Goal: Task Accomplishment & Management: Manage account settings

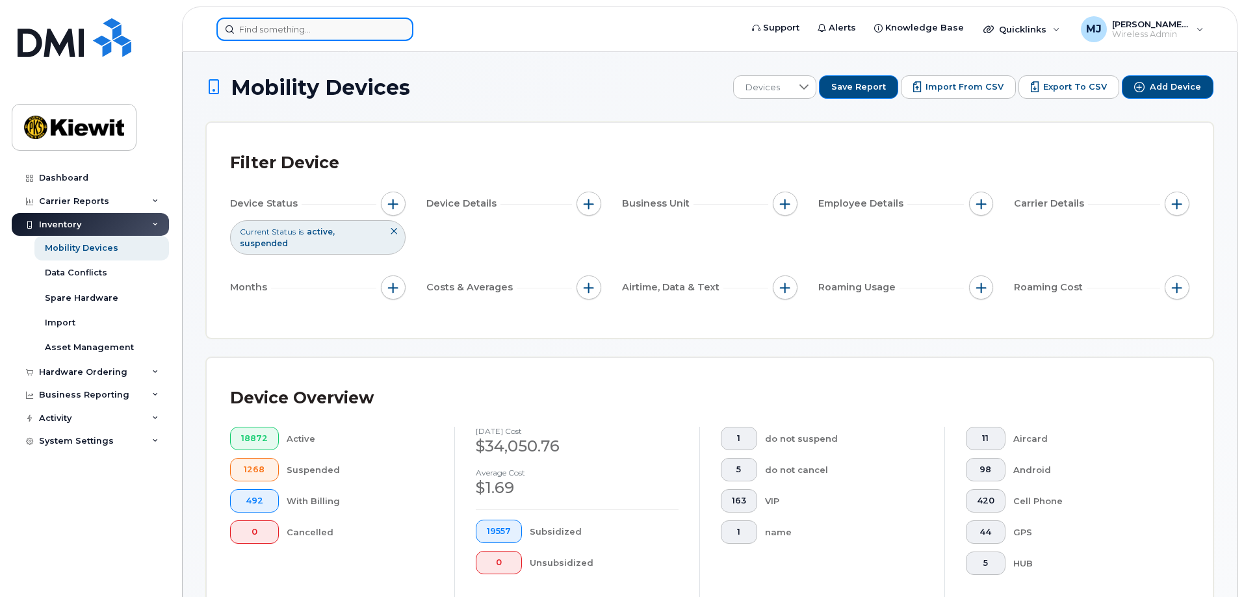
click at [360, 22] on input at bounding box center [314, 29] width 197 height 23
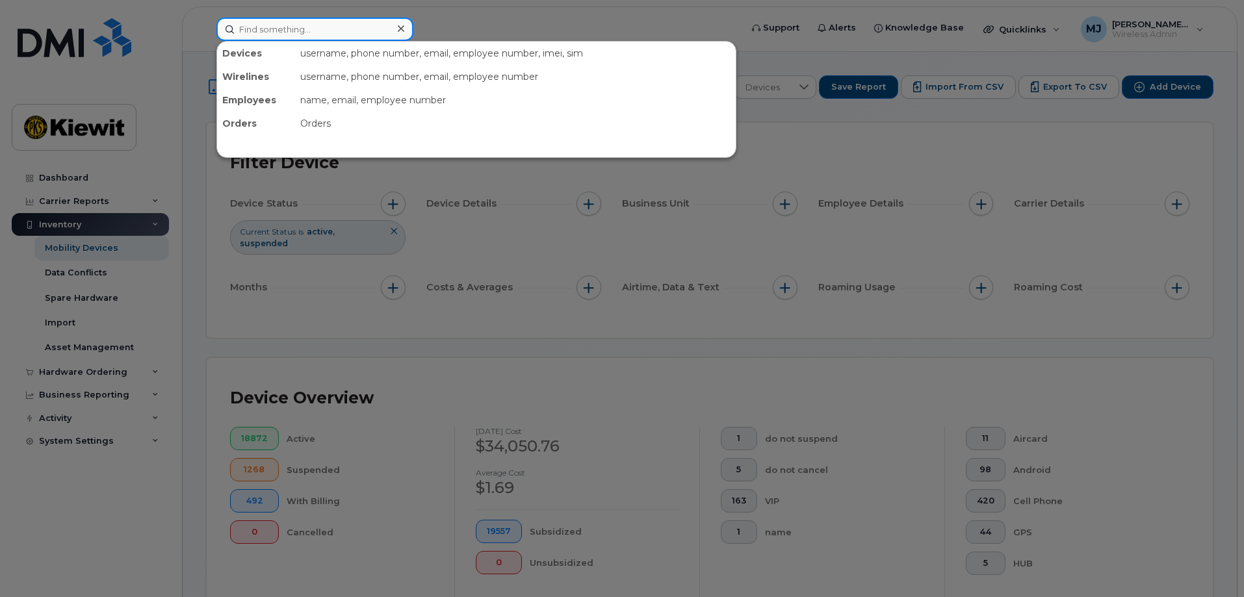
click at [284, 31] on input at bounding box center [314, 29] width 197 height 23
paste input "915-549-7574"
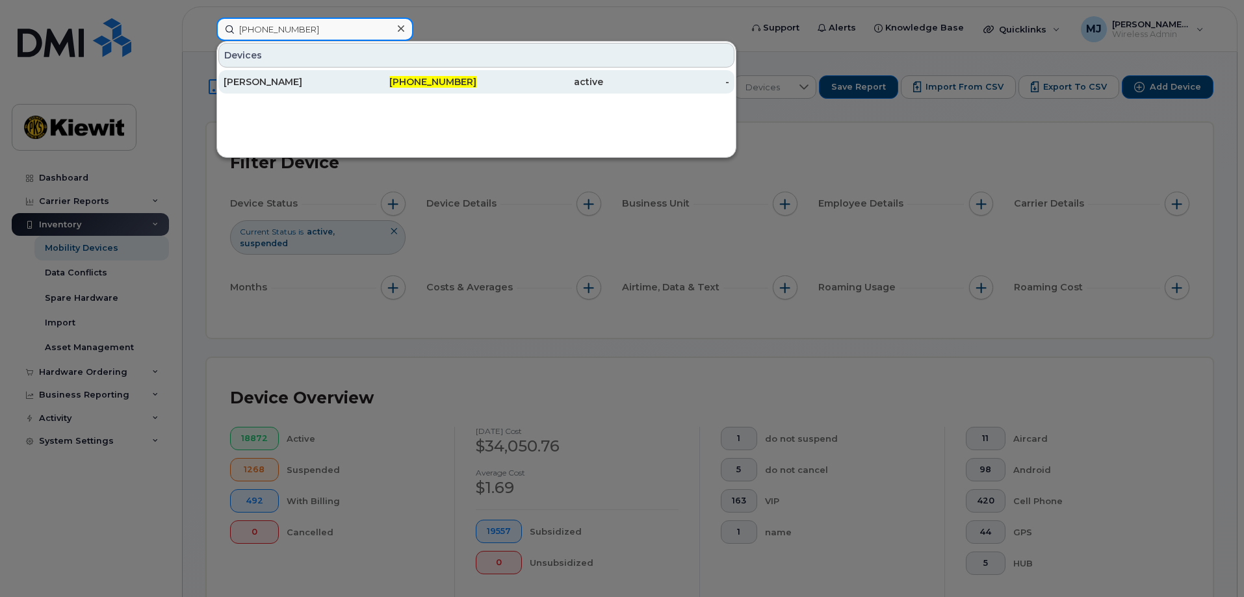
type input "915-549-7574"
click at [362, 89] on div "915-549-7574" at bounding box center [413, 81] width 127 height 23
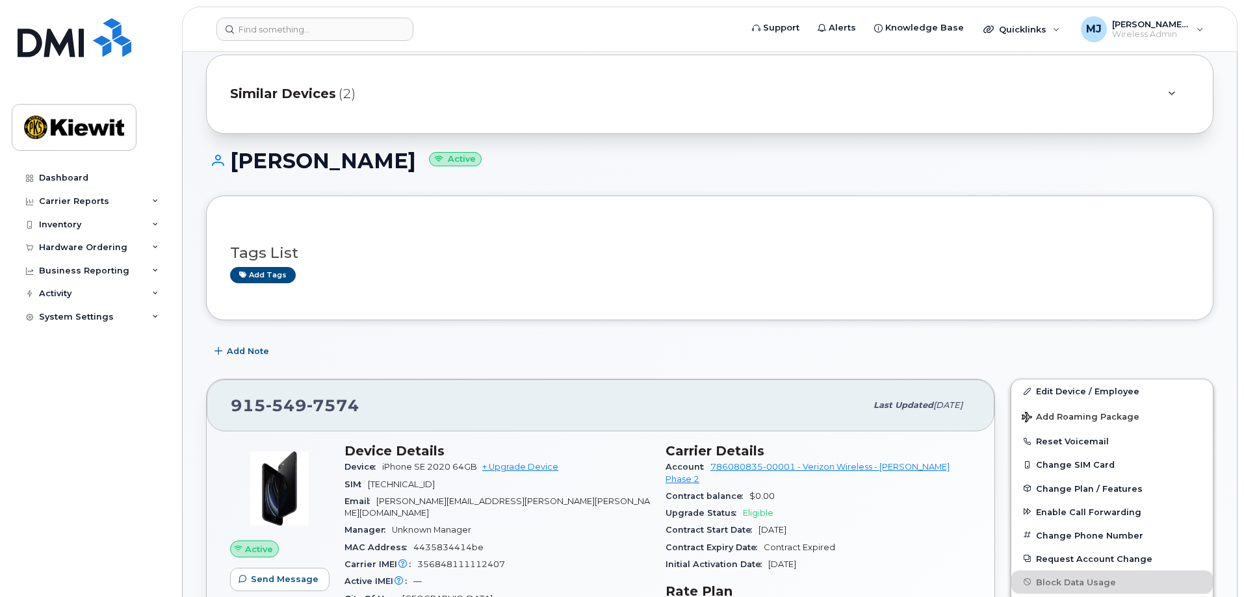
scroll to position [65, 0]
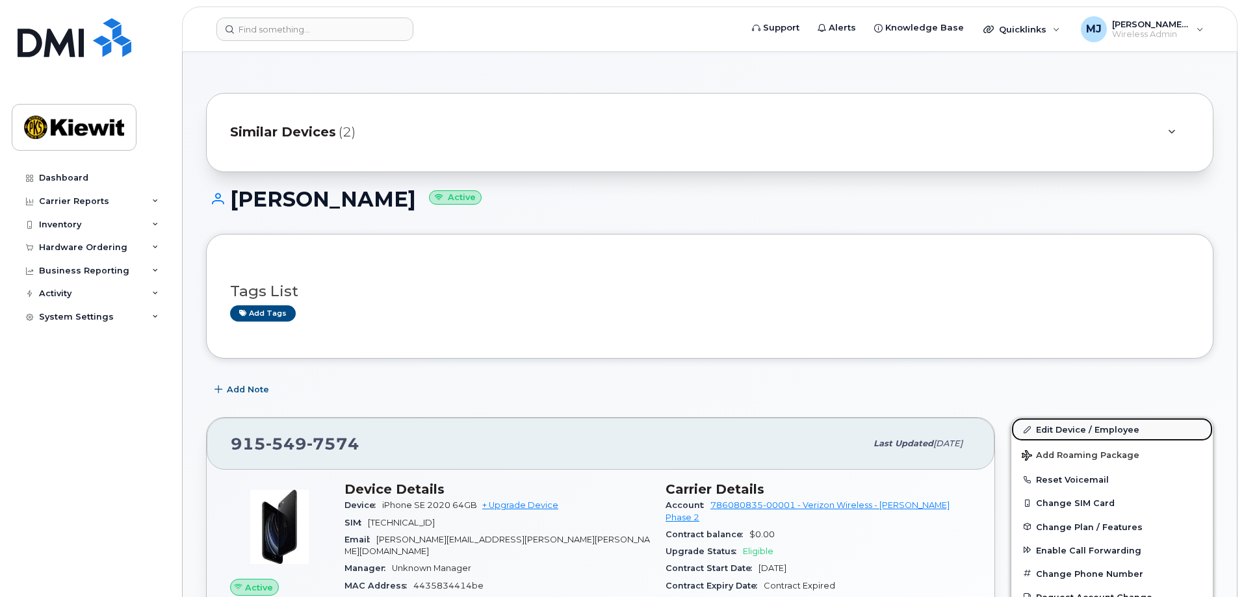
click at [1114, 430] on link "Edit Device / Employee" at bounding box center [1112, 429] width 202 height 23
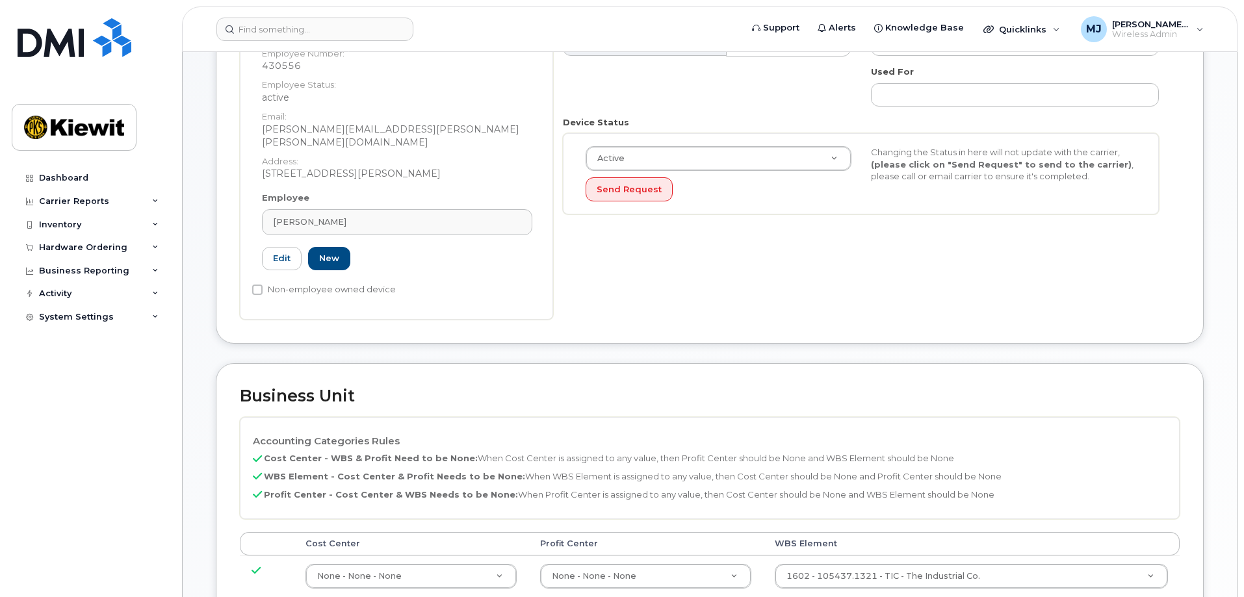
scroll to position [585, 0]
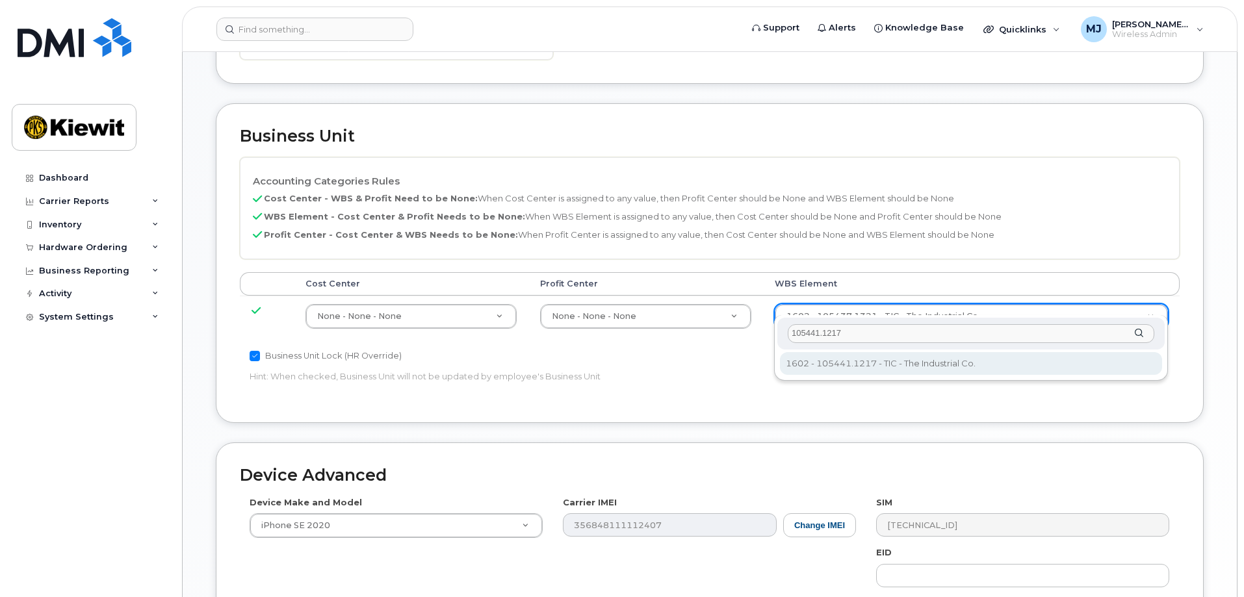
type input "105441.1217"
type input "30138096"
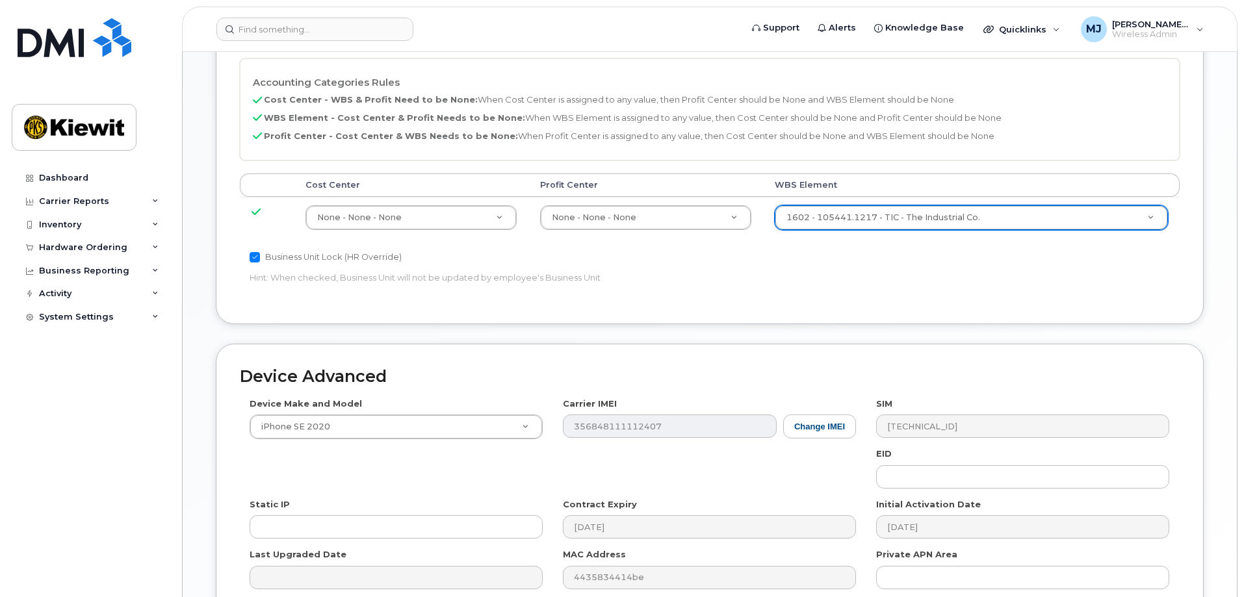
scroll to position [805, 0]
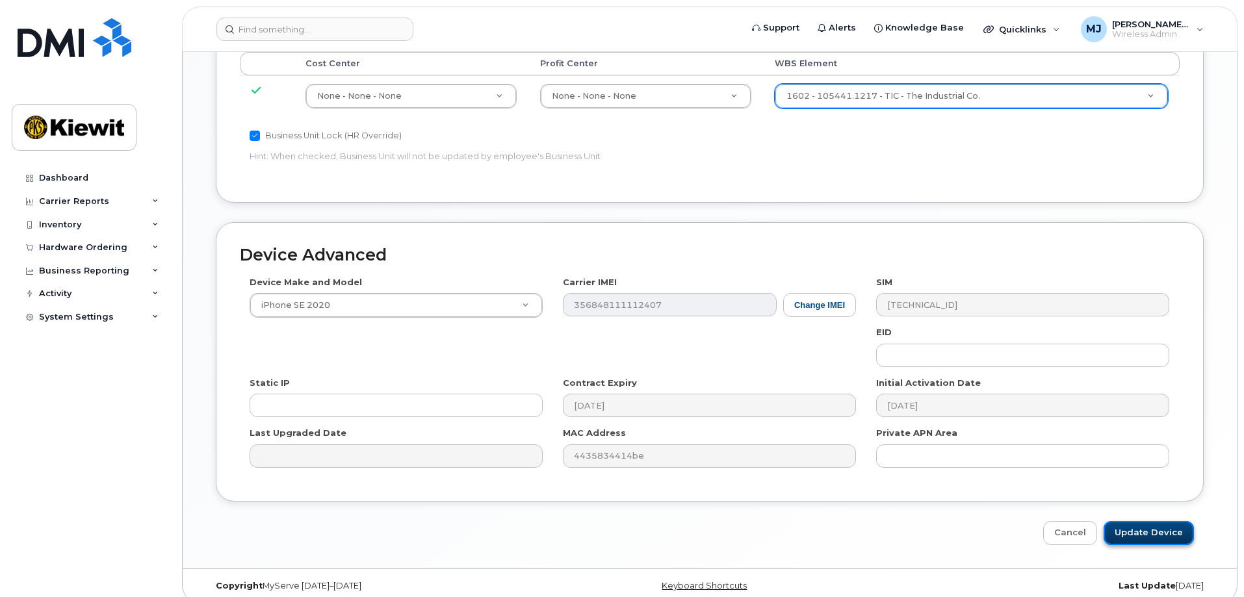
click at [1132, 521] on input "Update Device" at bounding box center [1149, 533] width 90 height 24
type input "Saving..."
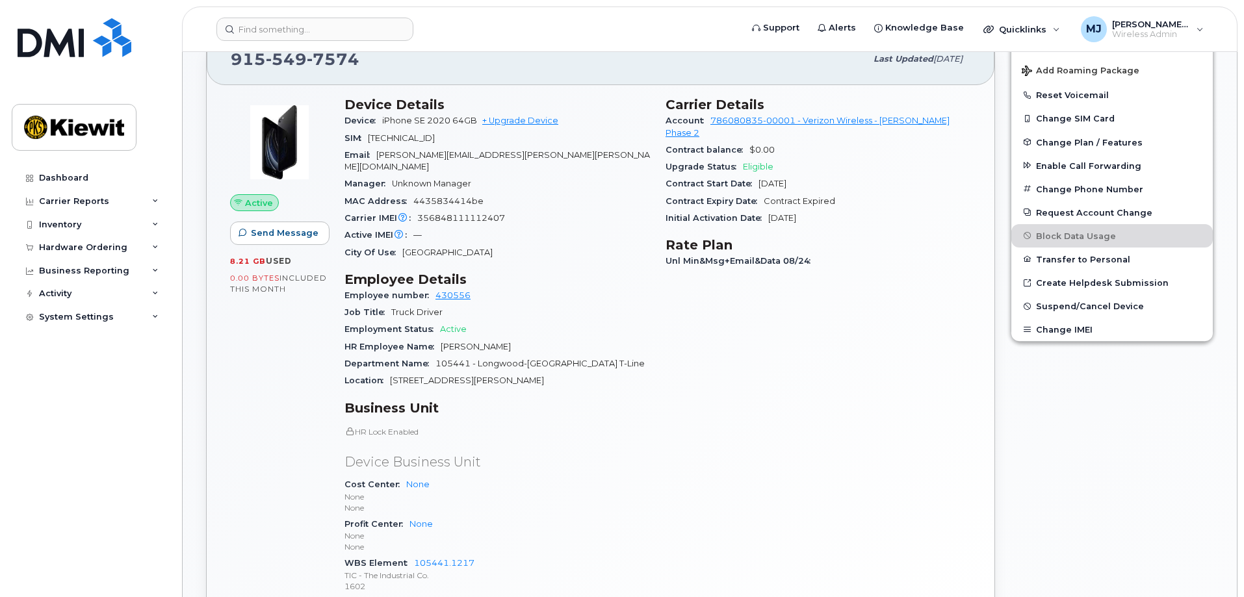
scroll to position [325, 0]
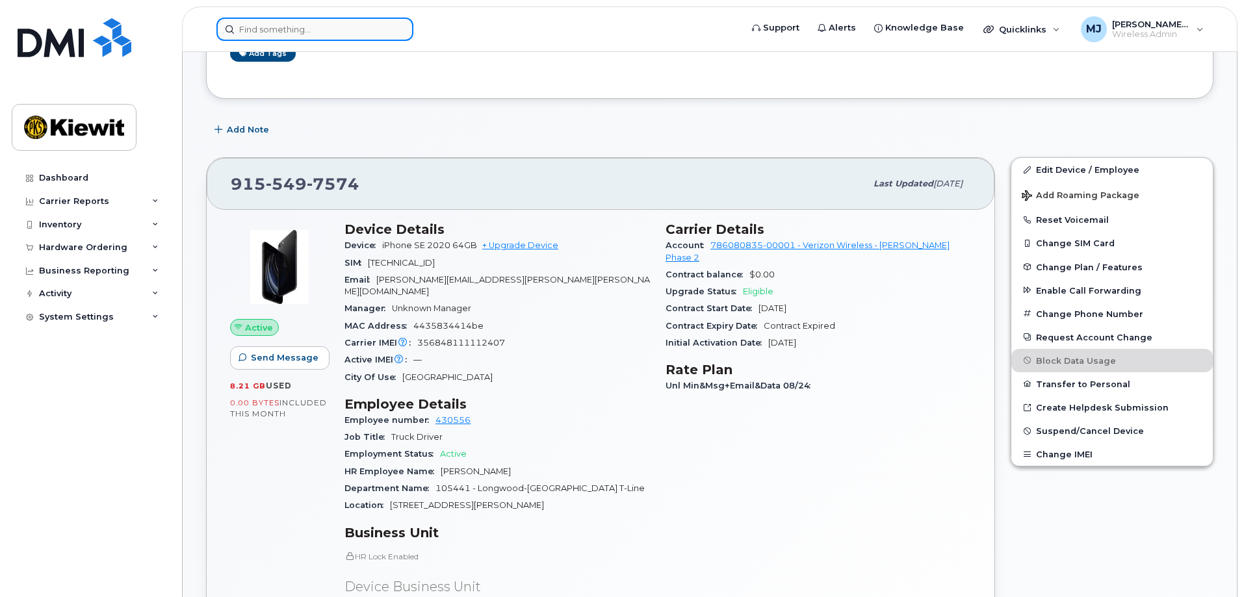
click at [336, 36] on input at bounding box center [314, 29] width 197 height 23
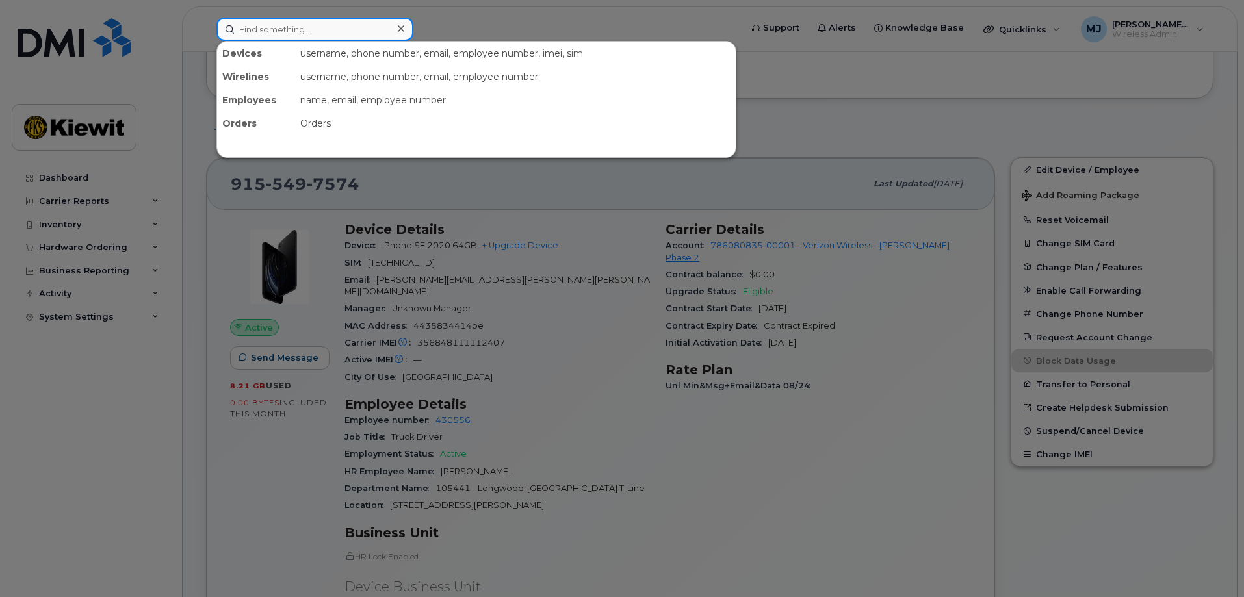
paste input "518-567-1113"
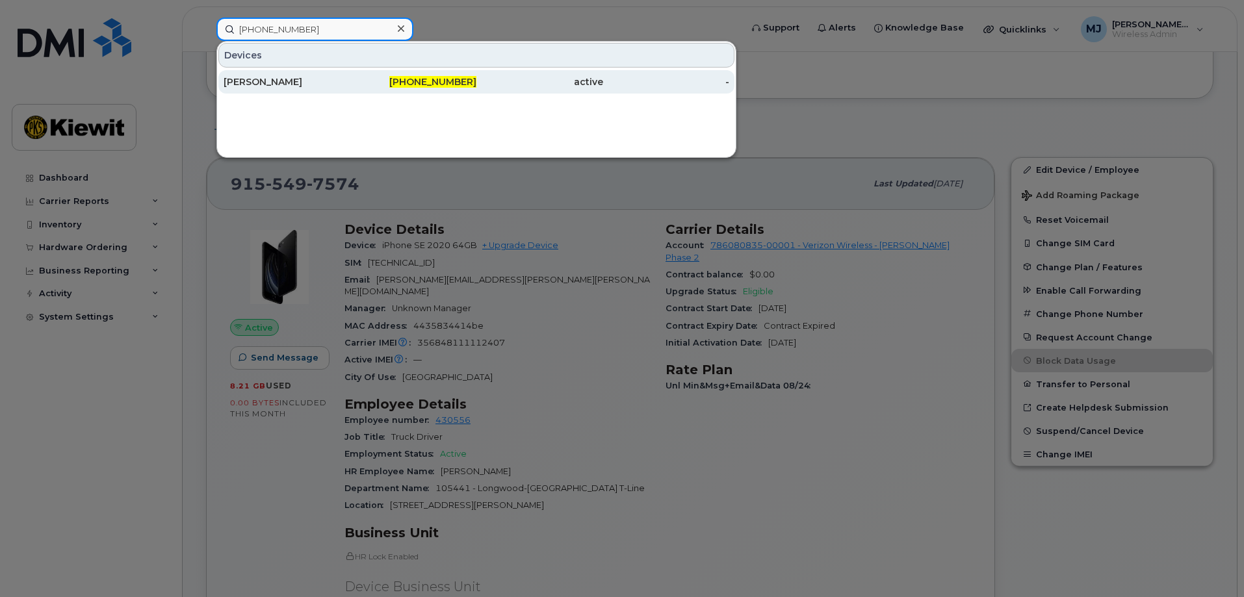
type input "518-567-1113"
click at [351, 74] on div "518-567-1113" at bounding box center [413, 81] width 127 height 23
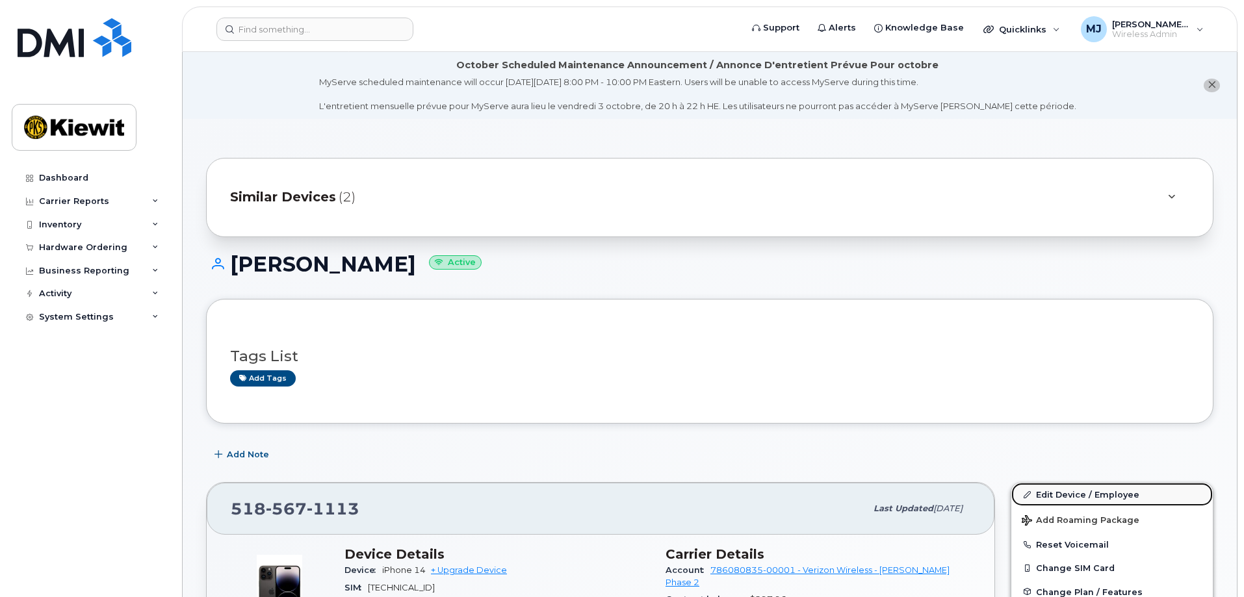
click at [1074, 490] on link "Edit Device / Employee" at bounding box center [1112, 494] width 202 height 23
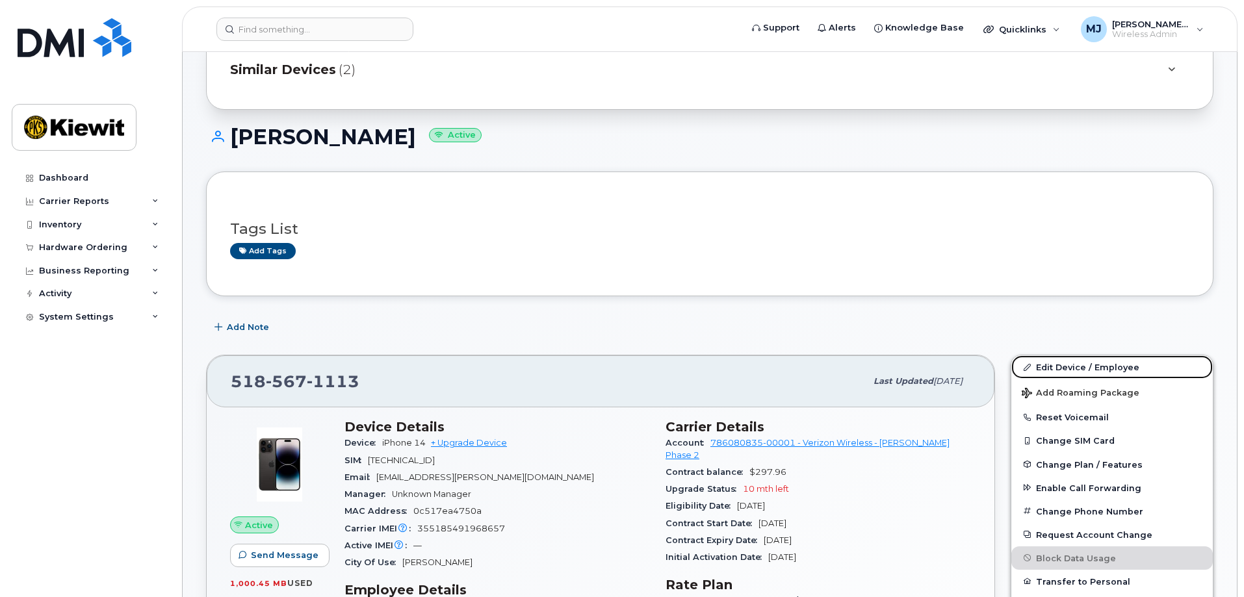
scroll to position [130, 0]
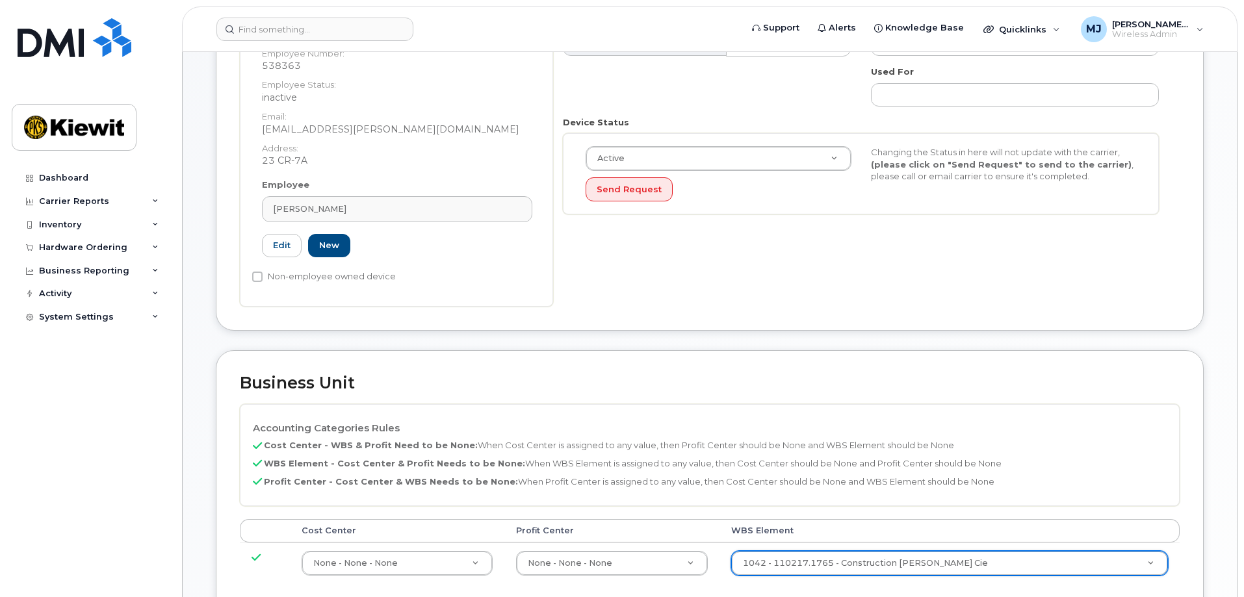
scroll to position [390, 0]
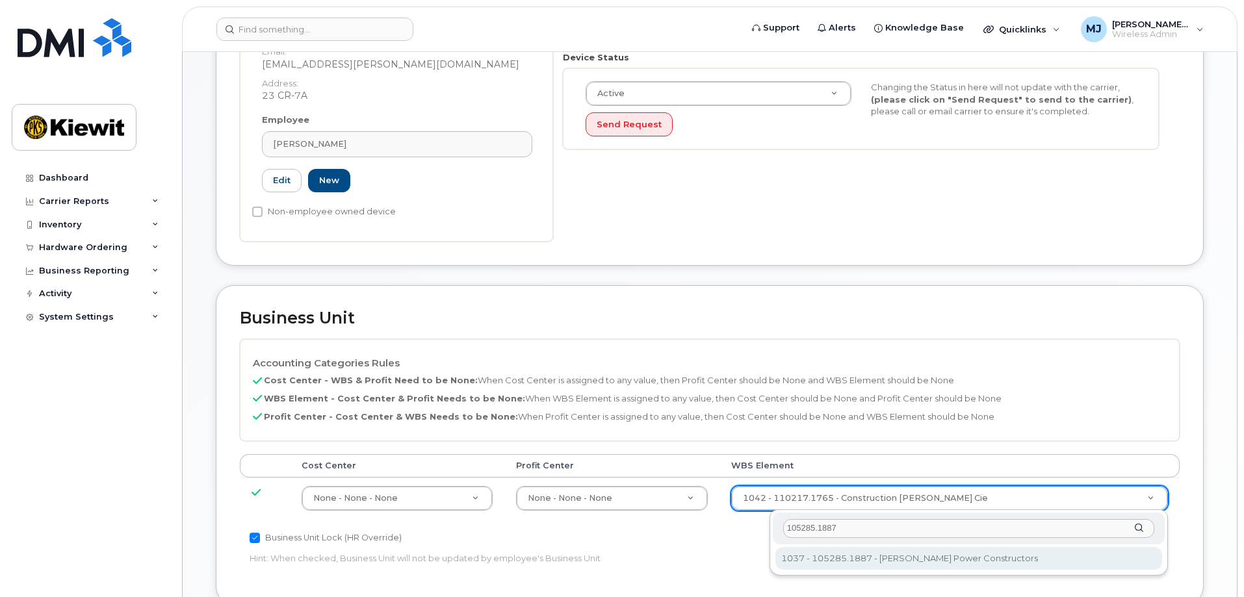
type input "105285.1887"
type input "29959505"
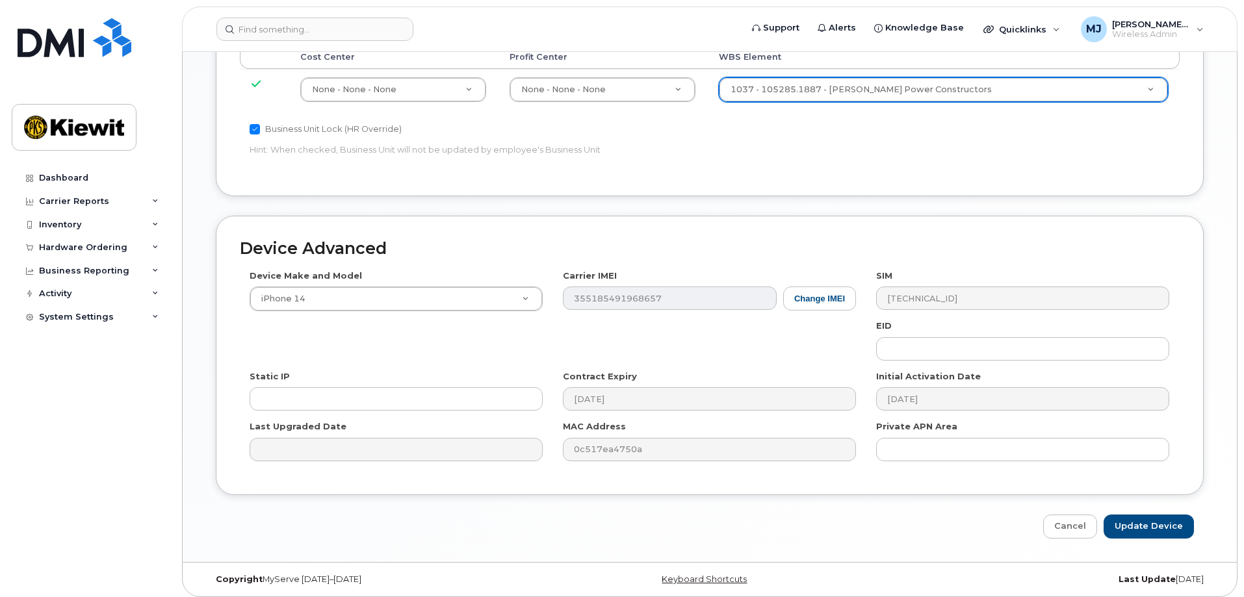
scroll to position [805, 0]
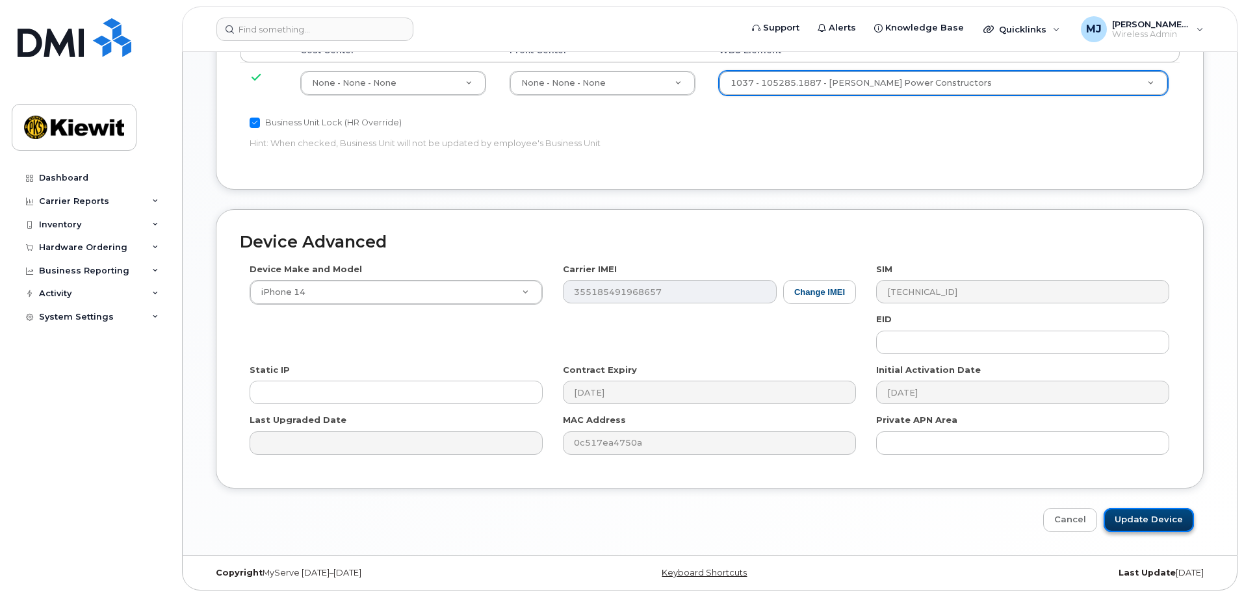
click at [1172, 519] on input "Update Device" at bounding box center [1149, 520] width 90 height 24
type input "Saving..."
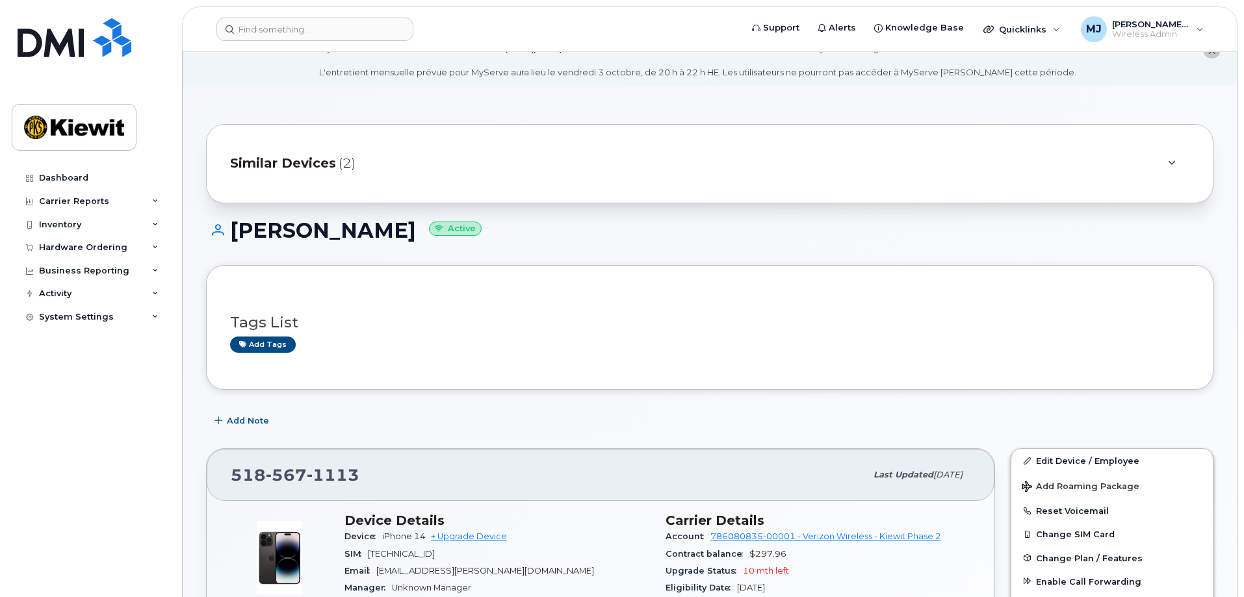
scroll to position [65, 0]
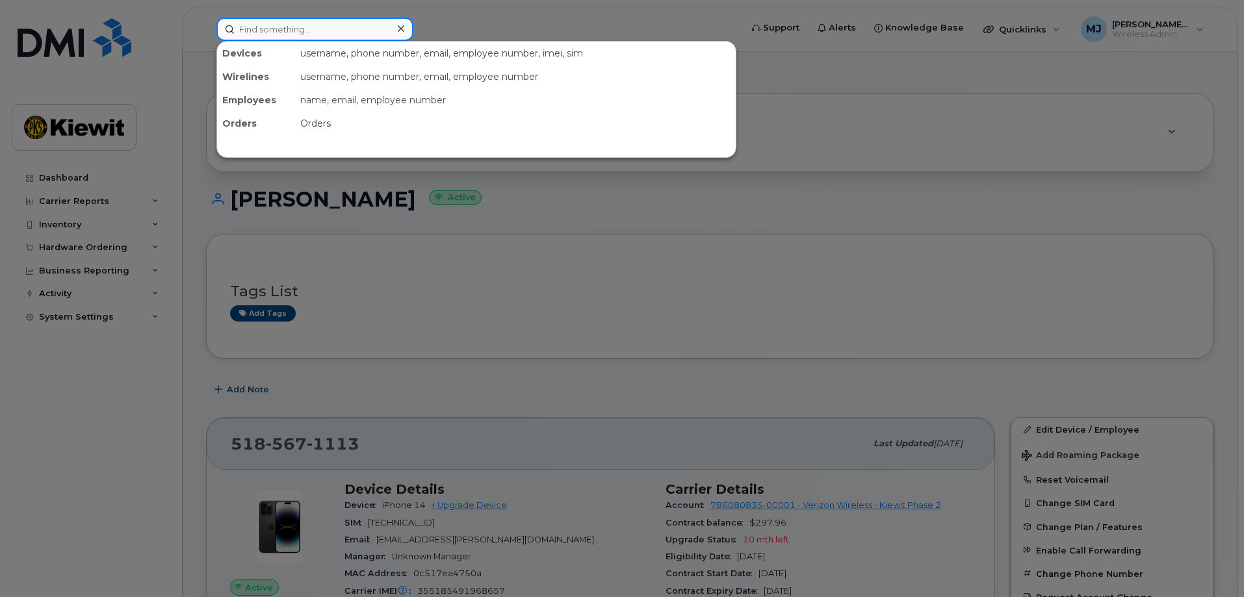
click at [305, 24] on input at bounding box center [314, 29] width 197 height 23
paste input "[PHONE_NUMBER]"
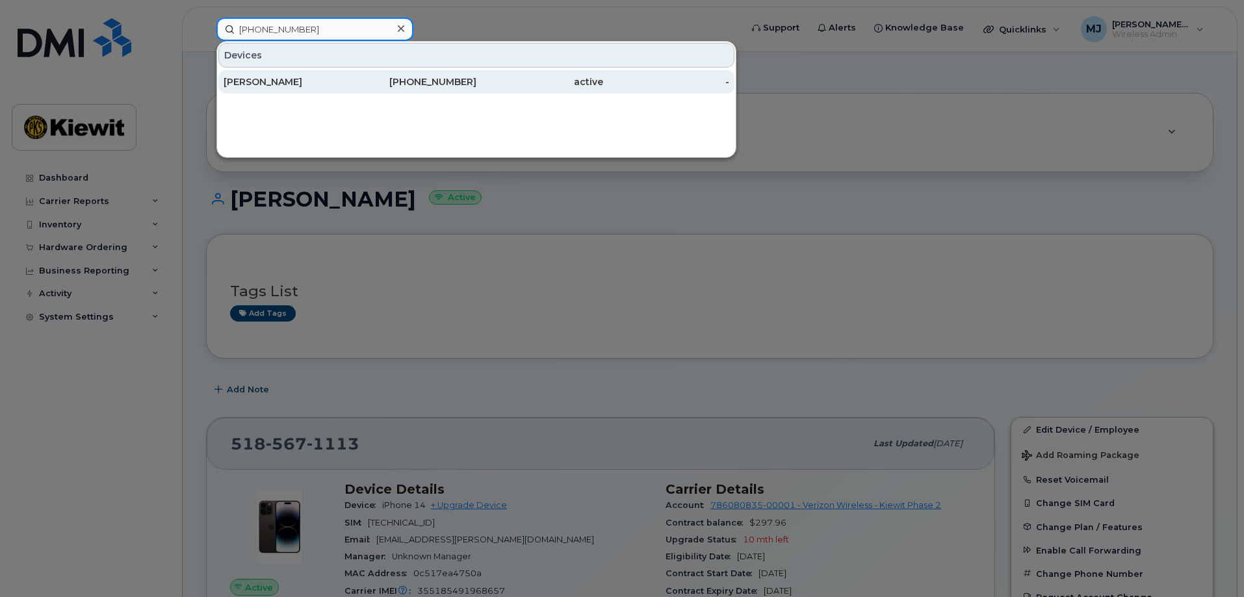
type input "[PHONE_NUMBER]"
click at [313, 81] on div "[PERSON_NAME]" at bounding box center [287, 81] width 127 height 13
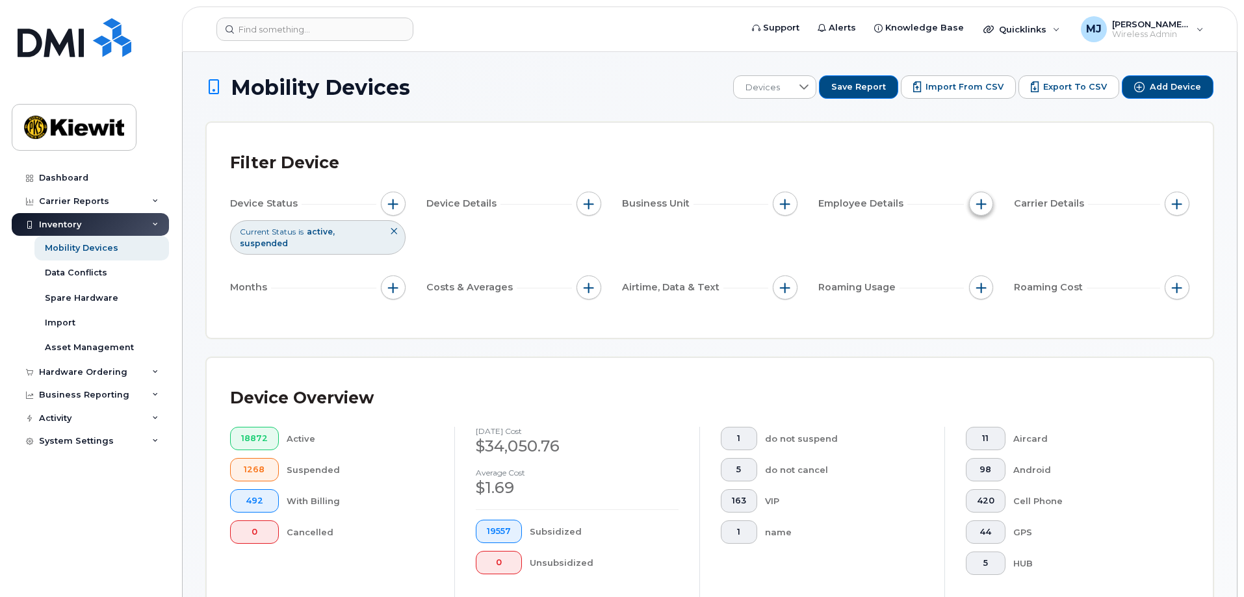
click at [974, 203] on button "button" at bounding box center [981, 204] width 25 height 25
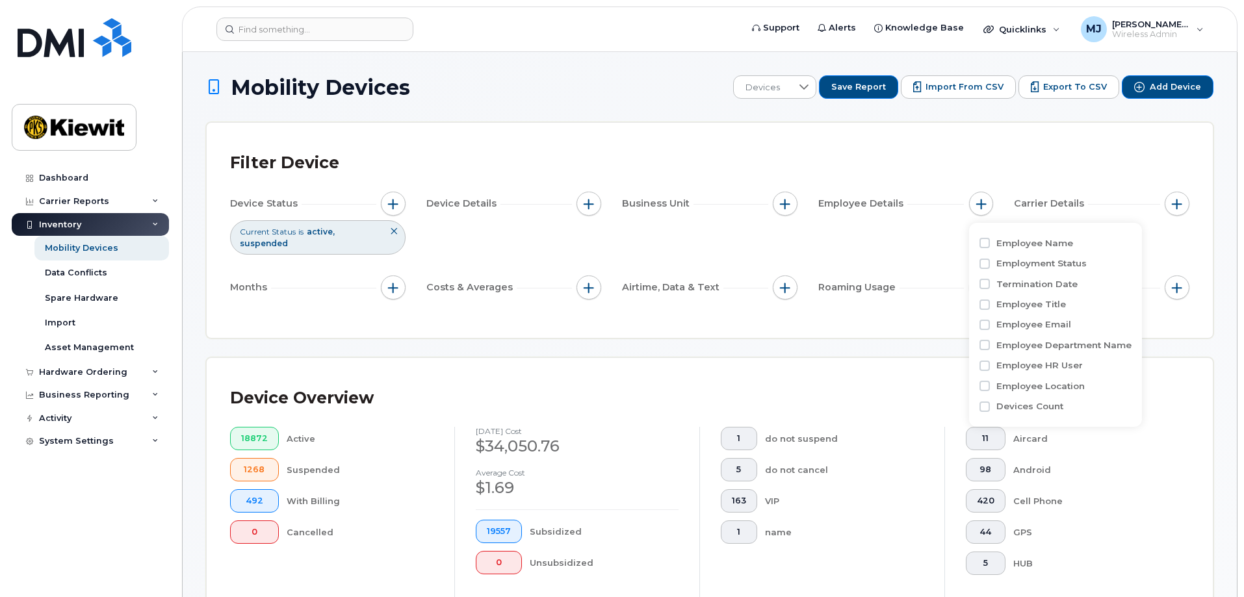
click at [1034, 245] on label "Employee Name" at bounding box center [1034, 243] width 77 height 12
click at [990, 245] on input "Employee Name" at bounding box center [985, 243] width 10 height 10
checkbox input "true"
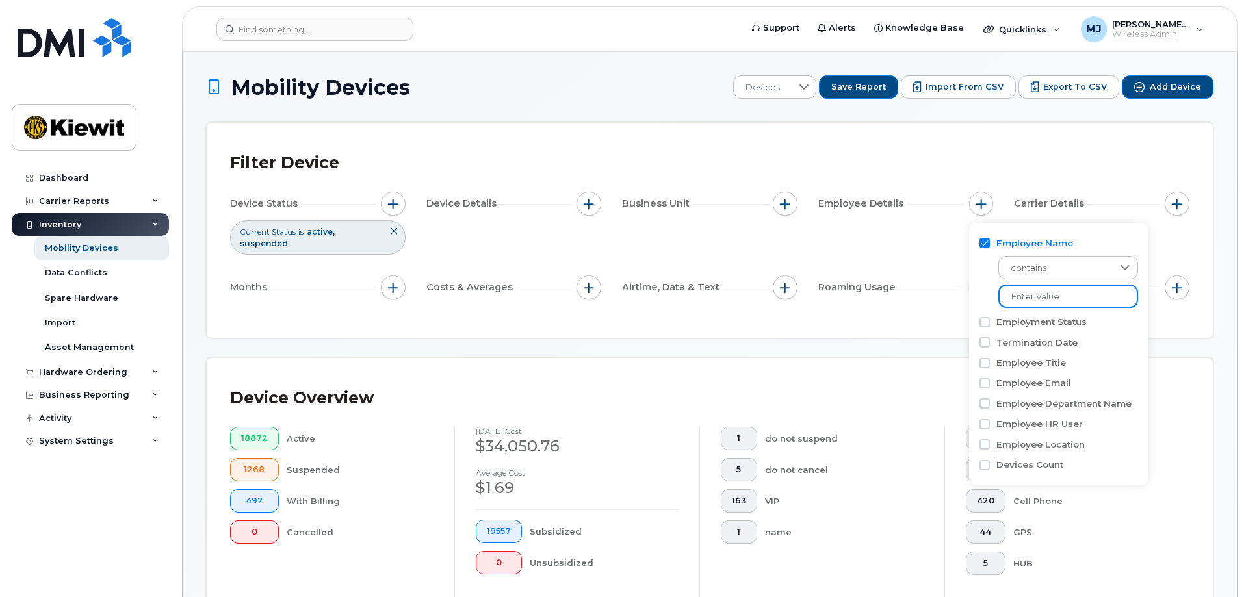
click at [1050, 288] on input at bounding box center [1068, 296] width 140 height 23
type input "baeza"
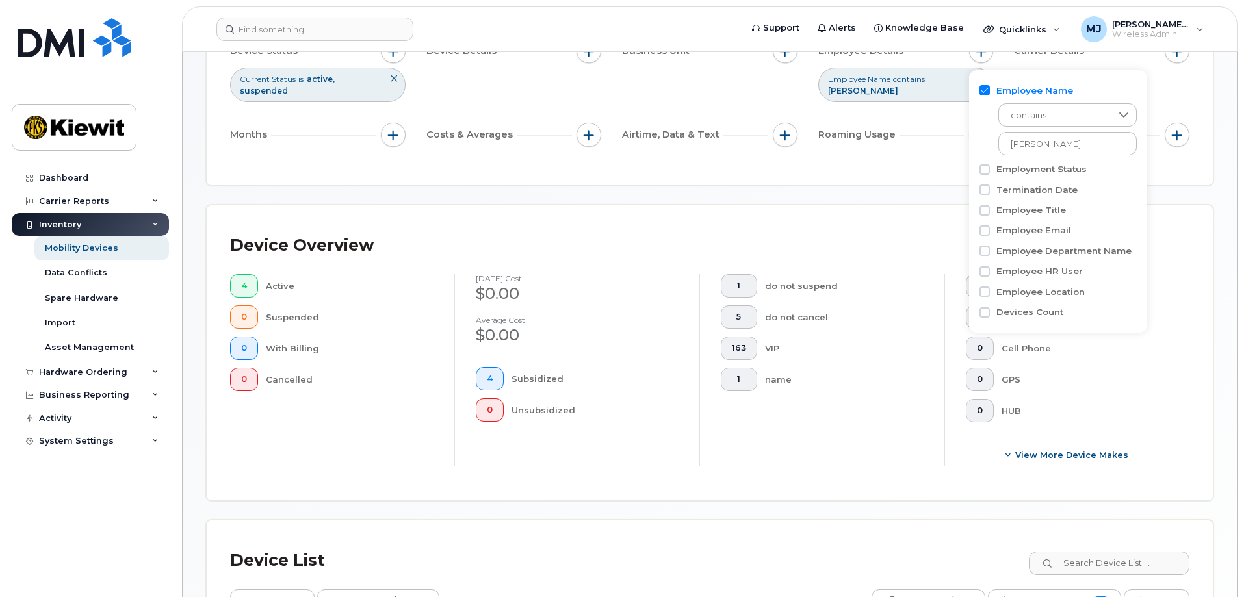
scroll to position [90, 0]
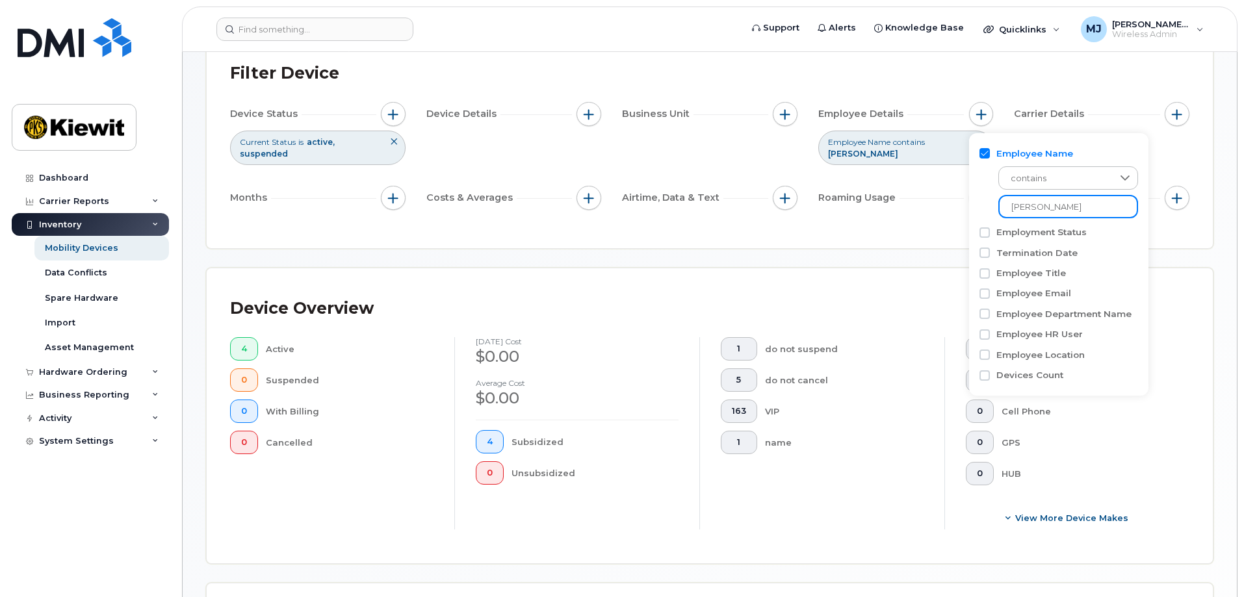
drag, startPoint x: 1050, startPoint y: 211, endPoint x: 968, endPoint y: 203, distance: 82.2
click at [968, 203] on body "Support Alerts Knowledge Base Quicklinks Suspend / Cancel Device Change SIM Car…" at bounding box center [622, 448] width 1244 height 1077
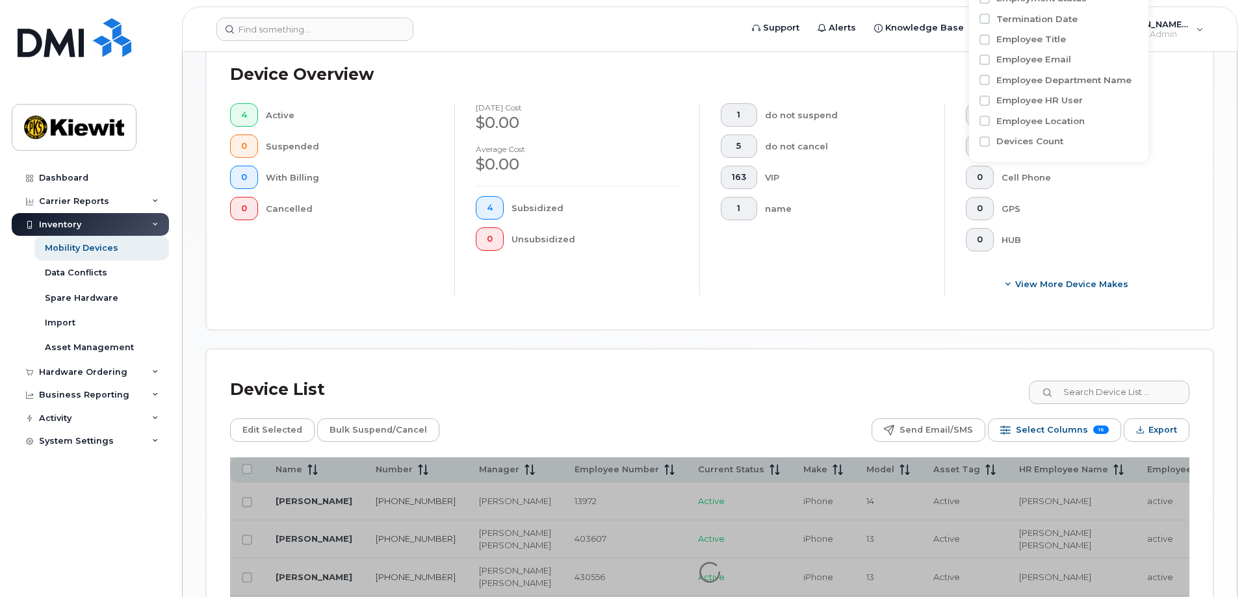
scroll to position [415, 0]
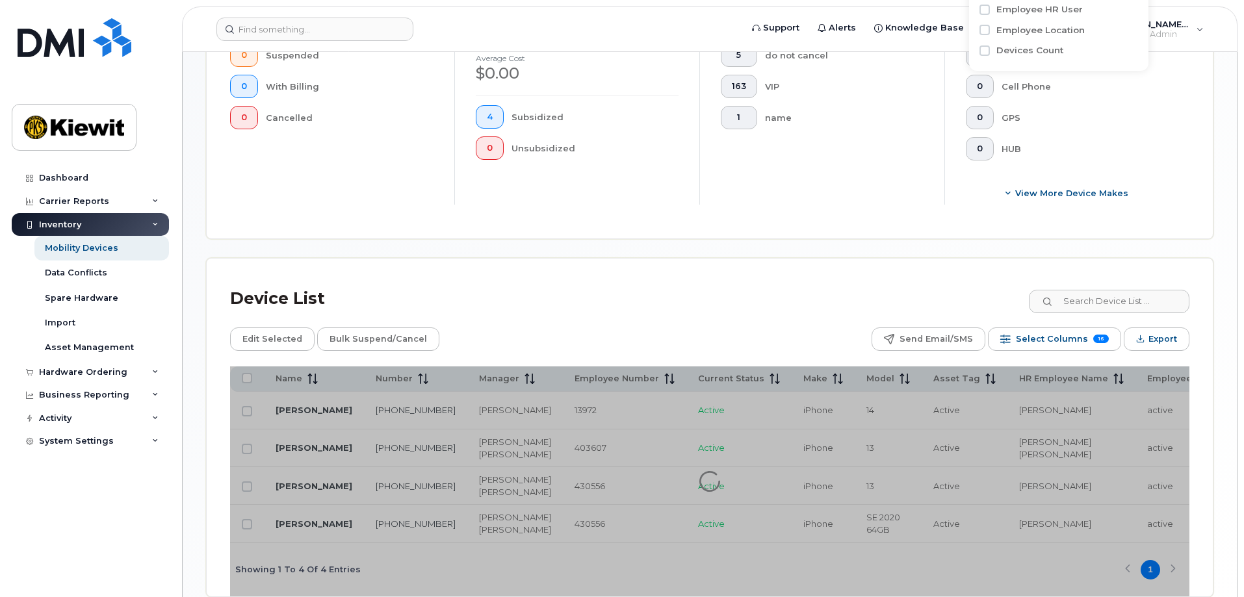
type input "beaudoin"
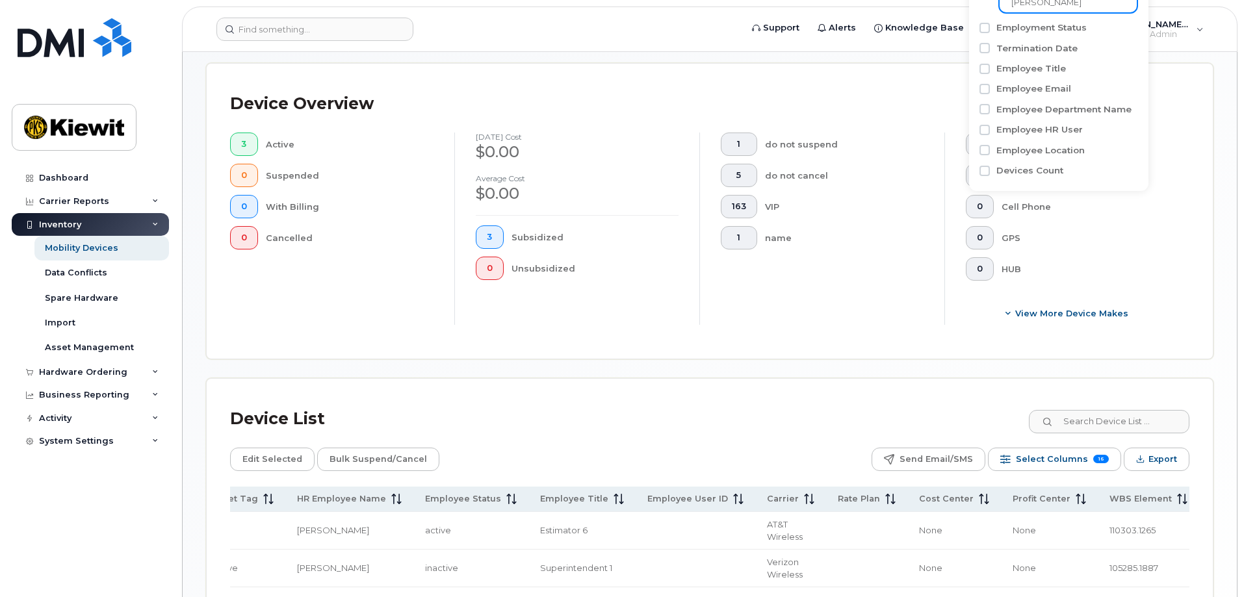
scroll to position [194, 0]
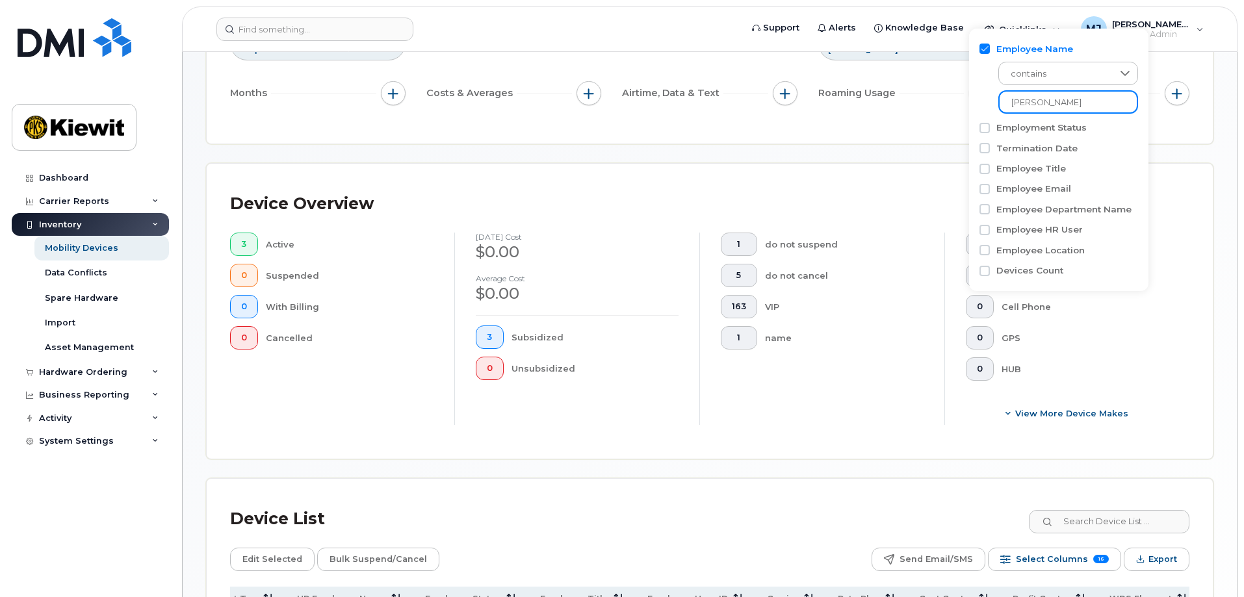
drag, startPoint x: 1062, startPoint y: 106, endPoint x: 866, endPoint y: 105, distance: 195.7
click at [866, 105] on body "Support Alerts Knowledge Base Quicklinks Suspend / Cancel Device Change SIM Car…" at bounding box center [622, 344] width 1244 height 1076
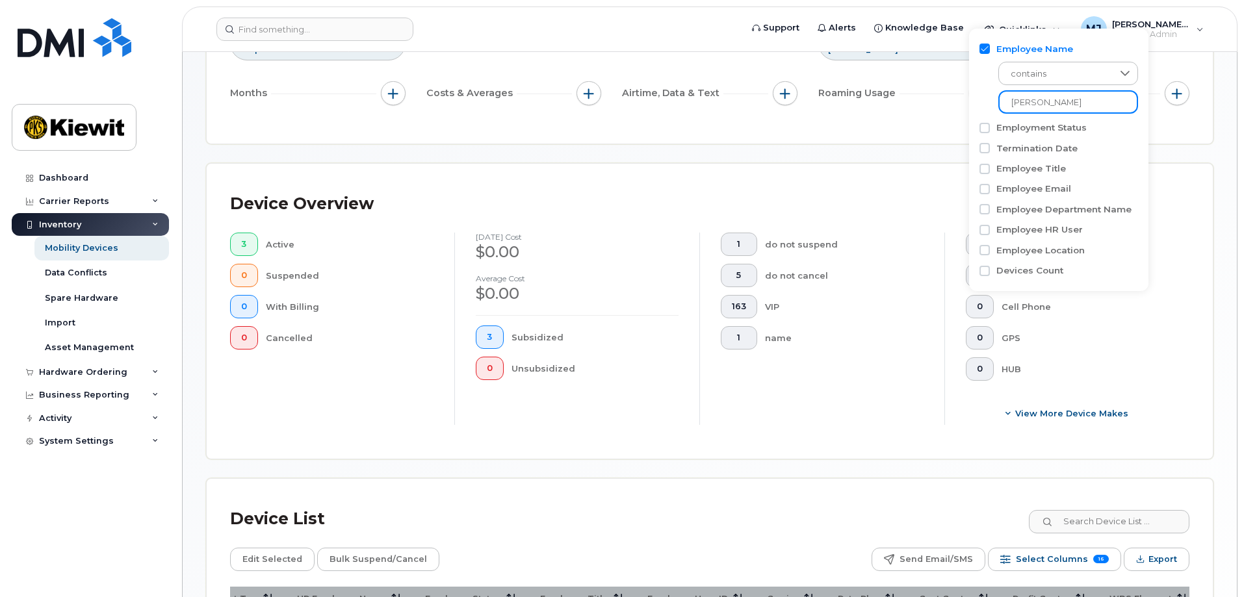
type input "lahair"
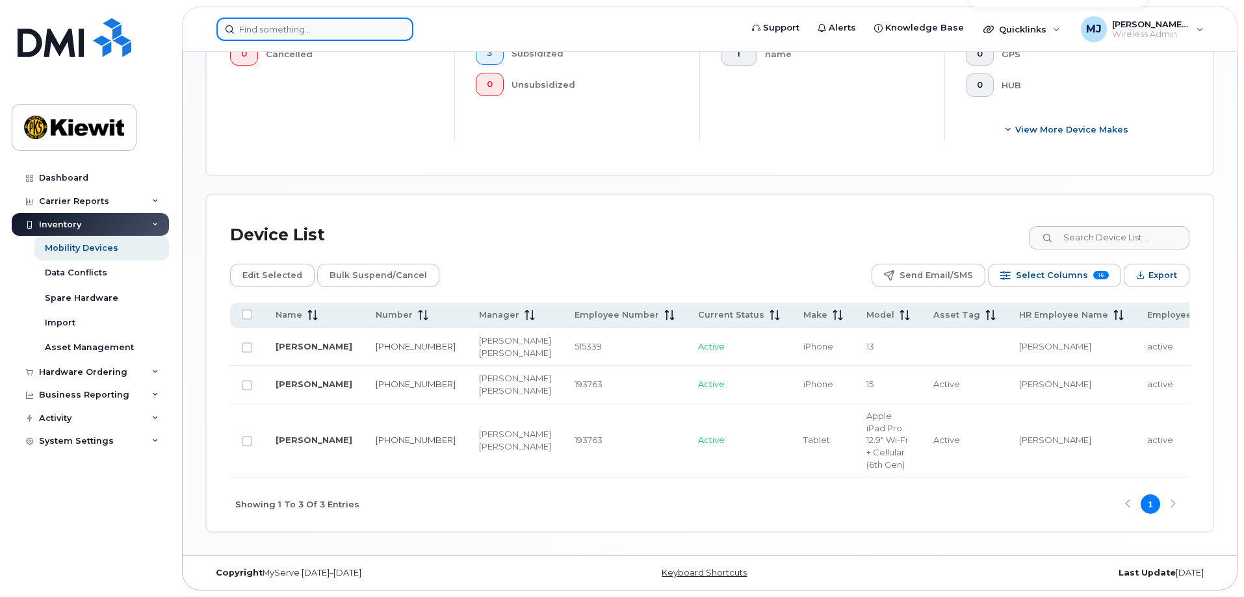
click at [261, 20] on input at bounding box center [314, 29] width 197 height 23
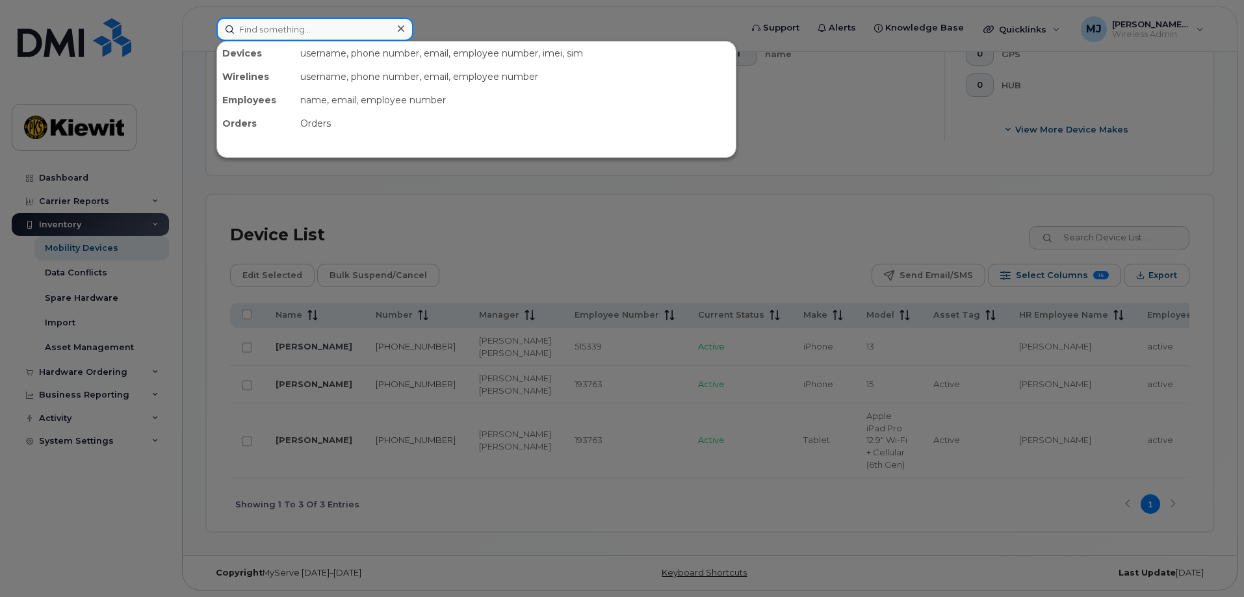
paste input "838-280-5982"
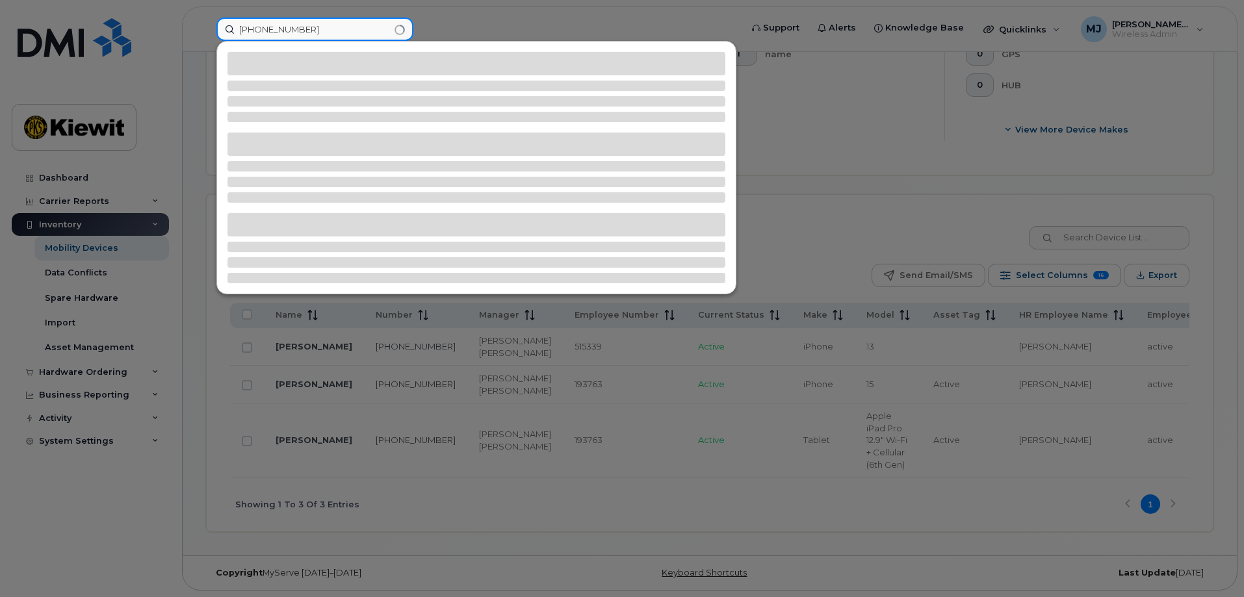
type input "838-280-5982"
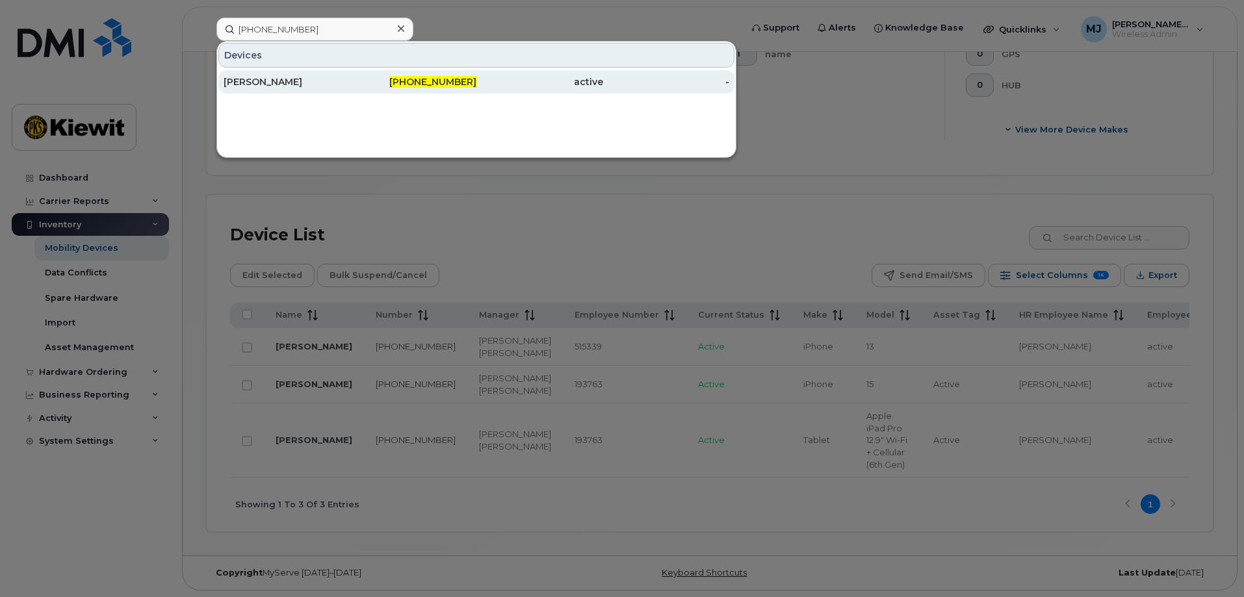
click at [349, 81] on div "[PERSON_NAME]" at bounding box center [287, 81] width 127 height 13
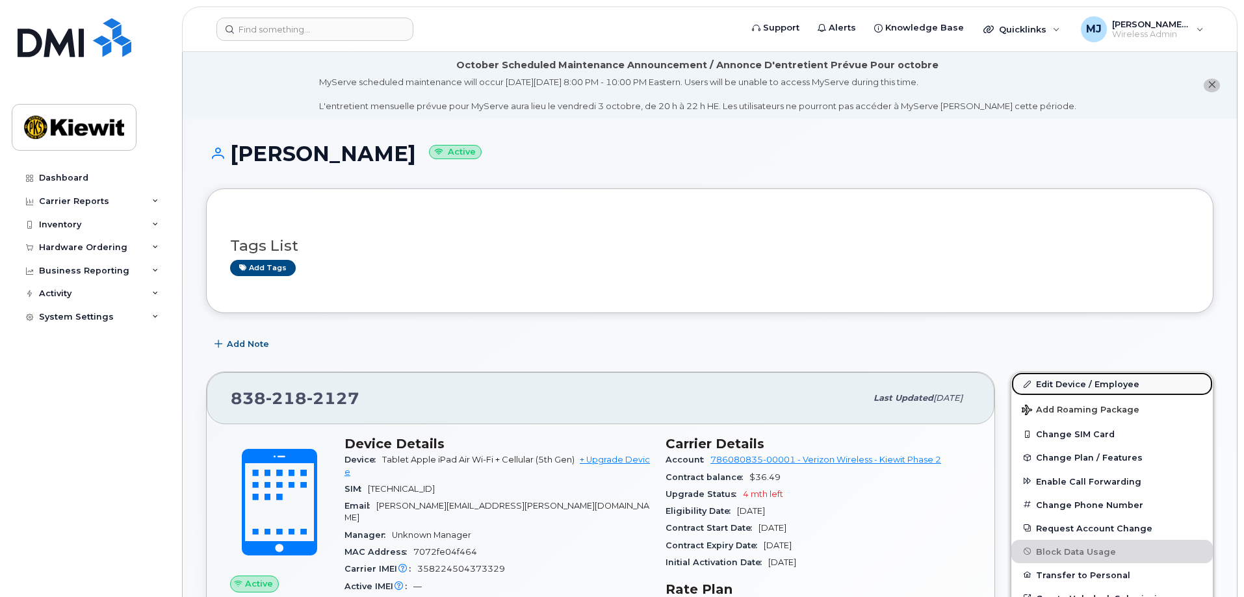
click at [1069, 381] on link "Edit Device / Employee" at bounding box center [1112, 383] width 202 height 23
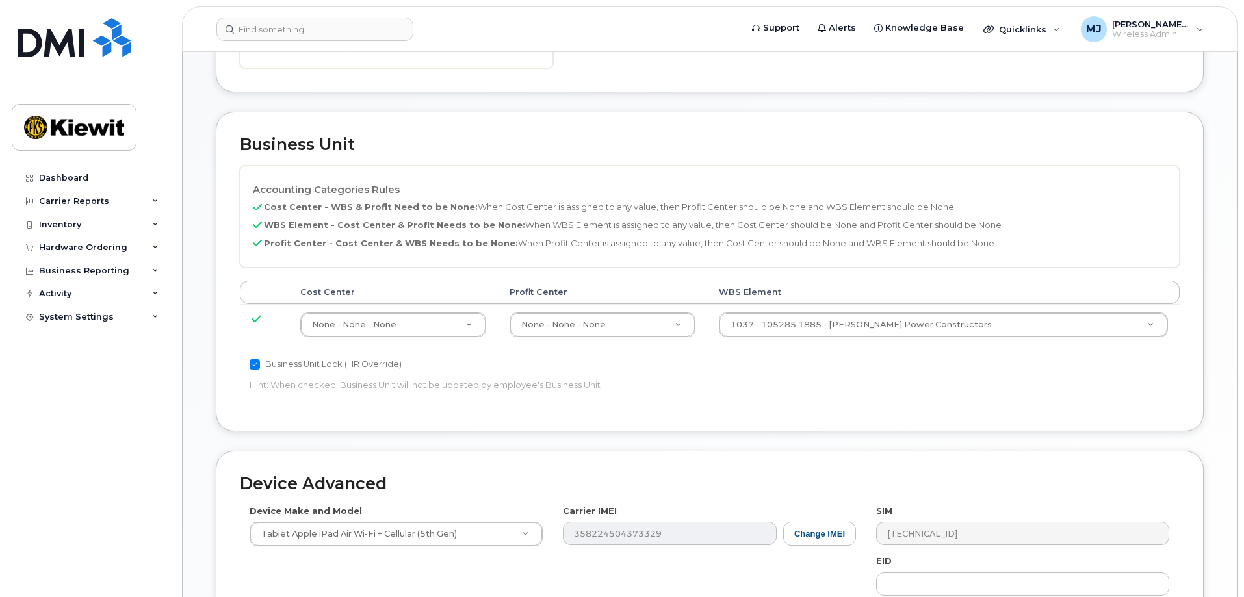
scroll to position [610, 0]
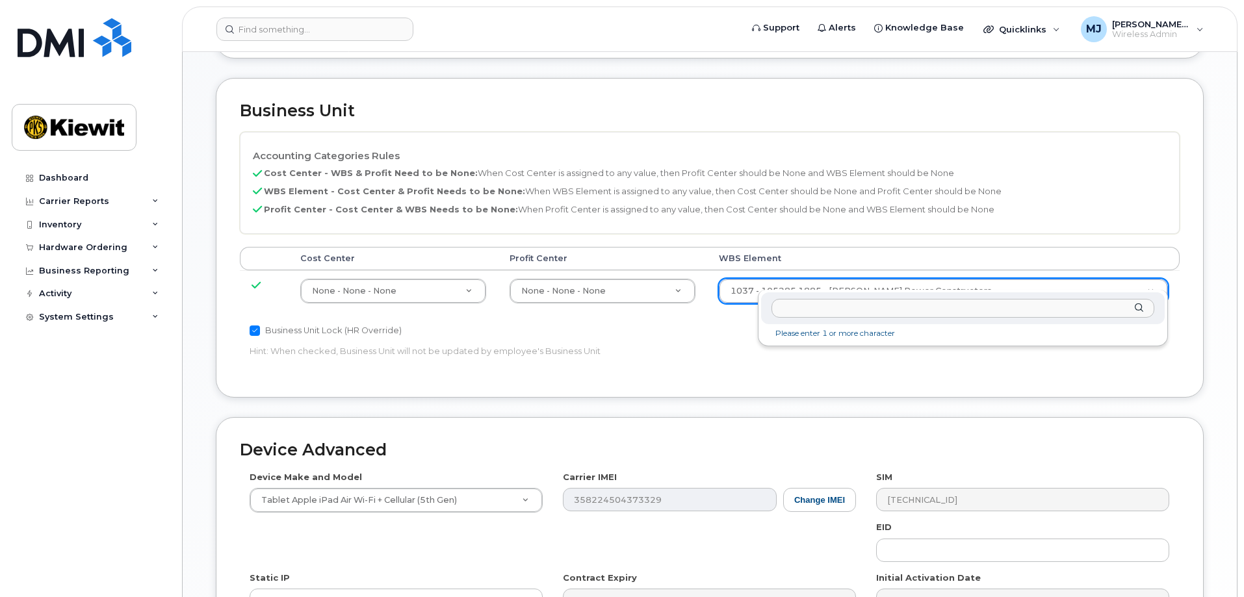
click at [851, 307] on input "text" at bounding box center [963, 308] width 383 height 19
paste input "105342.1314"
type input "105342.1314"
type input "36106151"
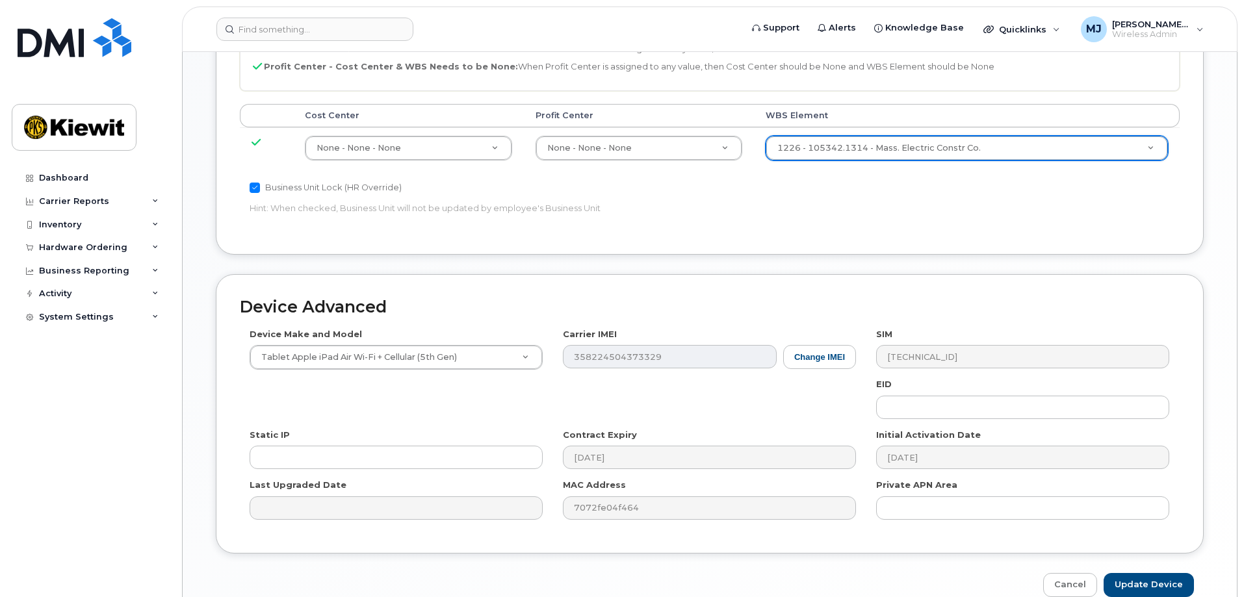
scroll to position [805, 0]
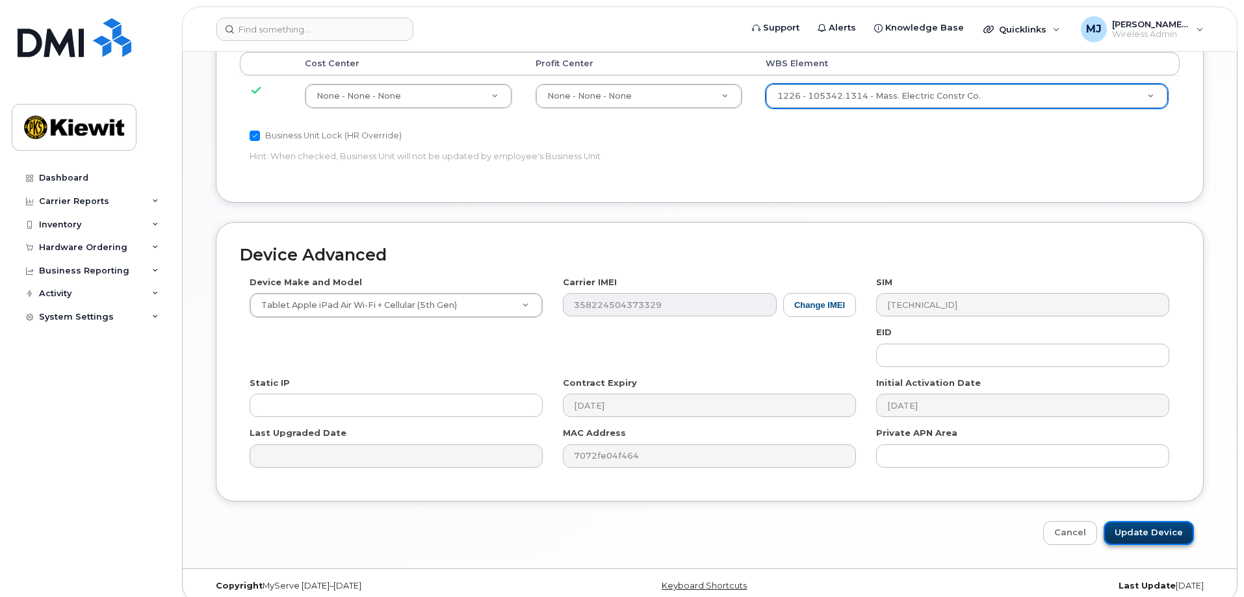
click at [1153, 521] on input "Update Device" at bounding box center [1149, 533] width 90 height 24
type input "Saving..."
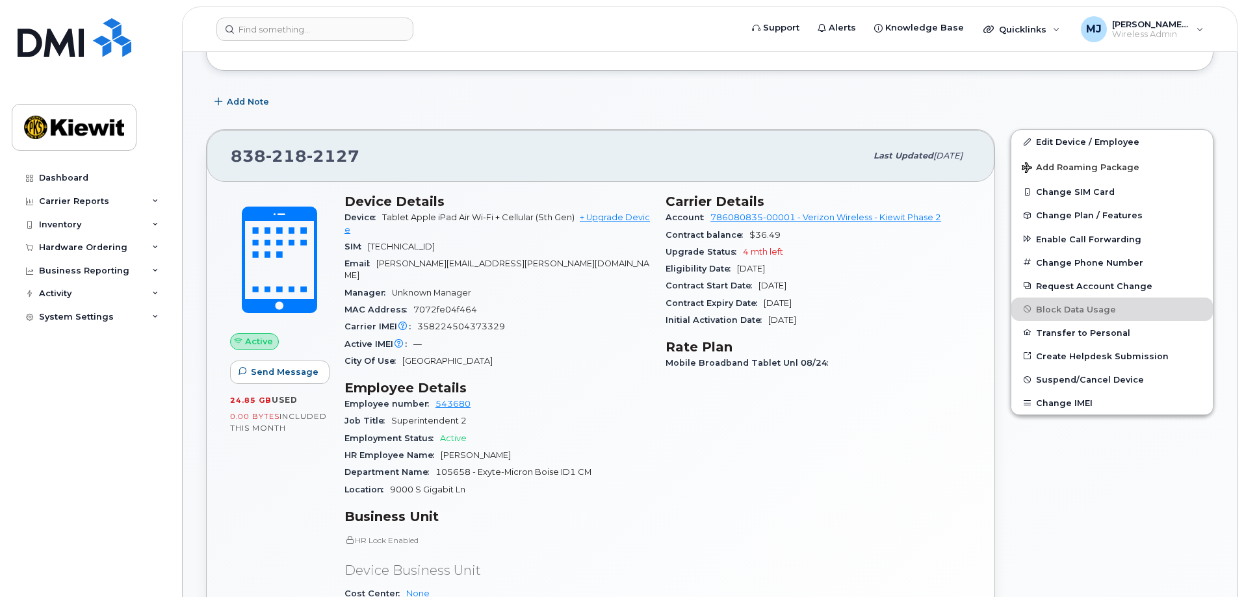
scroll to position [260, 0]
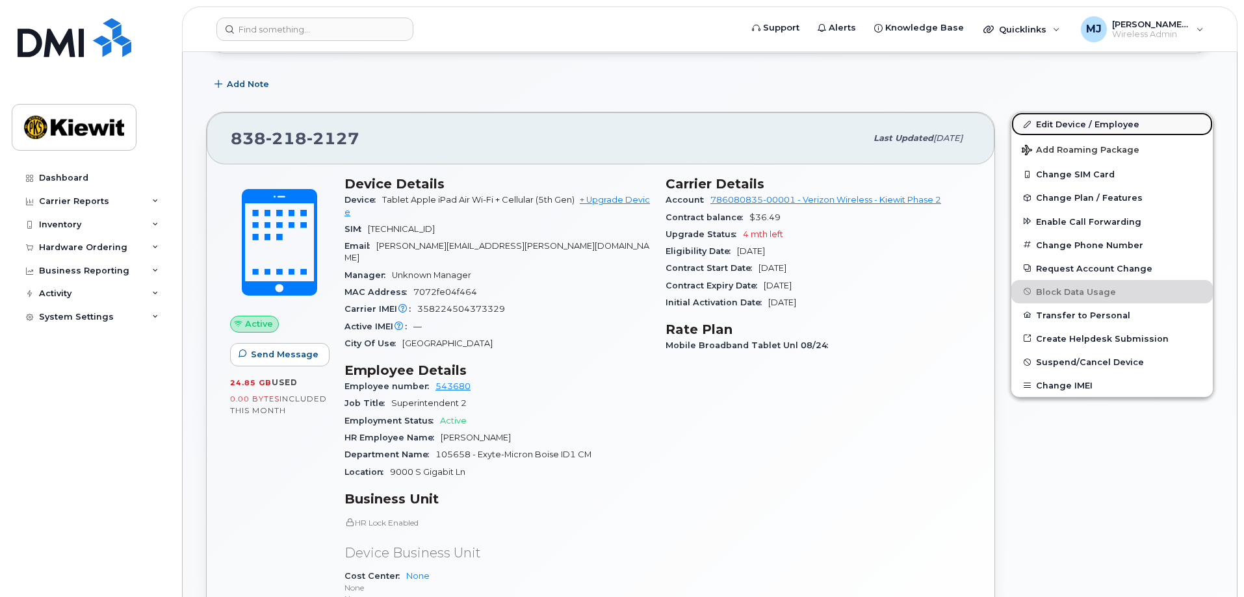
click at [1112, 122] on link "Edit Device / Employee" at bounding box center [1112, 123] width 202 height 23
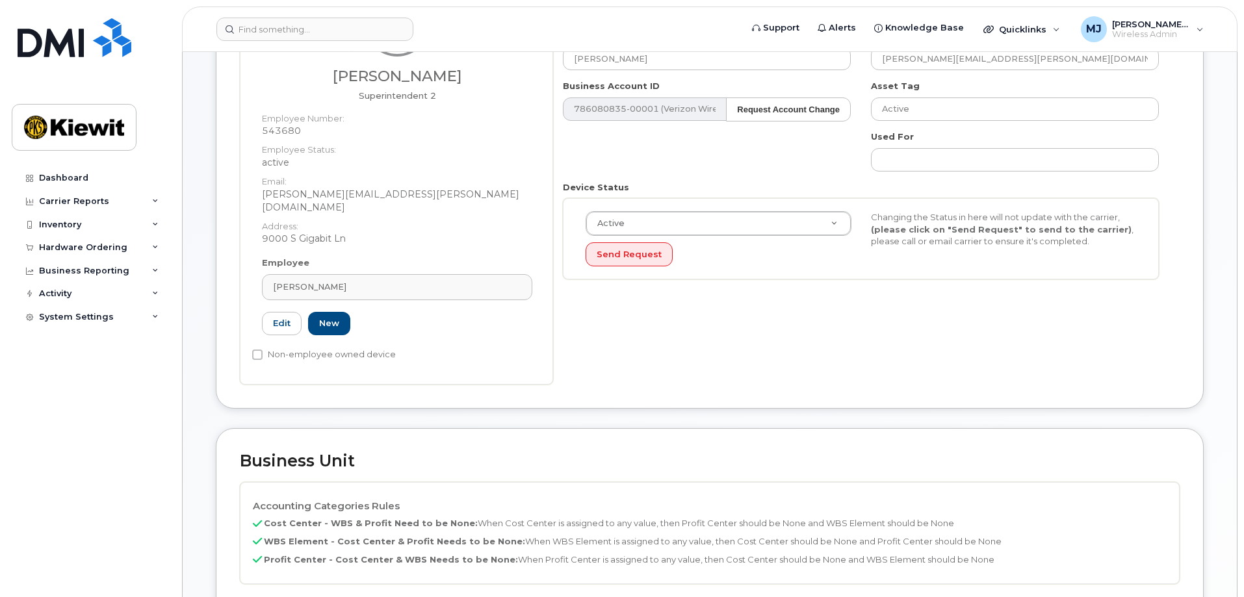
scroll to position [585, 0]
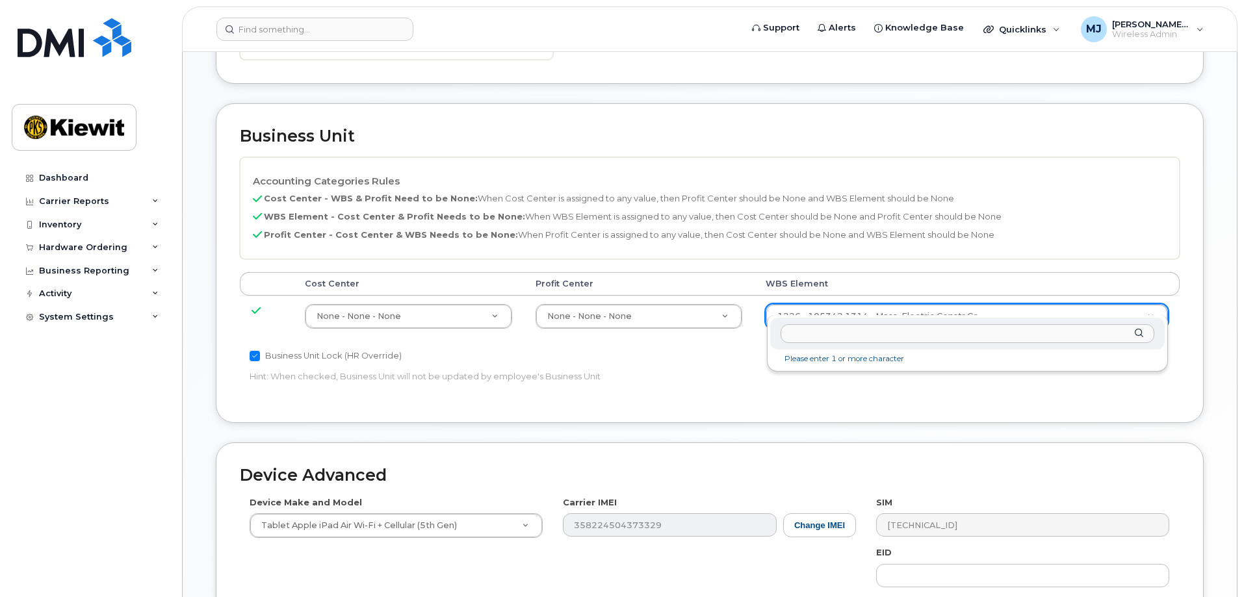
click at [912, 337] on input "text" at bounding box center [968, 333] width 374 height 19
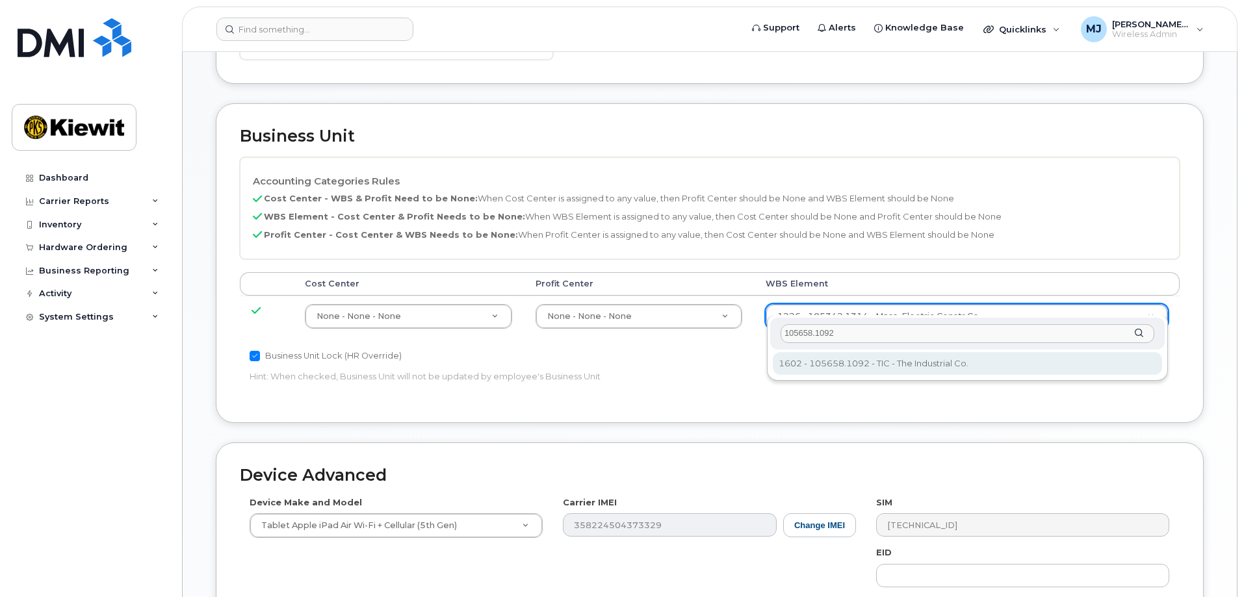
type input "105658.1092"
type input "30121276"
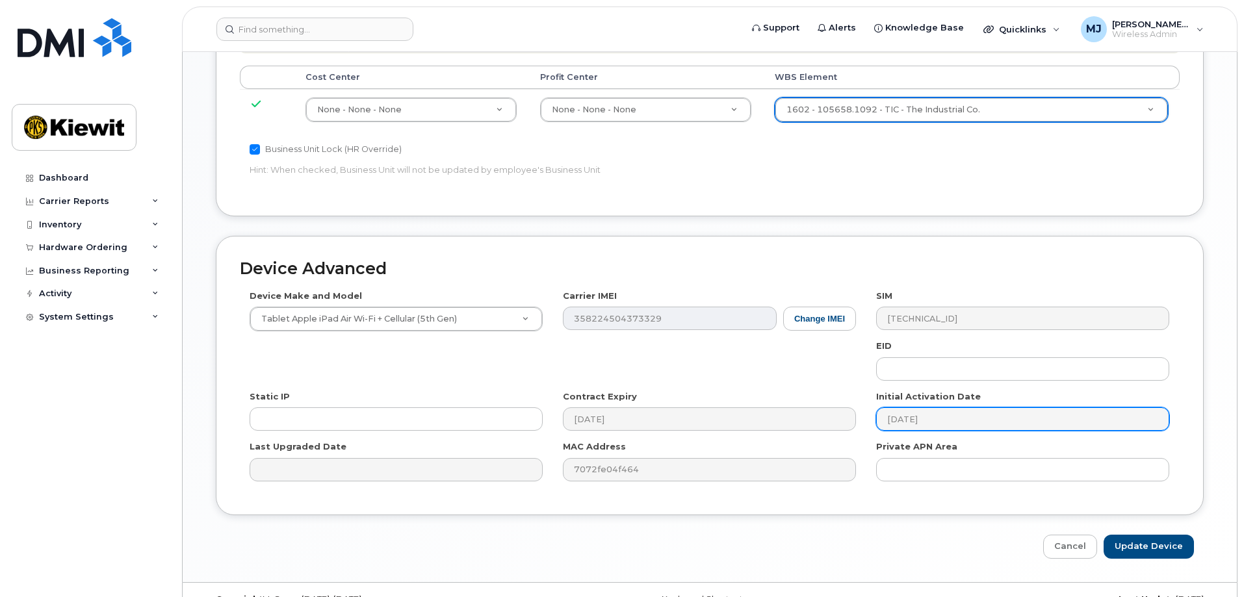
scroll to position [805, 0]
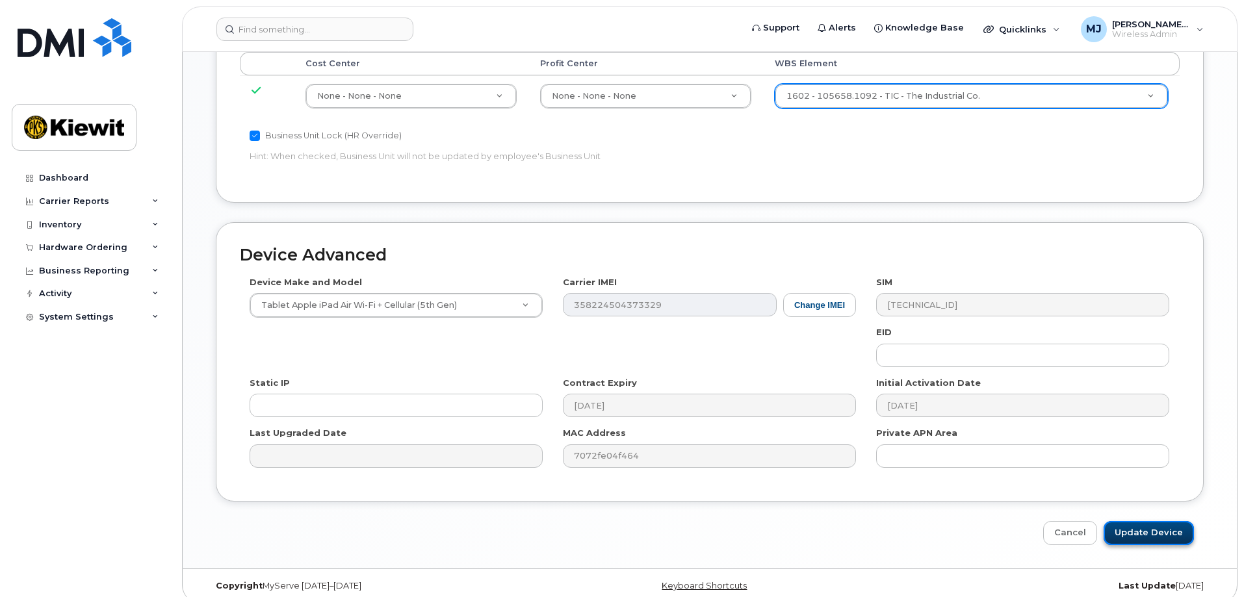
click at [1137, 523] on input "Update Device" at bounding box center [1149, 533] width 90 height 24
type input "Saving..."
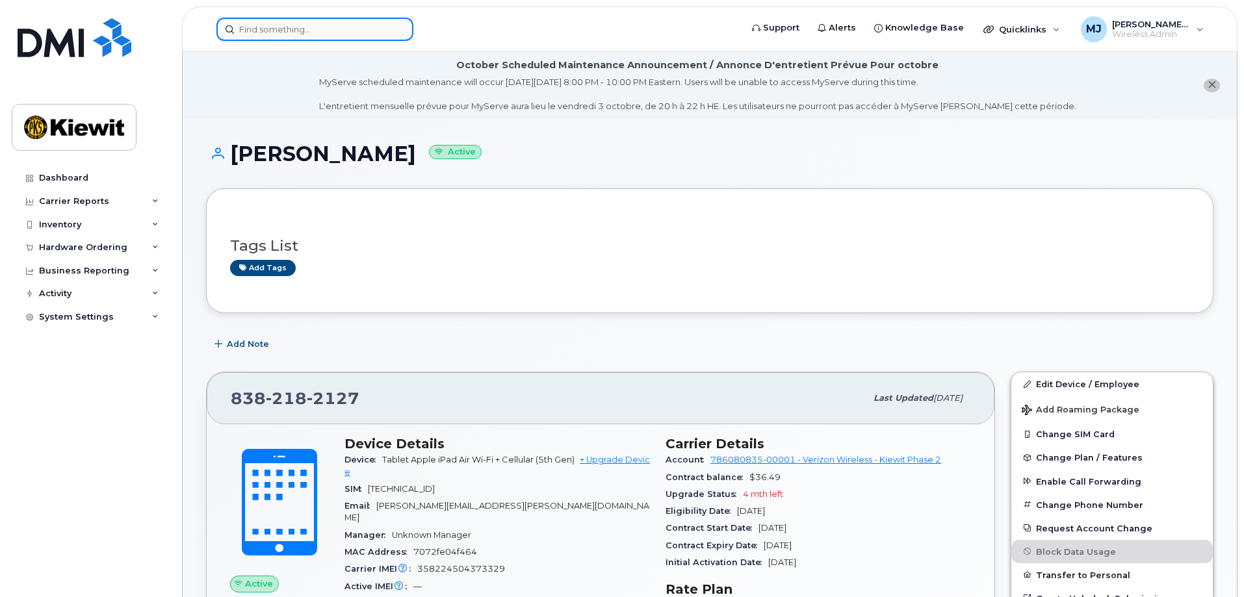
click at [348, 40] on input at bounding box center [314, 29] width 197 height 23
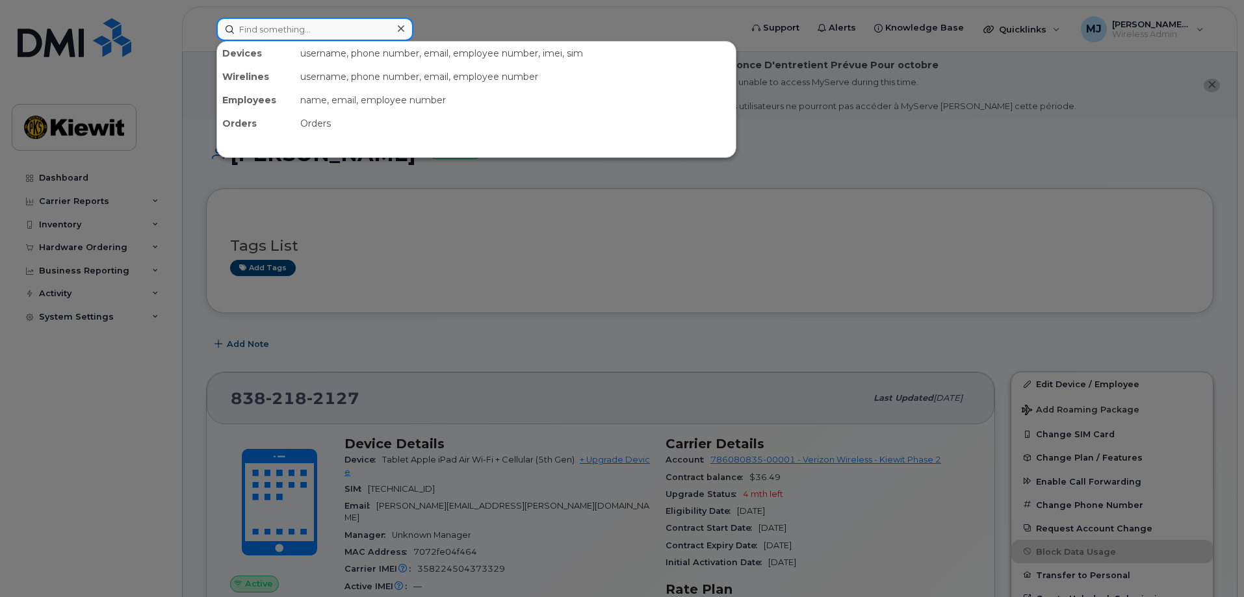
paste input "838-433-9809"
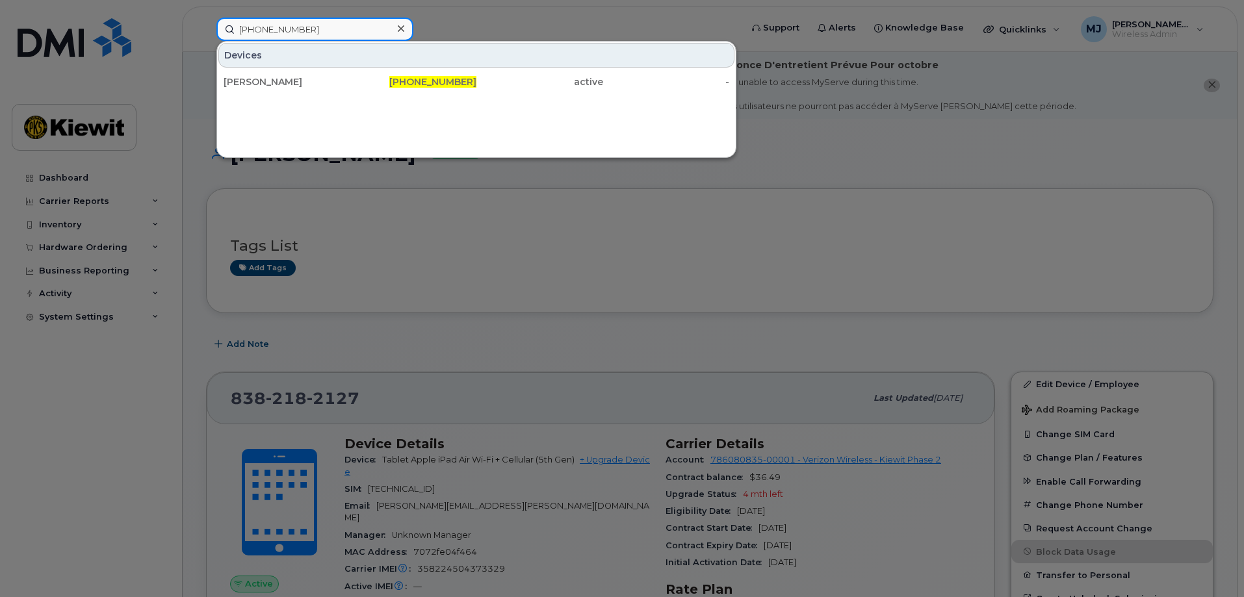
type input "838-433-9809"
click at [353, 67] on div "Devices" at bounding box center [476, 55] width 516 height 25
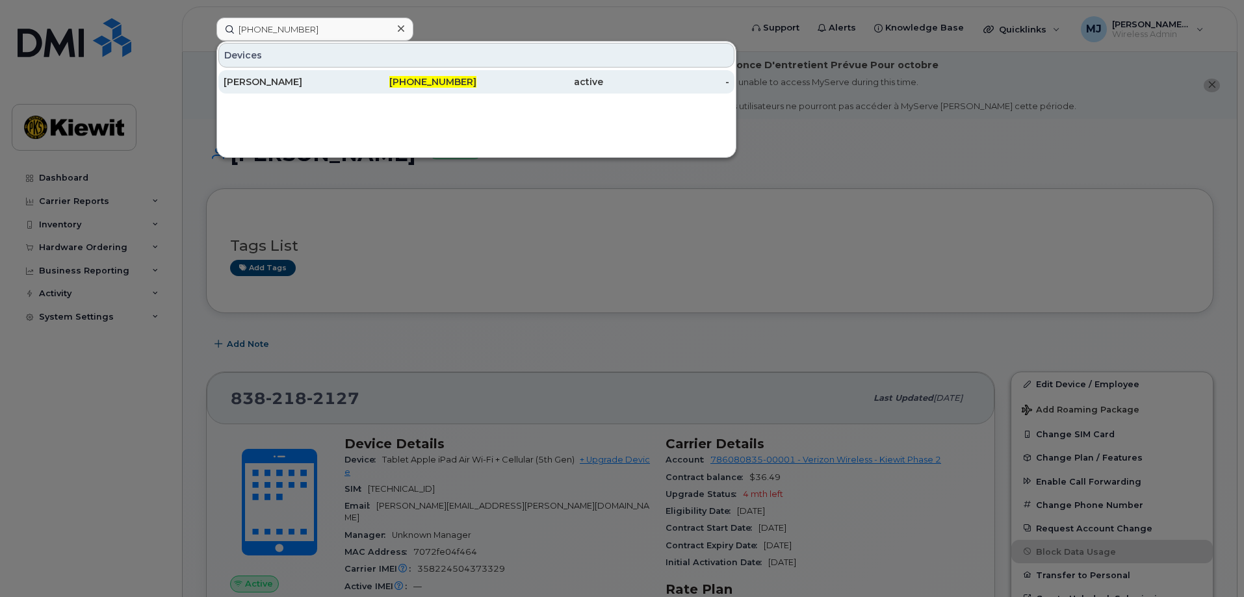
click at [352, 71] on div "838-433-9809" at bounding box center [413, 81] width 127 height 23
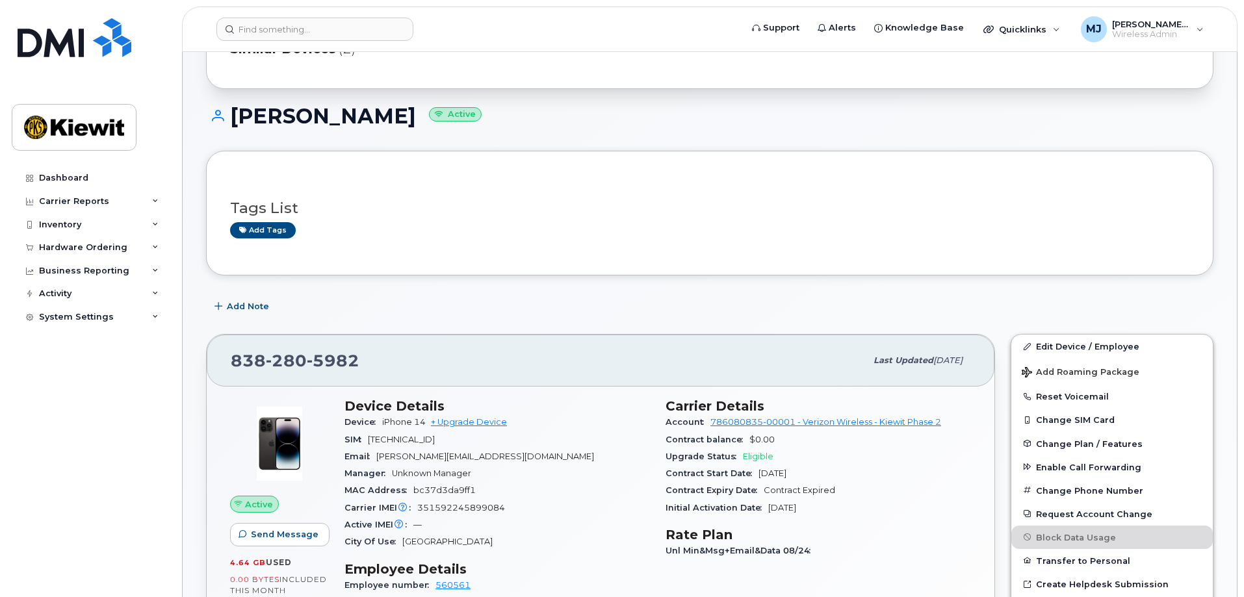
scroll to position [260, 0]
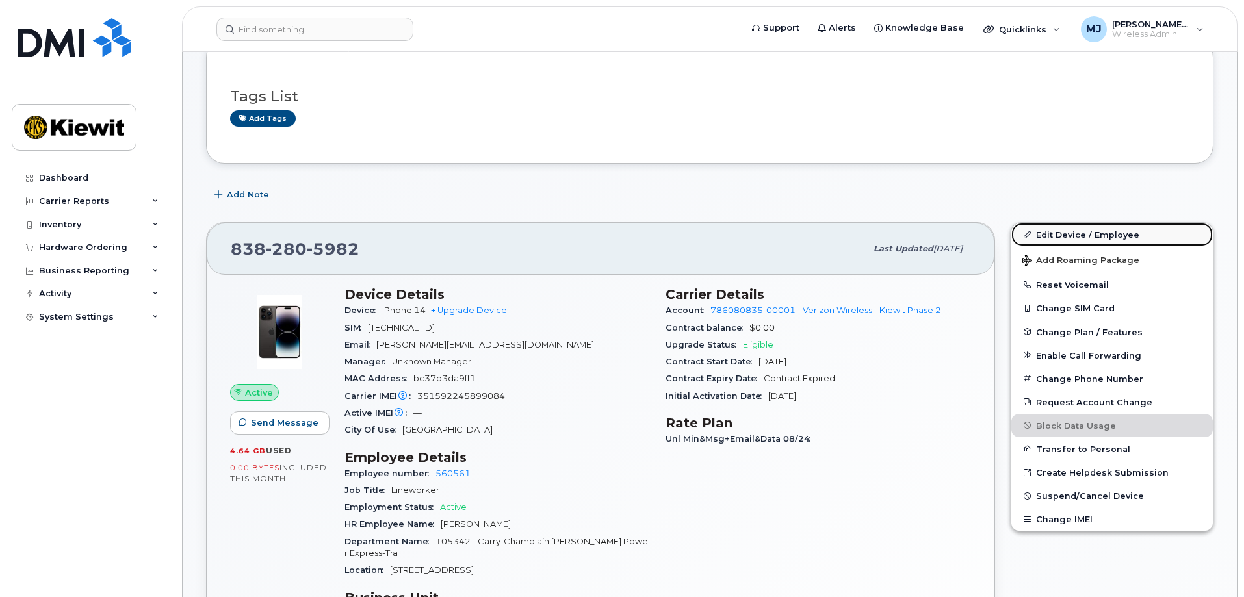
click at [1073, 235] on link "Edit Device / Employee" at bounding box center [1112, 234] width 202 height 23
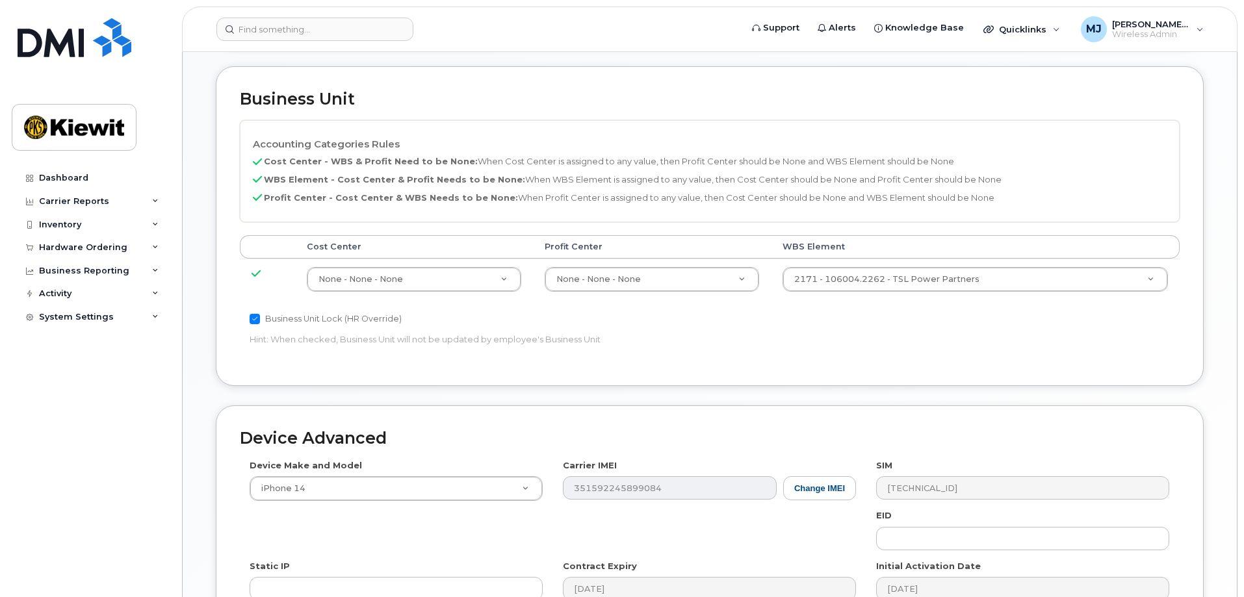
scroll to position [650, 0]
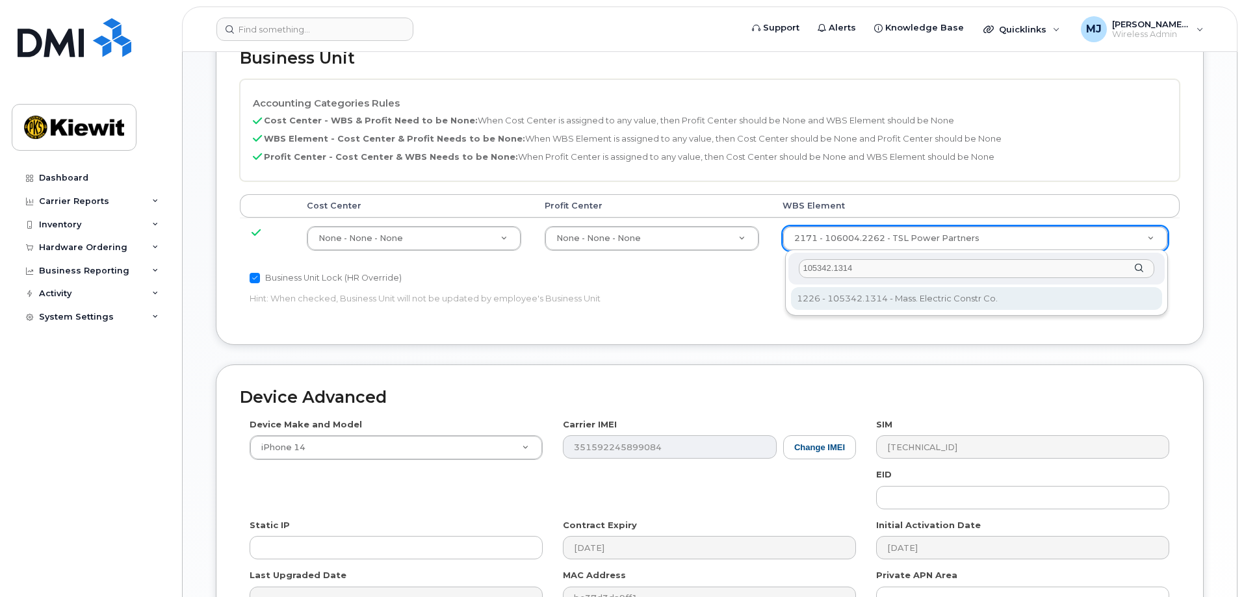
type input "105342.1314"
type input "36106151"
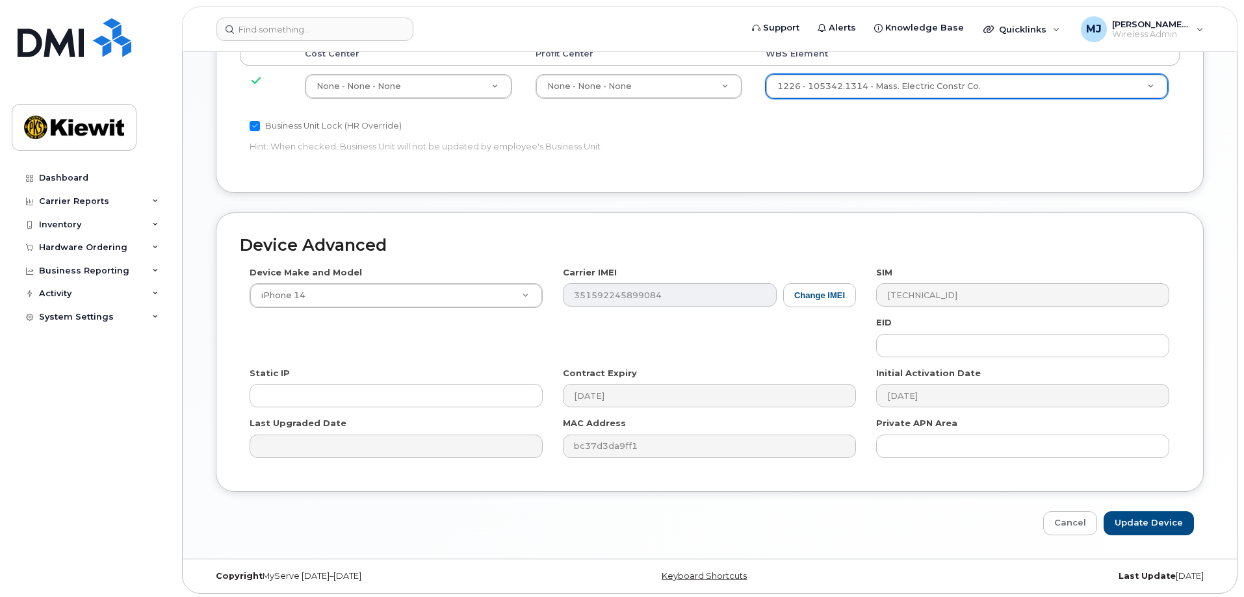
scroll to position [805, 0]
click at [1141, 514] on input "Update Device" at bounding box center [1149, 520] width 90 height 24
type input "Saving..."
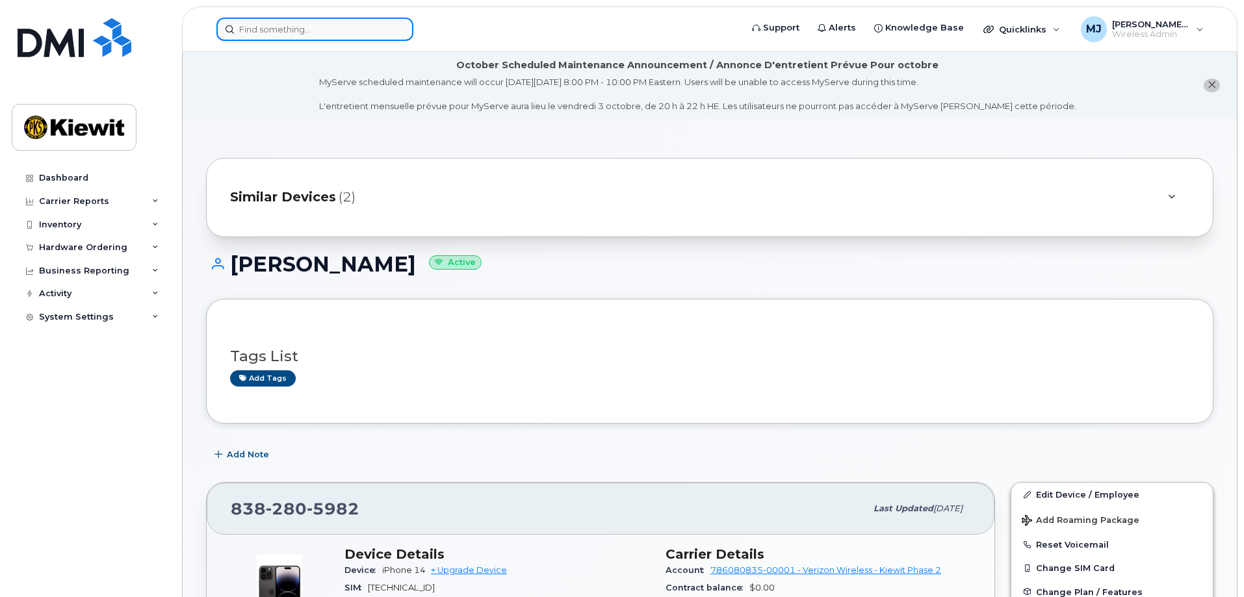
click at [266, 38] on input at bounding box center [314, 29] width 197 height 23
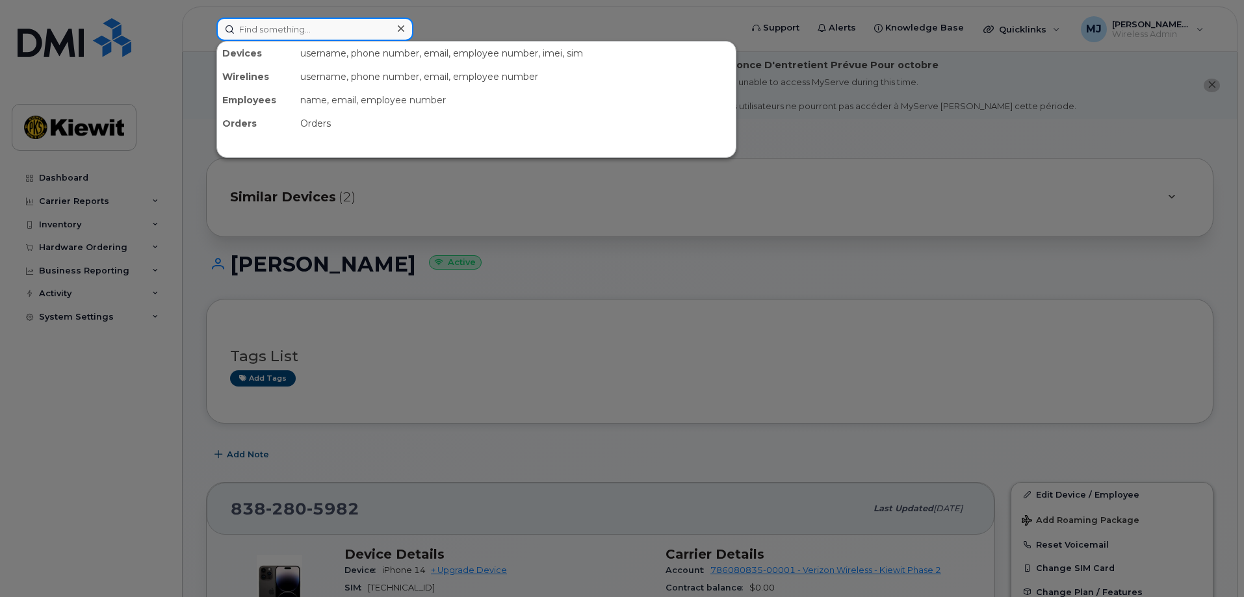
paste input "503-307-2906"
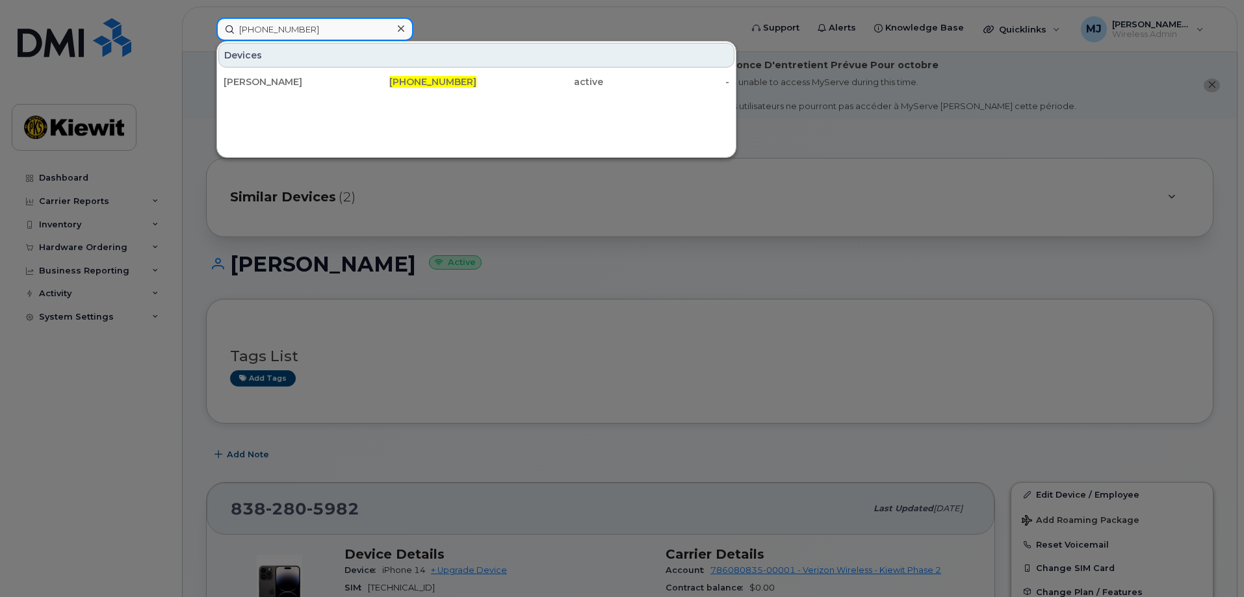
type input "503-307-2906"
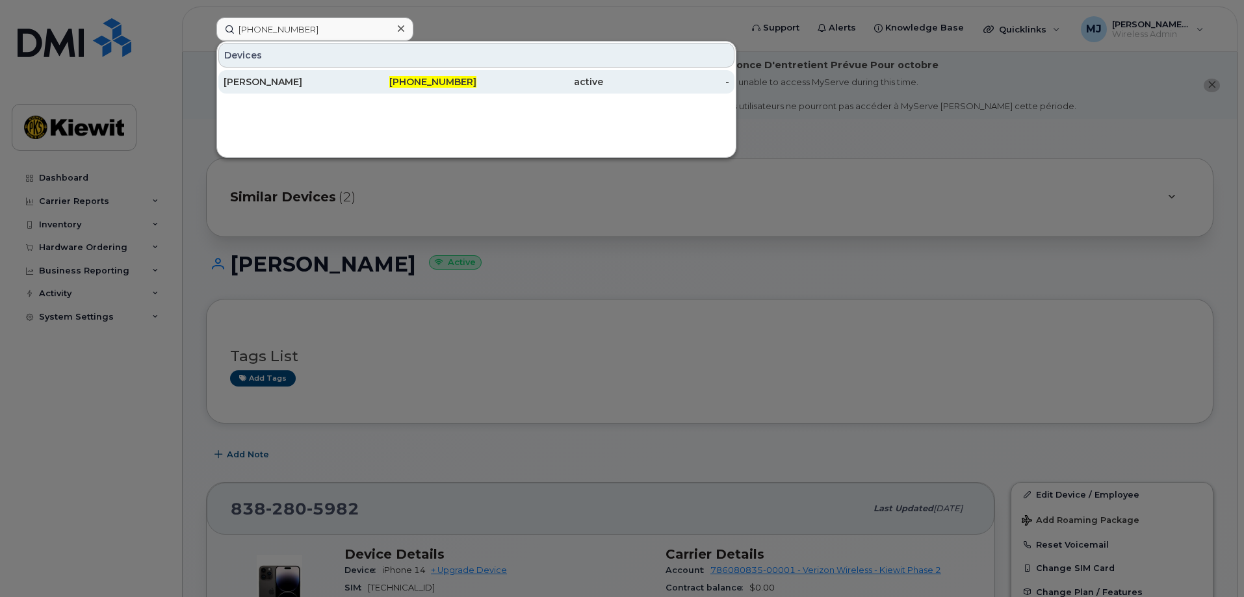
click at [336, 82] on div "ALAN LAUBERT" at bounding box center [287, 81] width 127 height 13
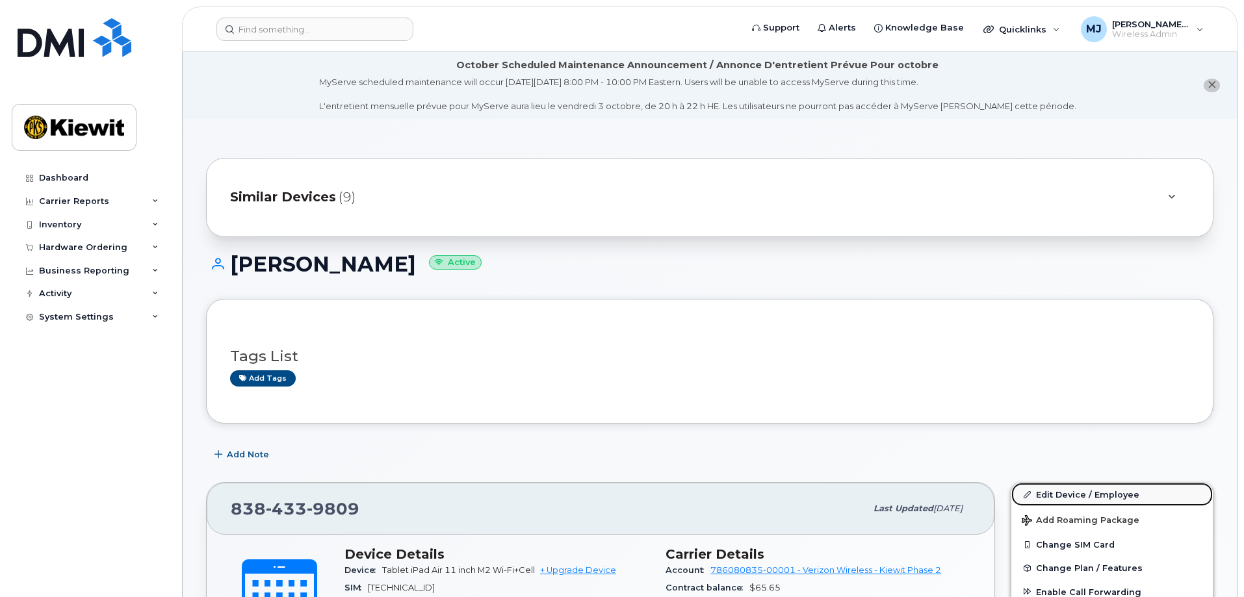
click at [1100, 497] on link "Edit Device / Employee" at bounding box center [1112, 494] width 202 height 23
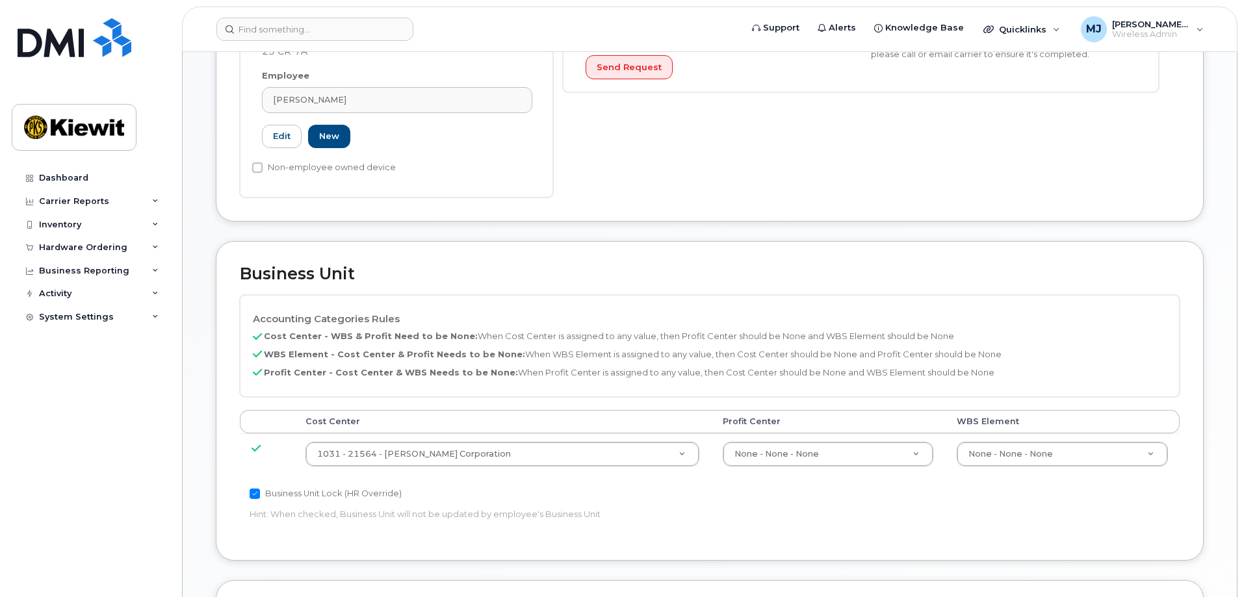
scroll to position [455, 0]
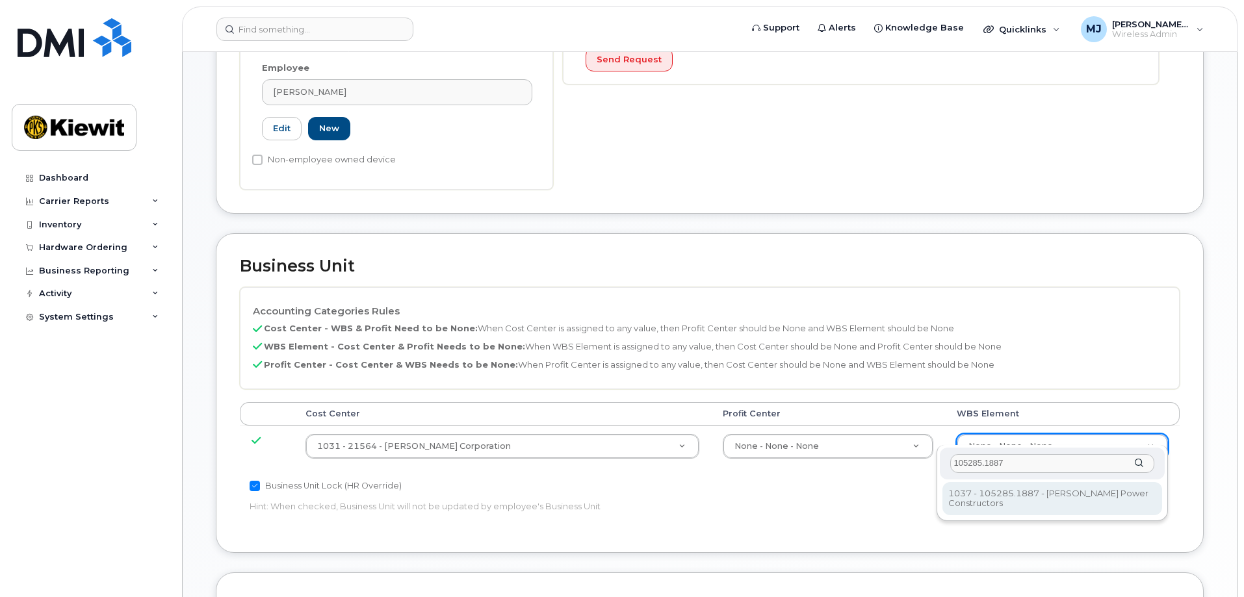
type input "105285.1887"
type input "29959505"
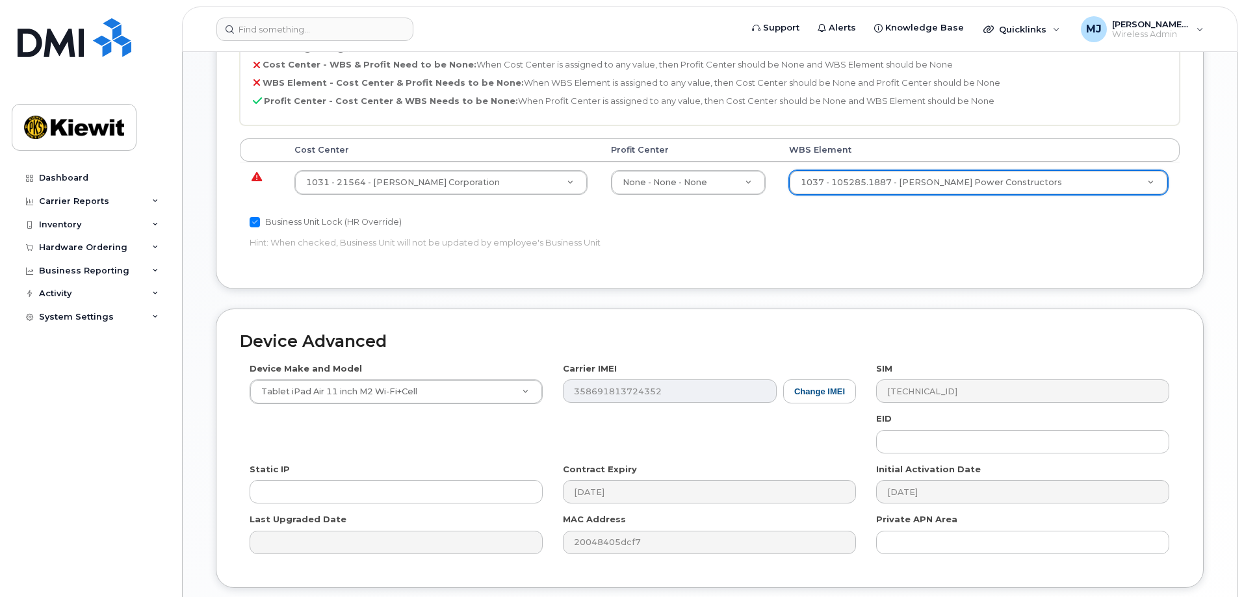
scroll to position [610, 0]
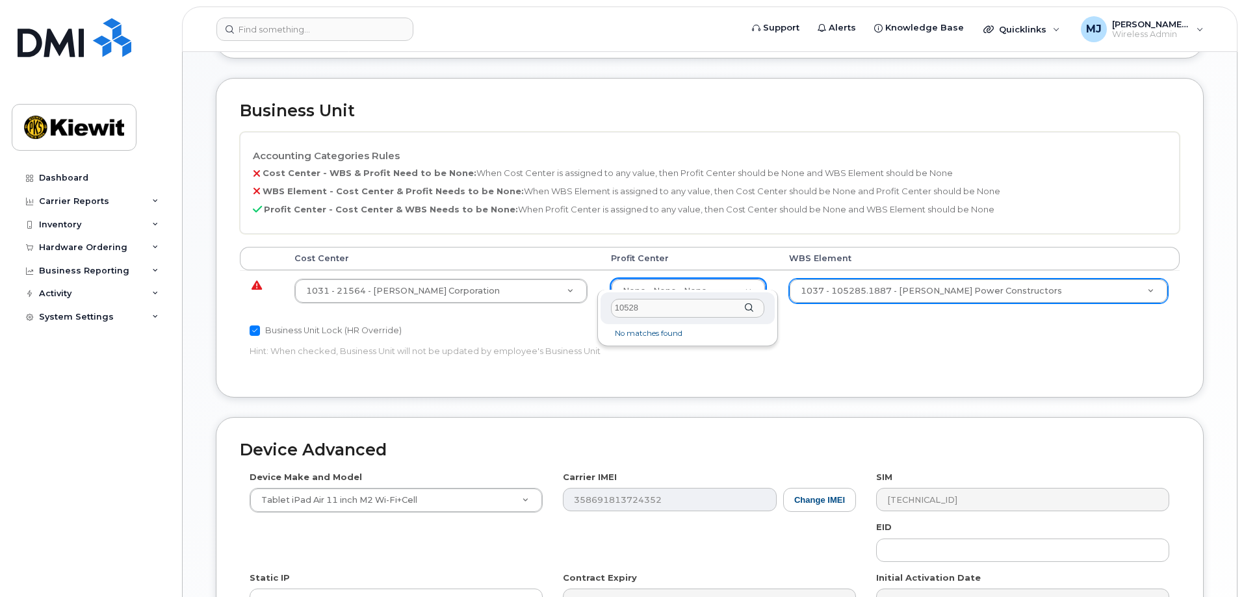
type input "105285"
drag, startPoint x: 664, startPoint y: 307, endPoint x: 601, endPoint y: 306, distance: 63.1
click at [601, 306] on div "105285" at bounding box center [688, 309] width 174 height 32
click at [835, 330] on div "Business Unit Lock (HR Override) Hint: When checked, Business Unit will not be …" at bounding box center [553, 343] width 627 height 41
click at [259, 285] on icon at bounding box center [257, 285] width 10 height 1
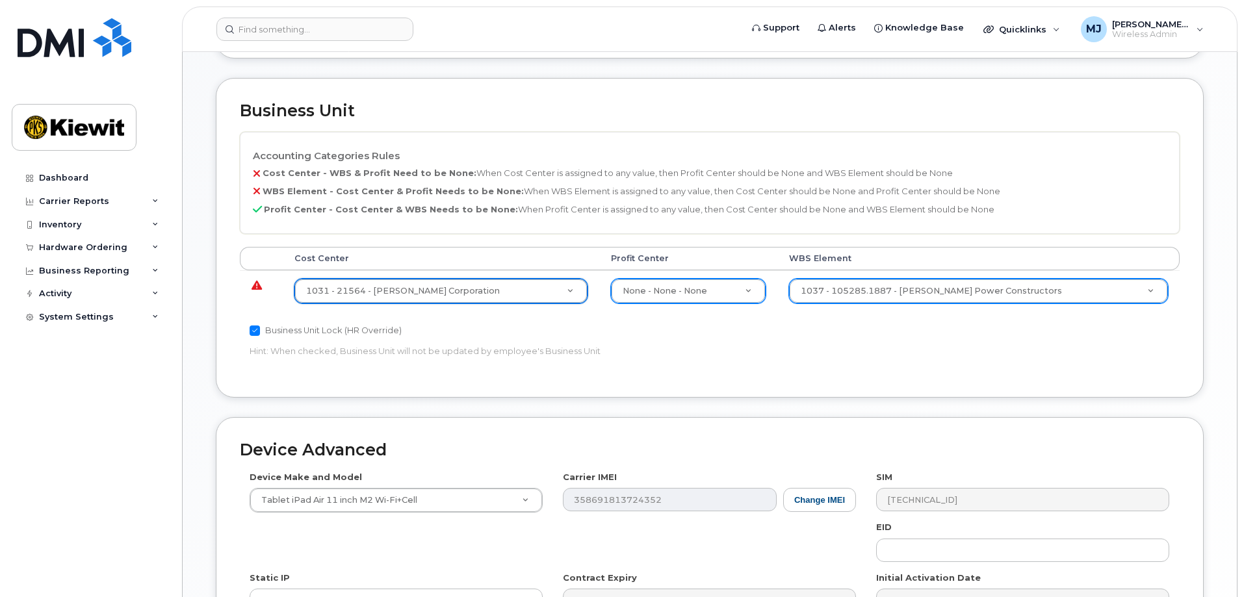
drag, startPoint x: 768, startPoint y: 335, endPoint x: 744, endPoint y: 333, distance: 24.2
click at [839, 345] on p "Hint: When checked, Business Unit will not be updated by employee's Business Un…" at bounding box center [553, 351] width 606 height 12
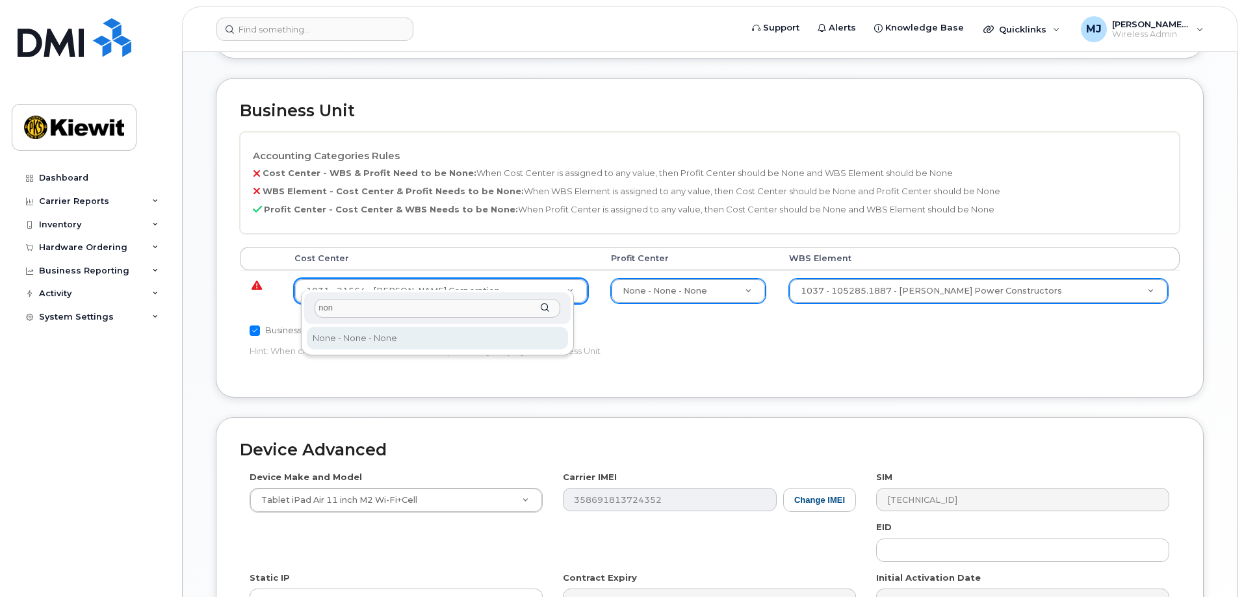
type input "non"
type input "29629358"
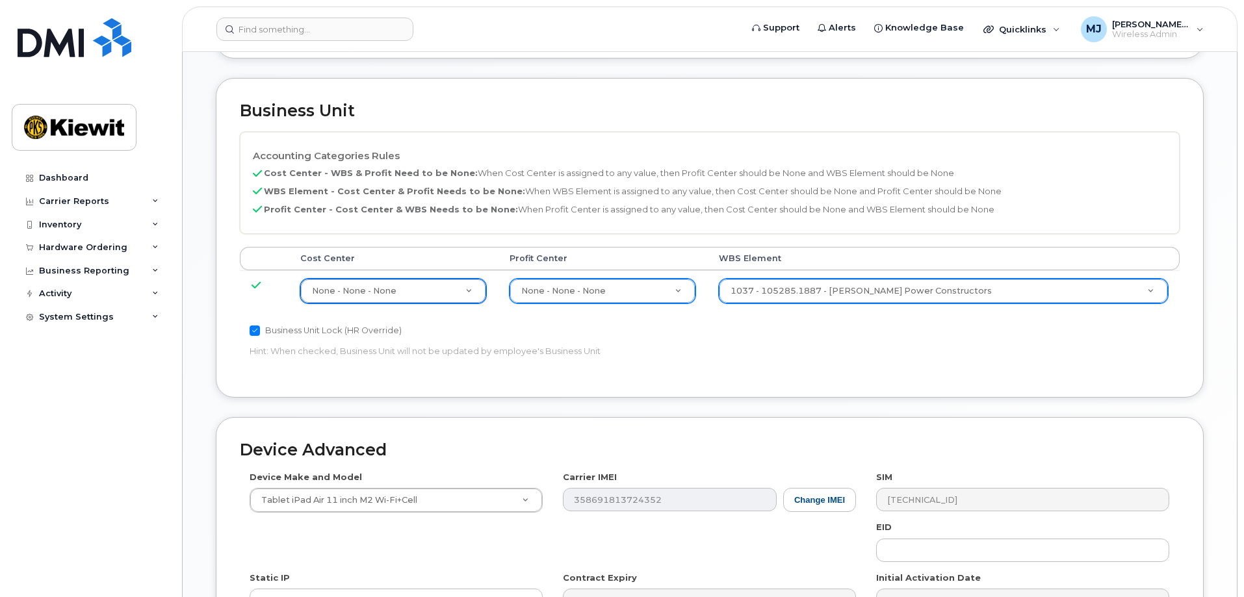
click at [841, 323] on div "Business Unit Lock (HR Override)" at bounding box center [553, 331] width 606 height 16
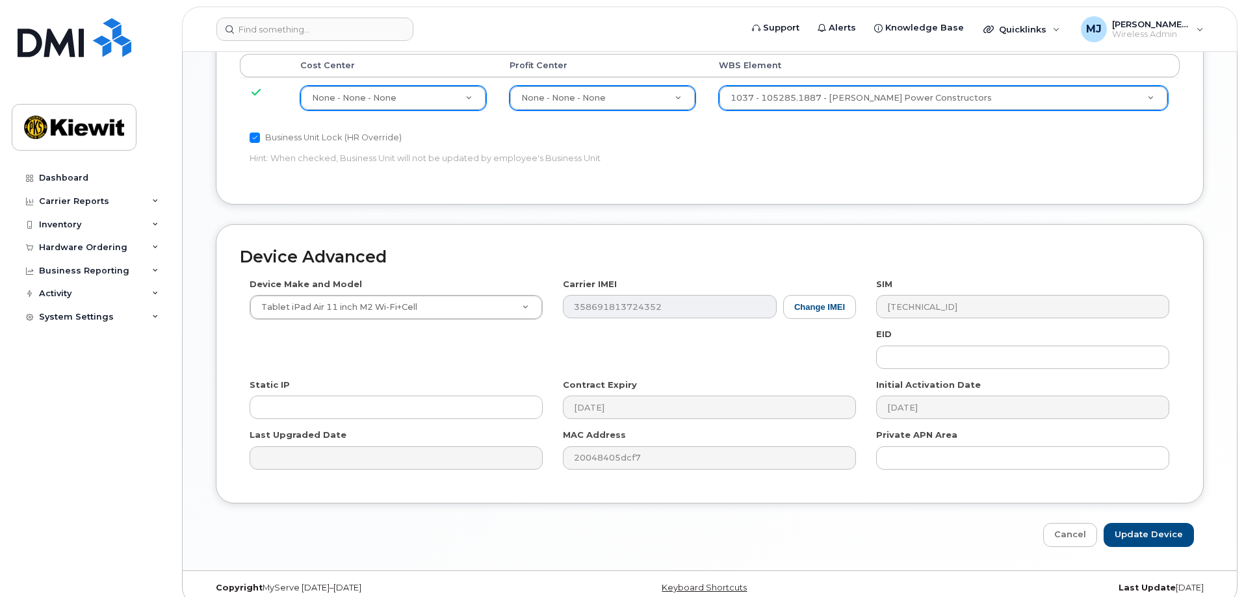
scroll to position [805, 0]
click at [1140, 521] on input "Update Device" at bounding box center [1149, 533] width 90 height 24
type input "Saving..."
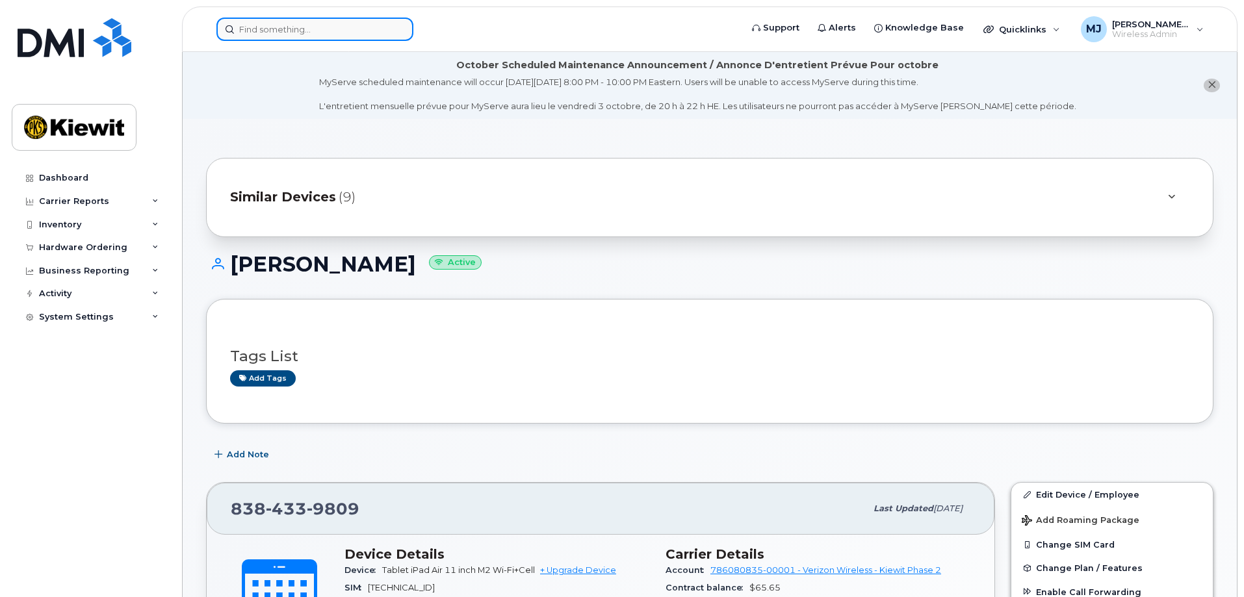
click at [287, 37] on input at bounding box center [314, 29] width 197 height 23
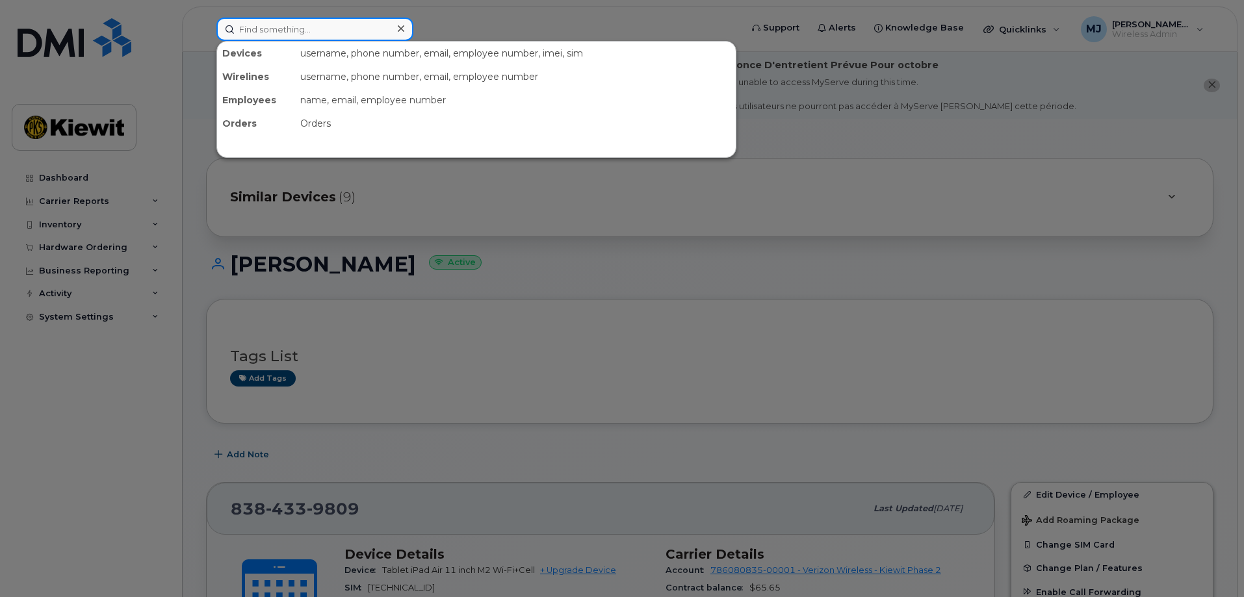
paste input "[PHONE_NUMBER]"
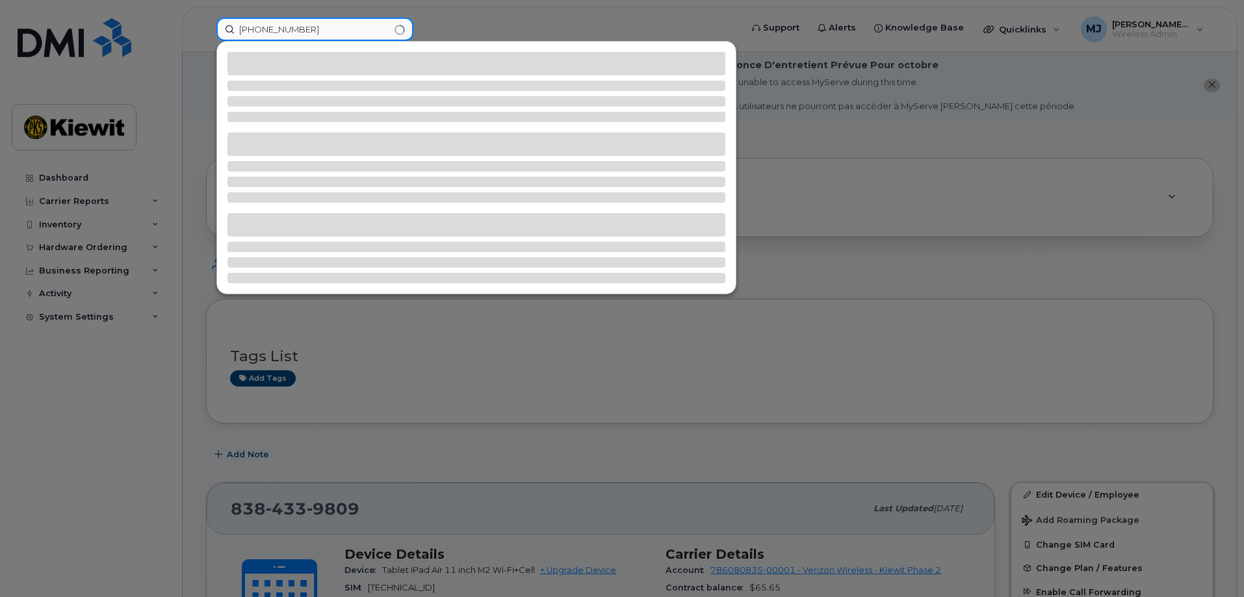
type input "[PHONE_NUMBER]"
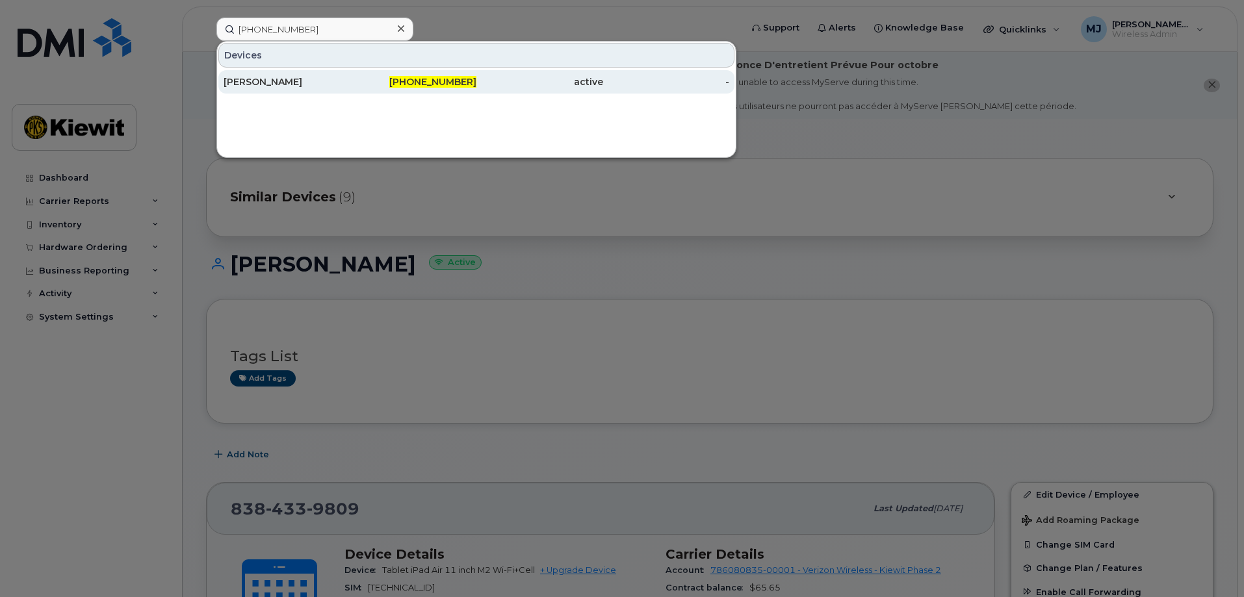
click at [306, 81] on div "[PERSON_NAME]" at bounding box center [287, 81] width 127 height 13
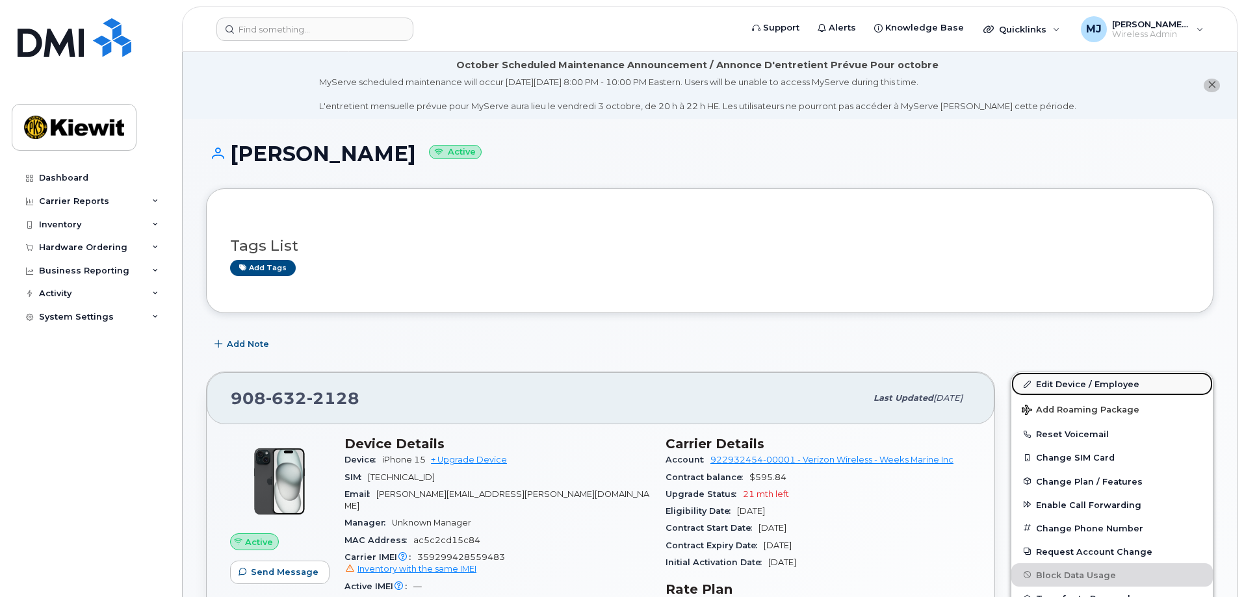
click at [1100, 387] on link "Edit Device / Employee" at bounding box center [1112, 383] width 202 height 23
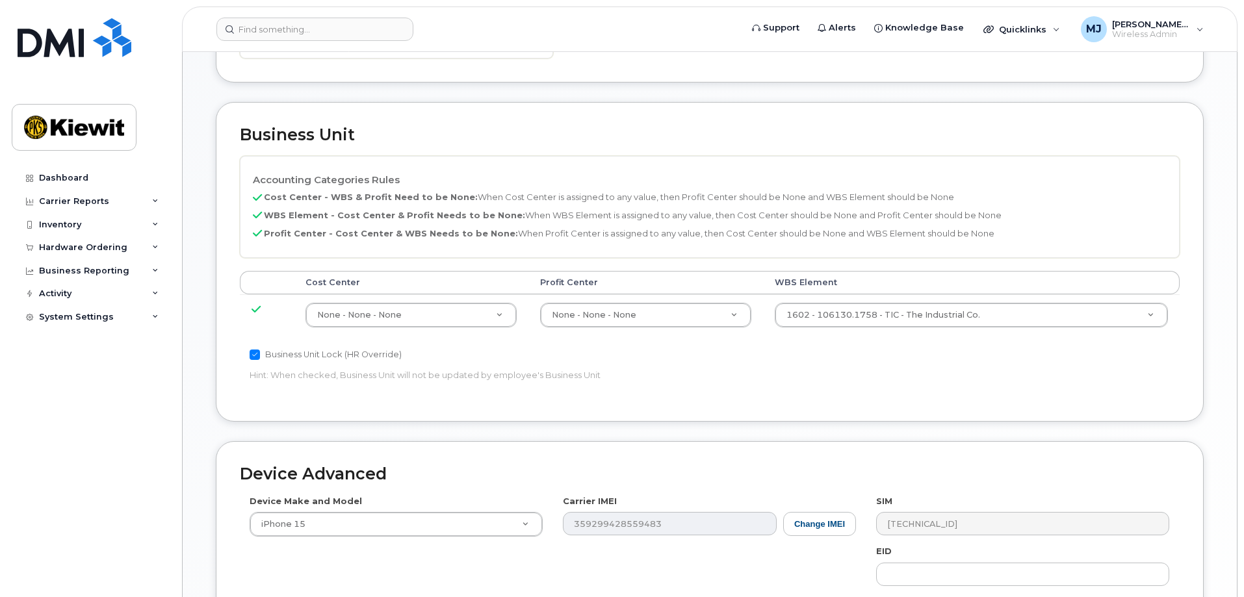
scroll to position [650, 0]
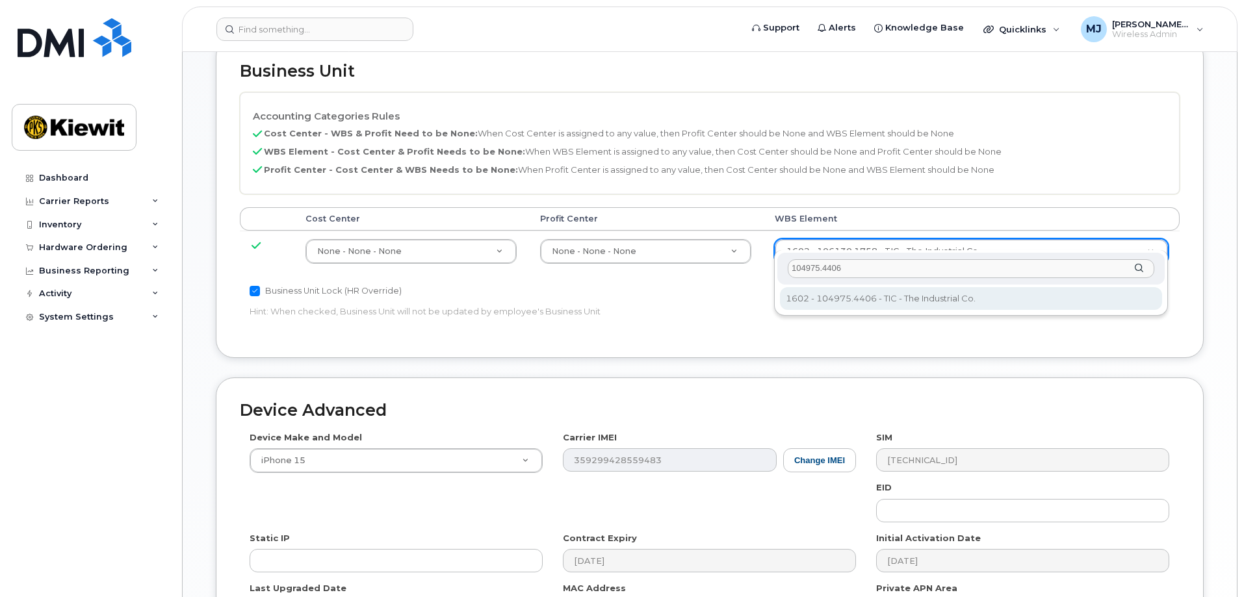
type input "104975.4406"
type input "30137073"
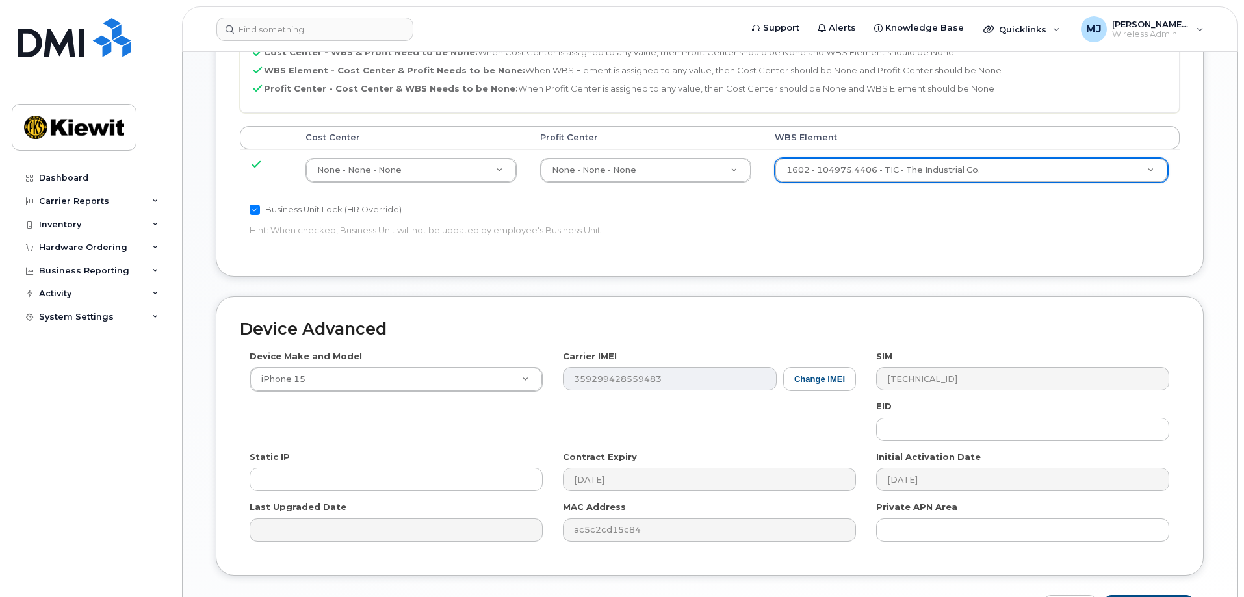
scroll to position [805, 0]
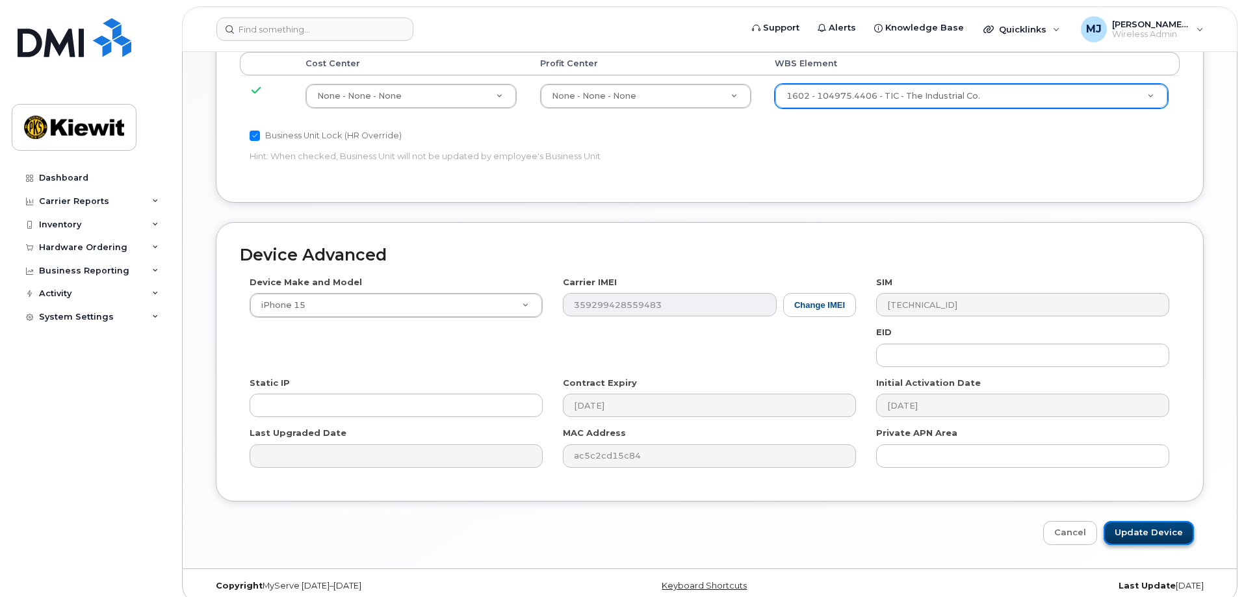
click at [1145, 521] on input "Update Device" at bounding box center [1149, 533] width 90 height 24
type input "Saving..."
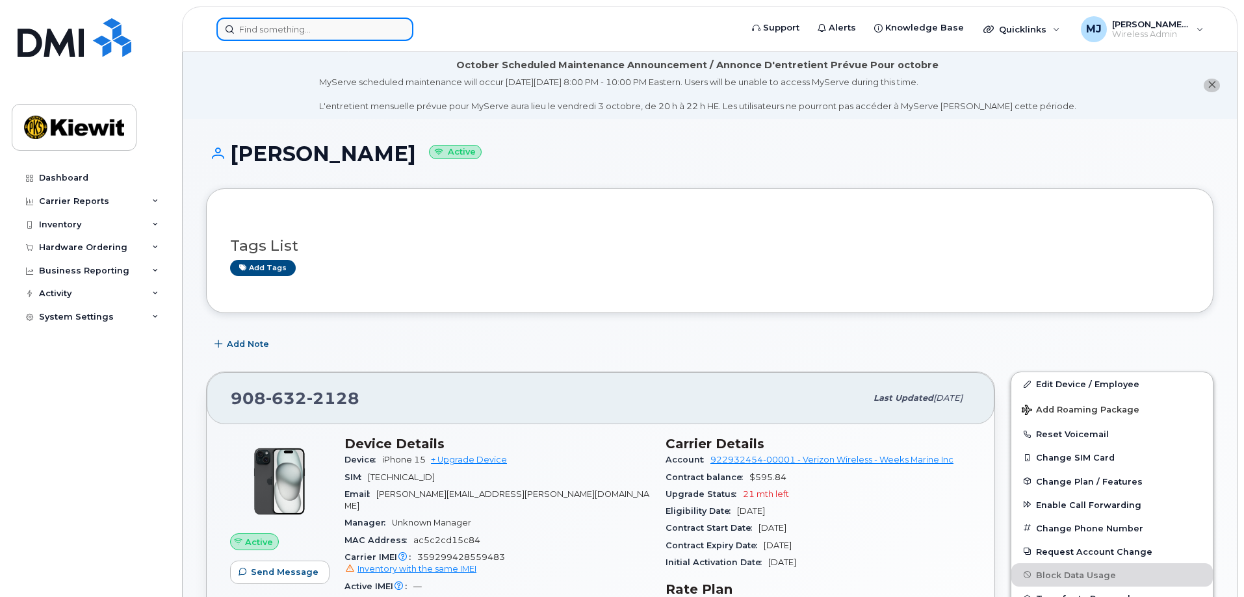
click at [313, 22] on input at bounding box center [314, 29] width 197 height 23
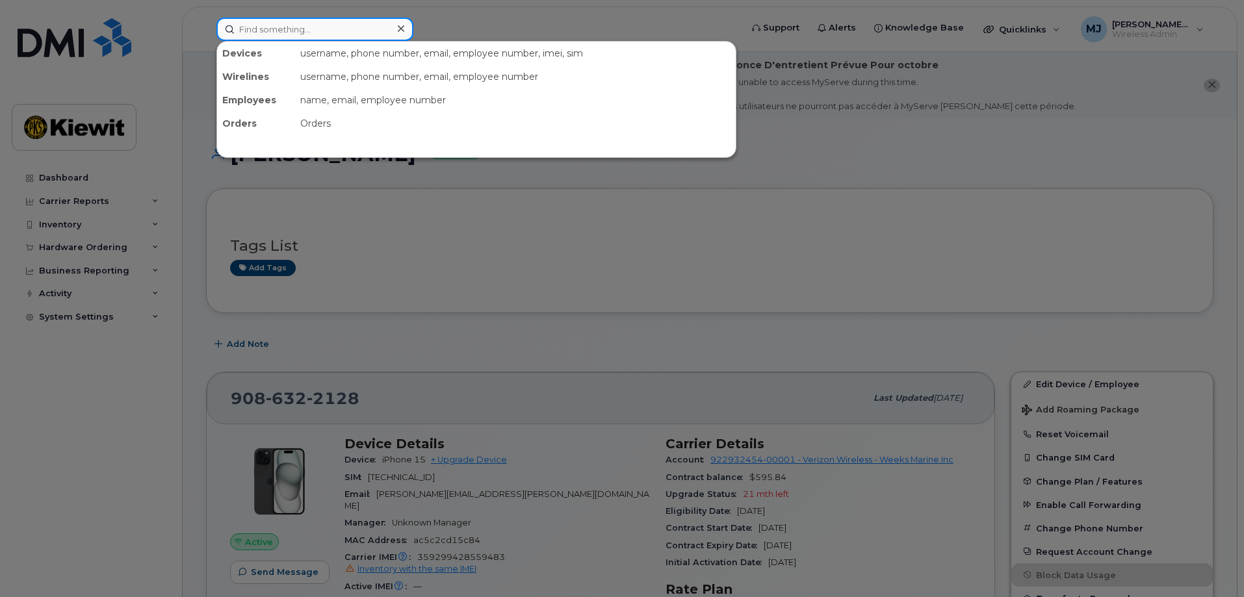
paste input "[PHONE_NUMBER]"
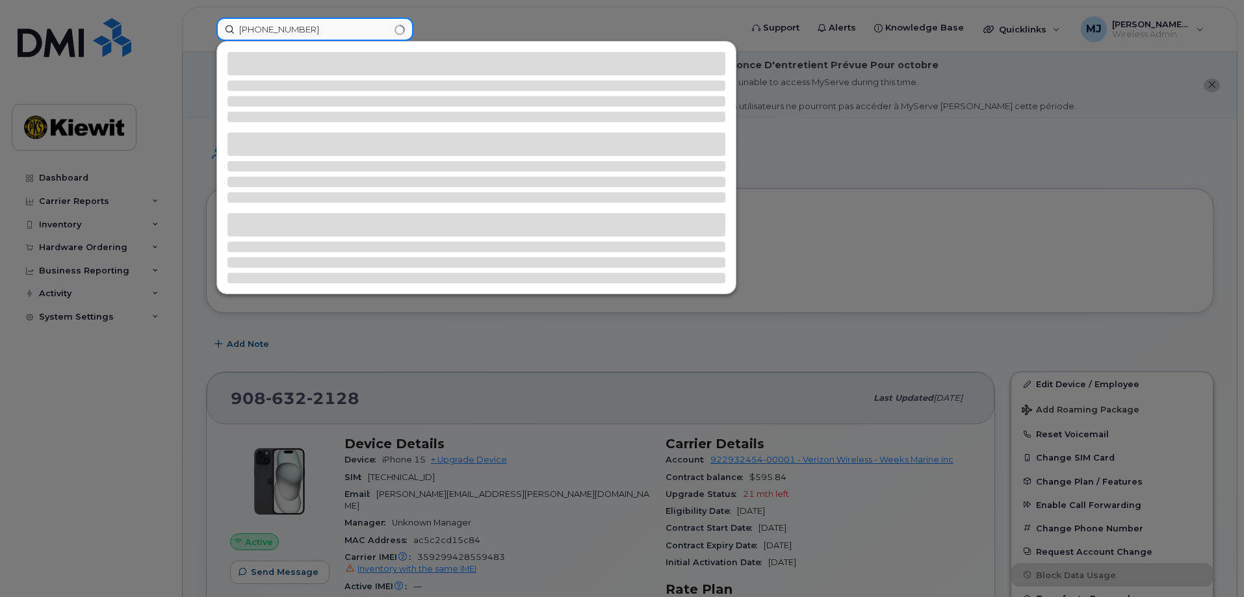
type input "[PHONE_NUMBER]"
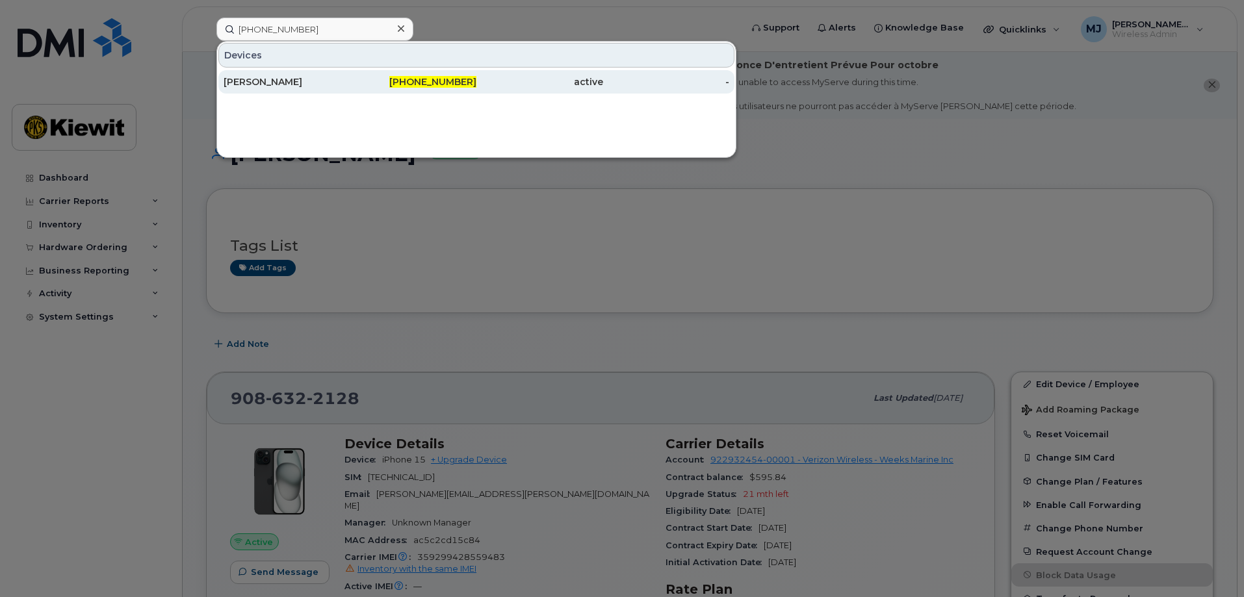
click at [300, 77] on div "[PERSON_NAME]" at bounding box center [287, 81] width 127 height 13
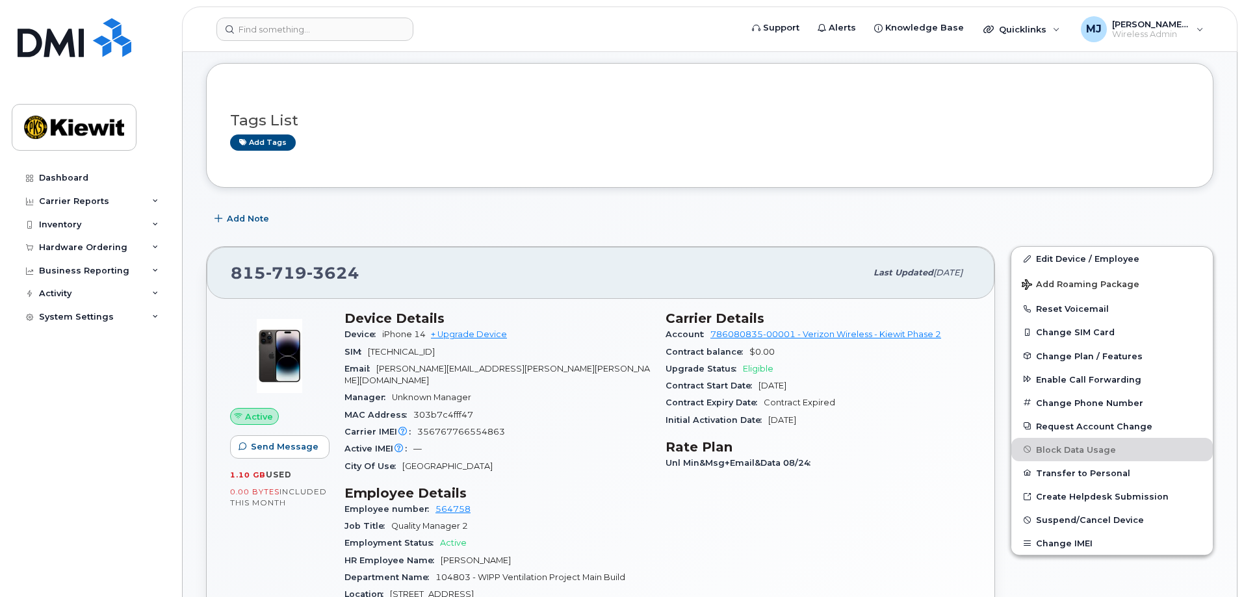
scroll to position [195, 0]
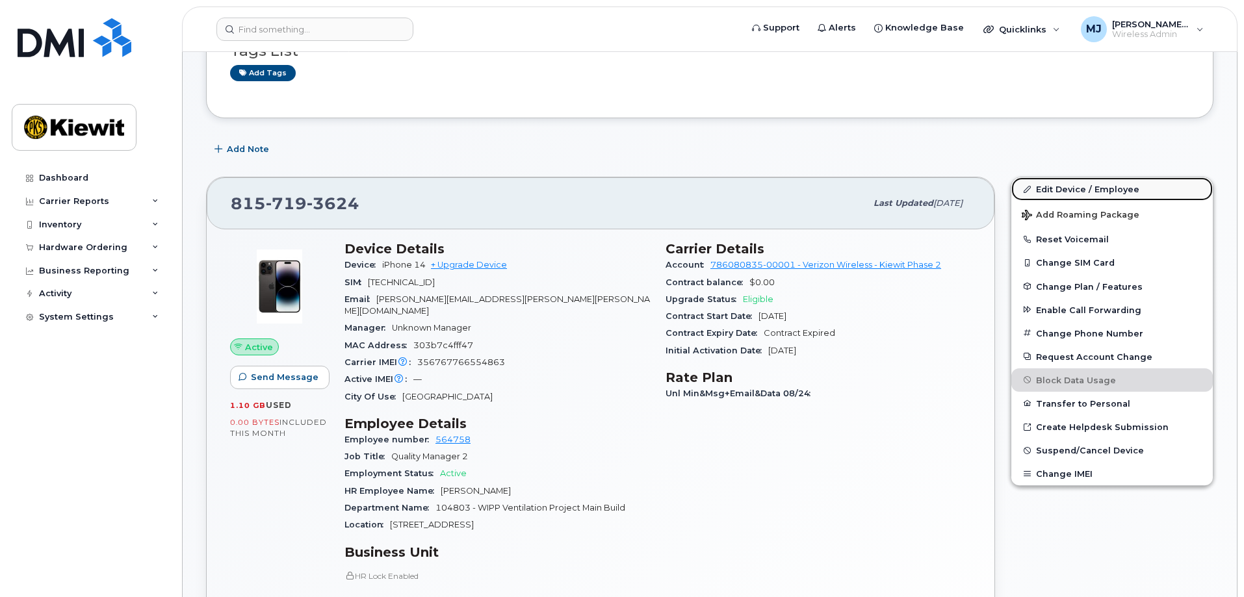
click at [1049, 182] on link "Edit Device / Employee" at bounding box center [1112, 188] width 202 height 23
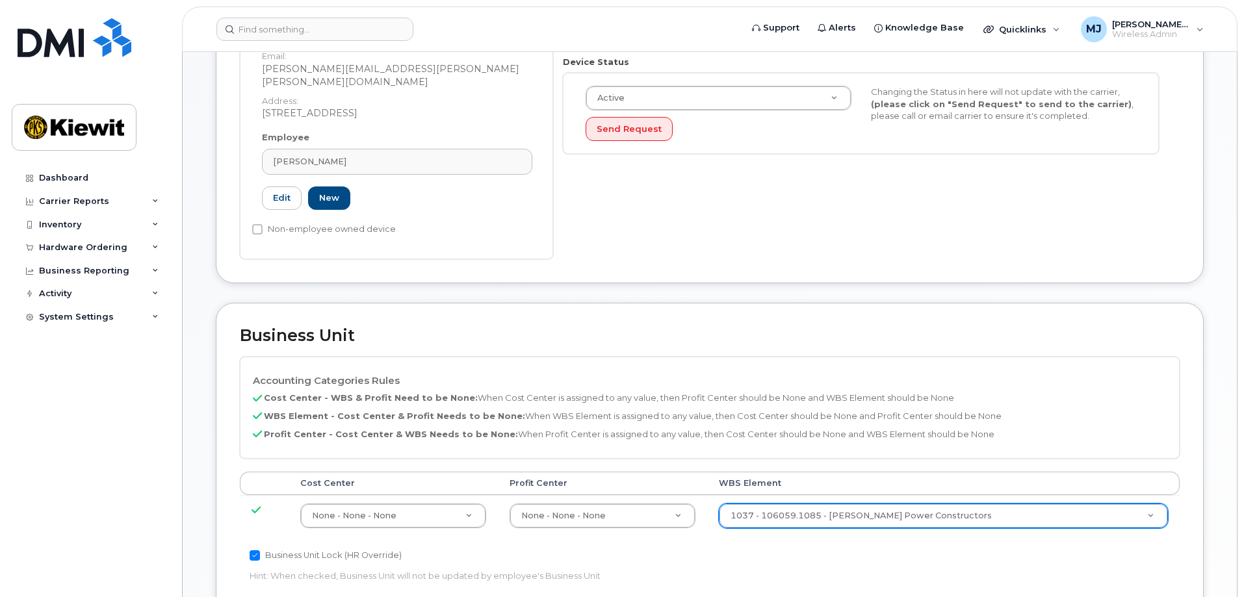
scroll to position [520, 0]
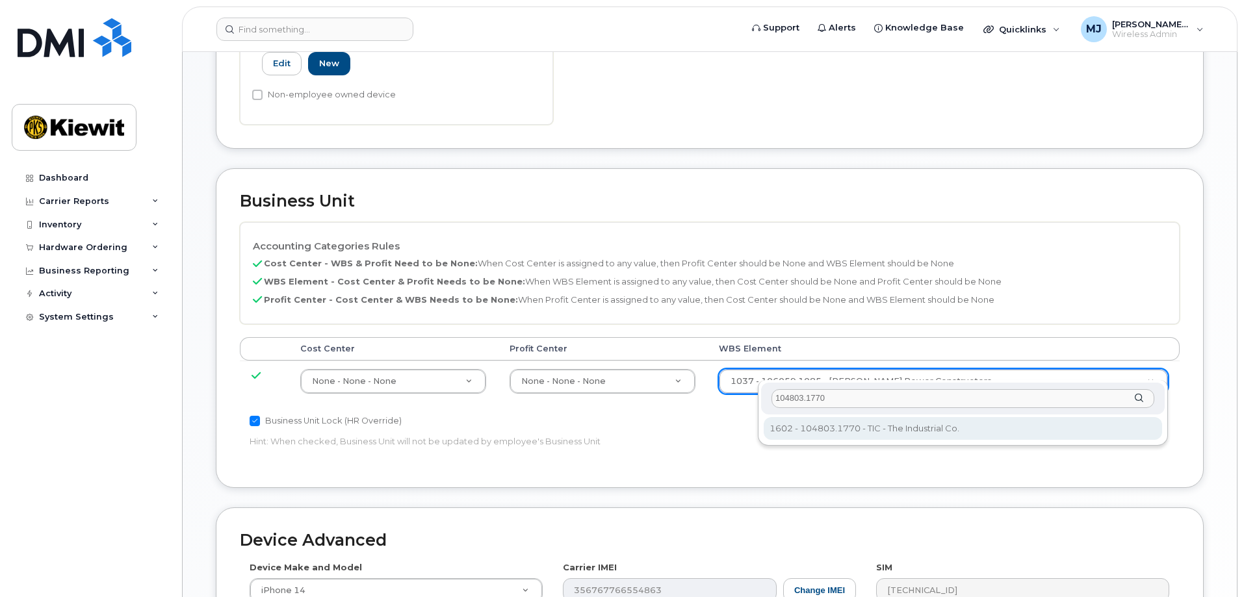
type input "104803.1770"
type input "30163962"
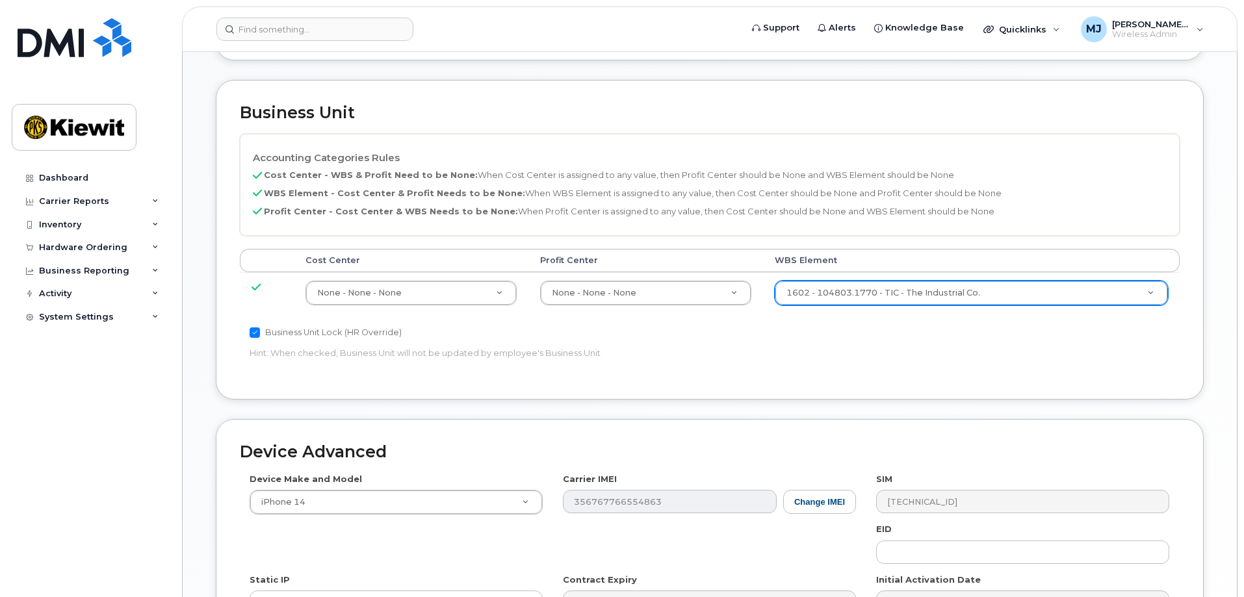
scroll to position [780, 0]
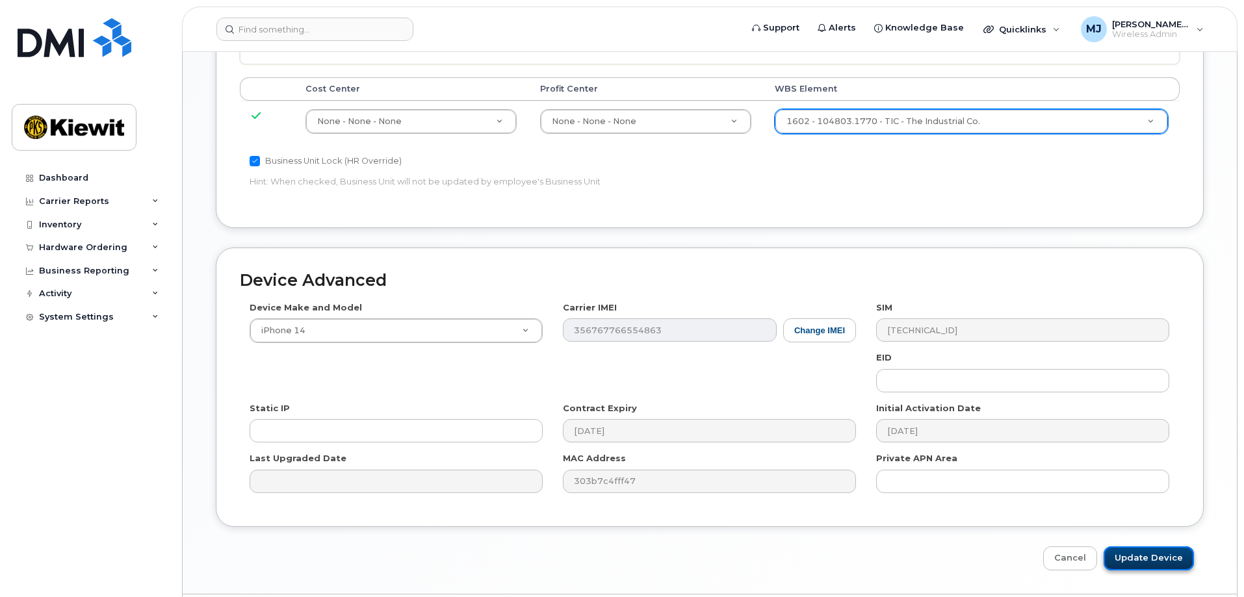
click at [1138, 547] on input "Update Device" at bounding box center [1149, 559] width 90 height 24
type input "Saving..."
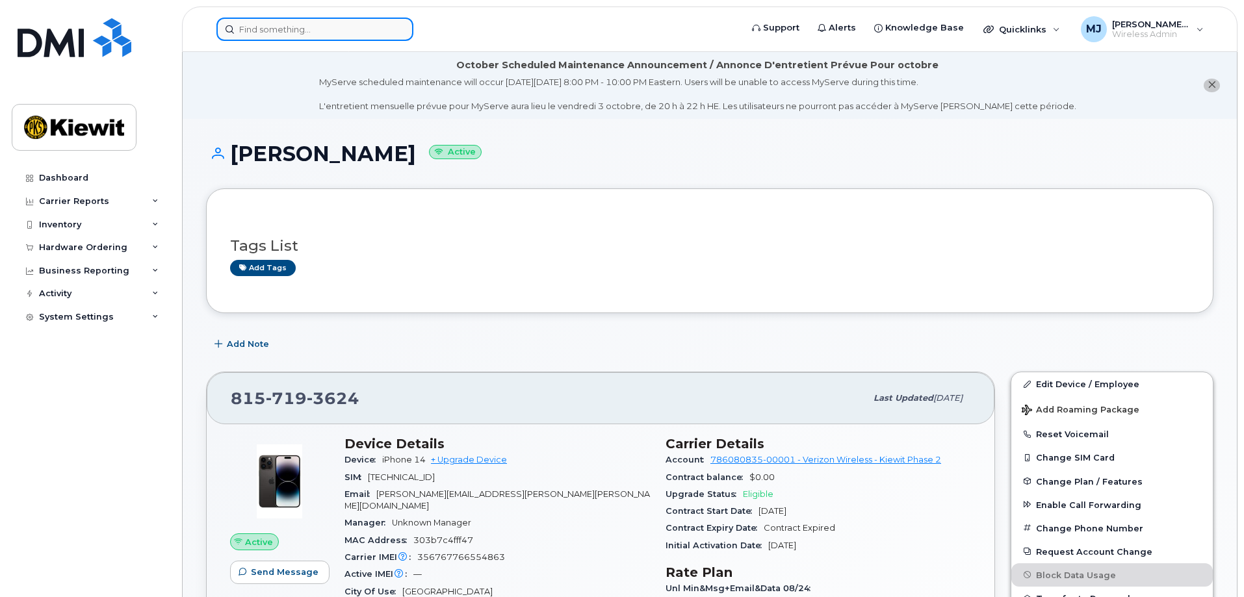
click at [261, 38] on input at bounding box center [314, 29] width 197 height 23
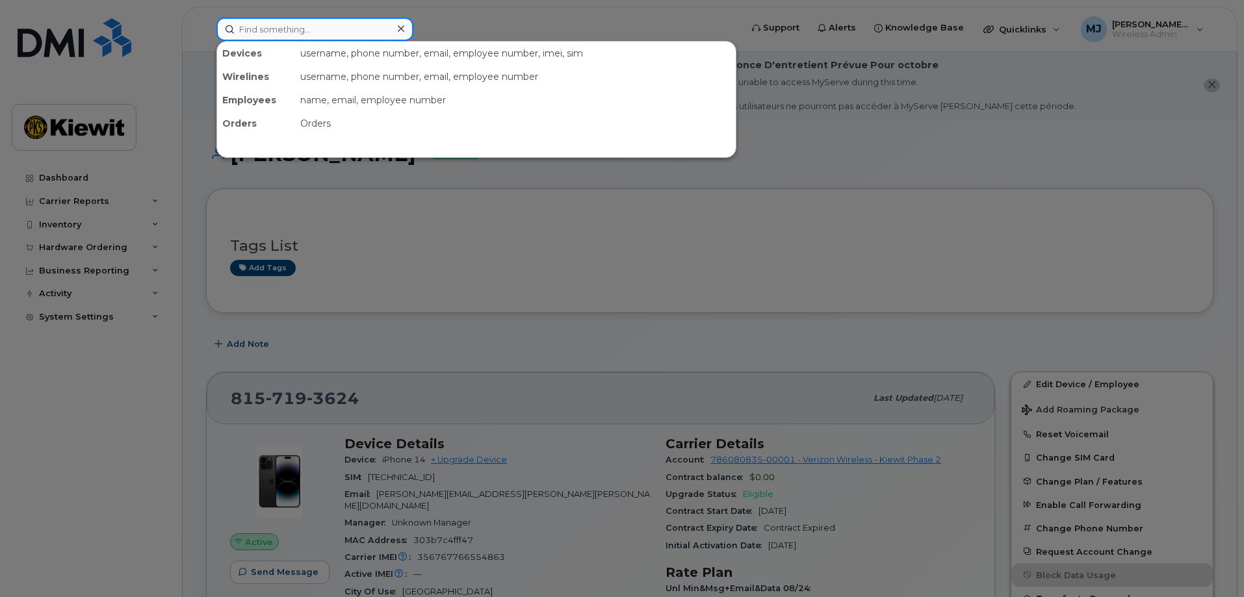
paste input "[PHONE_NUMBER]"
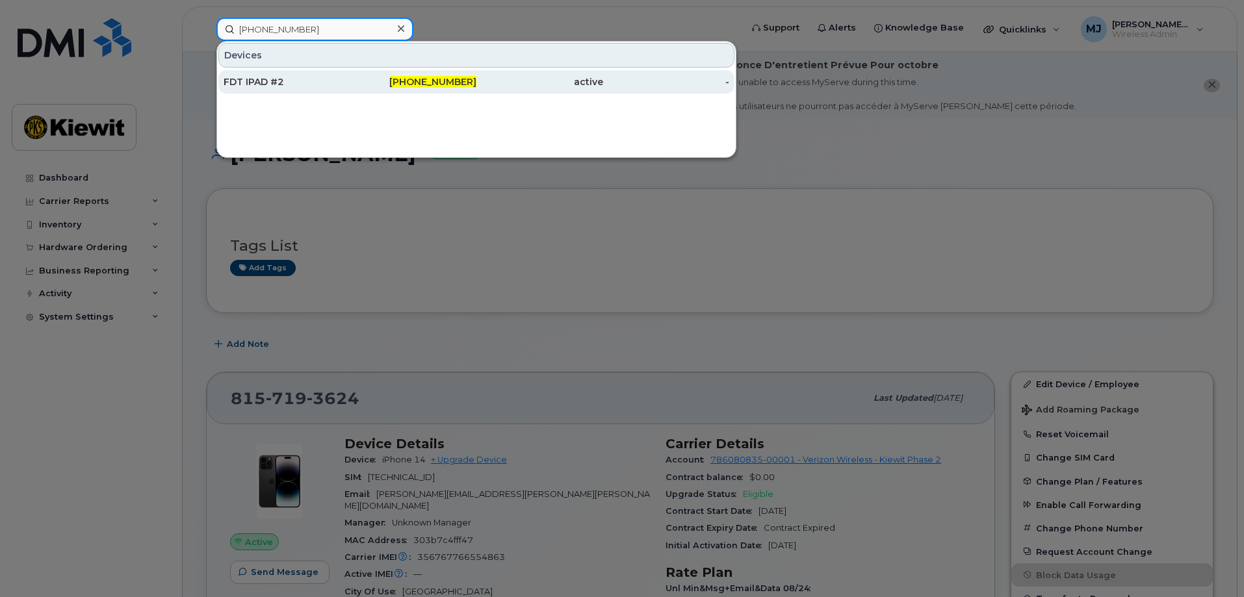
type input "[PHONE_NUMBER]"
click at [261, 79] on div "FDT IPAD #2" at bounding box center [287, 81] width 127 height 13
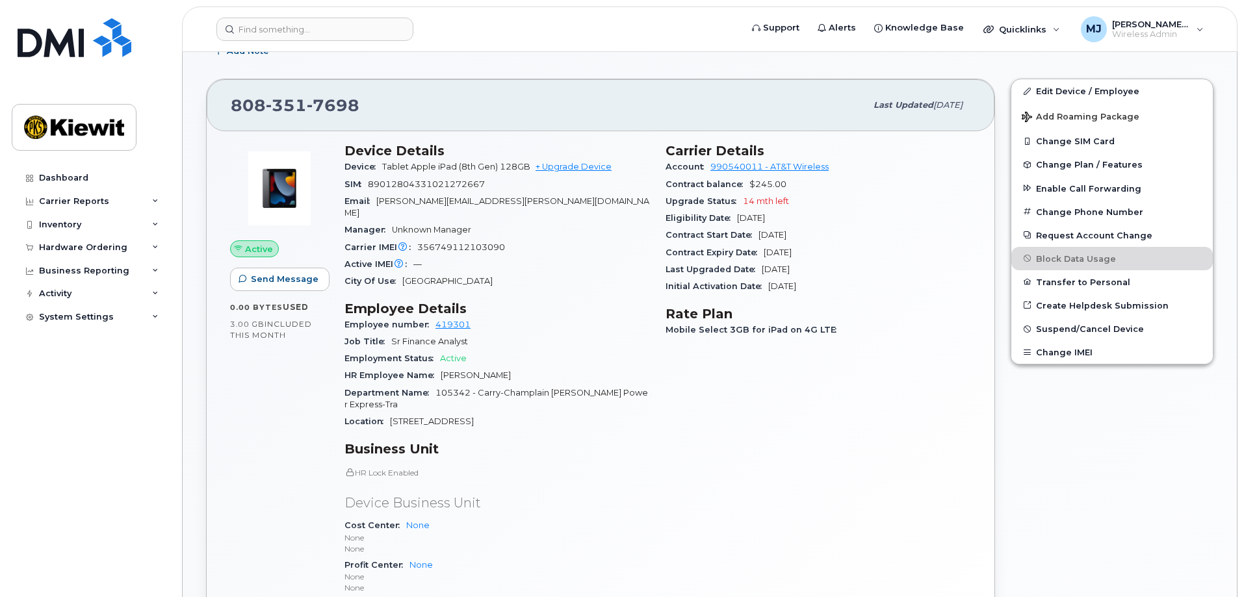
scroll to position [390, 0]
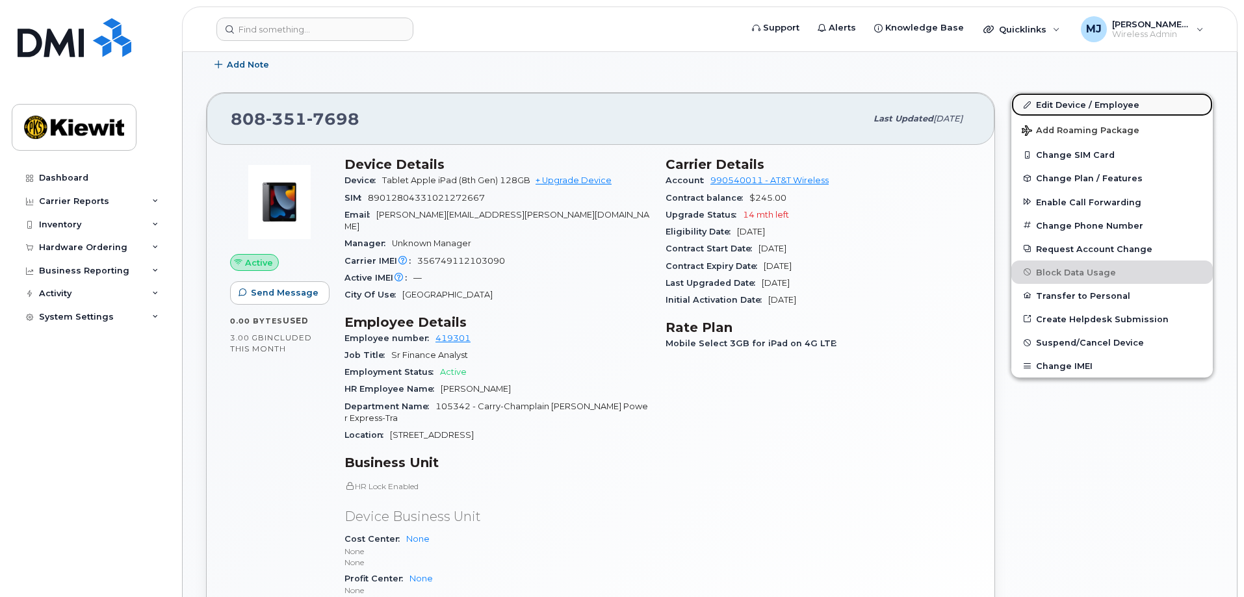
click at [1049, 105] on link "Edit Device / Employee" at bounding box center [1112, 104] width 202 height 23
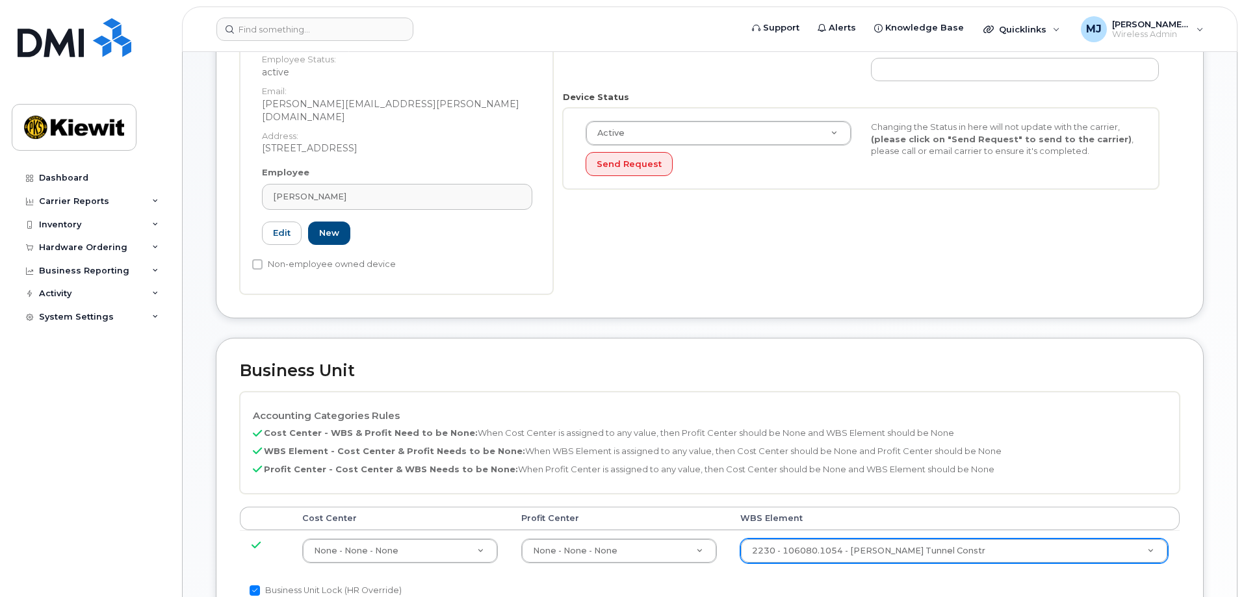
scroll to position [520, 0]
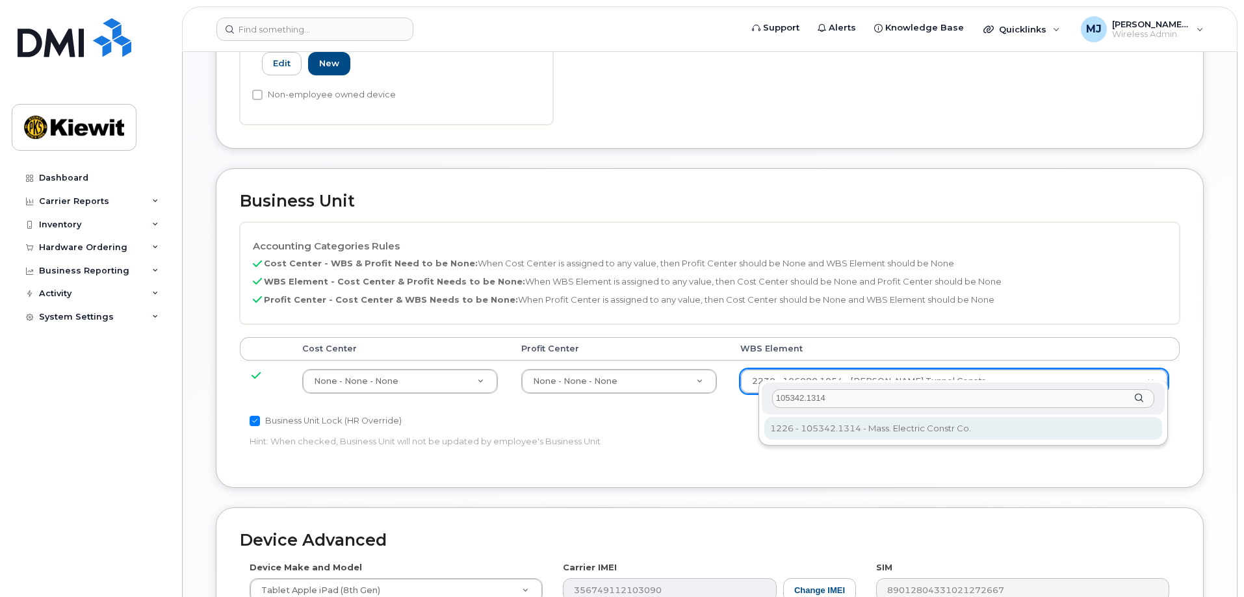
type input "105342.1314"
click at [917, 441] on div "105342.1314 1226 - 105342.1314 - Mass. Electric Constr Co. 1226 - 105342.1314 -…" at bounding box center [964, 413] width 410 height 66
type input "36106151"
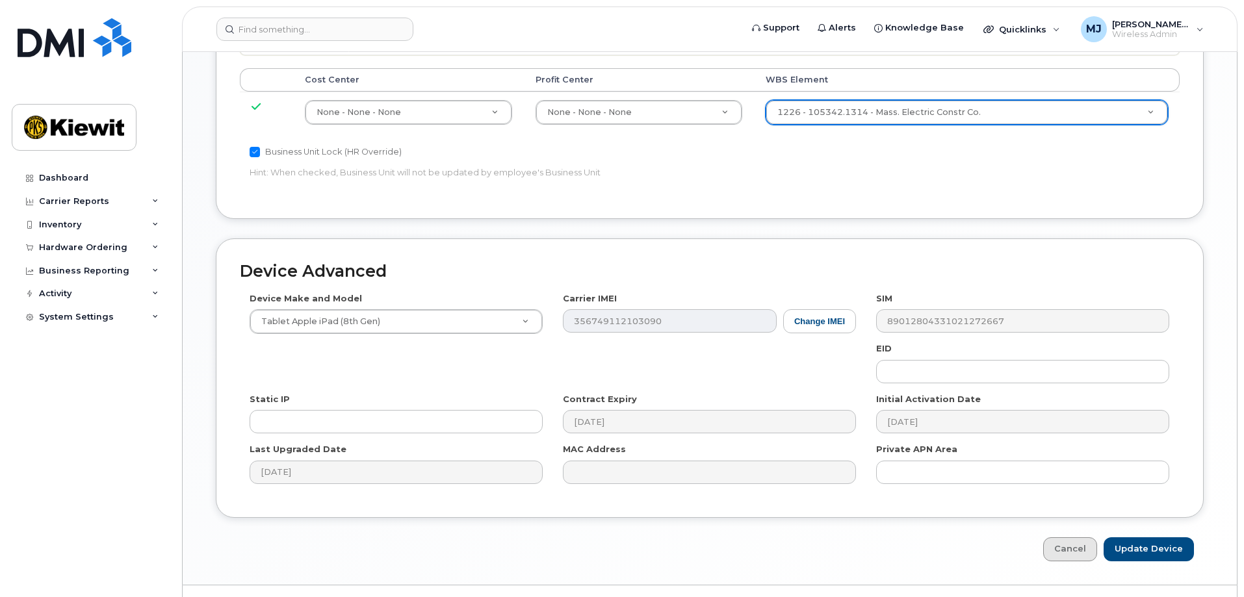
scroll to position [805, 0]
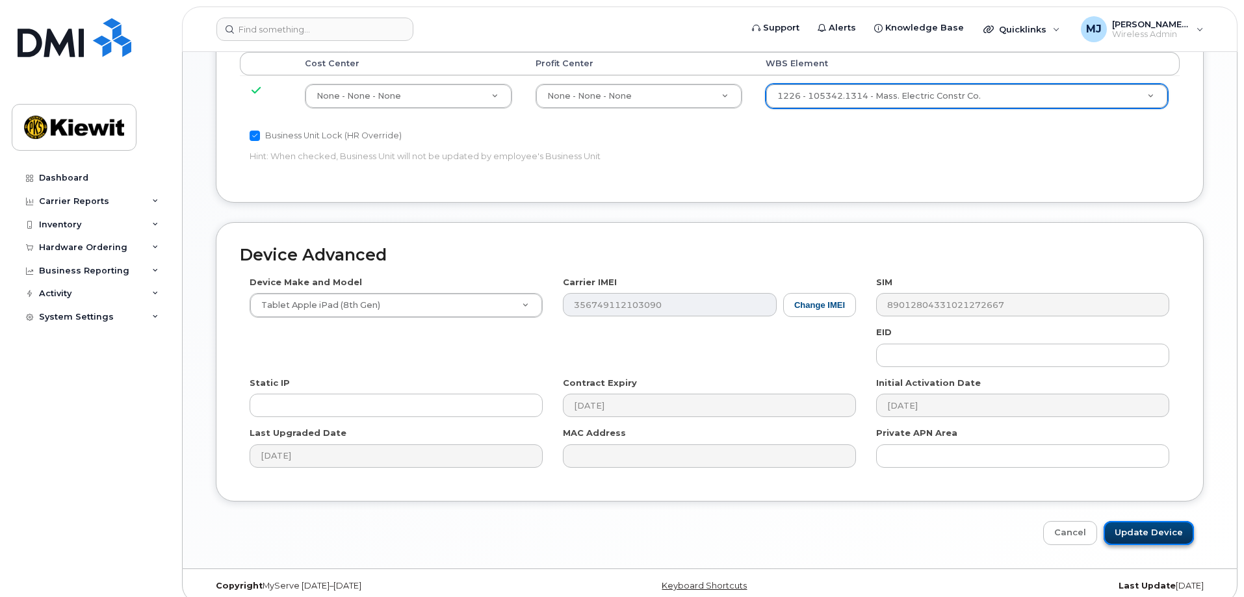
click at [1183, 523] on input "Update Device" at bounding box center [1149, 533] width 90 height 24
type input "Saving..."
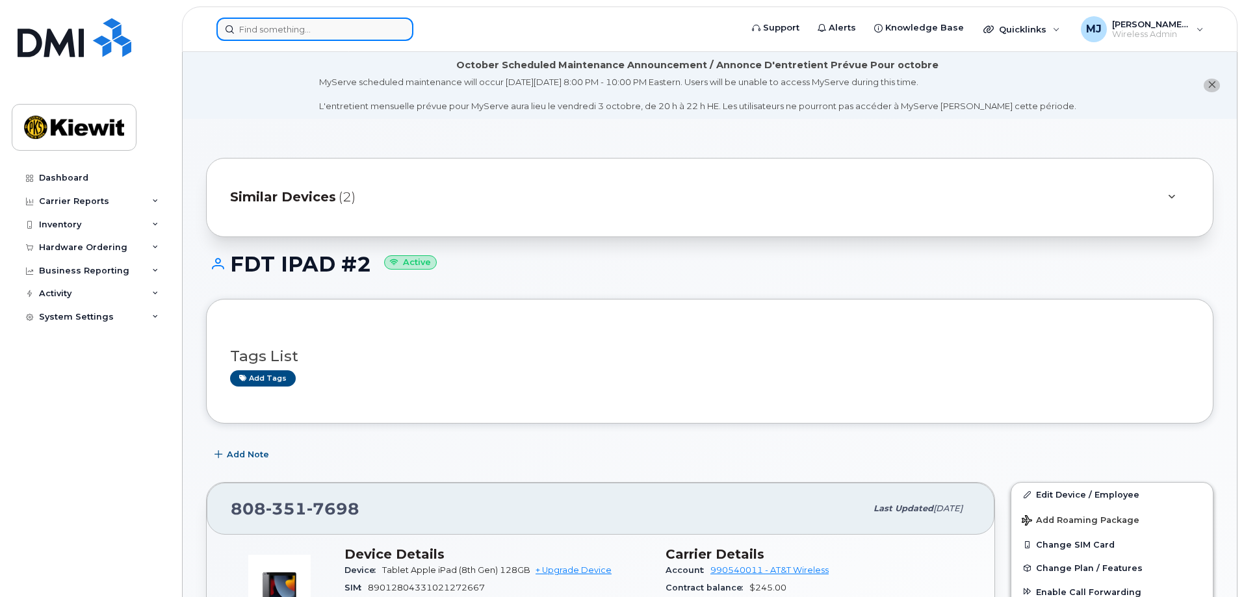
click at [254, 20] on input at bounding box center [314, 29] width 197 height 23
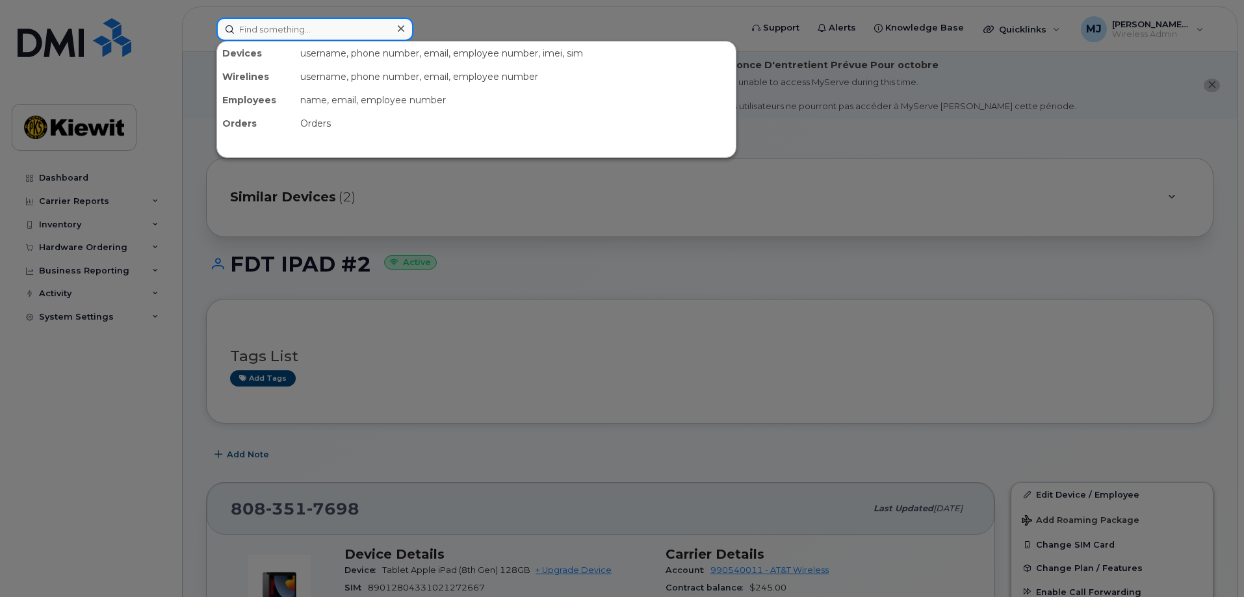
paste input "[PHONE_NUMBER]"
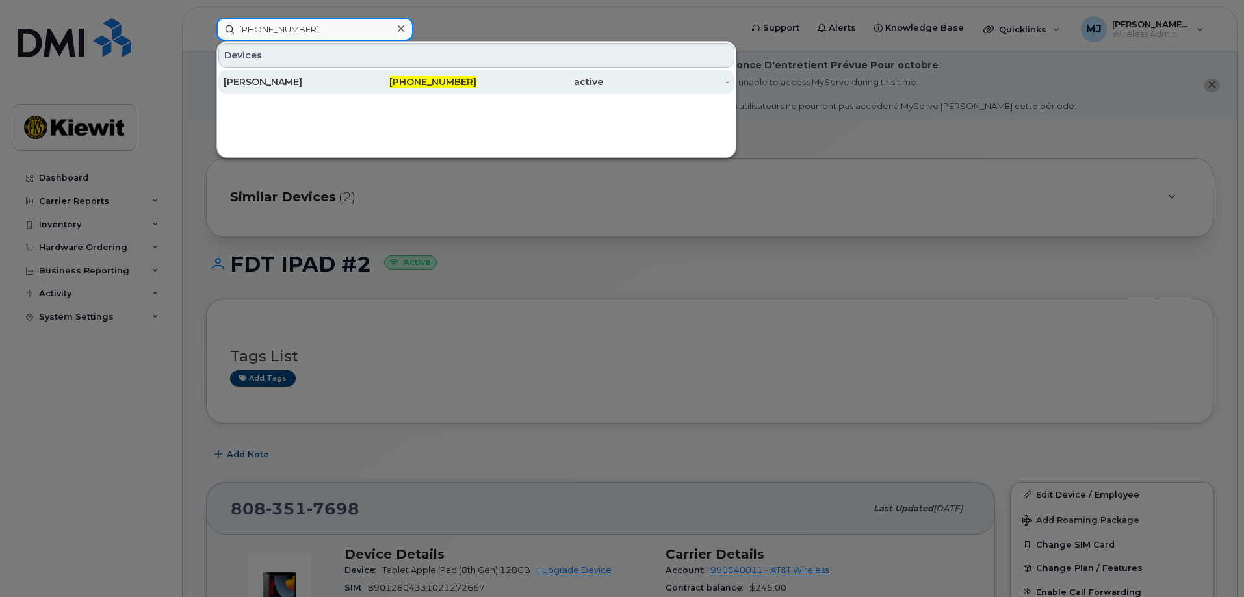
type input "[PHONE_NUMBER]"
click at [300, 81] on div "[PERSON_NAME]" at bounding box center [287, 81] width 127 height 13
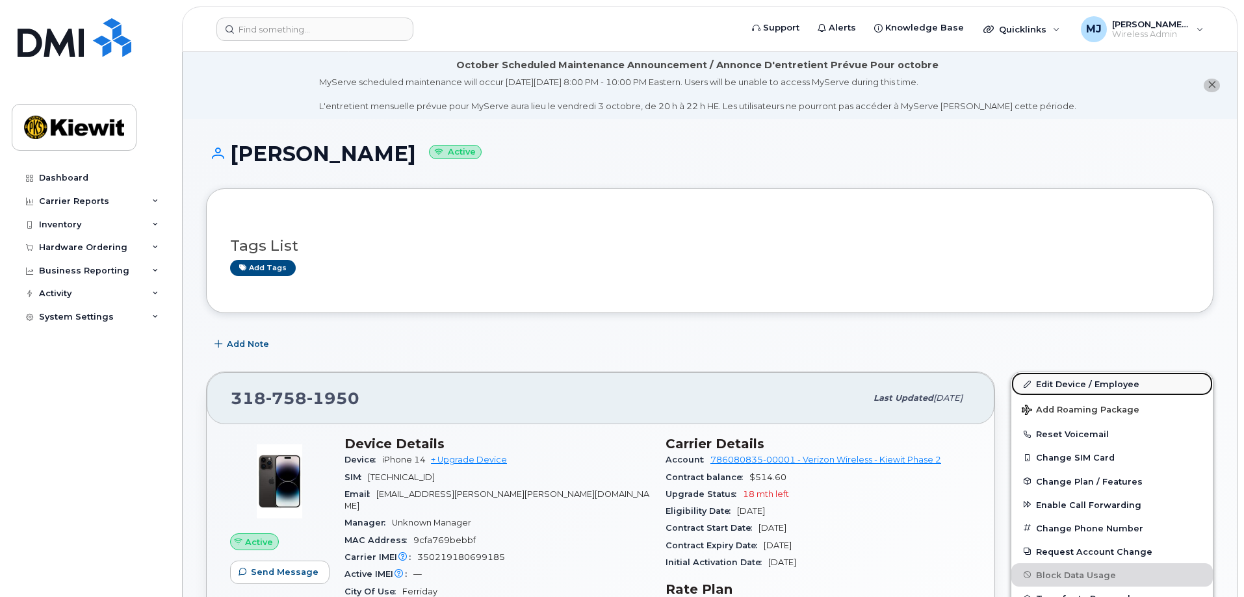
click at [1083, 377] on link "Edit Device / Employee" at bounding box center [1112, 383] width 202 height 23
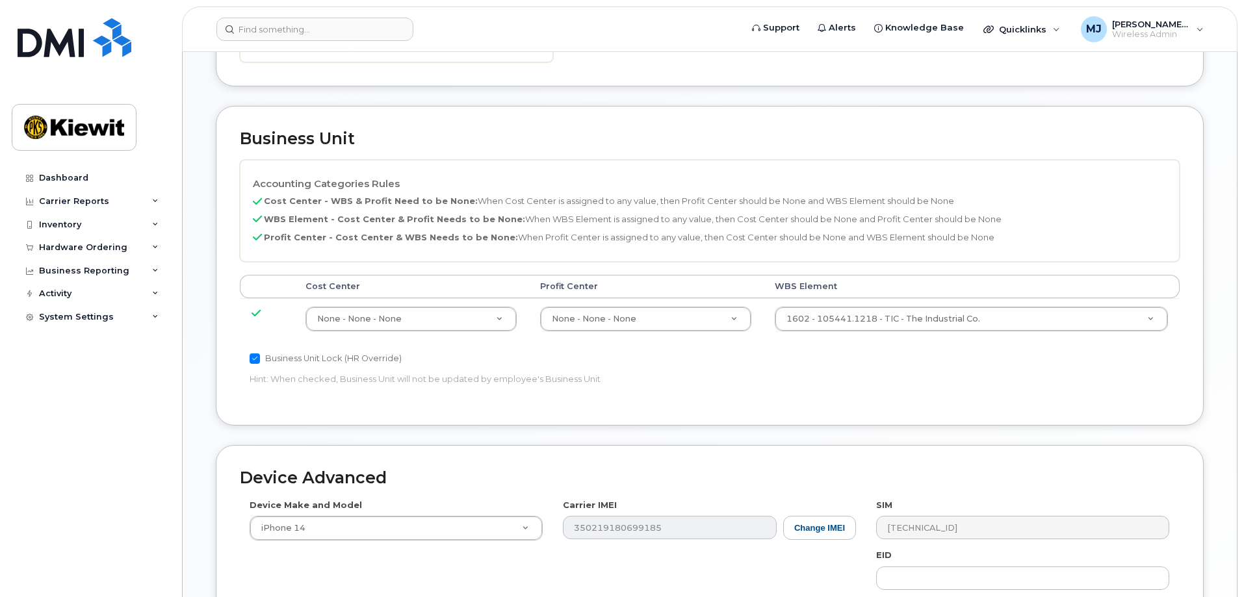
scroll to position [585, 0]
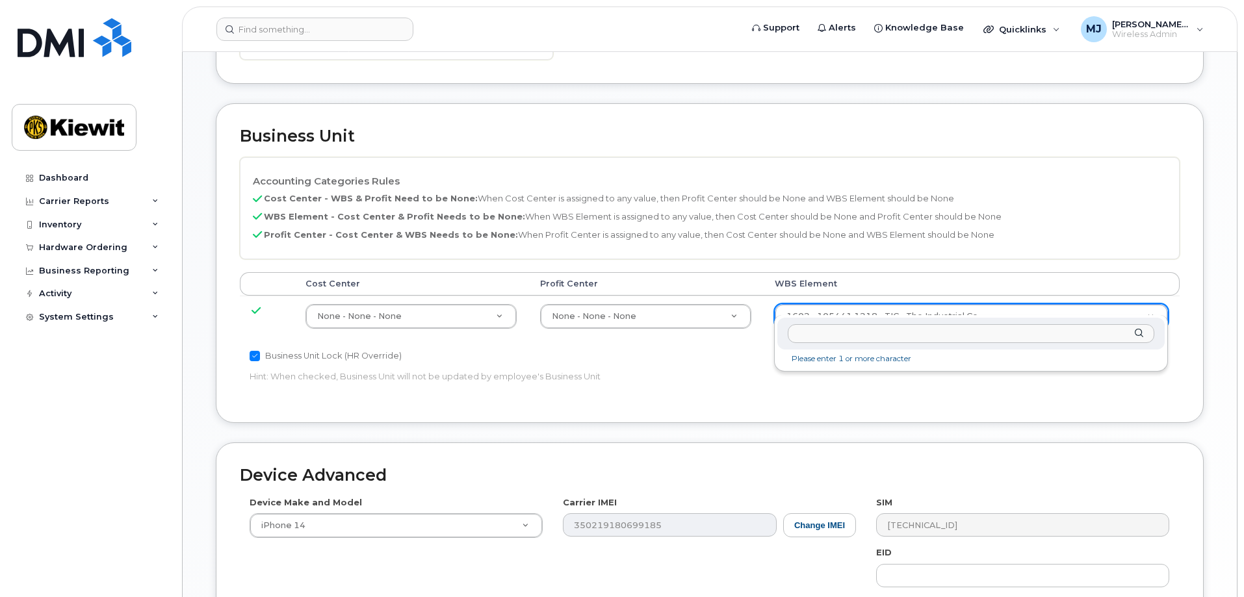
click at [834, 340] on input "text" at bounding box center [971, 333] width 367 height 19
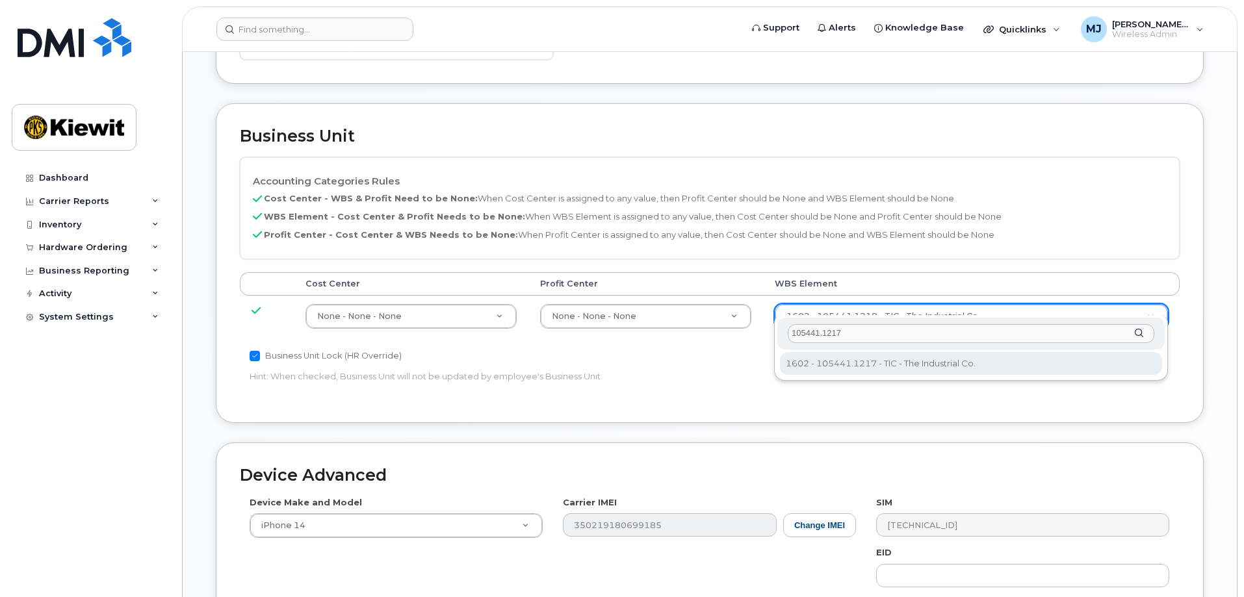
type input "105441.1217"
type input "30138096"
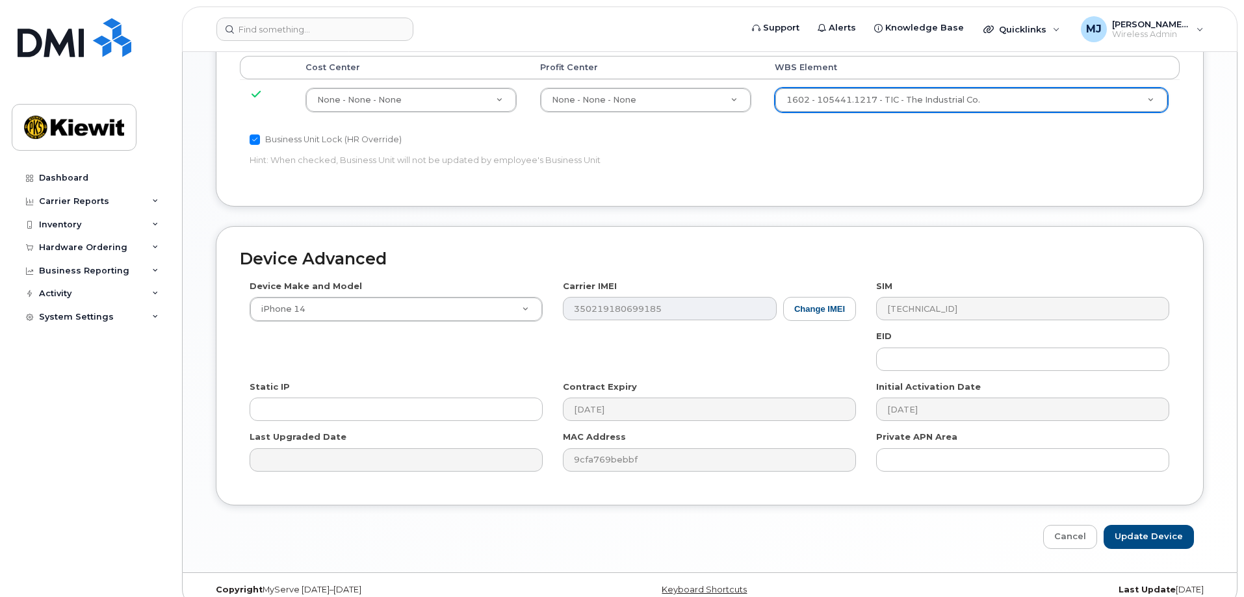
scroll to position [805, 0]
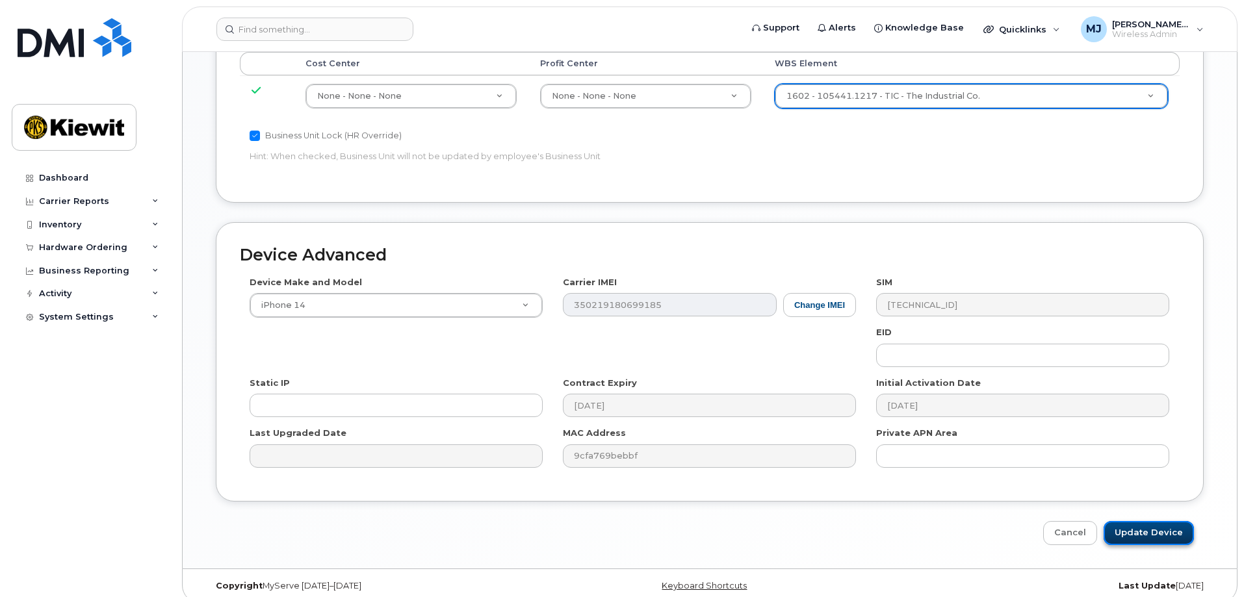
click at [1153, 521] on input "Update Device" at bounding box center [1149, 533] width 90 height 24
type input "Saving..."
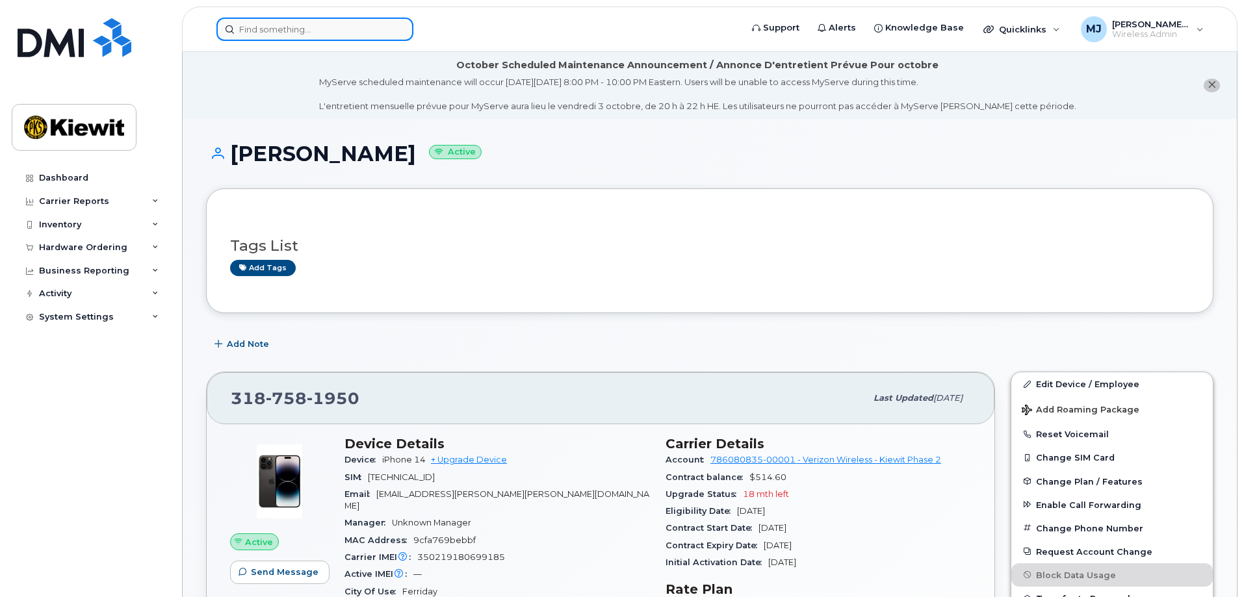
click at [270, 29] on input at bounding box center [314, 29] width 197 height 23
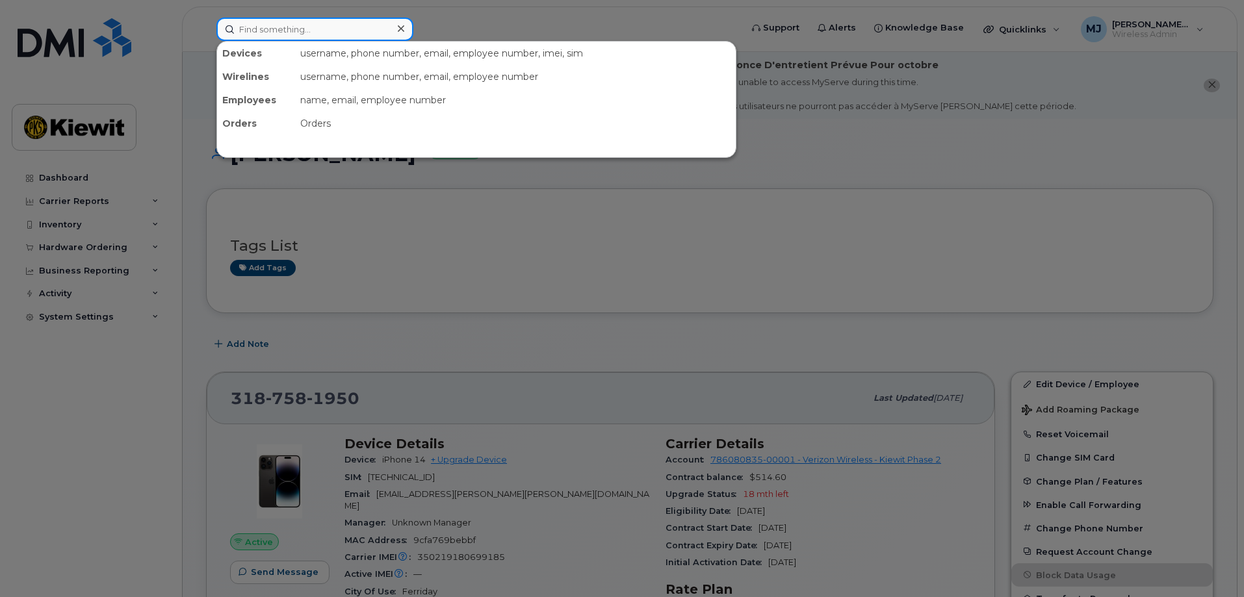
paste input "[PHONE_NUMBER]"
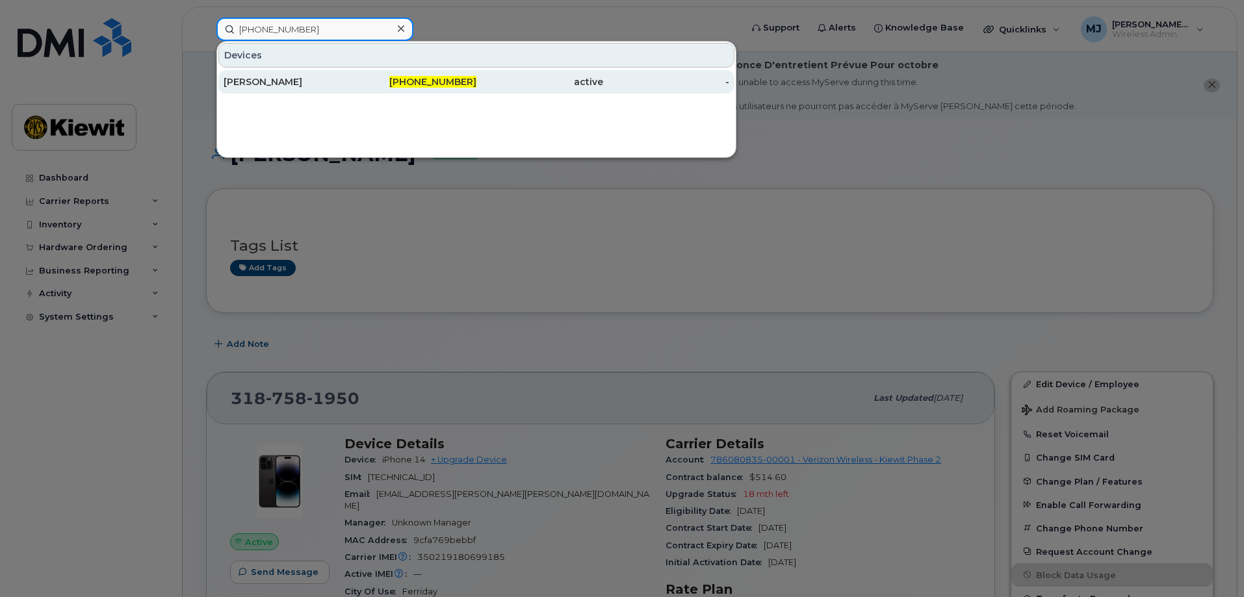
type input "[PHONE_NUMBER]"
click at [331, 86] on div "[PERSON_NAME]" at bounding box center [287, 81] width 127 height 13
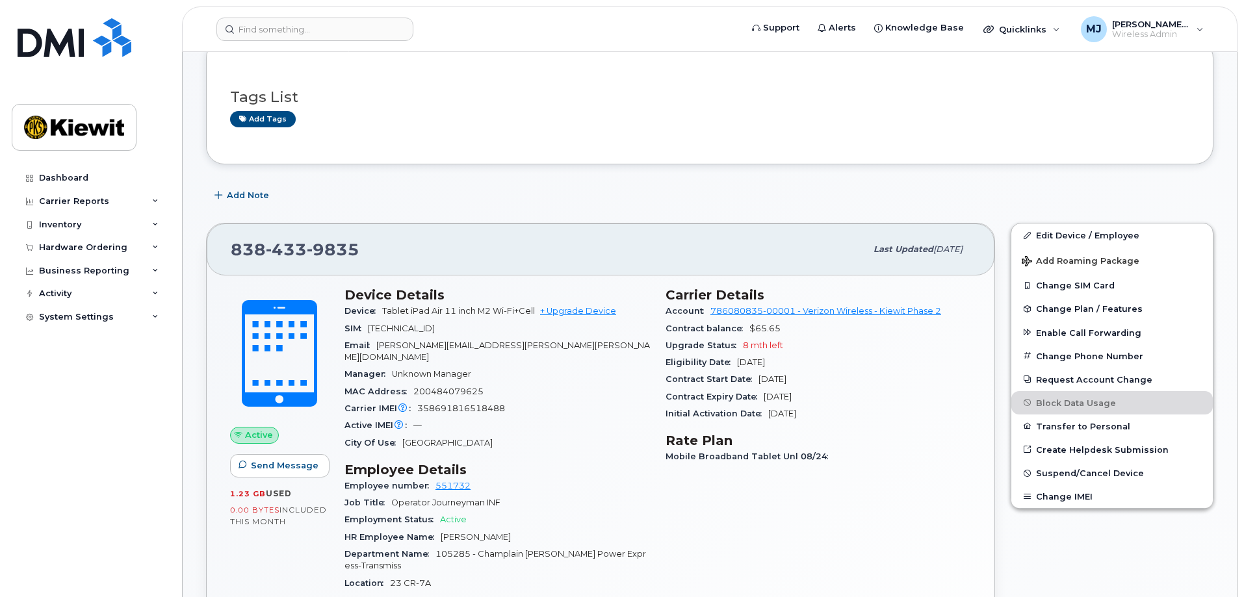
scroll to position [260, 0]
click at [1079, 235] on link "Edit Device / Employee" at bounding box center [1112, 234] width 202 height 23
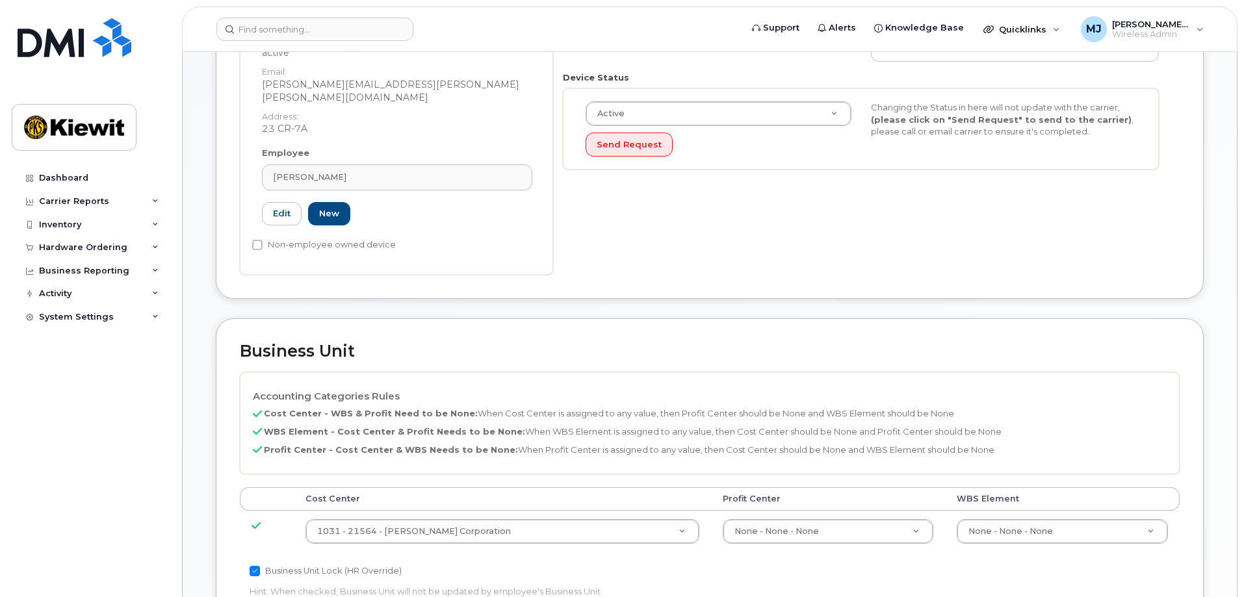
scroll to position [585, 0]
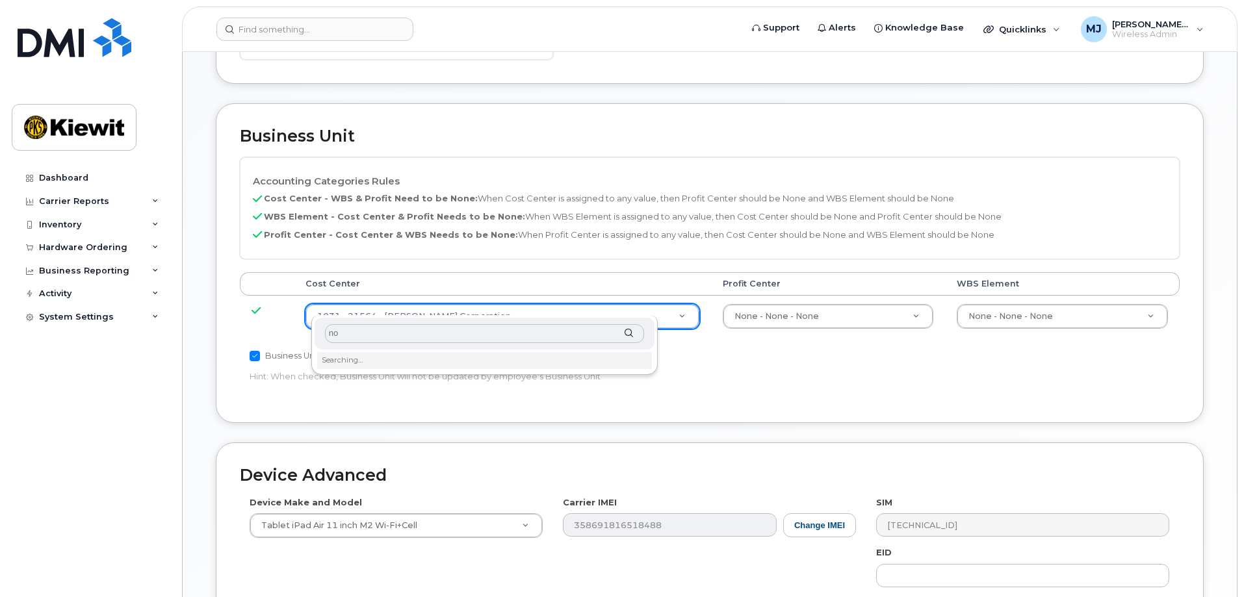
type input "non"
type input "29629358"
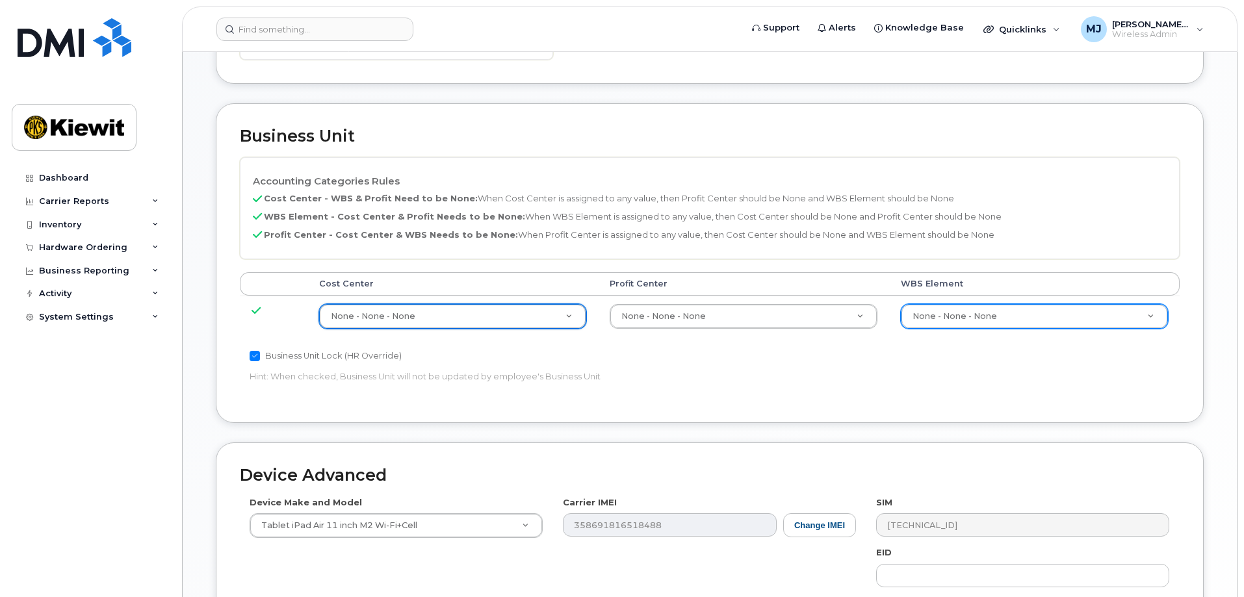
click at [1015, 304] on div "None - None - None" at bounding box center [1034, 316] width 267 height 25
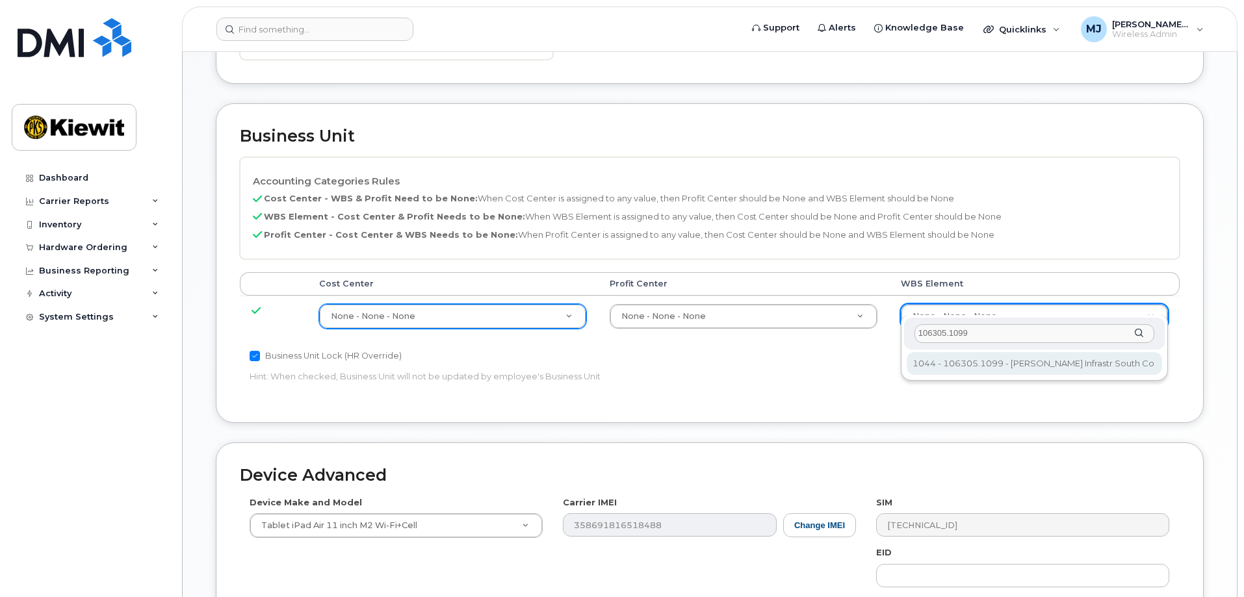
type input "106305.1099"
type input "34638838"
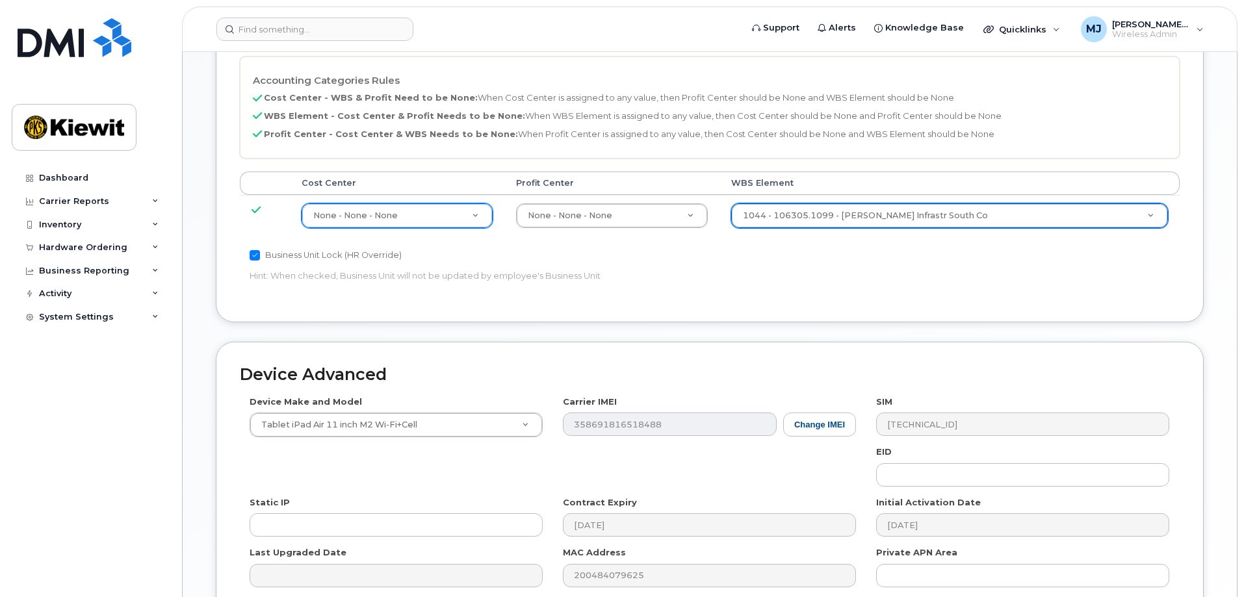
scroll to position [805, 0]
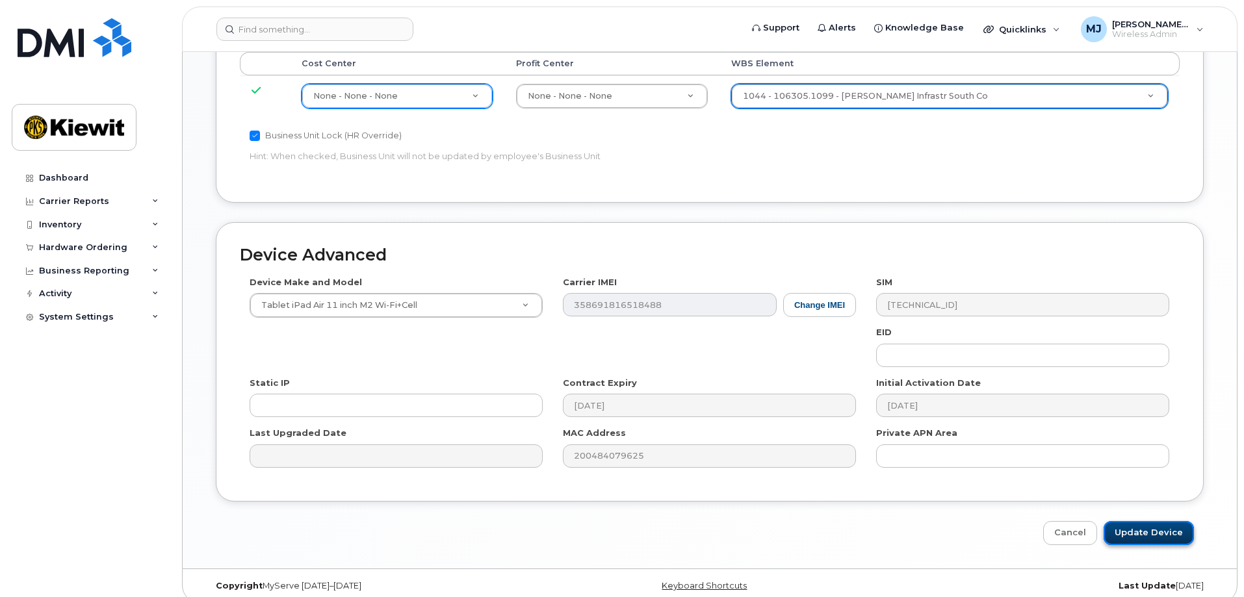
click at [1166, 521] on input "Update Device" at bounding box center [1149, 533] width 90 height 24
type input "Saving..."
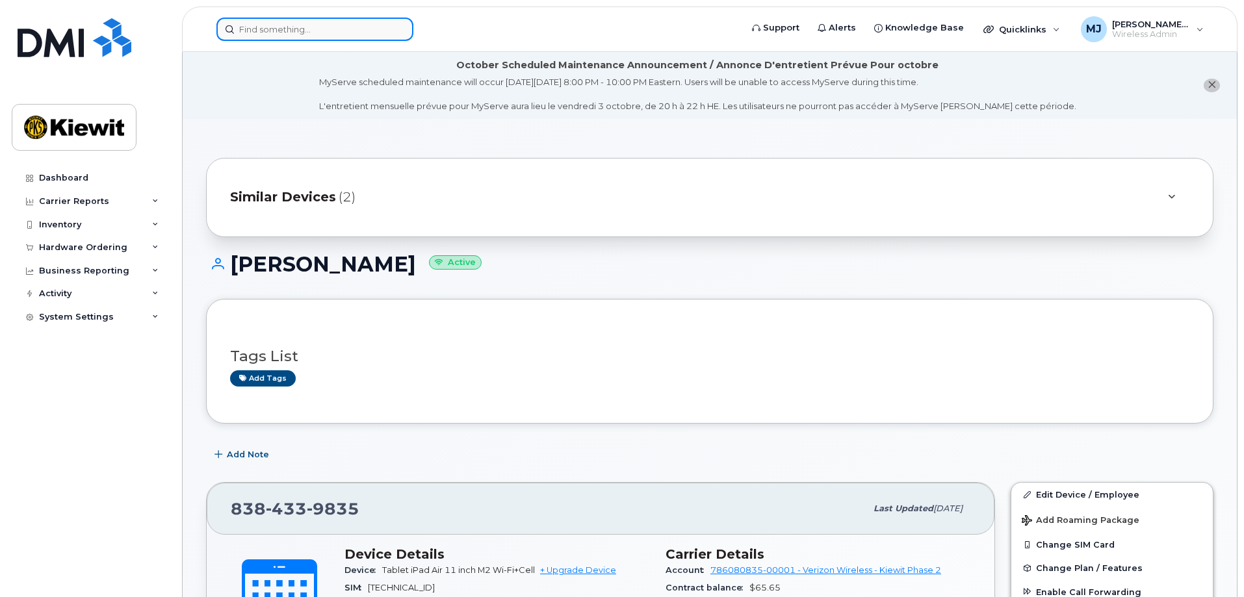
click at [309, 36] on input at bounding box center [314, 29] width 197 height 23
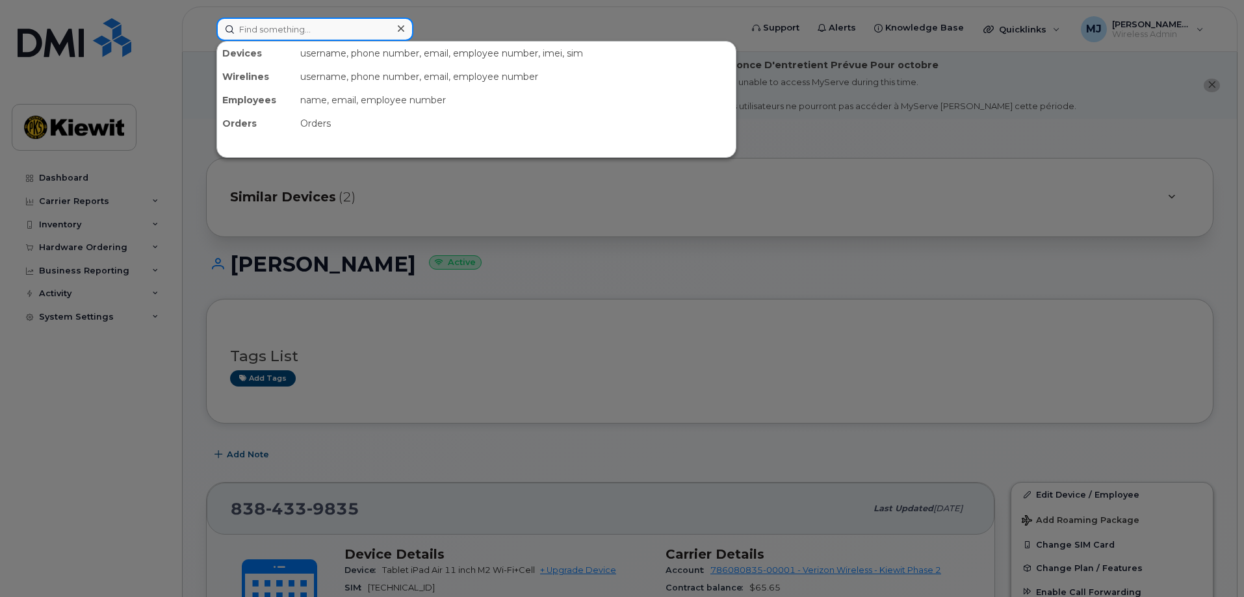
paste input "281-414-7009"
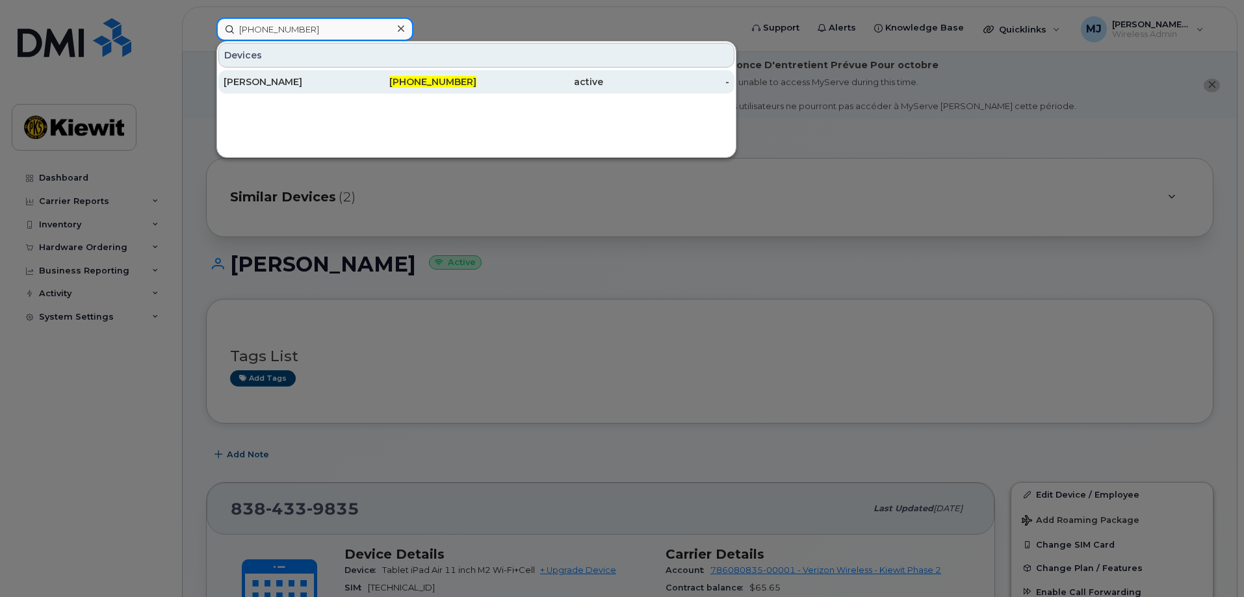
type input "281-414-7009"
click at [346, 77] on div "[PERSON_NAME]" at bounding box center [287, 81] width 127 height 13
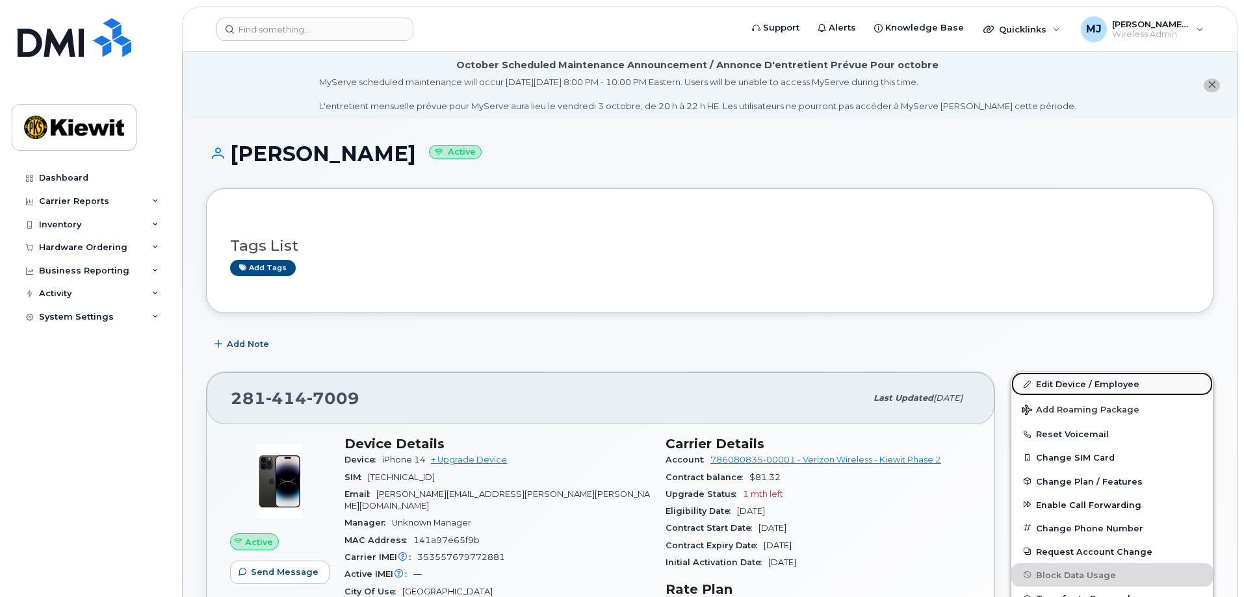
click at [1077, 381] on link "Edit Device / Employee" at bounding box center [1112, 383] width 202 height 23
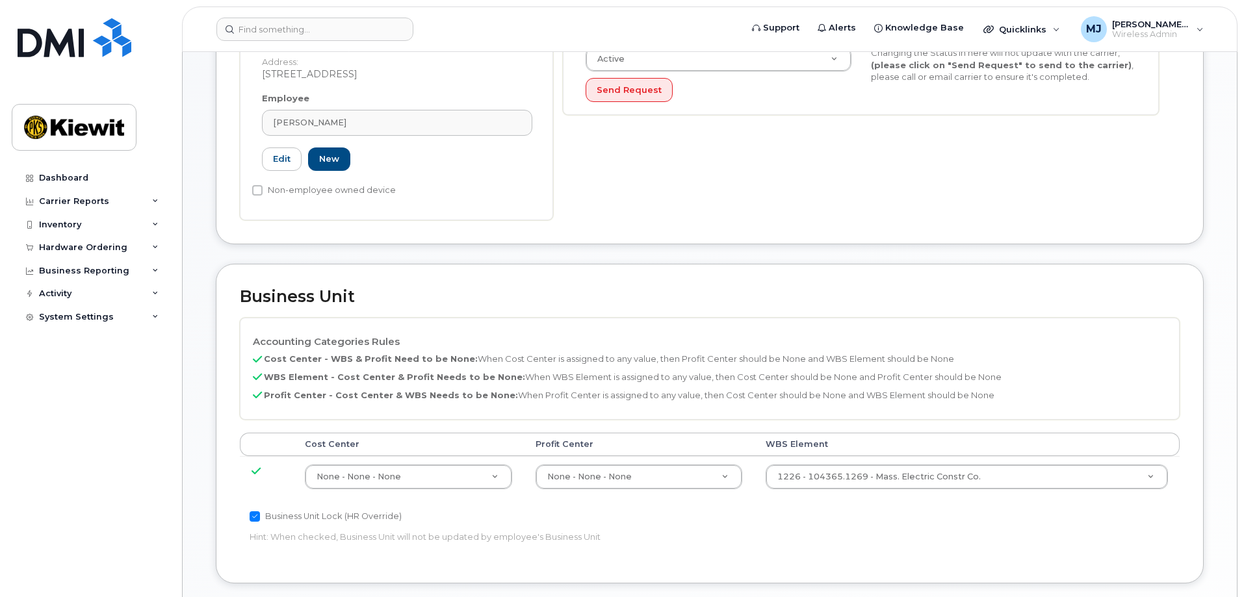
scroll to position [455, 0]
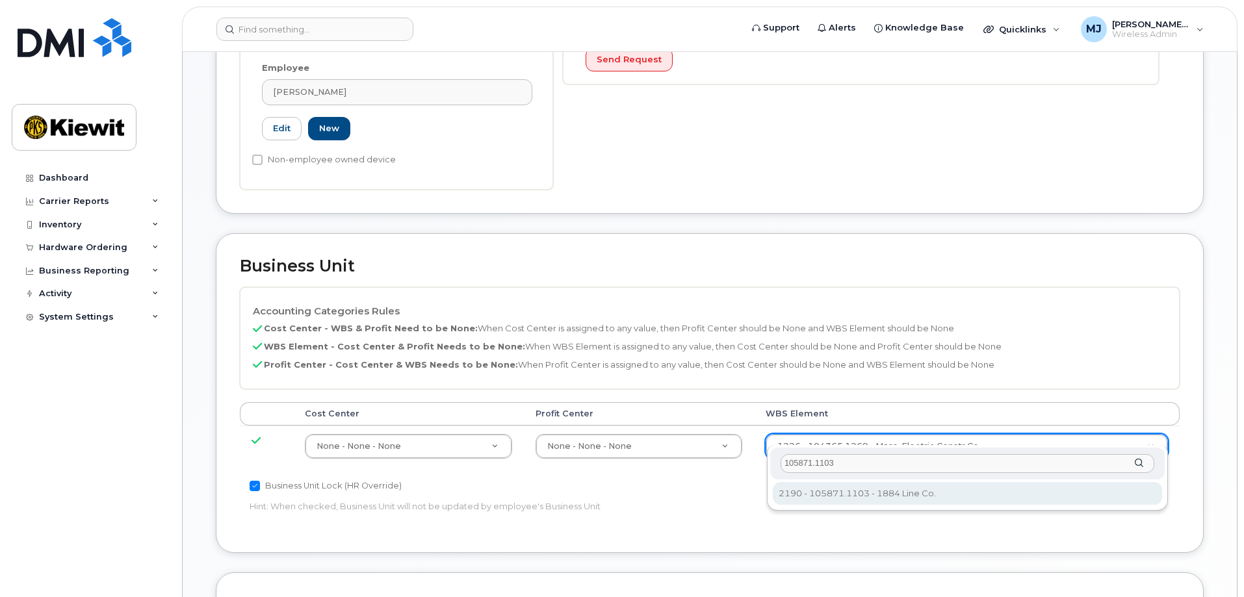
type input "105871.1103"
type input "30198366"
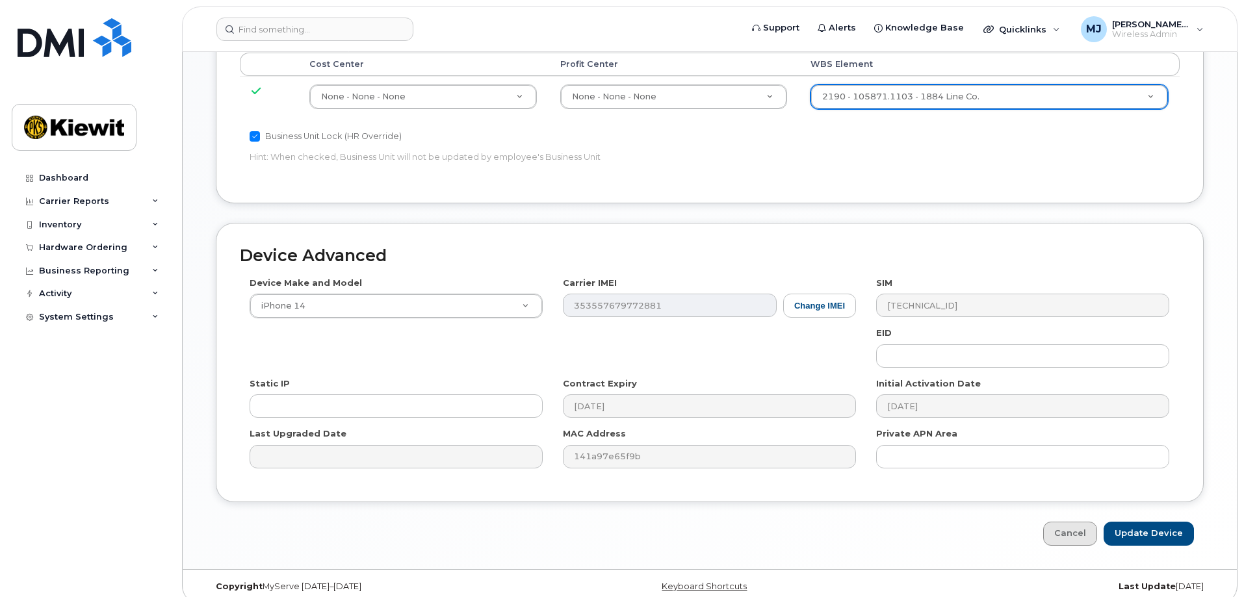
scroll to position [805, 0]
click at [1145, 521] on input "Update Device" at bounding box center [1149, 533] width 90 height 24
type input "Saving..."
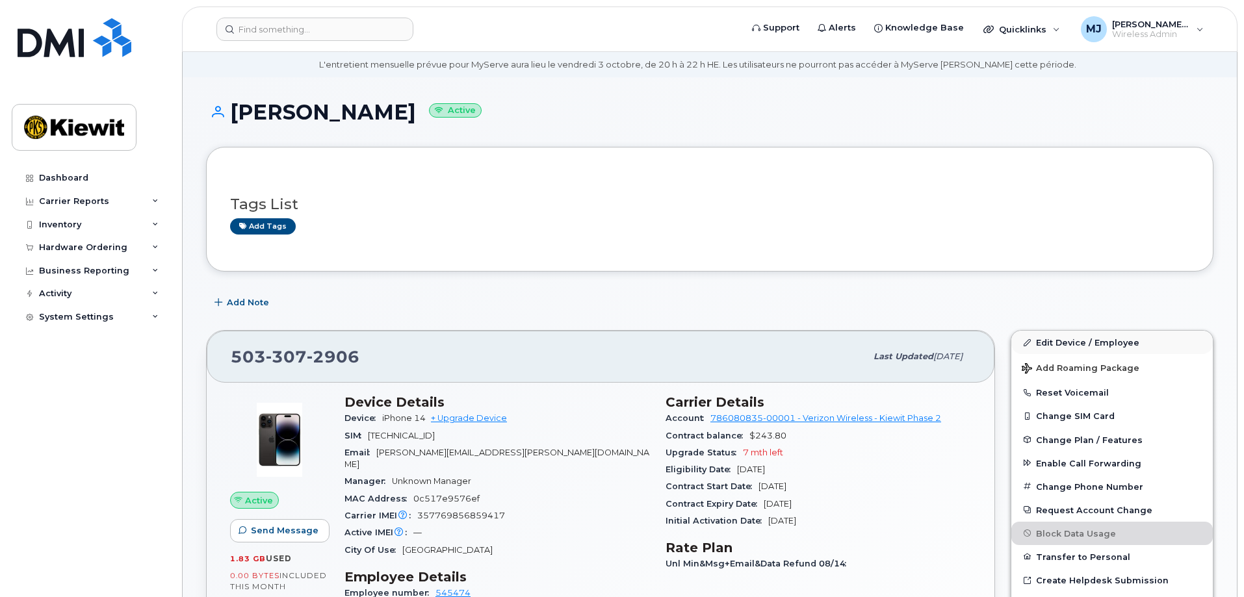
scroll to position [65, 0]
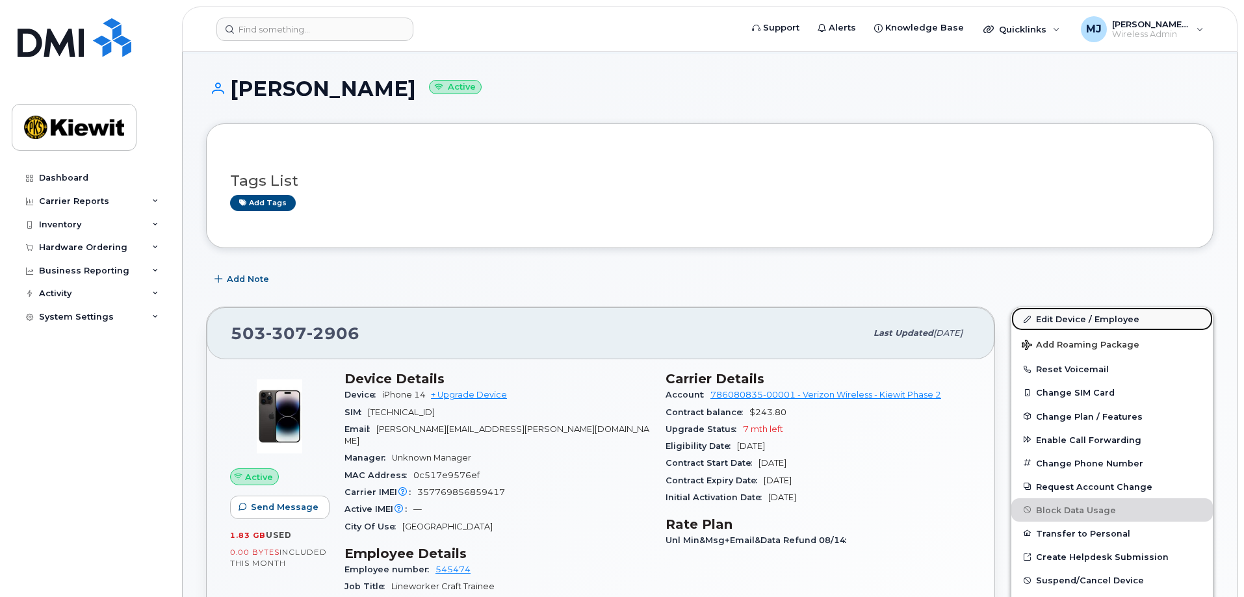
click at [1086, 314] on link "Edit Device / Employee" at bounding box center [1112, 318] width 202 height 23
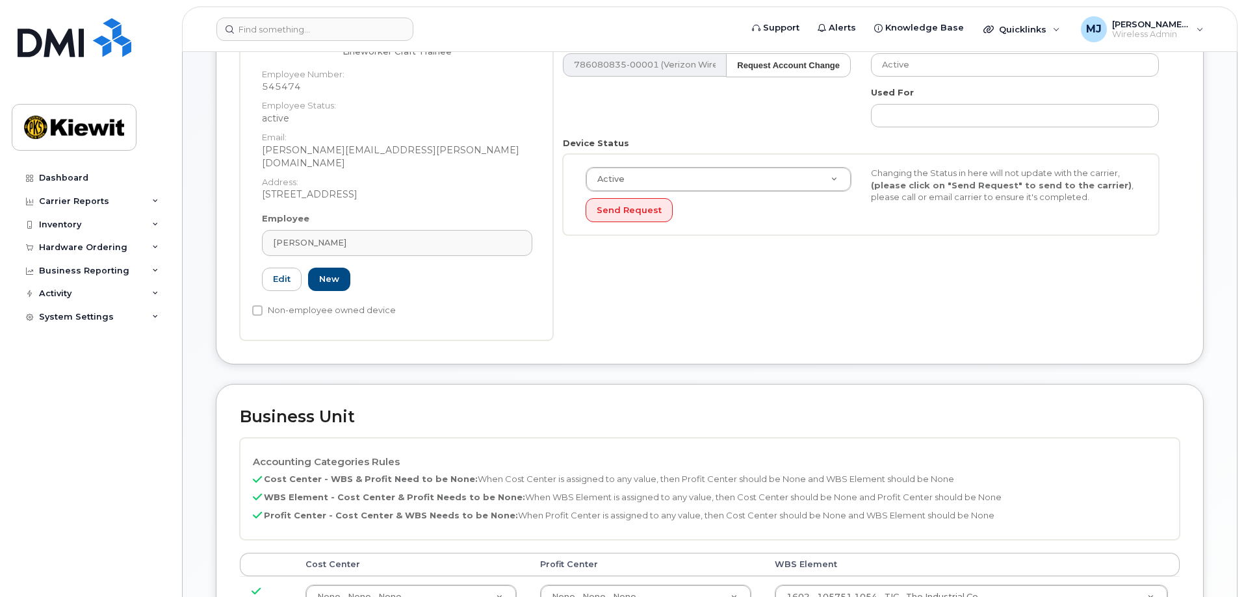
scroll to position [455, 0]
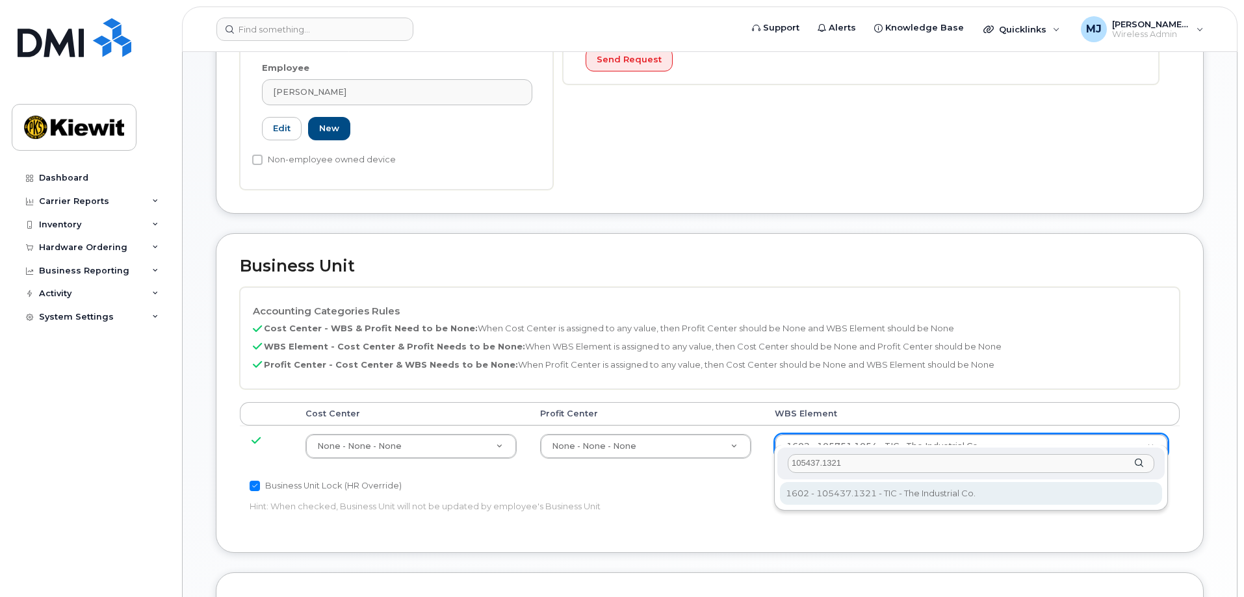
type input "105437.1321"
type input "30147613"
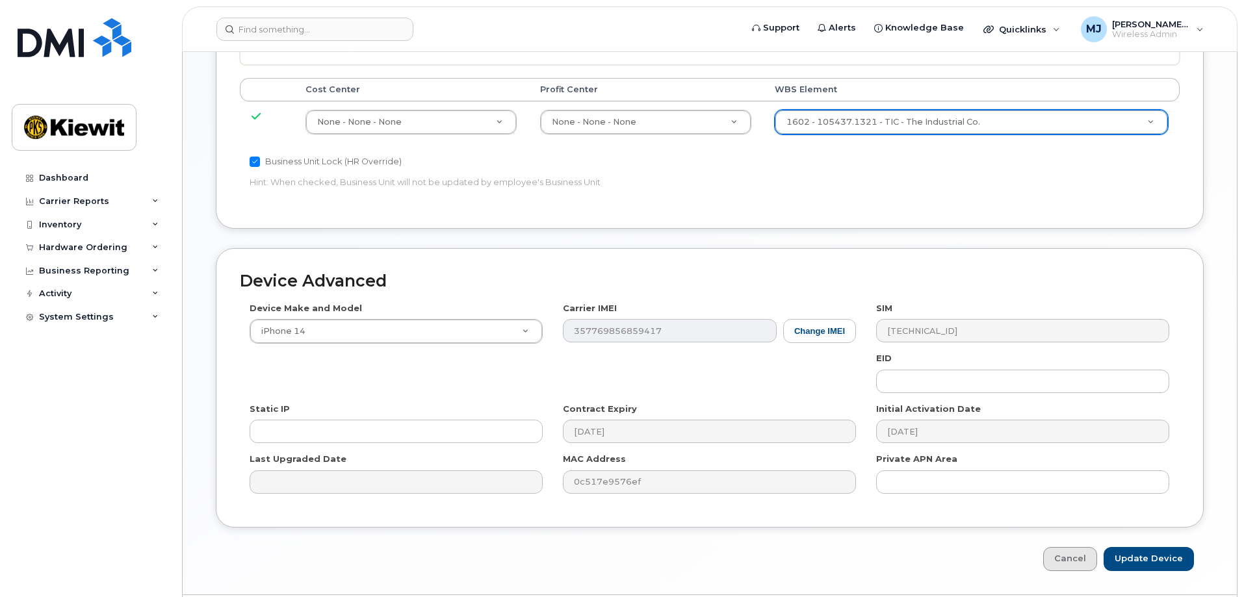
scroll to position [780, 0]
click at [1162, 547] on input "Update Device" at bounding box center [1149, 559] width 90 height 24
type input "Saving..."
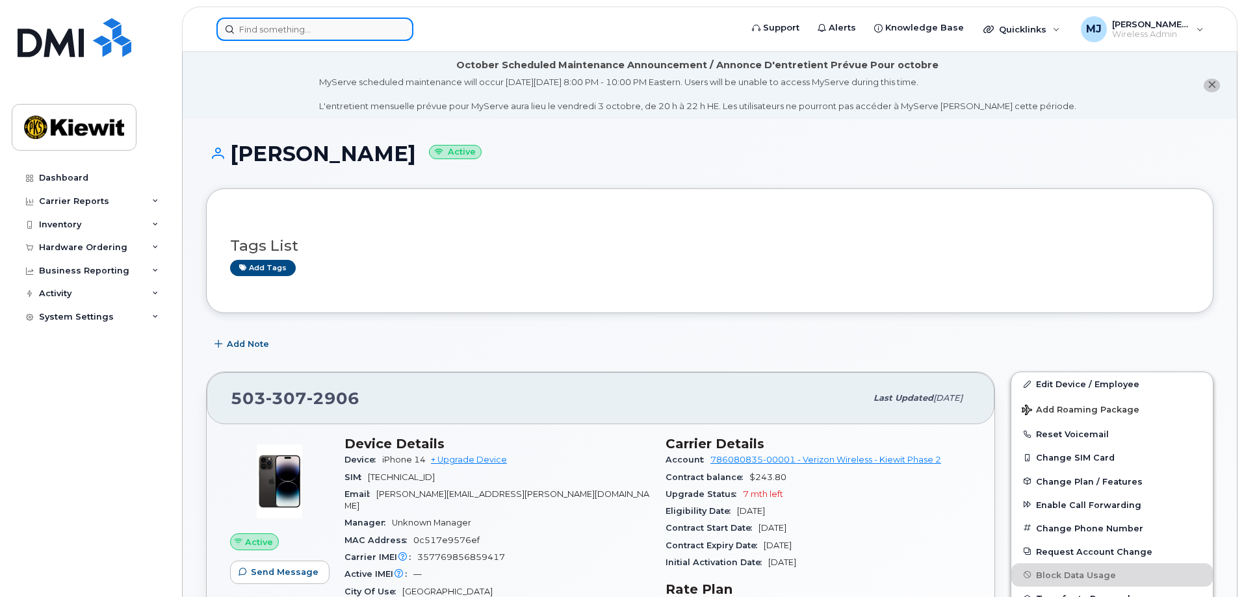
click at [312, 39] on input at bounding box center [314, 29] width 197 height 23
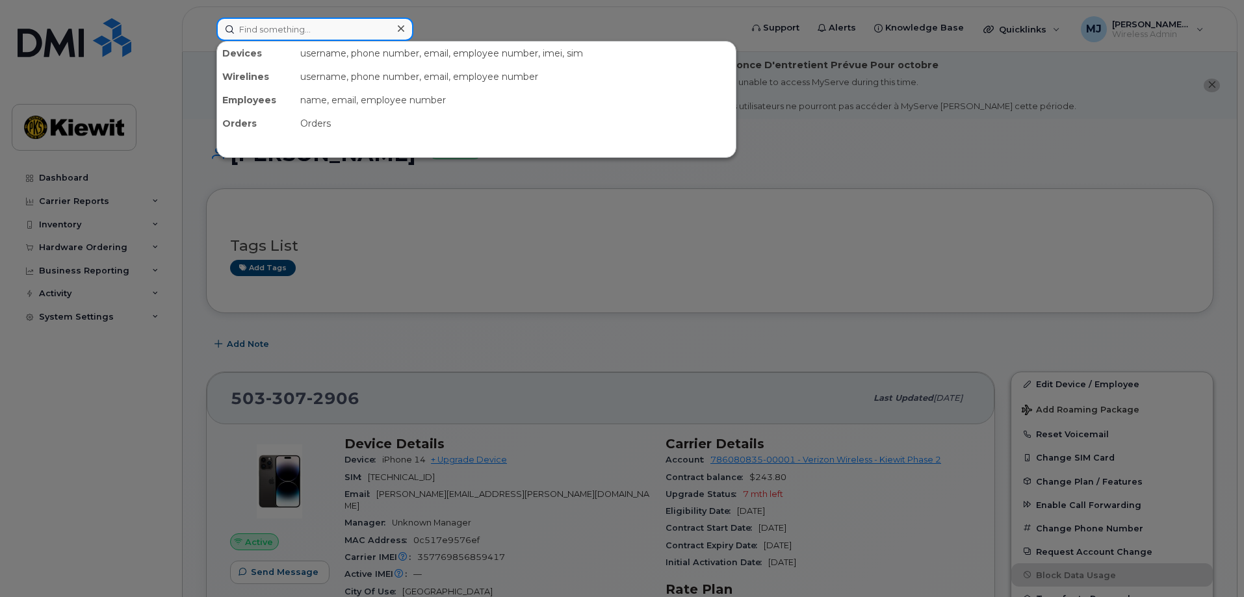
paste input "602-526-4722"
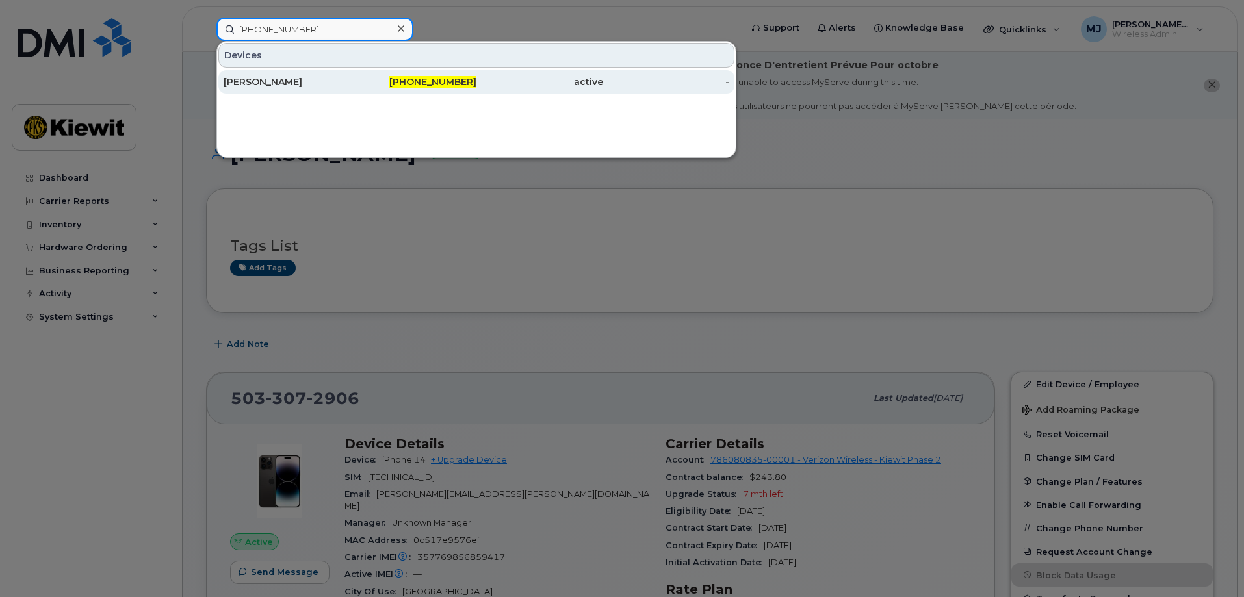
type input "602-526-4722"
click at [319, 81] on div "MICHAEL HOWARD" at bounding box center [287, 81] width 127 height 13
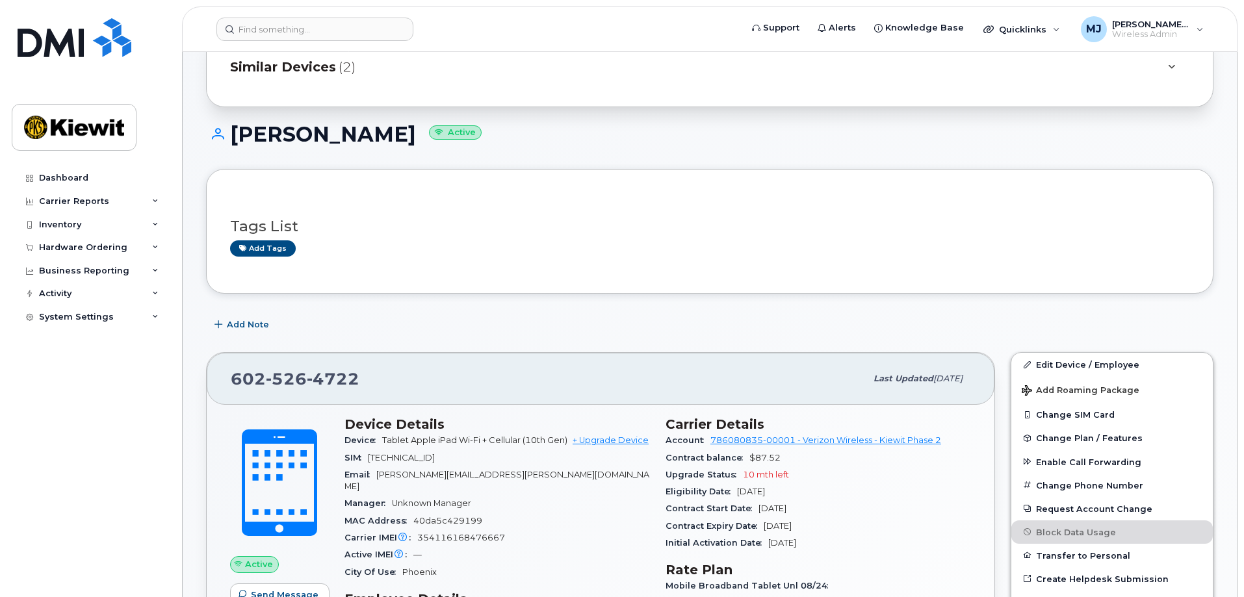
scroll to position [390, 0]
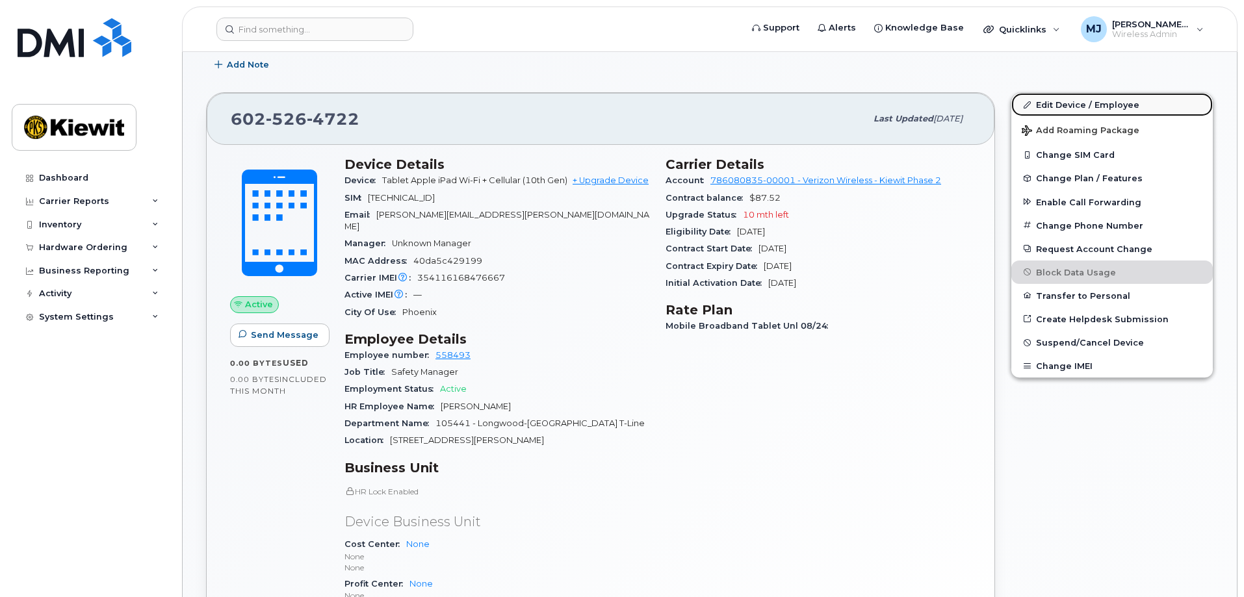
click at [1071, 103] on link "Edit Device / Employee" at bounding box center [1112, 104] width 202 height 23
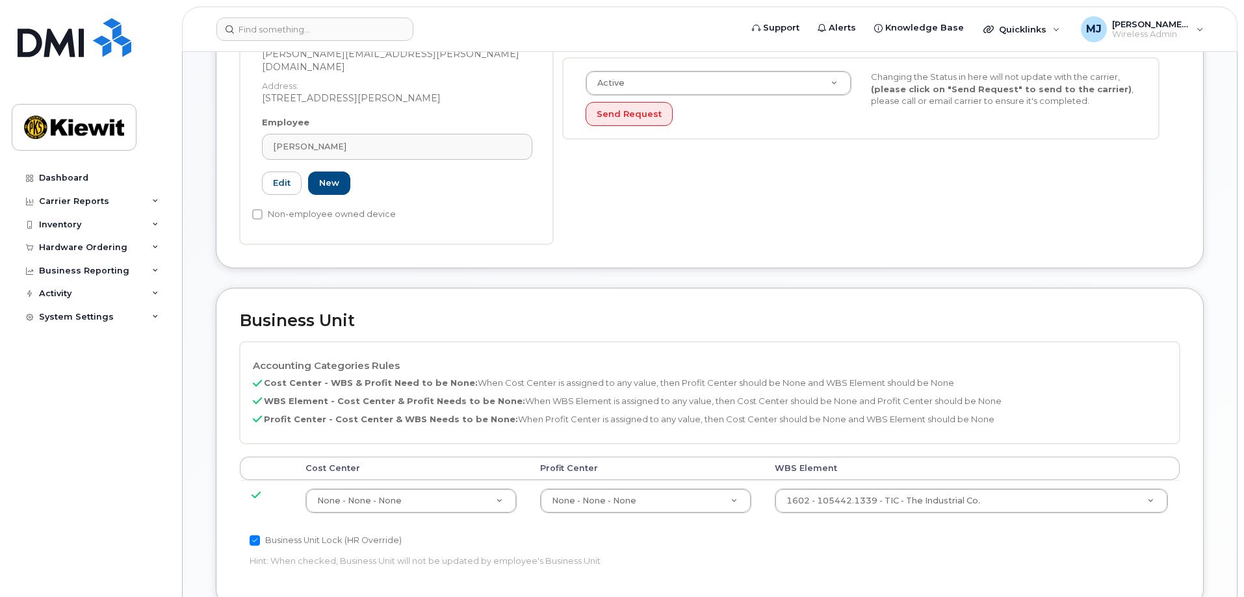
scroll to position [520, 0]
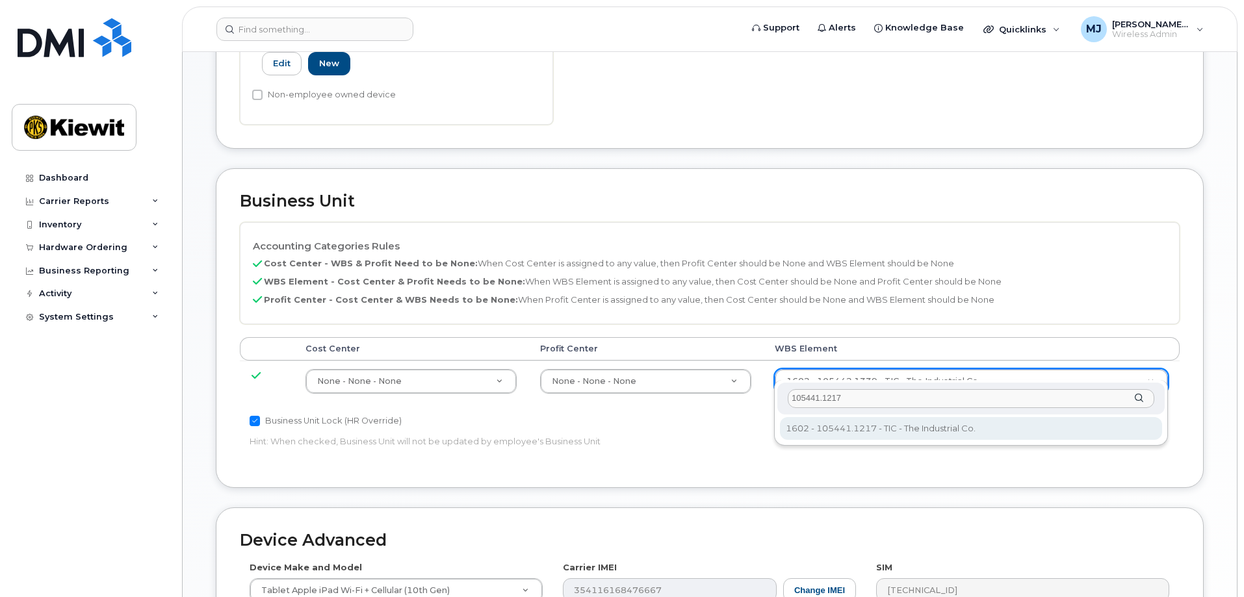
type input "105441.1217"
type input "30138096"
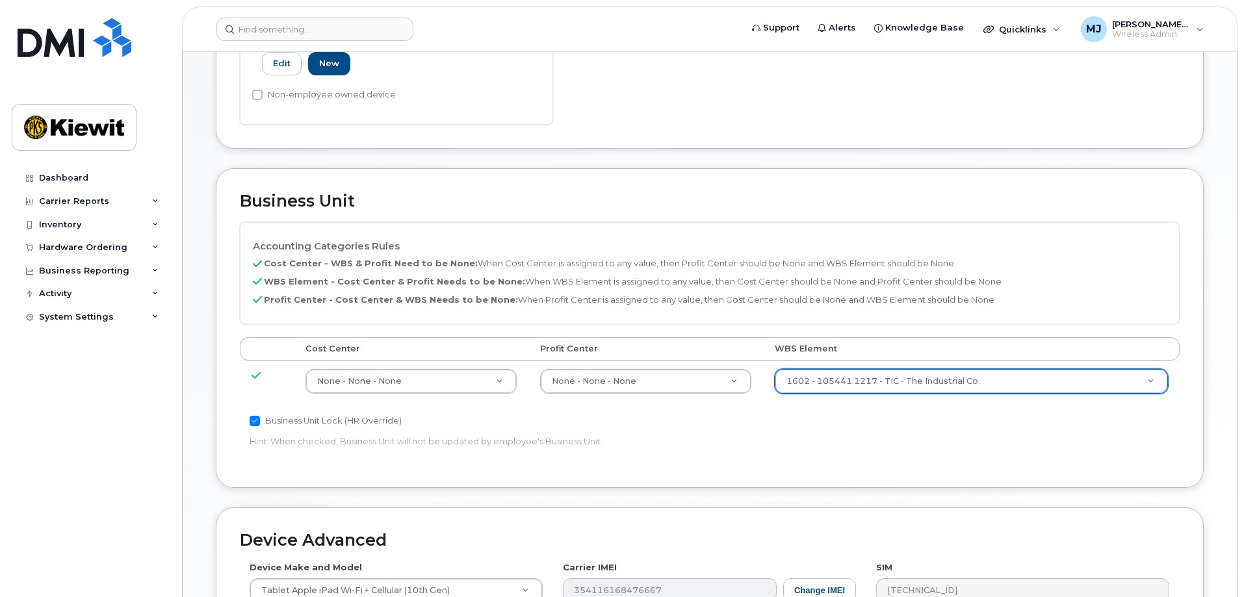
scroll to position [780, 0]
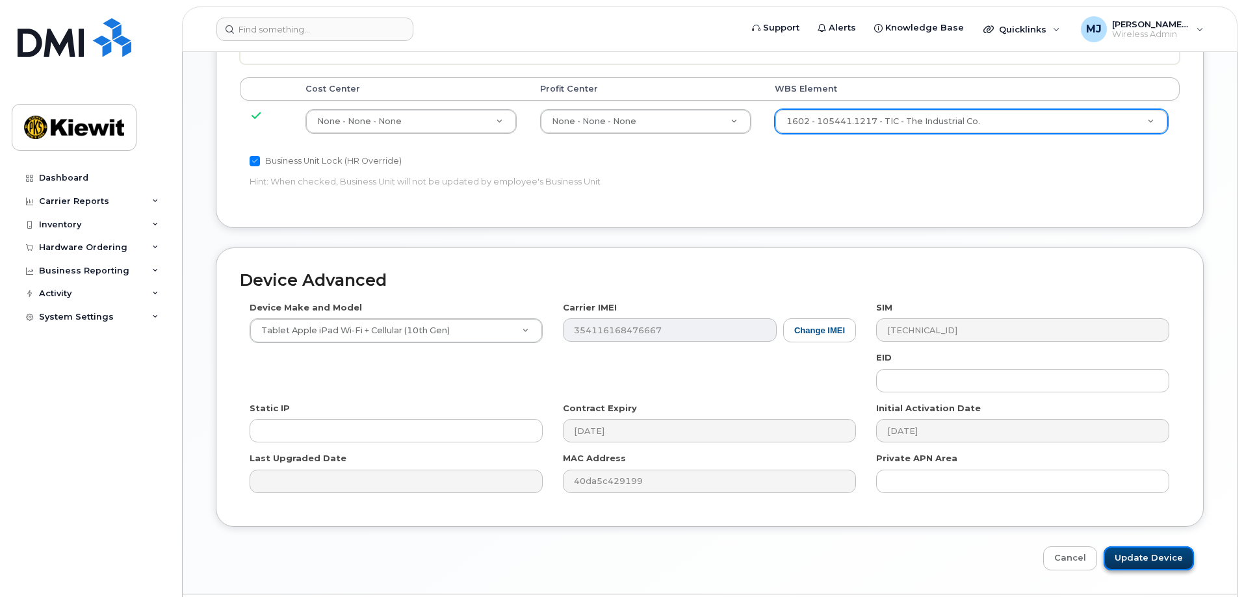
click at [1145, 550] on input "Update Device" at bounding box center [1149, 559] width 90 height 24
type input "Saving..."
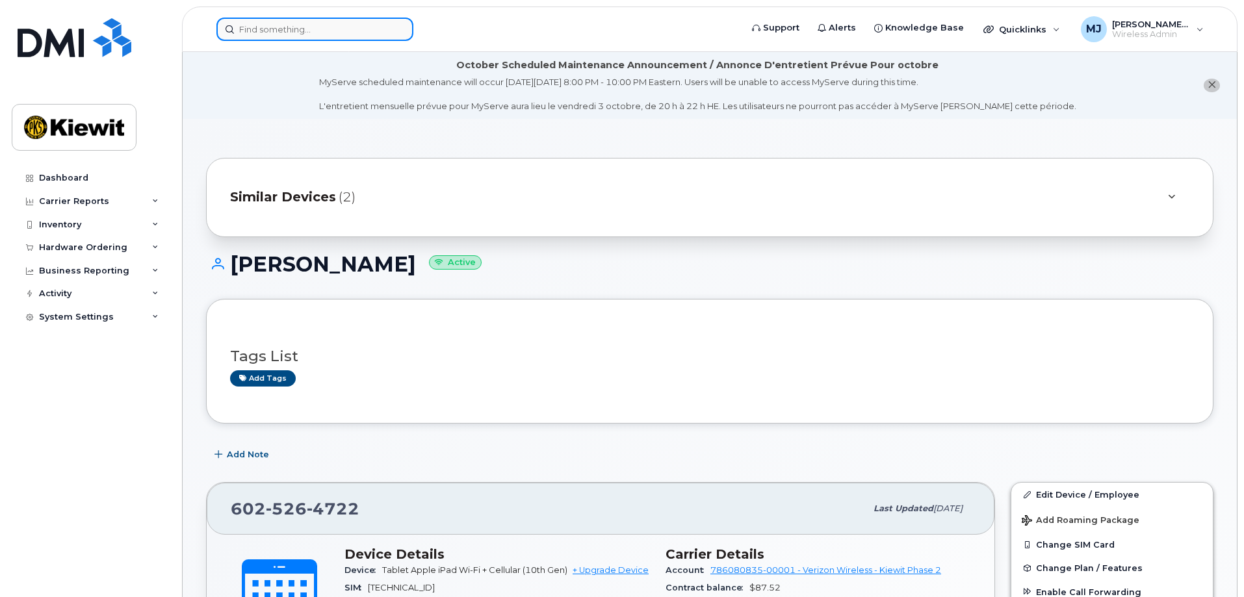
click at [300, 29] on input at bounding box center [314, 29] width 197 height 23
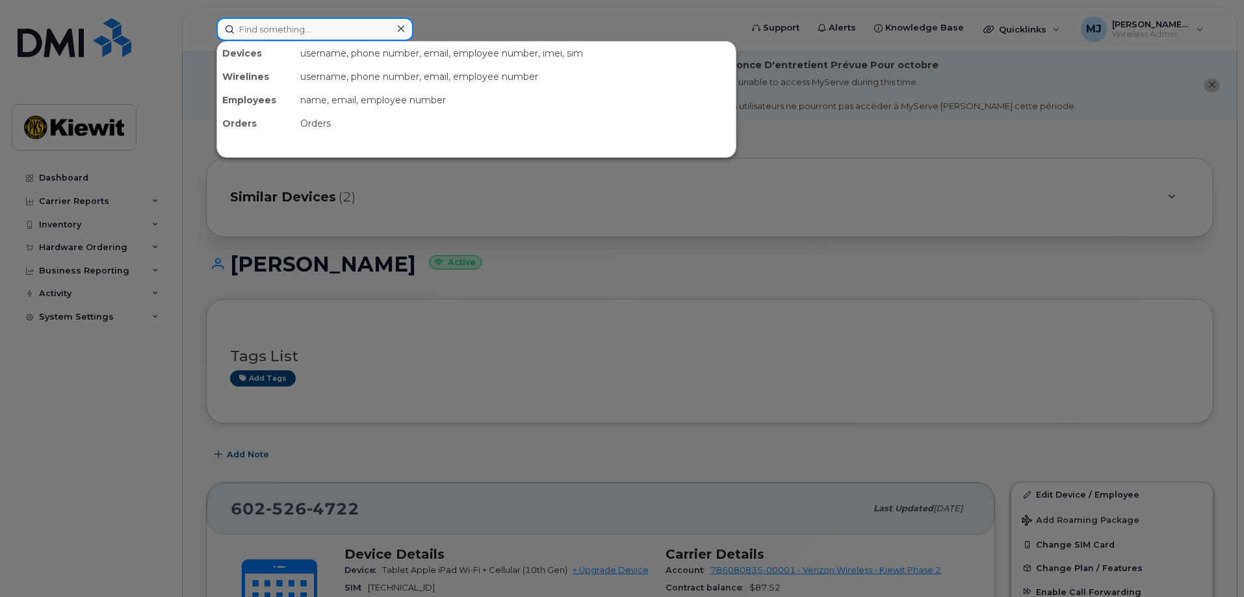
paste input "2253855346"
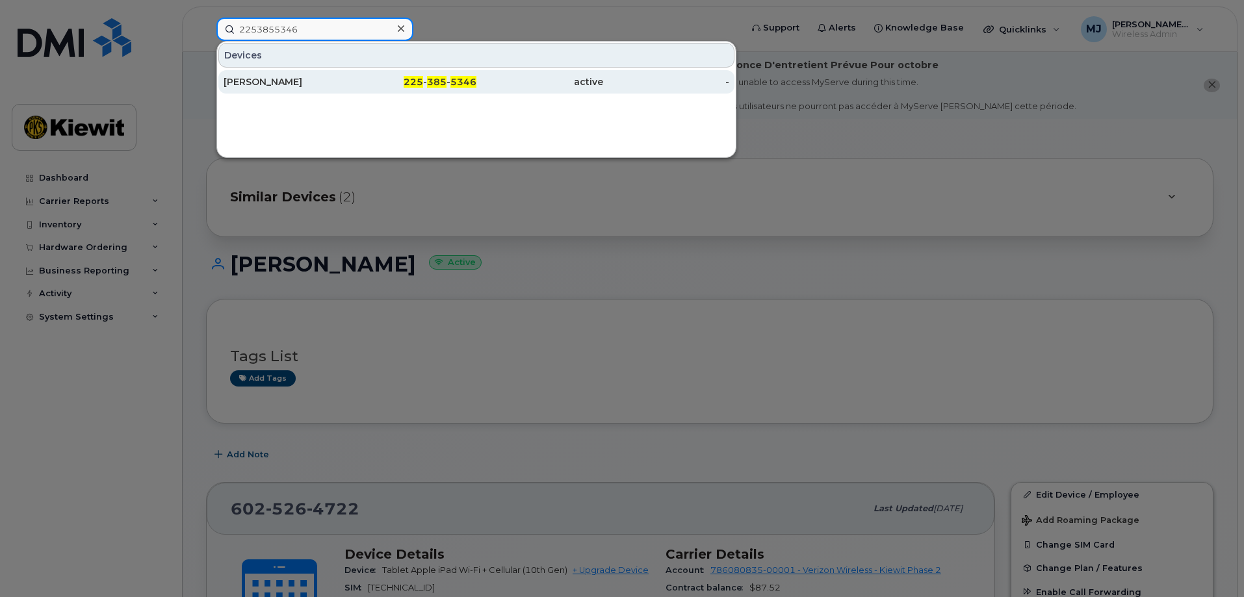
type input "2253855346"
click at [328, 86] on div "LILIIA GODUNOK" at bounding box center [287, 81] width 127 height 13
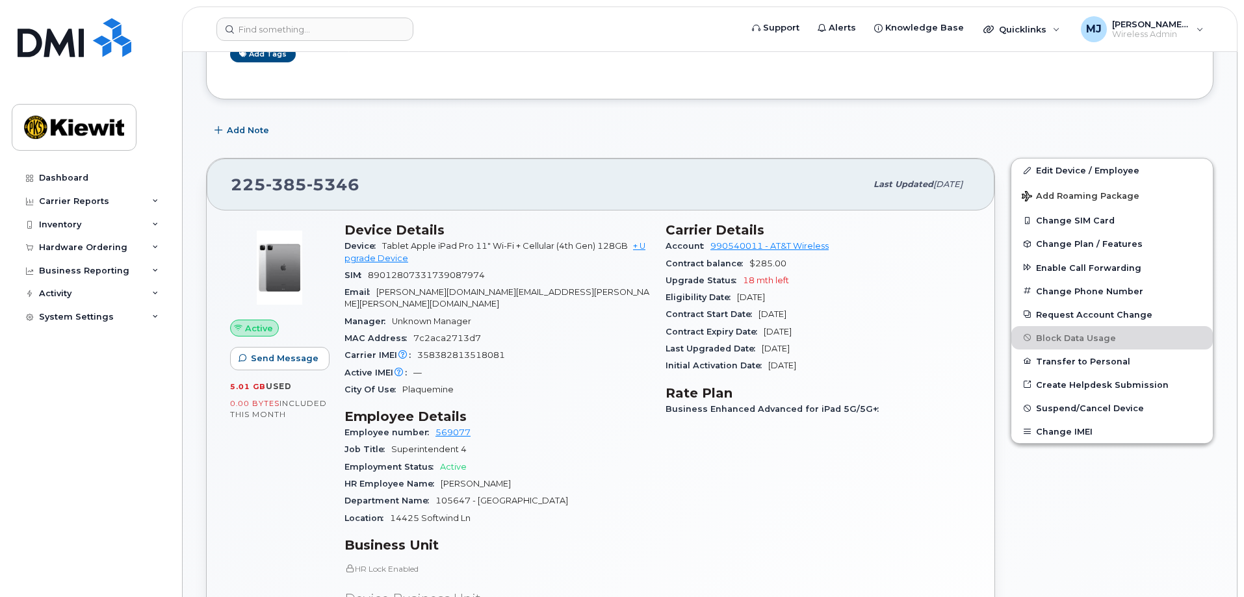
scroll to position [325, 0]
click at [1051, 170] on link "Edit Device / Employee" at bounding box center [1112, 169] width 202 height 23
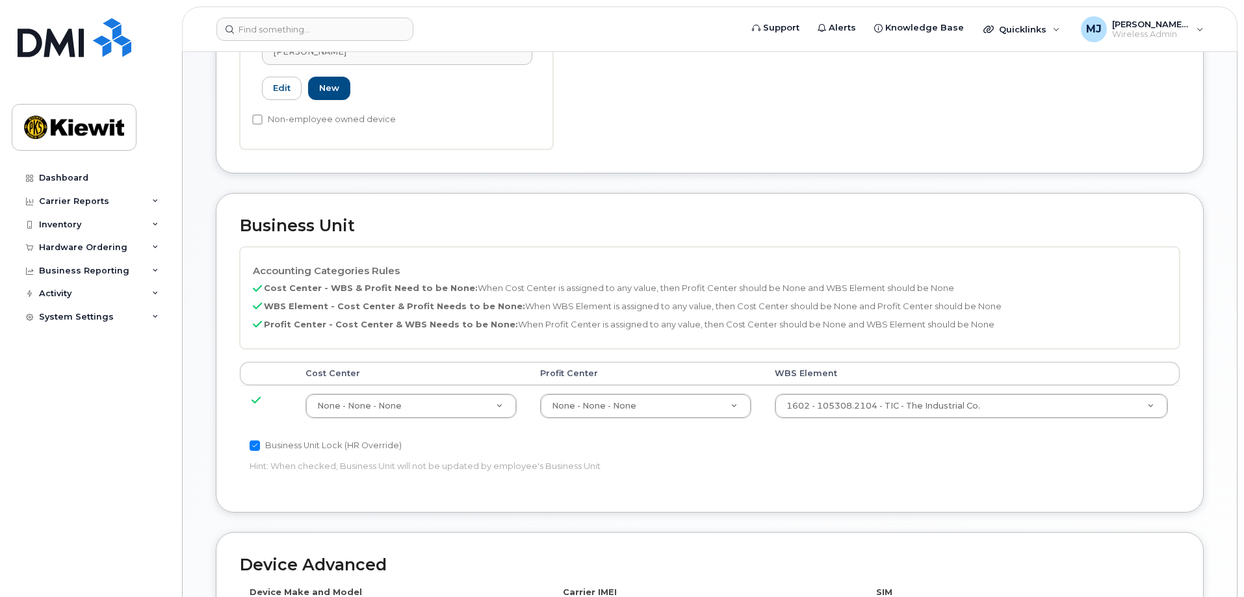
scroll to position [520, 0]
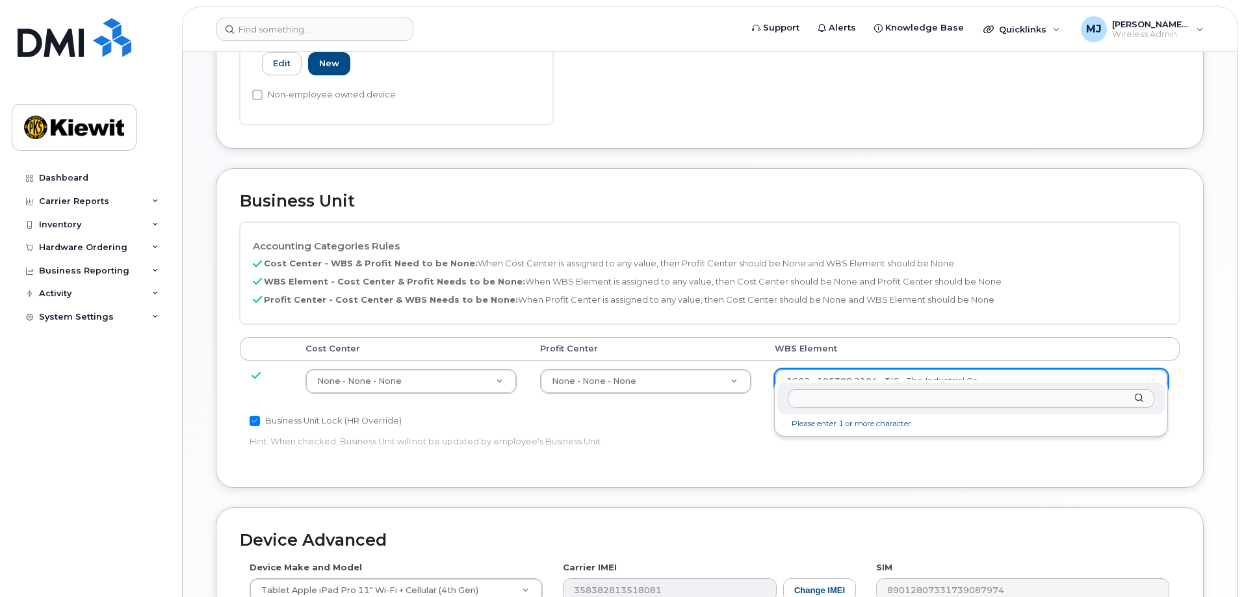
click at [900, 401] on input "text" at bounding box center [971, 398] width 367 height 19
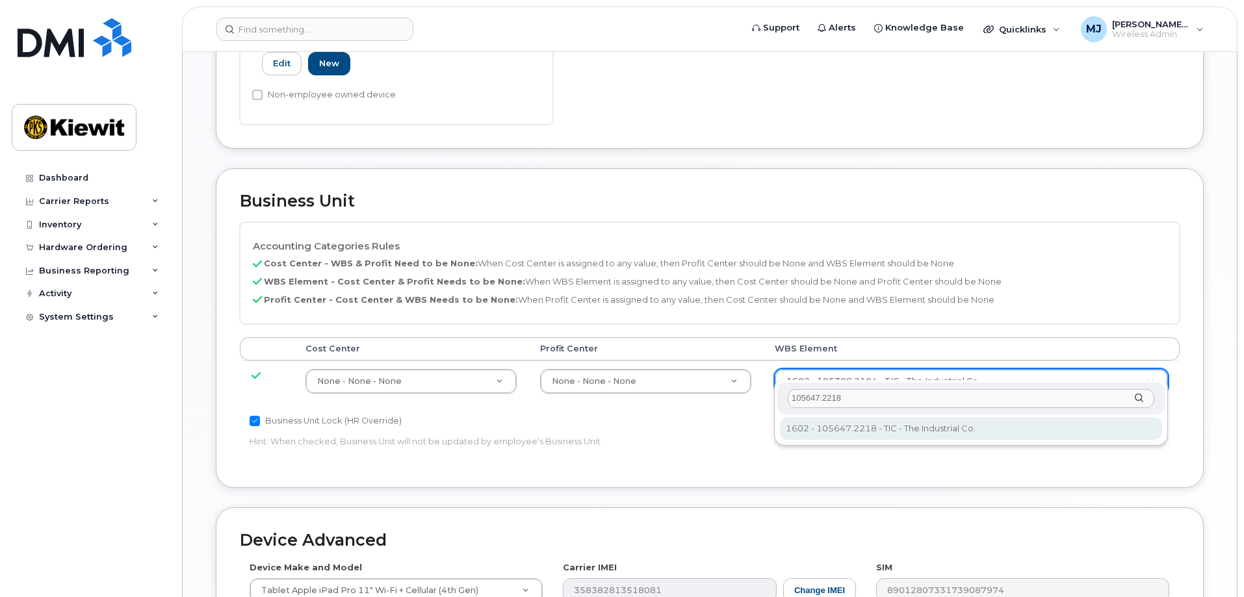
type input "105647.2218"
type input "30182179"
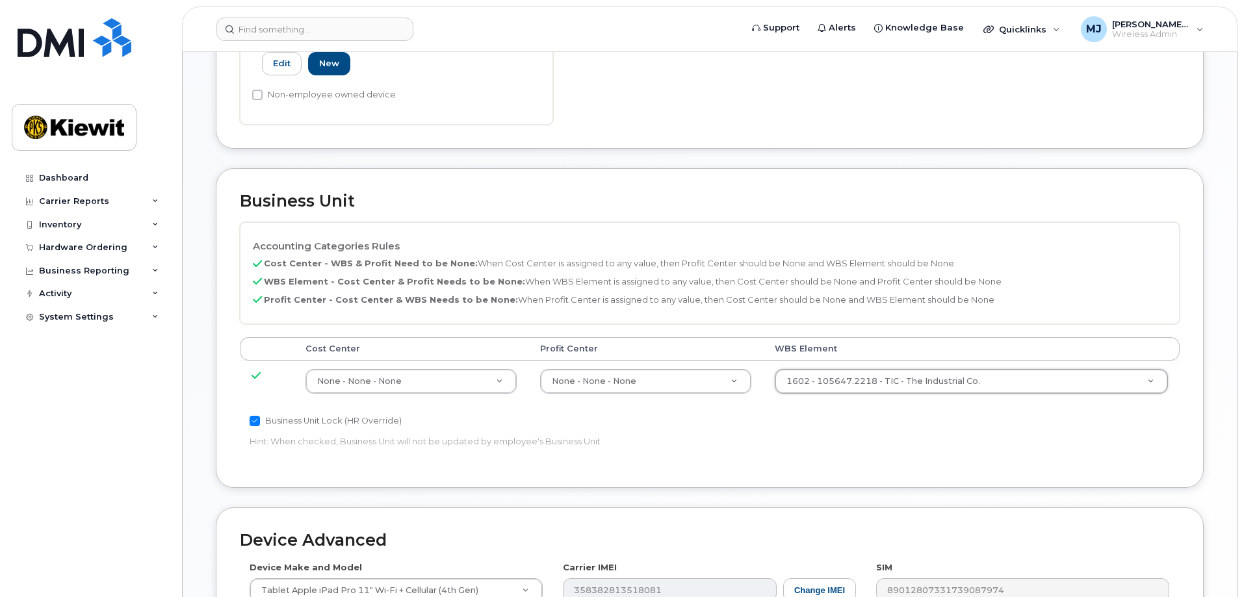
scroll to position [780, 0]
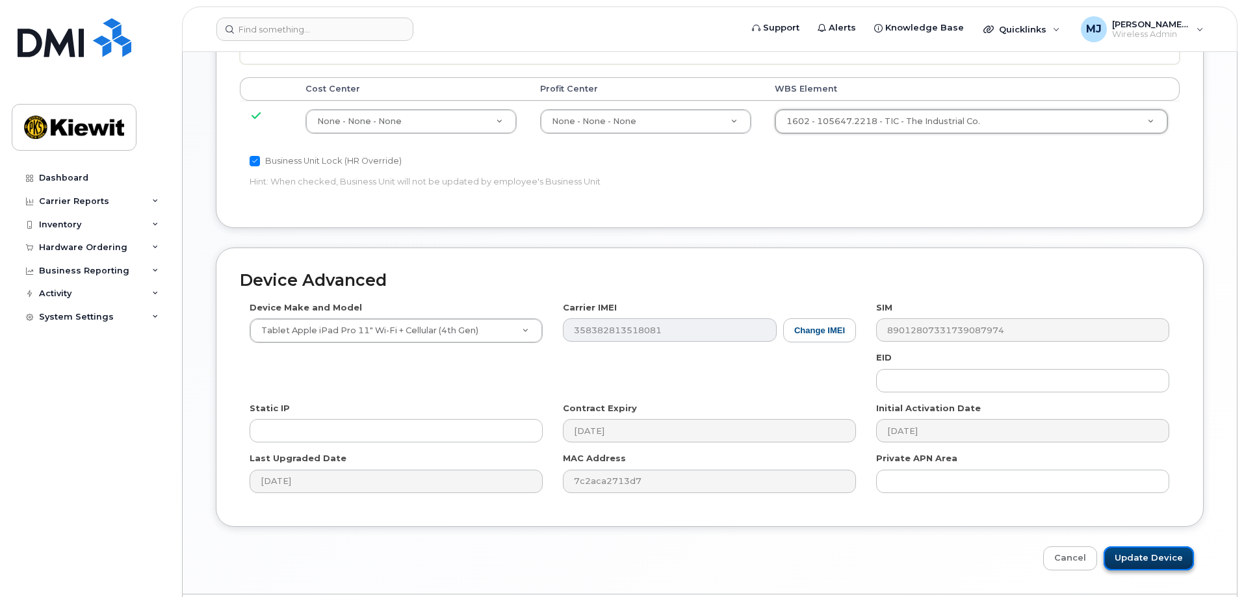
click at [1154, 550] on input "Update Device" at bounding box center [1149, 559] width 90 height 24
type input "Saving..."
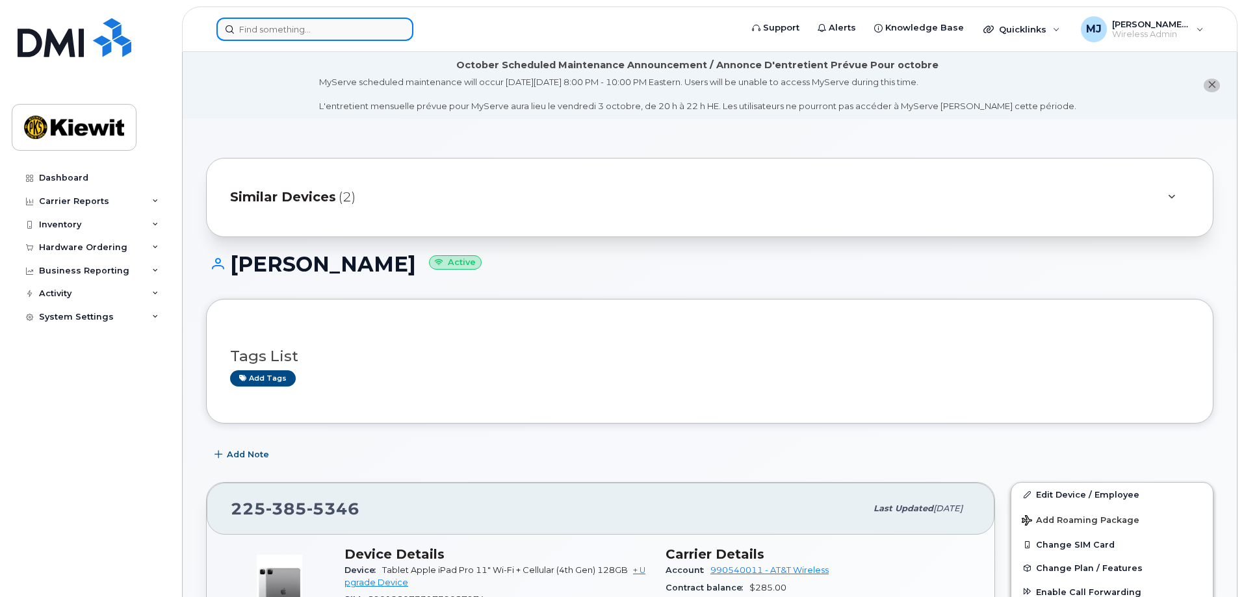
click at [285, 34] on input at bounding box center [314, 29] width 197 height 23
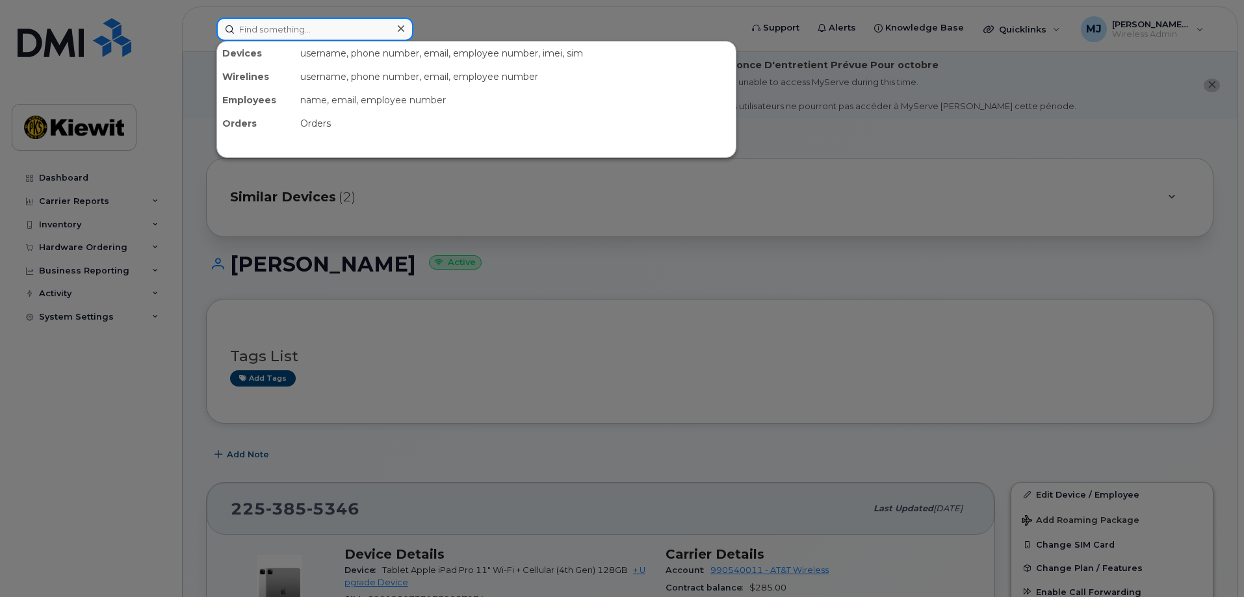
paste input "[PHONE_NUMBER]"
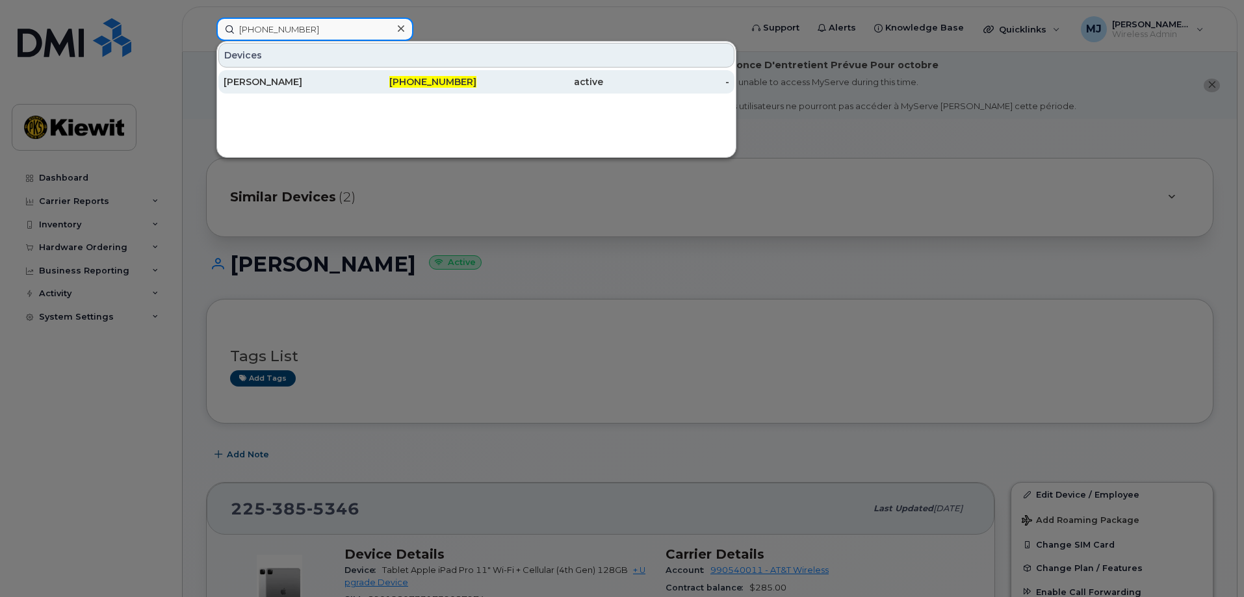
type input "[PHONE_NUMBER]"
click at [346, 83] on div "[PERSON_NAME]" at bounding box center [287, 81] width 127 height 13
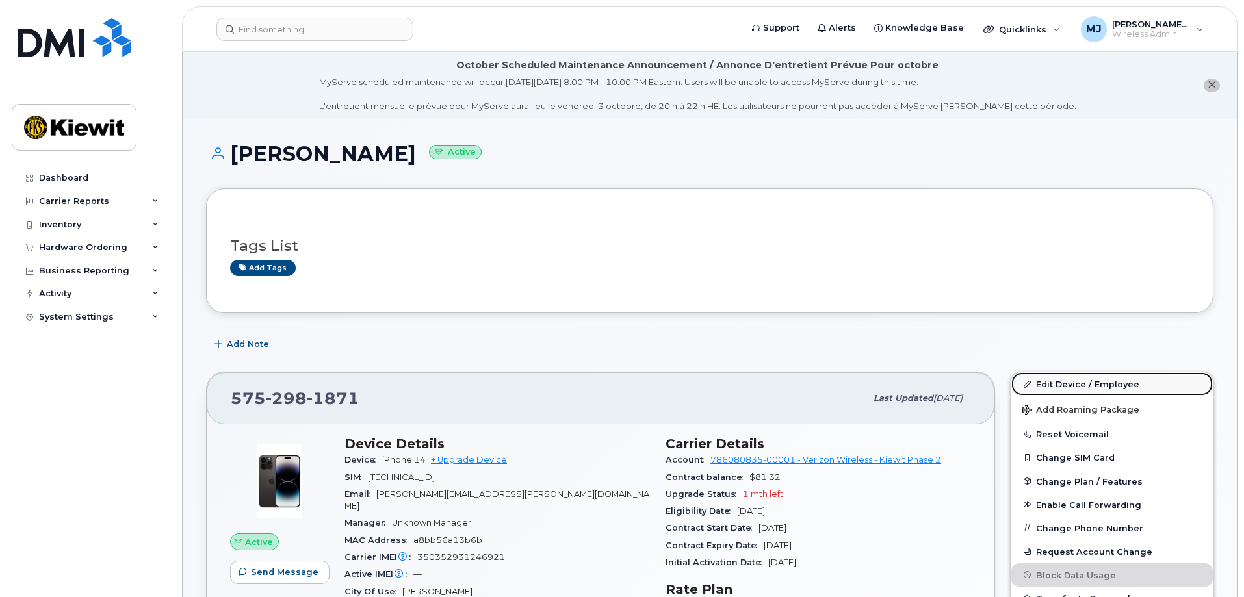
click at [1120, 385] on link "Edit Device / Employee" at bounding box center [1112, 383] width 202 height 23
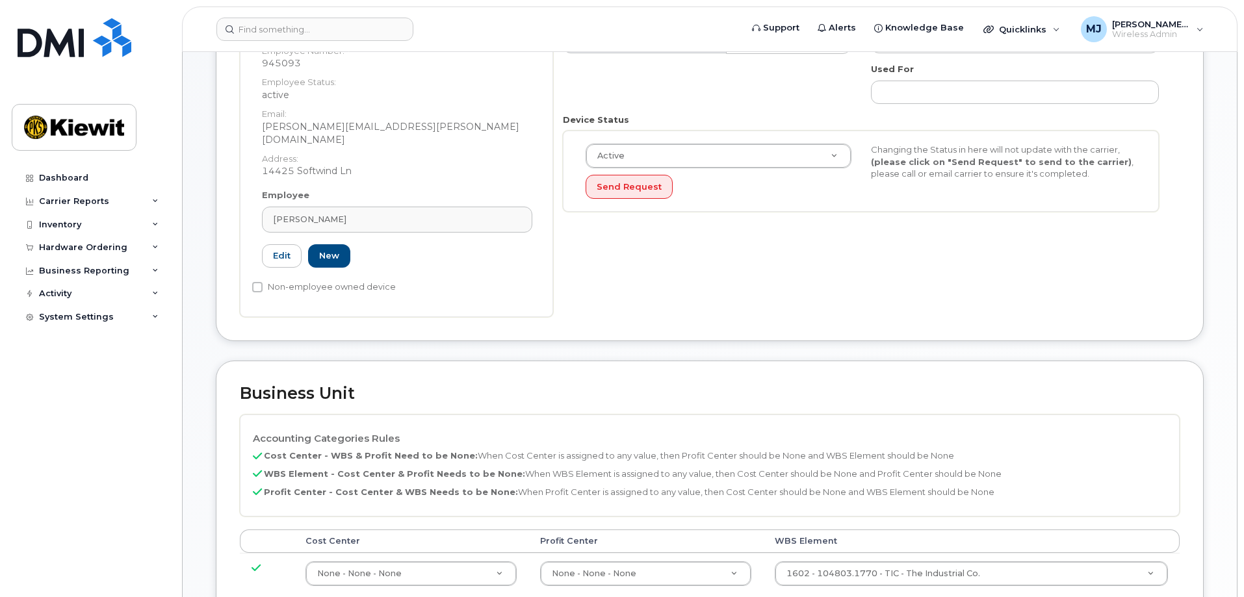
scroll to position [390, 0]
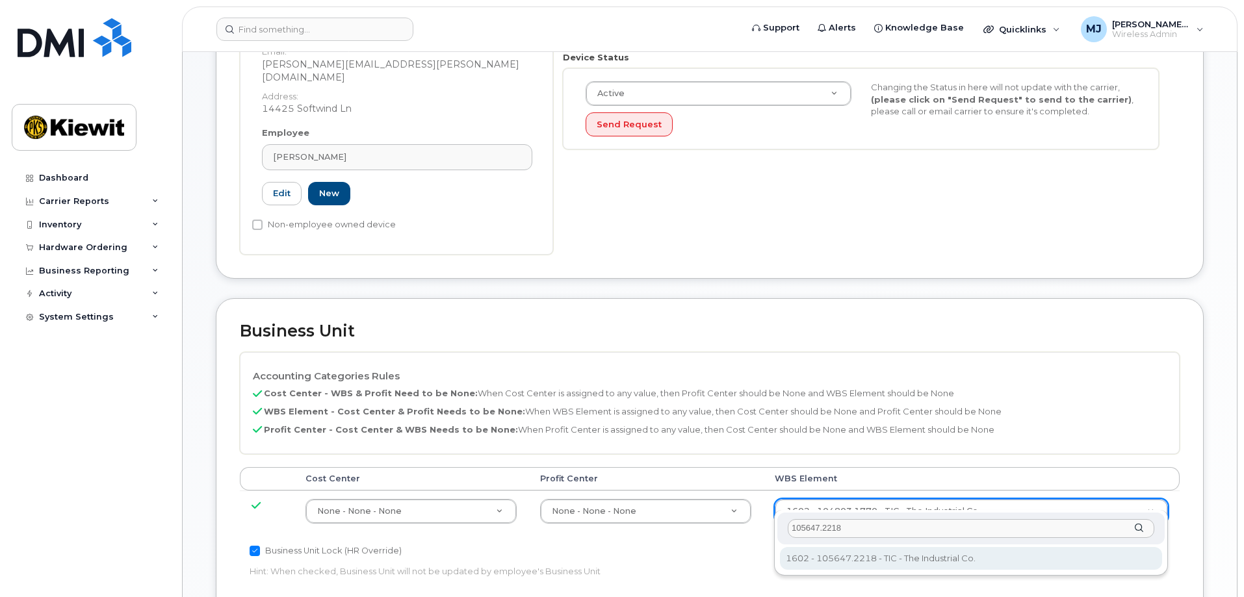
type input "105647.2218"
type input "30182179"
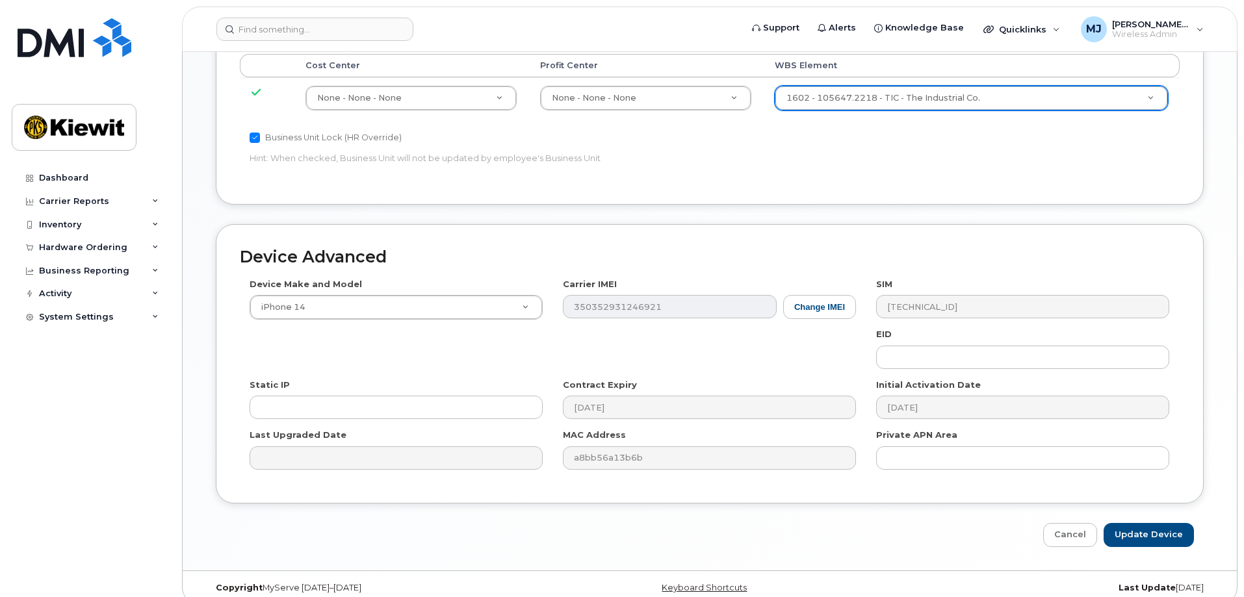
scroll to position [805, 0]
click at [1171, 521] on input "Update Device" at bounding box center [1149, 533] width 90 height 24
type input "Saving..."
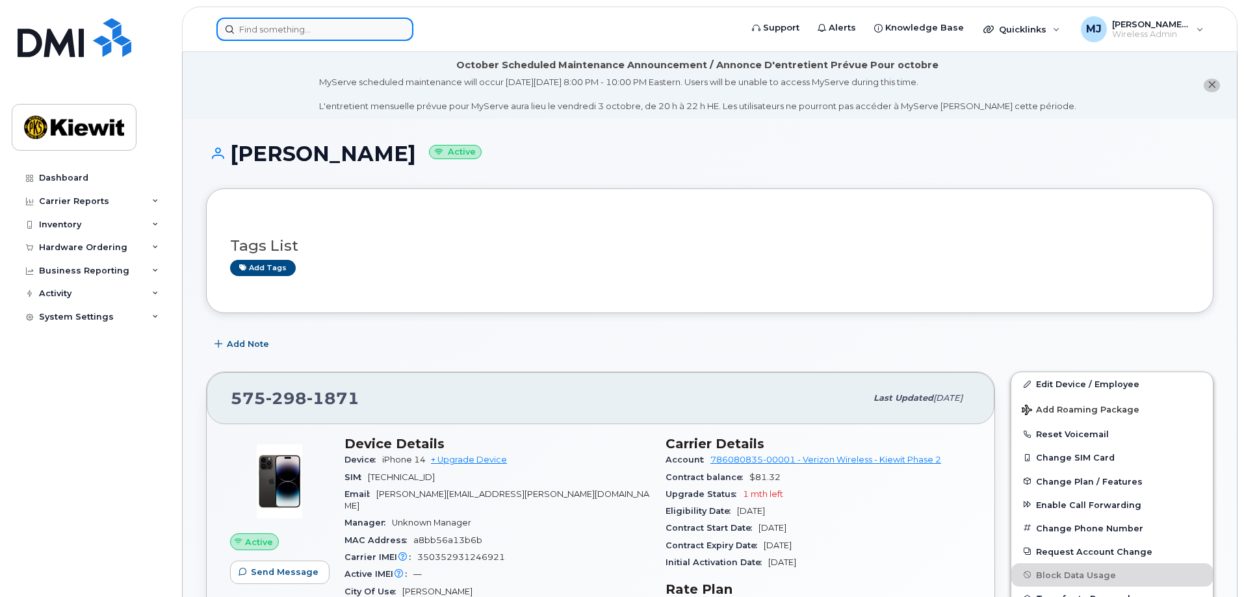
click at [346, 21] on input at bounding box center [314, 29] width 197 height 23
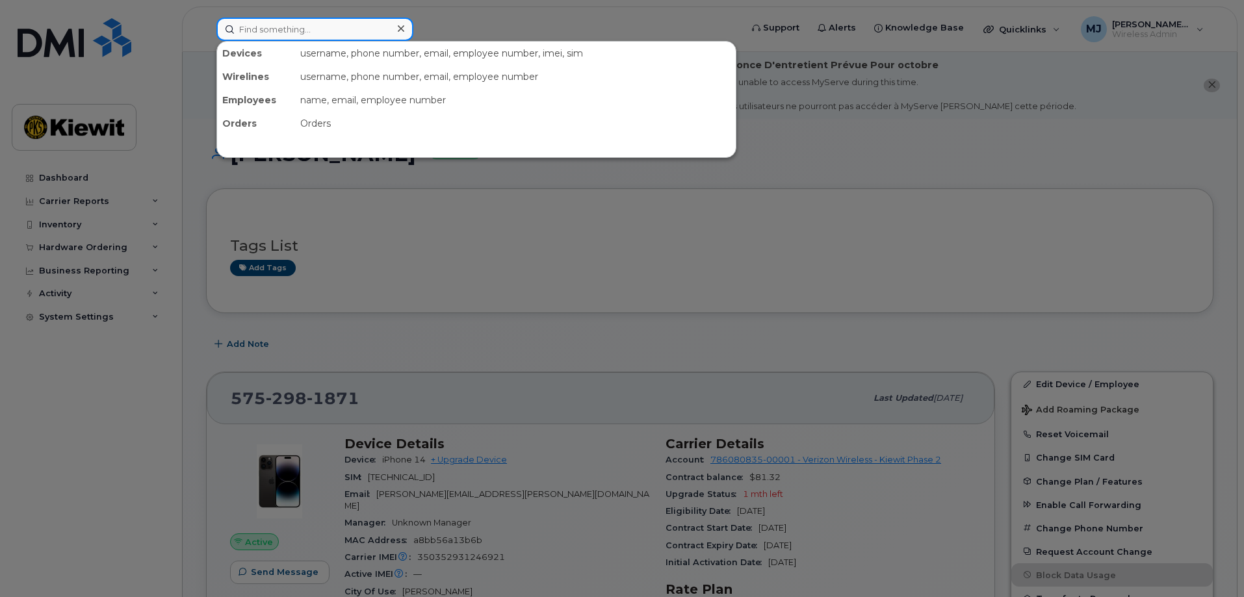
paste input "[PHONE_NUMBER]"
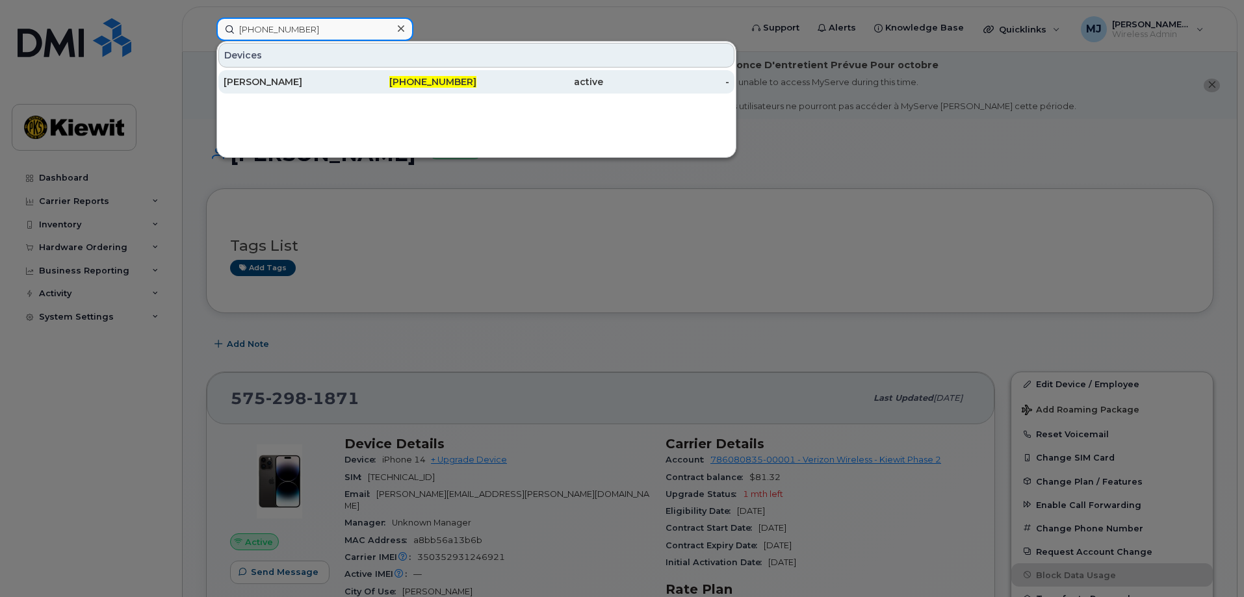
type input "[PHONE_NUMBER]"
click at [360, 81] on div "[PHONE_NUMBER]" at bounding box center [413, 81] width 127 height 13
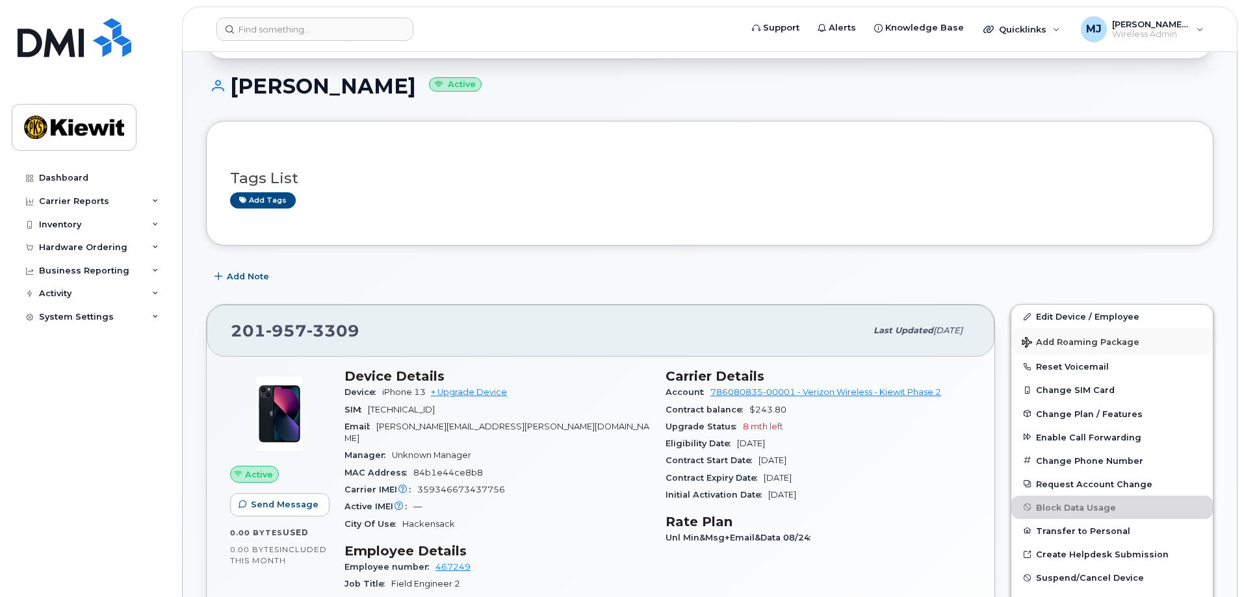
scroll to position [195, 0]
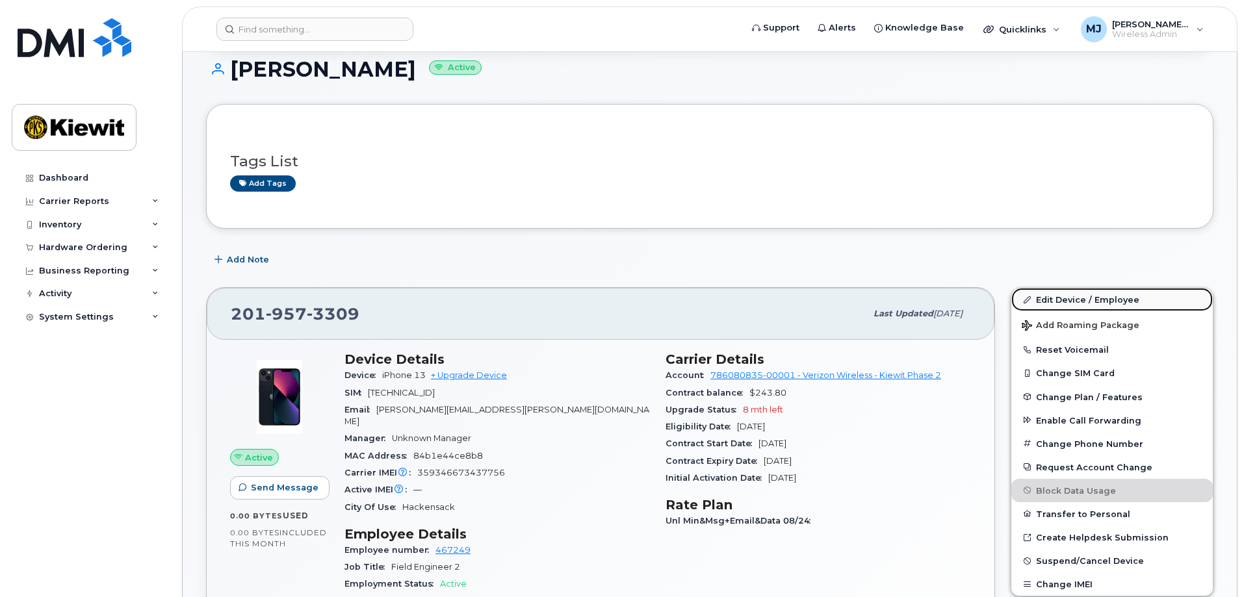
click at [1084, 297] on link "Edit Device / Employee" at bounding box center [1112, 299] width 202 height 23
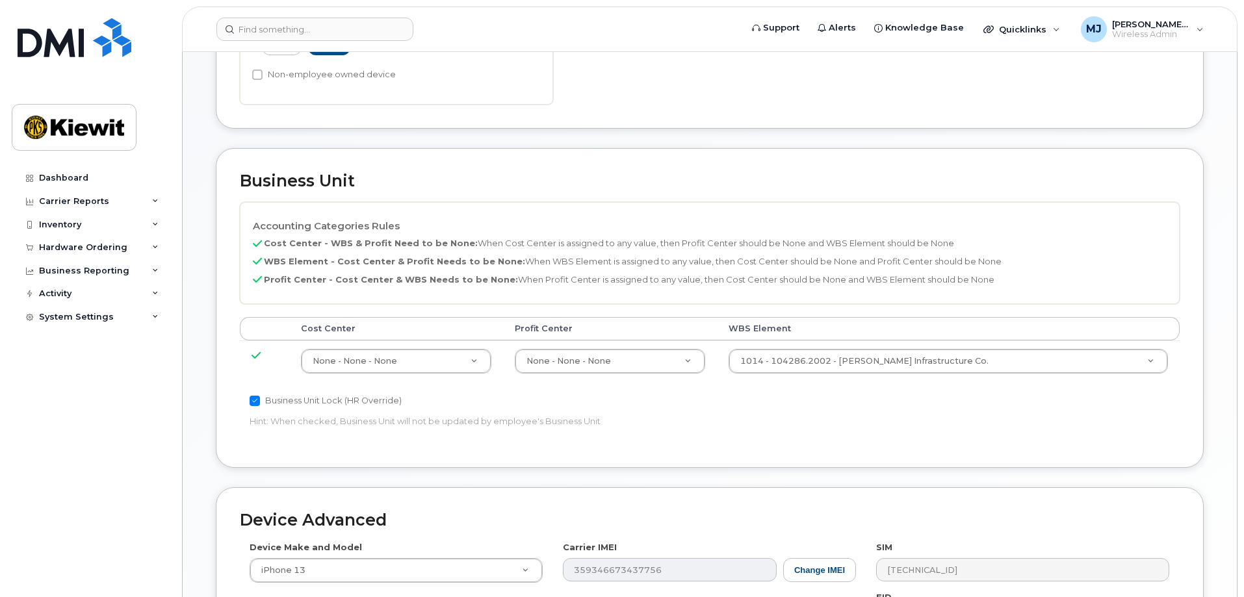
scroll to position [585, 0]
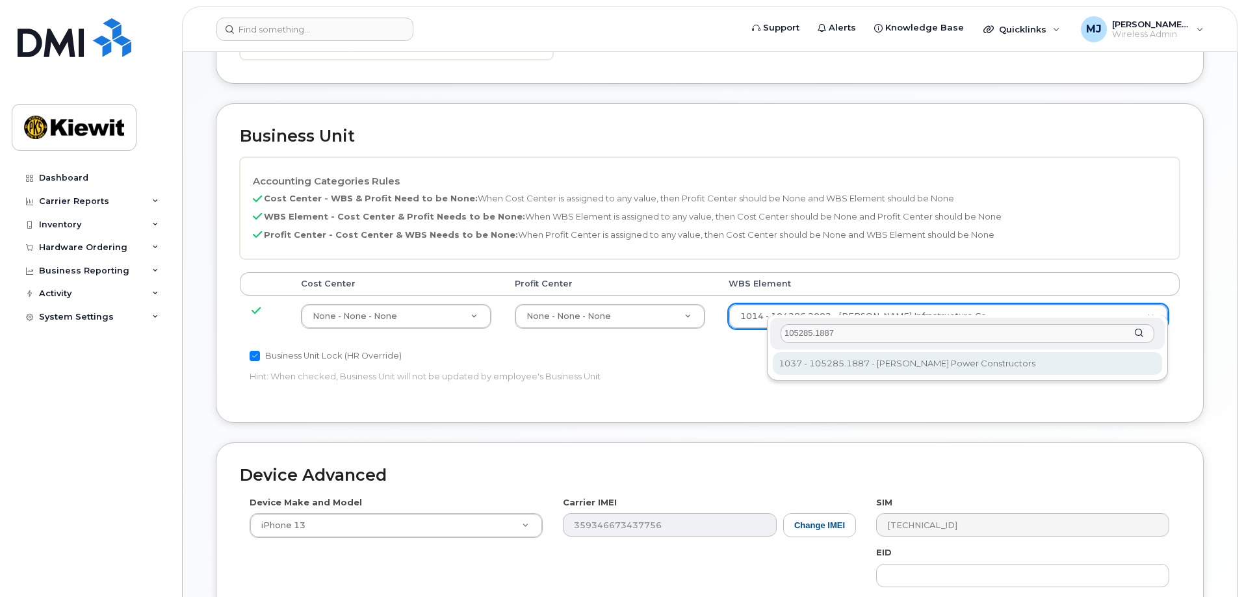
type input "105285.1887"
type input "29959505"
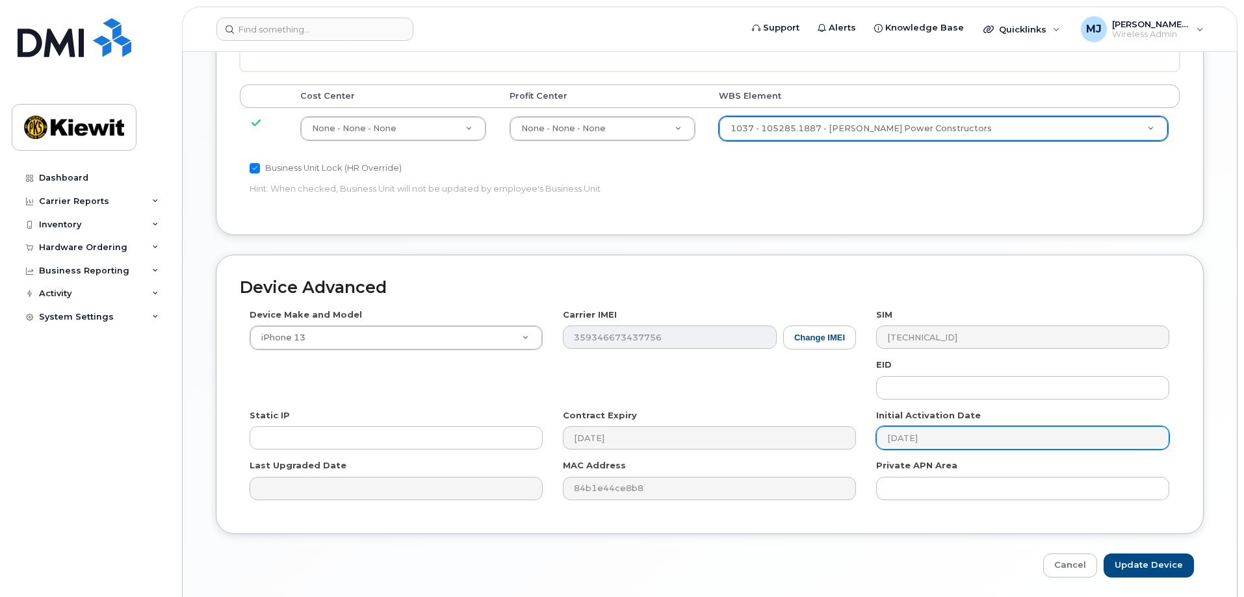
scroll to position [780, 0]
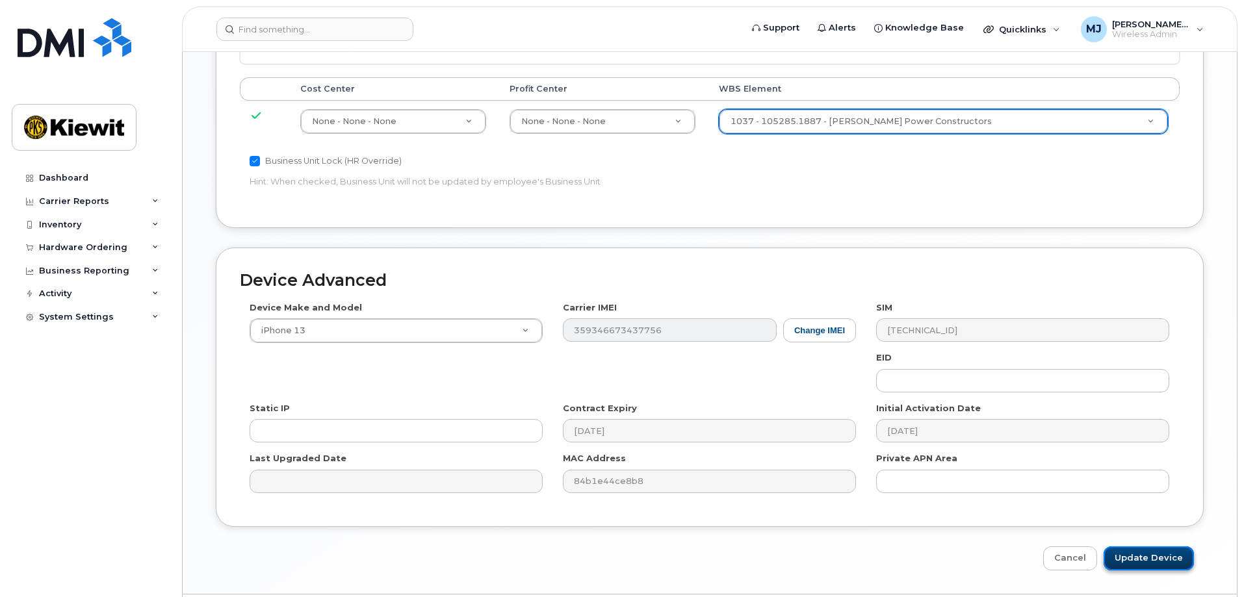
click at [1171, 549] on input "Update Device" at bounding box center [1149, 559] width 90 height 24
type input "Saving..."
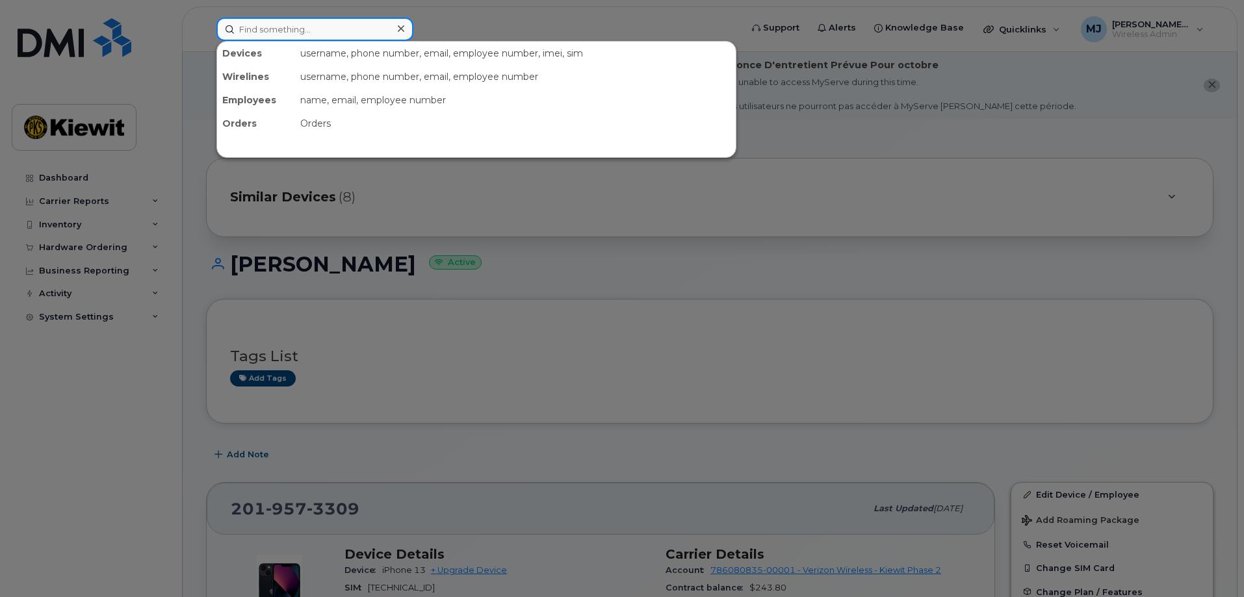
click at [311, 31] on input at bounding box center [314, 29] width 197 height 23
paste input "[PHONE_NUMBER]"
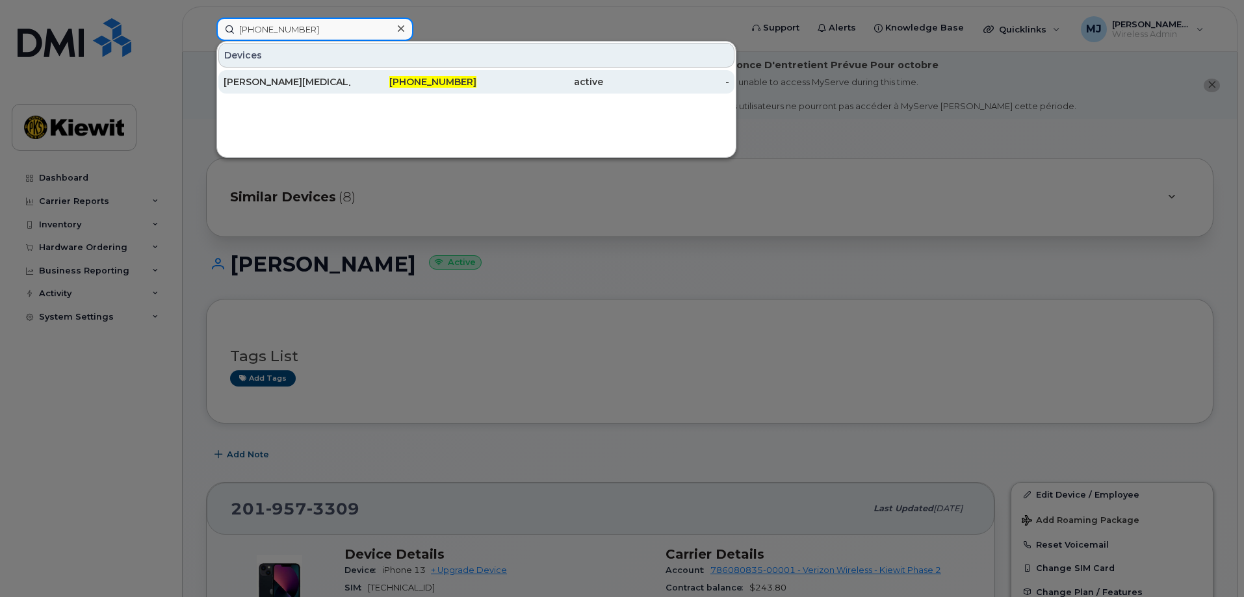
type input "201-995-7011"
click at [377, 75] on div "201-995-7011" at bounding box center [413, 81] width 127 height 23
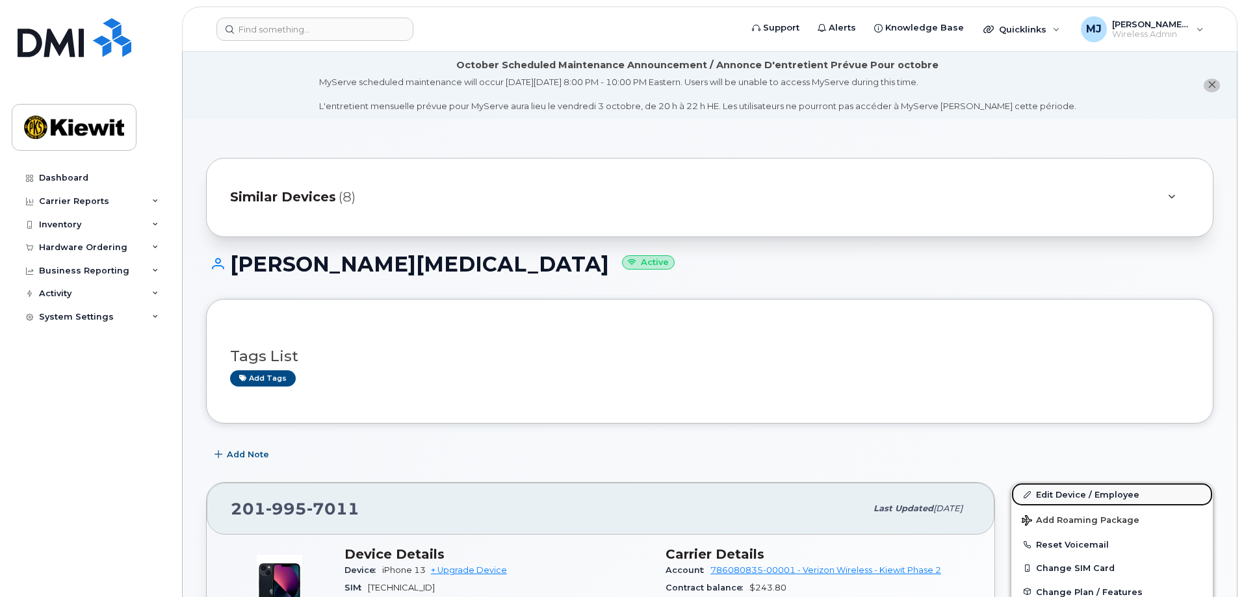
click at [1081, 493] on link "Edit Device / Employee" at bounding box center [1112, 494] width 202 height 23
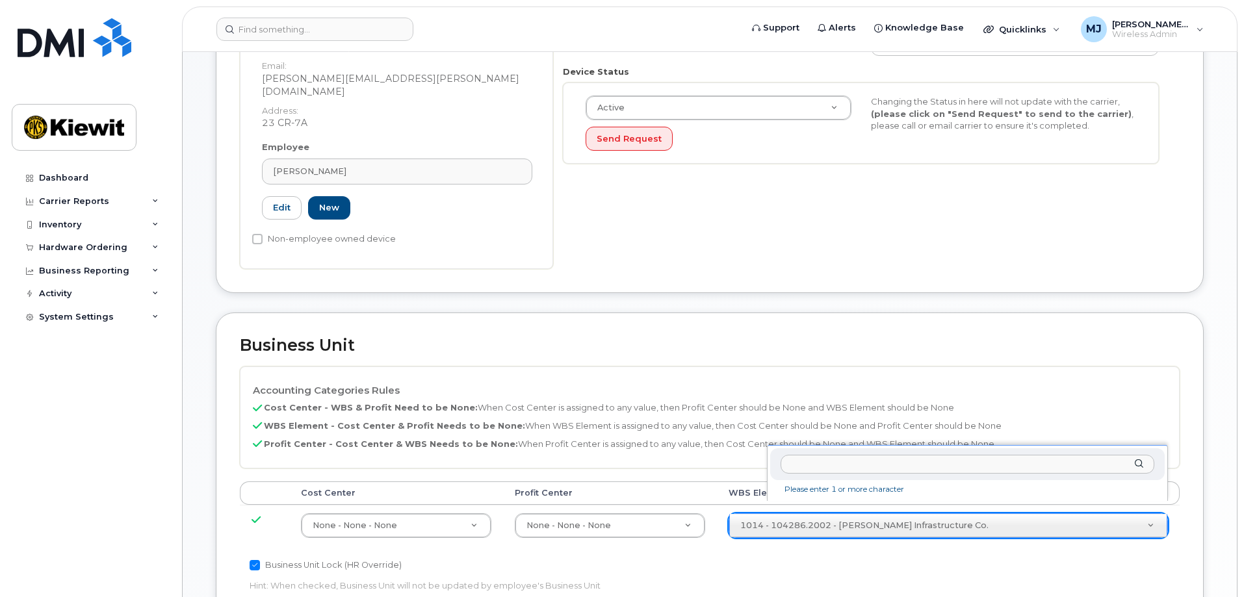
scroll to position [520, 0]
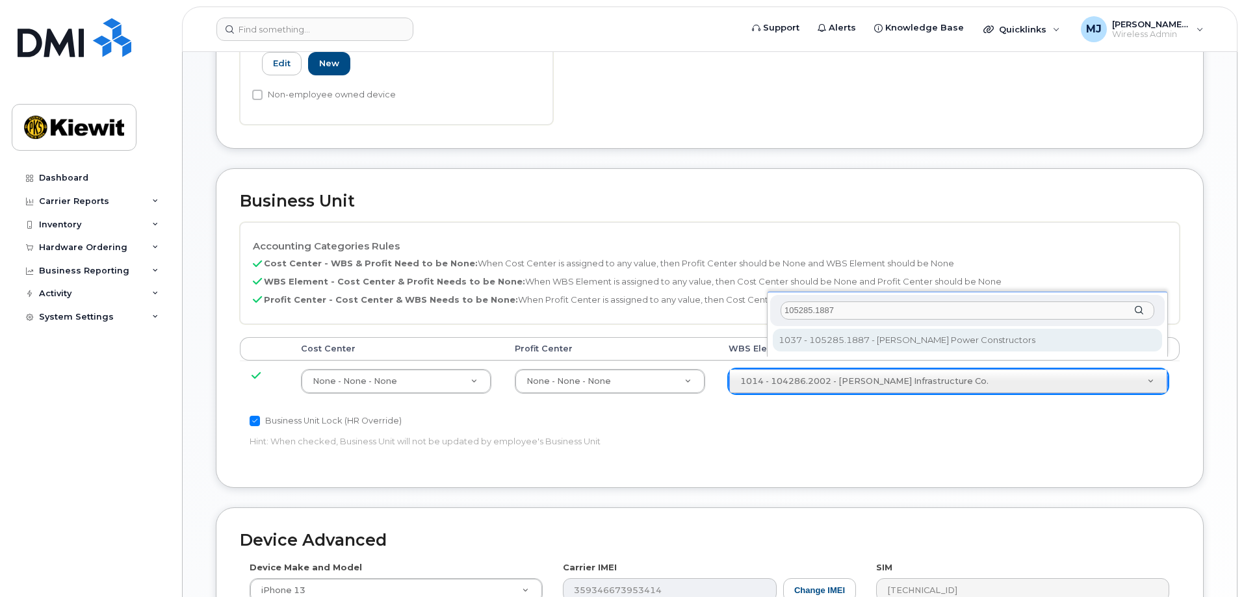
type input "105285.1887"
type input "29959505"
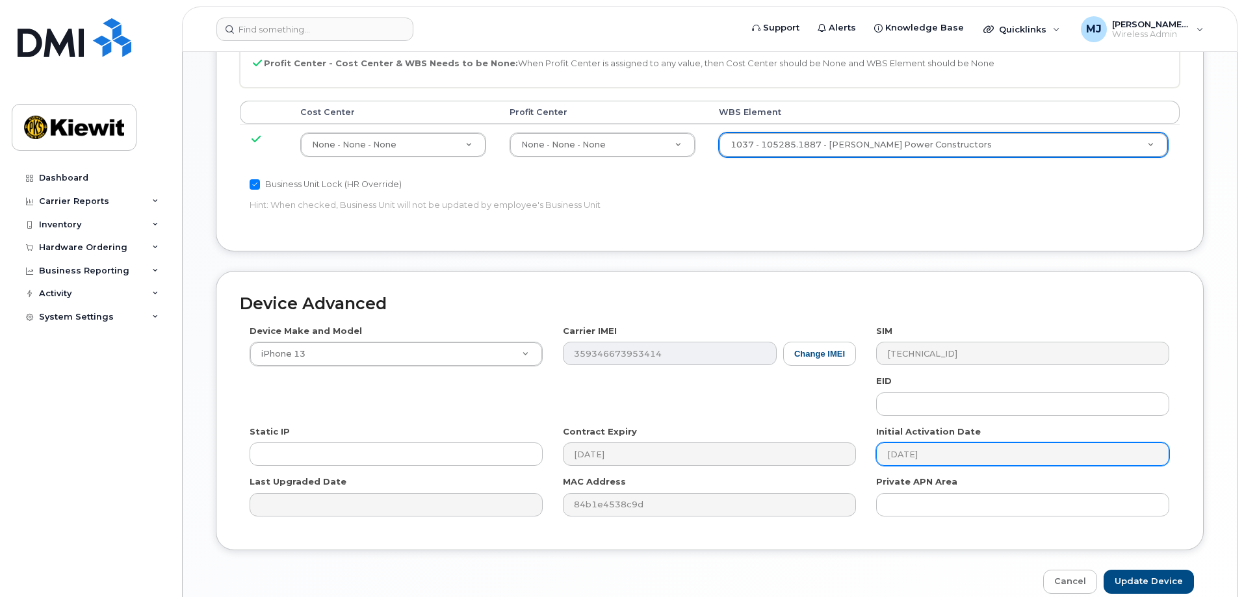
scroll to position [805, 0]
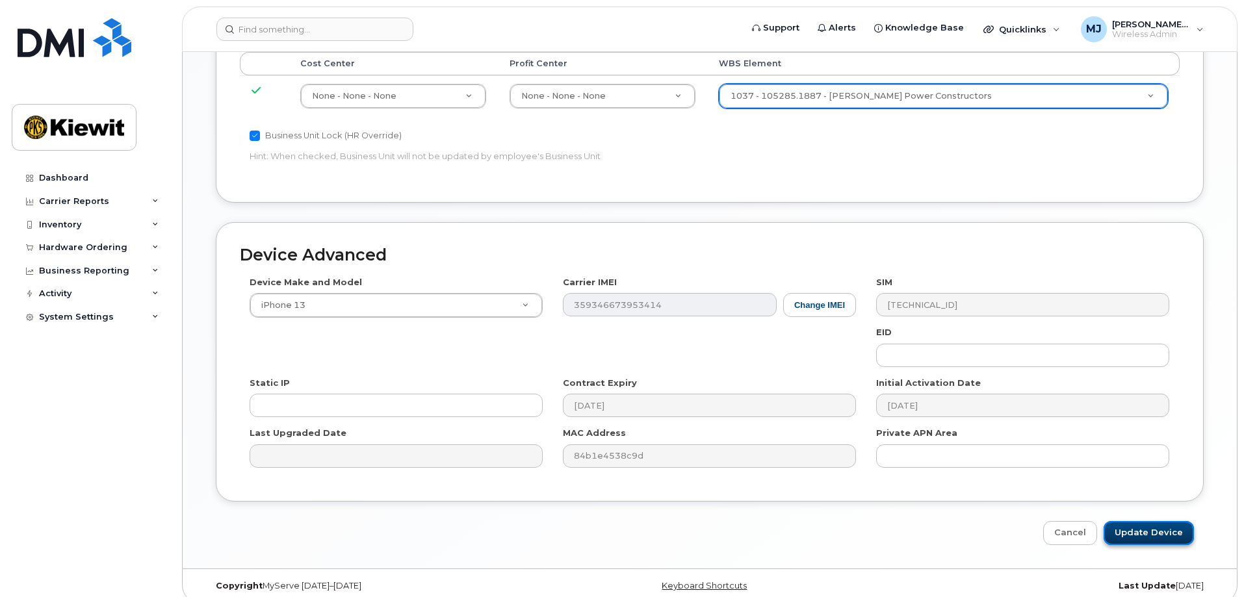
click at [1181, 521] on input "Update Device" at bounding box center [1149, 533] width 90 height 24
type input "Saving..."
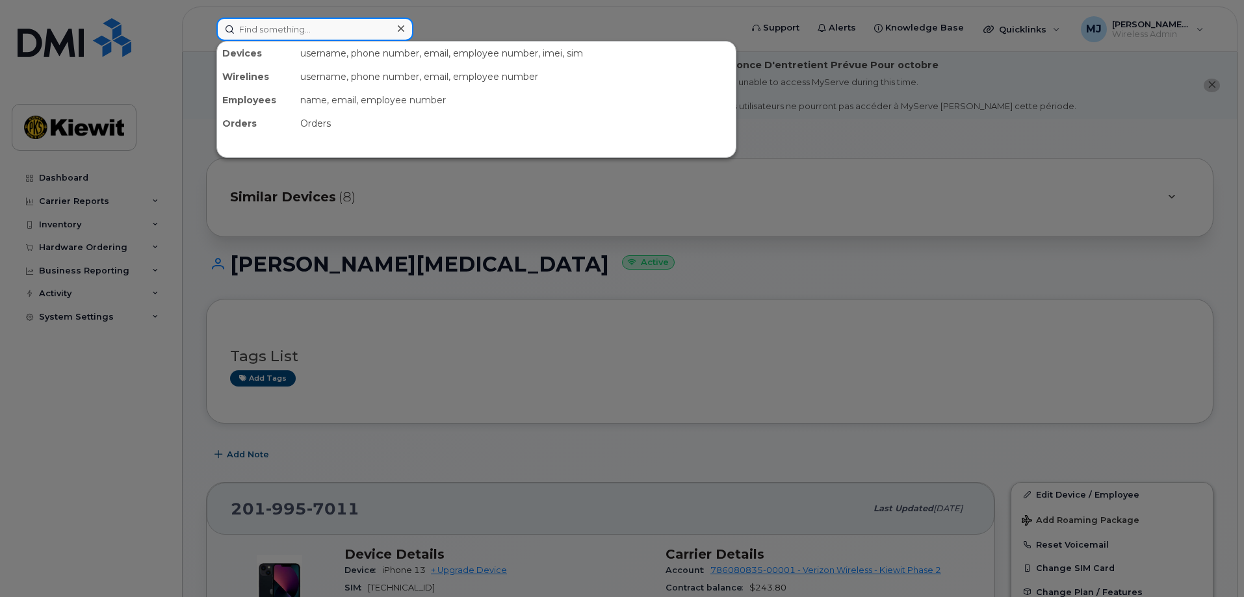
click at [261, 34] on input at bounding box center [314, 29] width 197 height 23
paste input "929-884-4742"
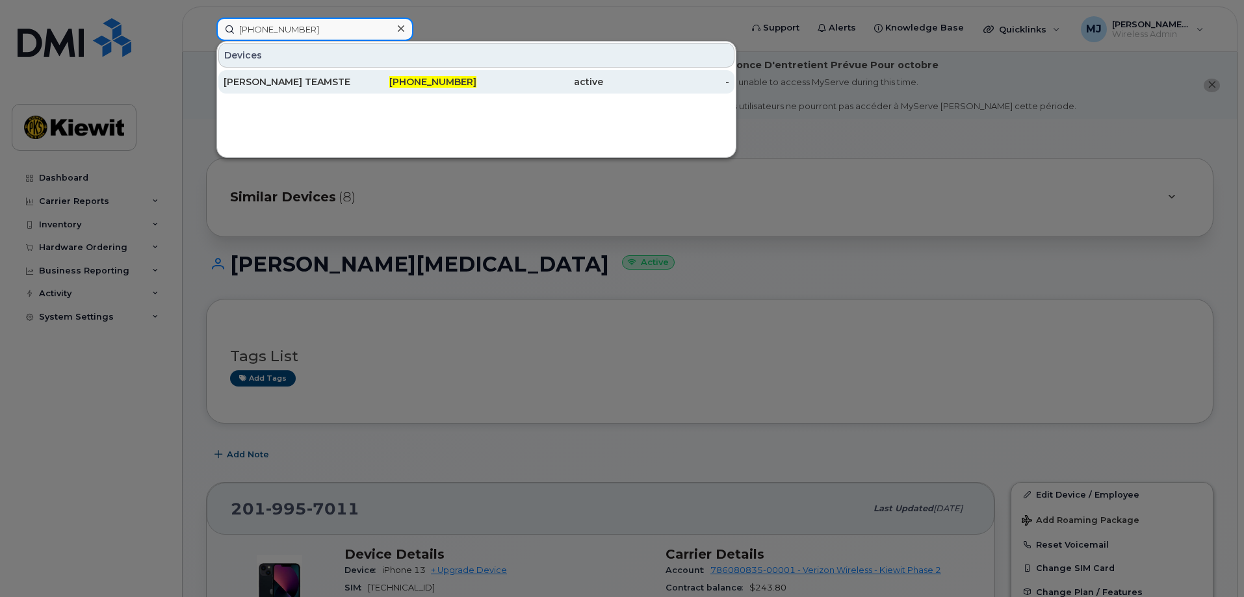
type input "929-884-4742"
click at [365, 78] on div "929-884-4742" at bounding box center [413, 81] width 127 height 13
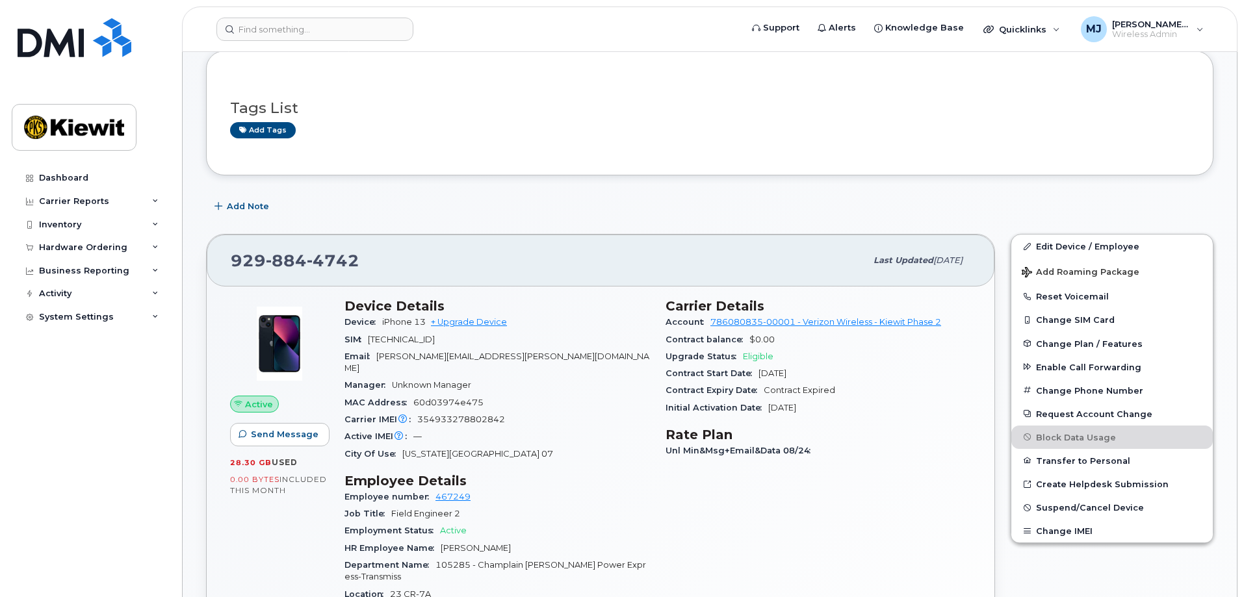
scroll to position [260, 0]
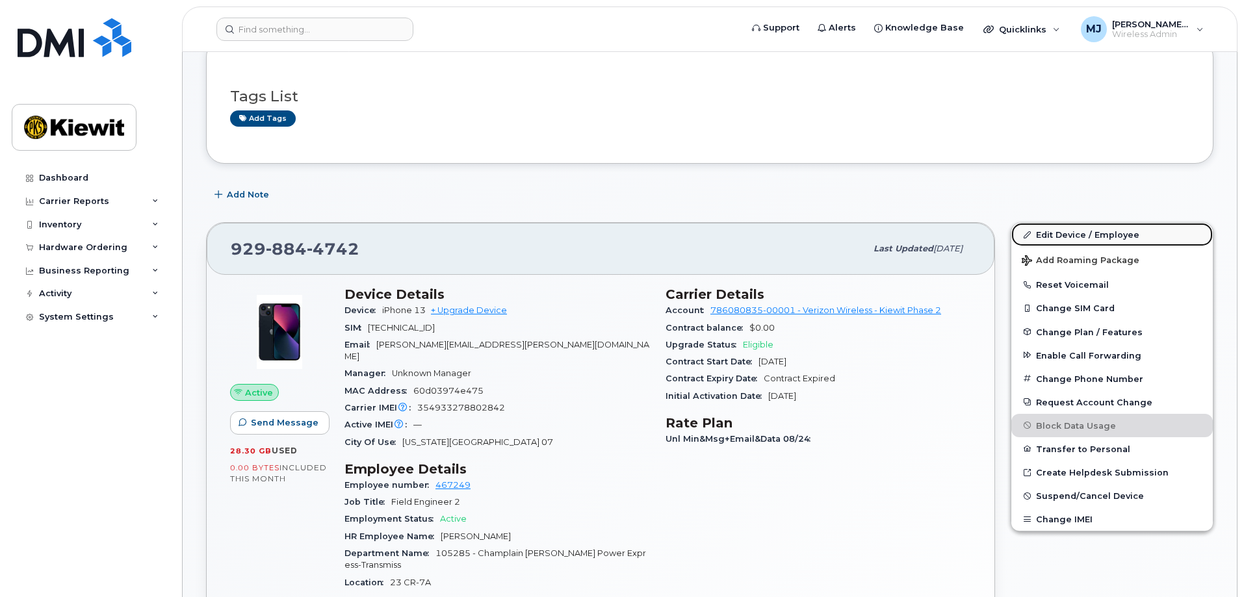
click at [1080, 235] on link "Edit Device / Employee" at bounding box center [1112, 234] width 202 height 23
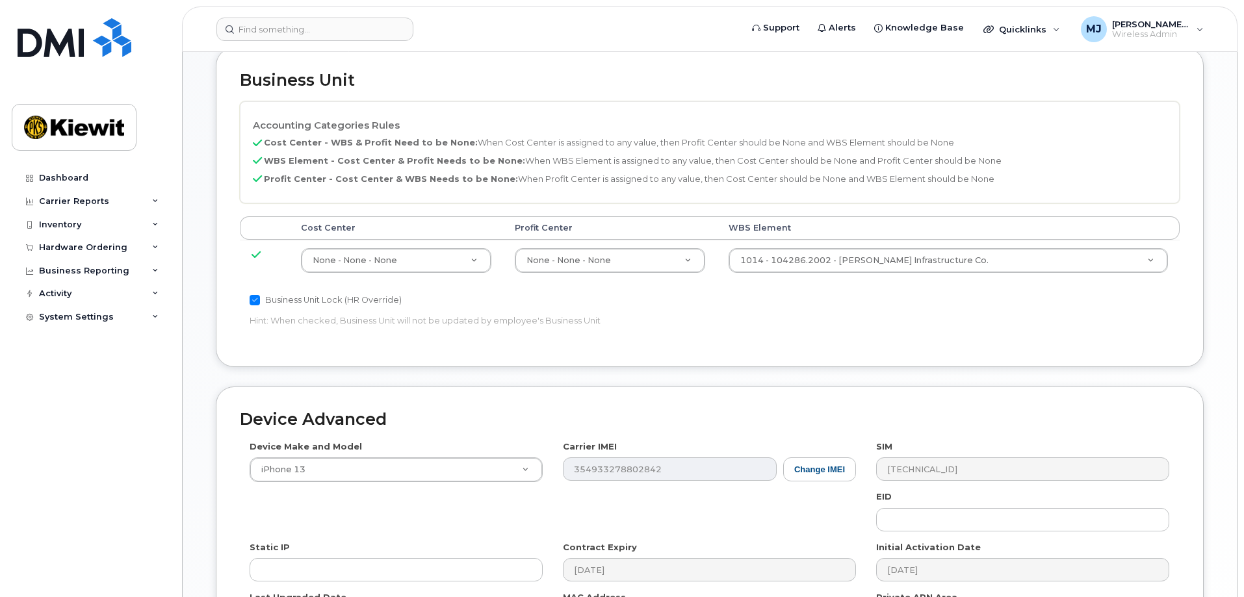
scroll to position [650, 0]
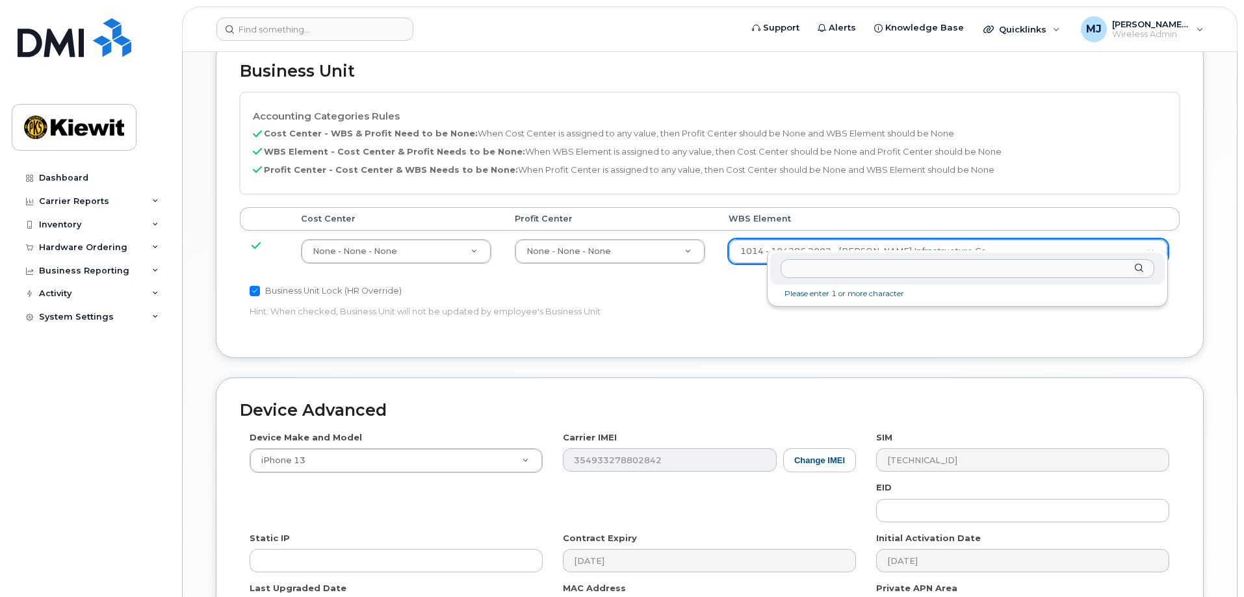
click at [873, 272] on input "text" at bounding box center [968, 268] width 374 height 19
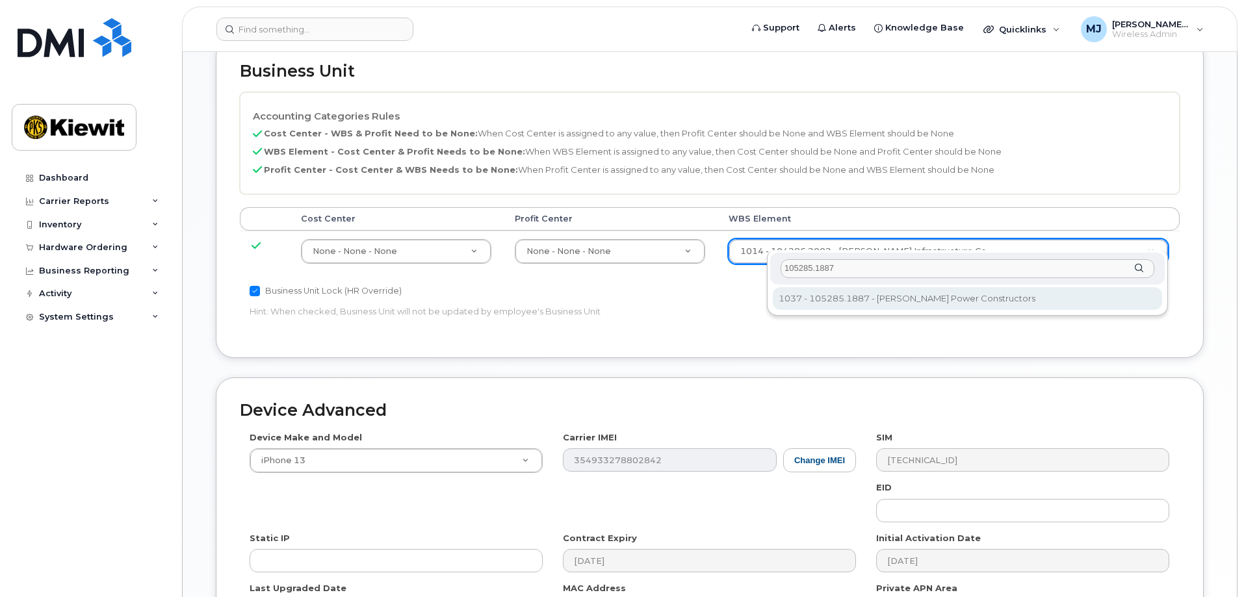
type input "105285.1887"
type input "29959505"
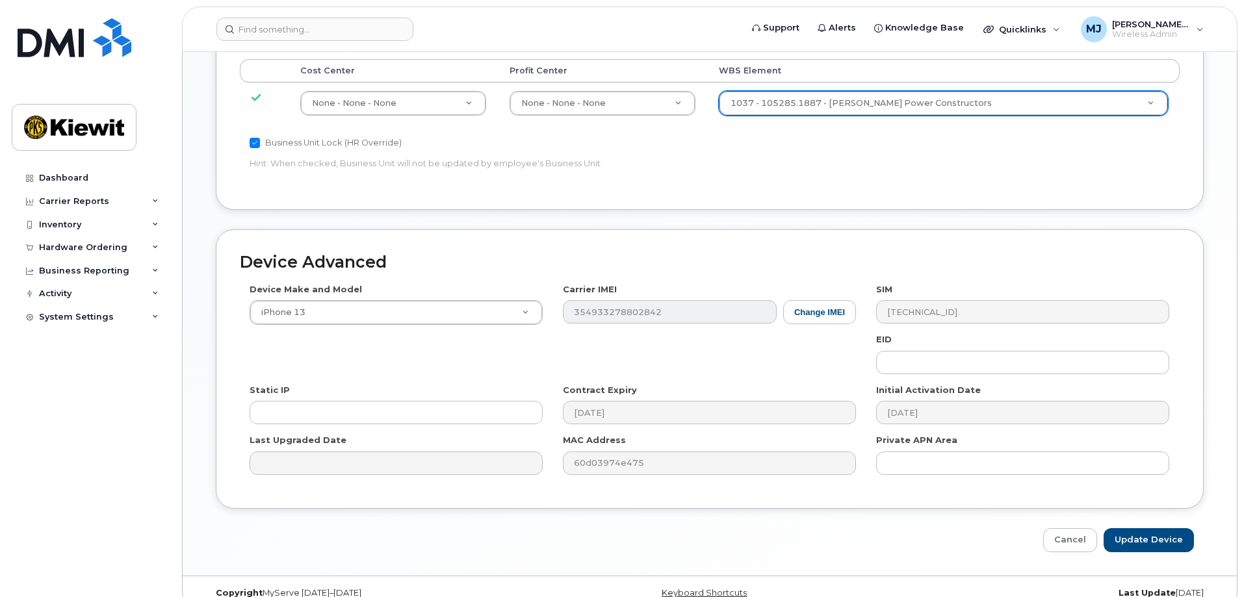
scroll to position [805, 0]
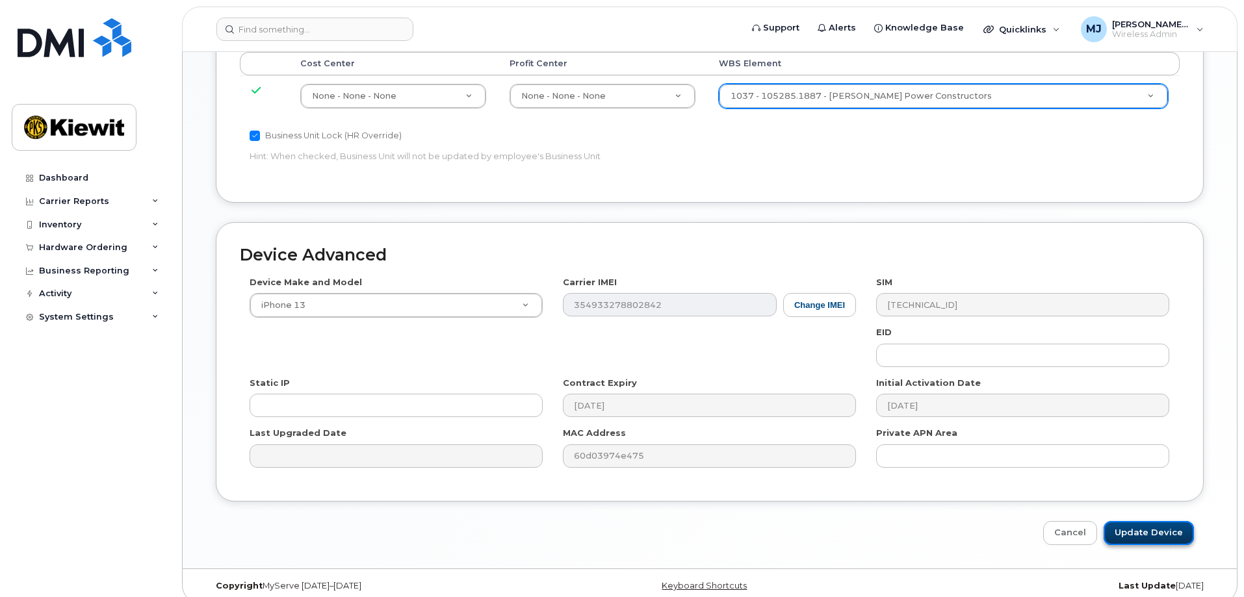
click at [1158, 521] on input "Update Device" at bounding box center [1149, 533] width 90 height 24
type input "Saving..."
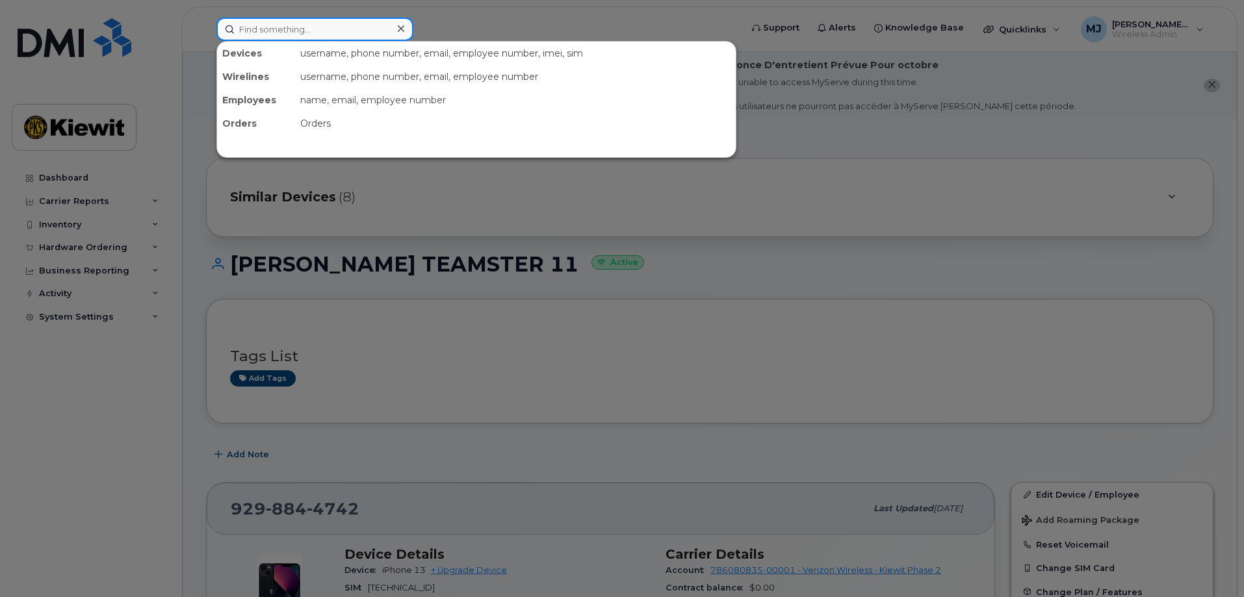
click at [324, 37] on input at bounding box center [314, 29] width 197 height 23
paste input "724-541-1718"
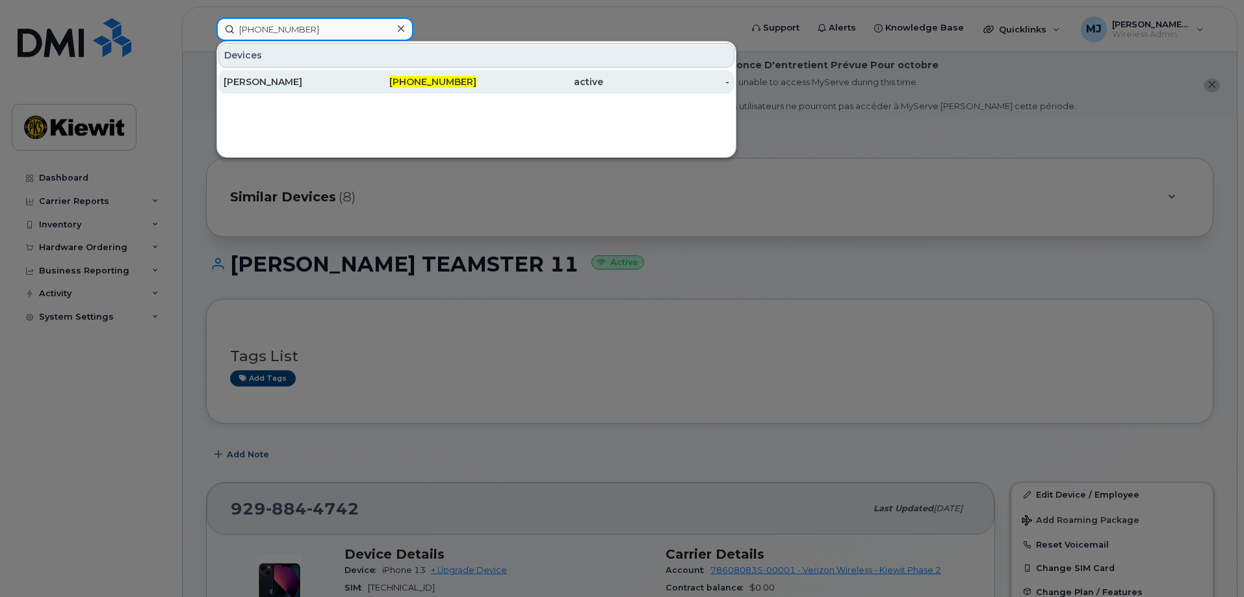
type input "724-541-1718"
click at [327, 86] on div "[PERSON_NAME]" at bounding box center [287, 81] width 127 height 13
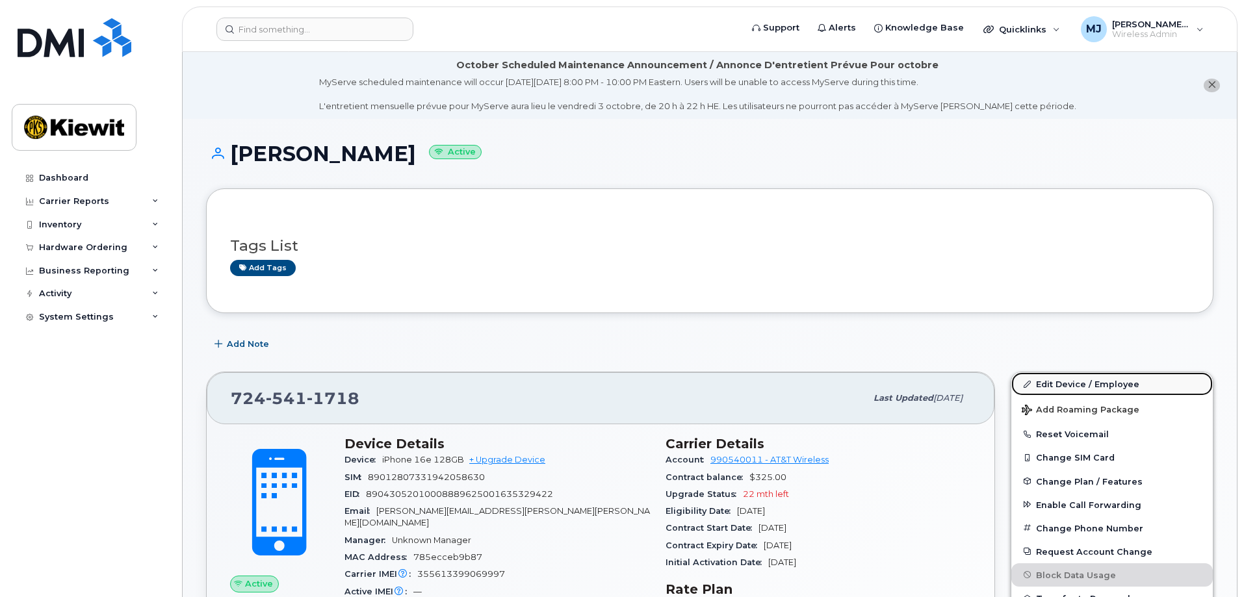
click at [1071, 390] on link "Edit Device / Employee" at bounding box center [1112, 383] width 202 height 23
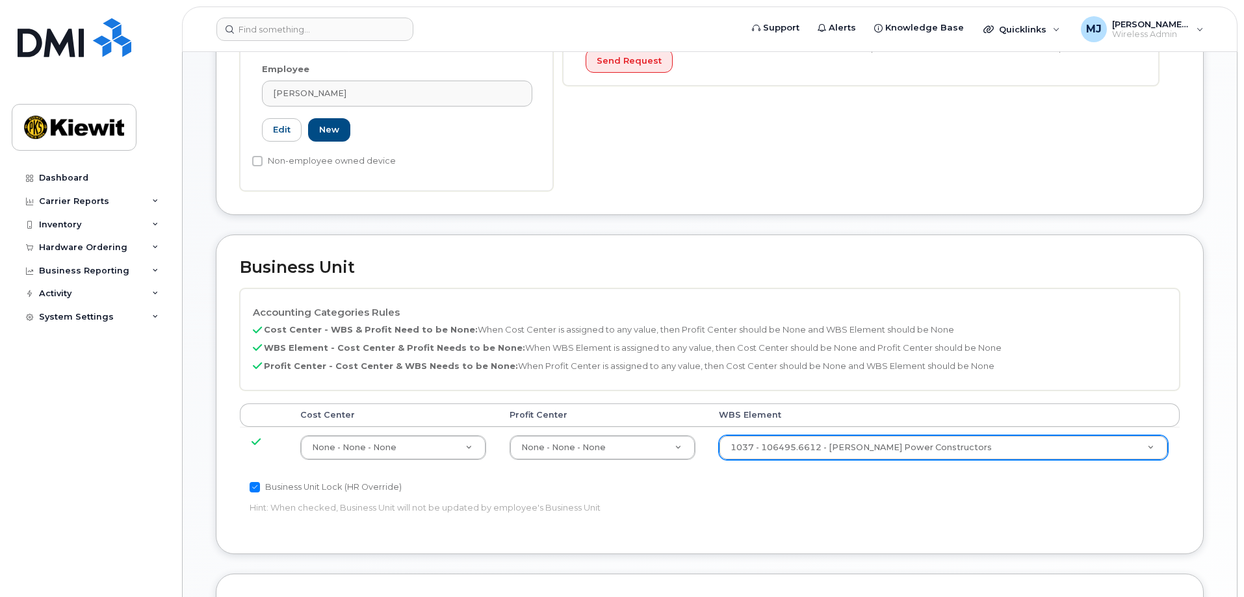
scroll to position [455, 0]
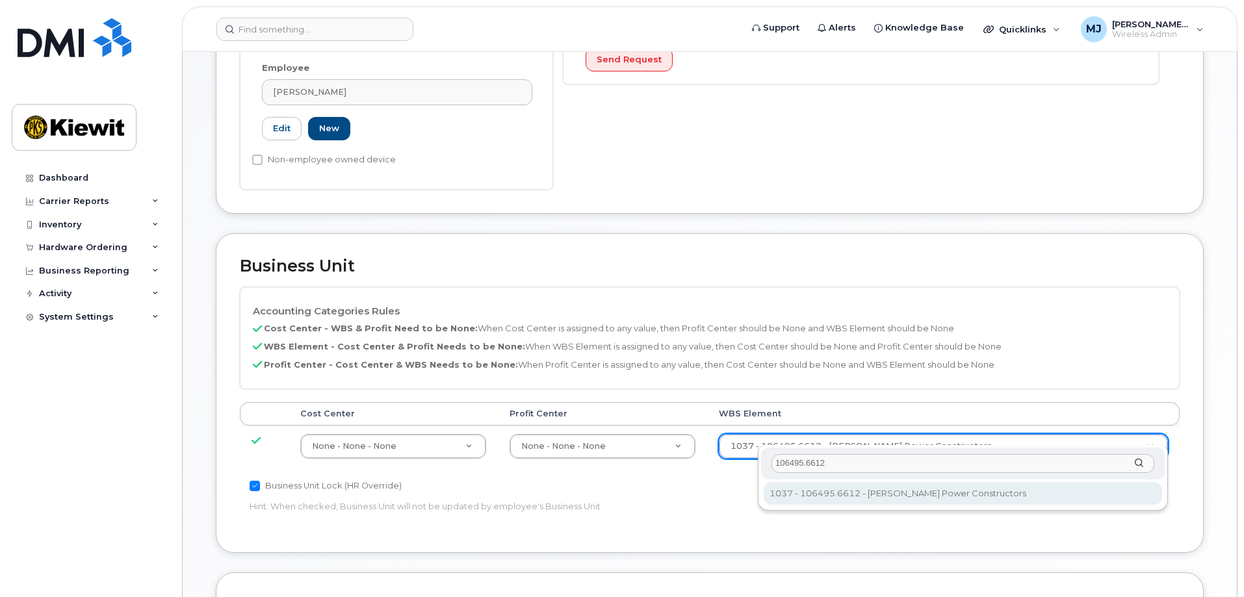
type input "106495.6612"
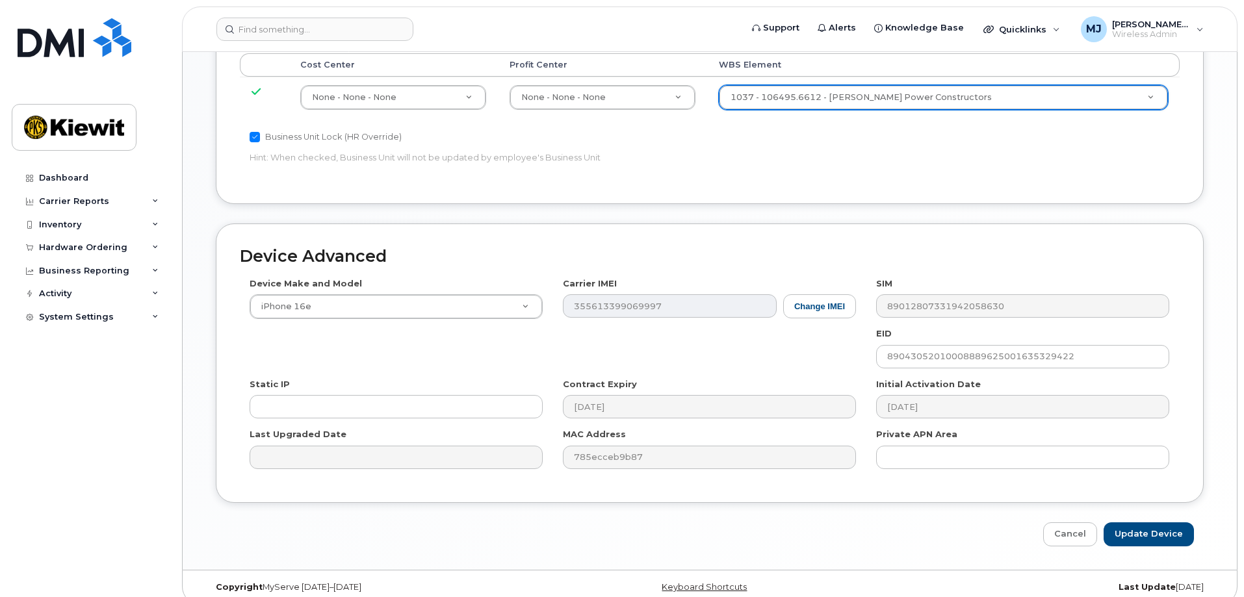
scroll to position [805, 0]
click at [1147, 521] on input "Update Device" at bounding box center [1149, 533] width 90 height 24
type input "Saving..."
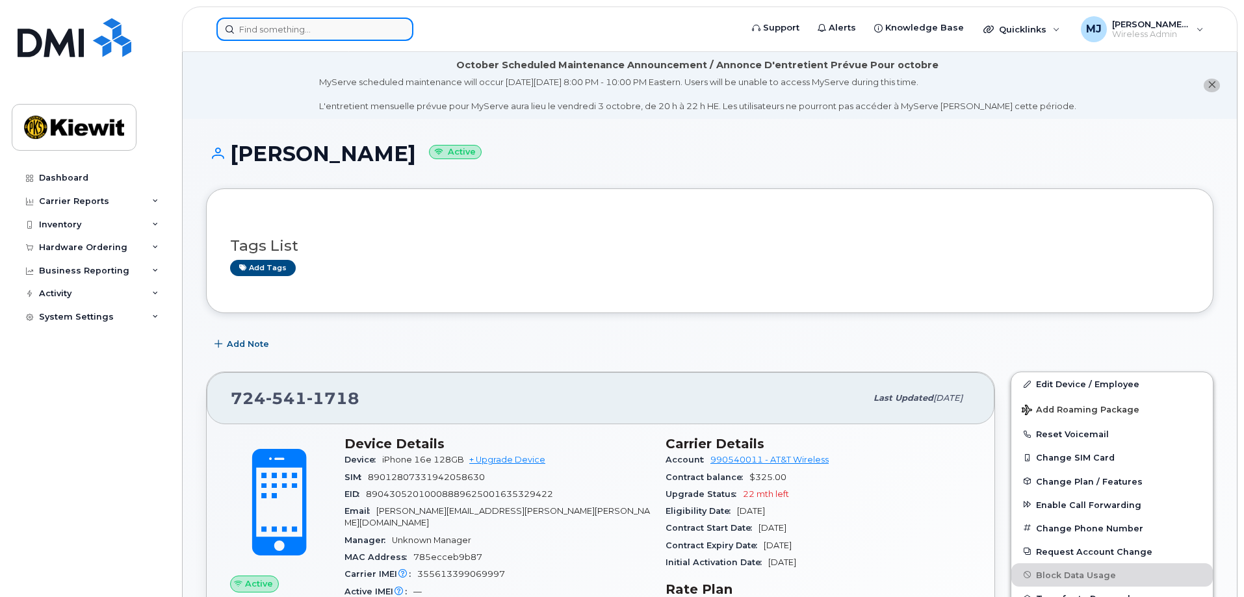
click at [269, 31] on input at bounding box center [314, 29] width 197 height 23
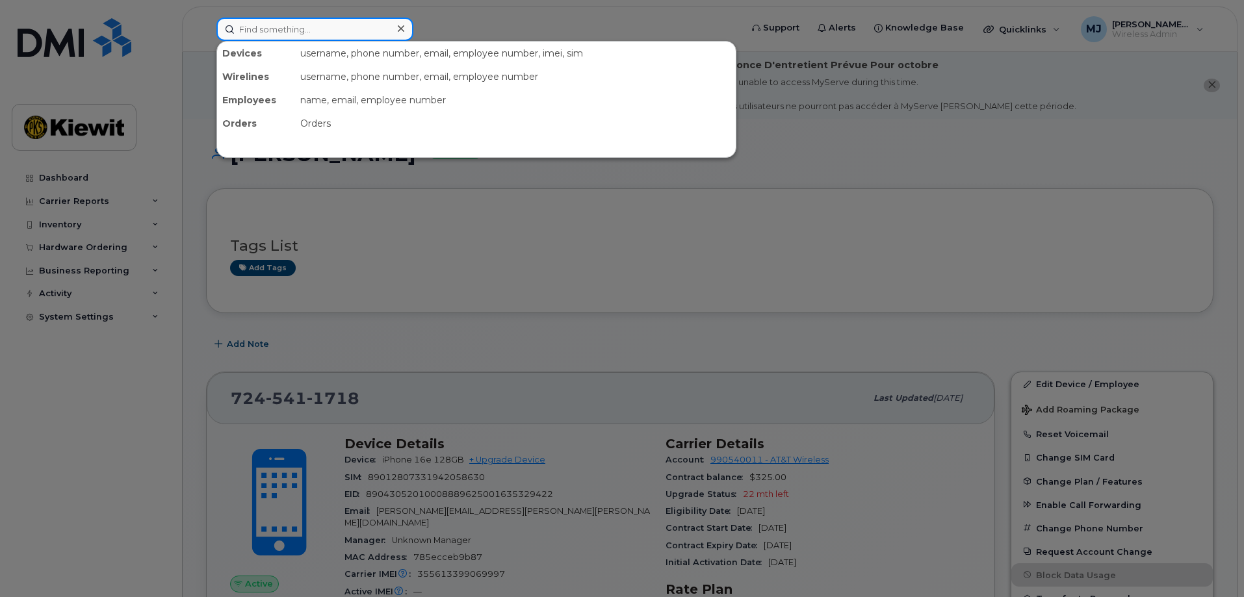
paste input "[PHONE_NUMBER]"
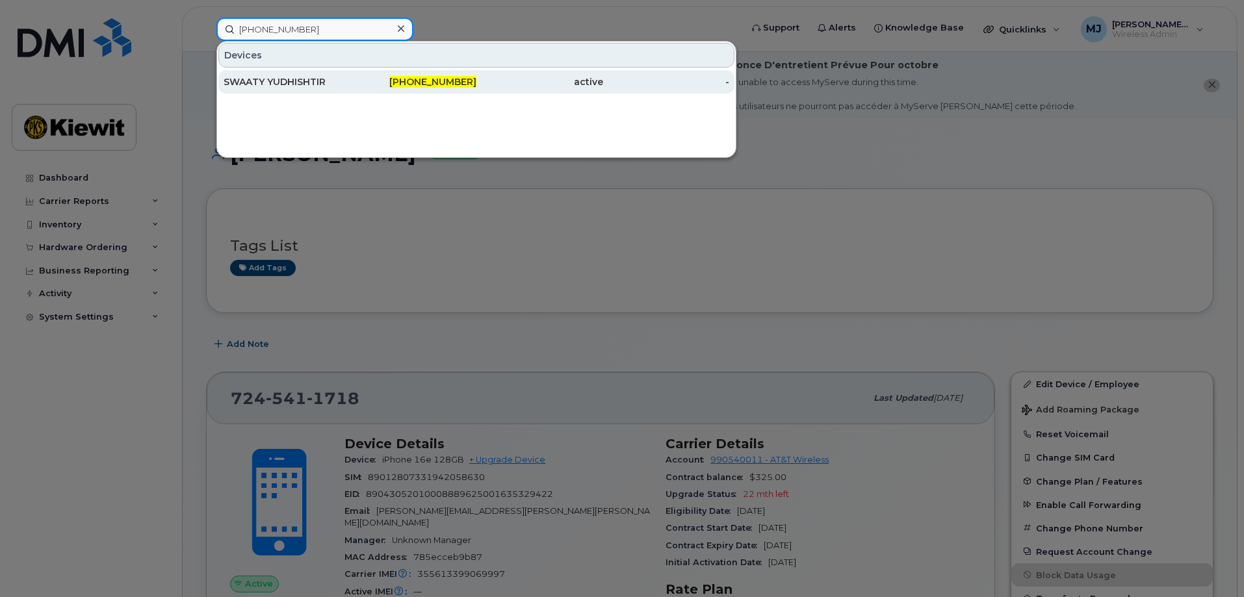
type input "[PHONE_NUMBER]"
click at [326, 86] on div "SWAATY YUDHISHTIR" at bounding box center [287, 81] width 127 height 13
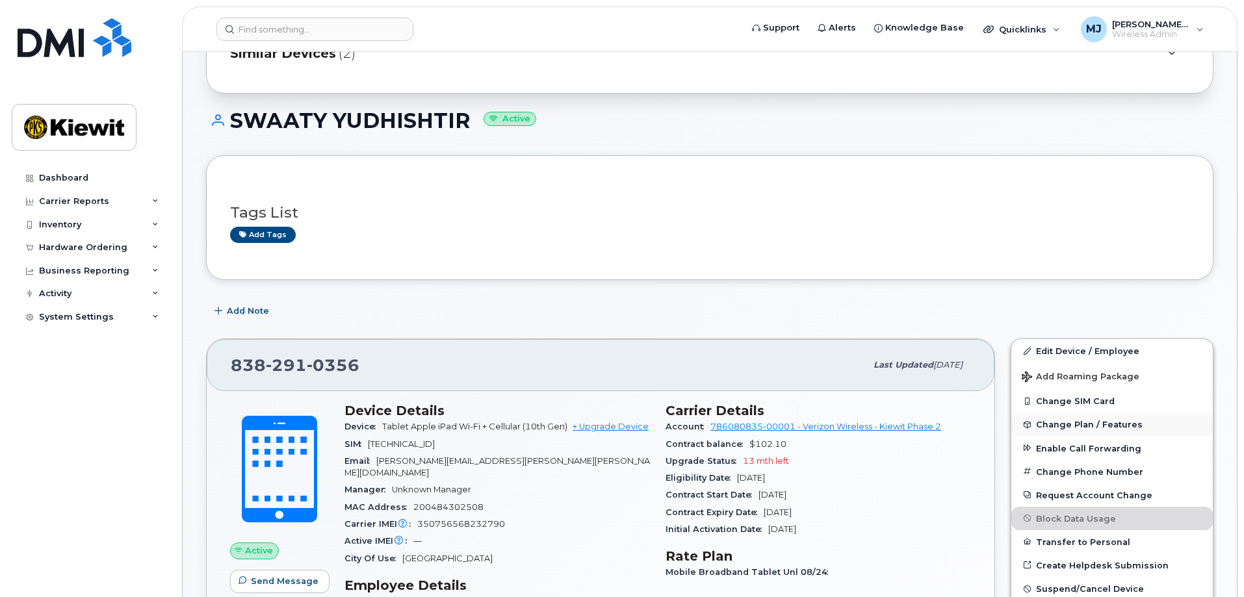
scroll to position [195, 0]
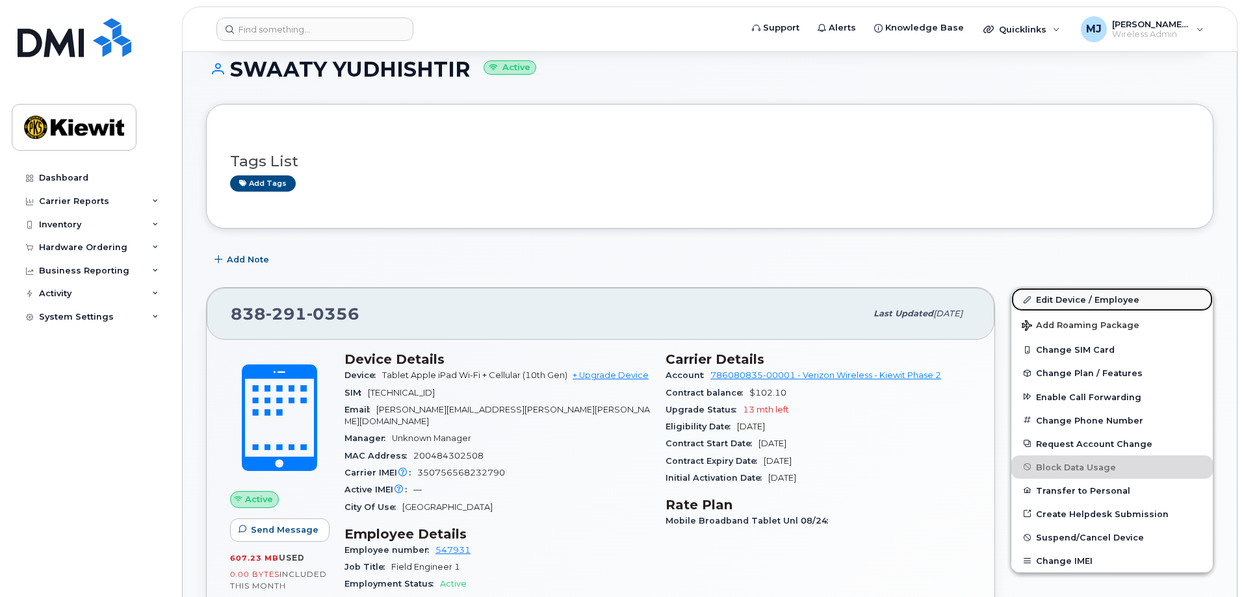
click at [1071, 296] on link "Edit Device / Employee" at bounding box center [1112, 299] width 202 height 23
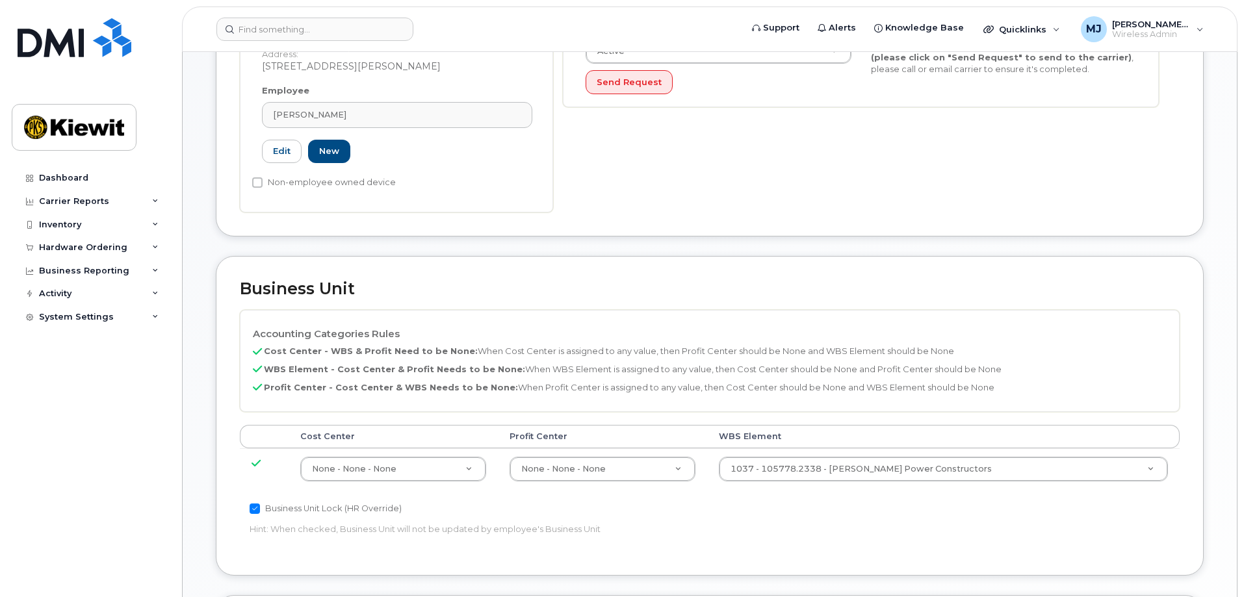
scroll to position [455, 0]
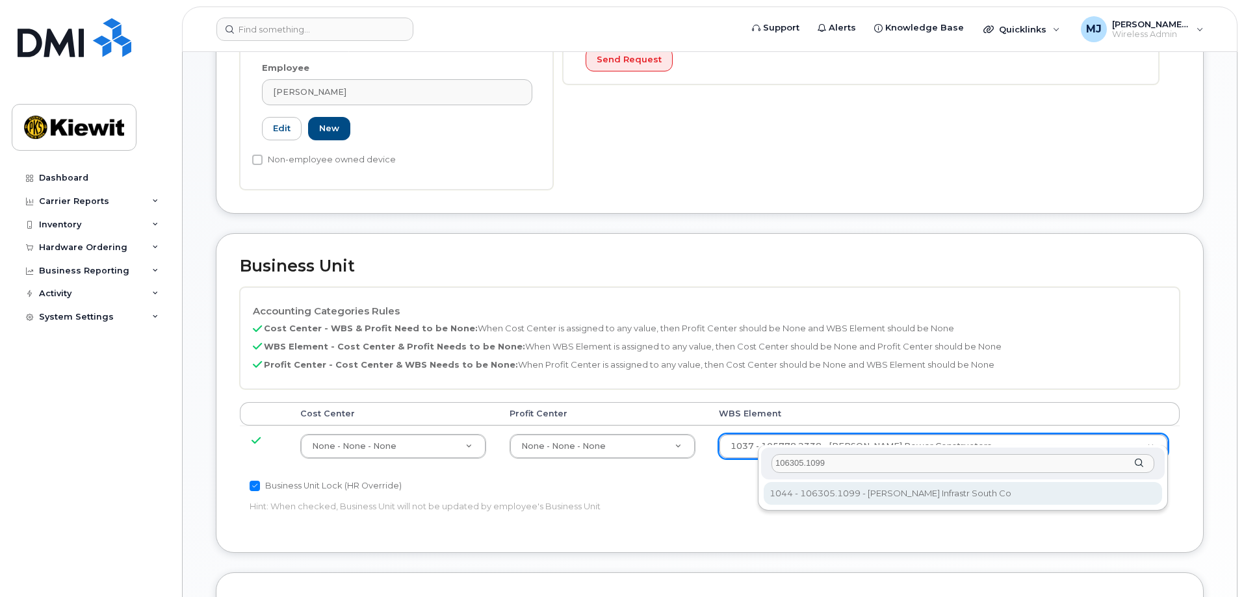
type input "106305.1099"
type input "34638838"
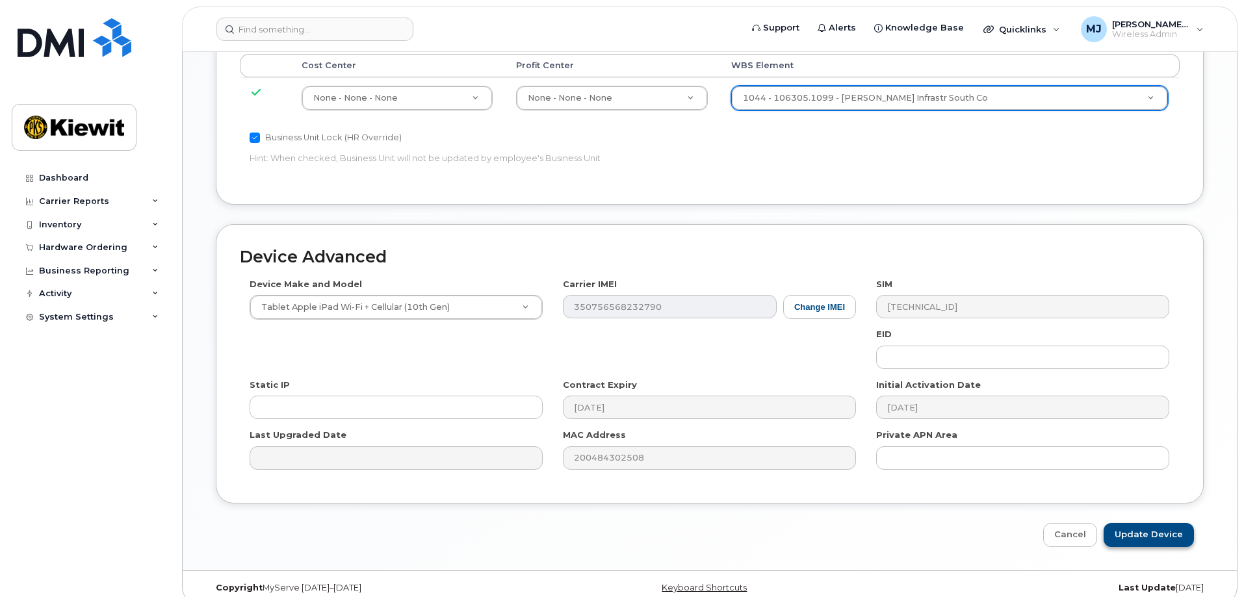
scroll to position [805, 0]
click at [1143, 521] on input "Update Device" at bounding box center [1149, 533] width 90 height 24
type input "Saving..."
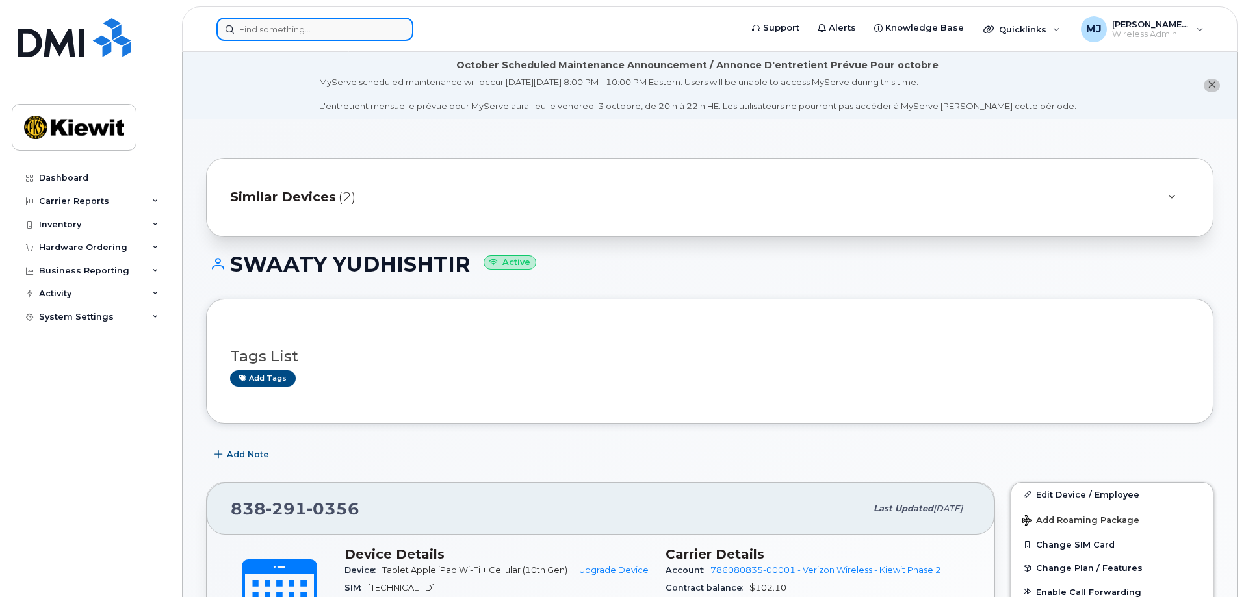
click at [358, 24] on input at bounding box center [314, 29] width 197 height 23
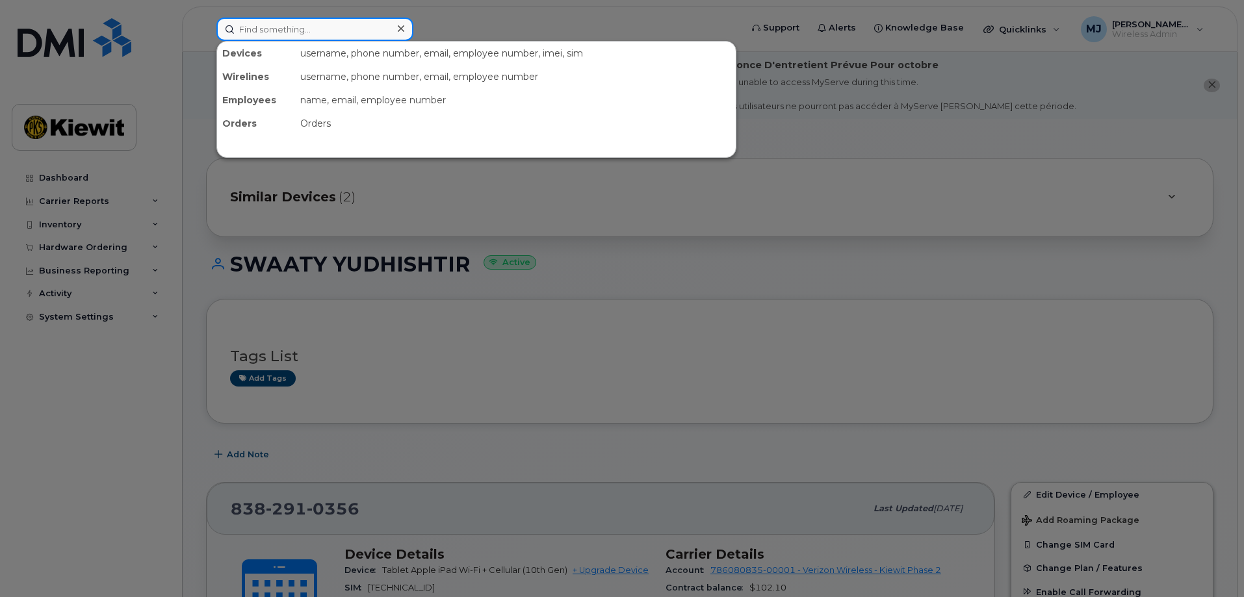
paste input "838-218-2835"
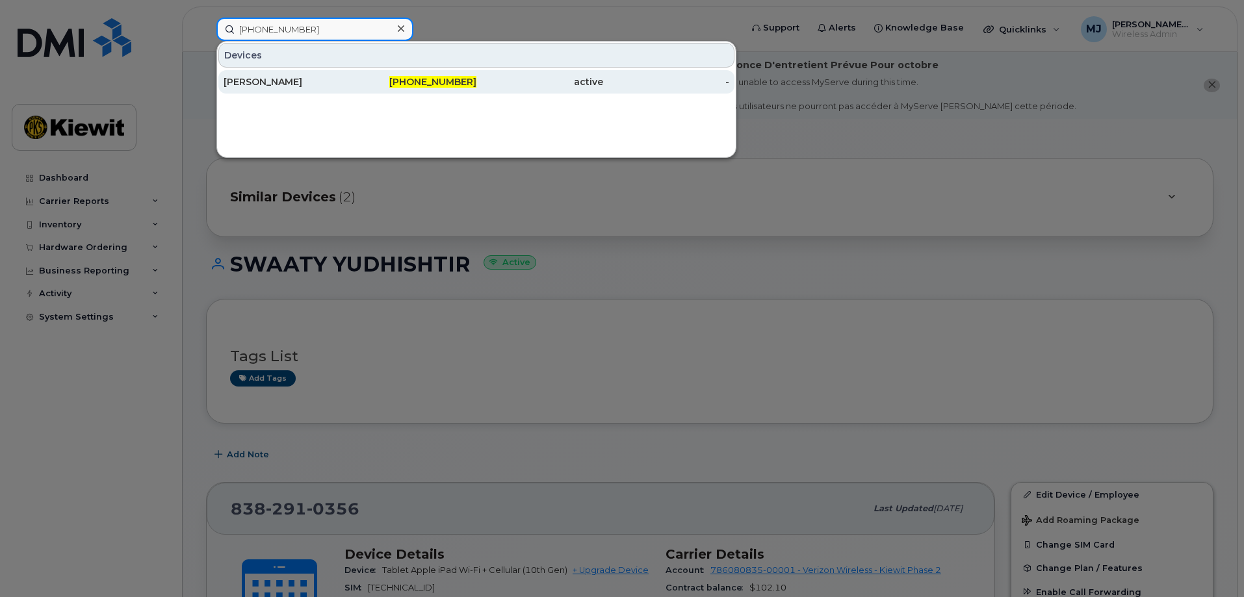
type input "838-218-2835"
click at [352, 75] on div "838-218-2835" at bounding box center [413, 81] width 127 height 23
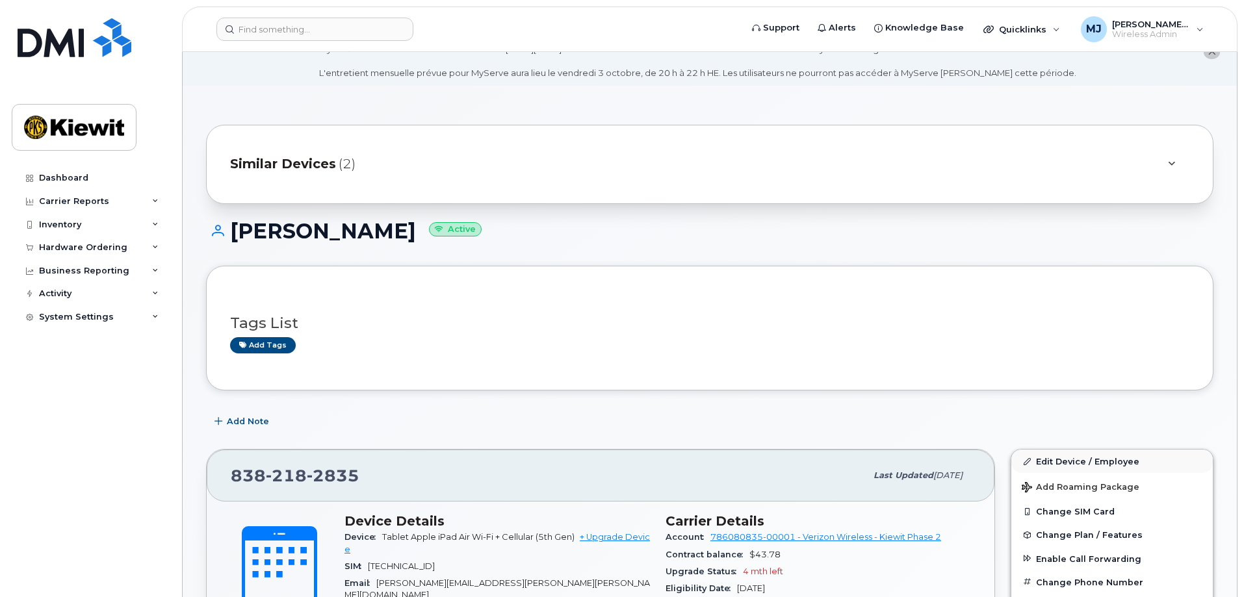
scroll to position [65, 0]
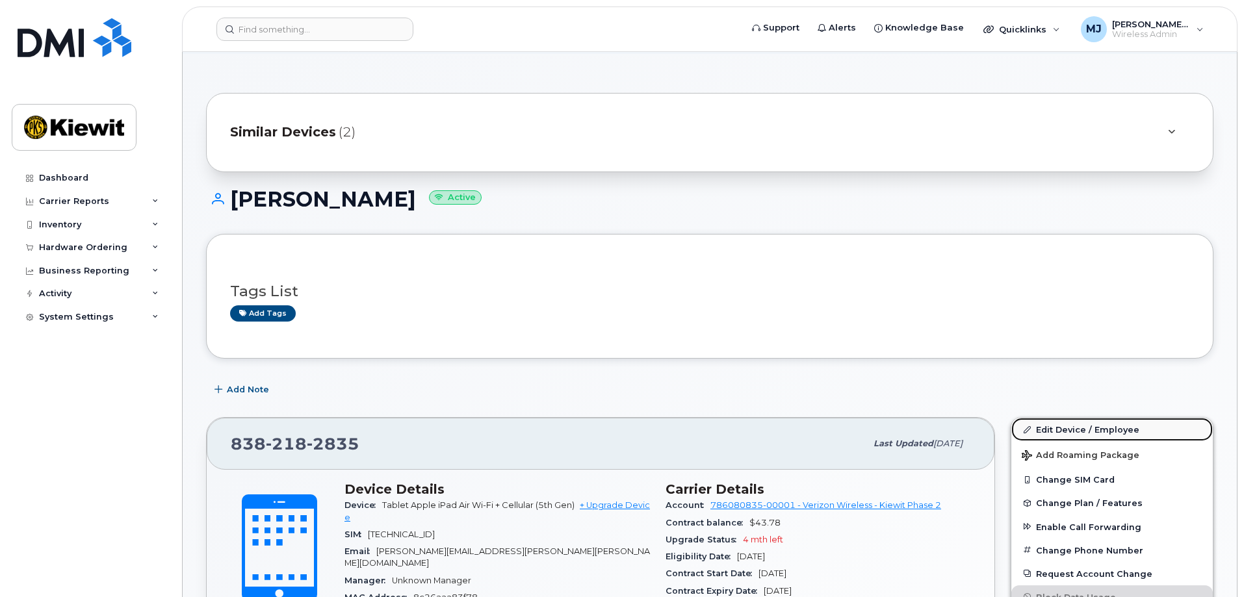
click at [1091, 425] on link "Edit Device / Employee" at bounding box center [1112, 429] width 202 height 23
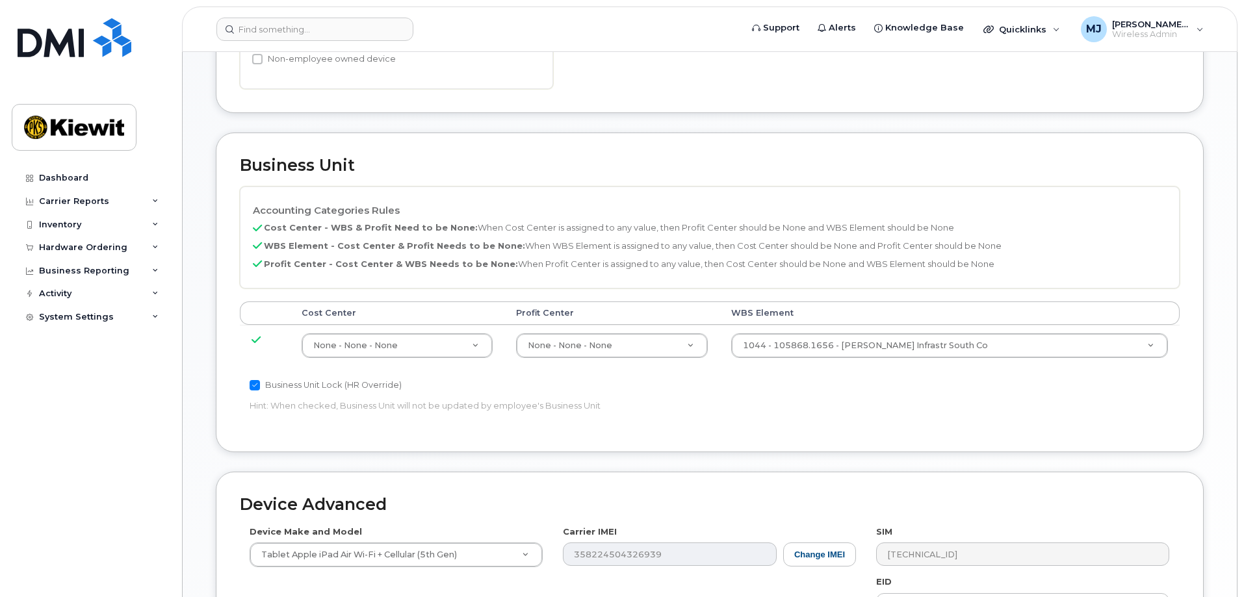
scroll to position [585, 0]
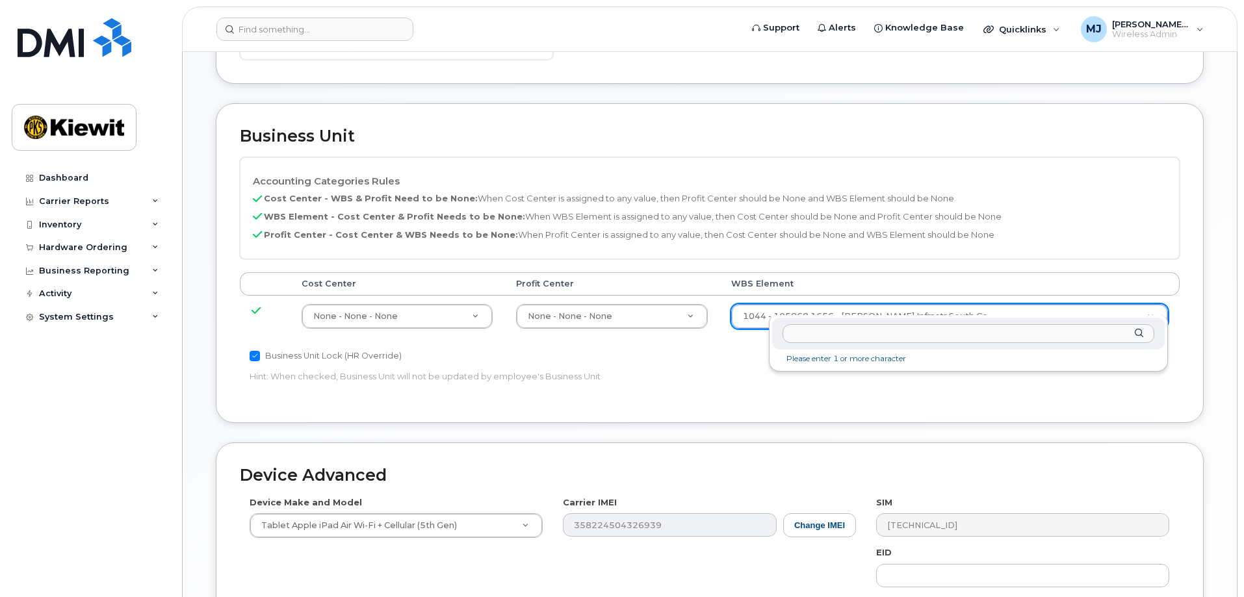
click at [844, 335] on input "text" at bounding box center [969, 333] width 372 height 19
type input "105285.1887"
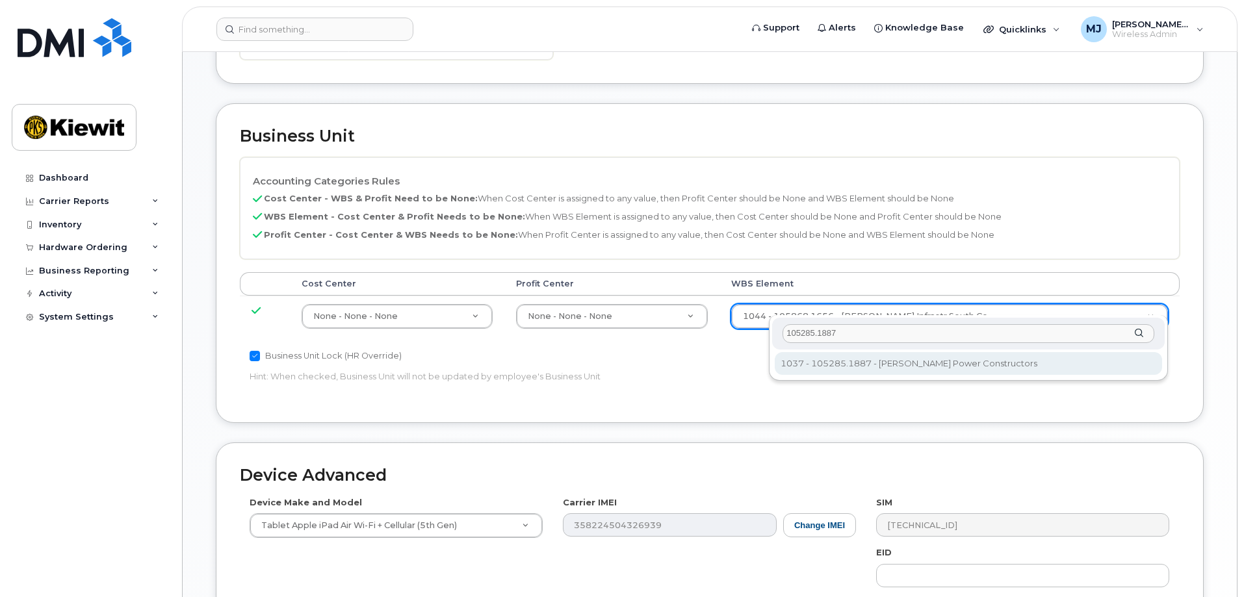
type input "29959505"
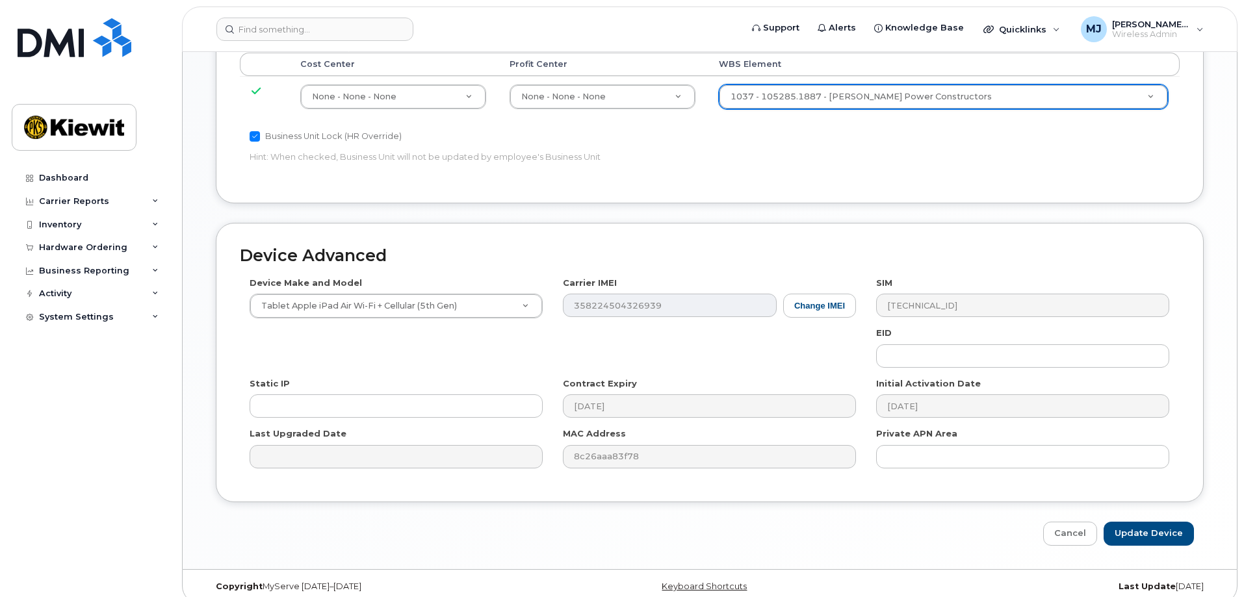
scroll to position [805, 0]
click at [1155, 521] on input "Update Device" at bounding box center [1149, 533] width 90 height 24
type input "Saving..."
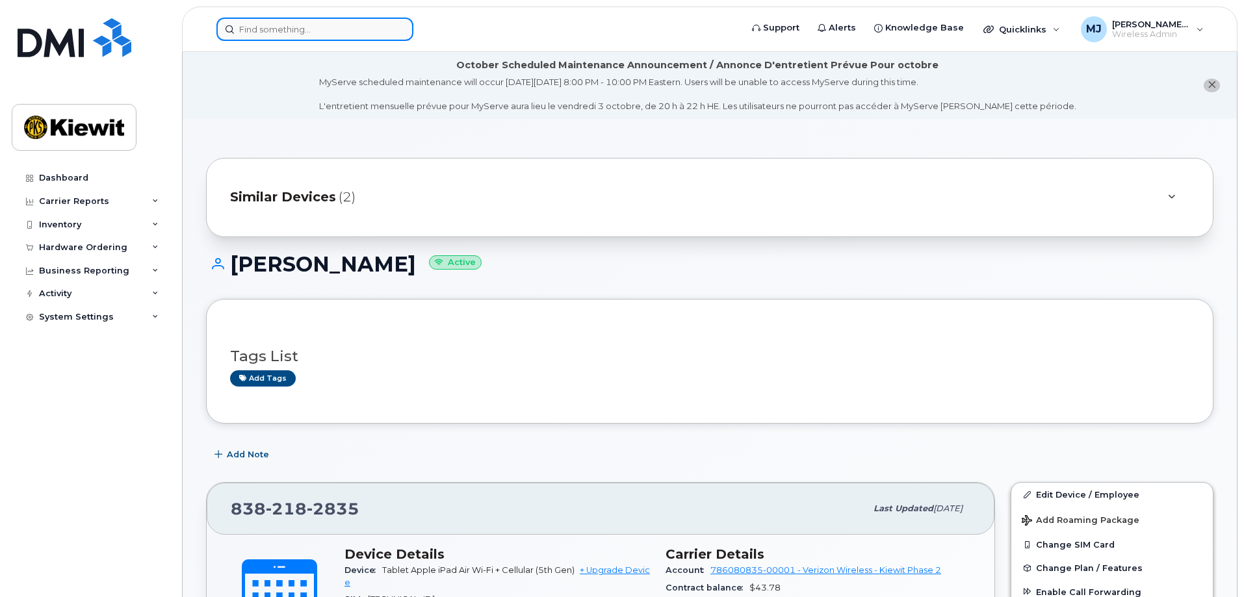
click at [283, 40] on input at bounding box center [314, 29] width 197 height 23
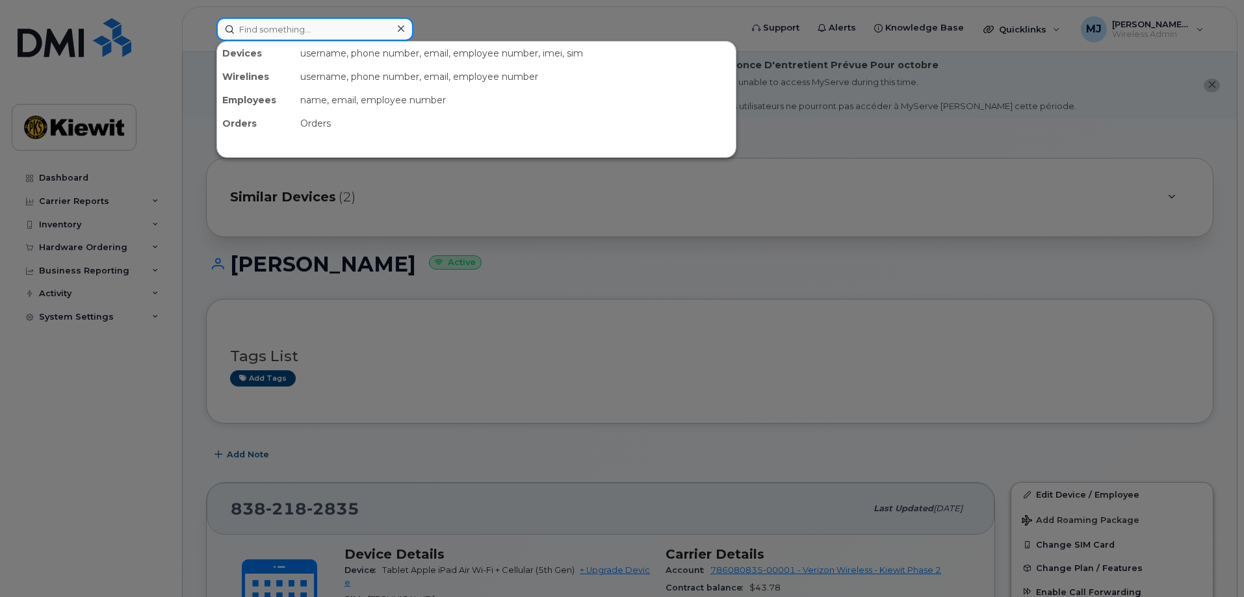
paste input "[PHONE_NUMBER]"
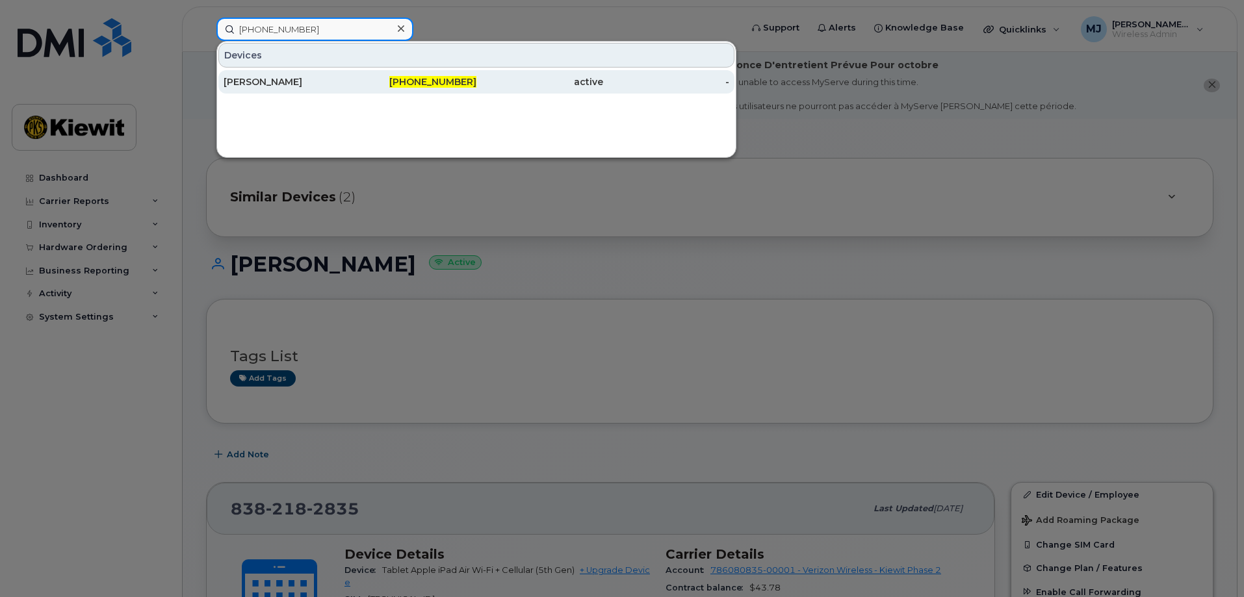
type input "[PHONE_NUMBER]"
click at [374, 83] on div "[PHONE_NUMBER]" at bounding box center [413, 81] width 127 height 13
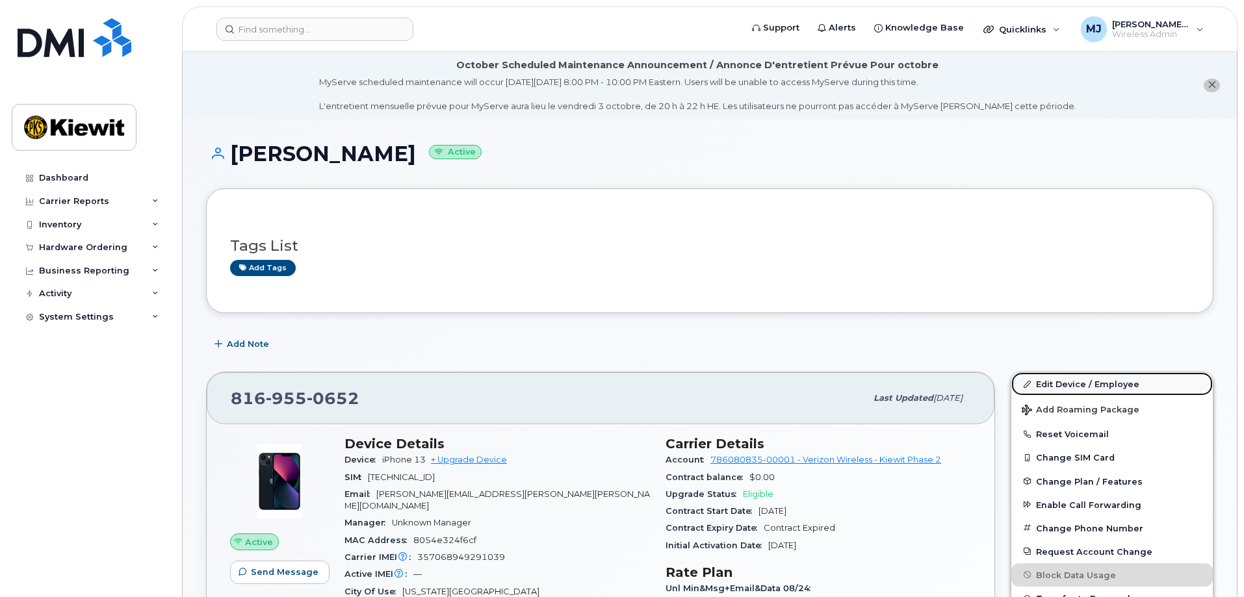
click at [1075, 390] on link "Edit Device / Employee" at bounding box center [1112, 383] width 202 height 23
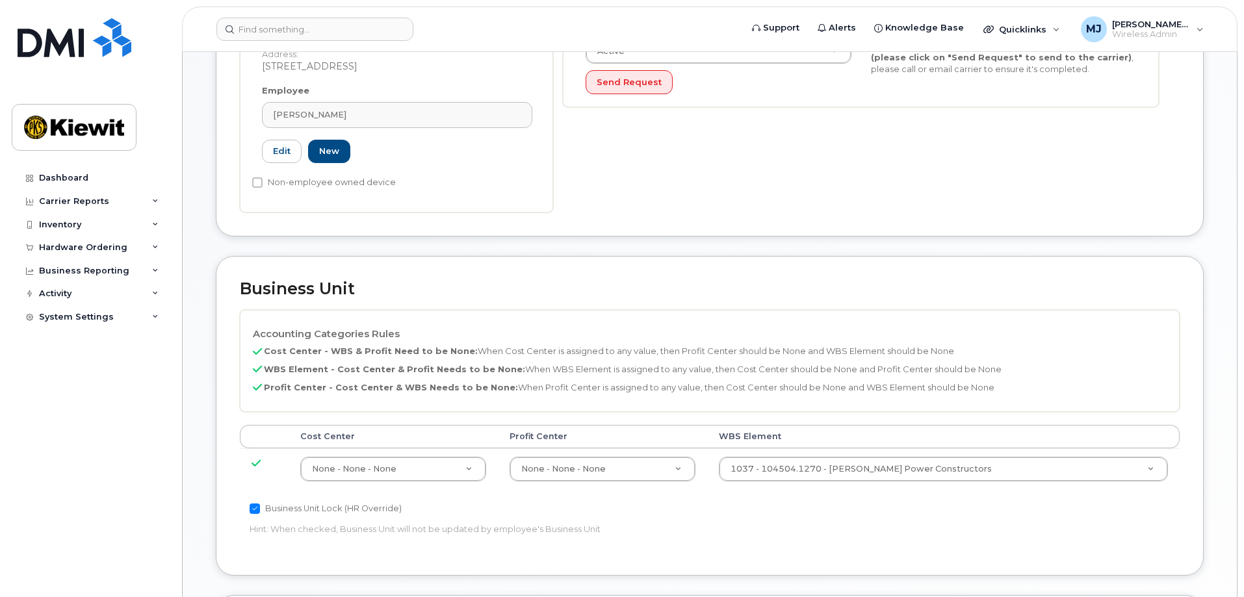
scroll to position [455, 0]
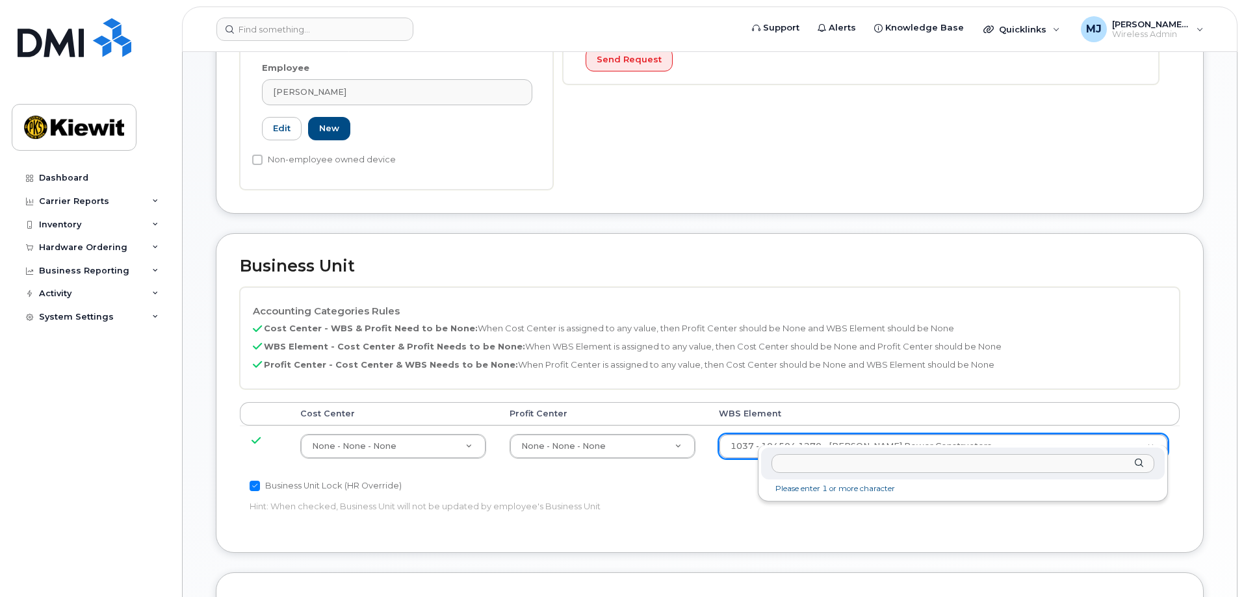
click at [886, 465] on input "text" at bounding box center [963, 463] width 383 height 19
paste input "106441.1270"
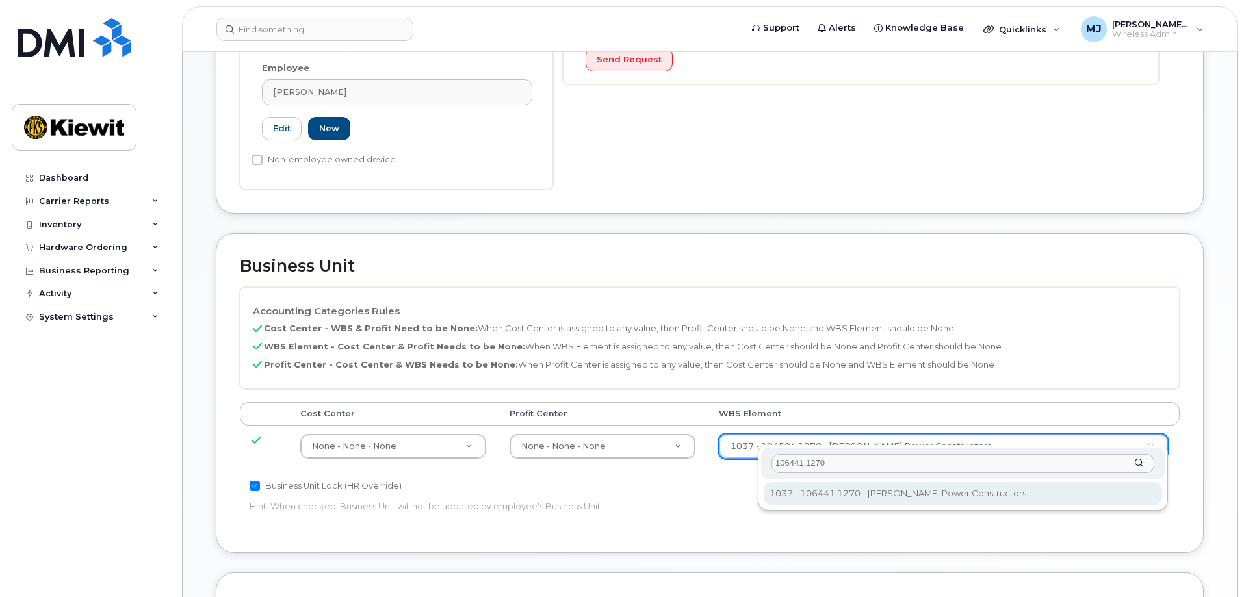
type input "106441.1270"
type input "35471826"
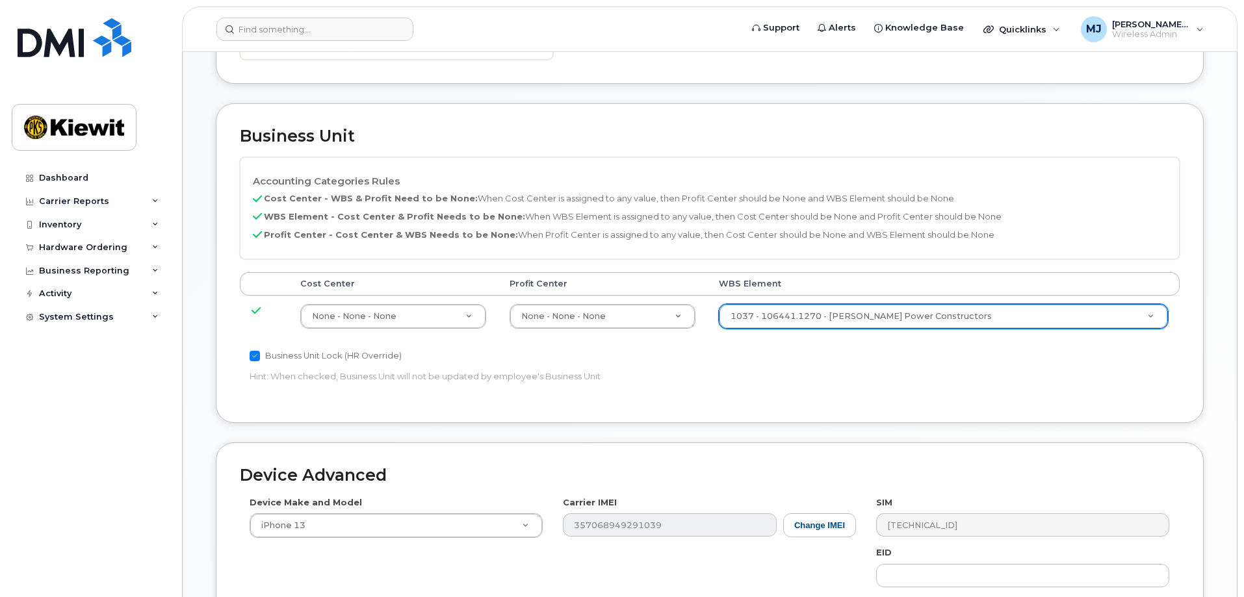
scroll to position [805, 0]
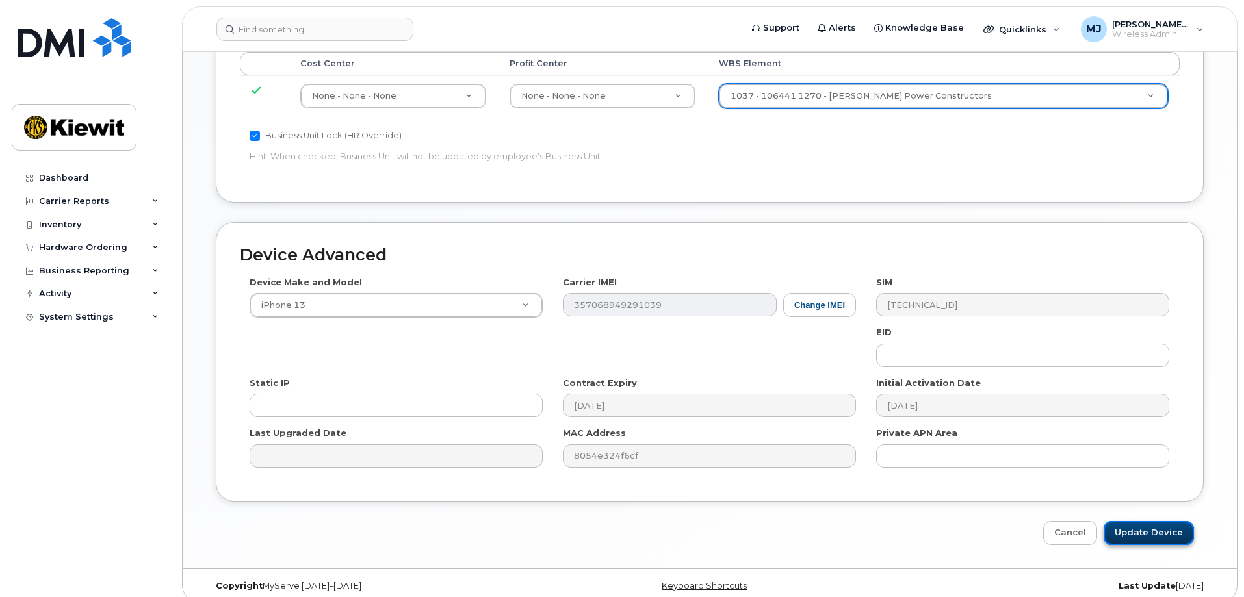
click at [1152, 527] on input "Update Device" at bounding box center [1149, 533] width 90 height 24
type input "Saving..."
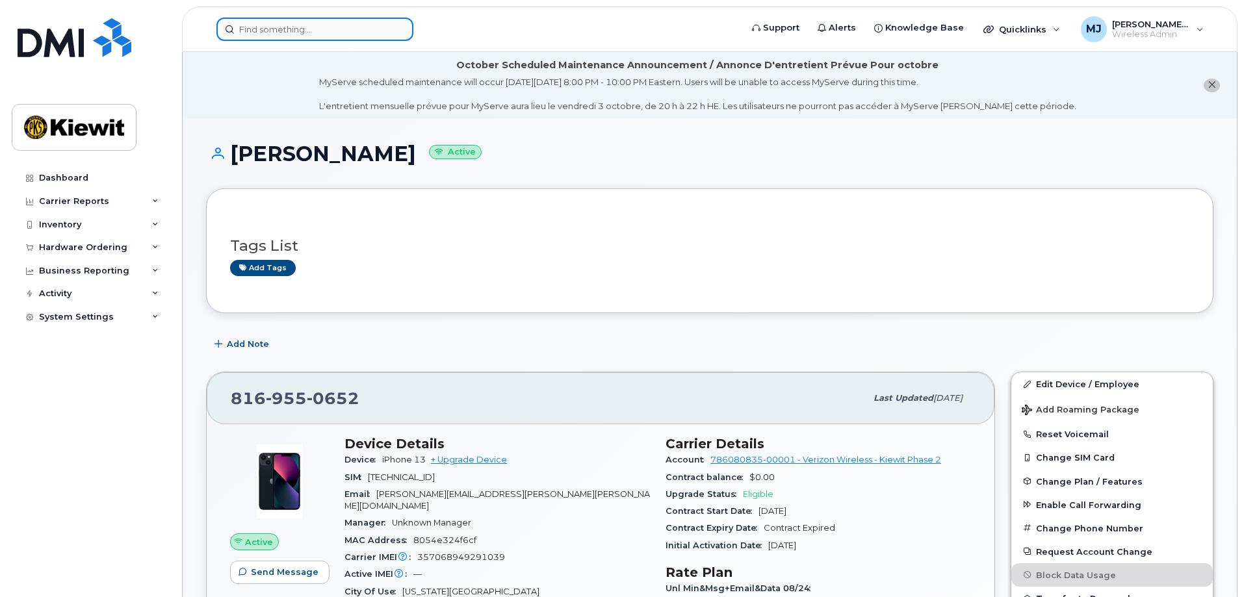
click at [324, 29] on input at bounding box center [314, 29] width 197 height 23
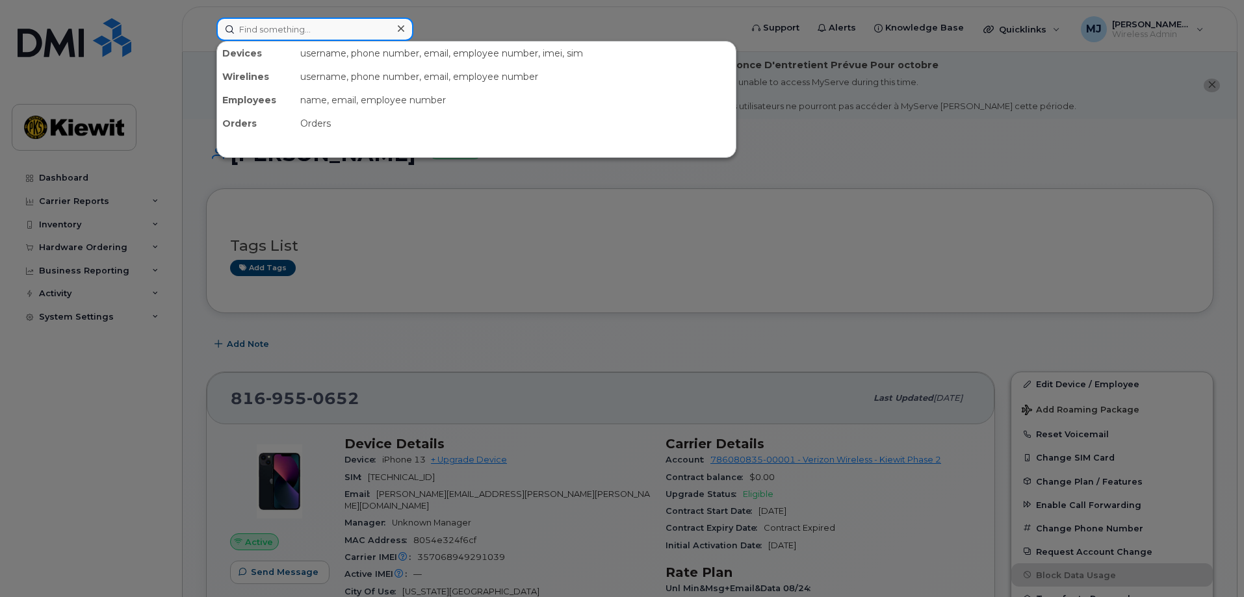
paste input "405-820-8143"
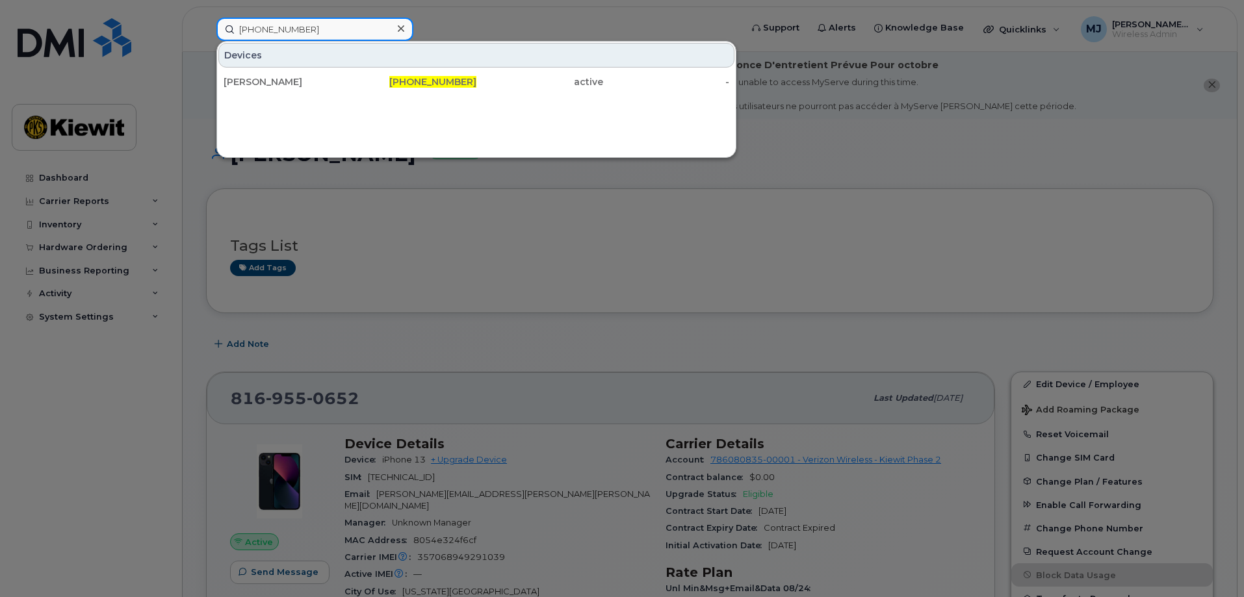
type input "405-820-8143"
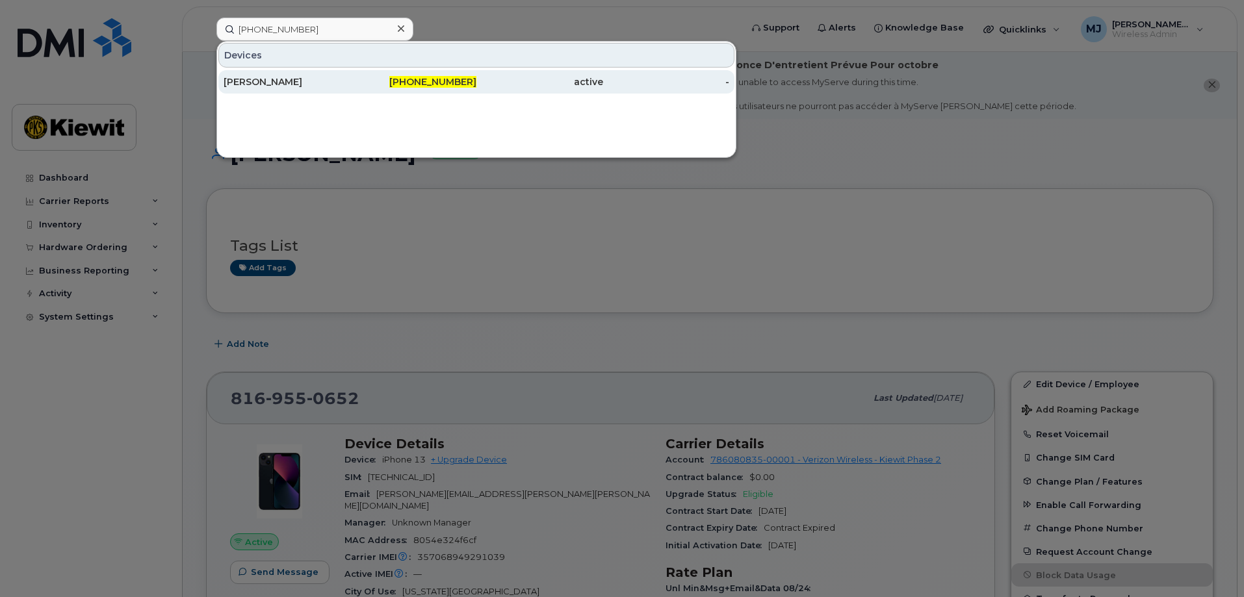
click at [457, 86] on span "405-820-8143" at bounding box center [432, 82] width 87 height 12
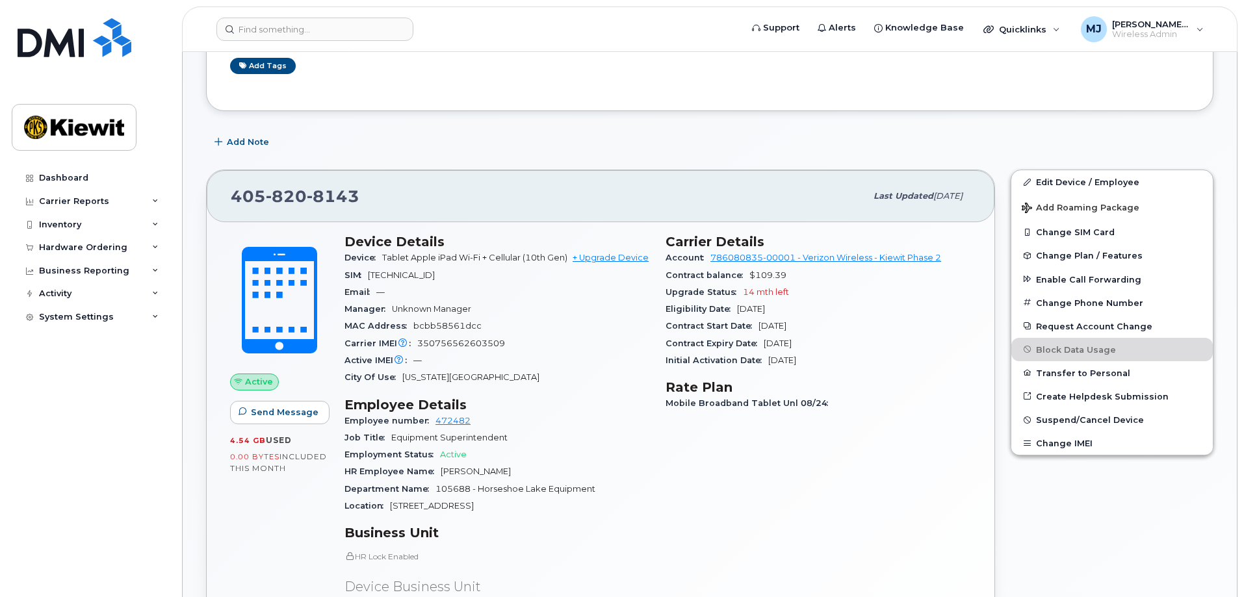
scroll to position [325, 0]
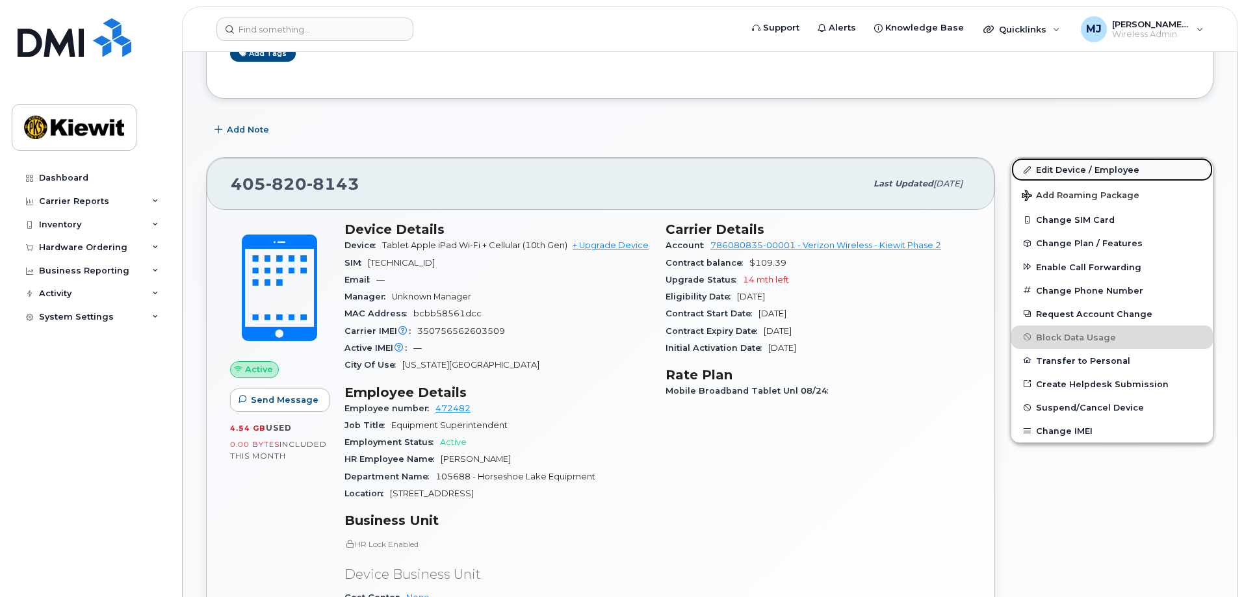
click at [1082, 168] on link "Edit Device / Employee" at bounding box center [1112, 169] width 202 height 23
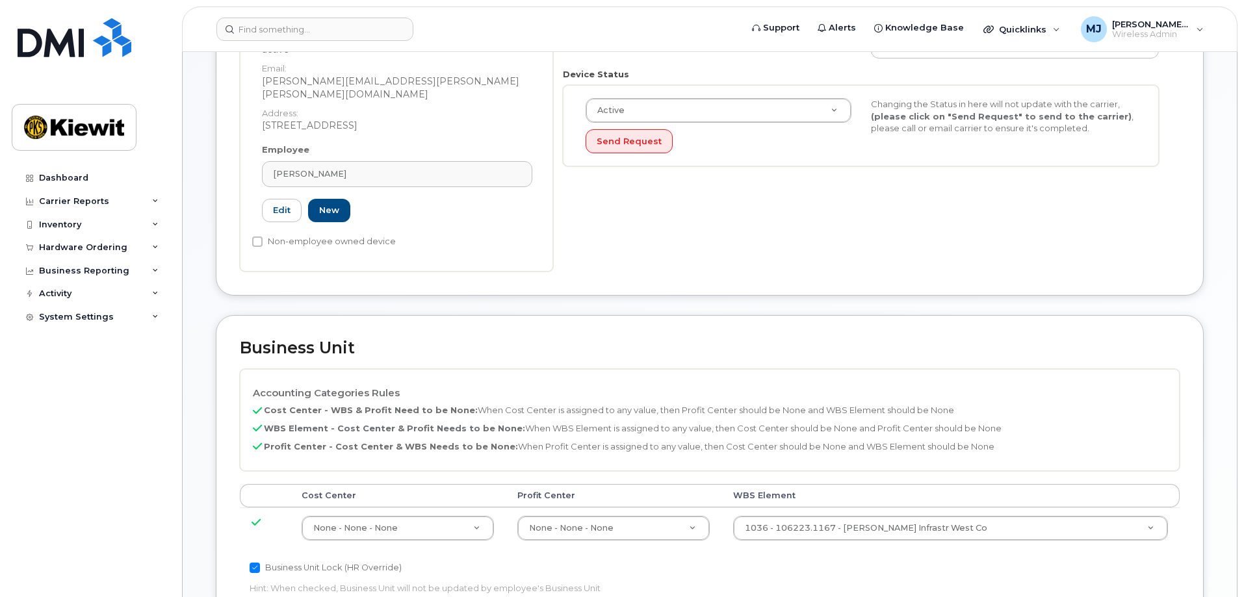
scroll to position [455, 0]
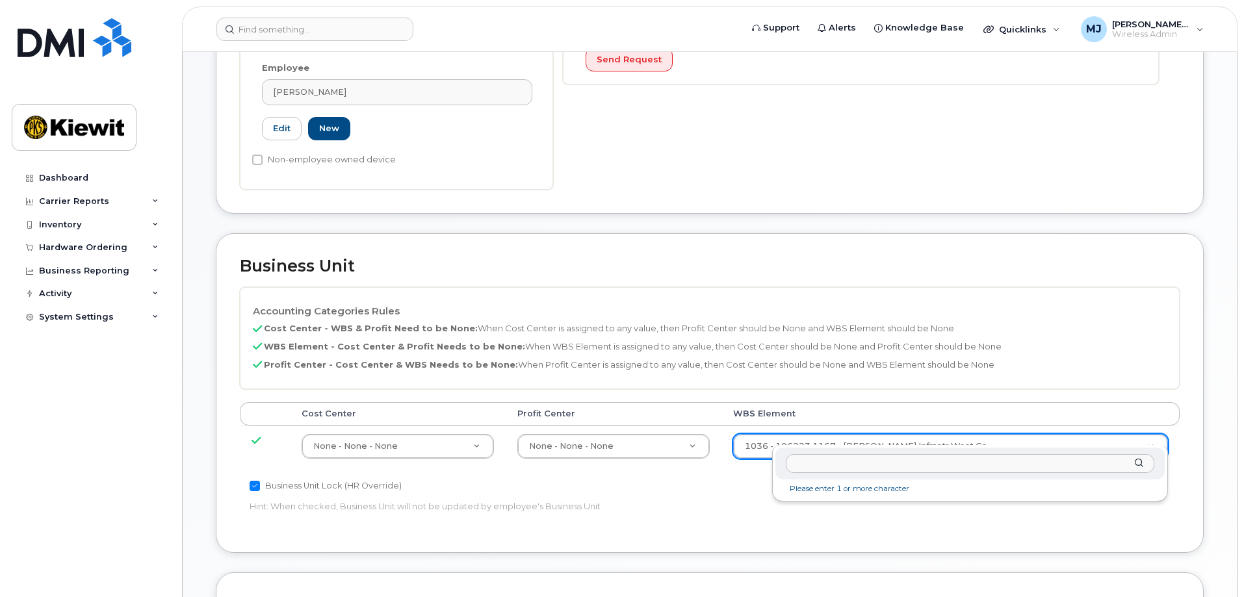
drag, startPoint x: 916, startPoint y: 433, endPoint x: 913, endPoint y: 444, distance: 11.4
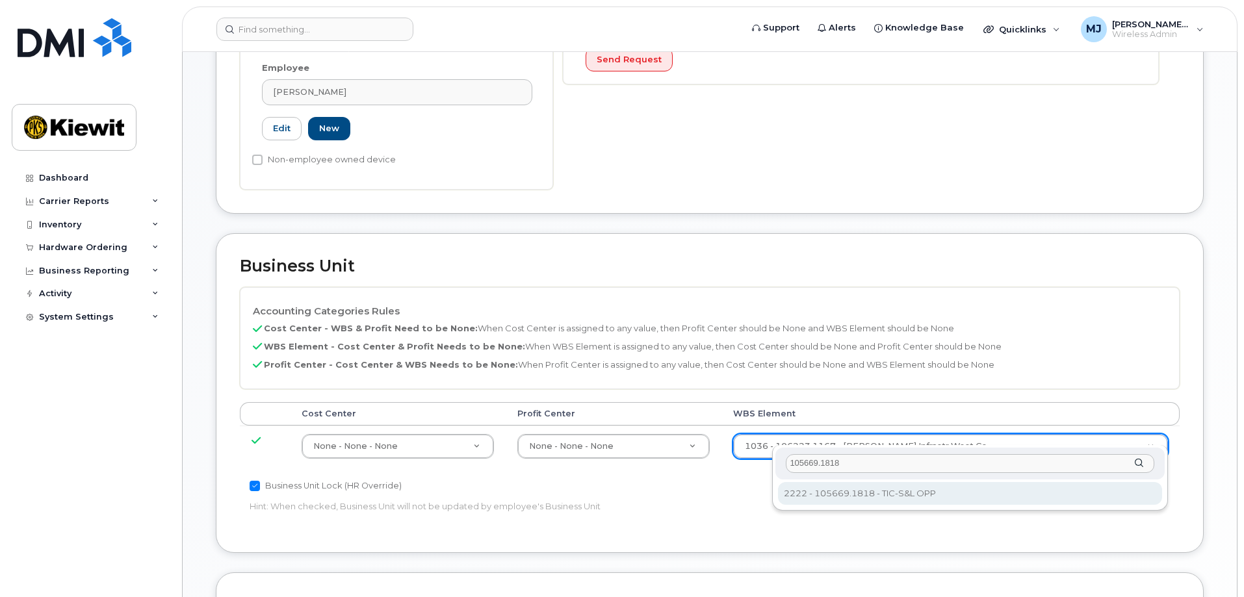
type input "105669.1818"
type input "30183307"
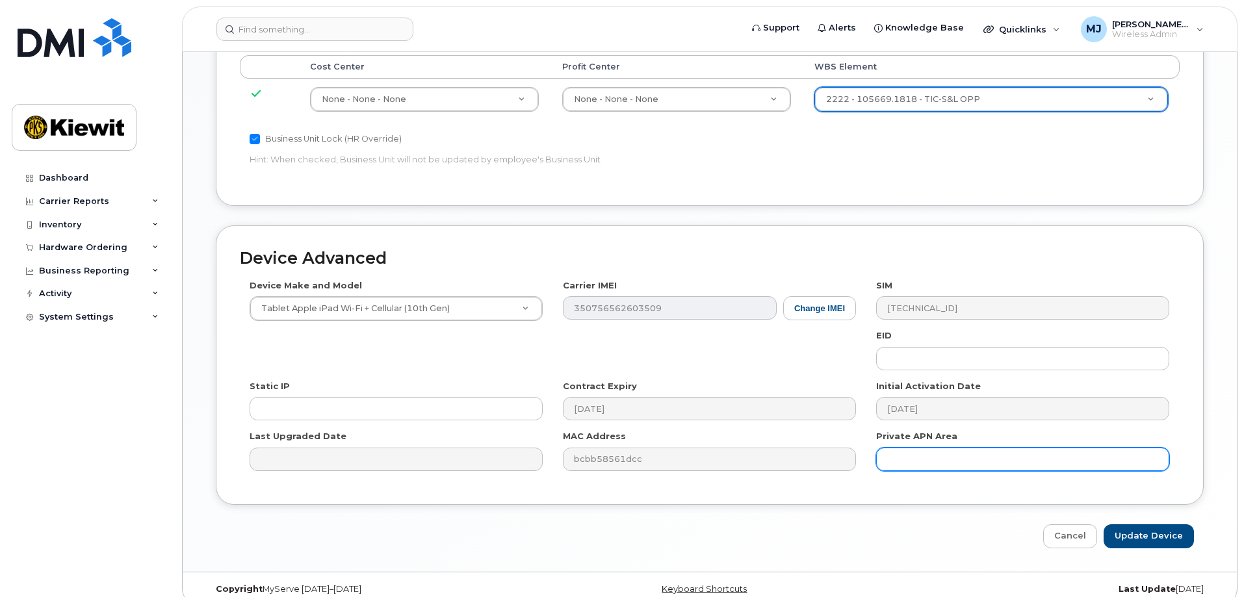
scroll to position [805, 0]
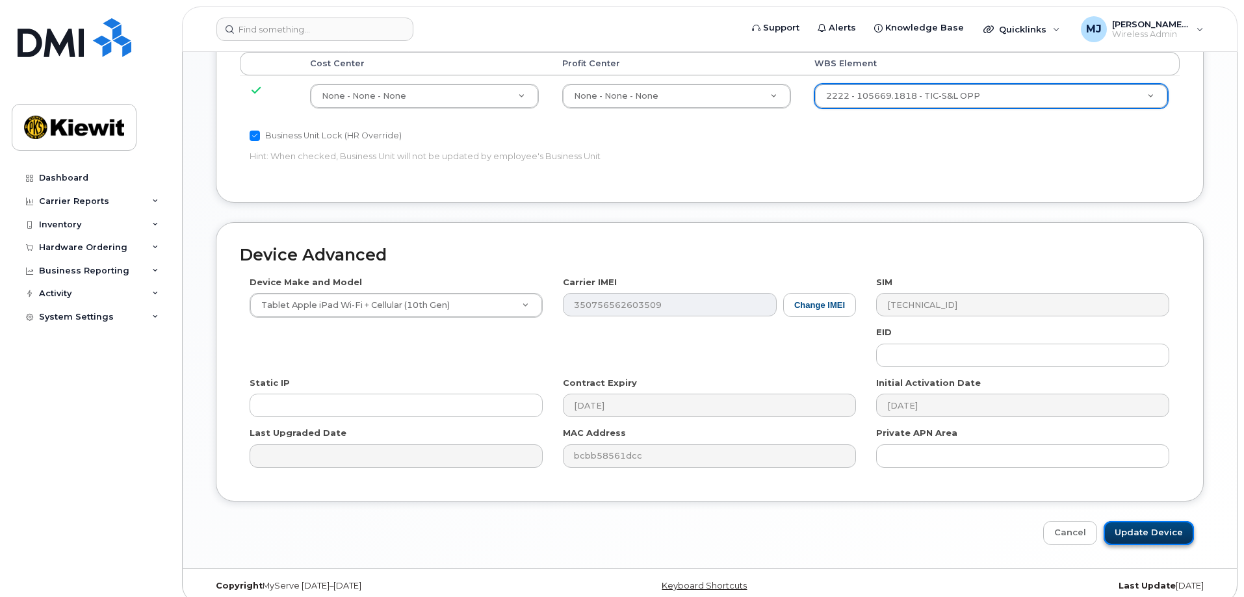
click at [1156, 521] on input "Update Device" at bounding box center [1149, 533] width 90 height 24
type input "Saving..."
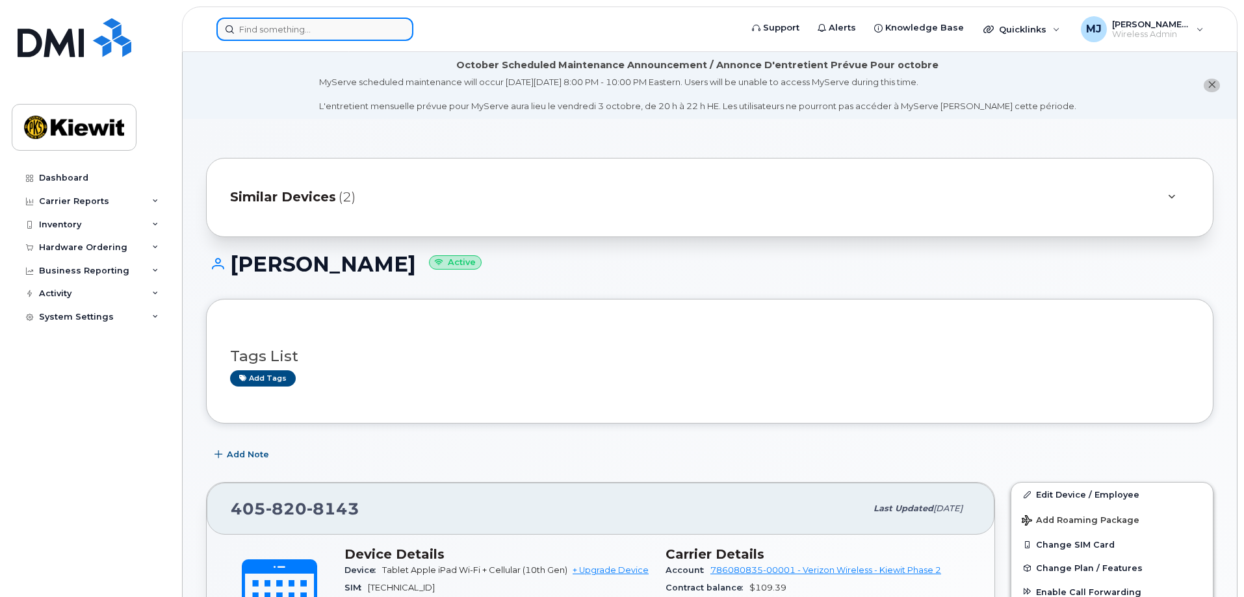
click at [381, 35] on input at bounding box center [314, 29] width 197 height 23
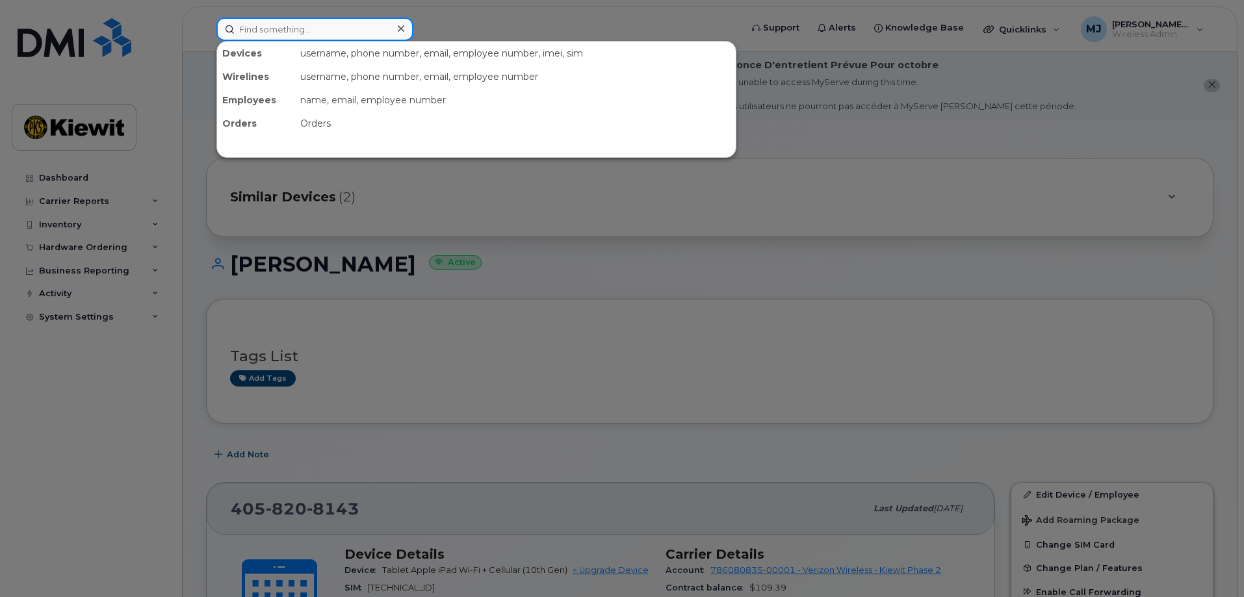
paste input "[PHONE_NUMBER]"
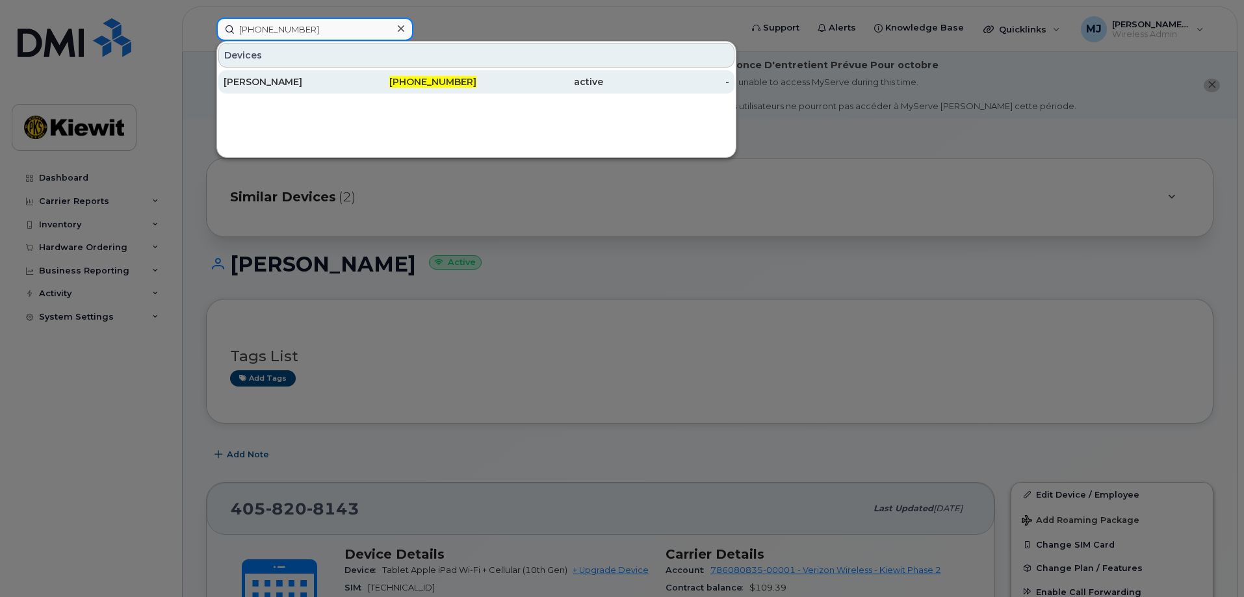
type input "[PHONE_NUMBER]"
click at [389, 77] on div "[PHONE_NUMBER]" at bounding box center [413, 81] width 127 height 13
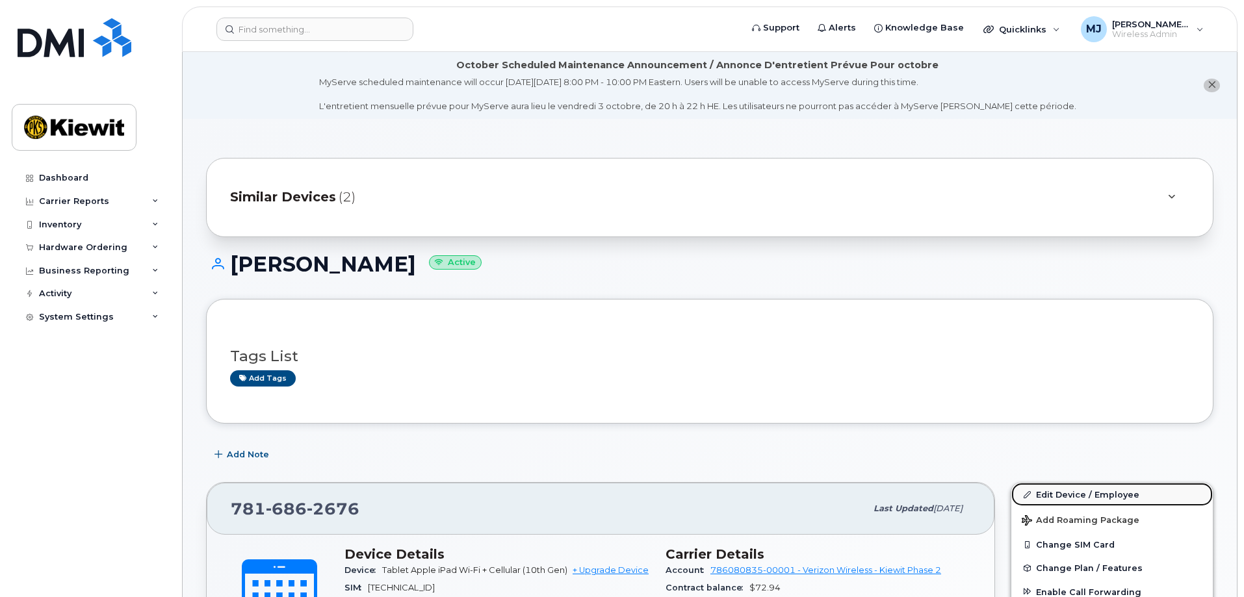
click at [1088, 489] on link "Edit Device / Employee" at bounding box center [1112, 494] width 202 height 23
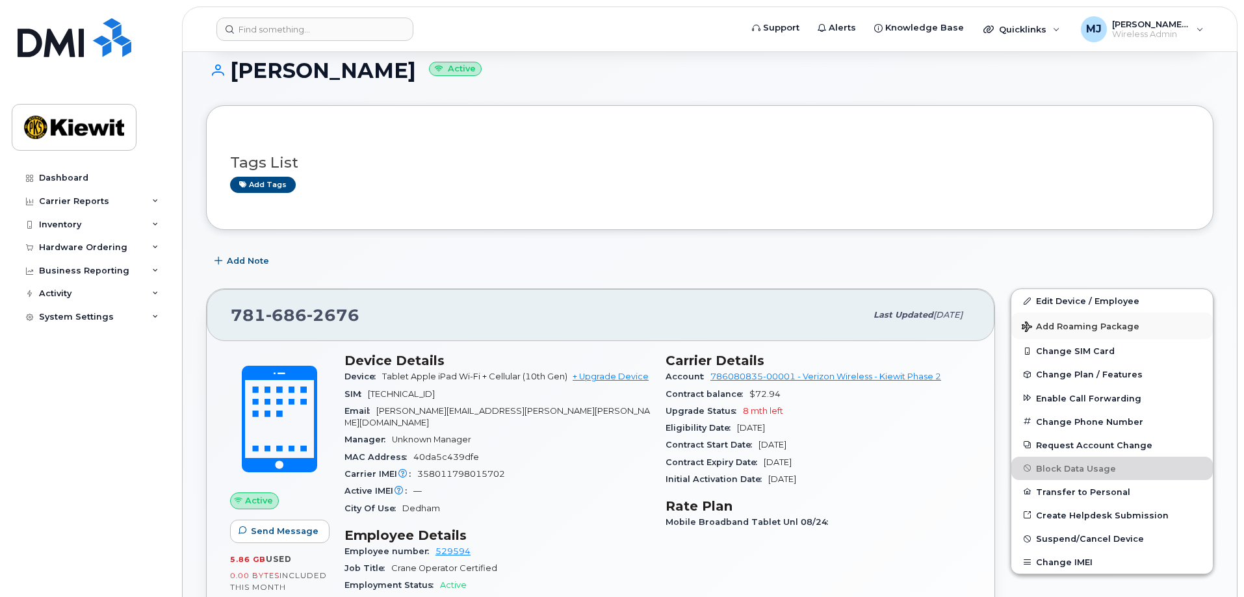
scroll to position [195, 0]
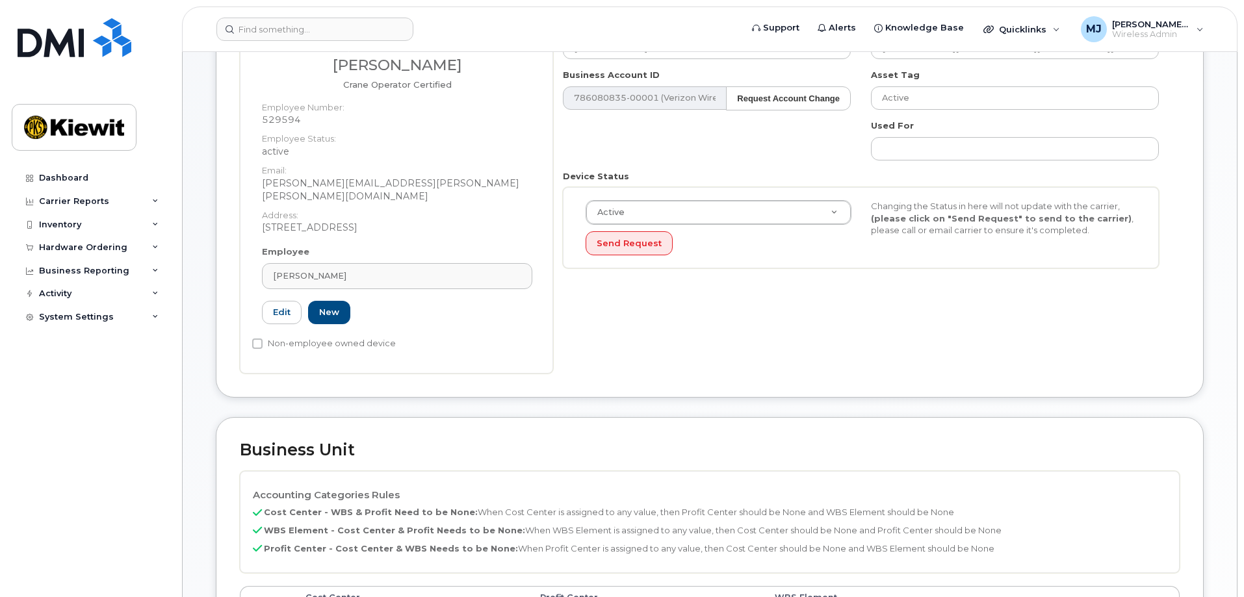
scroll to position [455, 0]
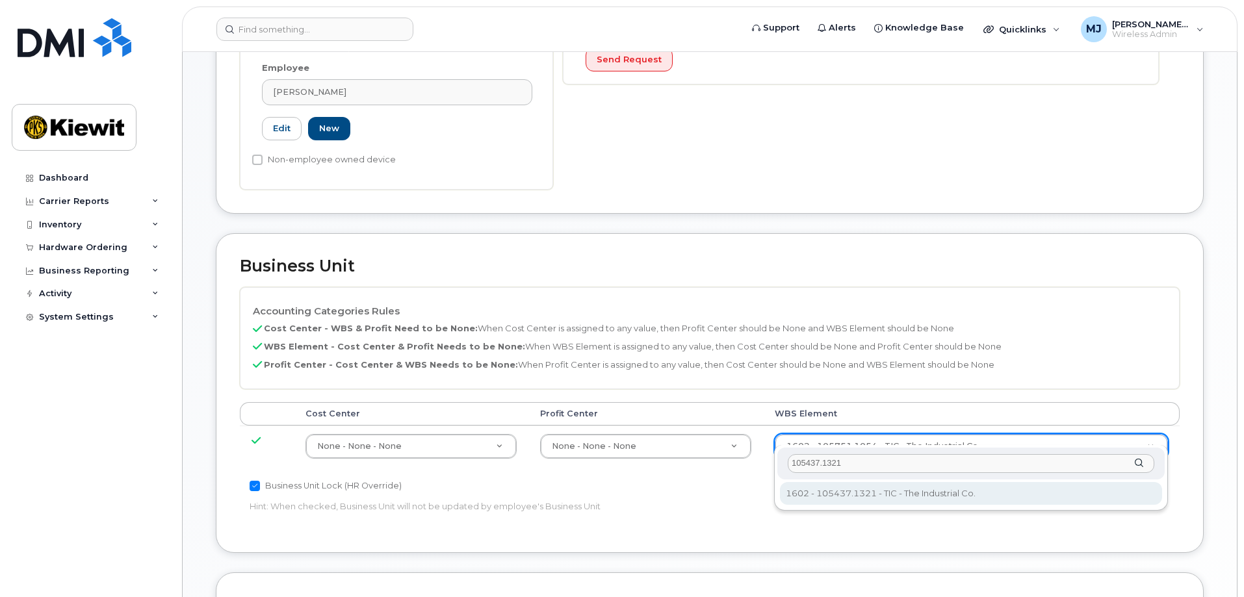
type input "105437.1321"
type input "30147613"
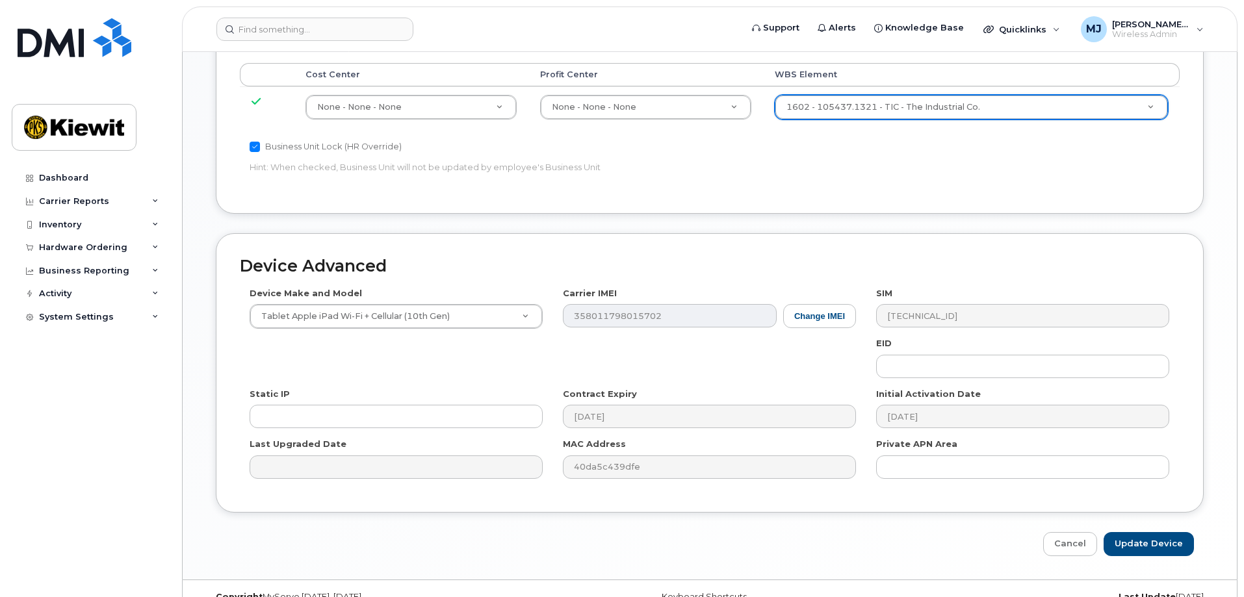
scroll to position [805, 0]
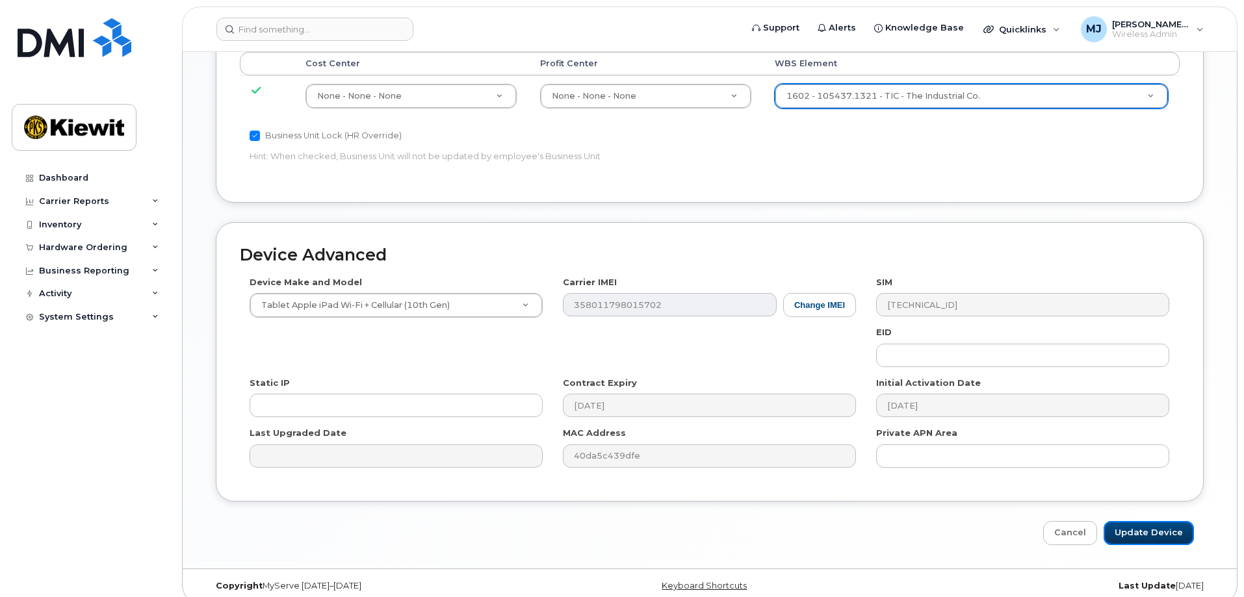
click at [1174, 521] on input "Update Device" at bounding box center [1149, 533] width 90 height 24
type input "Saving..."
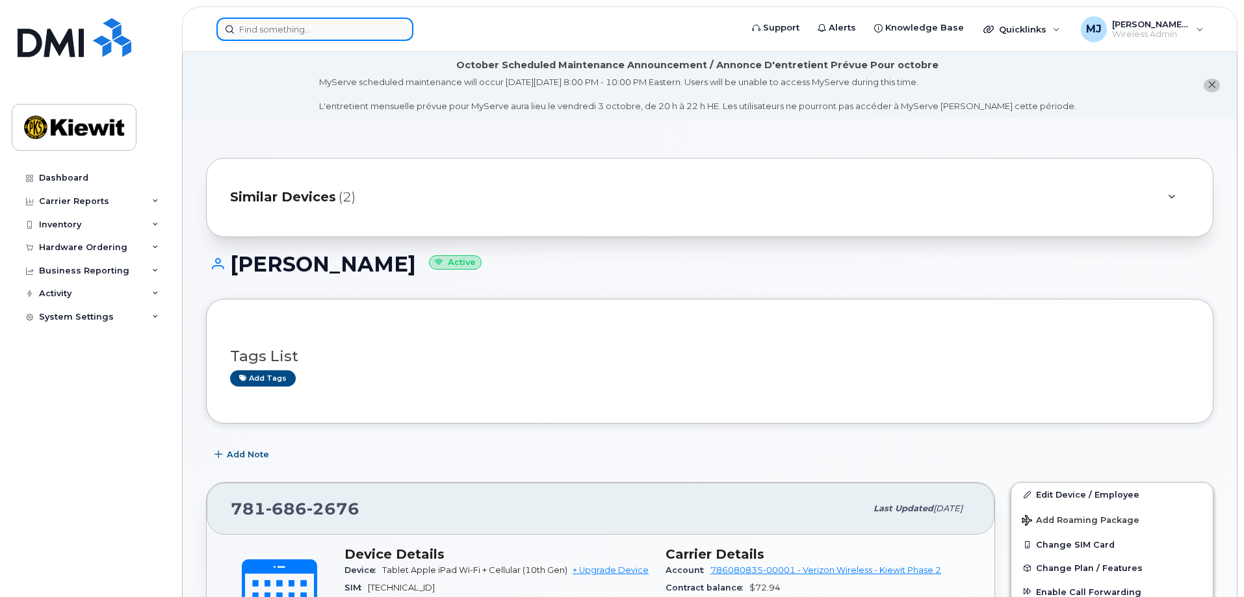
click at [316, 34] on input at bounding box center [314, 29] width 197 height 23
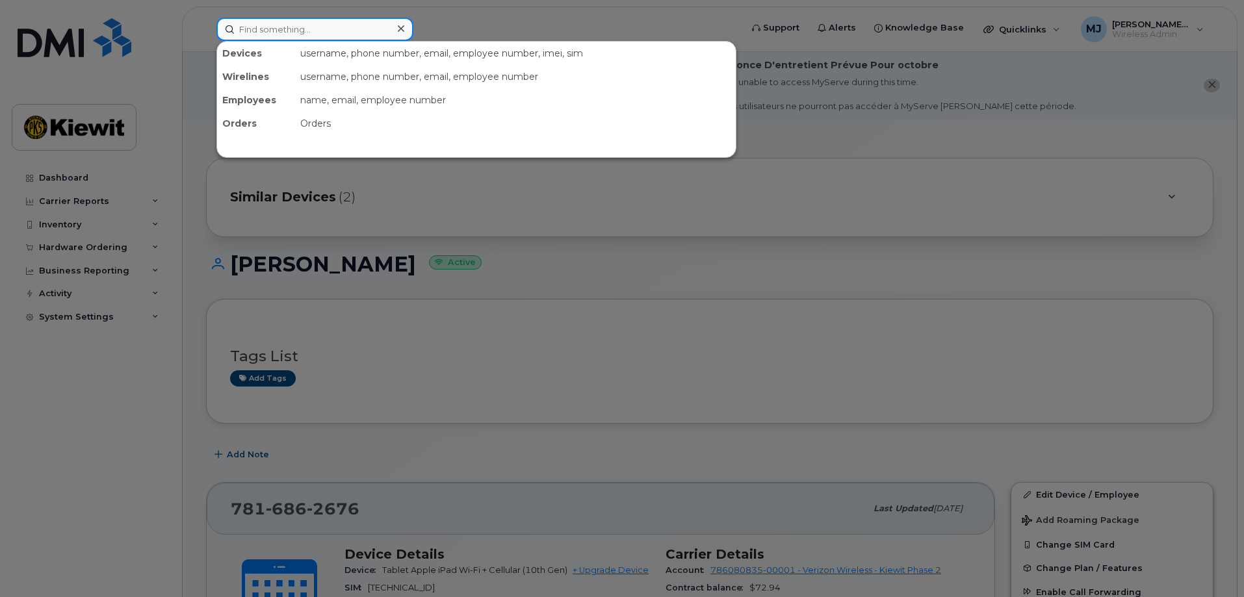
paste input "[PHONE_NUMBER]"
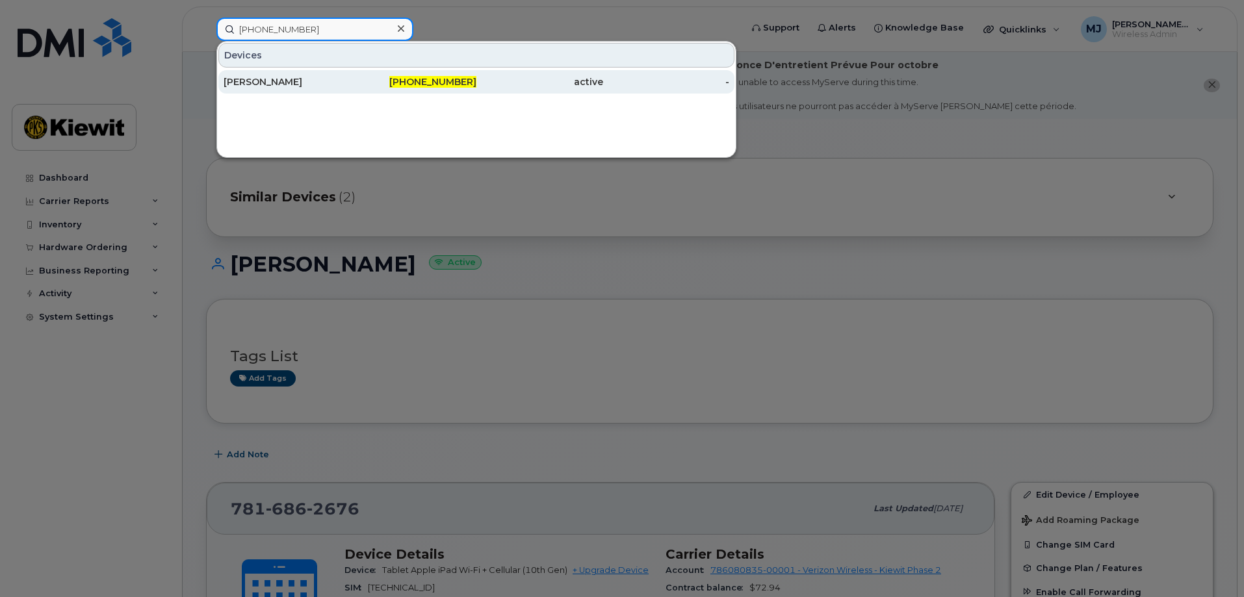
type input "[PHONE_NUMBER]"
click at [361, 85] on div "[PHONE_NUMBER]" at bounding box center [413, 81] width 127 height 13
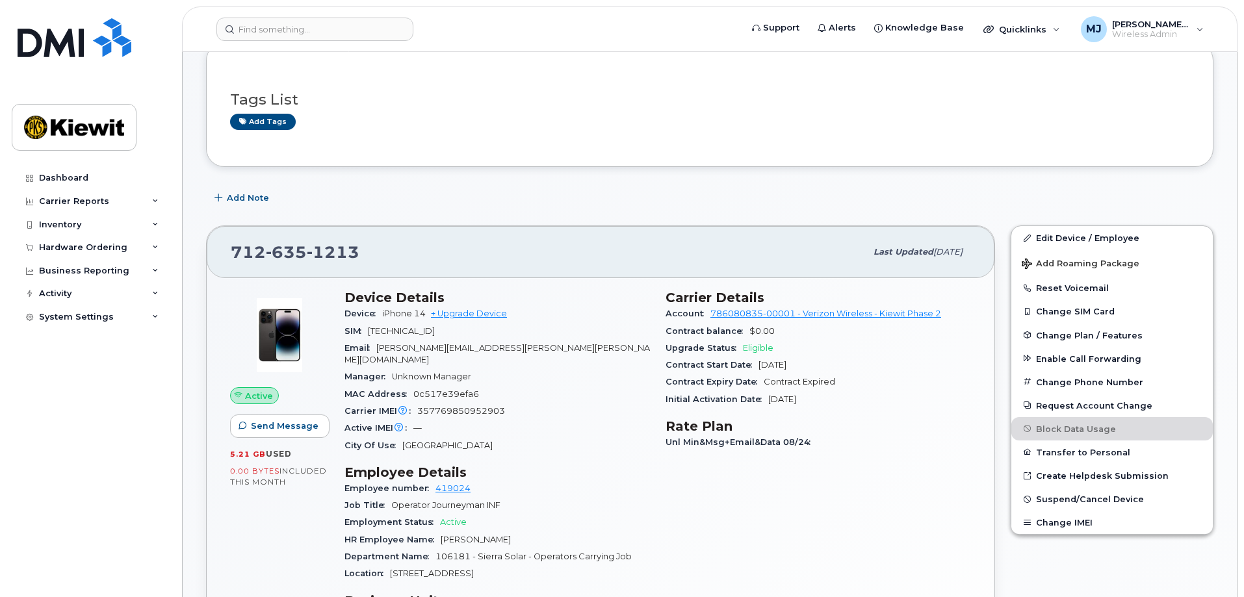
scroll to position [260, 0]
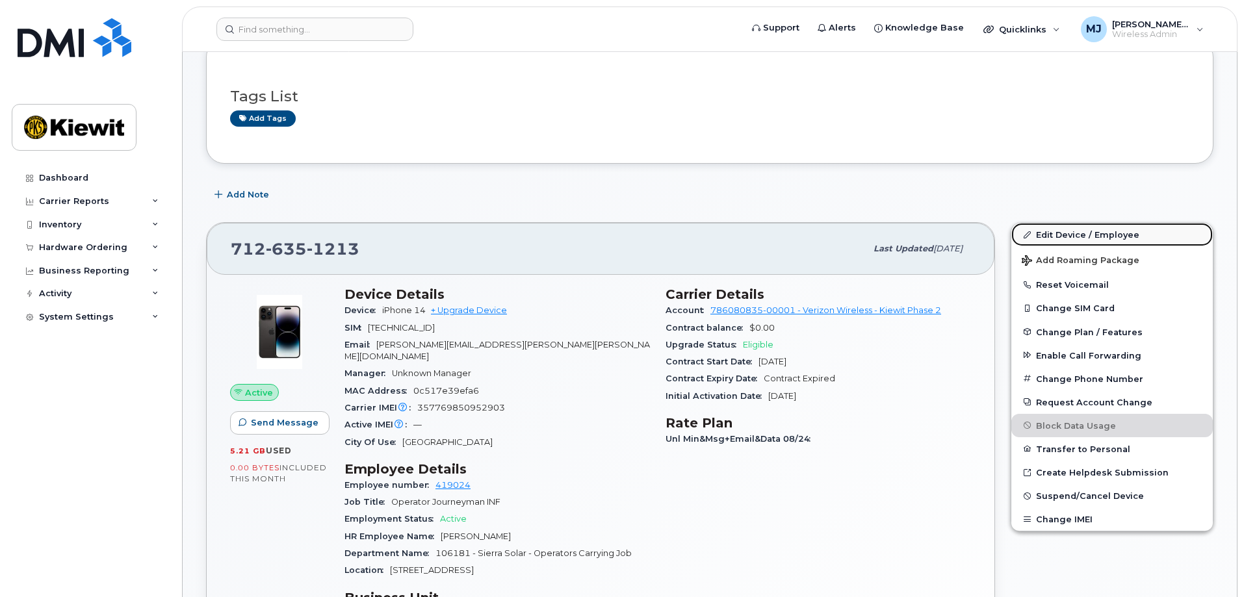
click at [1086, 233] on link "Edit Device / Employee" at bounding box center [1112, 234] width 202 height 23
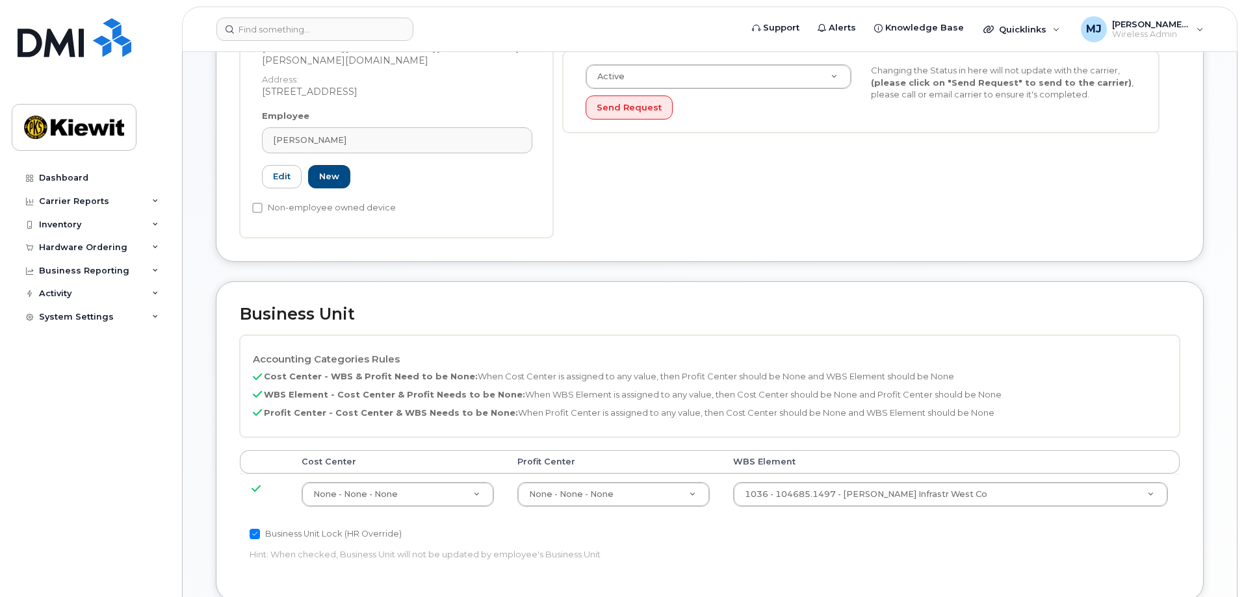
scroll to position [455, 0]
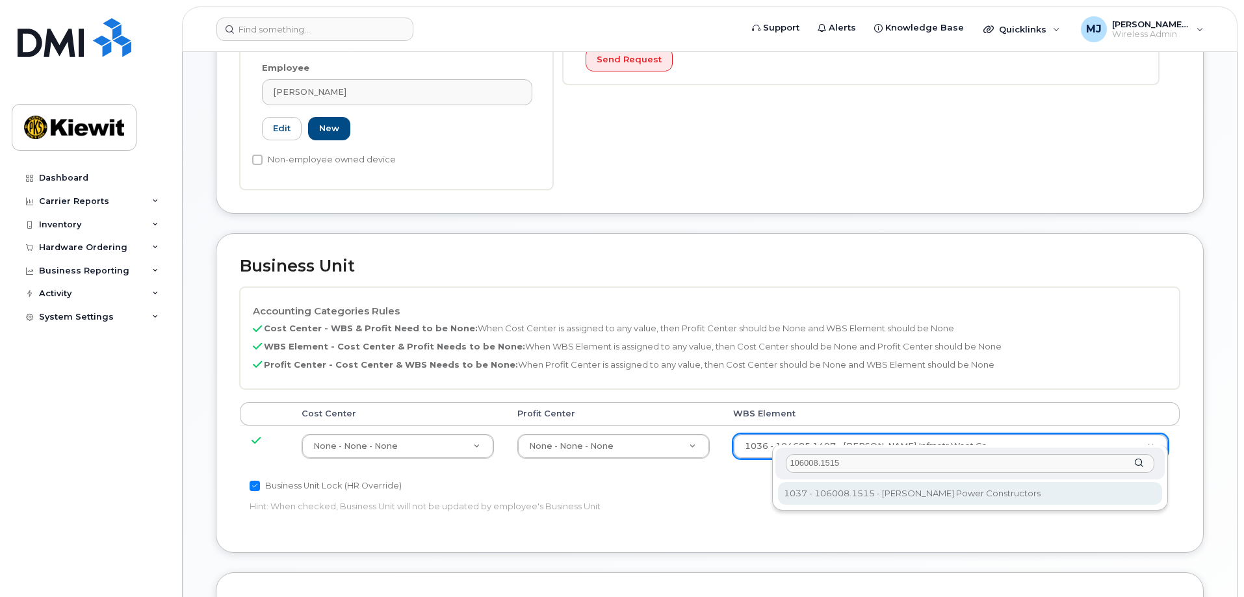
type input "106008.1515"
type input "29893704"
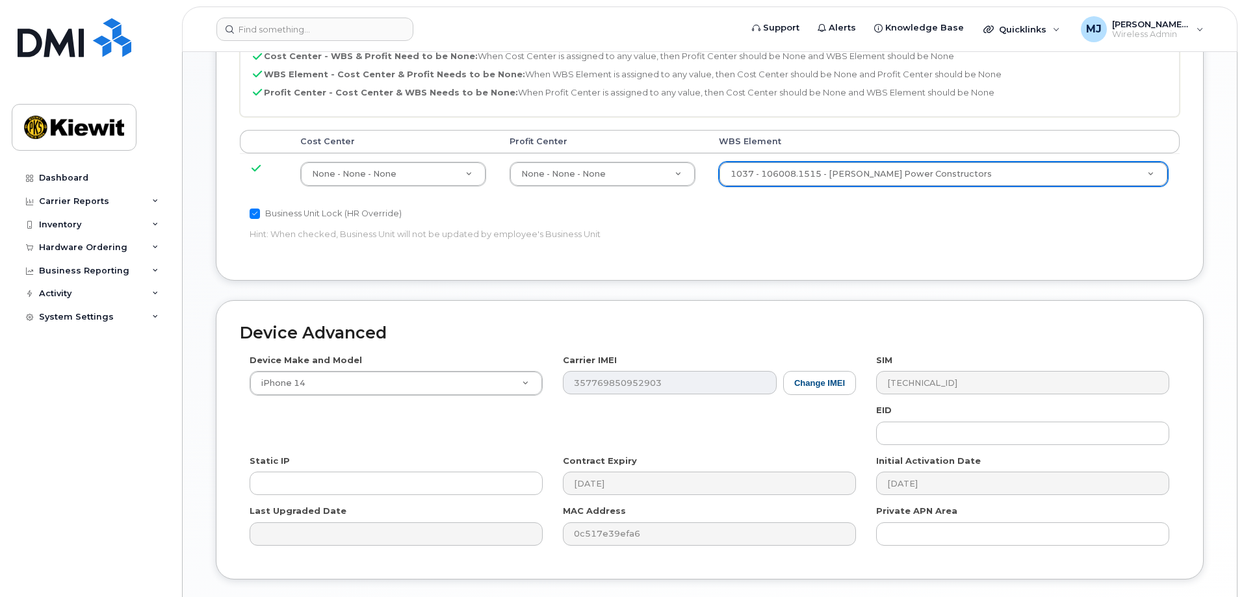
scroll to position [805, 0]
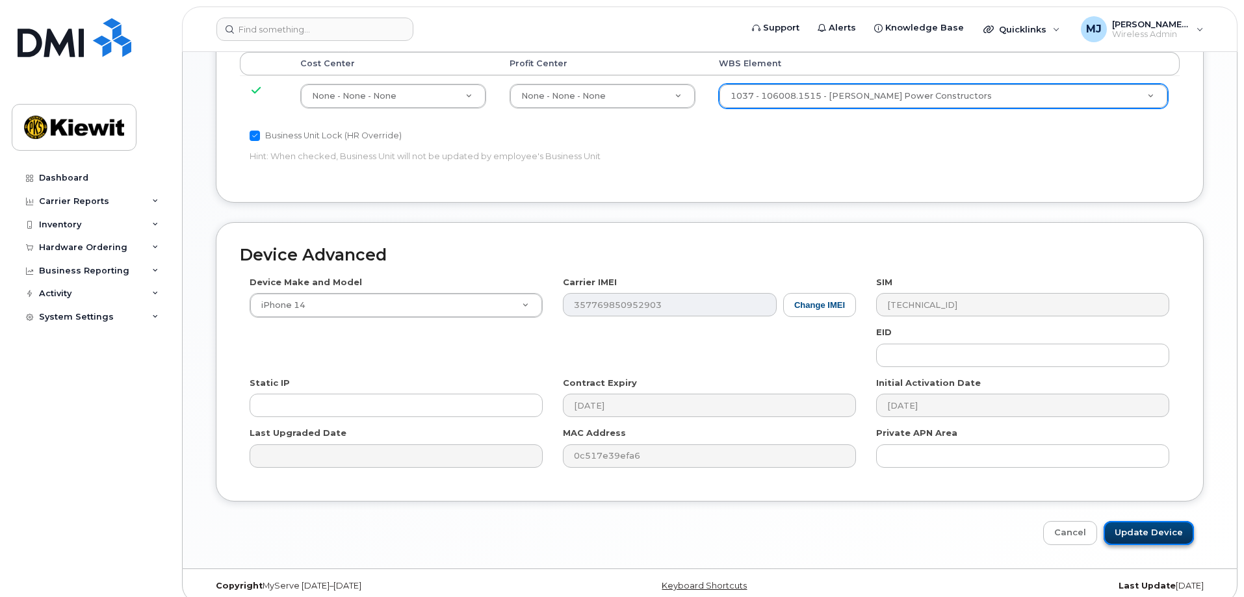
click at [1135, 522] on input "Update Device" at bounding box center [1149, 533] width 90 height 24
type input "Saving..."
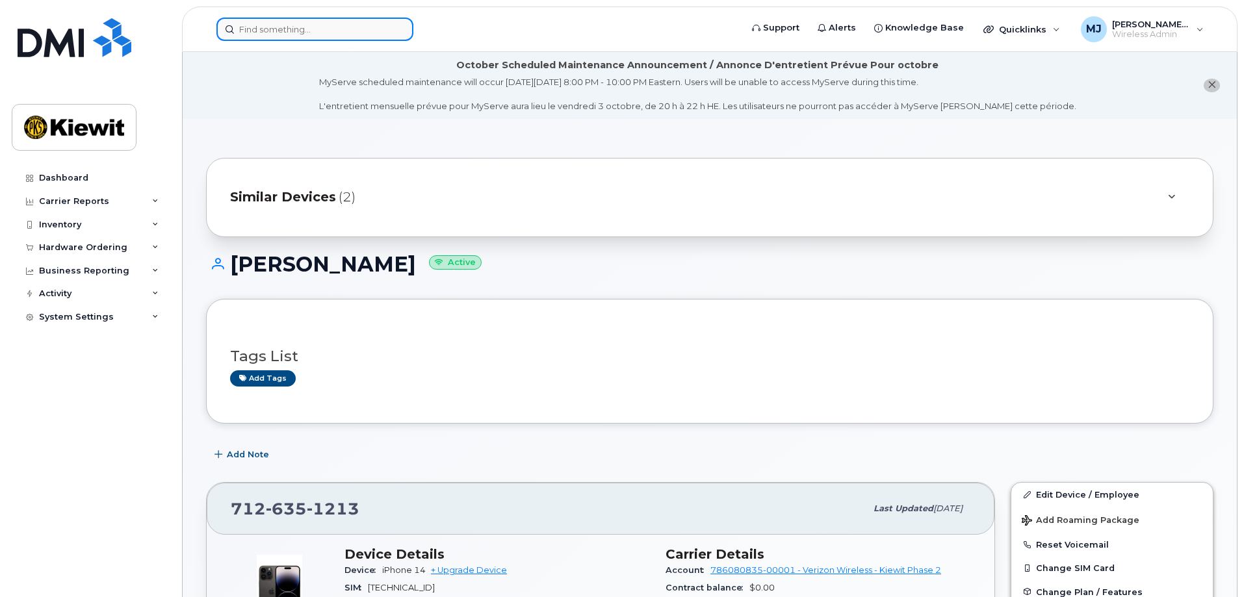
click at [291, 33] on input at bounding box center [314, 29] width 197 height 23
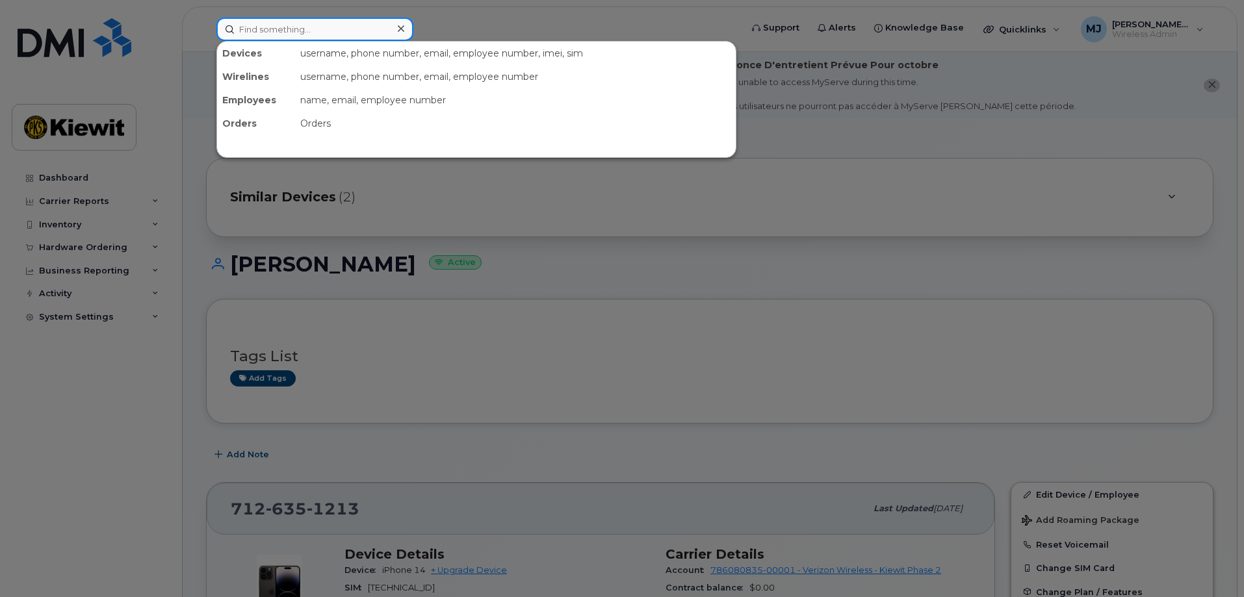
paste input "650-730-6194"
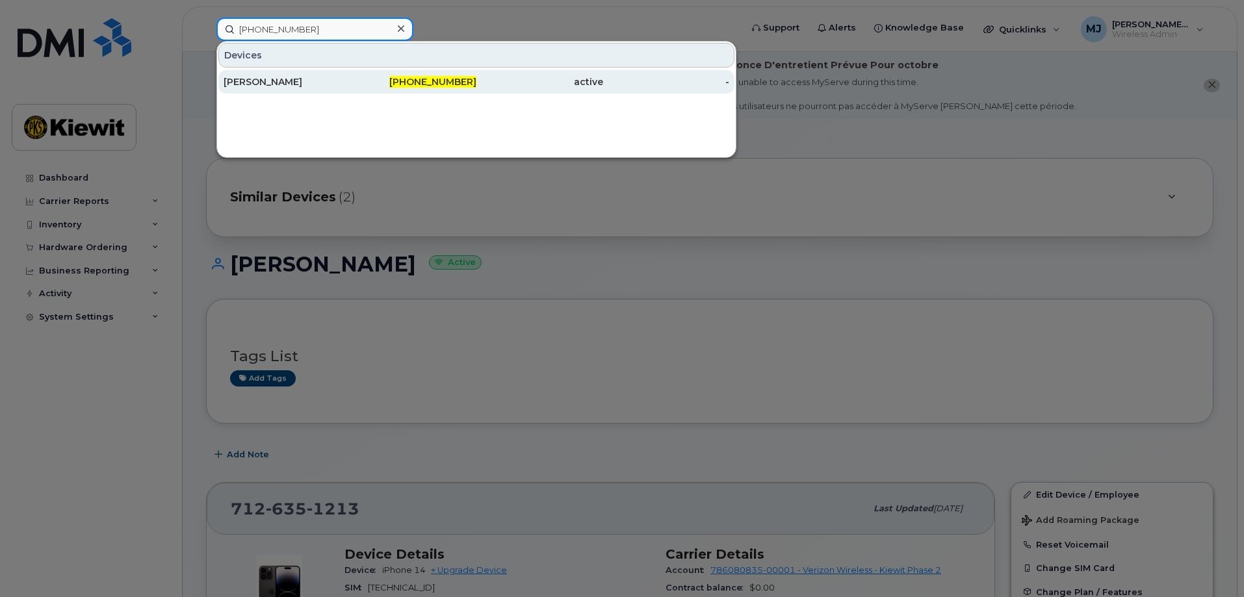
type input "650-730-6194"
click at [312, 73] on div "[PERSON_NAME]" at bounding box center [287, 81] width 127 height 23
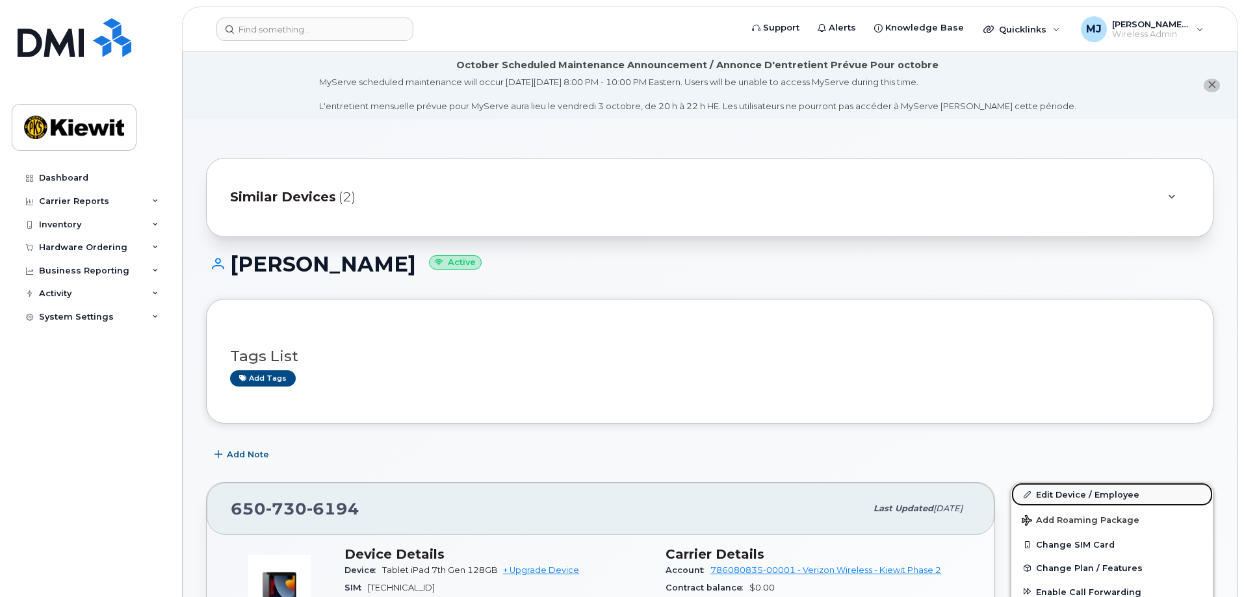
click at [1105, 492] on link "Edit Device / Employee" at bounding box center [1112, 494] width 202 height 23
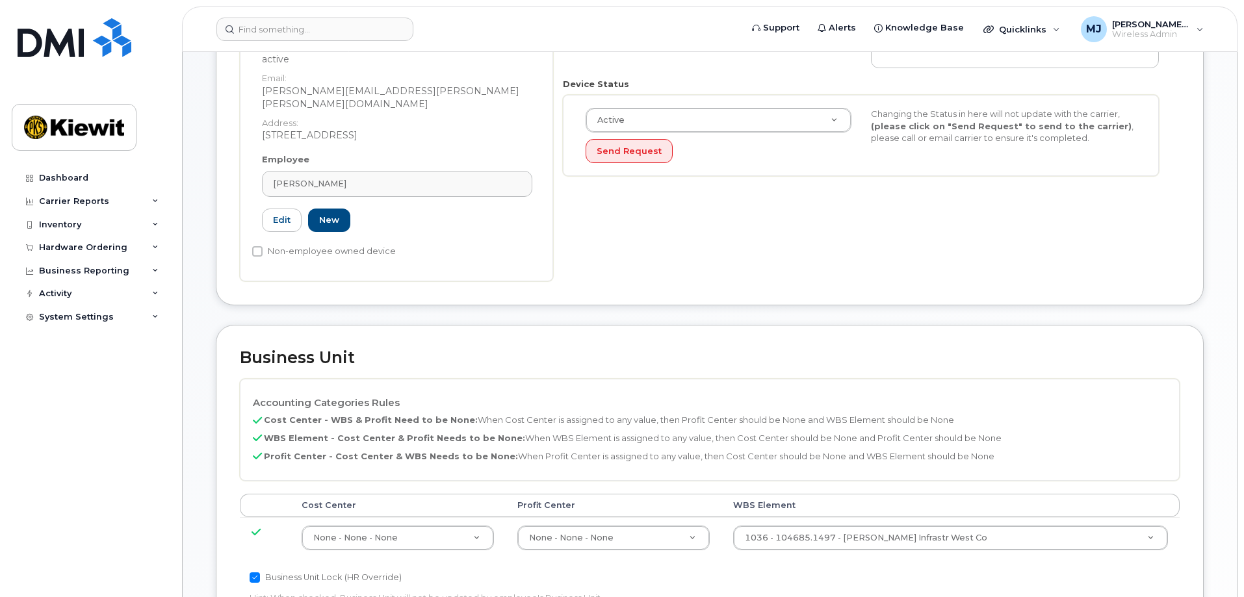
scroll to position [520, 0]
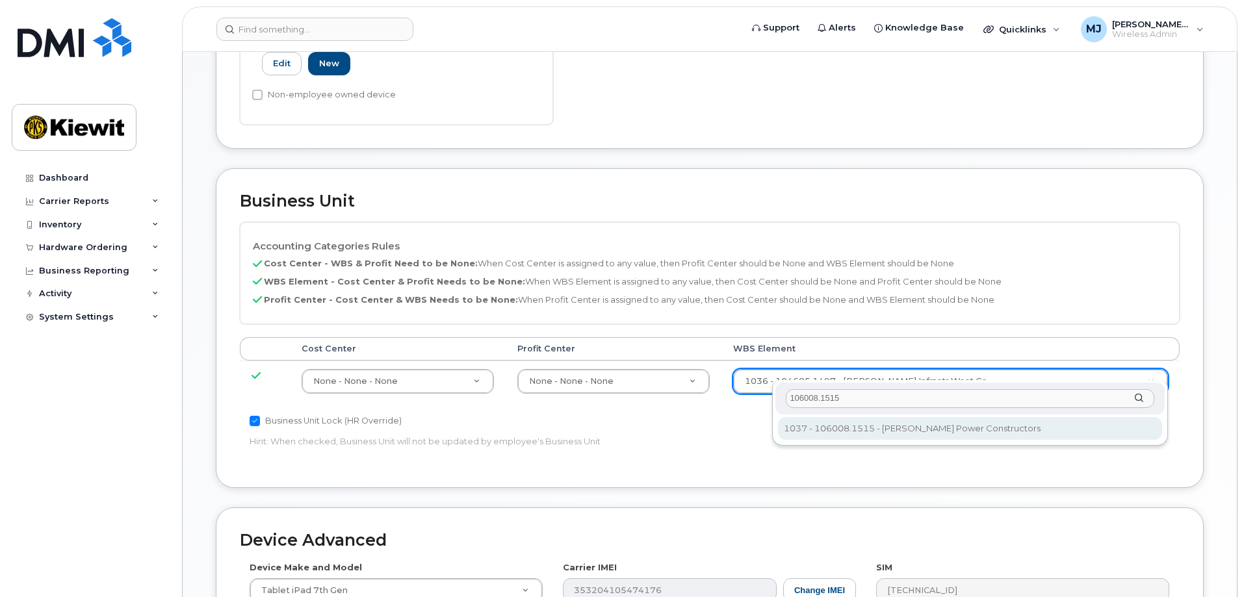
type input "106008.1515"
type input "29893704"
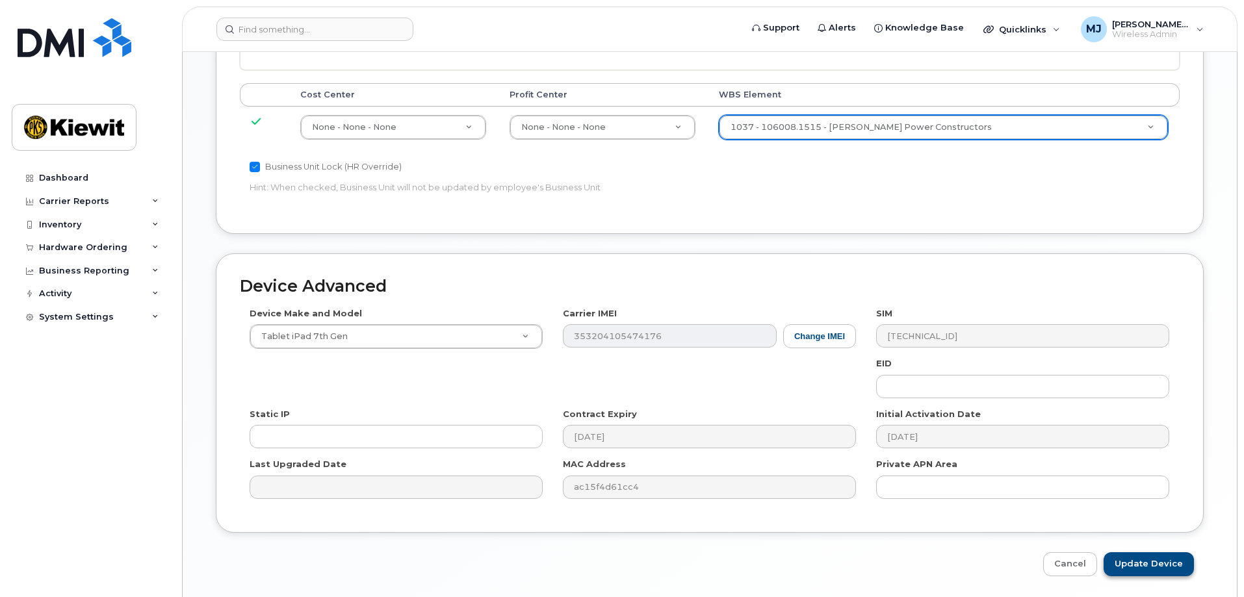
scroll to position [780, 0]
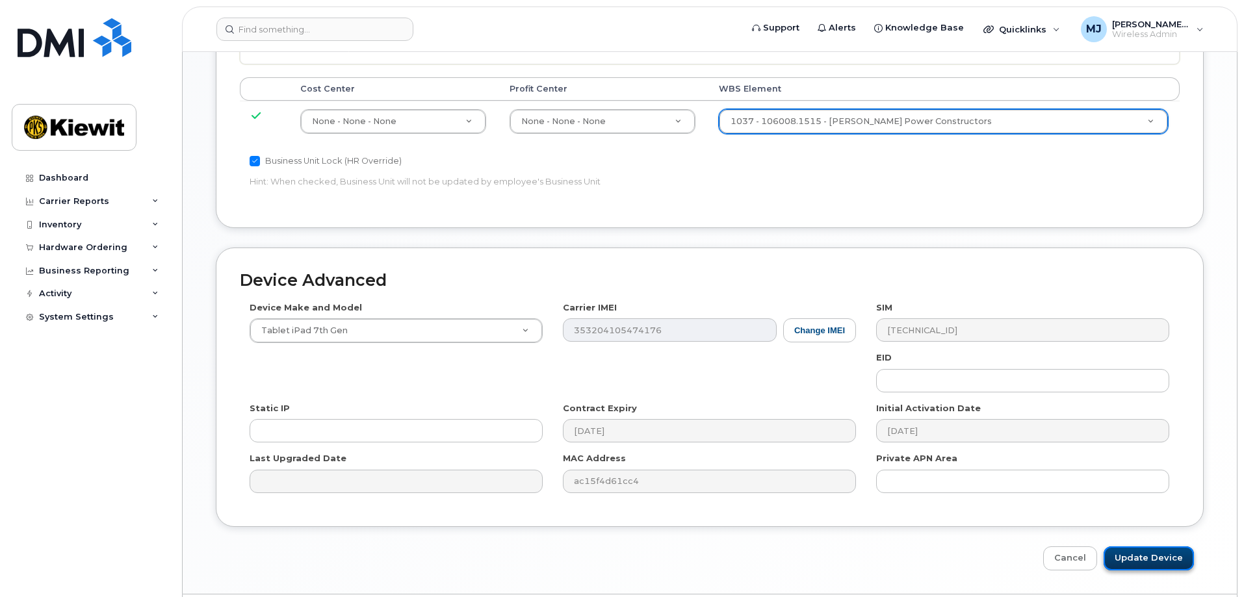
click at [1166, 547] on input "Update Device" at bounding box center [1149, 559] width 90 height 24
type input "Saving..."
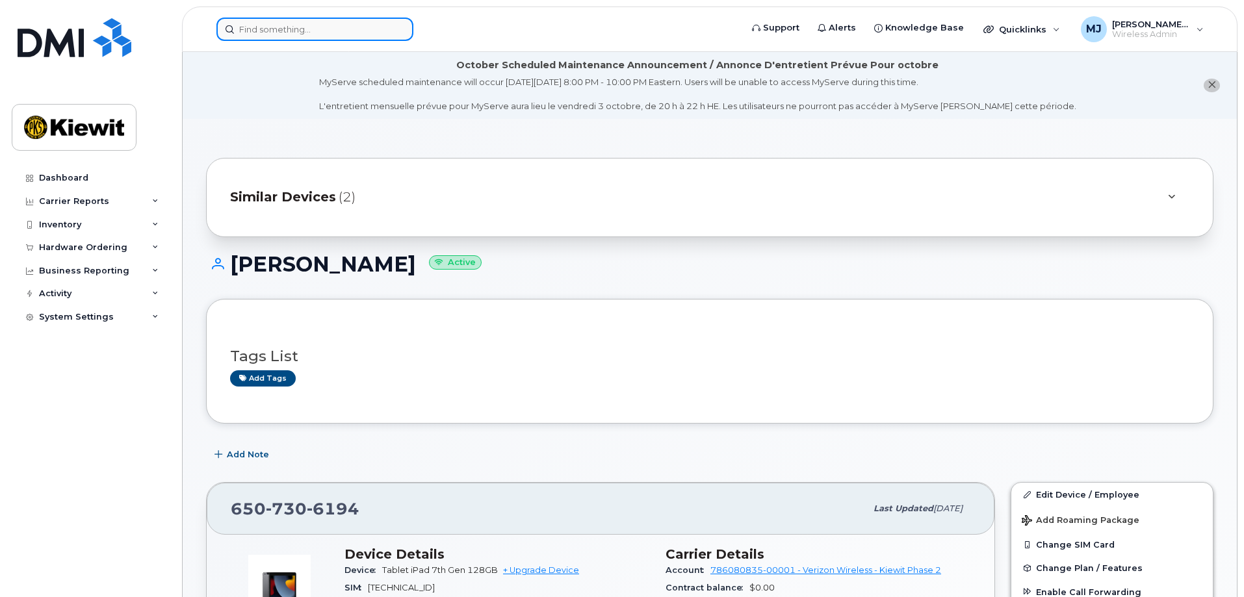
click at [326, 31] on input at bounding box center [314, 29] width 197 height 23
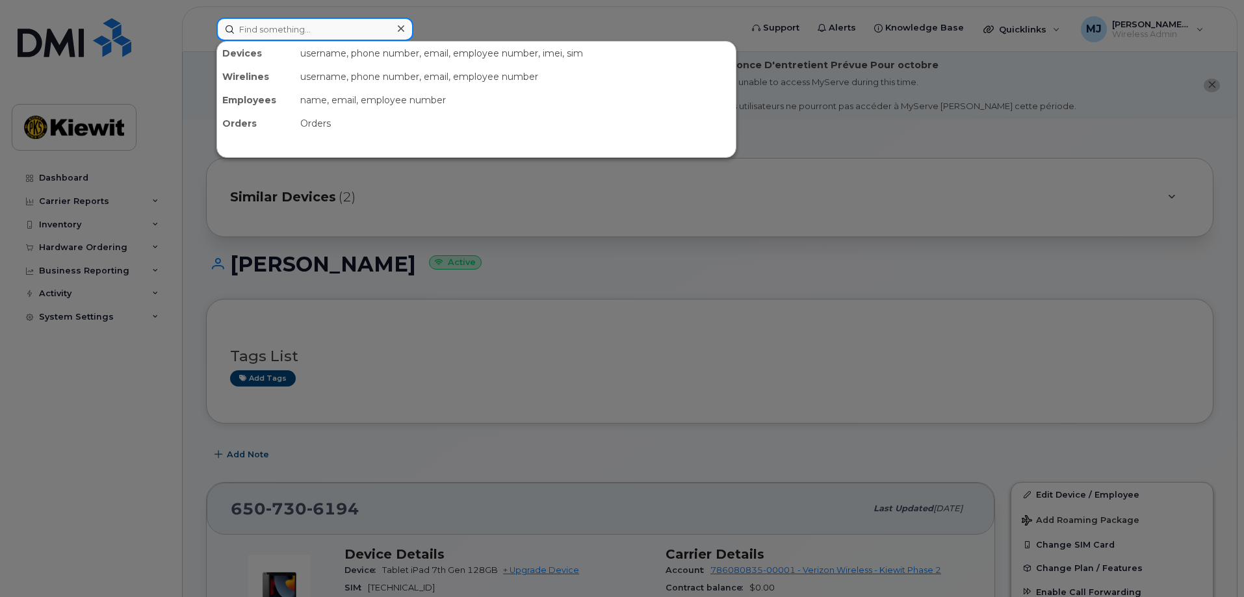
paste input "838-267-4221"
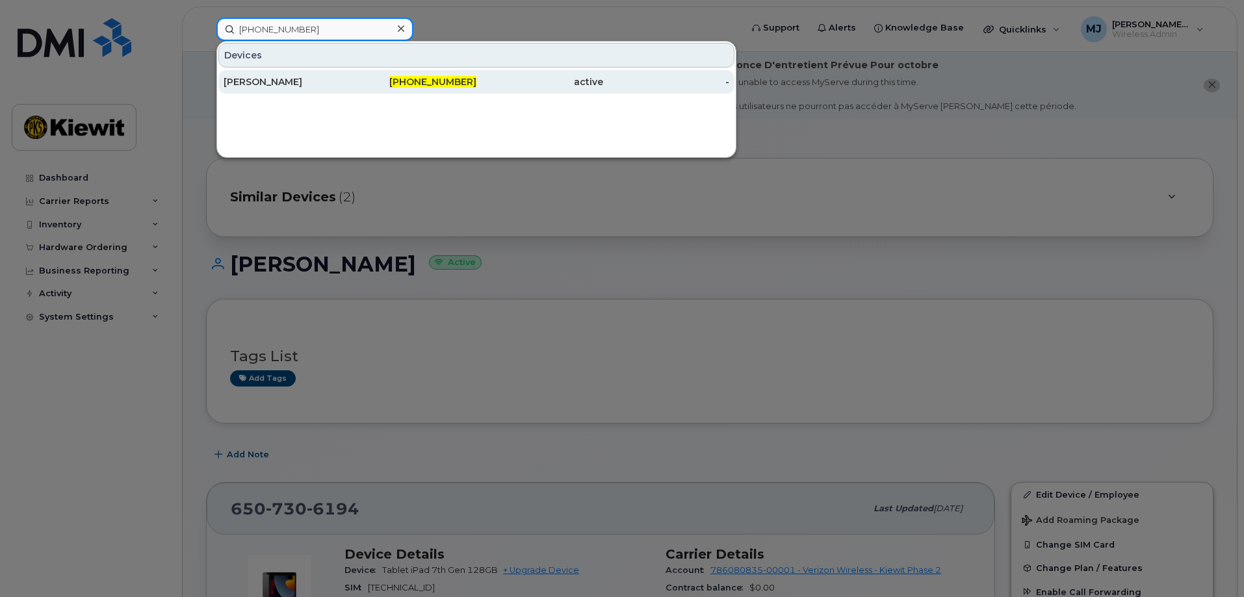
type input "838-267-4221"
click at [285, 82] on div "JEREMY PETERSON" at bounding box center [287, 81] width 127 height 13
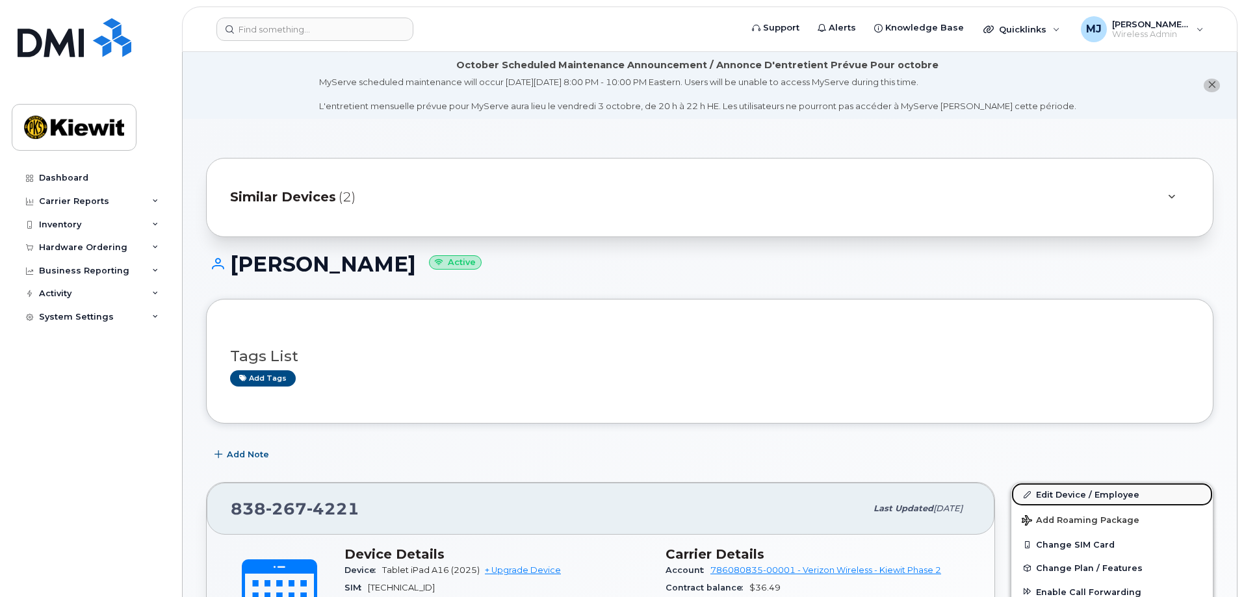
click at [1049, 494] on link "Edit Device / Employee" at bounding box center [1112, 494] width 202 height 23
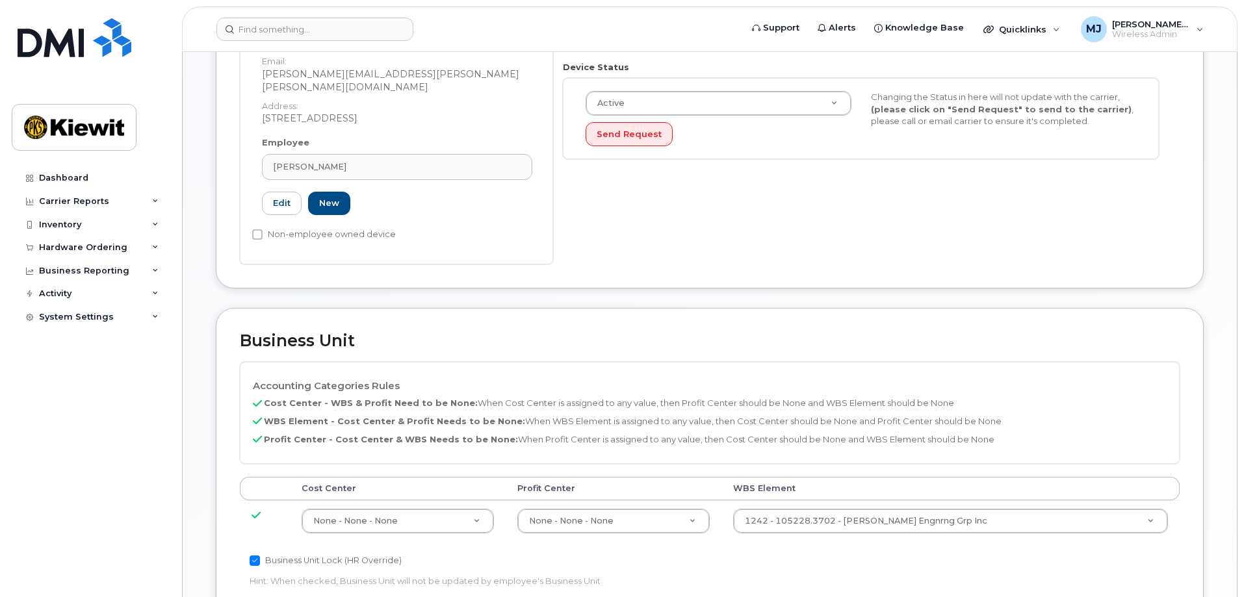
scroll to position [520, 0]
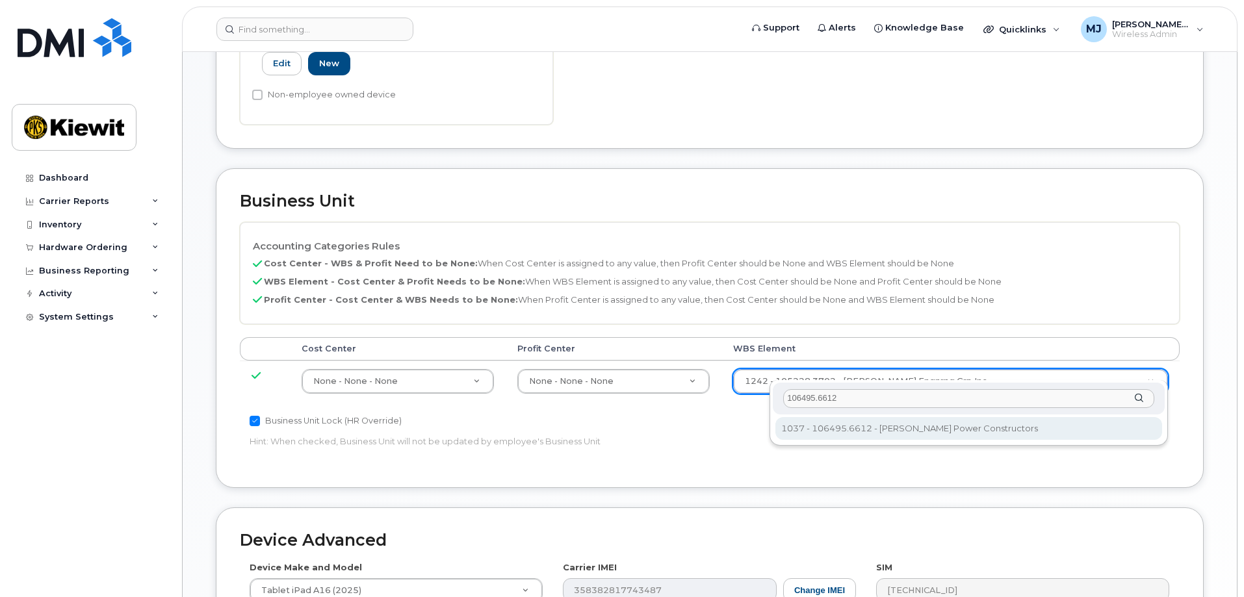
type input "106495.6612"
type input "35834206"
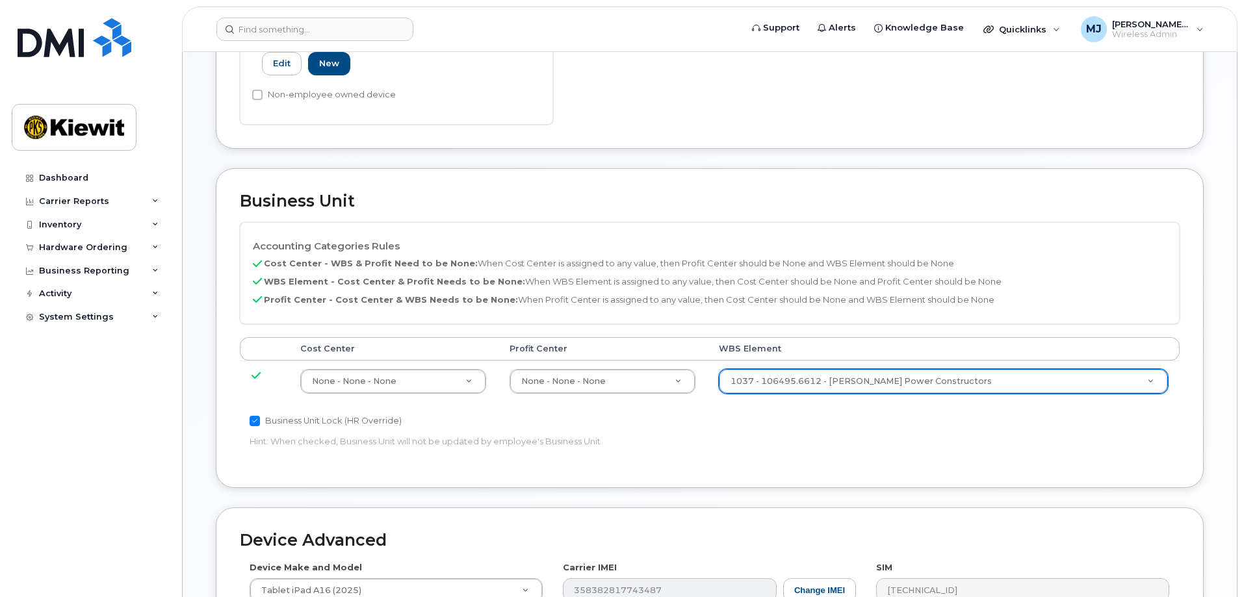
scroll to position [780, 0]
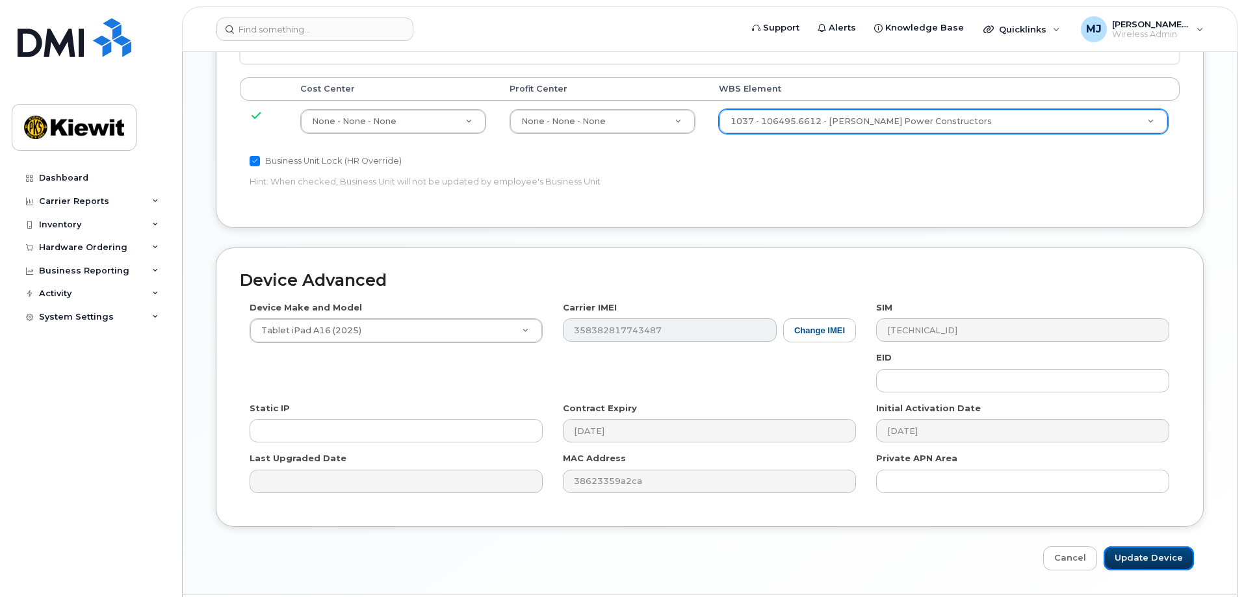
drag, startPoint x: 1151, startPoint y: 545, endPoint x: 1129, endPoint y: 595, distance: 55.1
click at [1150, 547] on input "Update Device" at bounding box center [1149, 559] width 90 height 24
type input "Saving..."
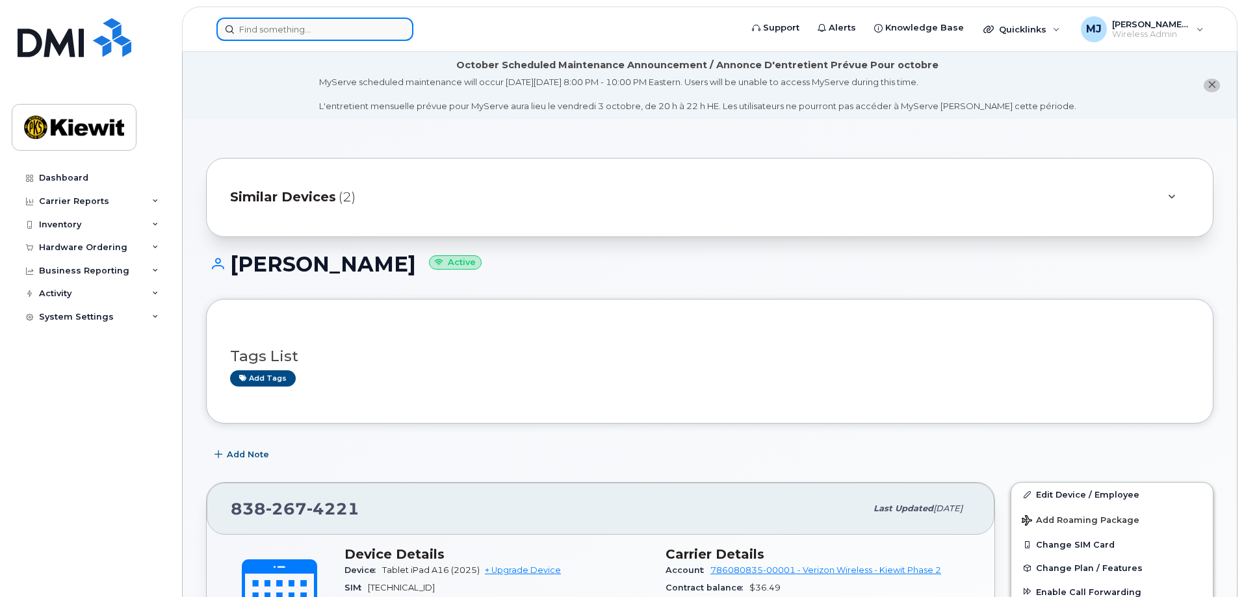
click at [327, 25] on input at bounding box center [314, 29] width 197 height 23
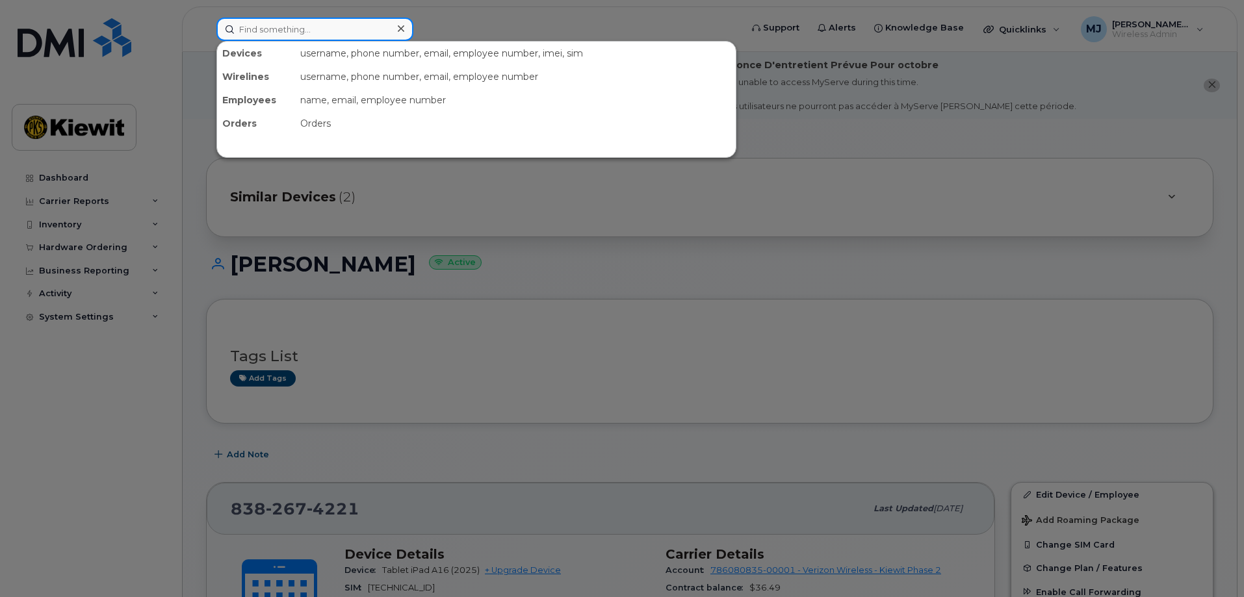
paste input "5313890932"
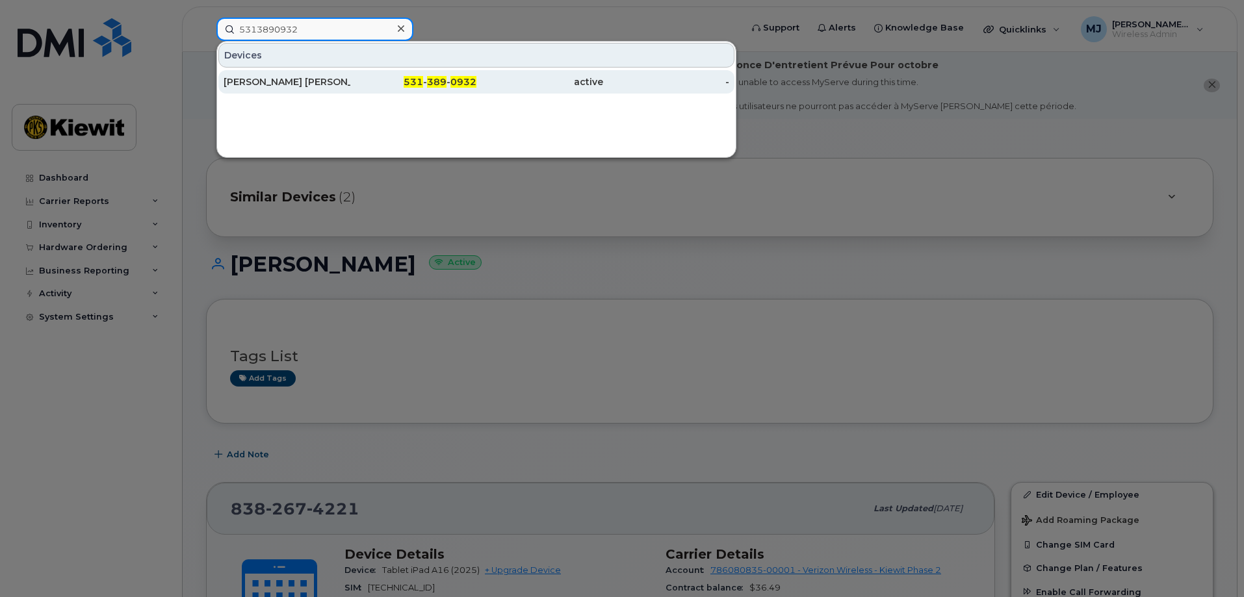
type input "5313890932"
click at [341, 83] on div "[PERSON_NAME] [PERSON_NAME]" at bounding box center [287, 81] width 127 height 13
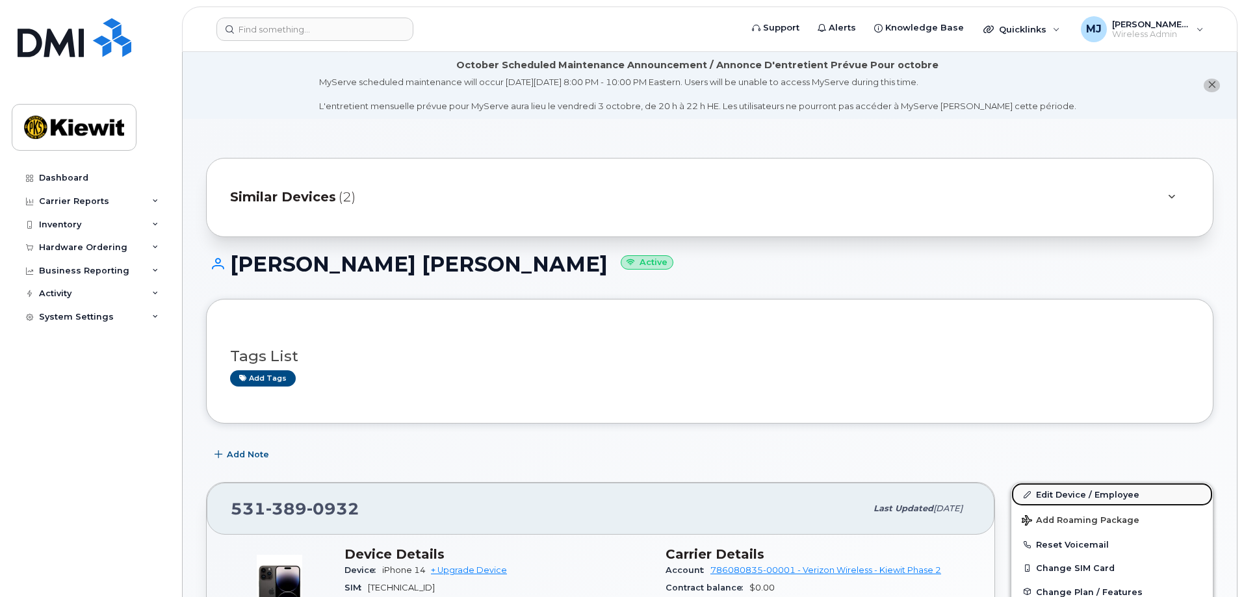
click at [1087, 493] on link "Edit Device / Employee" at bounding box center [1112, 494] width 202 height 23
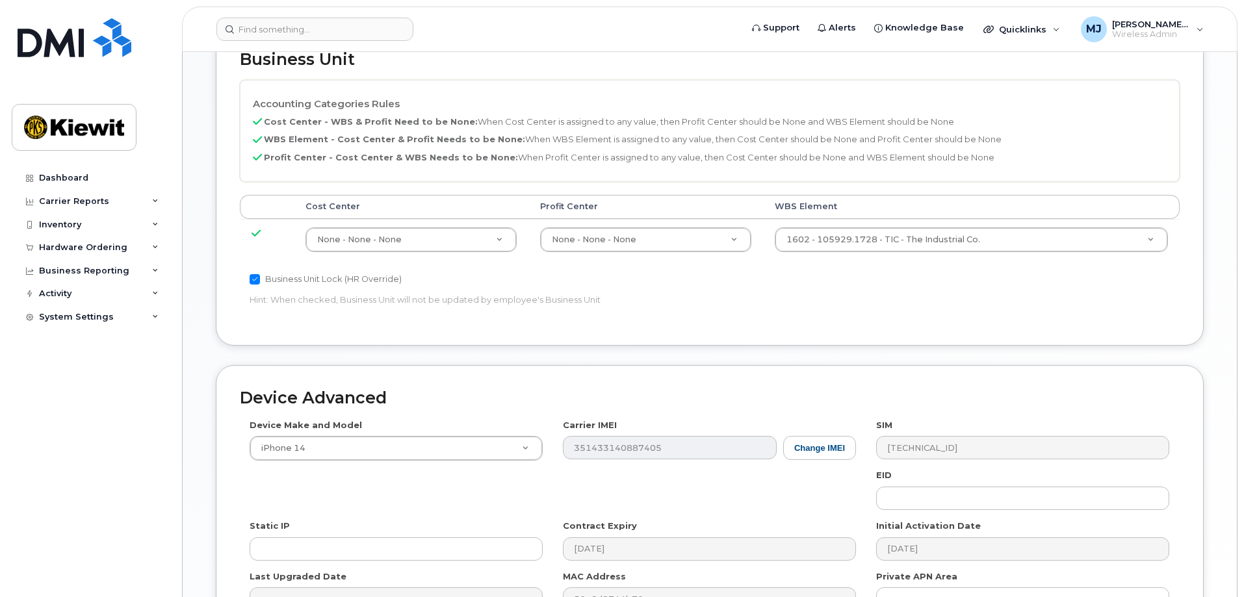
scroll to position [675, 0]
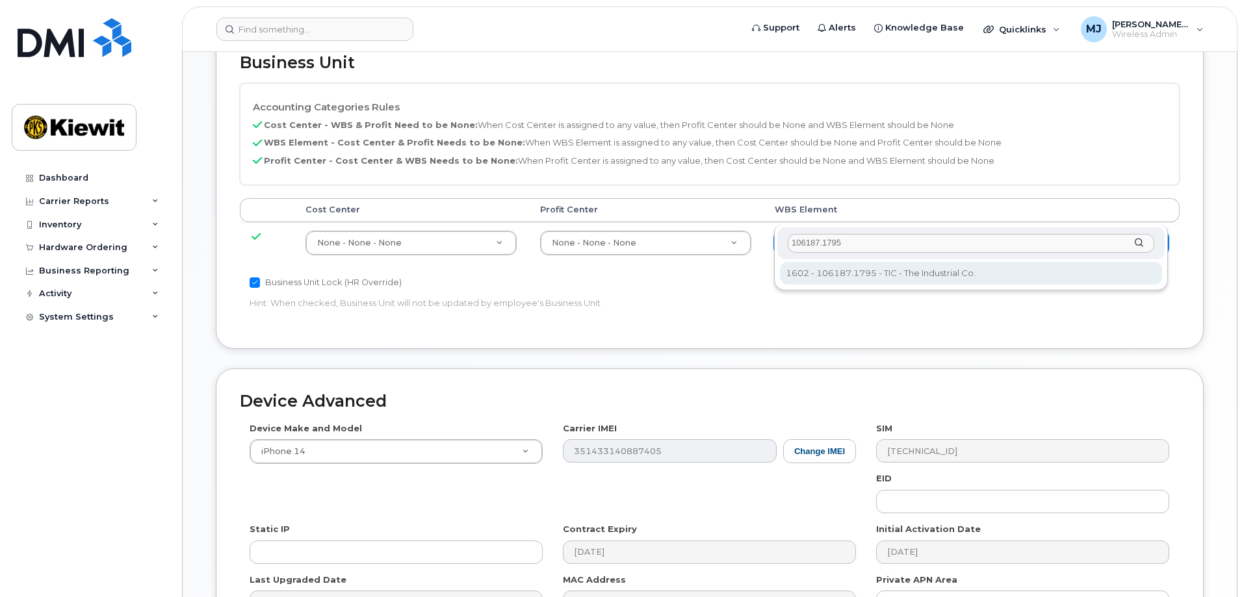
type input "106187.1795"
type input "33493560"
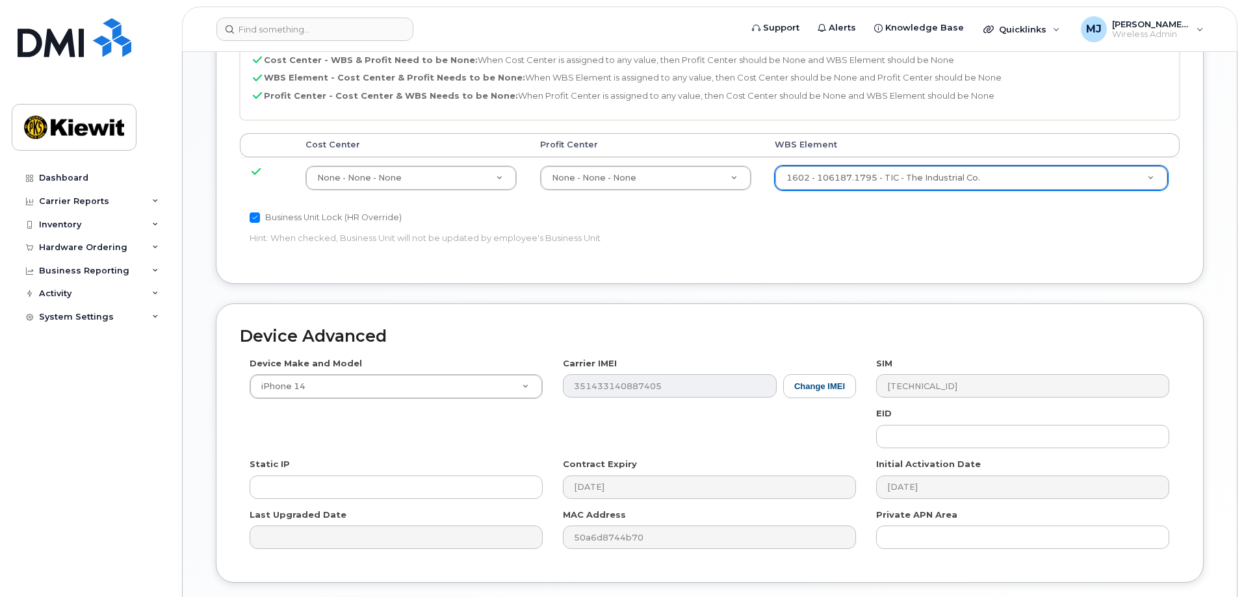
scroll to position [805, 0]
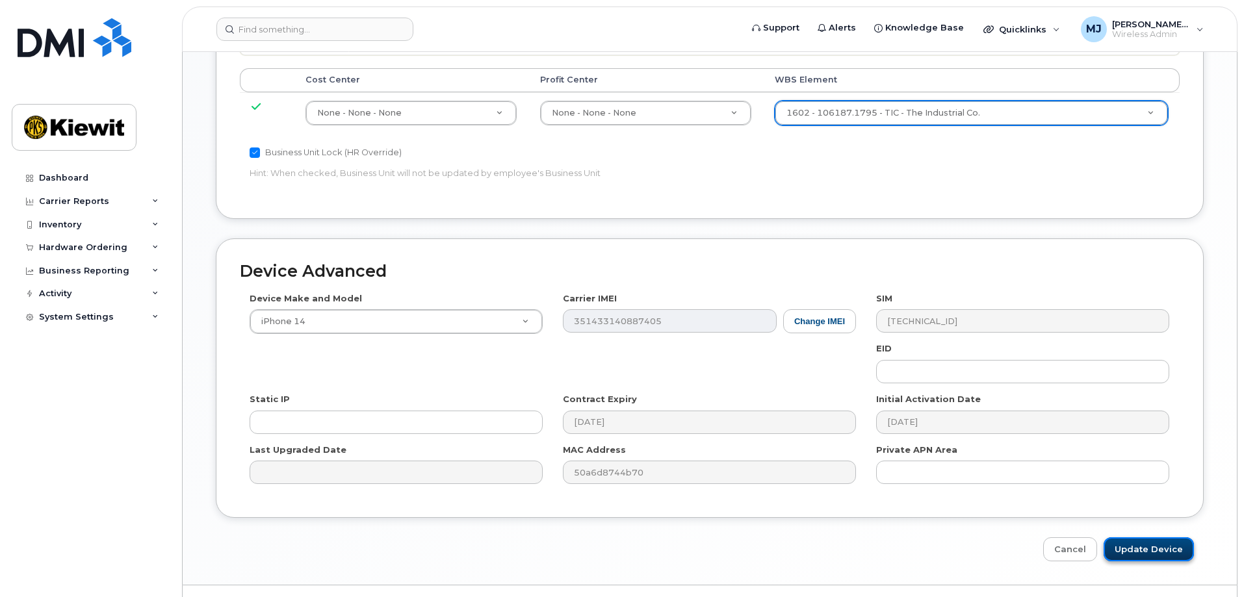
click at [1170, 538] on input "Update Device" at bounding box center [1149, 550] width 90 height 24
type input "Saving..."
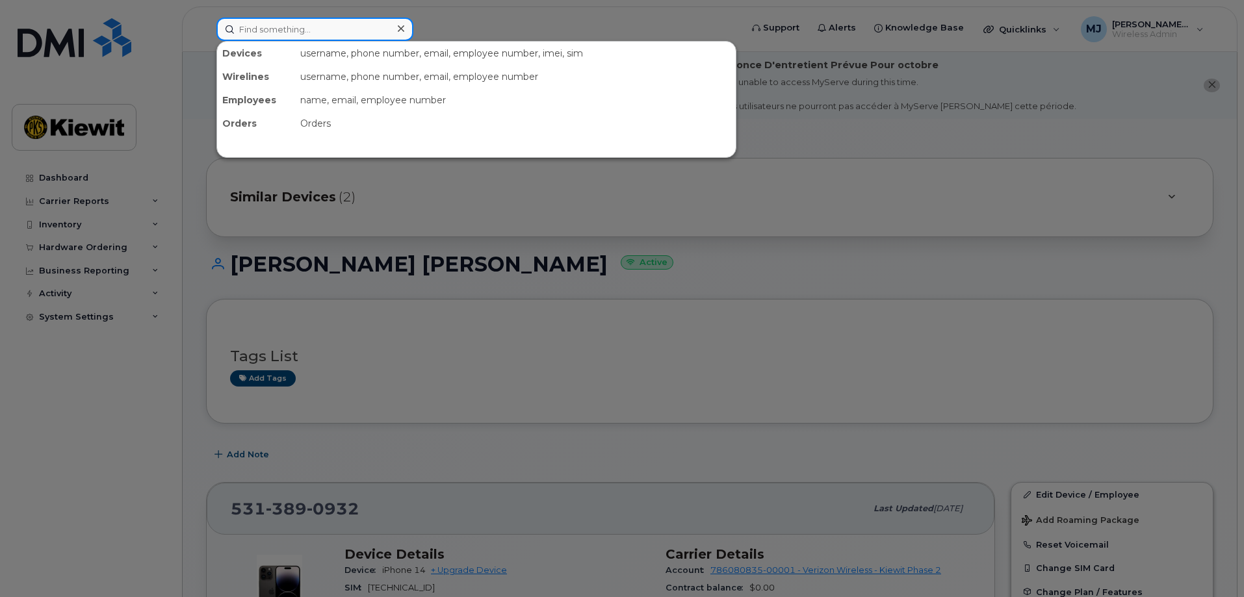
click at [346, 29] on input at bounding box center [314, 29] width 197 height 23
paste input "4024521632"
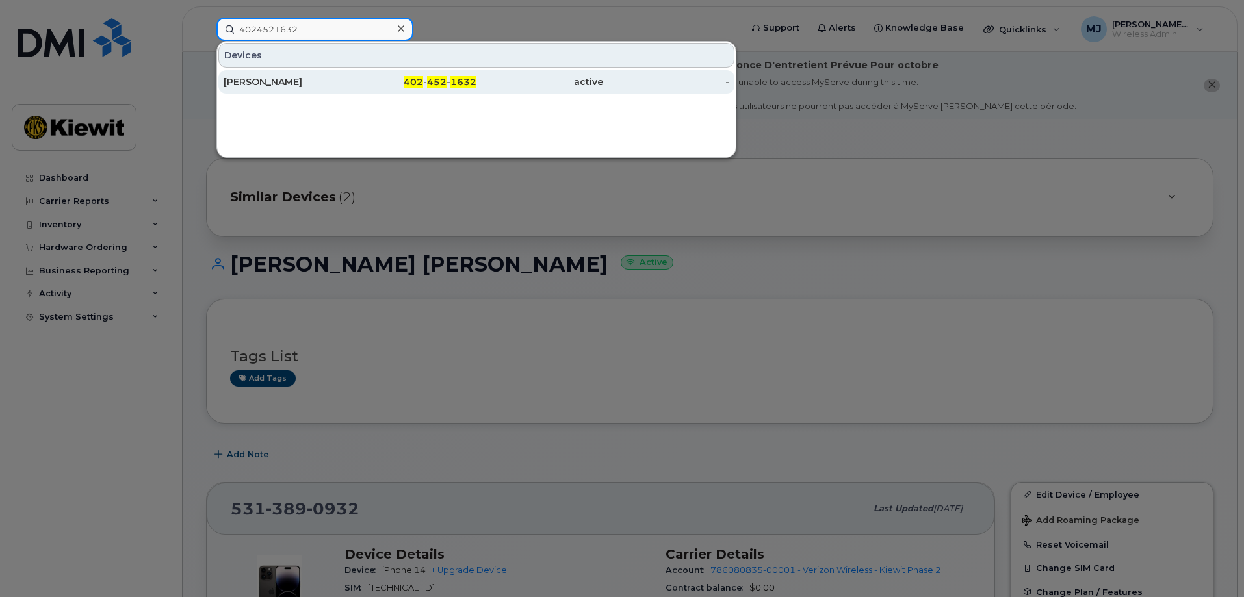
type input "4024521632"
click at [437, 86] on span "452" at bounding box center [437, 82] width 20 height 12
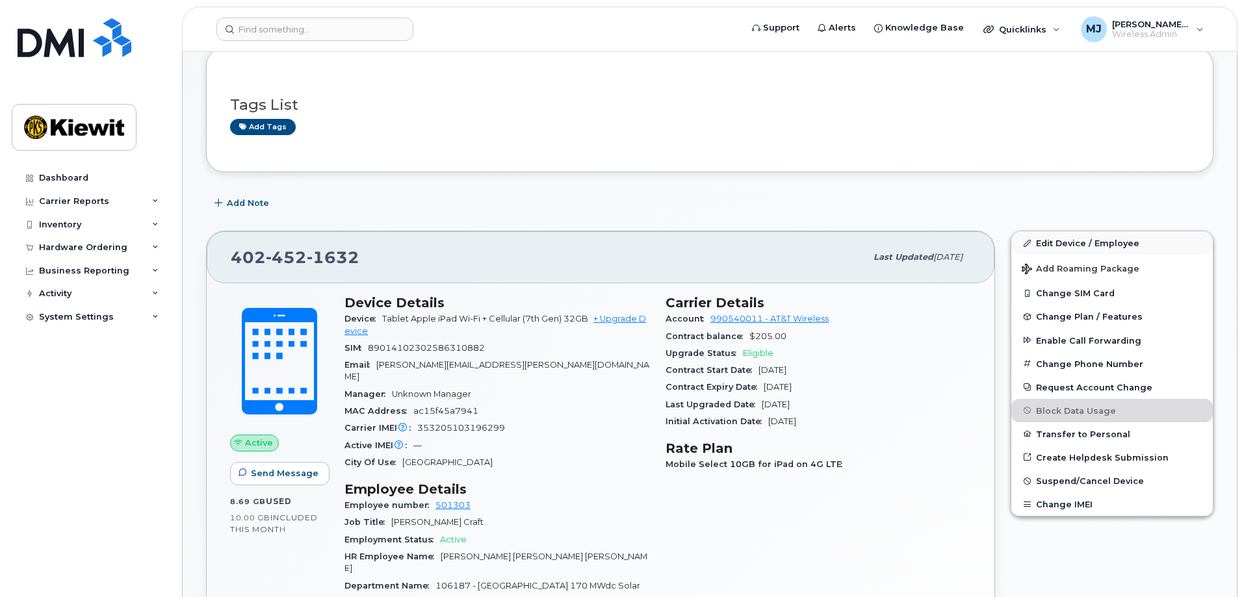
scroll to position [260, 0]
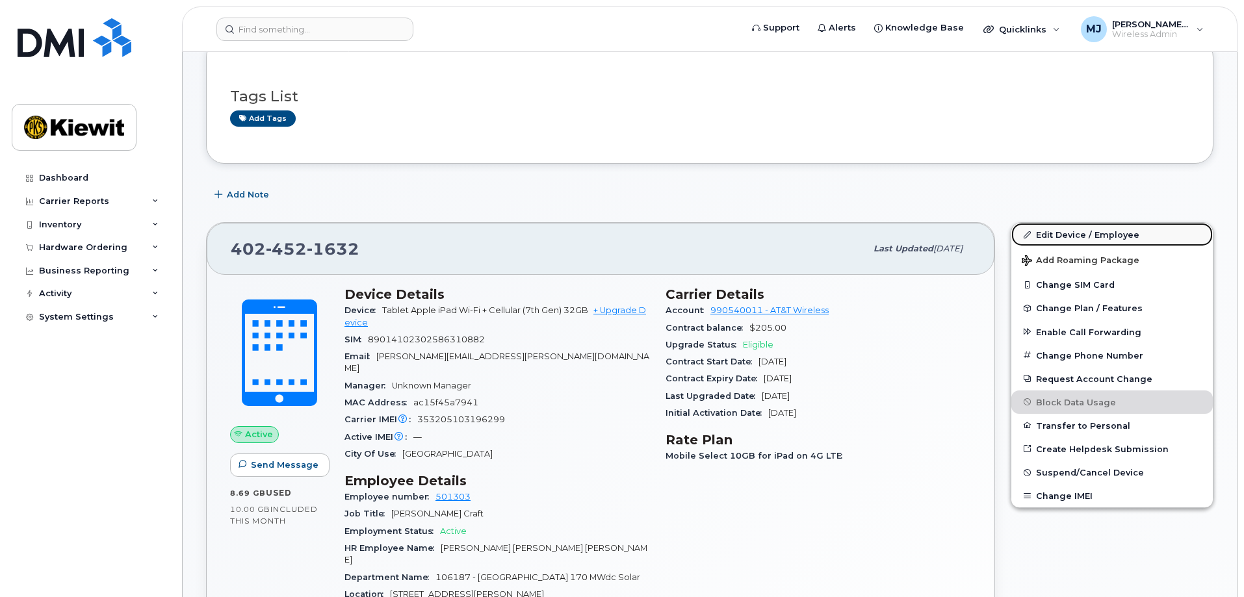
click at [1073, 235] on link "Edit Device / Employee" at bounding box center [1112, 234] width 202 height 23
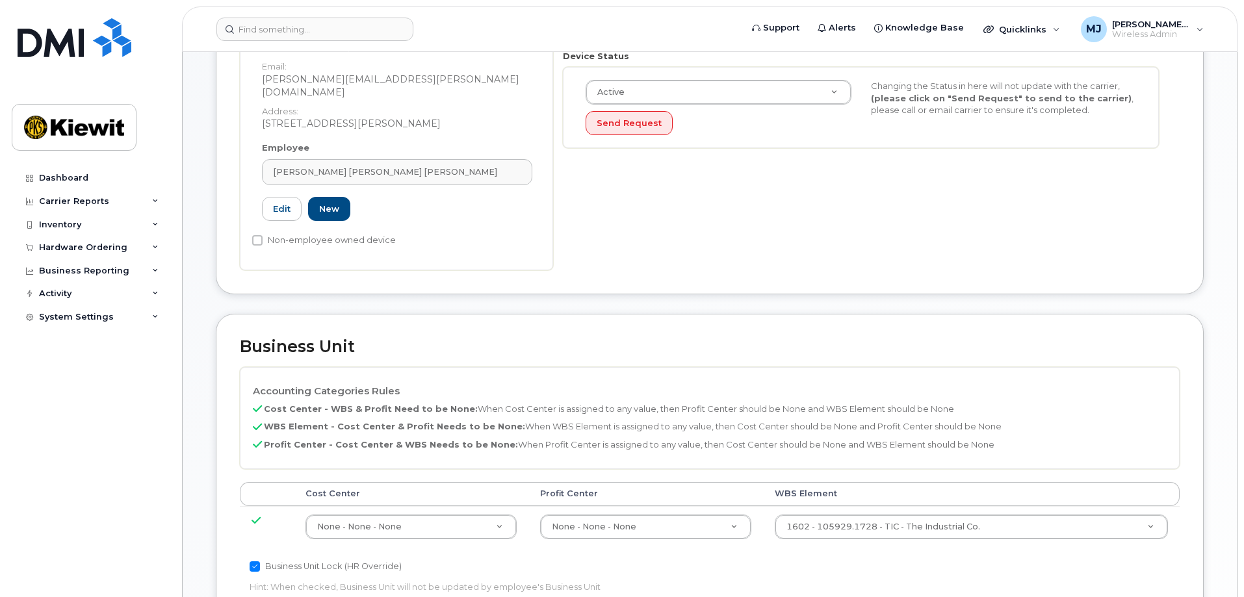
scroll to position [520, 0]
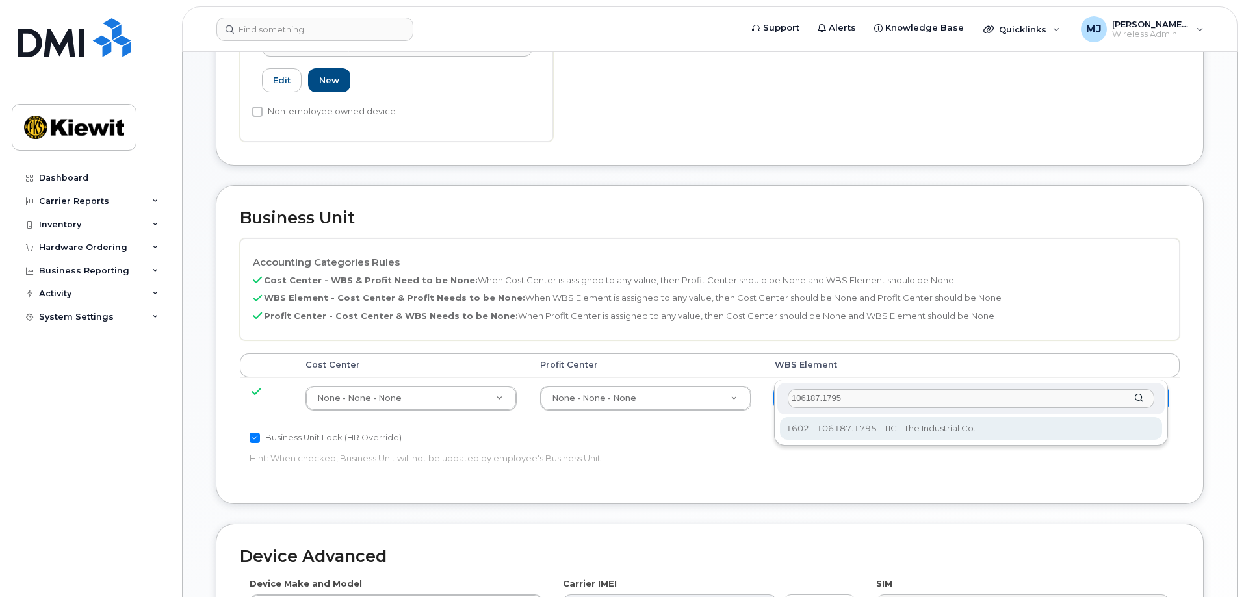
type input "106187.1795"
type input "33493560"
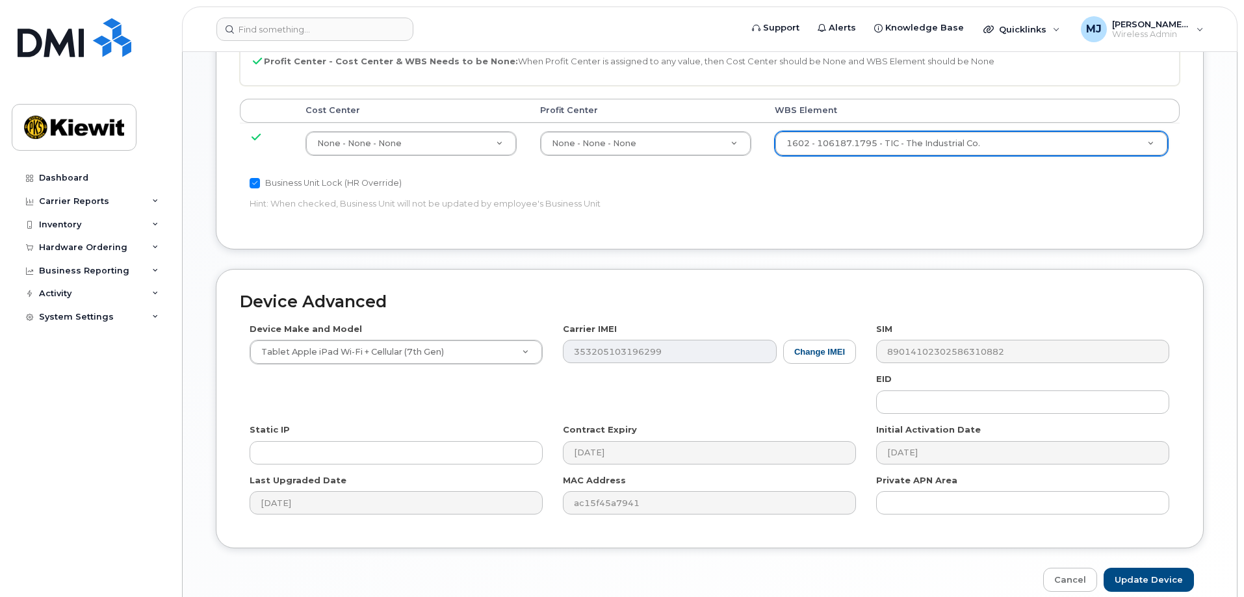
scroll to position [805, 0]
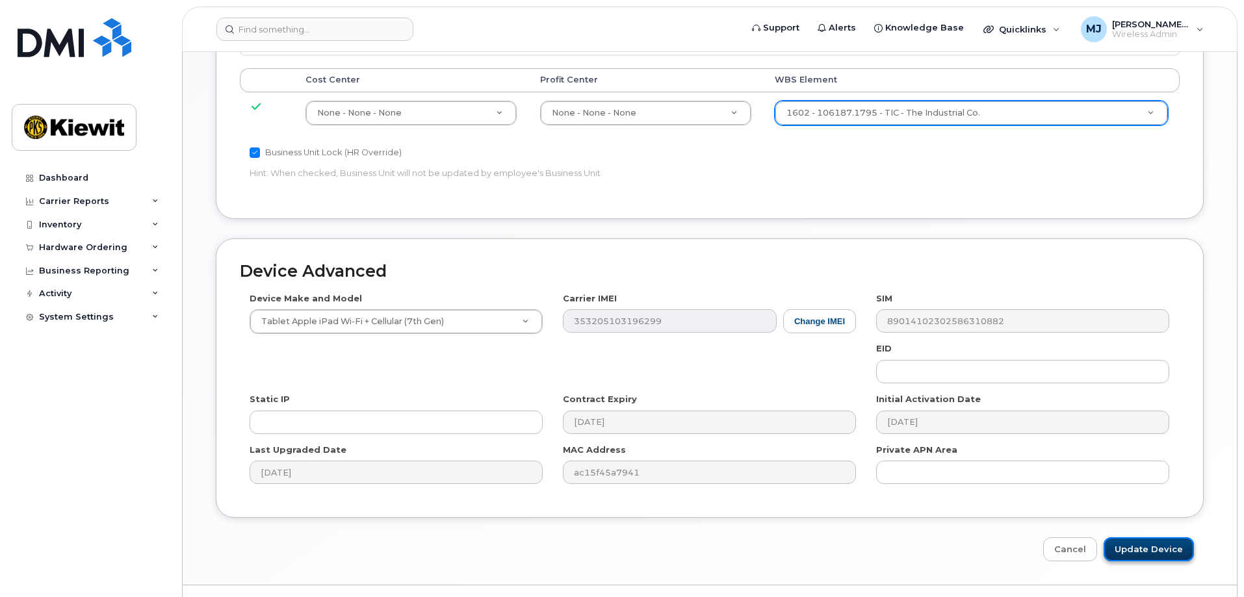
click at [1160, 538] on input "Update Device" at bounding box center [1149, 550] width 90 height 24
type input "Saving..."
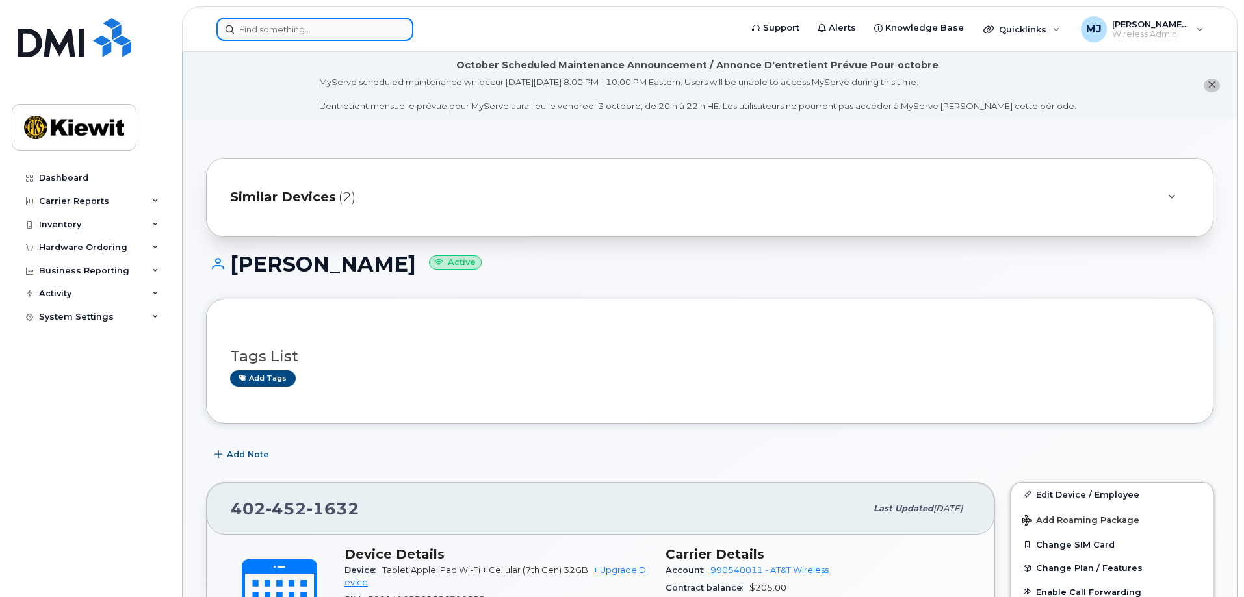
click at [293, 38] on input at bounding box center [314, 29] width 197 height 23
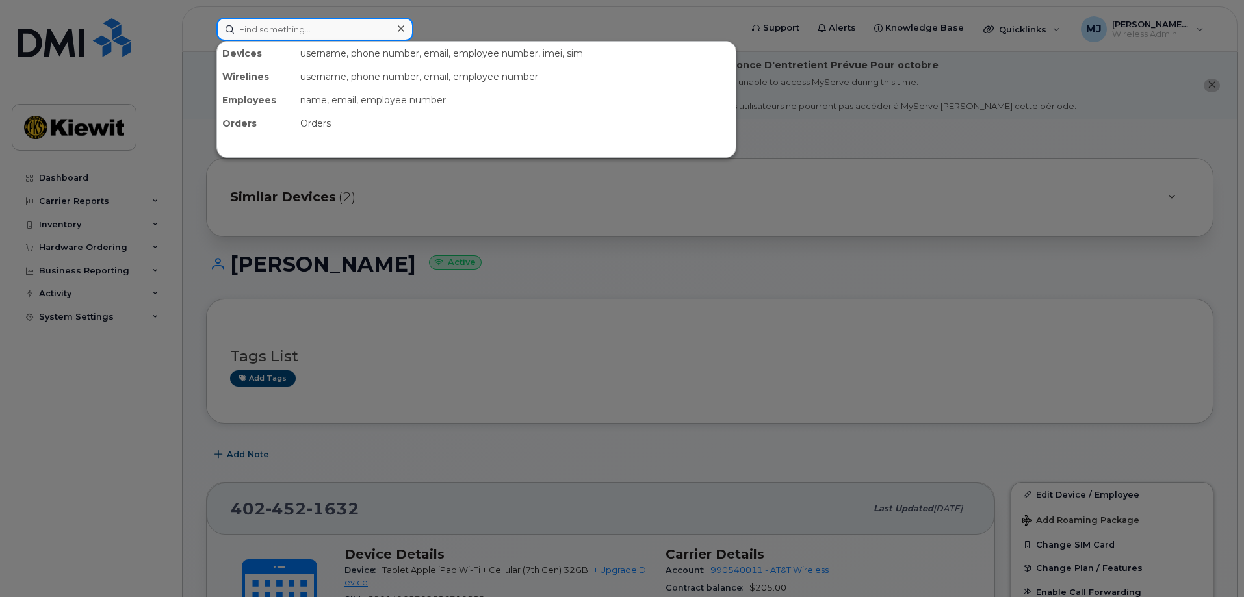
paste input "[PHONE_NUMBER]"
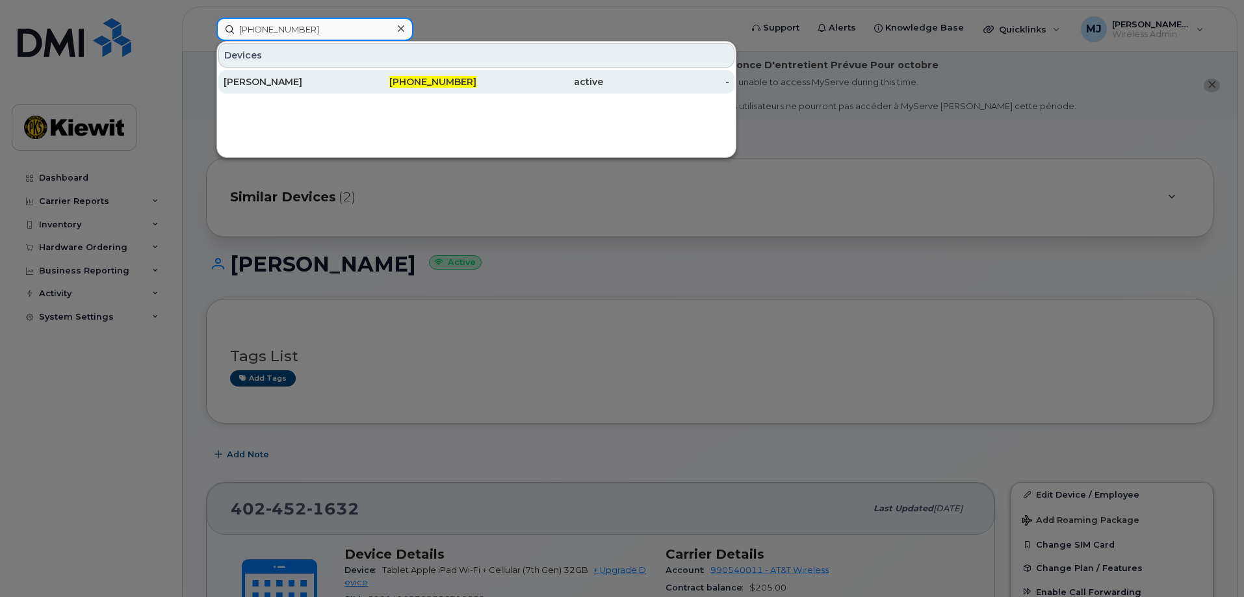
type input "[PHONE_NUMBER]"
click at [341, 85] on div "[PERSON_NAME]" at bounding box center [287, 81] width 127 height 13
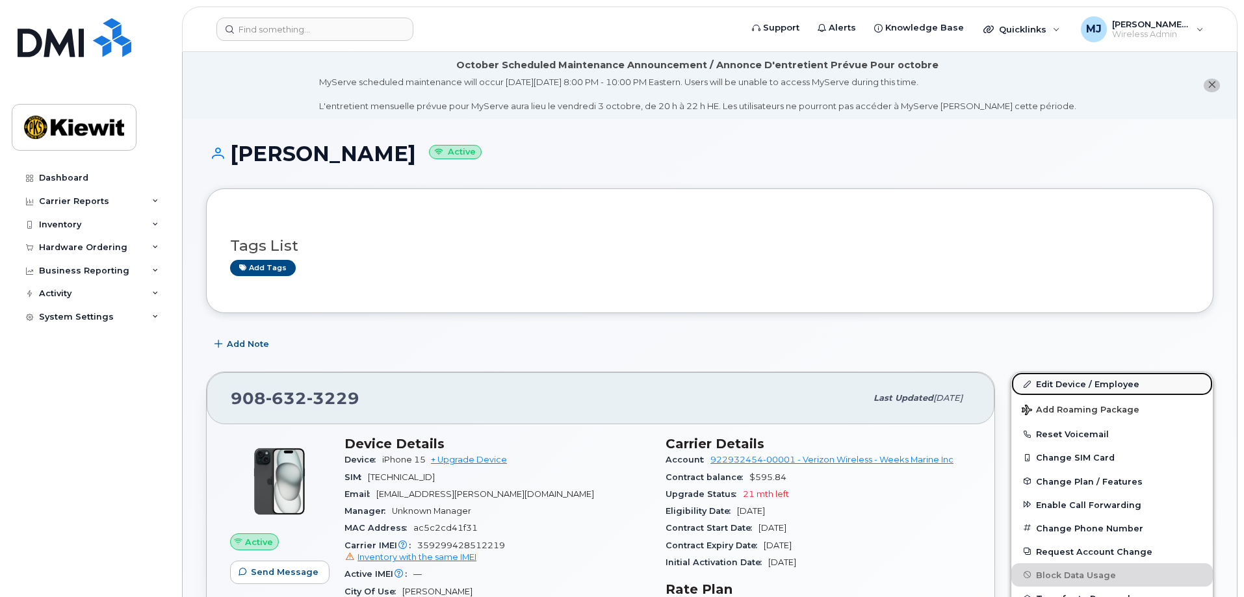
click at [1070, 386] on link "Edit Device / Employee" at bounding box center [1112, 383] width 202 height 23
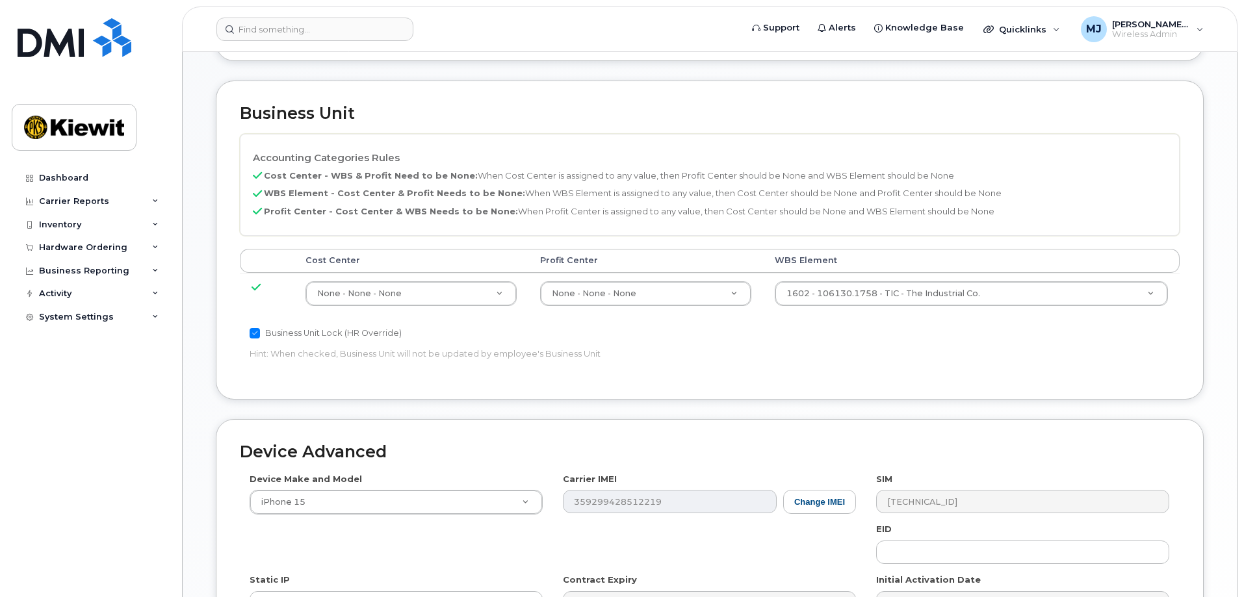
scroll to position [595, 0]
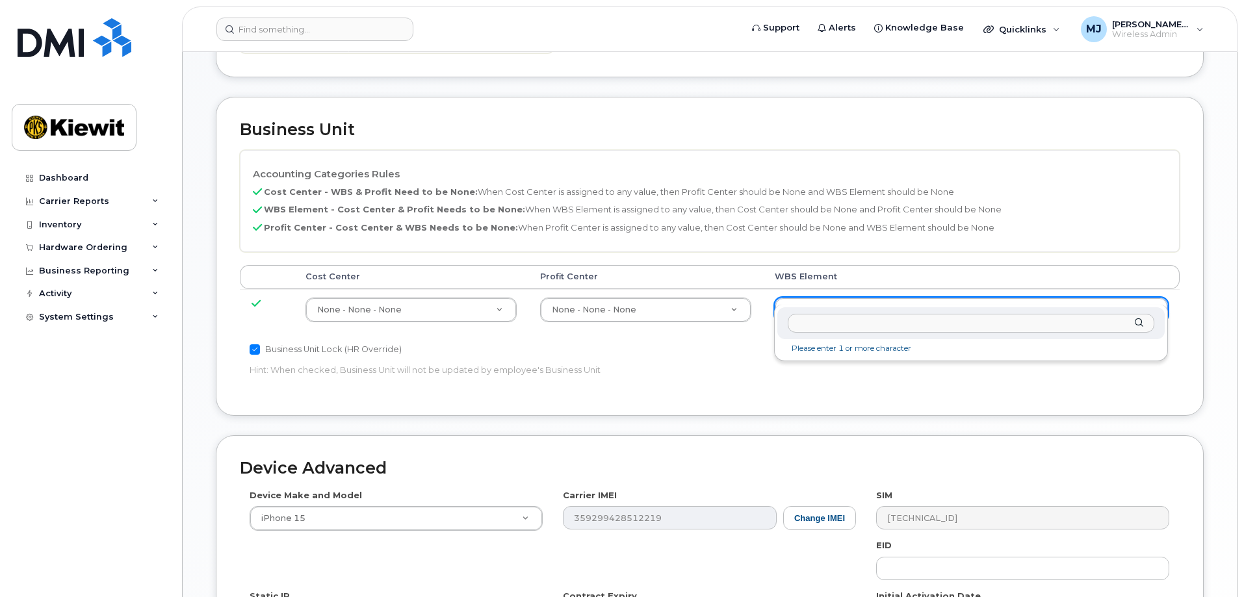
click at [868, 324] on input "text" at bounding box center [971, 323] width 367 height 19
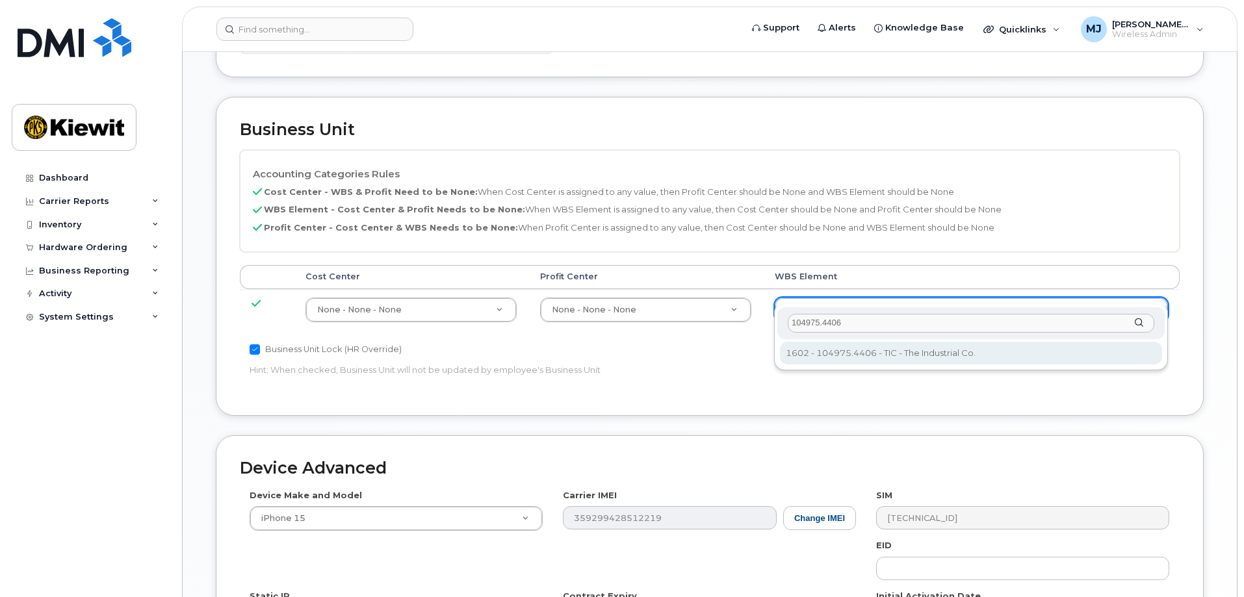
type input "104975.4406"
type input "30137073"
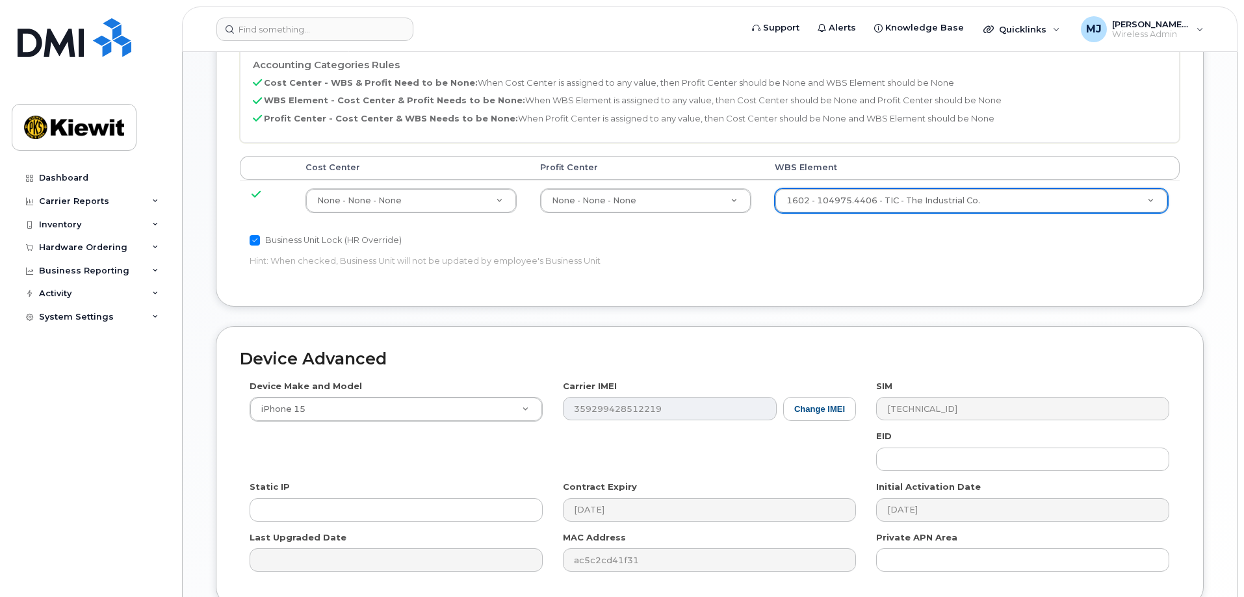
scroll to position [805, 0]
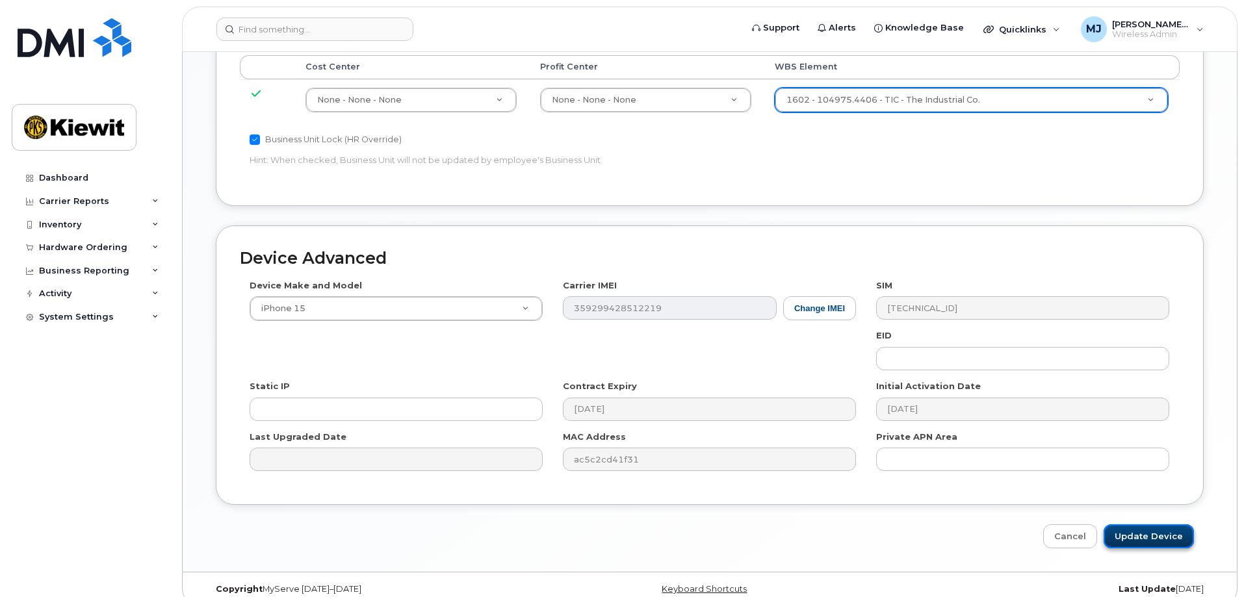
click at [1151, 525] on input "Update Device" at bounding box center [1149, 537] width 90 height 24
type input "Saving..."
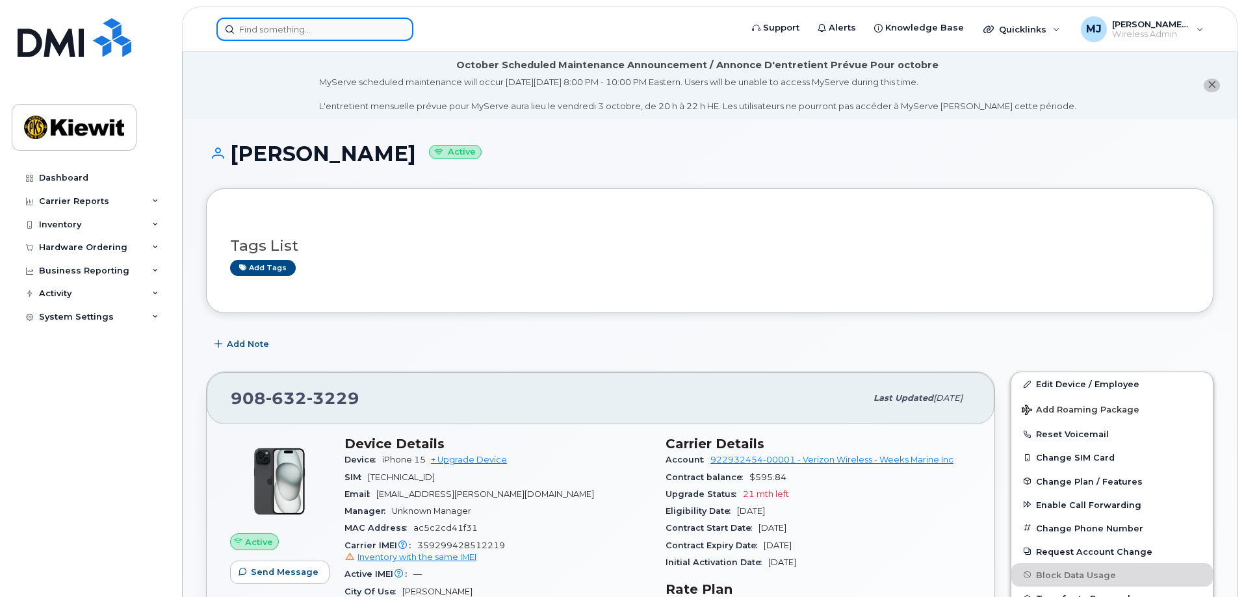
click at [279, 36] on input at bounding box center [314, 29] width 197 height 23
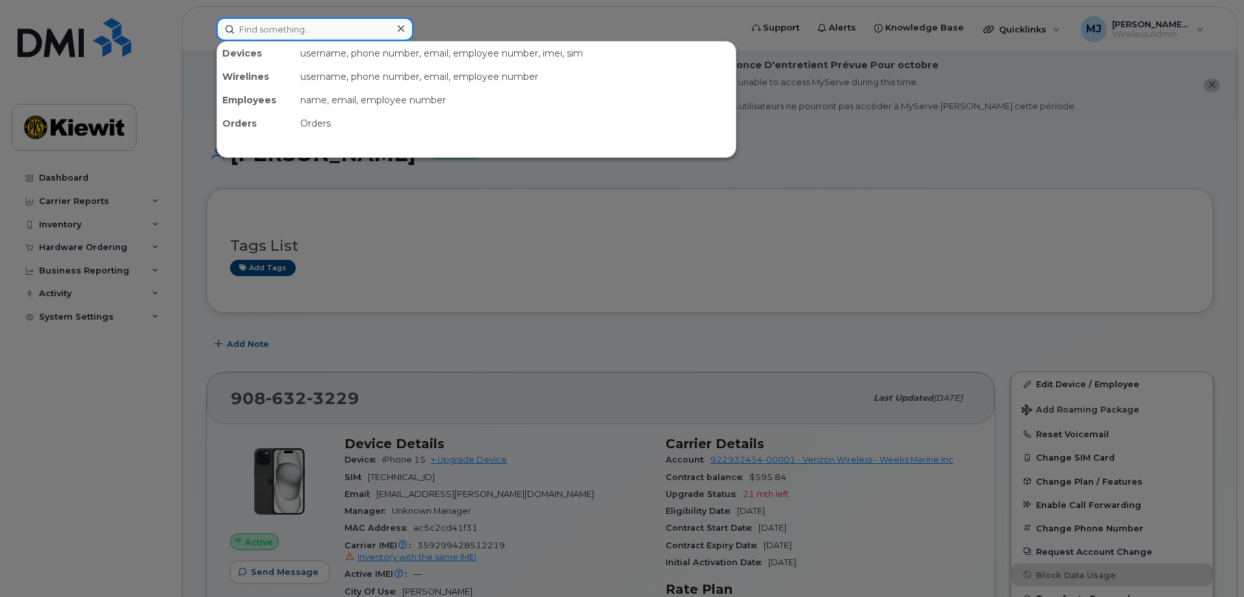
paste input "281-961-6546"
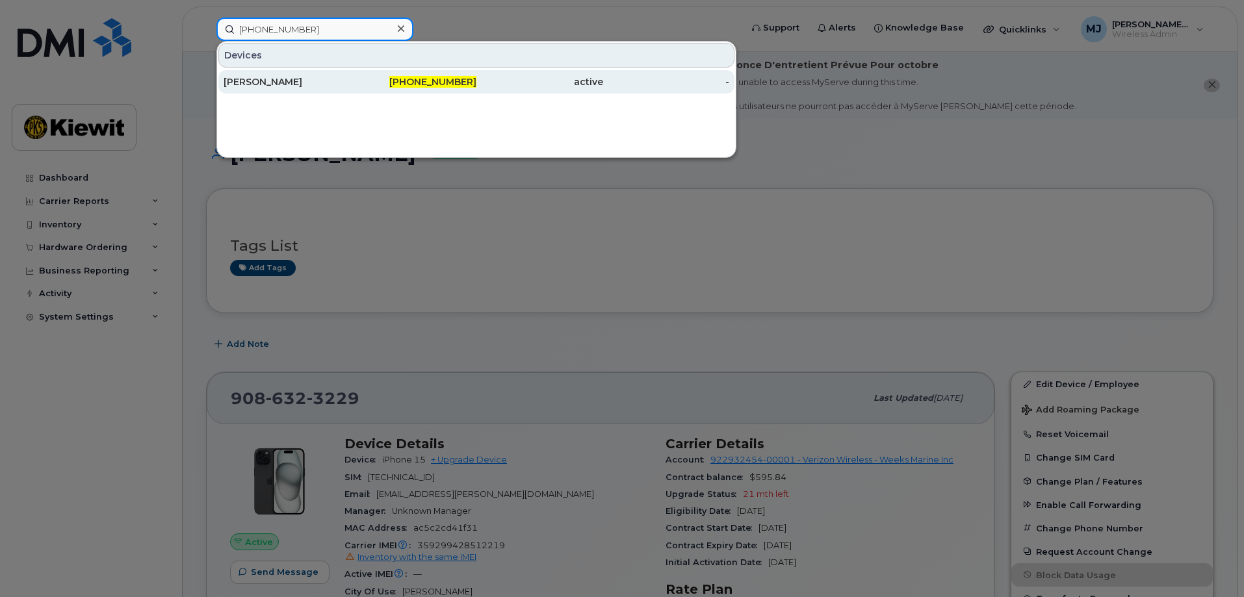
type input "281-961-6546"
click at [339, 82] on div "[PERSON_NAME]" at bounding box center [287, 81] width 127 height 13
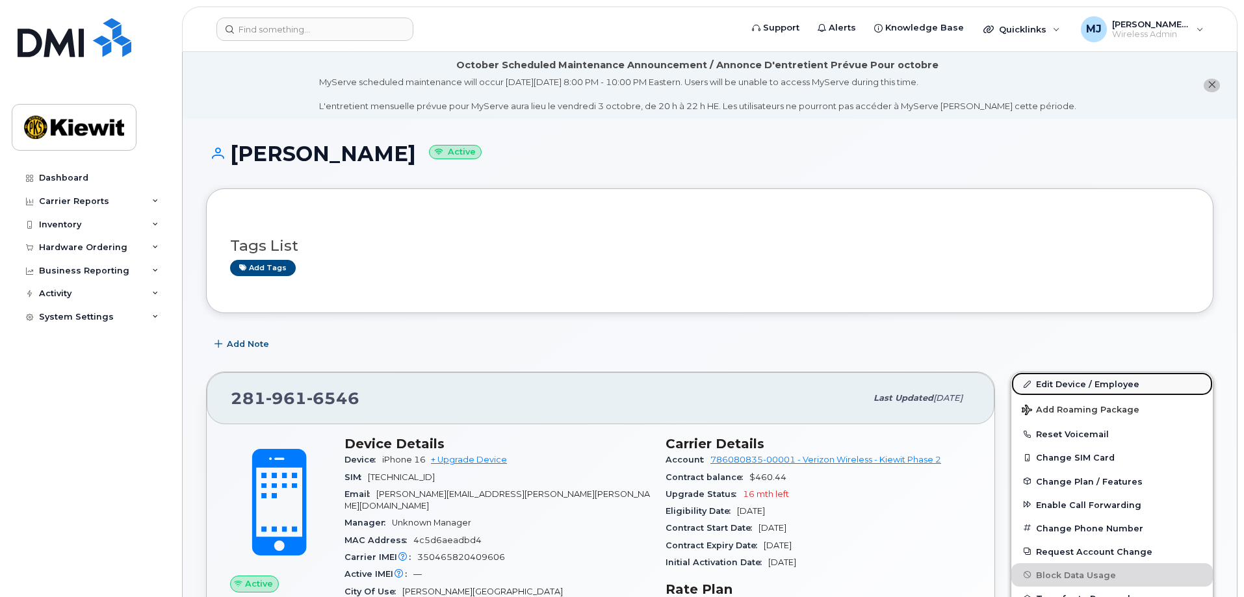
click at [1089, 386] on link "Edit Device / Employee" at bounding box center [1112, 383] width 202 height 23
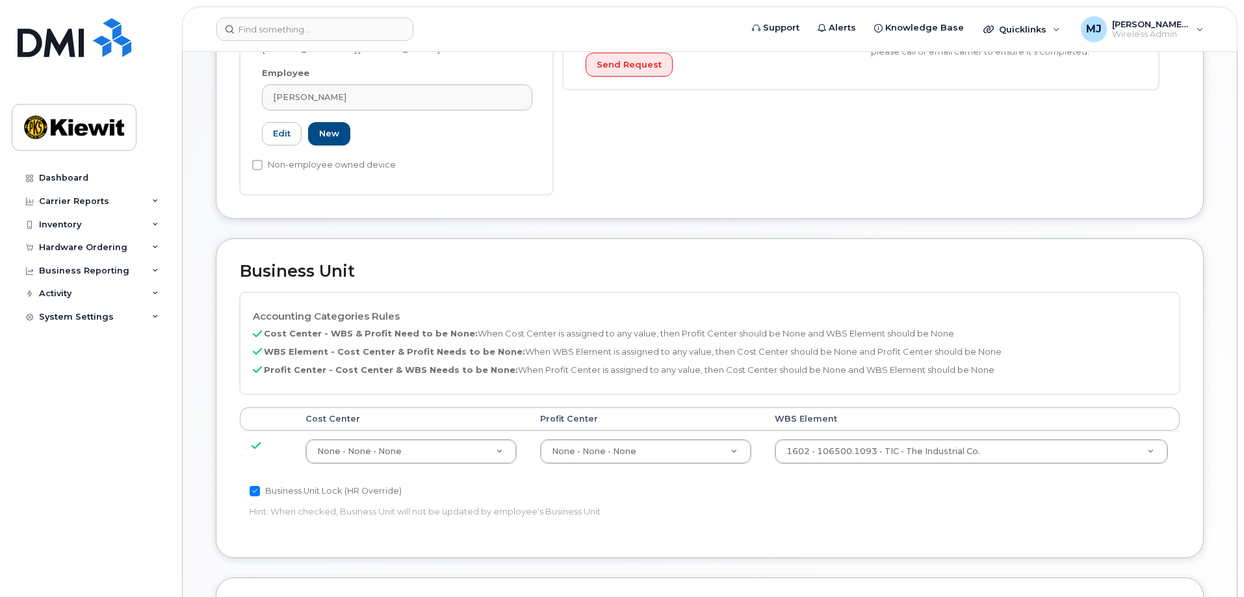
scroll to position [586, 0]
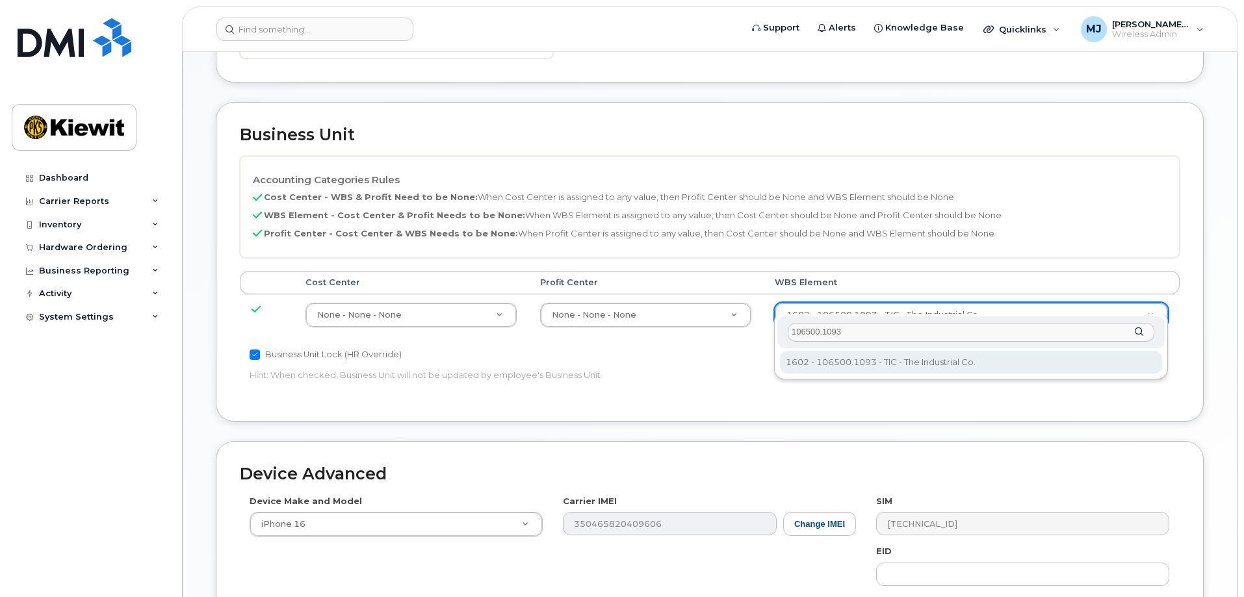
type input "106500.1093"
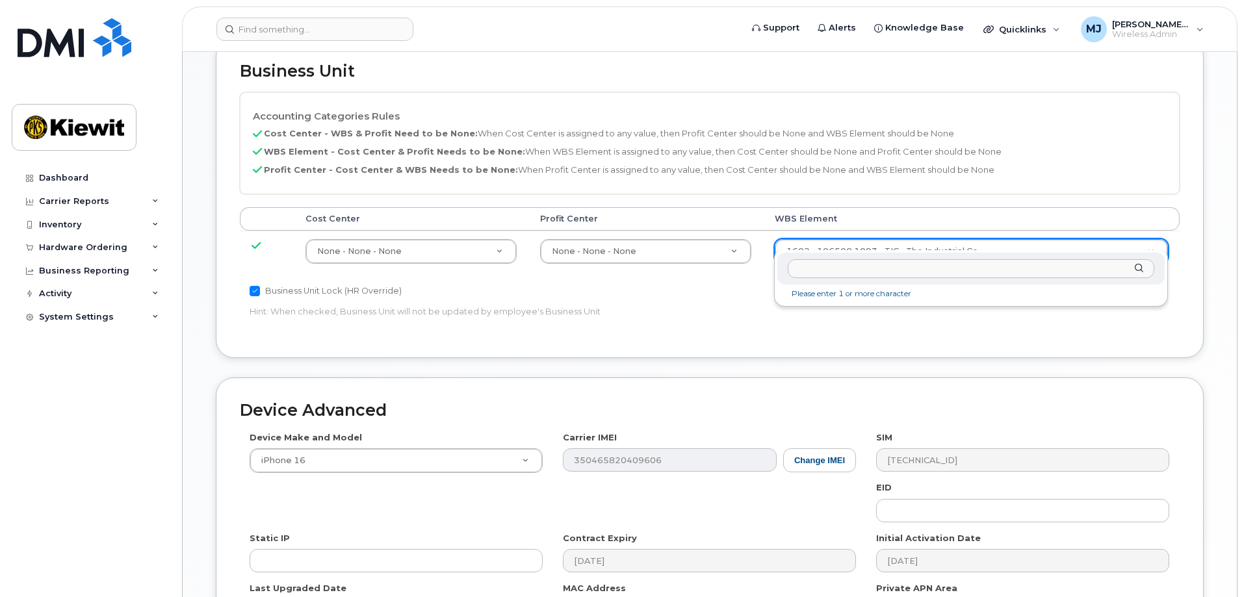
scroll to position [781, 0]
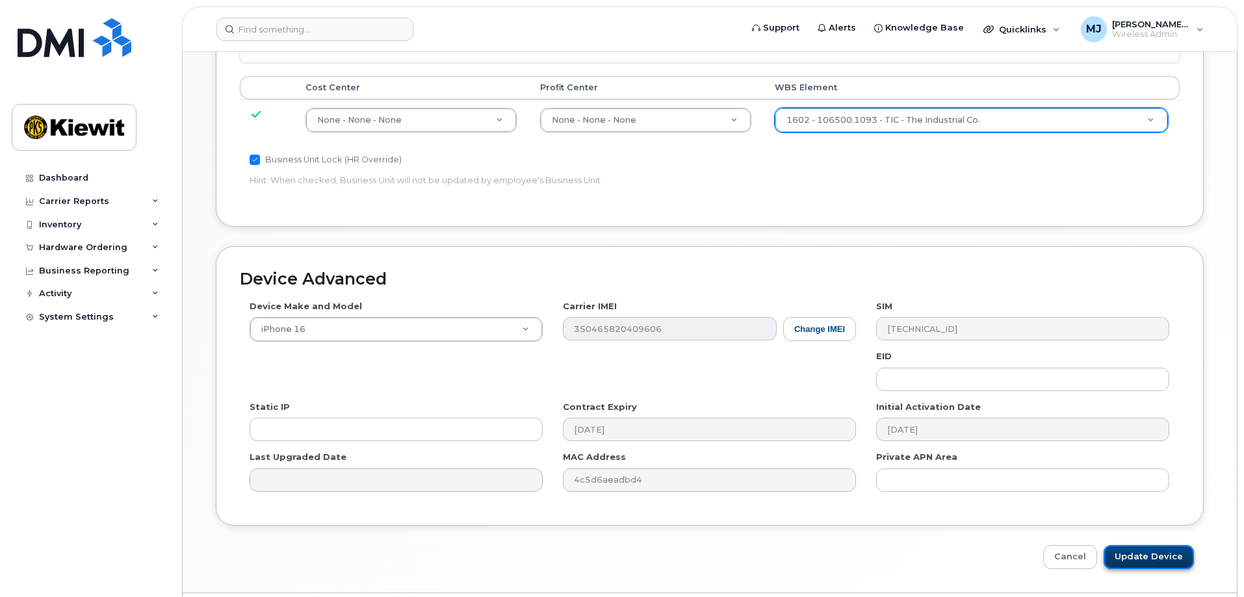
click at [1173, 547] on input "Update Device" at bounding box center [1149, 557] width 90 height 24
type input "Saving..."
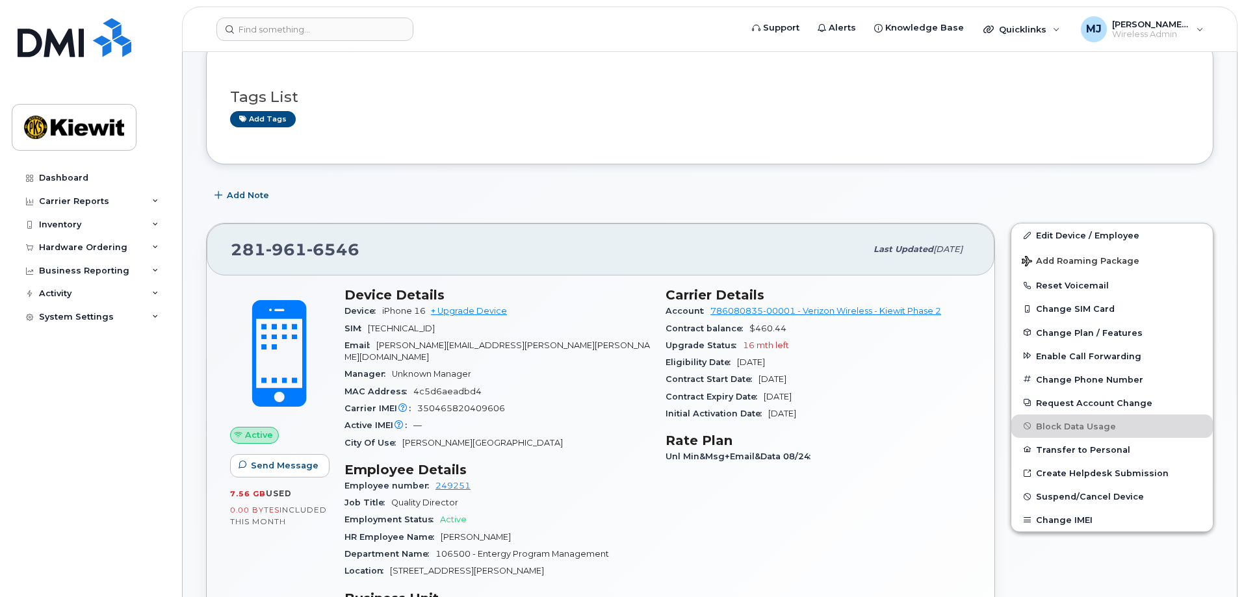
scroll to position [195, 0]
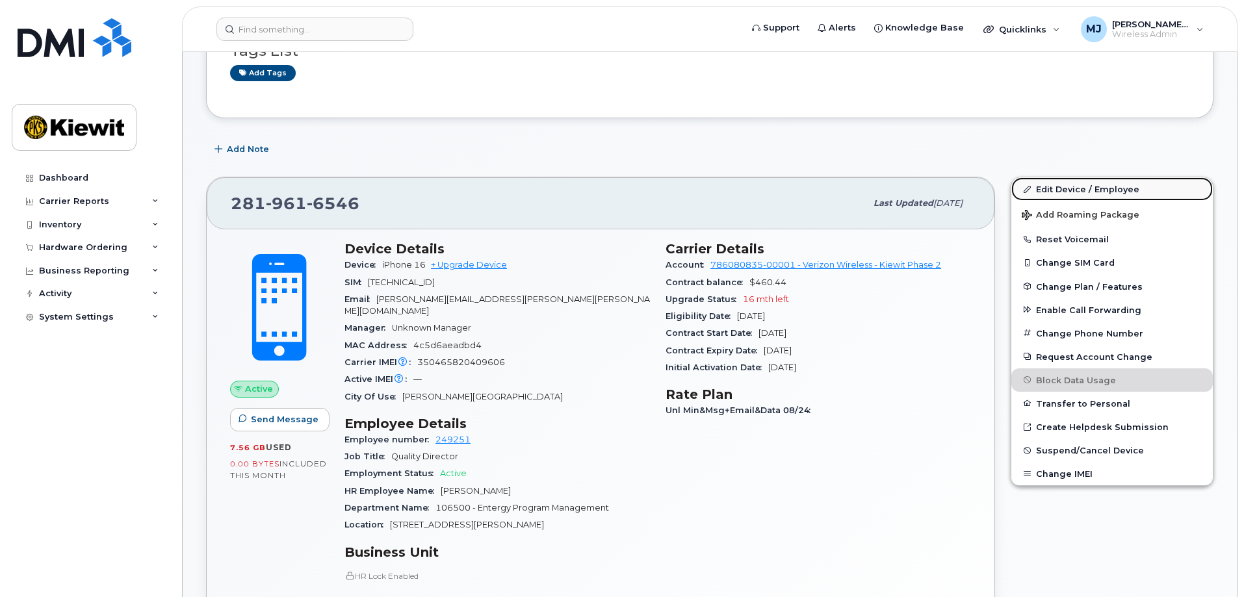
click at [1081, 195] on link "Edit Device / Employee" at bounding box center [1112, 188] width 202 height 23
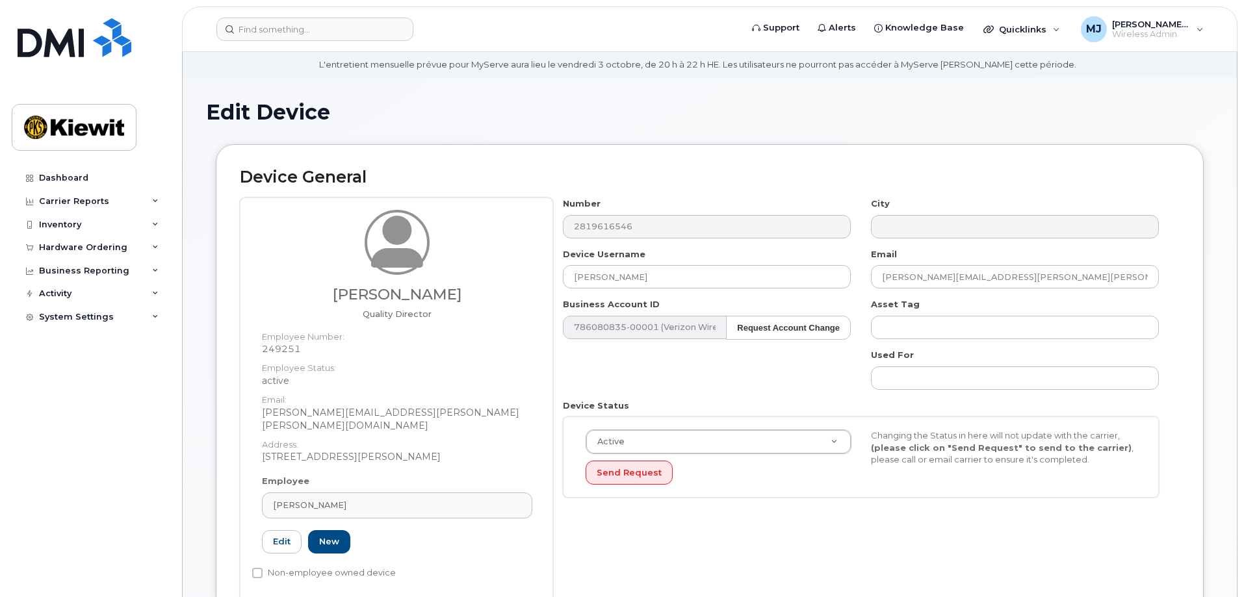
scroll to position [65, 0]
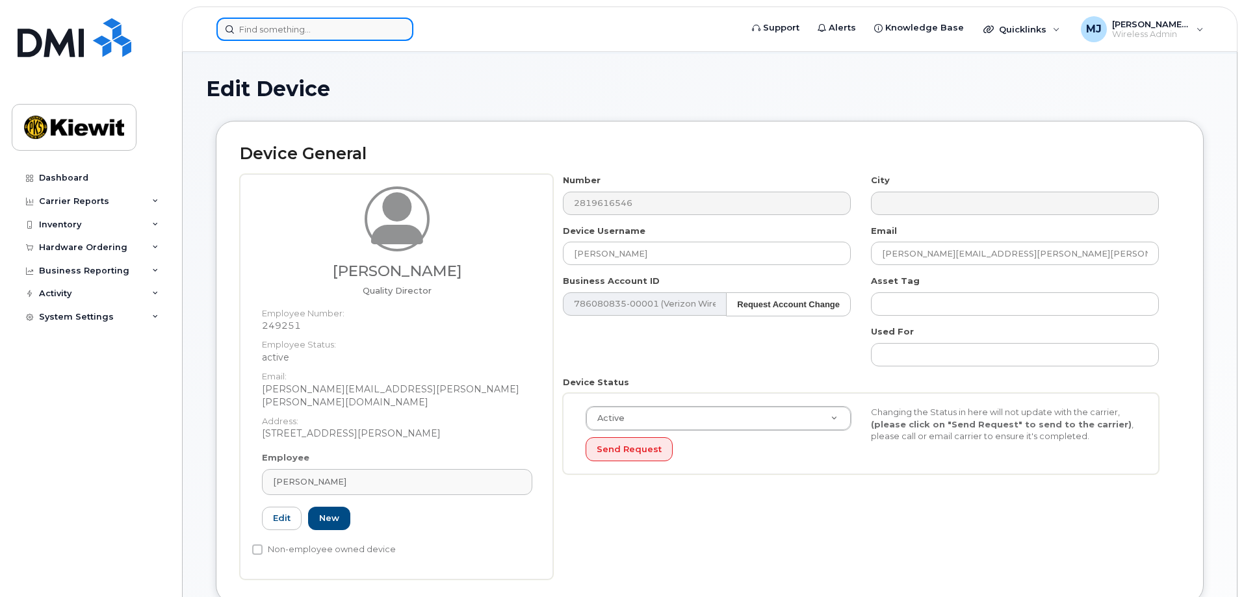
click at [315, 34] on input at bounding box center [314, 29] width 197 height 23
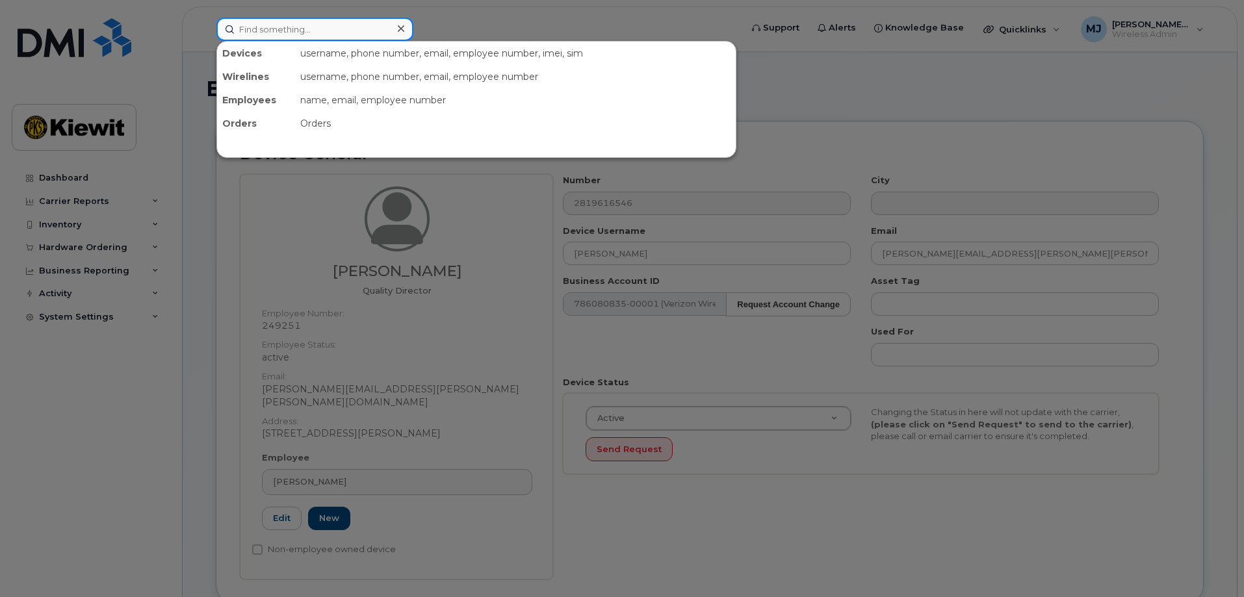
paste input "562-755-9525"
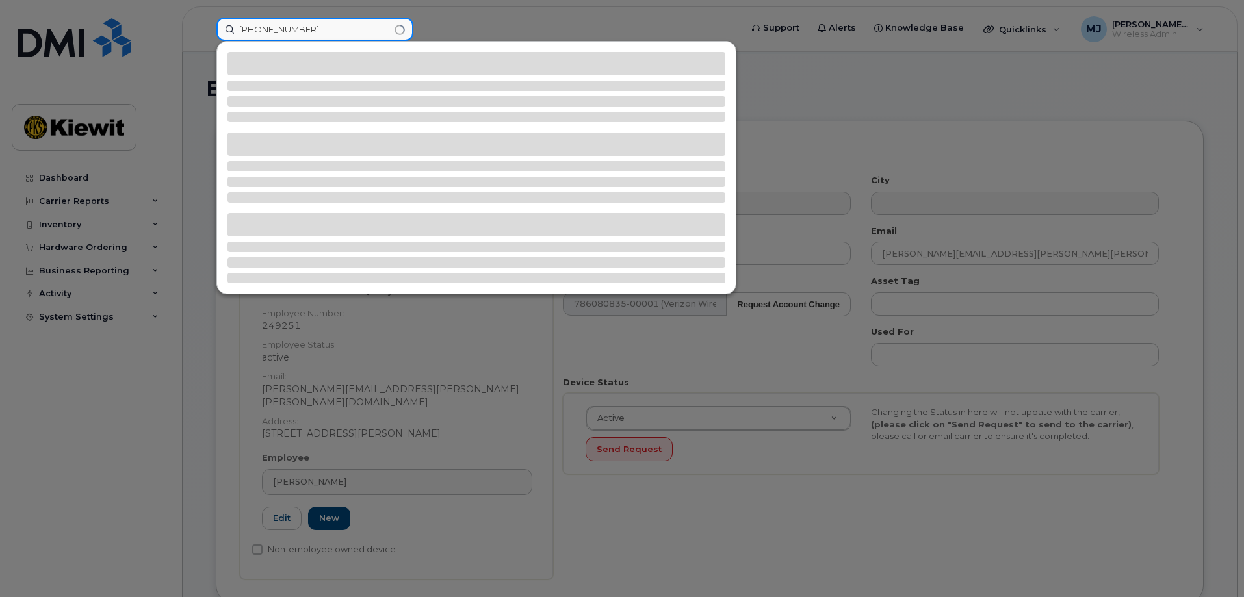
type input "562-755-9525"
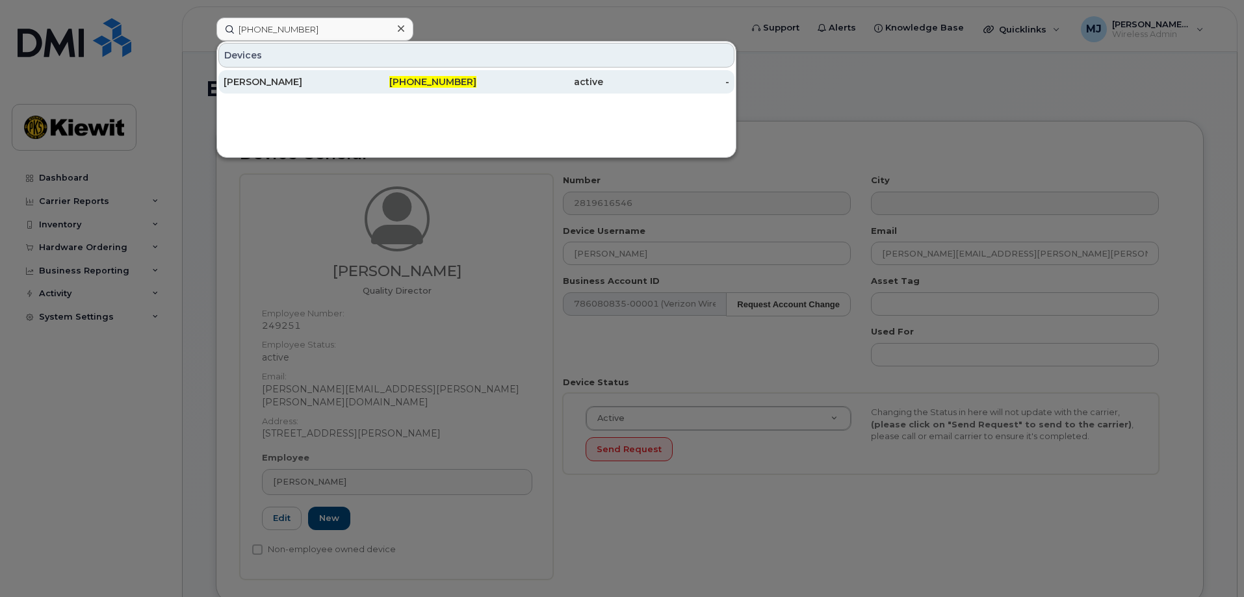
click at [329, 81] on div "JEFF ROWLAND" at bounding box center [287, 81] width 127 height 13
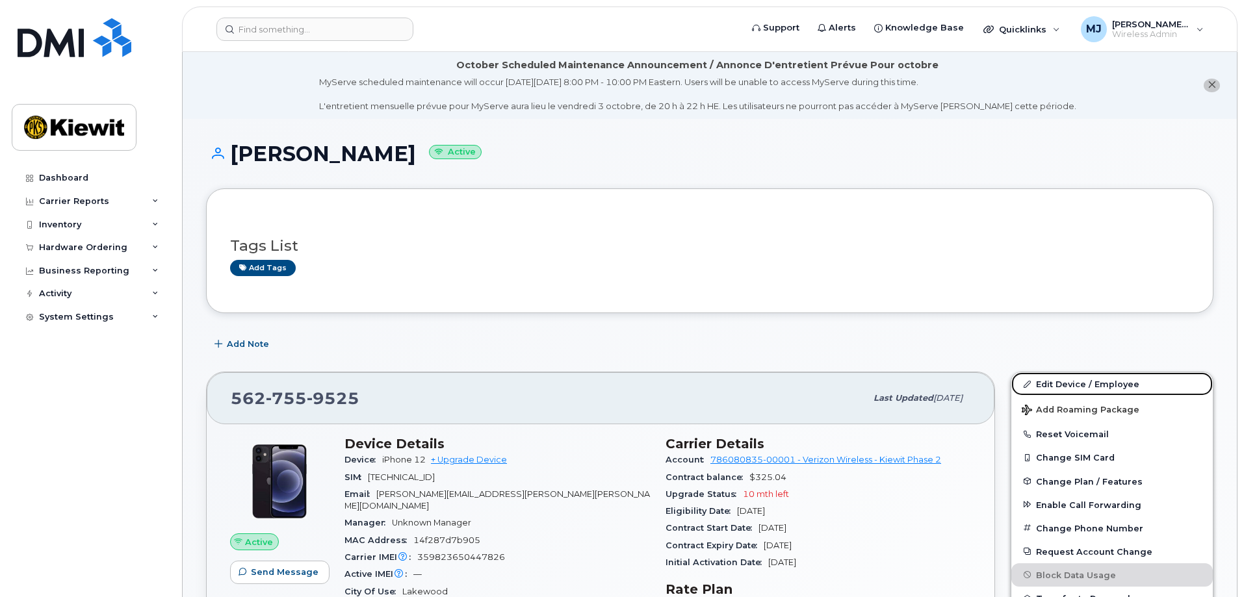
click at [1066, 385] on link "Edit Device / Employee" at bounding box center [1112, 383] width 202 height 23
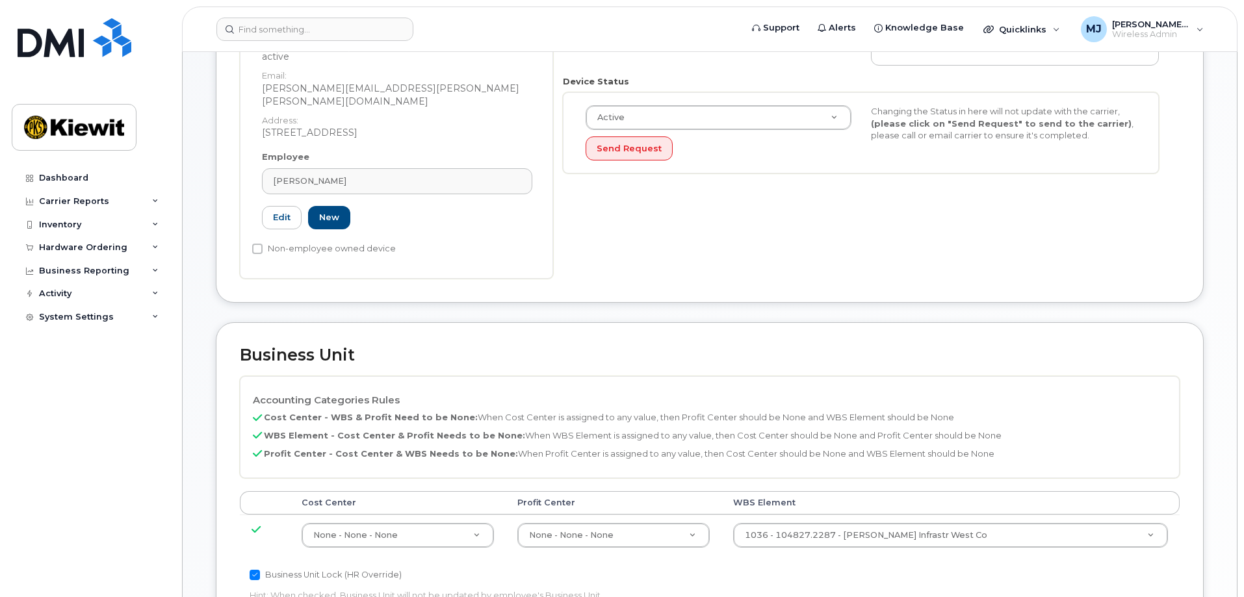
scroll to position [455, 0]
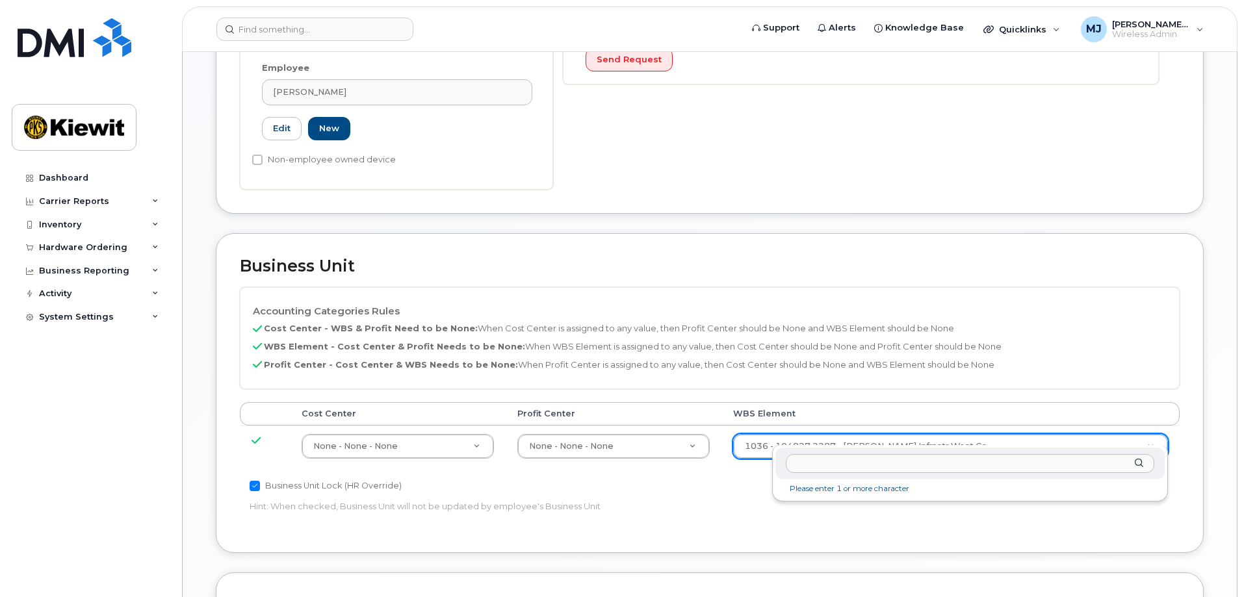
drag, startPoint x: 954, startPoint y: 443, endPoint x: 954, endPoint y: 456, distance: 13.0
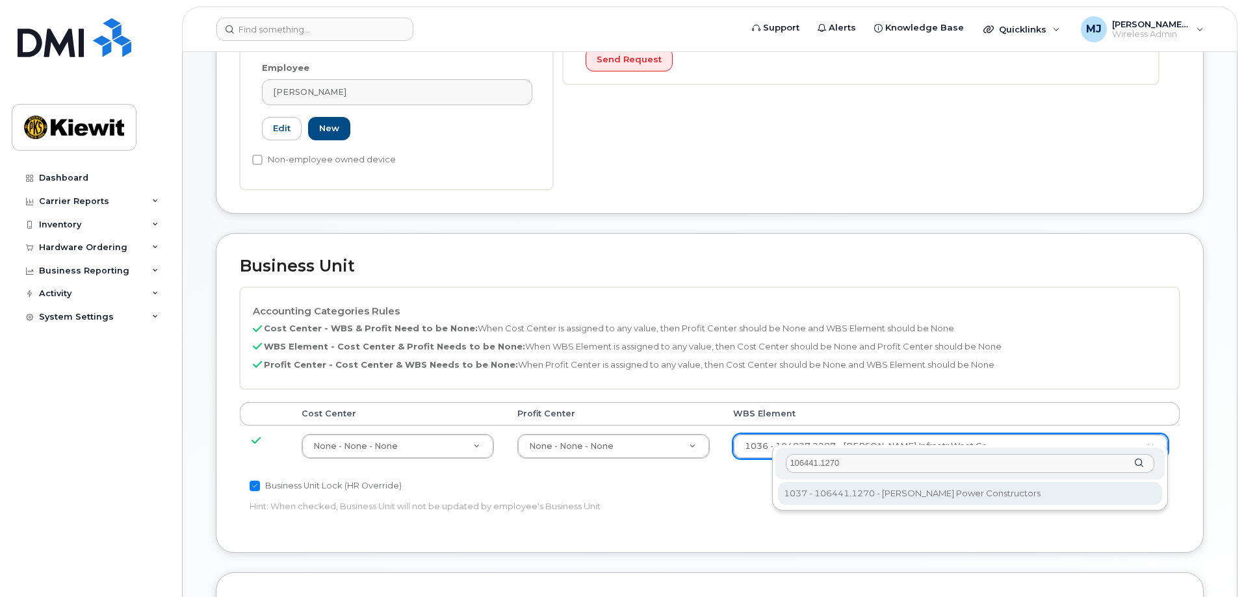
type input "106441.1270"
type input "35471826"
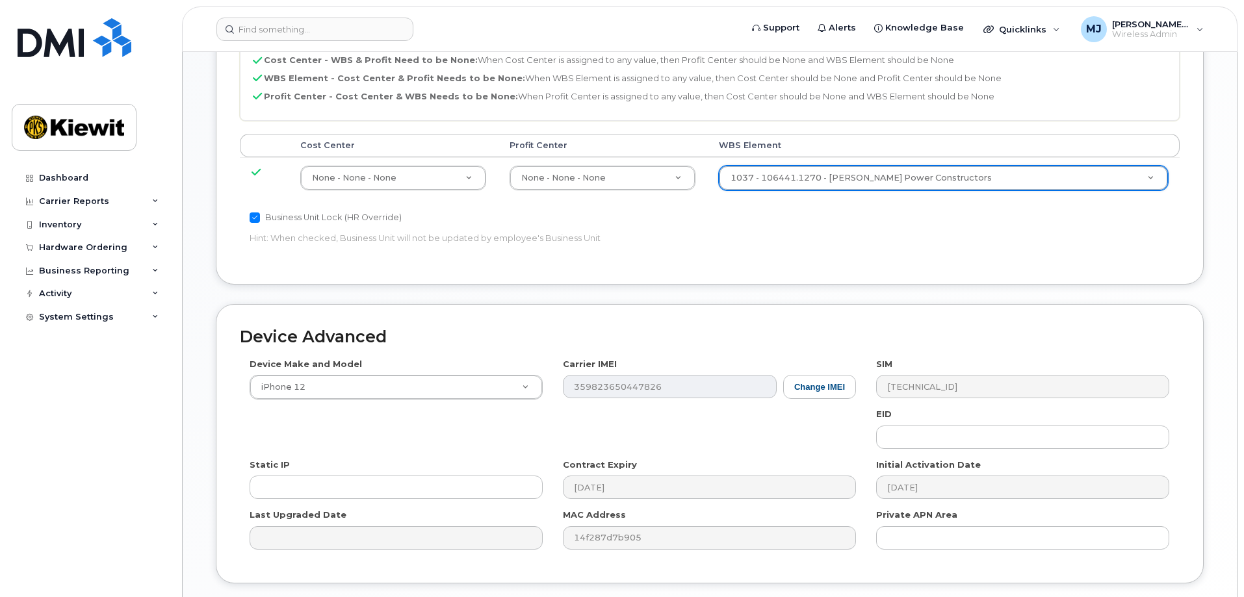
scroll to position [805, 0]
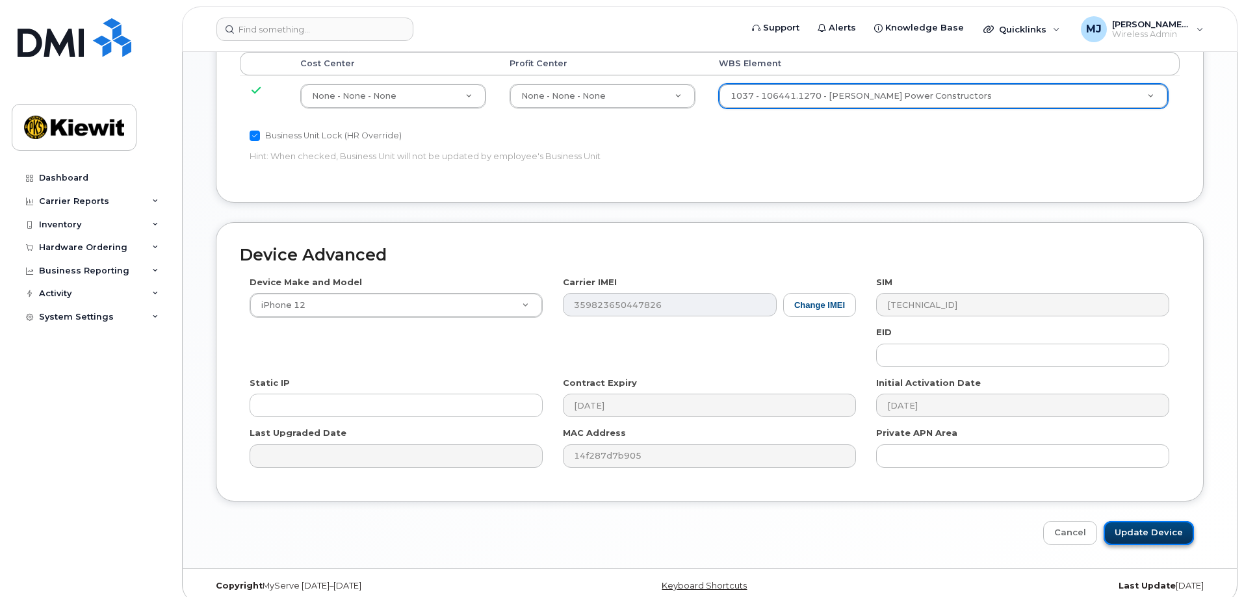
click at [1154, 523] on input "Update Device" at bounding box center [1149, 533] width 90 height 24
type input "Saving..."
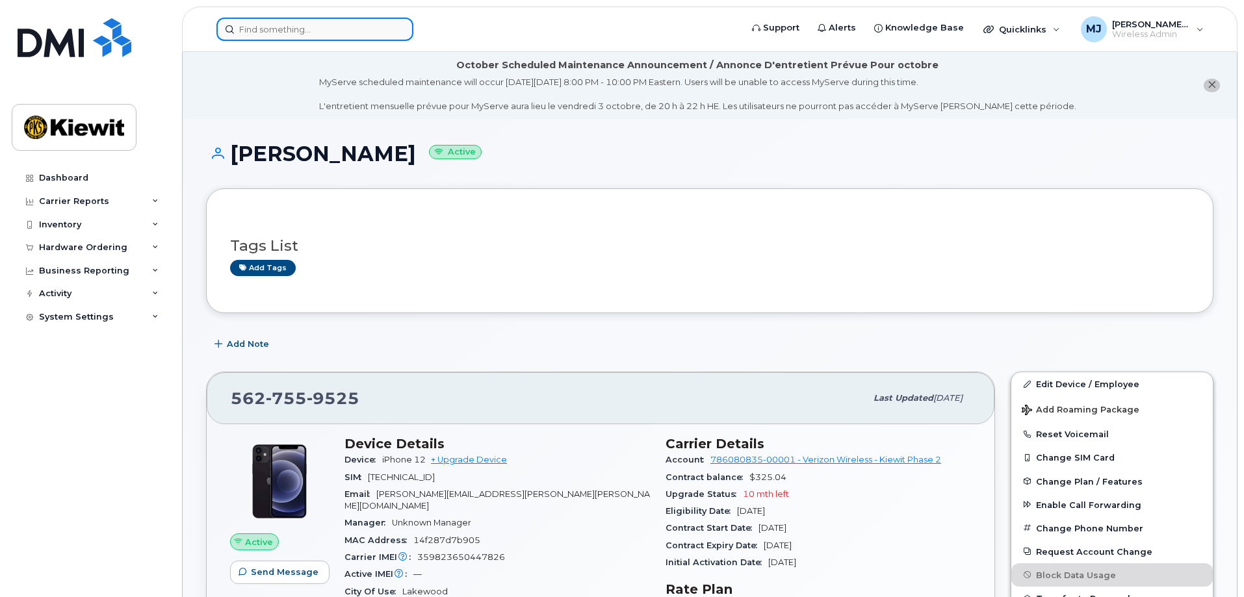
click at [233, 35] on input at bounding box center [314, 29] width 197 height 23
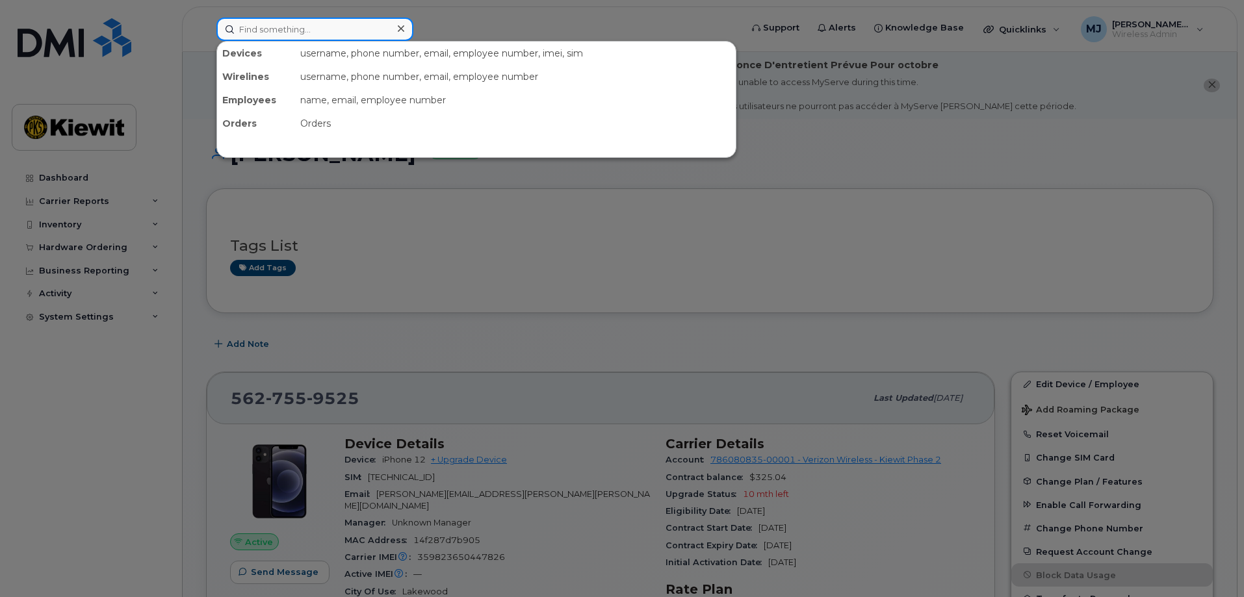
paste input "[PHONE_NUMBER]"
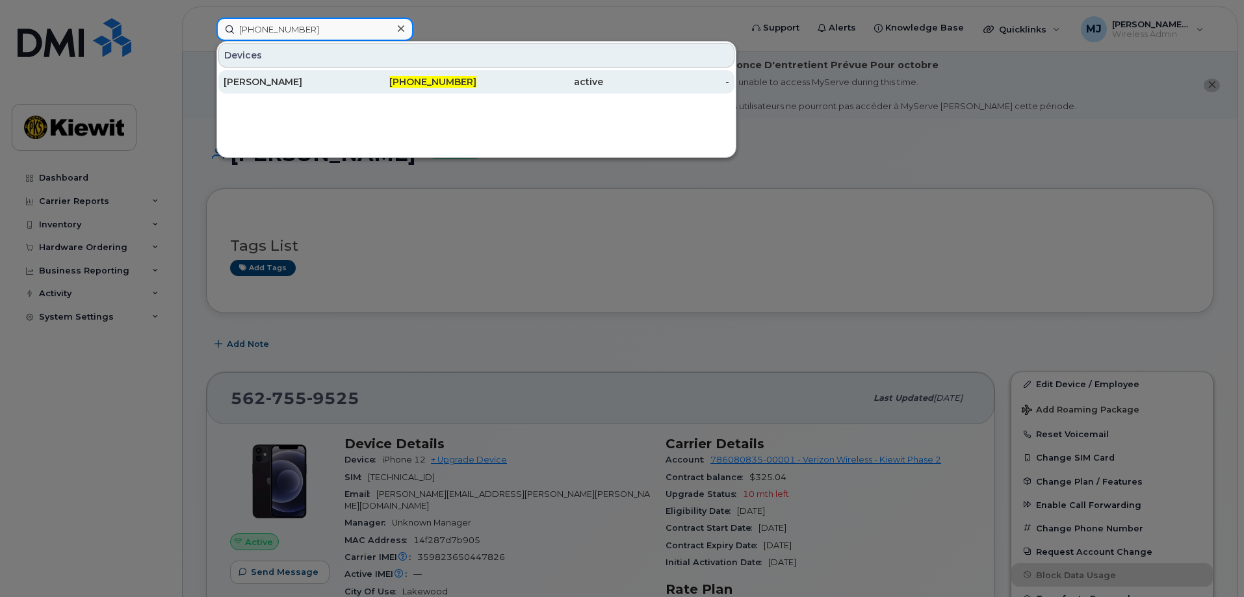
type input "[PHONE_NUMBER]"
click at [358, 83] on div "838-267-0208" at bounding box center [413, 81] width 127 height 13
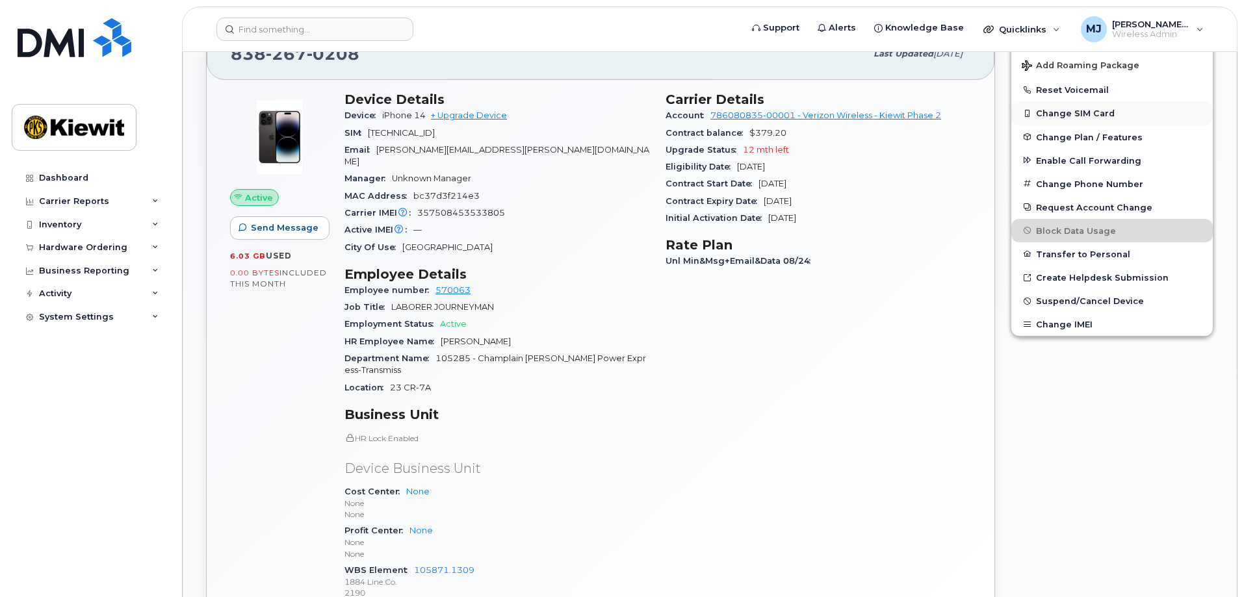
scroll to position [390, 0]
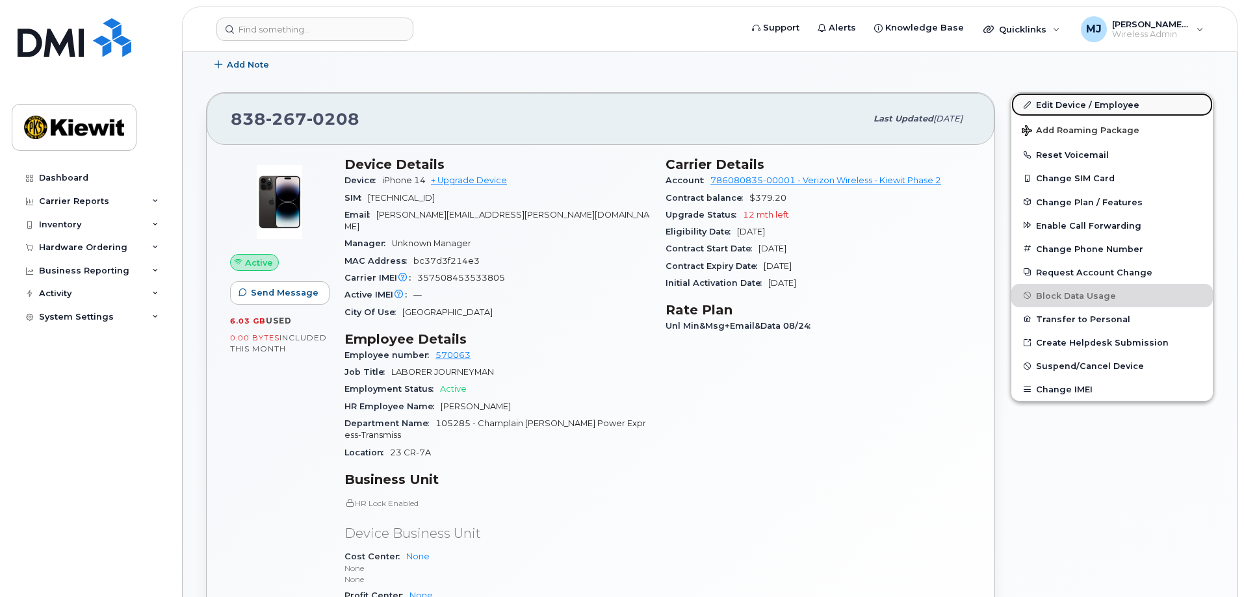
click at [1085, 103] on link "Edit Device / Employee" at bounding box center [1112, 104] width 202 height 23
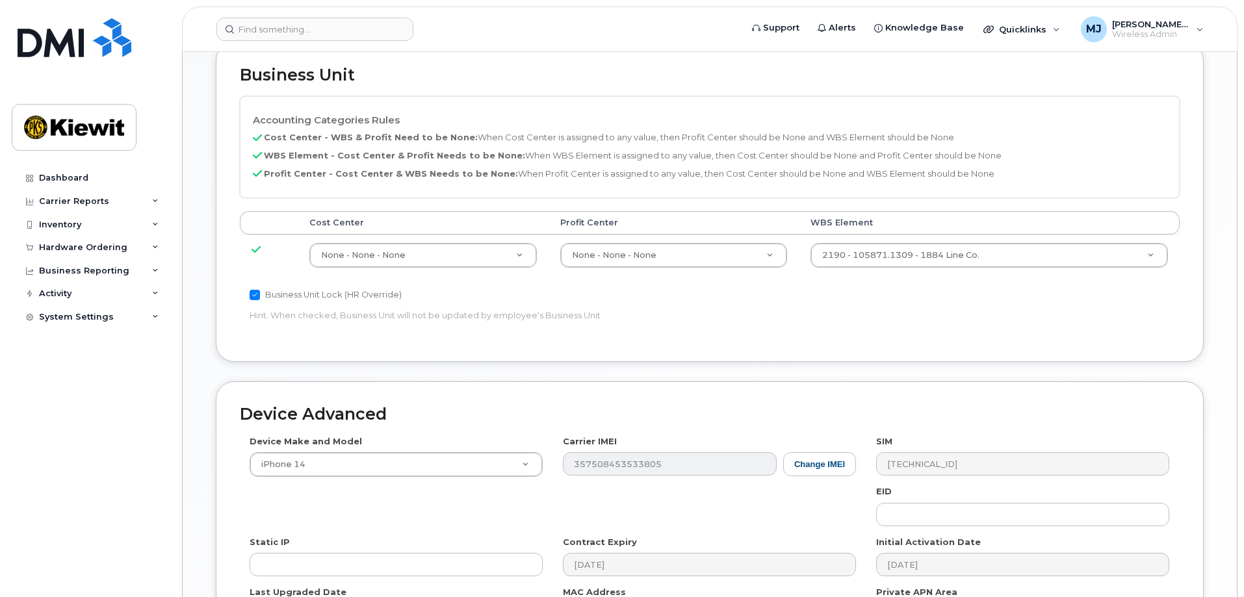
scroll to position [650, 0]
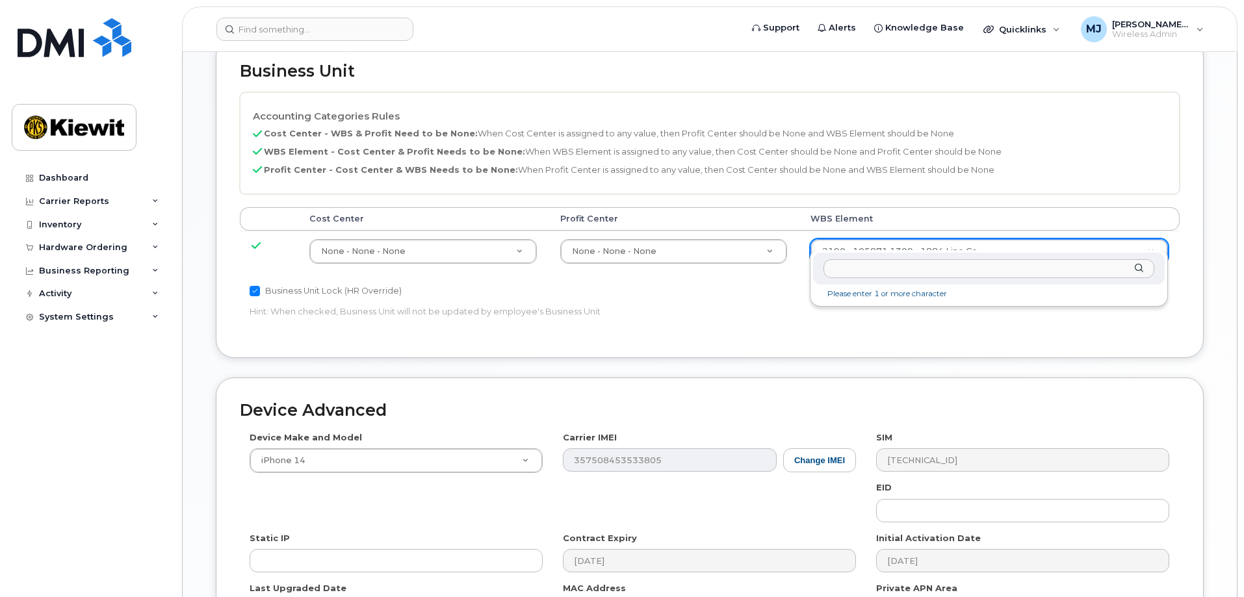
click at [938, 276] on input "text" at bounding box center [989, 268] width 331 height 19
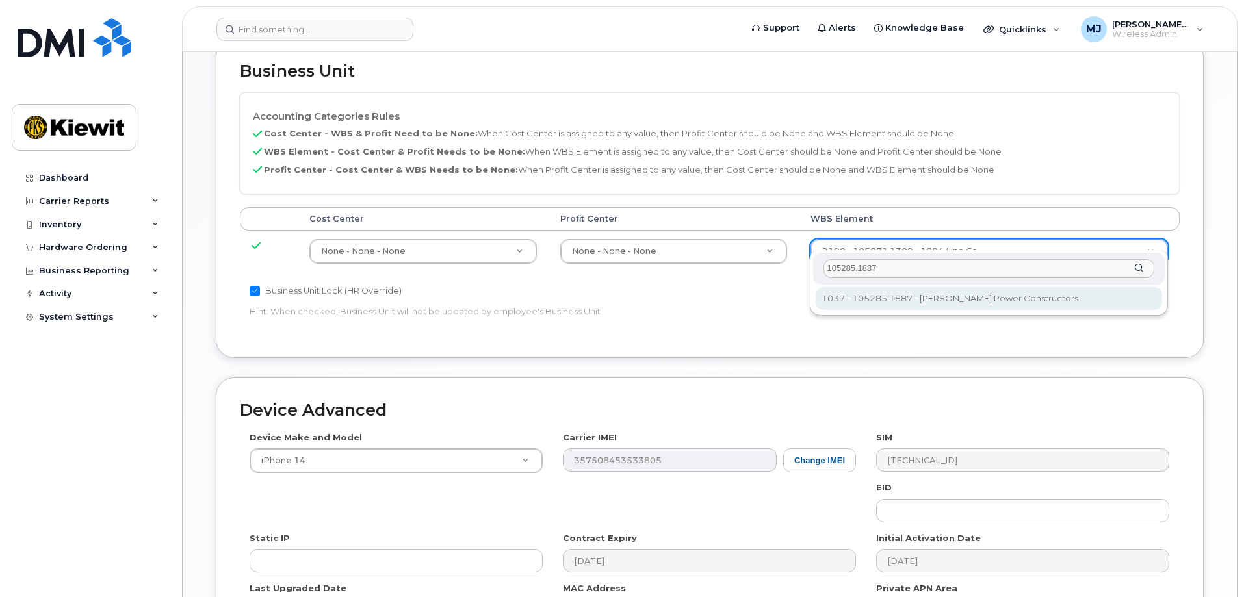
type input "105285.1887"
type input "29959505"
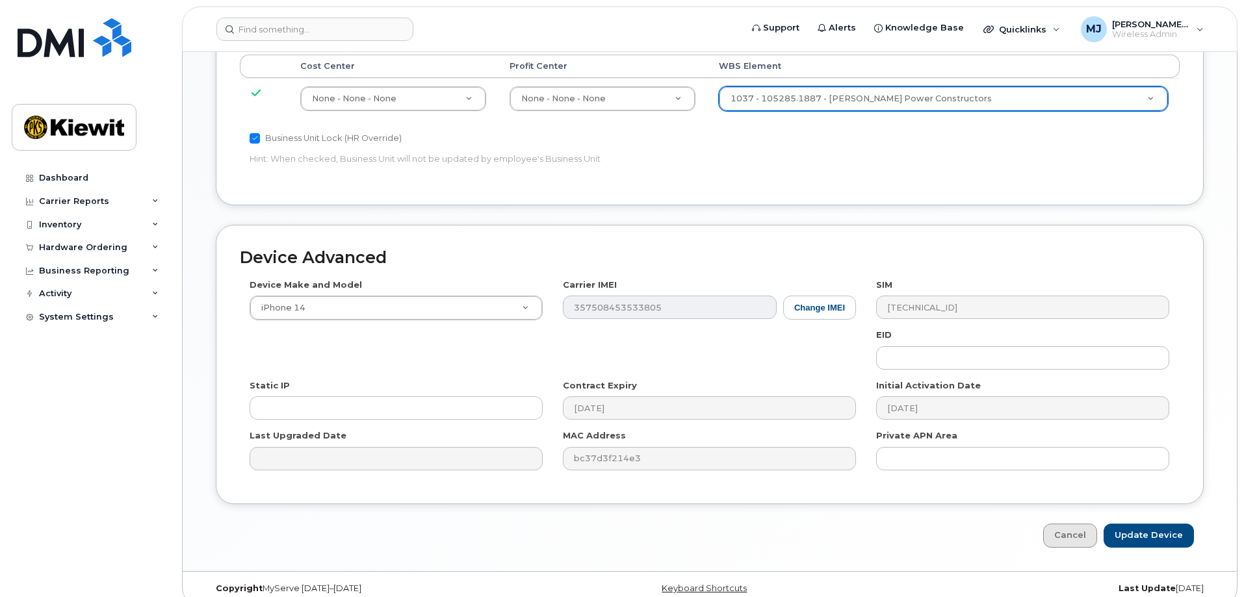
scroll to position [805, 0]
click at [1139, 521] on input "Update Device" at bounding box center [1149, 533] width 90 height 24
type input "Saving..."
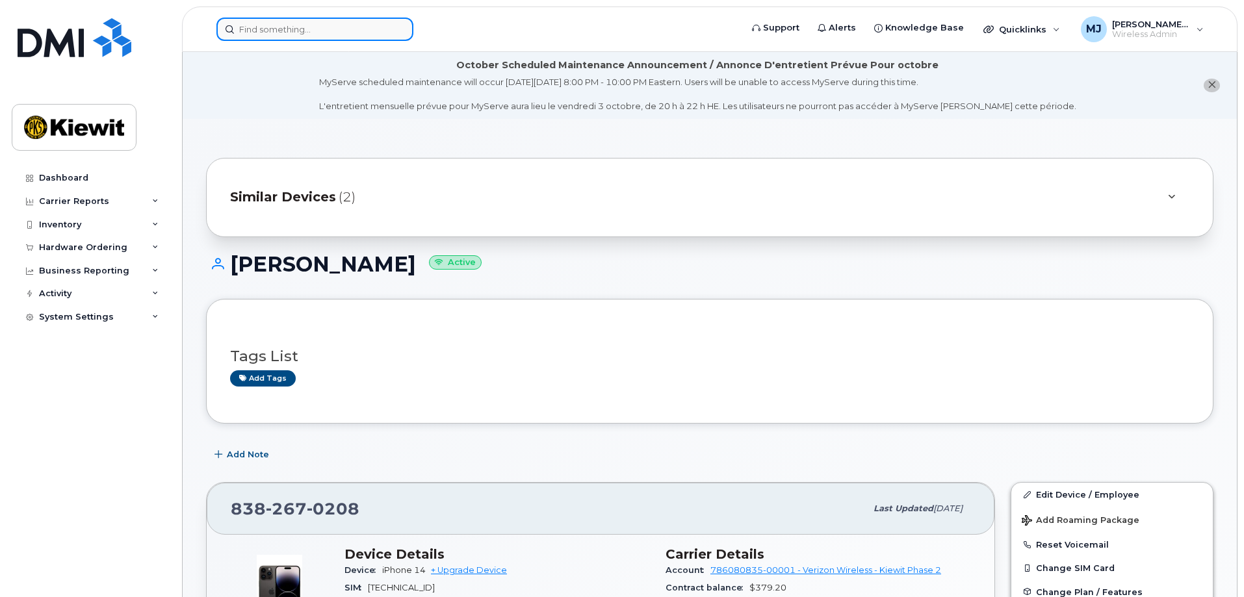
click at [370, 31] on input at bounding box center [314, 29] width 197 height 23
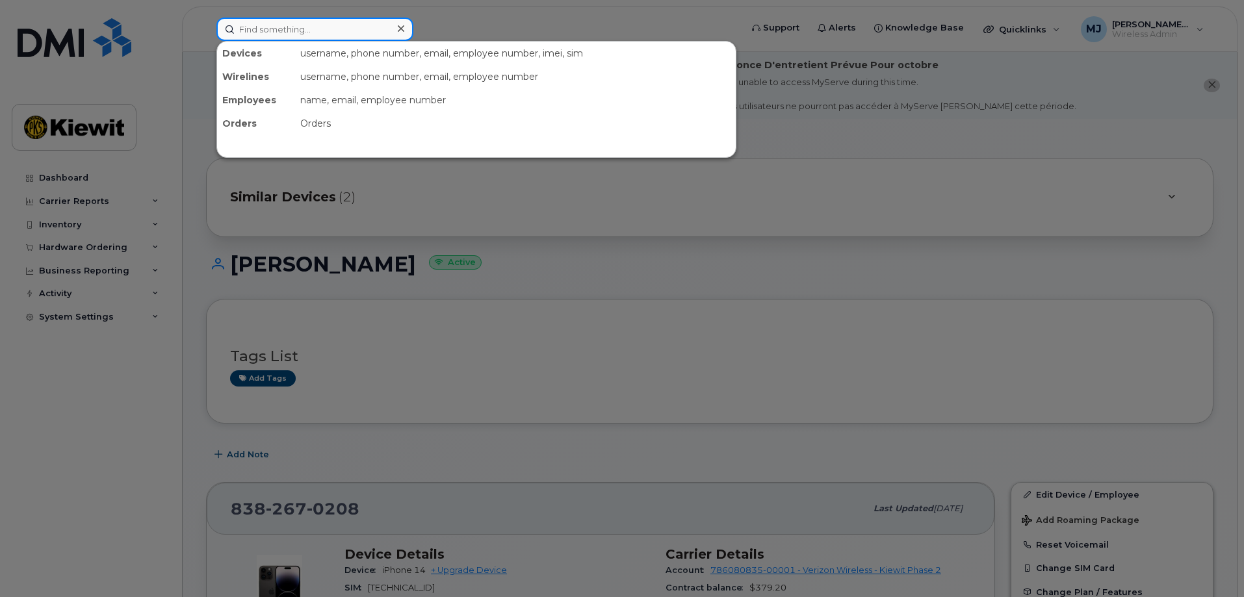
paste input "913-415-5686"
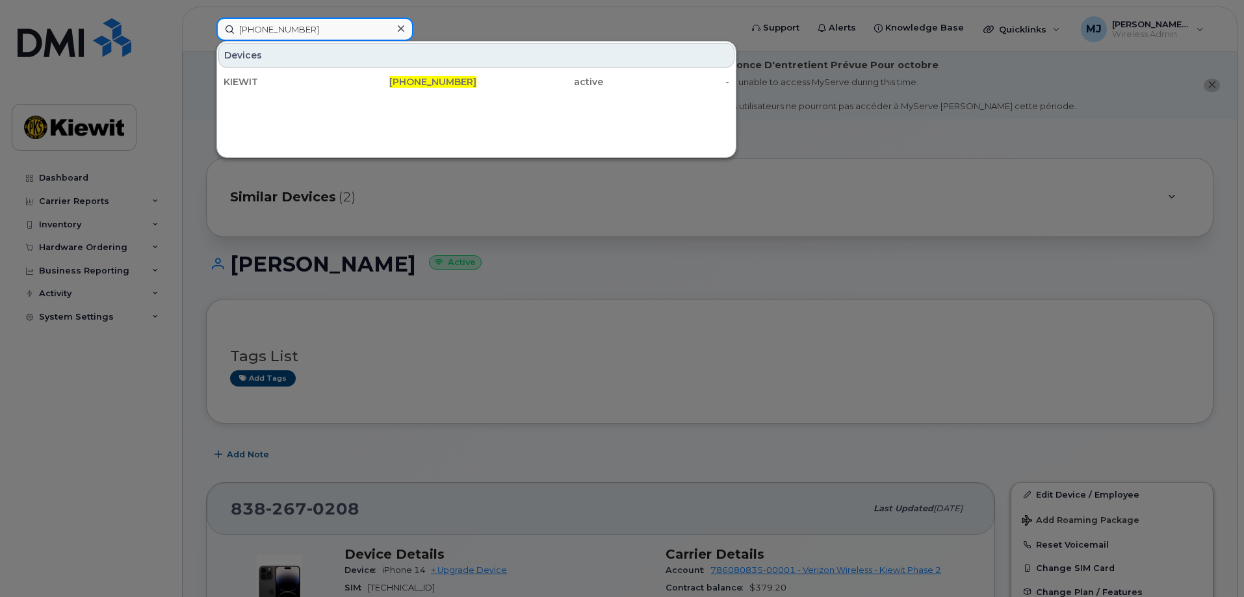
type input "913-415-5686"
click at [427, 72] on div "913-415-5686" at bounding box center [413, 81] width 127 height 23
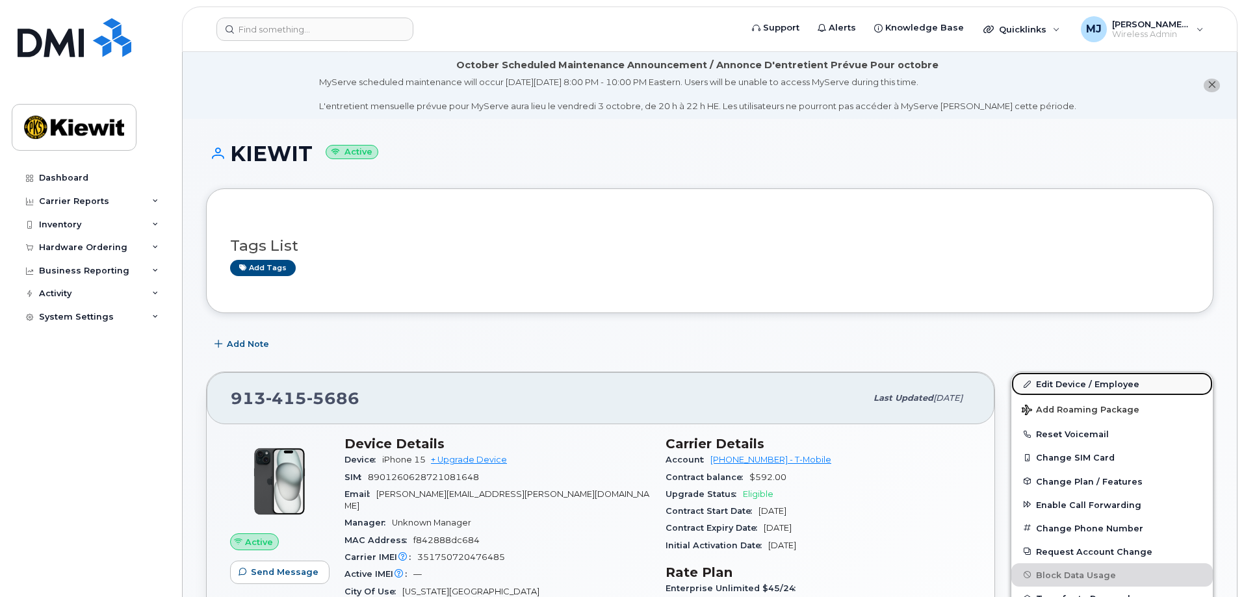
click at [1060, 385] on link "Edit Device / Employee" at bounding box center [1112, 383] width 202 height 23
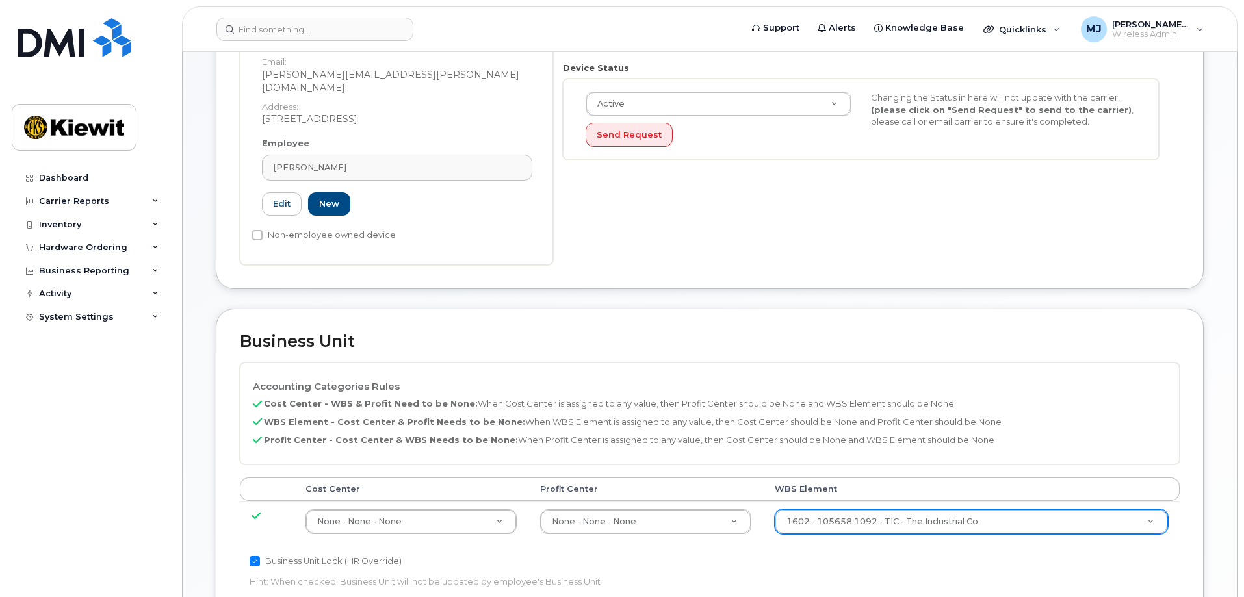
scroll to position [520, 0]
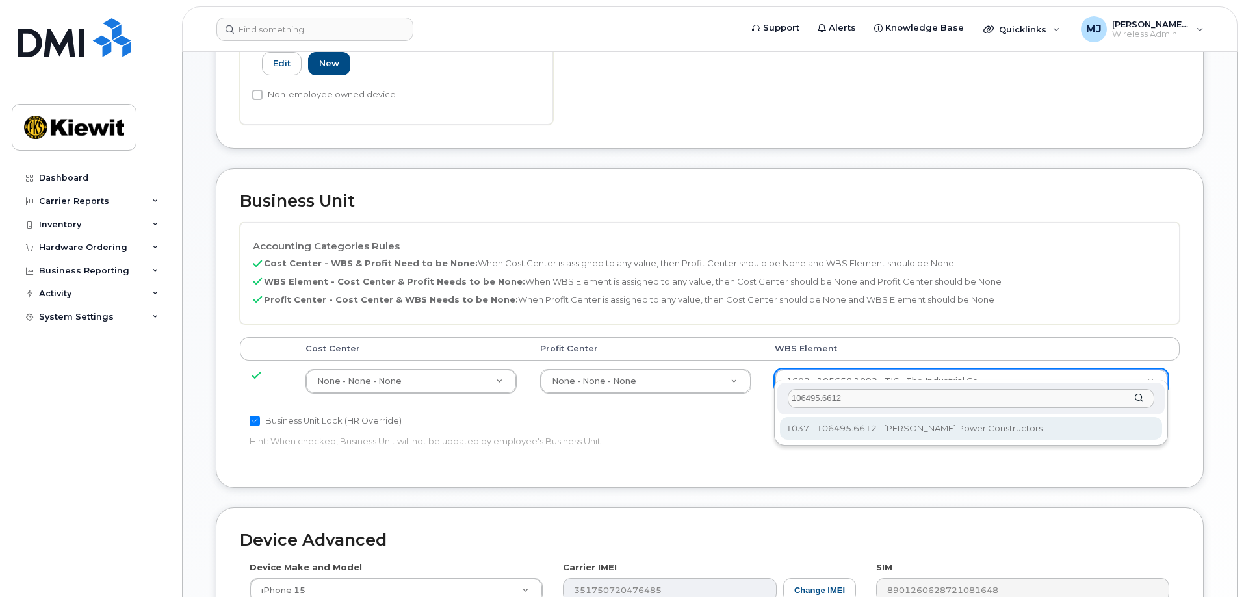
type input "106495.6612"
type input "35834206"
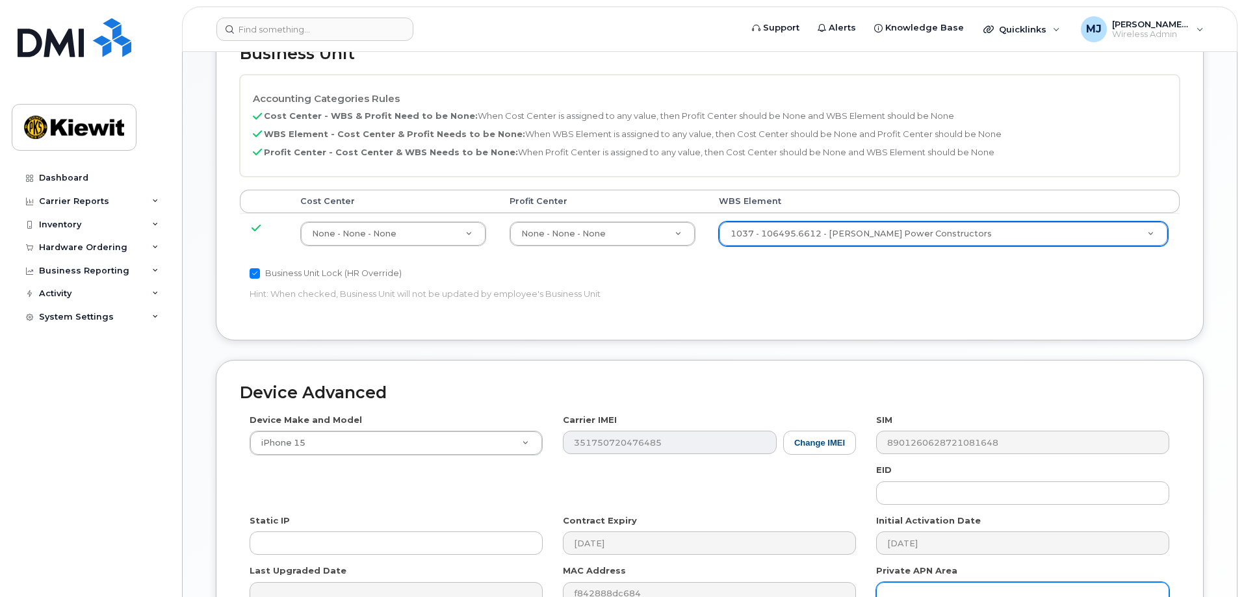
scroll to position [805, 0]
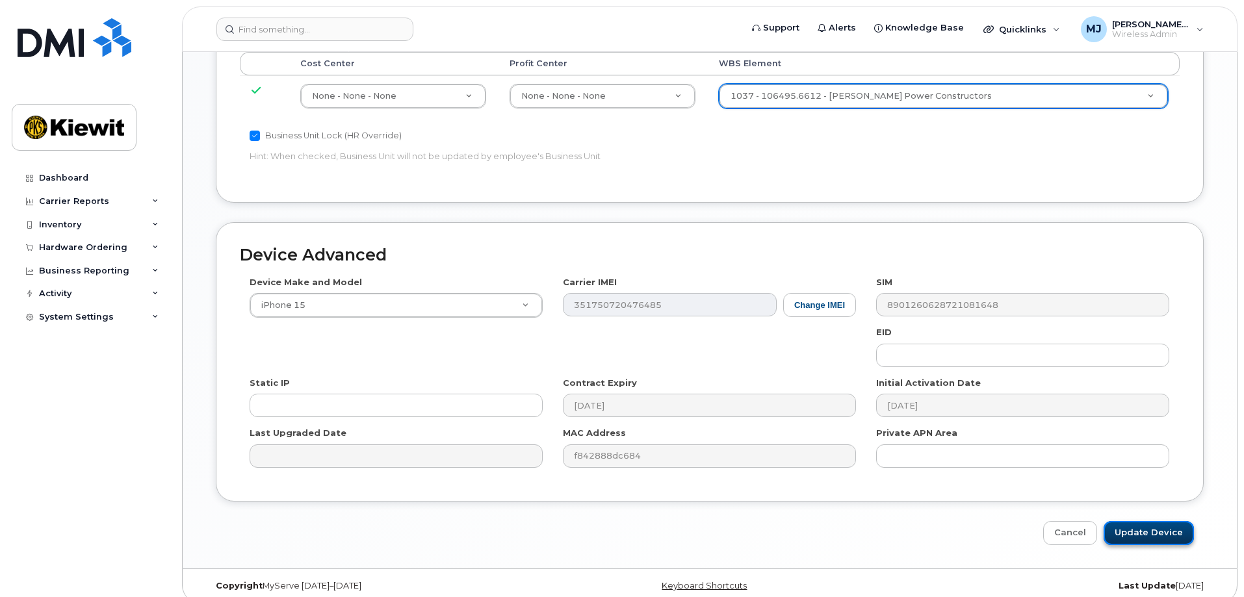
click at [1170, 521] on input "Update Device" at bounding box center [1149, 533] width 90 height 24
type input "Saving..."
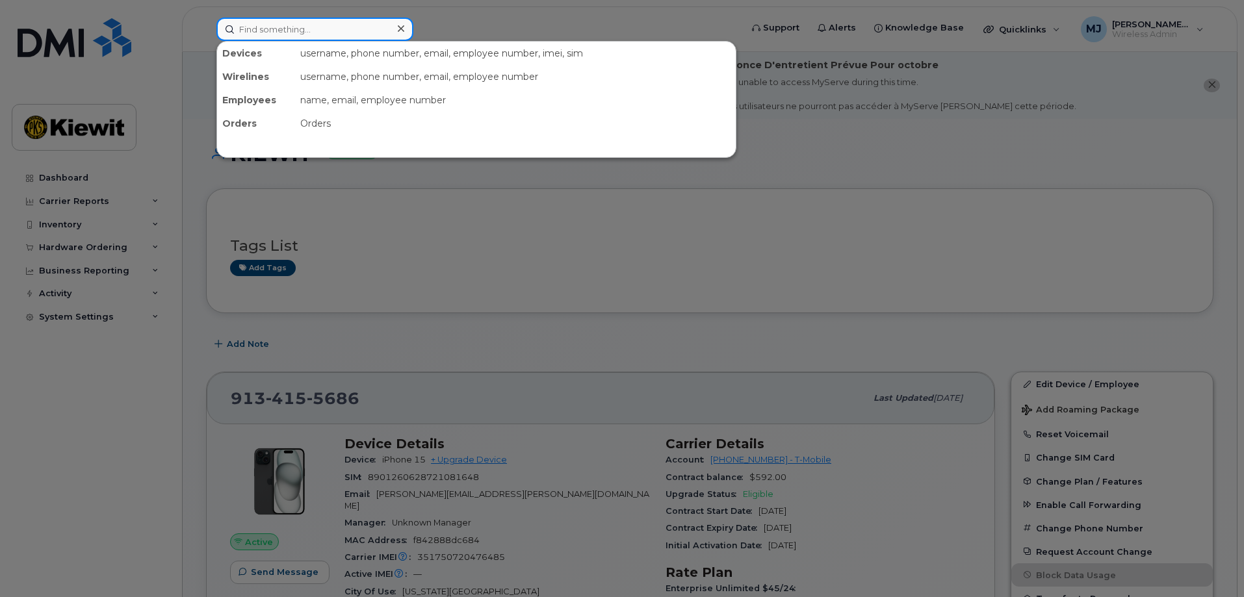
click at [283, 30] on input at bounding box center [314, 29] width 197 height 23
paste input "[PHONE_NUMBER]"
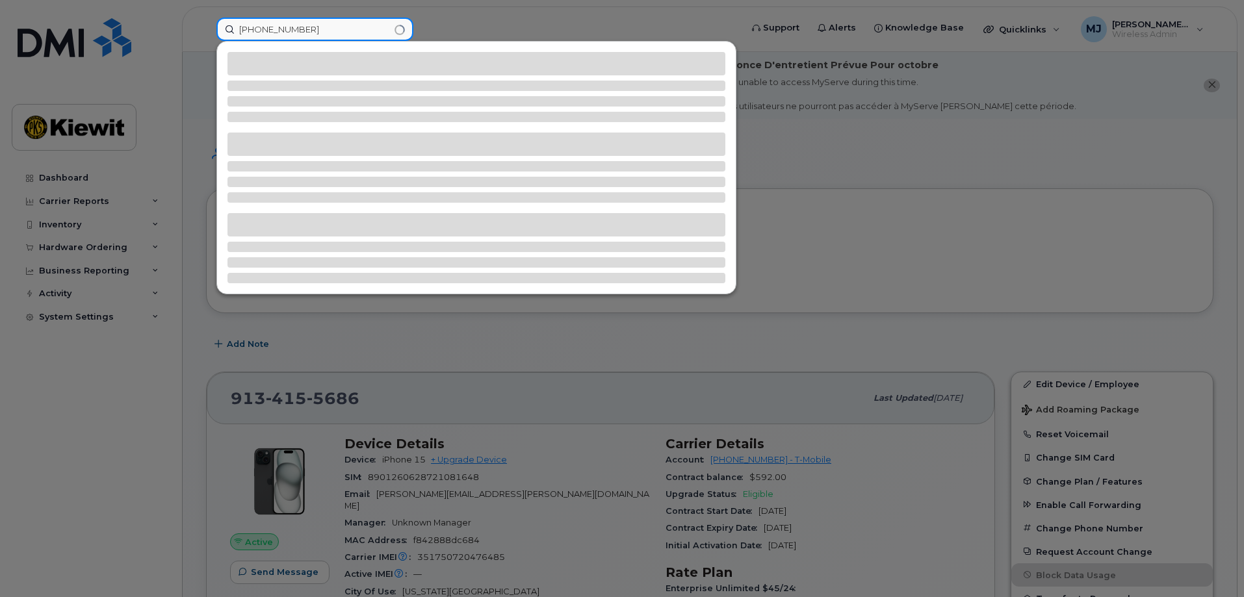
type input "[PHONE_NUMBER]"
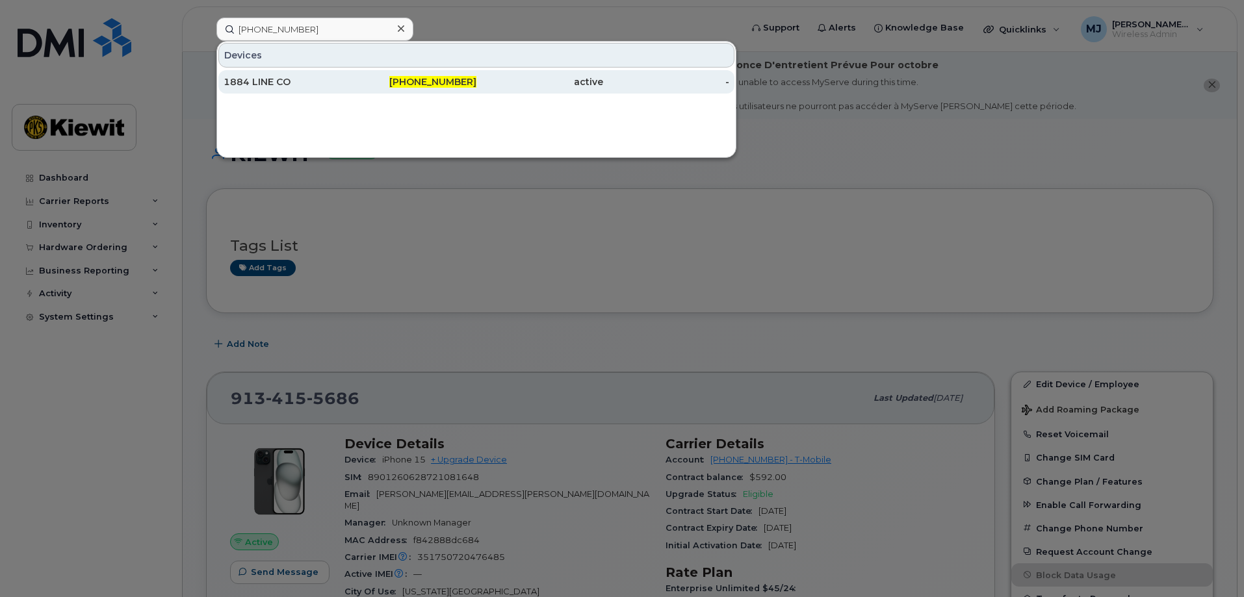
click at [292, 91] on div "1884 LINE CO" at bounding box center [287, 81] width 127 height 23
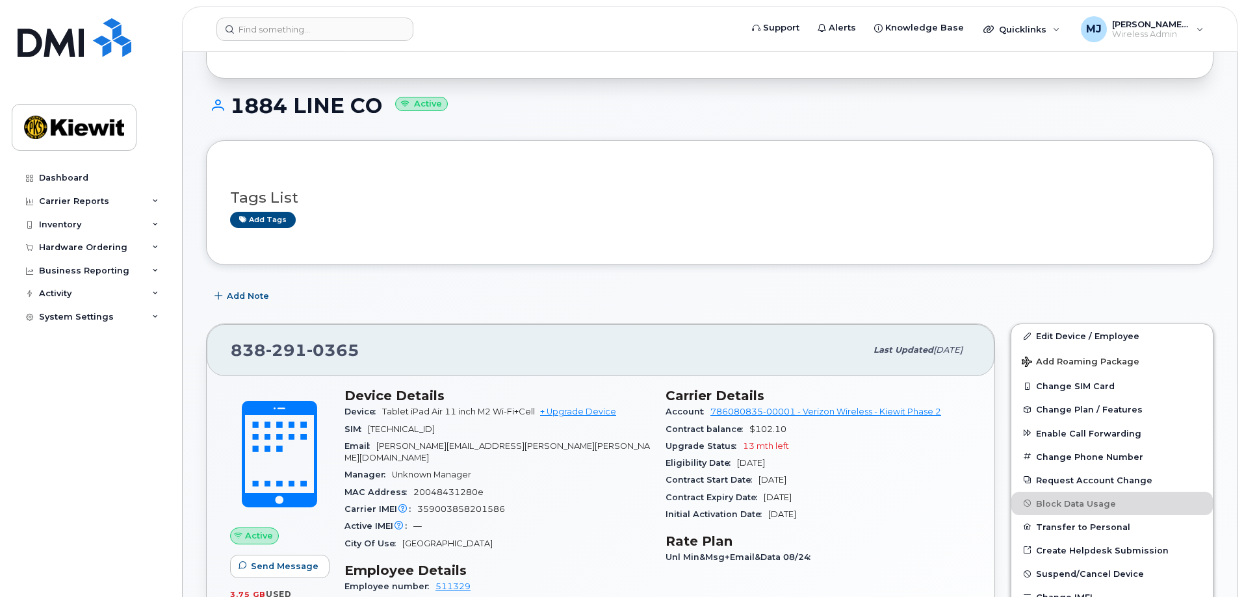
scroll to position [260, 0]
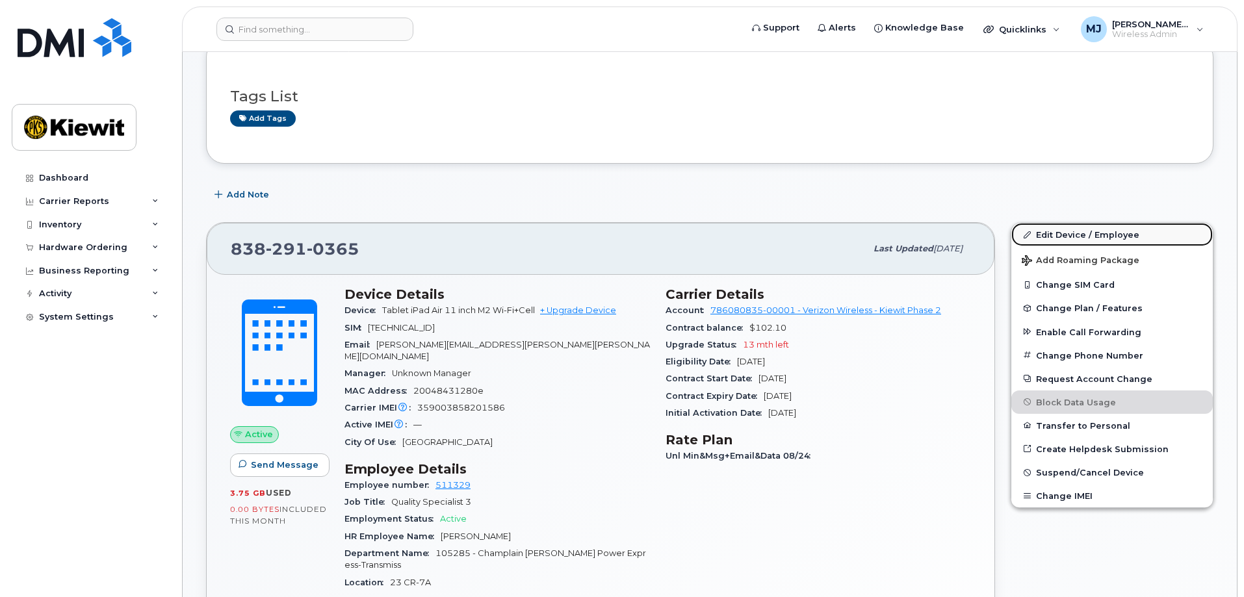
click at [1054, 230] on link "Edit Device / Employee" at bounding box center [1112, 234] width 202 height 23
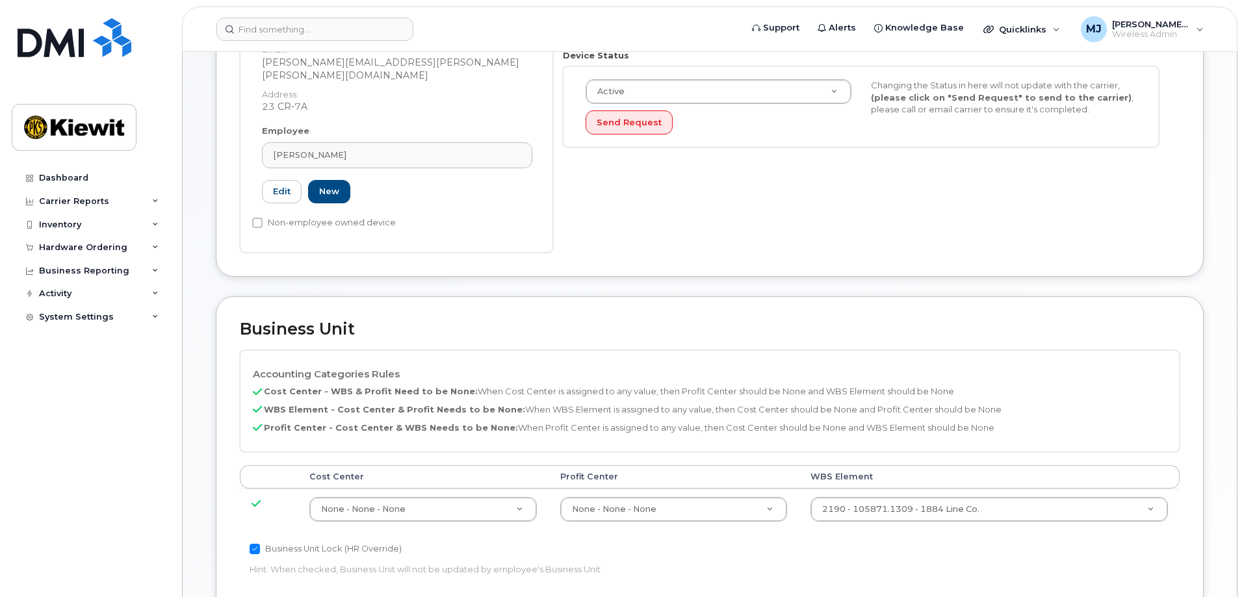
scroll to position [650, 0]
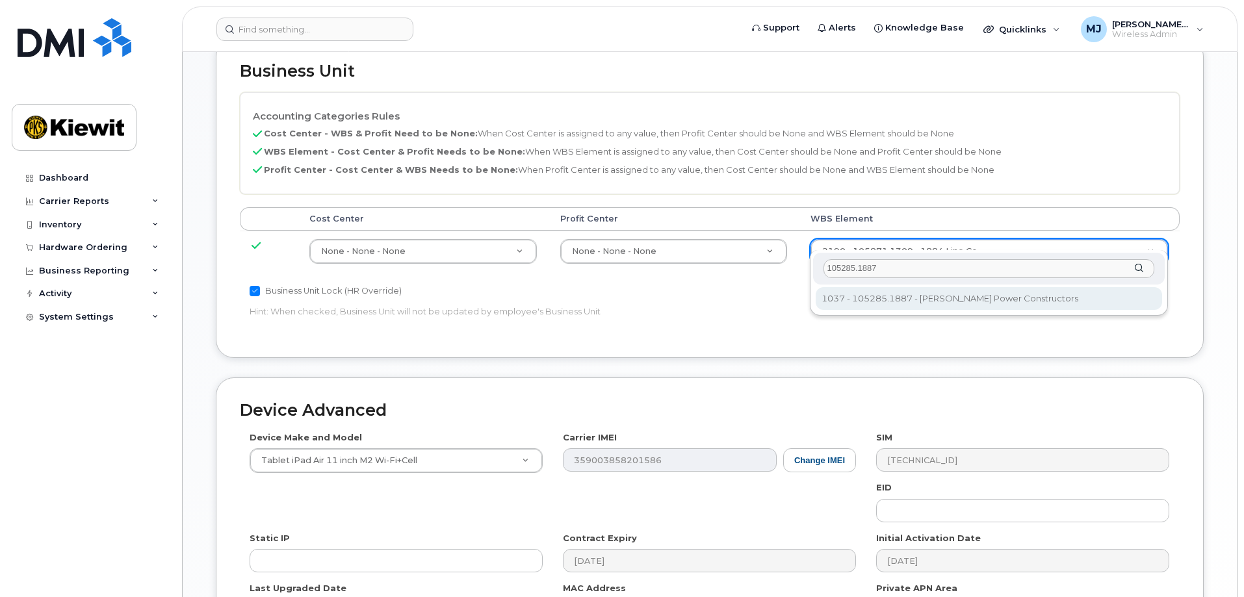
type input "105285.1887"
type input "29959505"
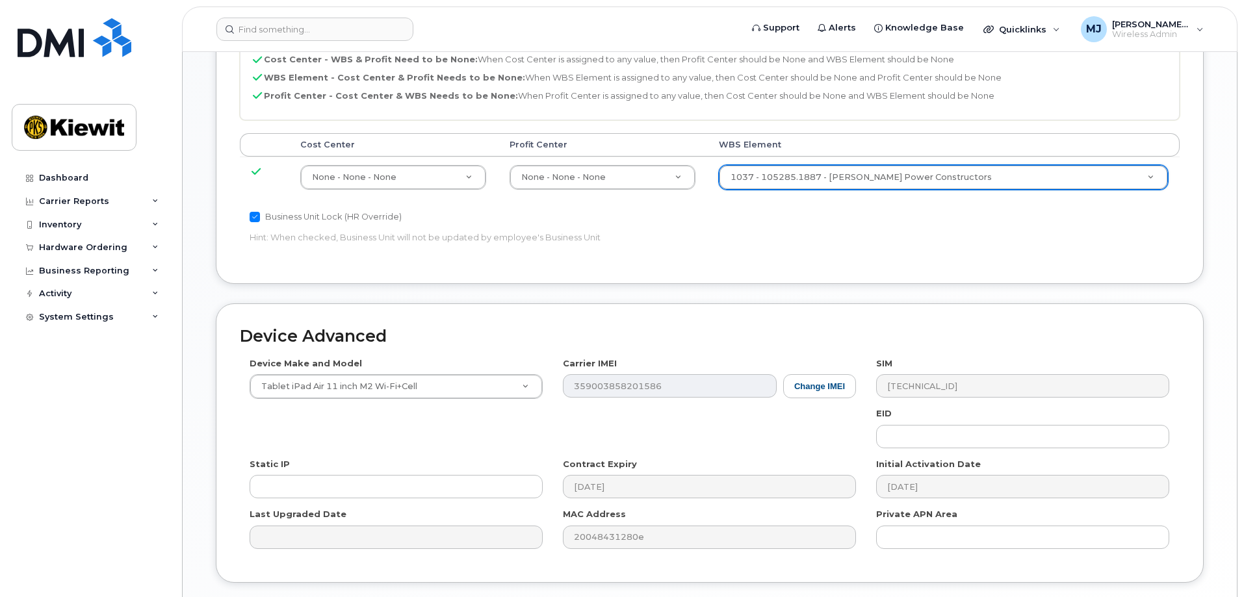
scroll to position [805, 0]
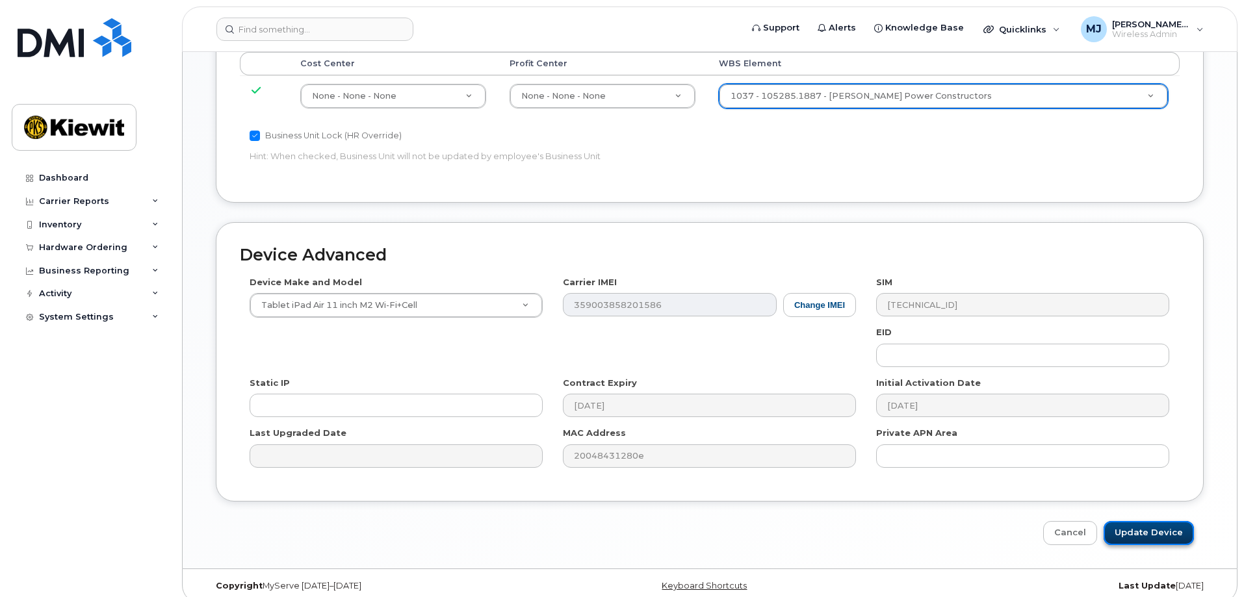
click at [1169, 521] on input "Update Device" at bounding box center [1149, 533] width 90 height 24
type input "Saving..."
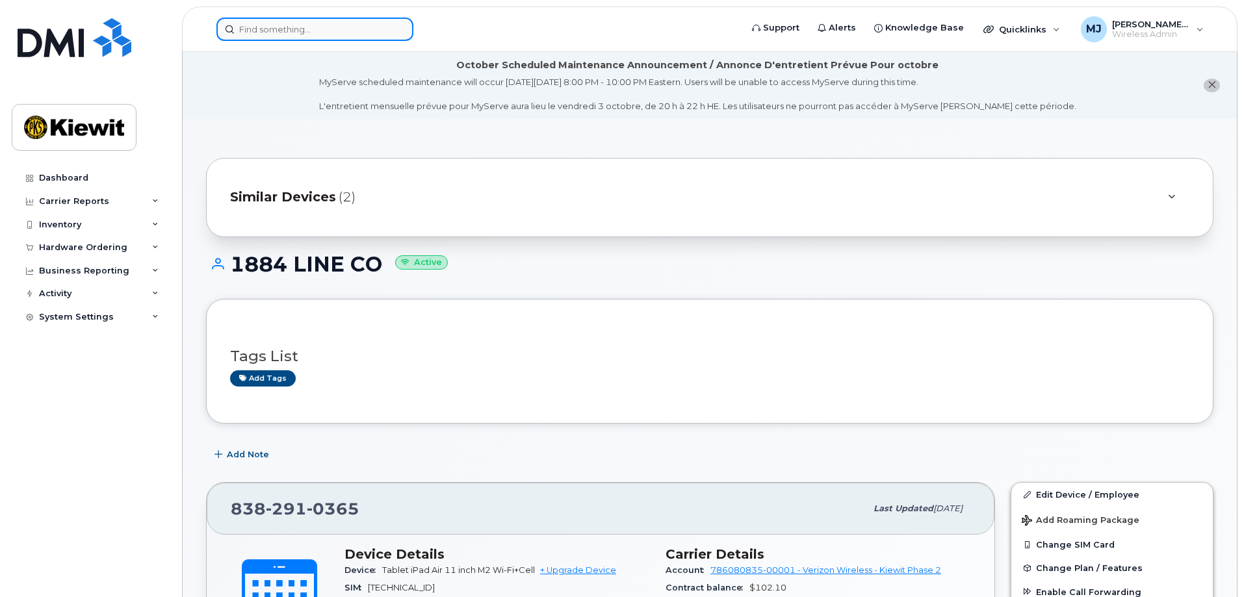
click at [322, 29] on input at bounding box center [314, 29] width 197 height 23
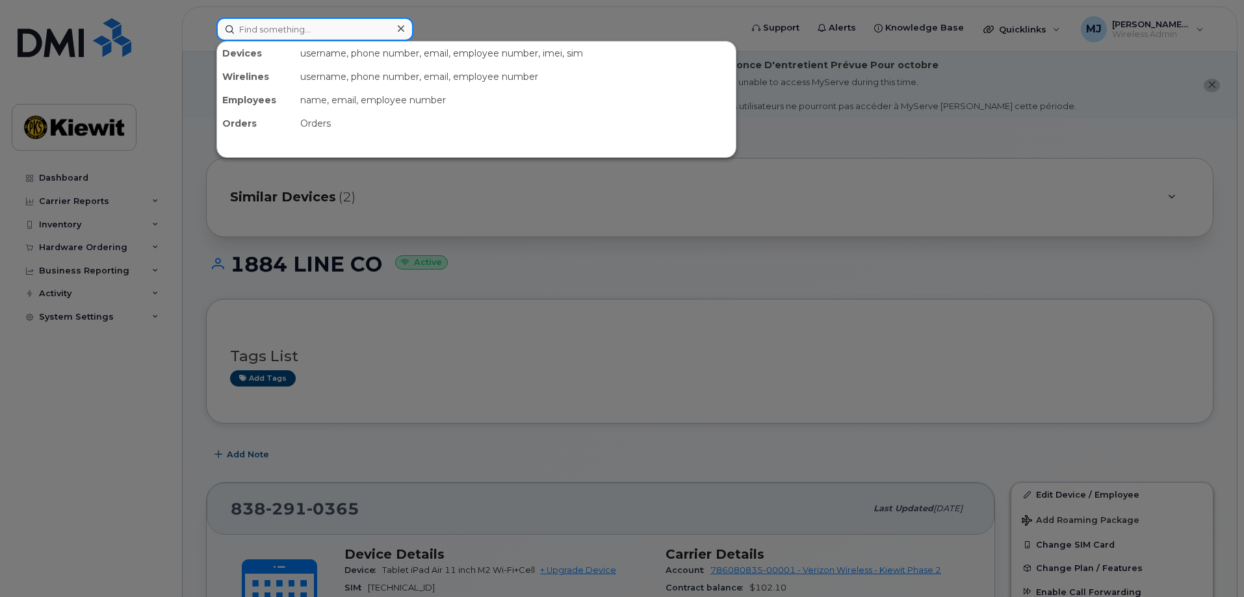
paste input "337-605-0410"
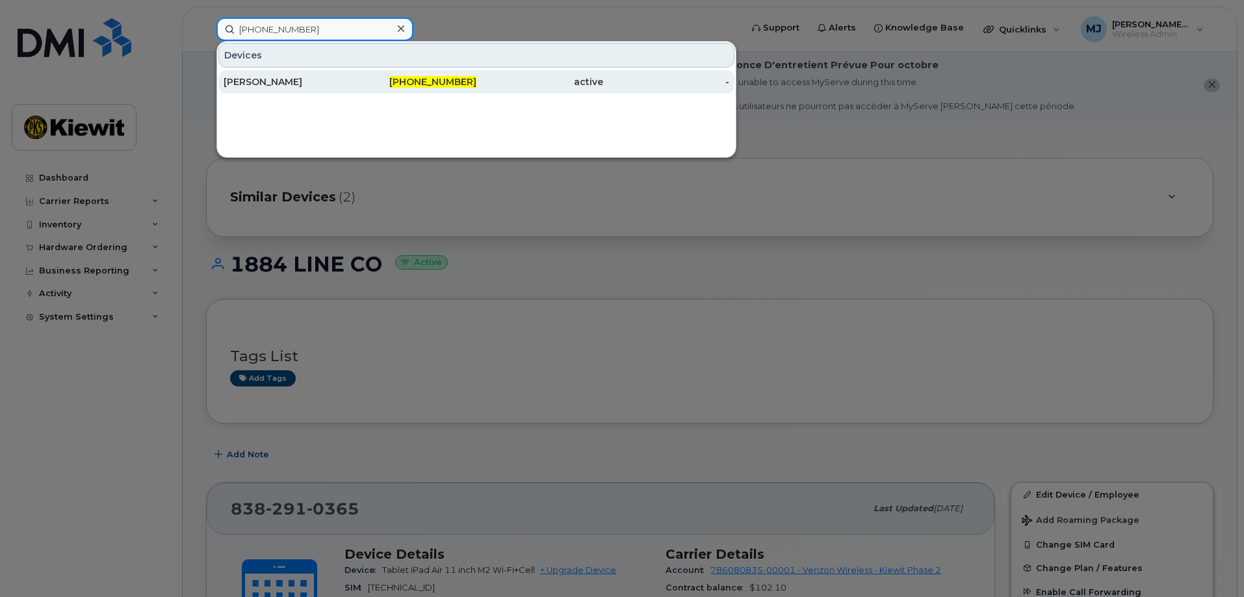
type input "337-605-0410"
click at [335, 91] on div "[PERSON_NAME]" at bounding box center [287, 81] width 127 height 23
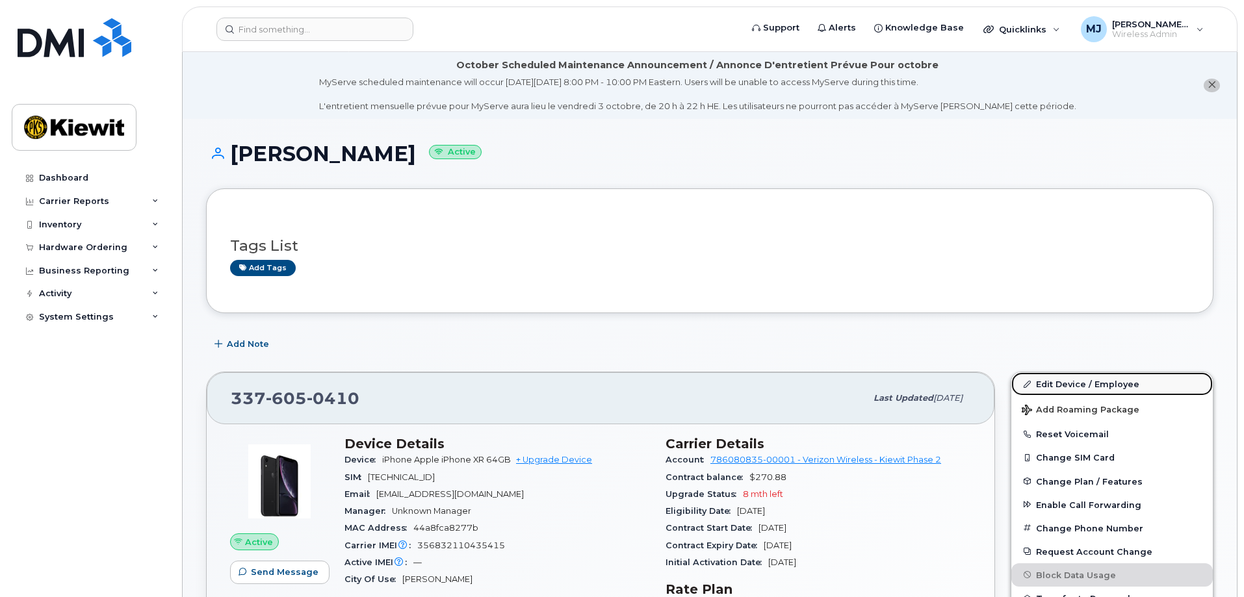
click at [1057, 389] on link "Edit Device / Employee" at bounding box center [1112, 383] width 202 height 23
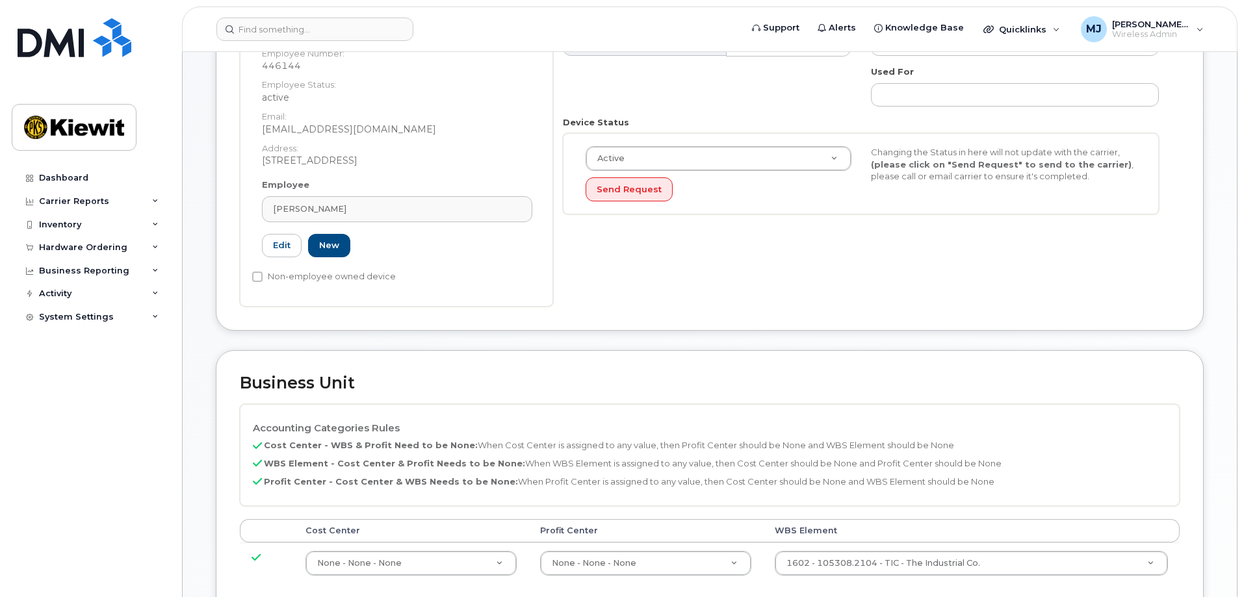
scroll to position [650, 0]
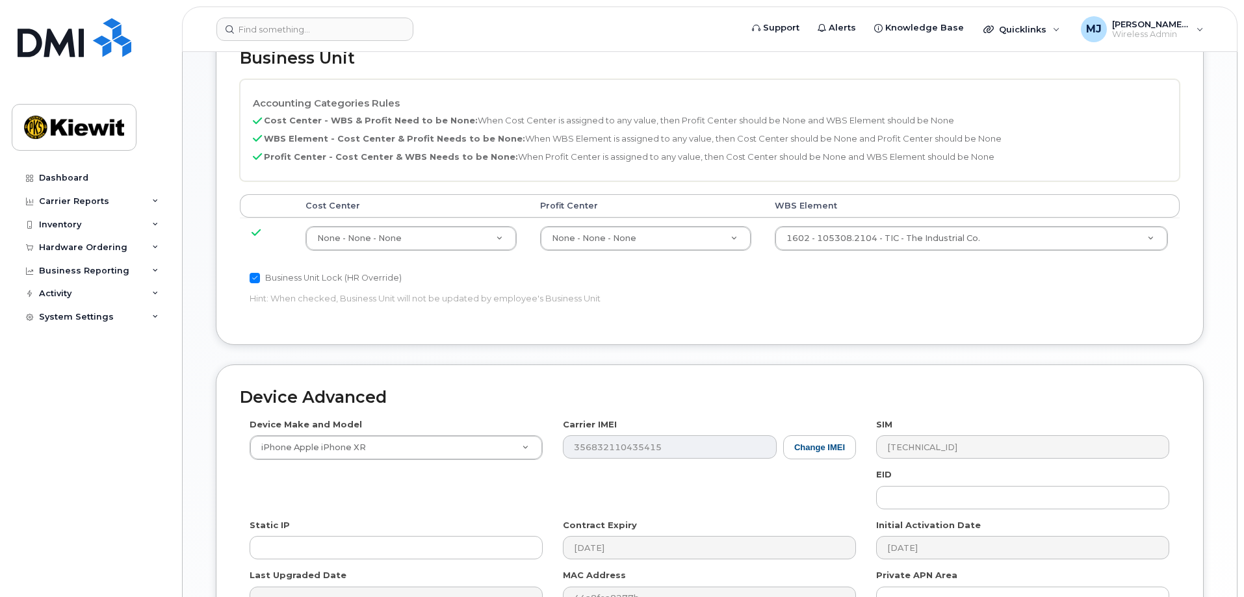
click at [863, 252] on td "1602 - 105308.2104 - TIC - The Industrial Co. 30175624" at bounding box center [971, 238] width 417 height 41
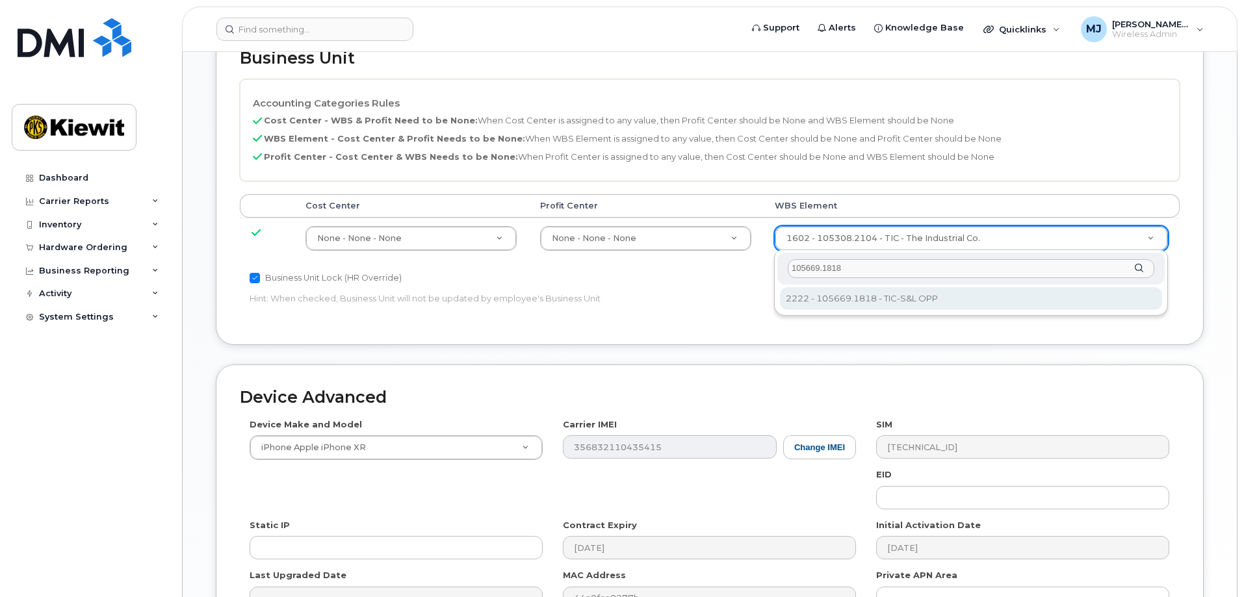
type input "105669.1818"
type input "30183307"
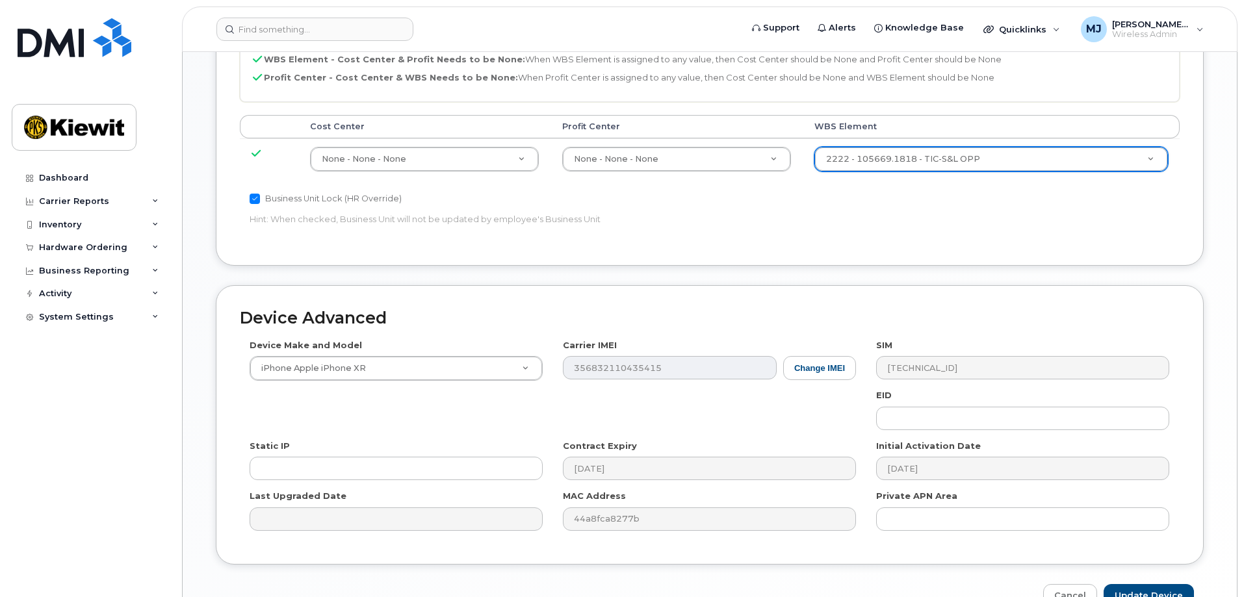
scroll to position [805, 0]
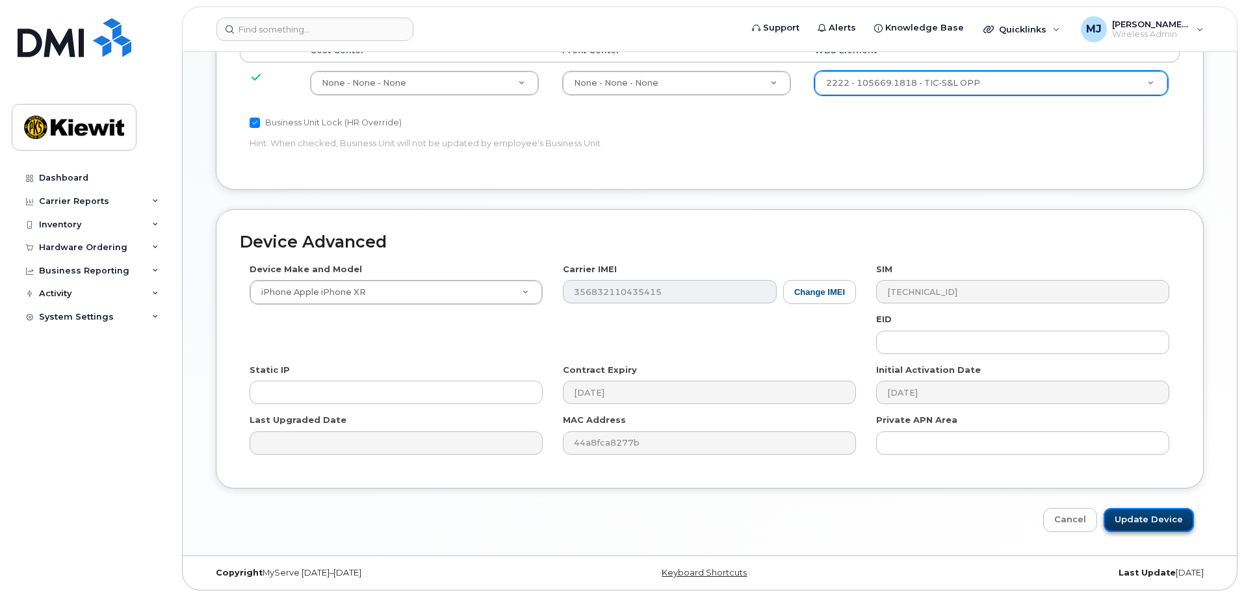
click at [1143, 512] on input "Update Device" at bounding box center [1149, 520] width 90 height 24
type input "Saving..."
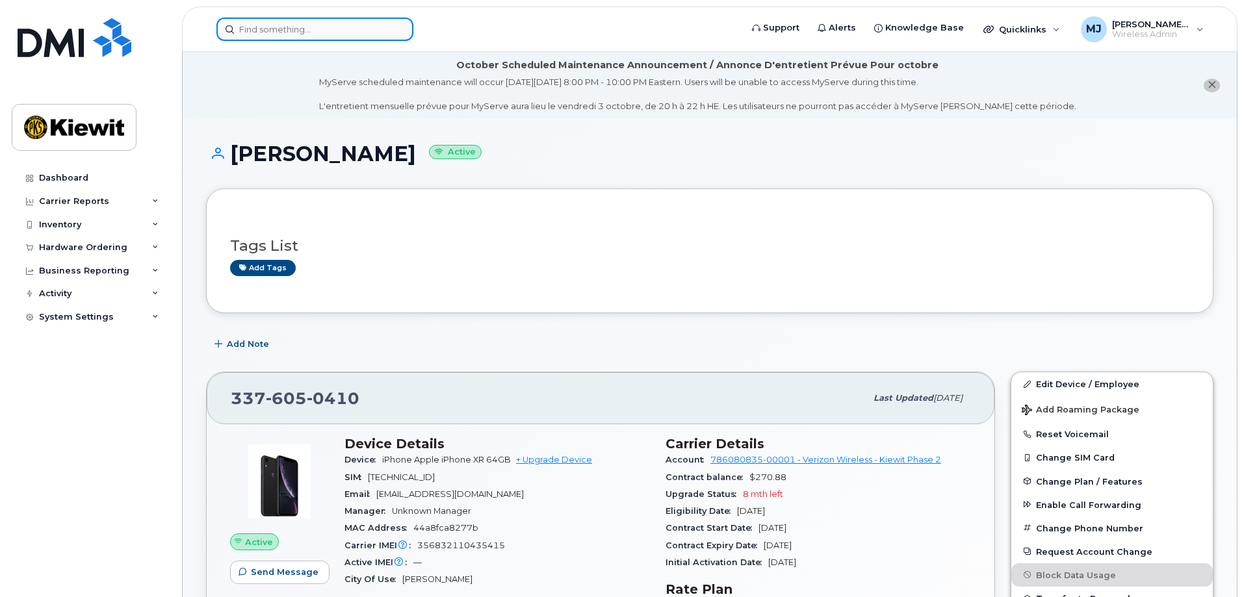
click at [319, 24] on input at bounding box center [314, 29] width 197 height 23
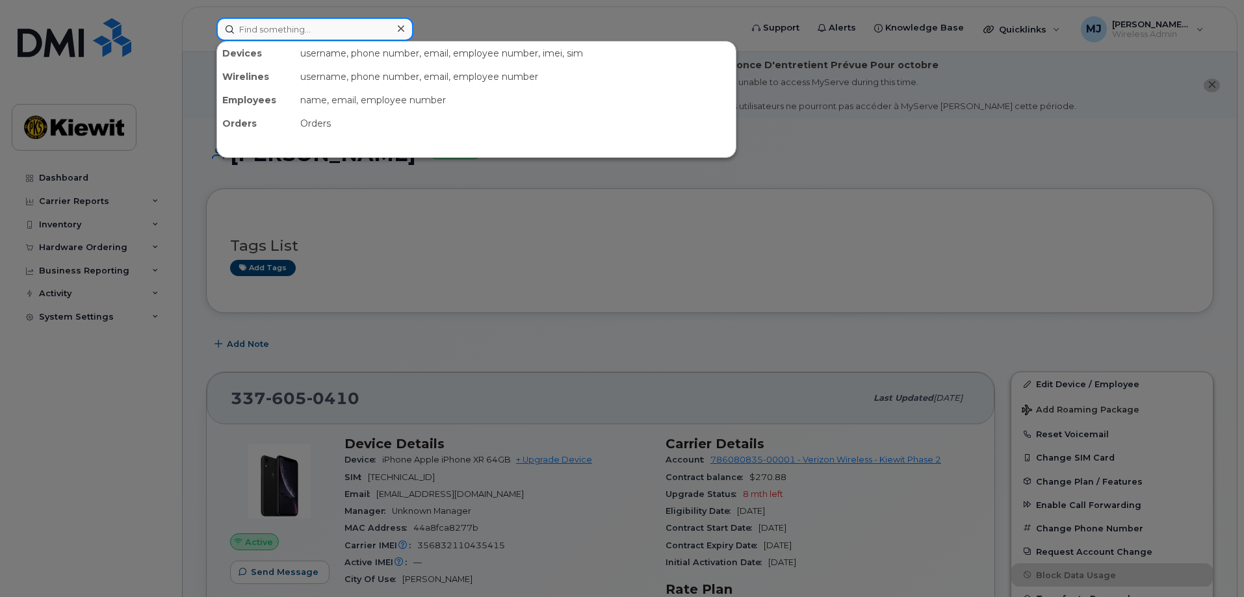
paste input "402-575-1601"
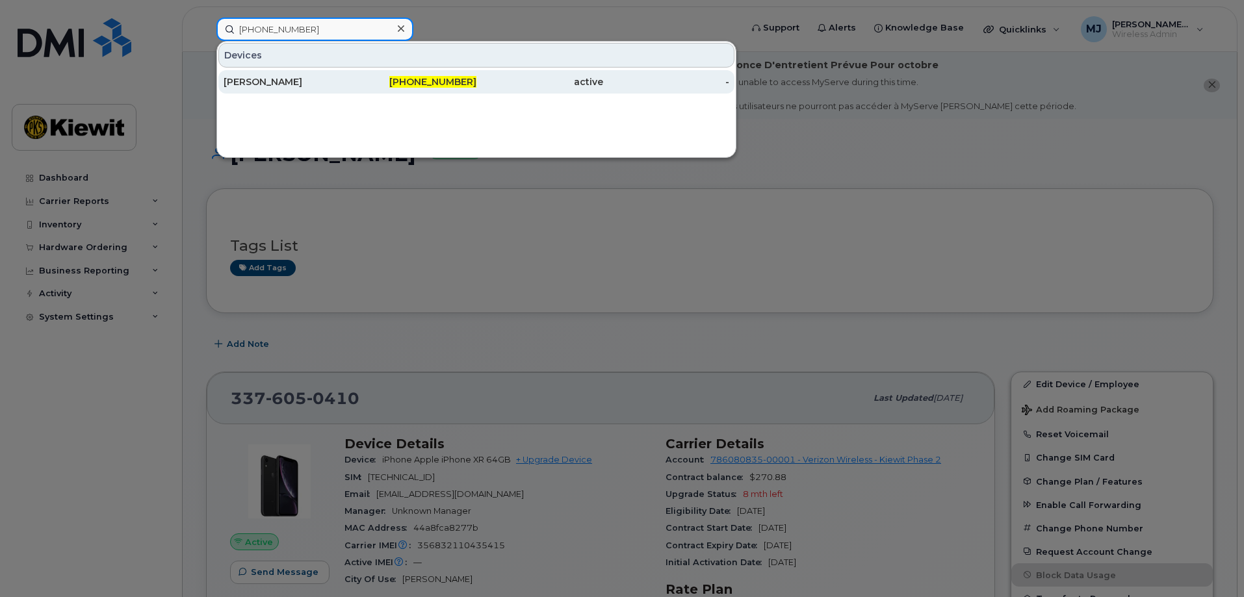
type input "402-575-1601"
click at [330, 77] on div "[PERSON_NAME]" at bounding box center [287, 81] width 127 height 13
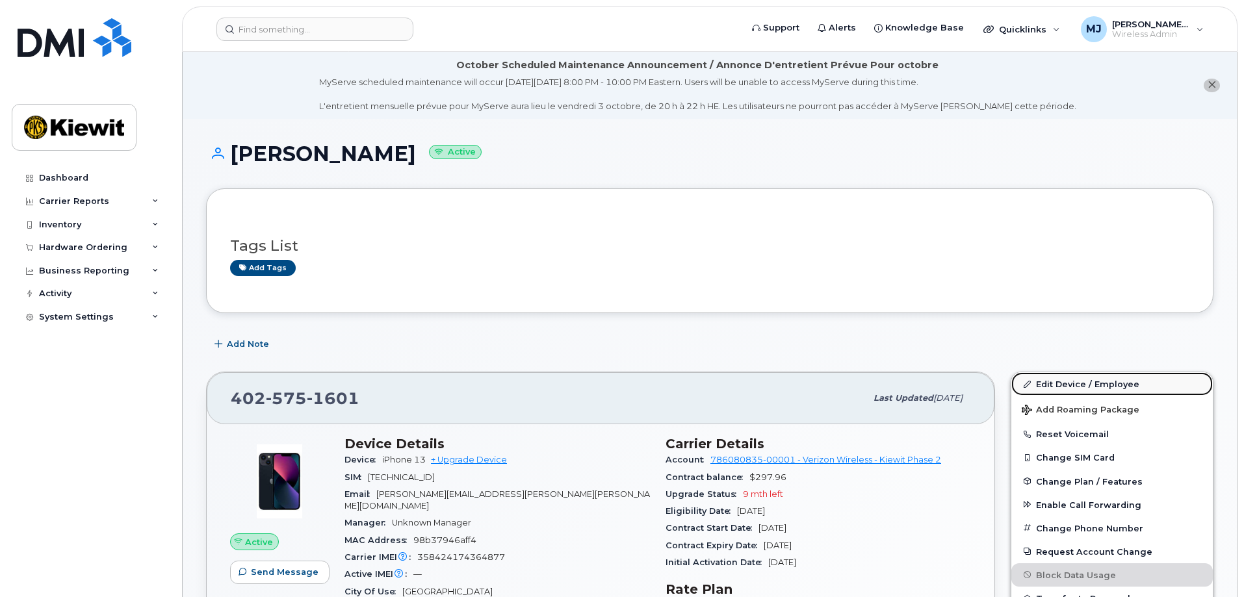
click at [1039, 376] on link "Edit Device / Employee" at bounding box center [1112, 383] width 202 height 23
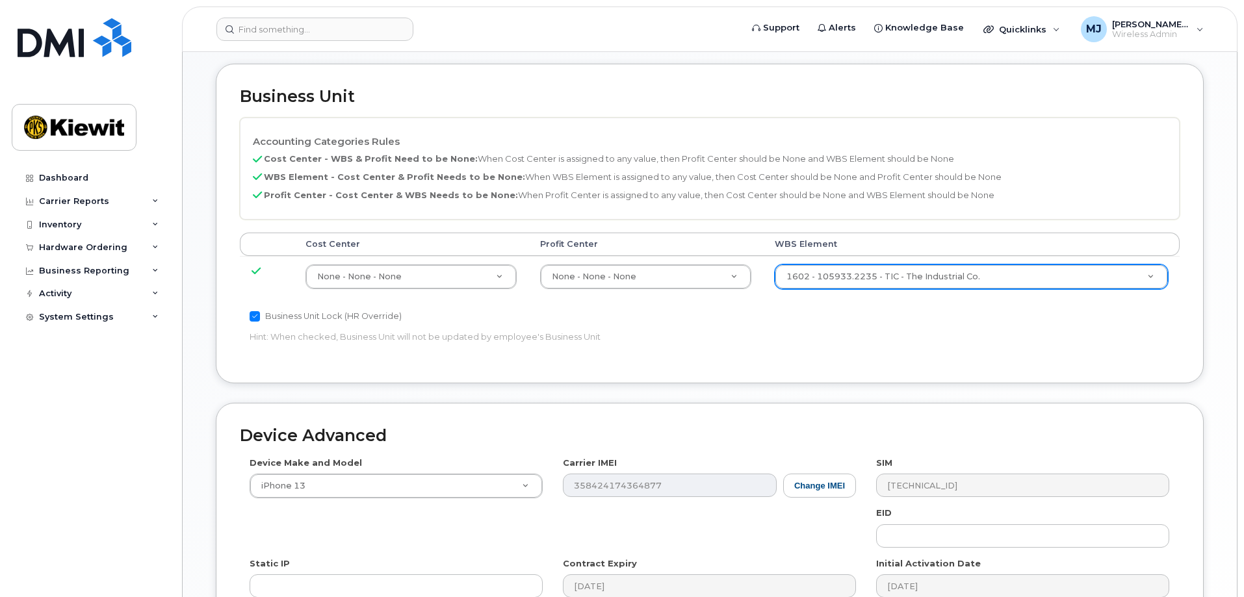
scroll to position [715, 0]
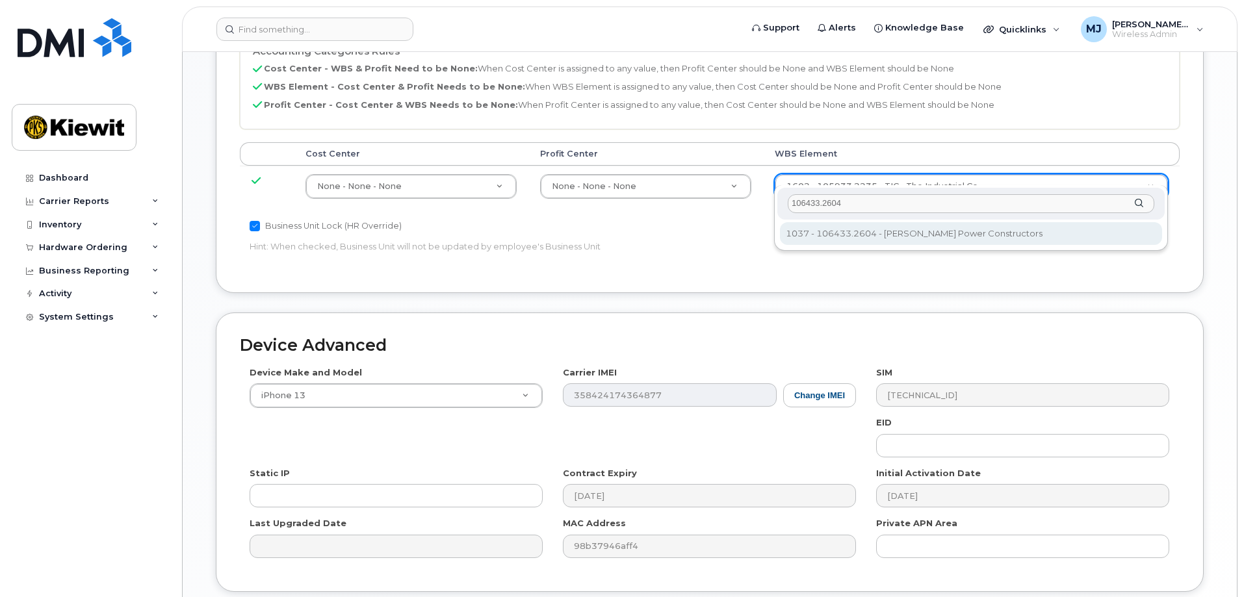
type input "106433.2604"
type input "35844491"
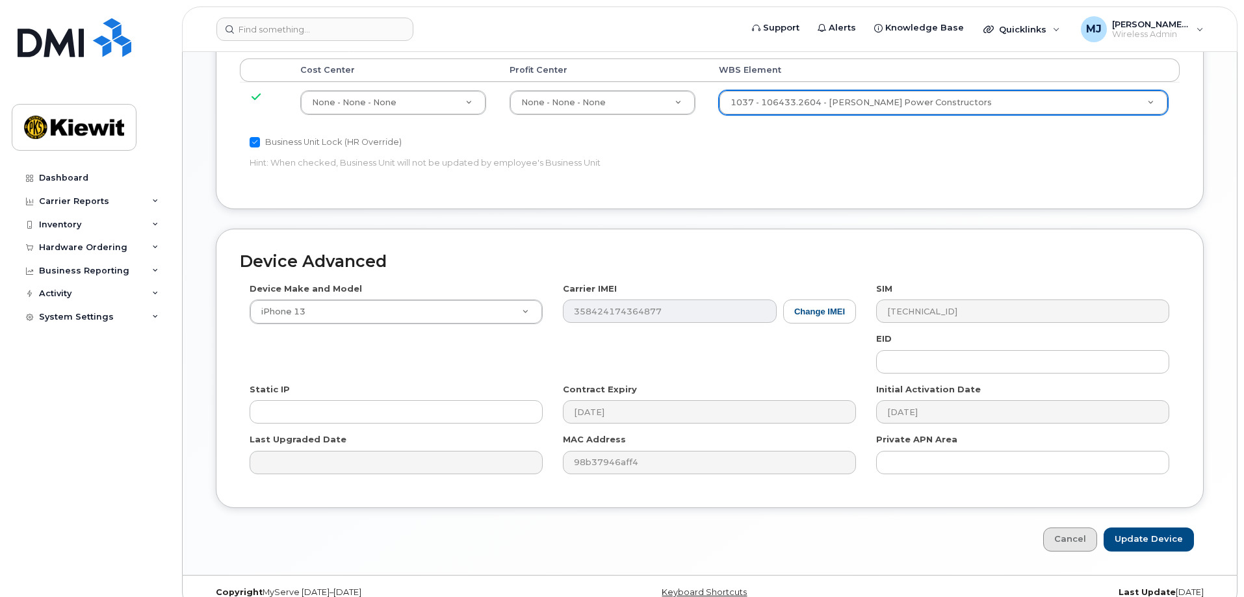
scroll to position [805, 0]
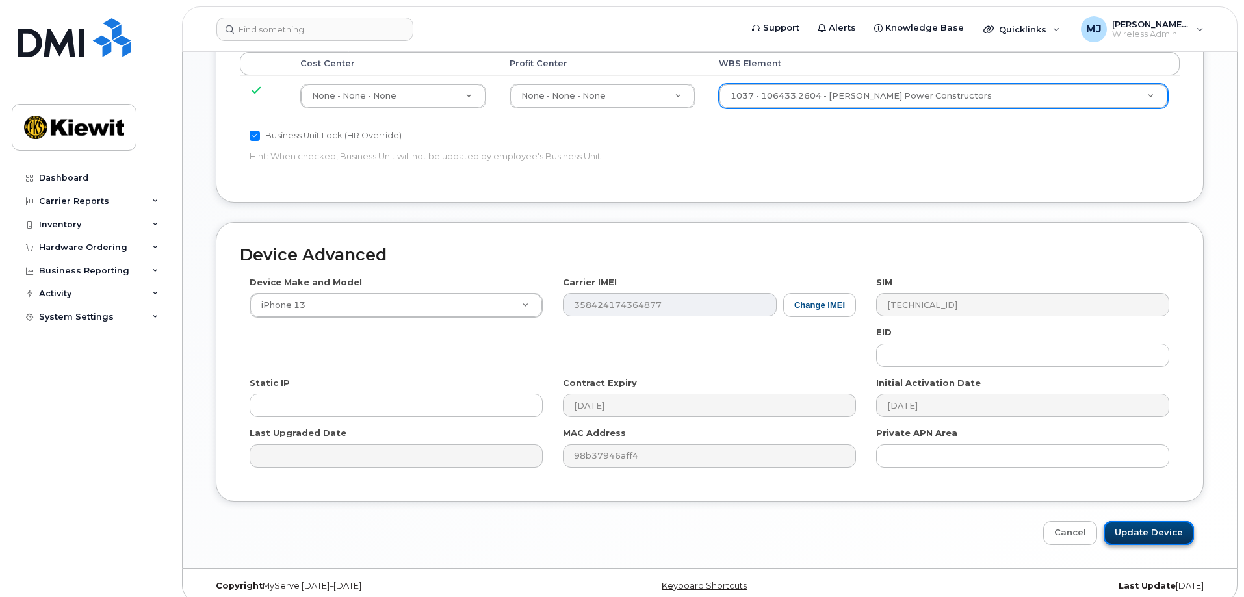
click at [1146, 521] on input "Update Device" at bounding box center [1149, 533] width 90 height 24
type input "Saving..."
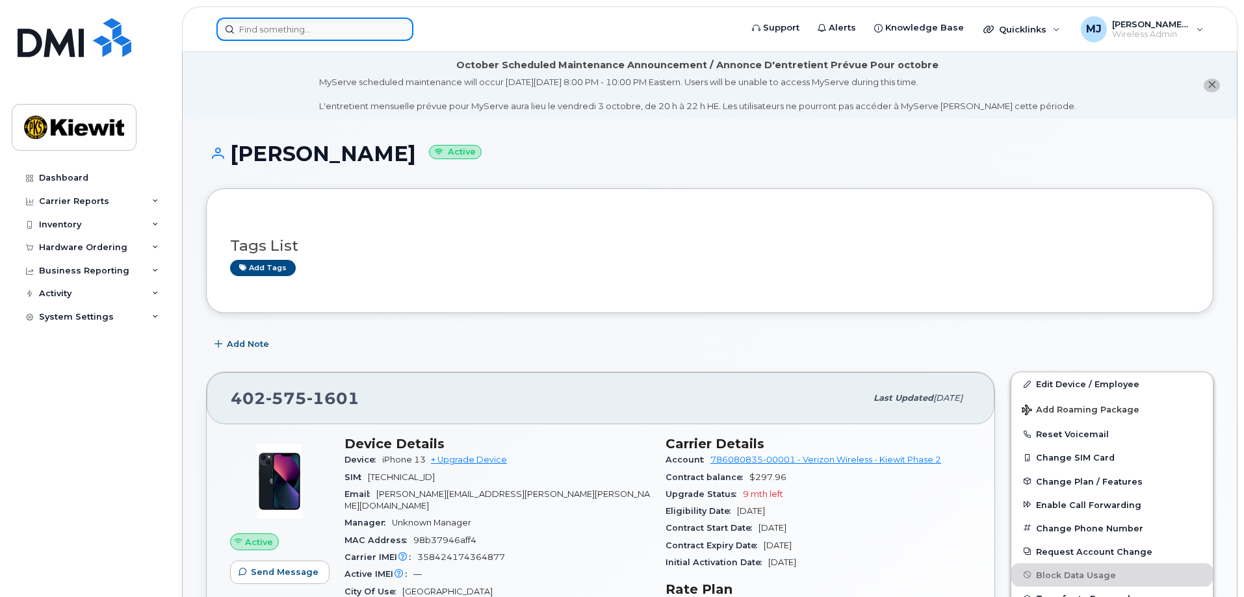
click at [251, 33] on input at bounding box center [314, 29] width 197 height 23
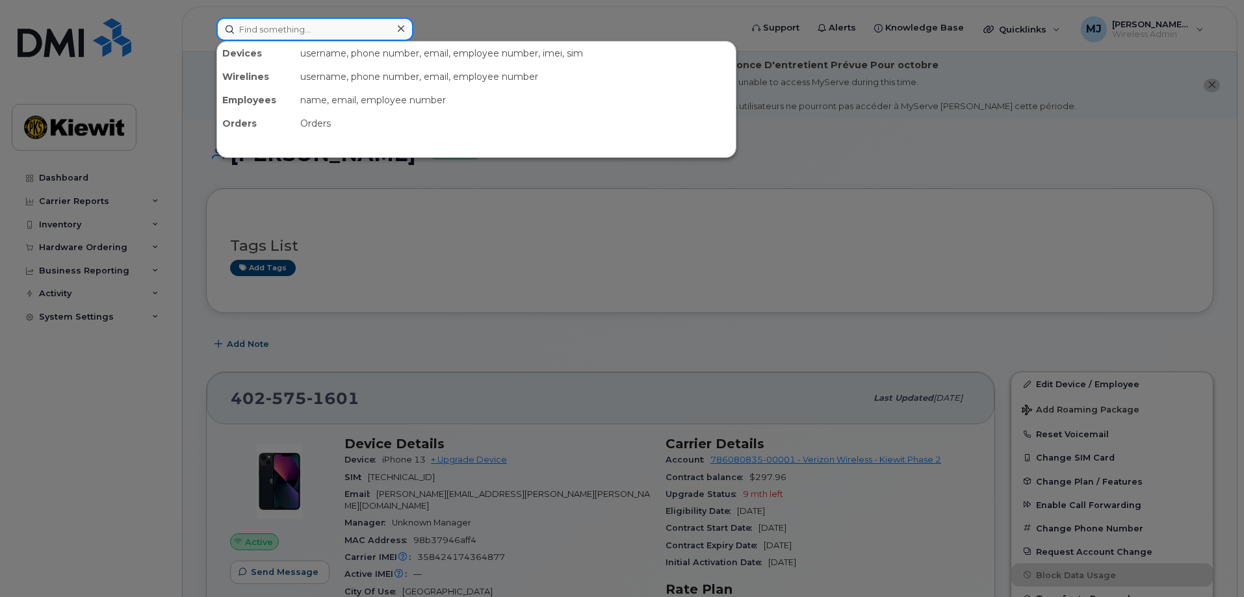
paste input "6026160399"
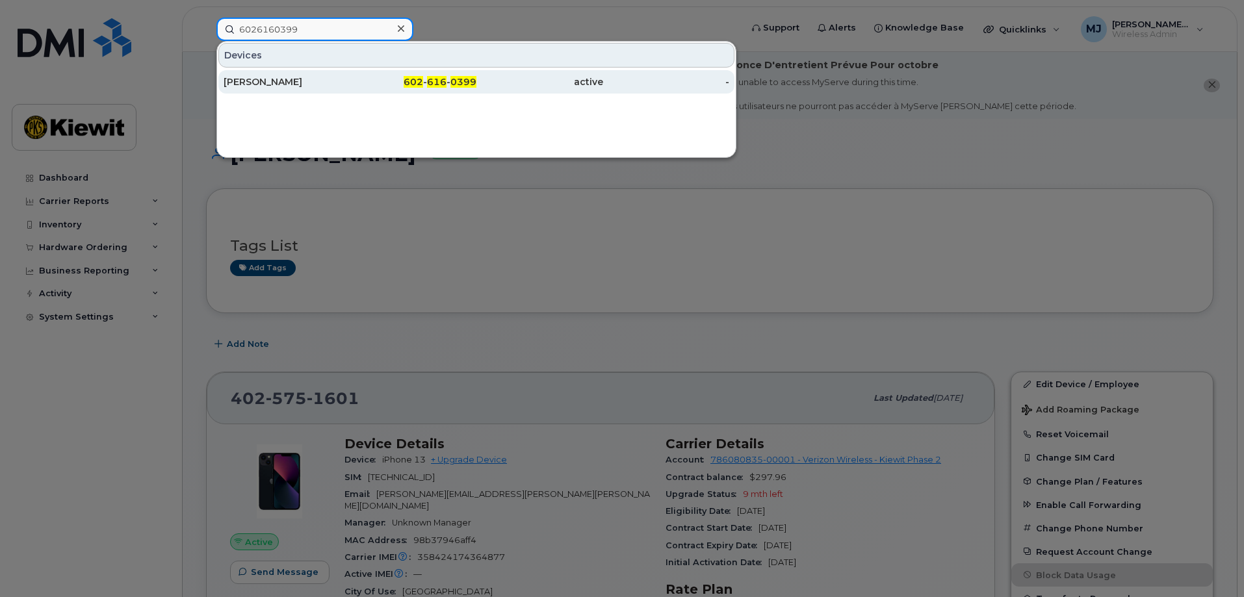
type input "6026160399"
click at [339, 73] on div "[PERSON_NAME]" at bounding box center [287, 81] width 127 height 23
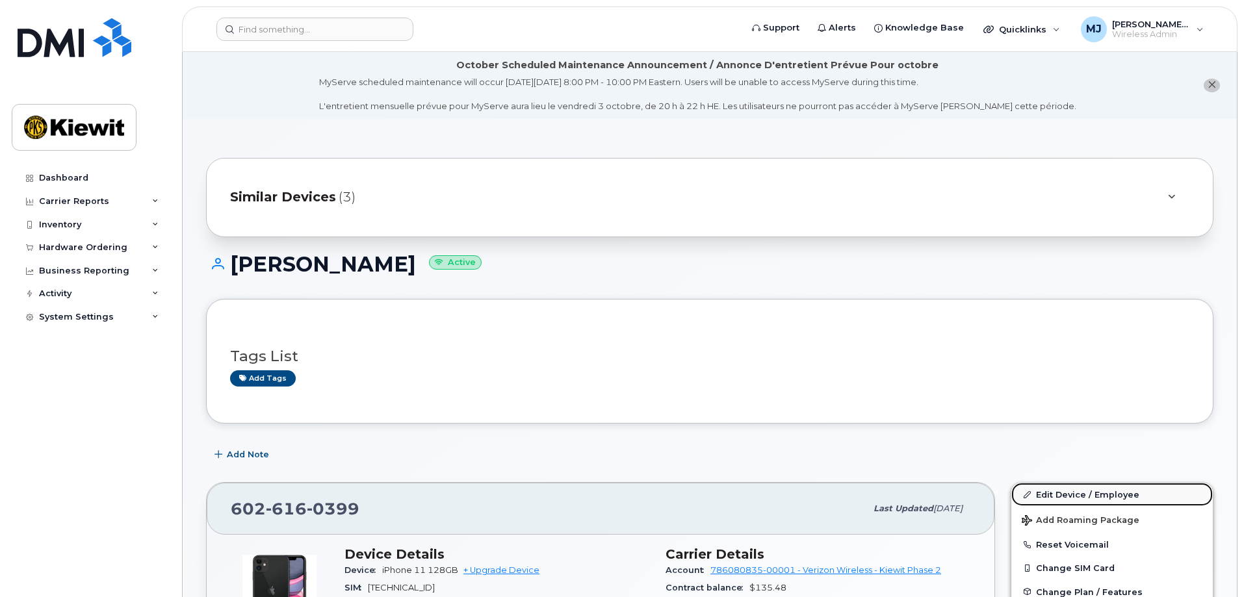
click at [1081, 488] on link "Edit Device / Employee" at bounding box center [1112, 494] width 202 height 23
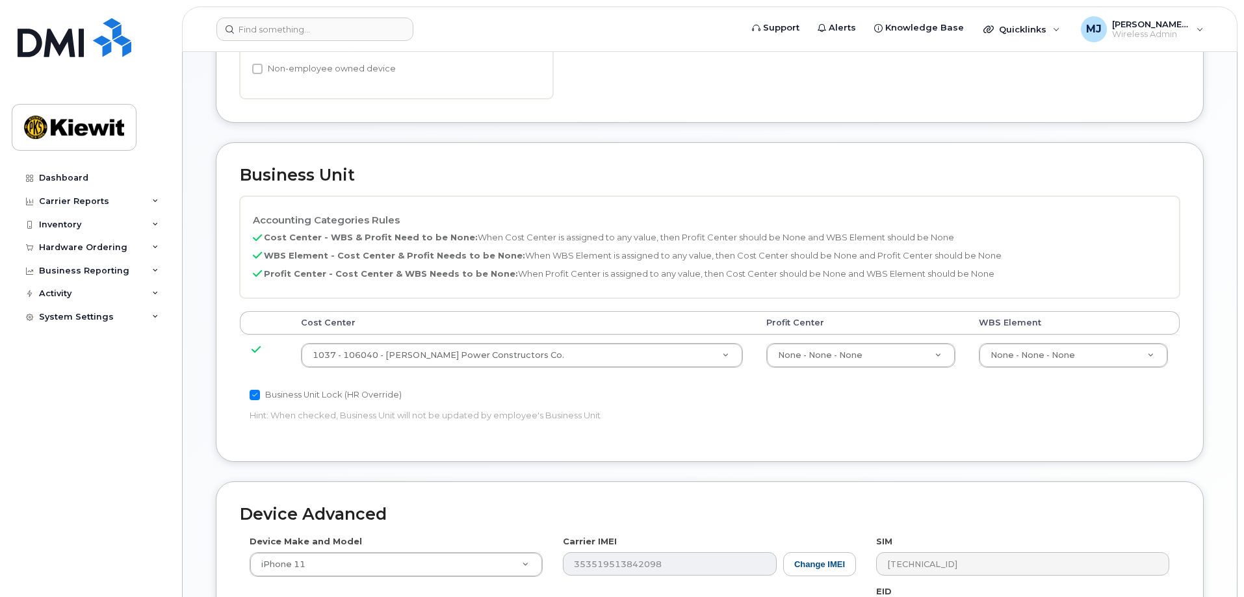
scroll to position [650, 0]
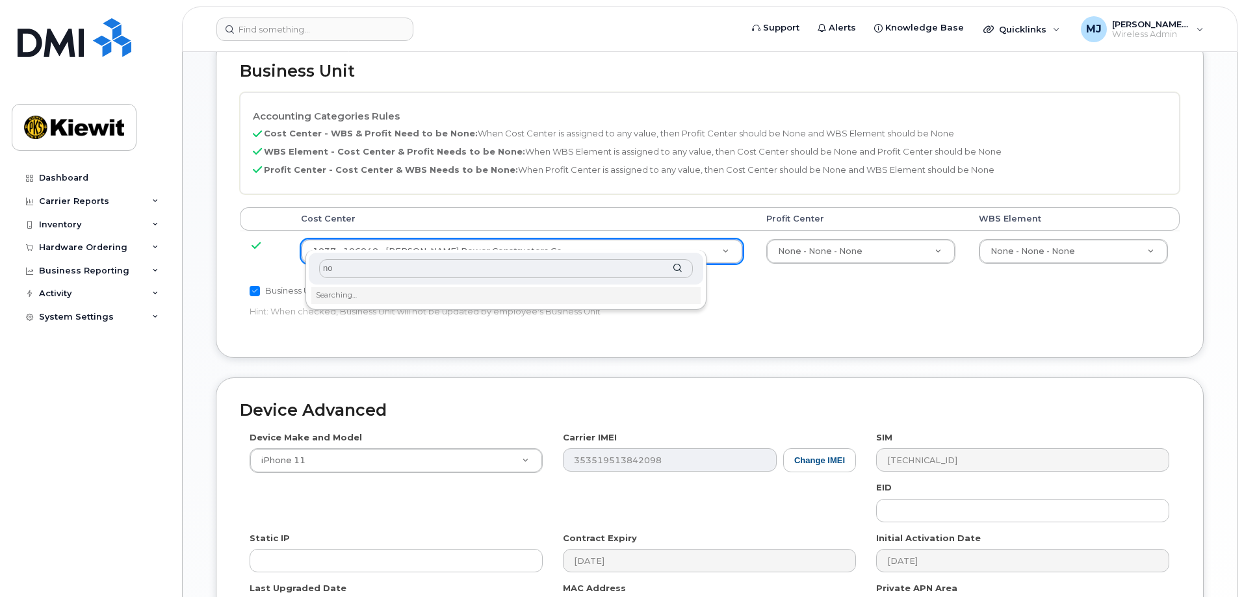
type input "non"
type input "29629358"
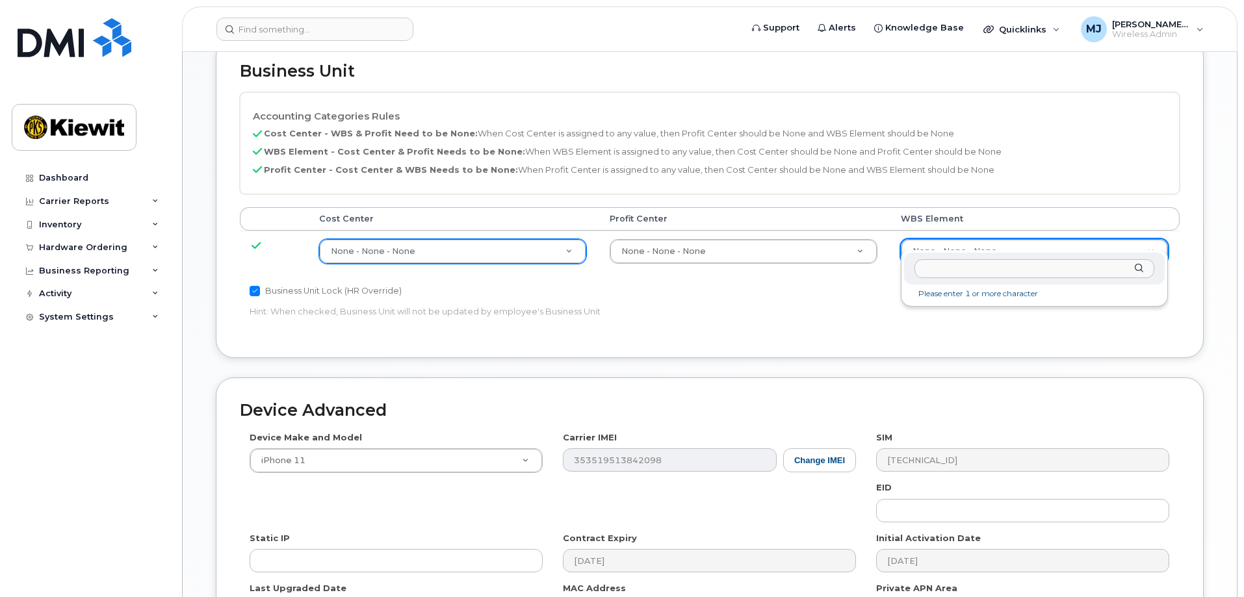
type input "105933.2235"
type input "30169104"
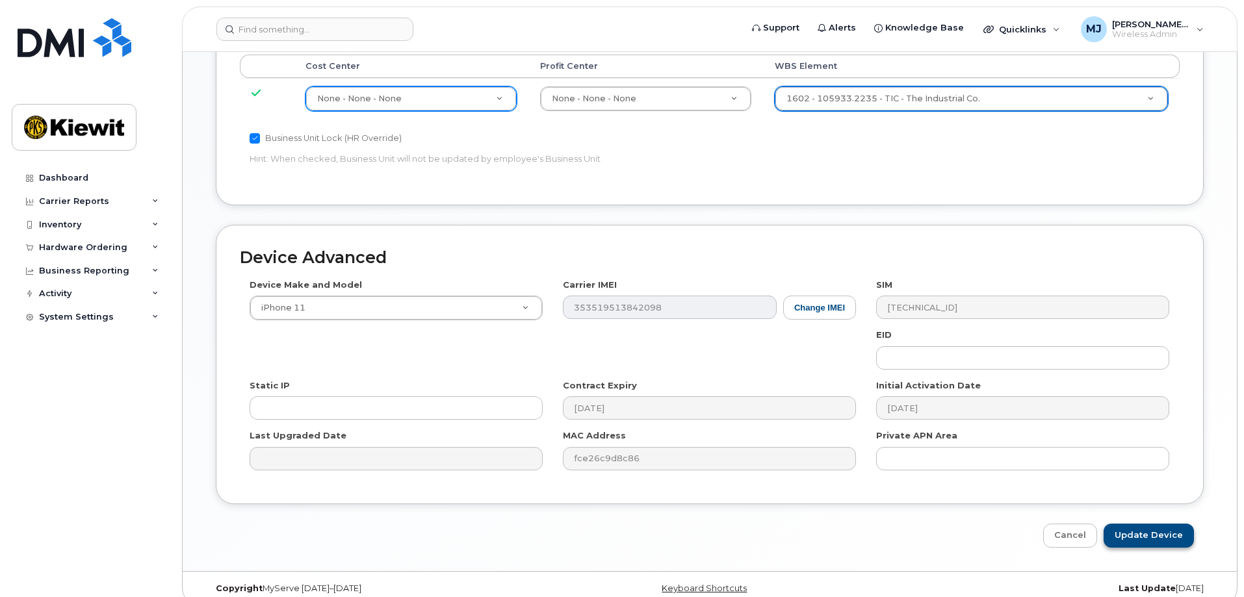
scroll to position [805, 0]
click at [1169, 521] on input "Update Device" at bounding box center [1149, 533] width 90 height 24
type input "Saving..."
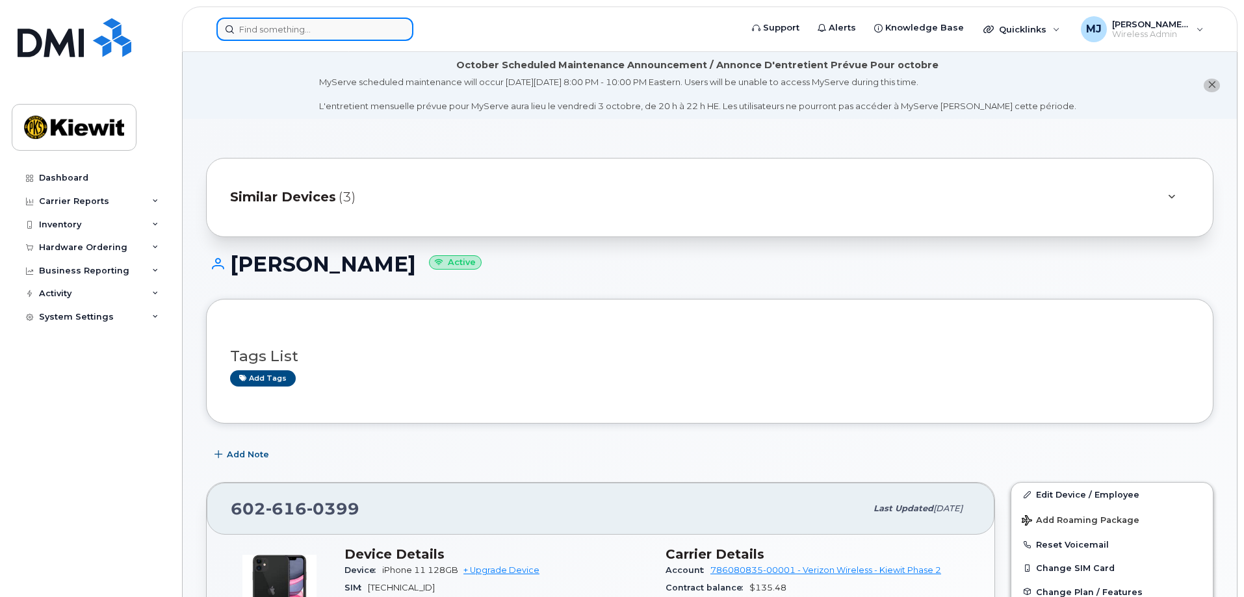
click at [319, 28] on input at bounding box center [314, 29] width 197 height 23
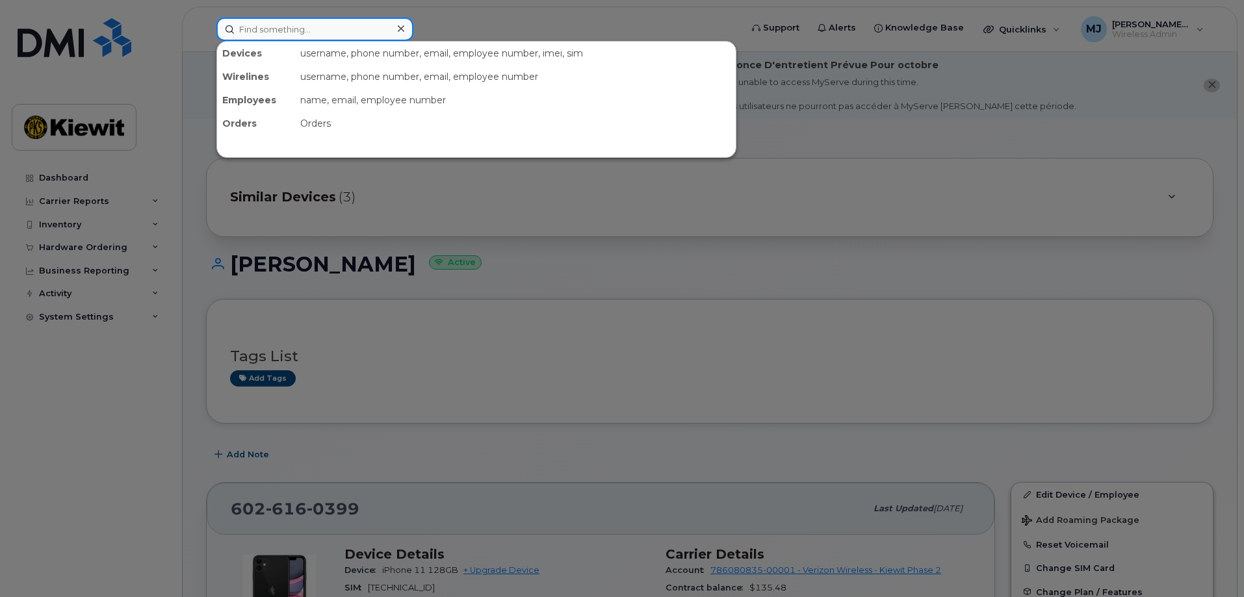
paste input "6028695638"
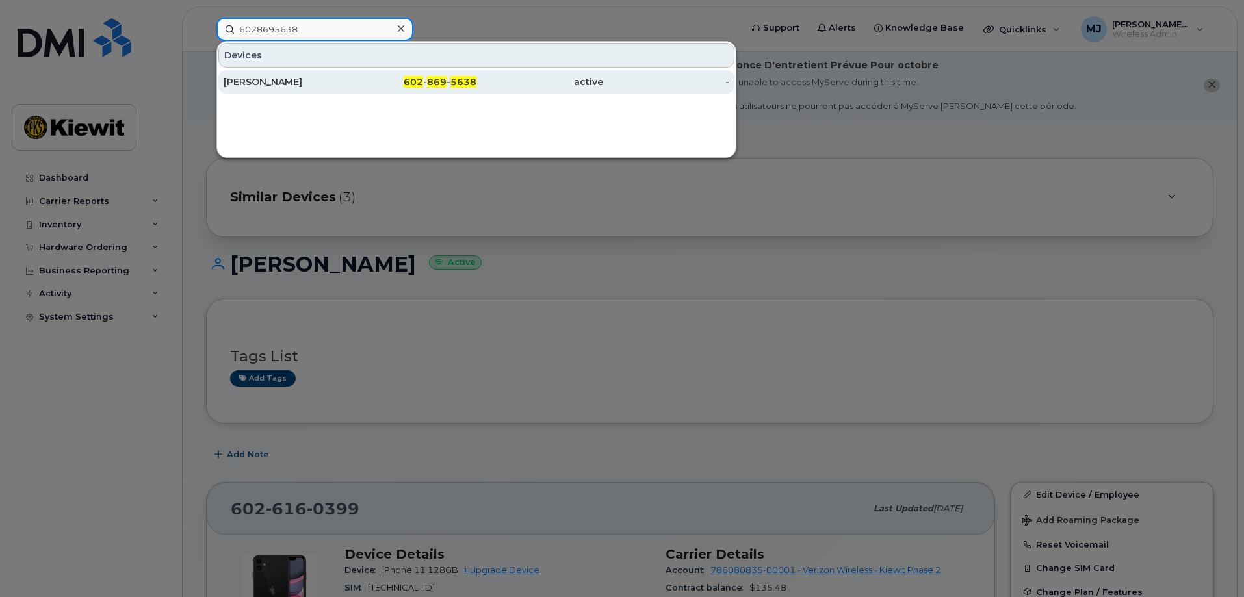
type input "6028695638"
click at [371, 72] on div "602 - 869 - 5638" at bounding box center [413, 81] width 127 height 23
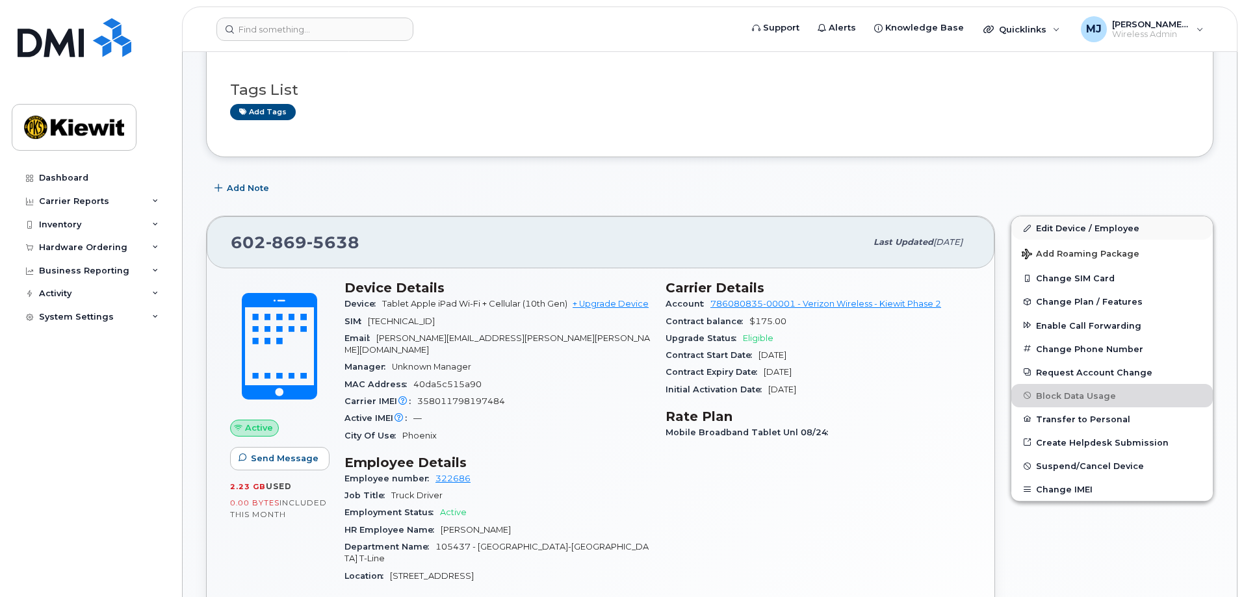
scroll to position [260, 0]
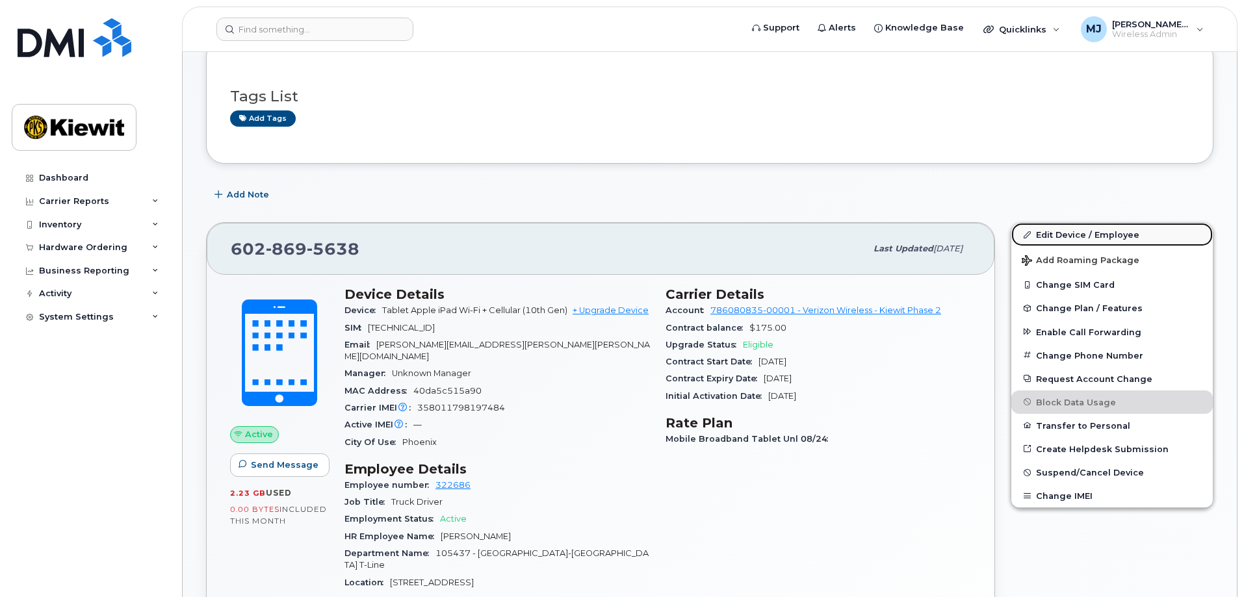
click at [1114, 233] on link "Edit Device / Employee" at bounding box center [1112, 234] width 202 height 23
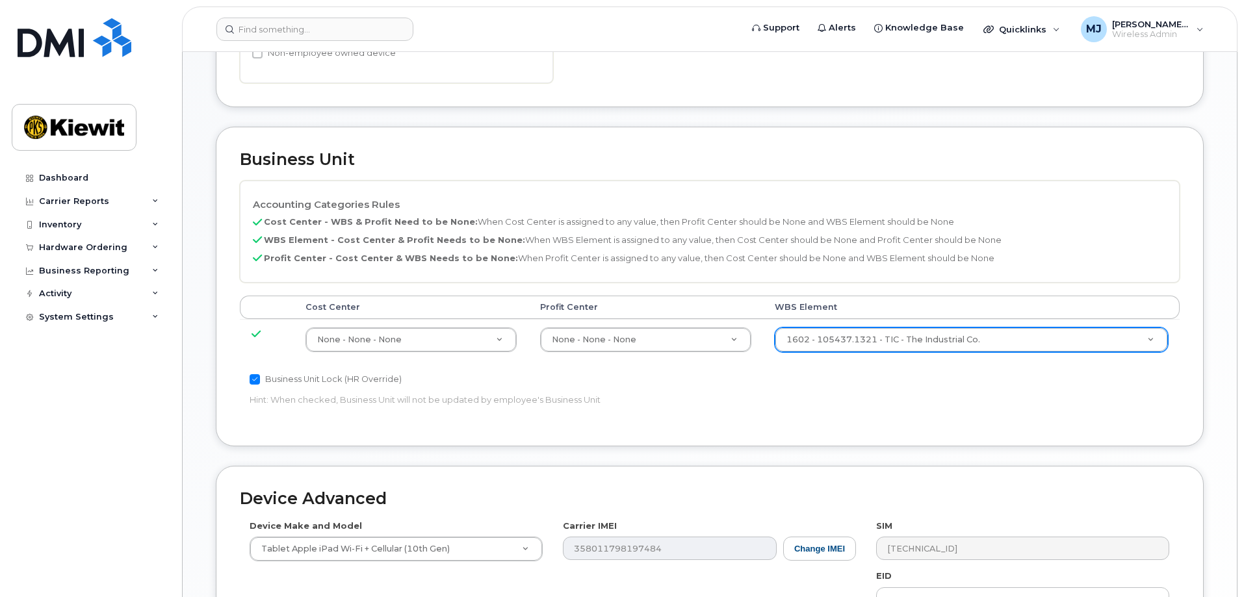
scroll to position [585, 0]
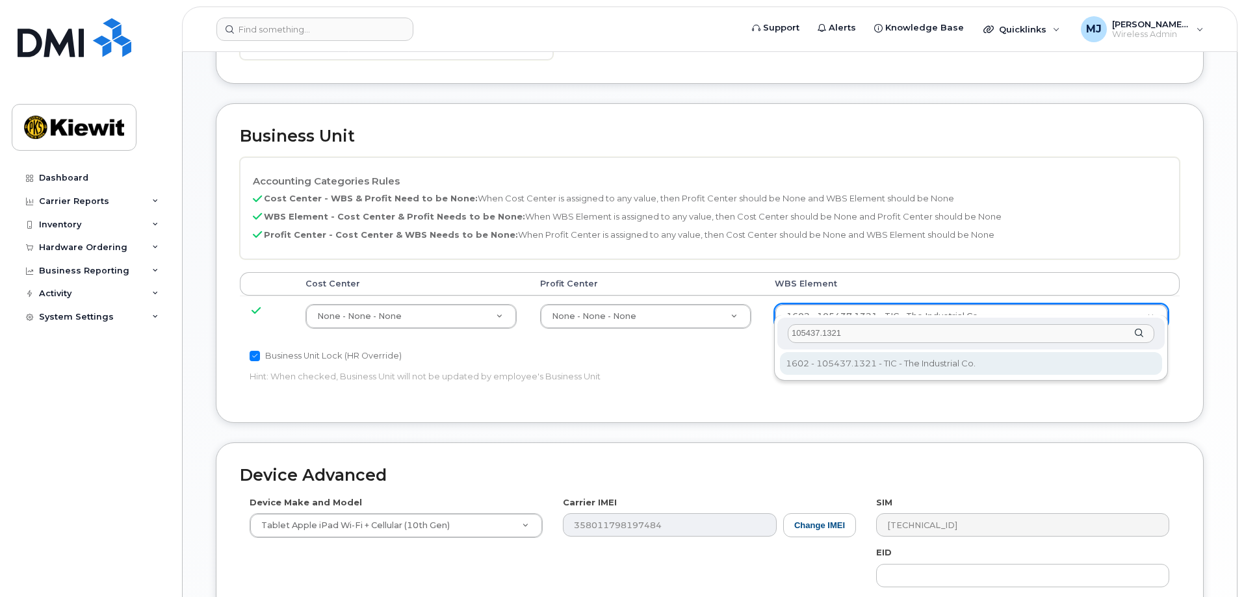
type input "105437.1321"
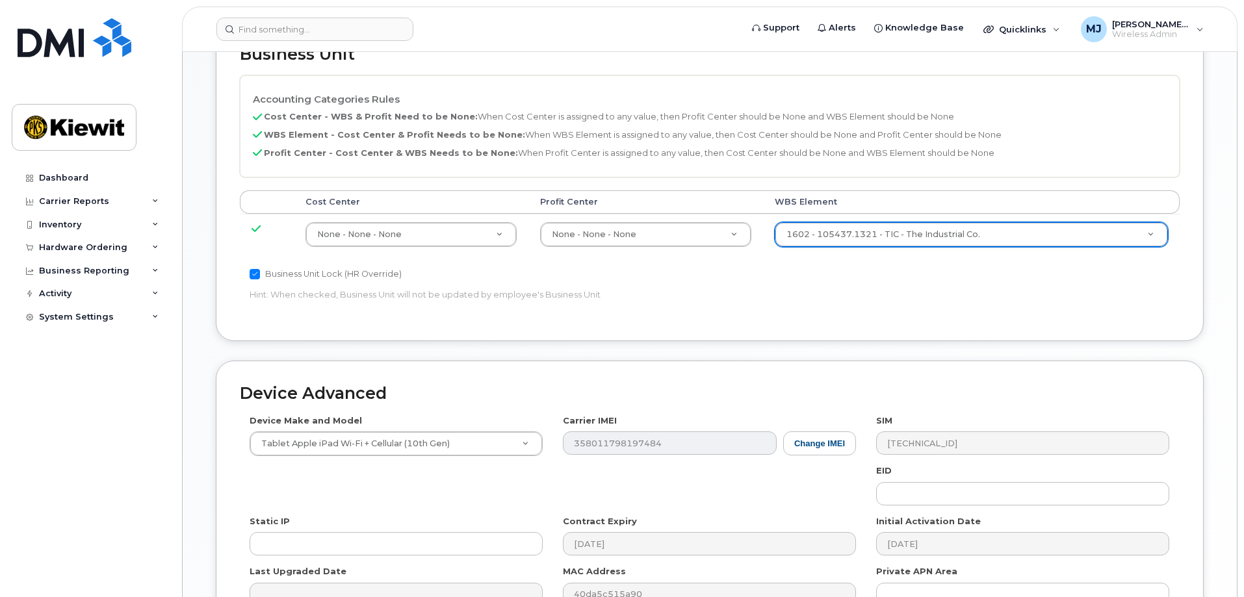
scroll to position [780, 0]
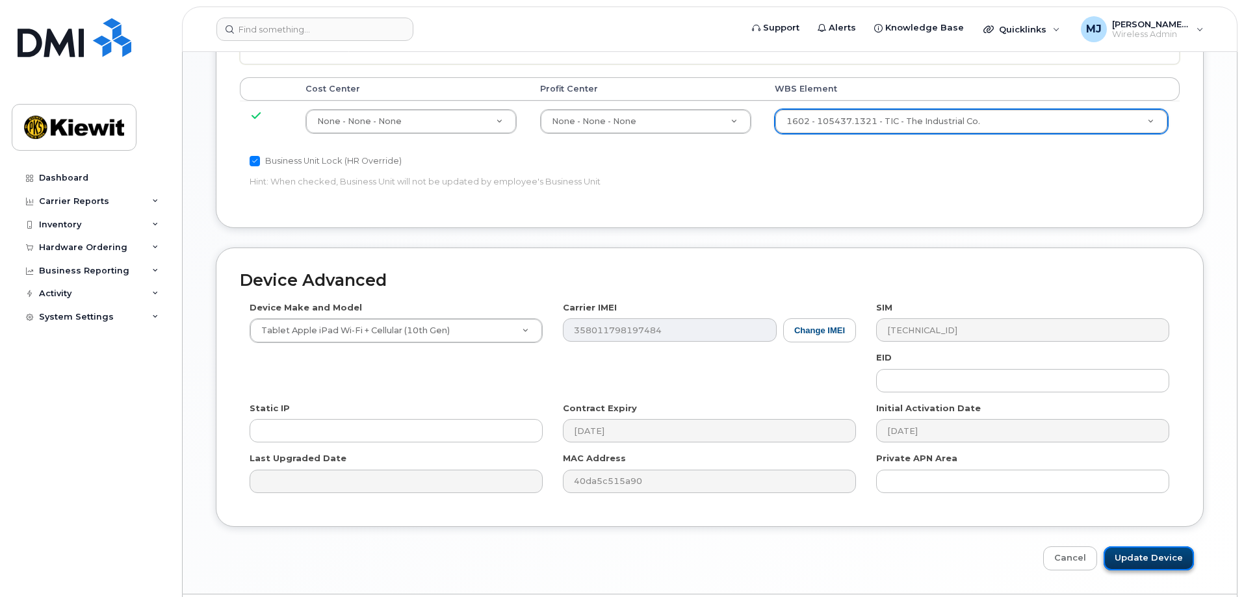
click at [1147, 547] on input "Update Device" at bounding box center [1149, 559] width 90 height 24
type input "Saving..."
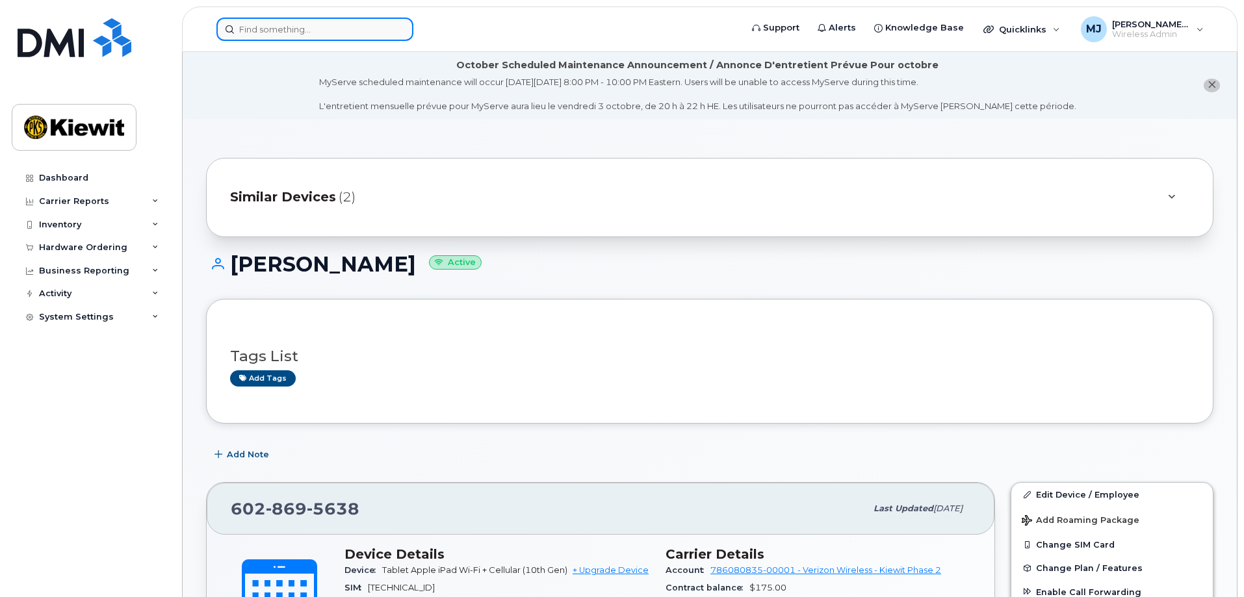
click at [307, 20] on input at bounding box center [314, 29] width 197 height 23
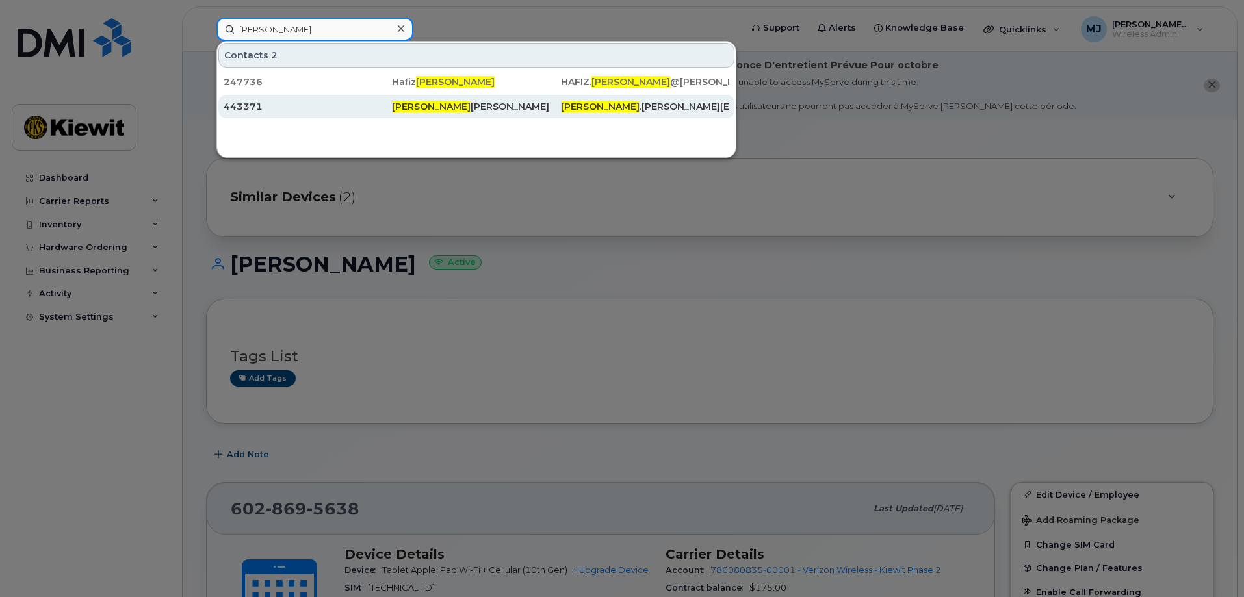
type input "[PERSON_NAME]"
click at [398, 112] on span "[PERSON_NAME]" at bounding box center [431, 107] width 79 height 12
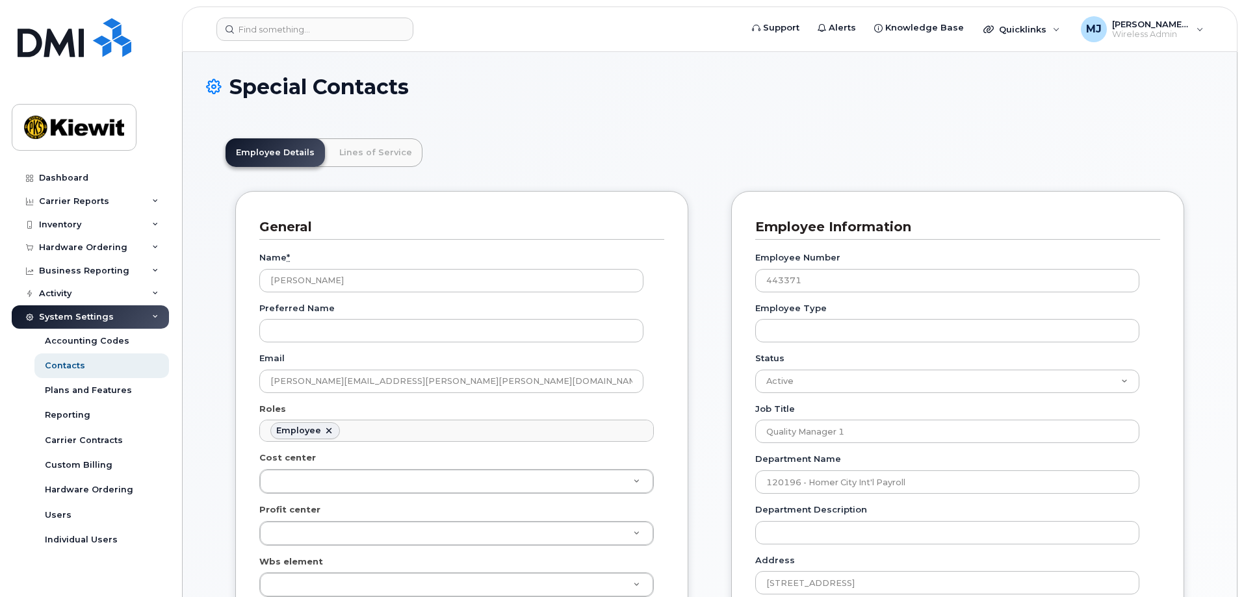
scroll to position [38, 0]
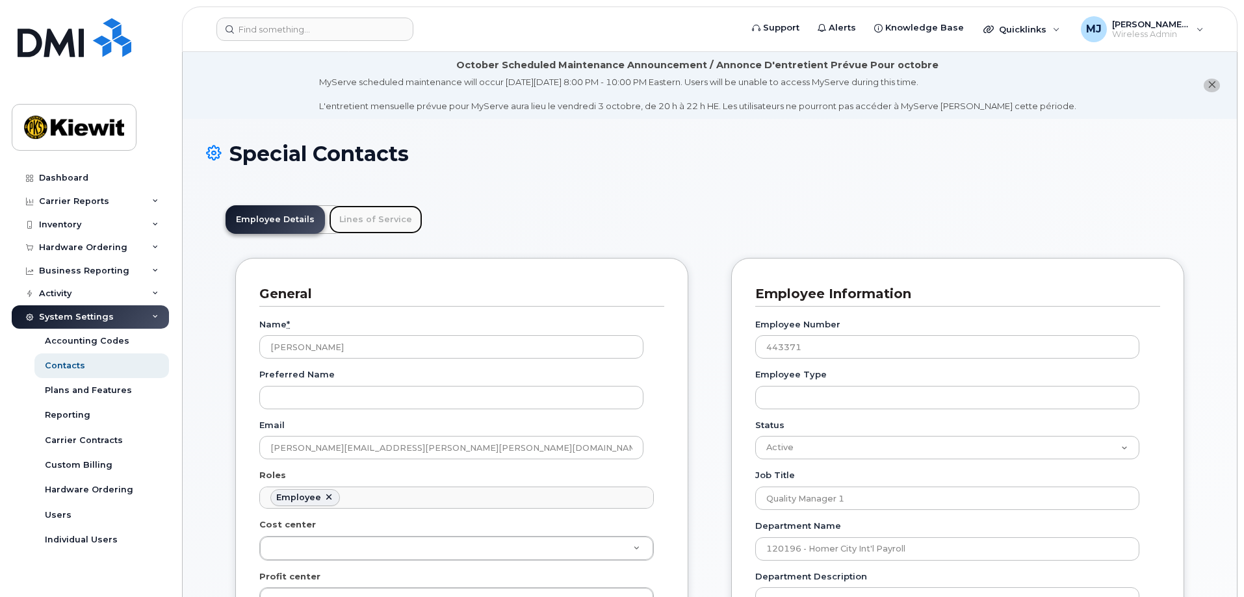
click at [389, 224] on link "Lines of Service" at bounding box center [376, 219] width 94 height 29
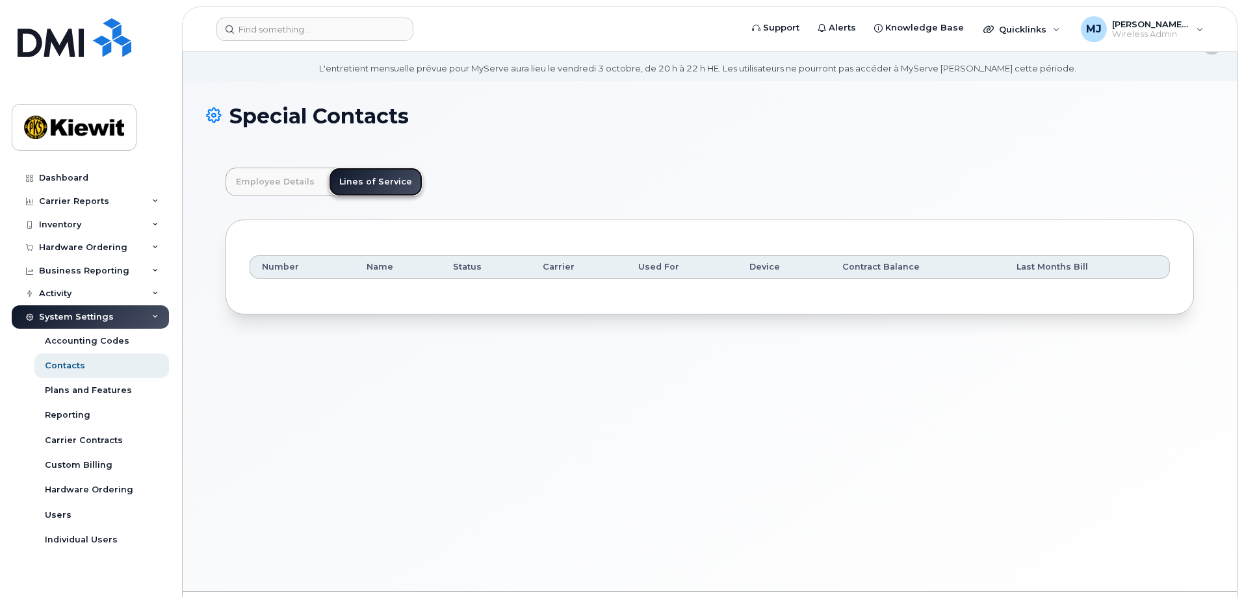
scroll to position [73, 0]
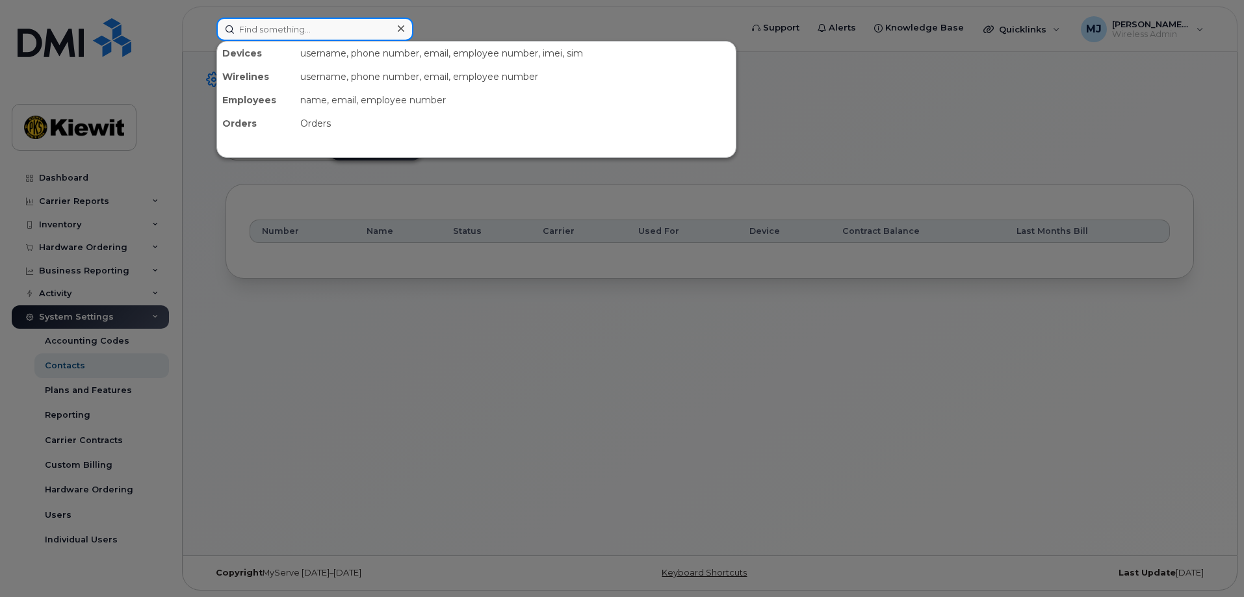
click at [297, 24] on input at bounding box center [314, 29] width 197 height 23
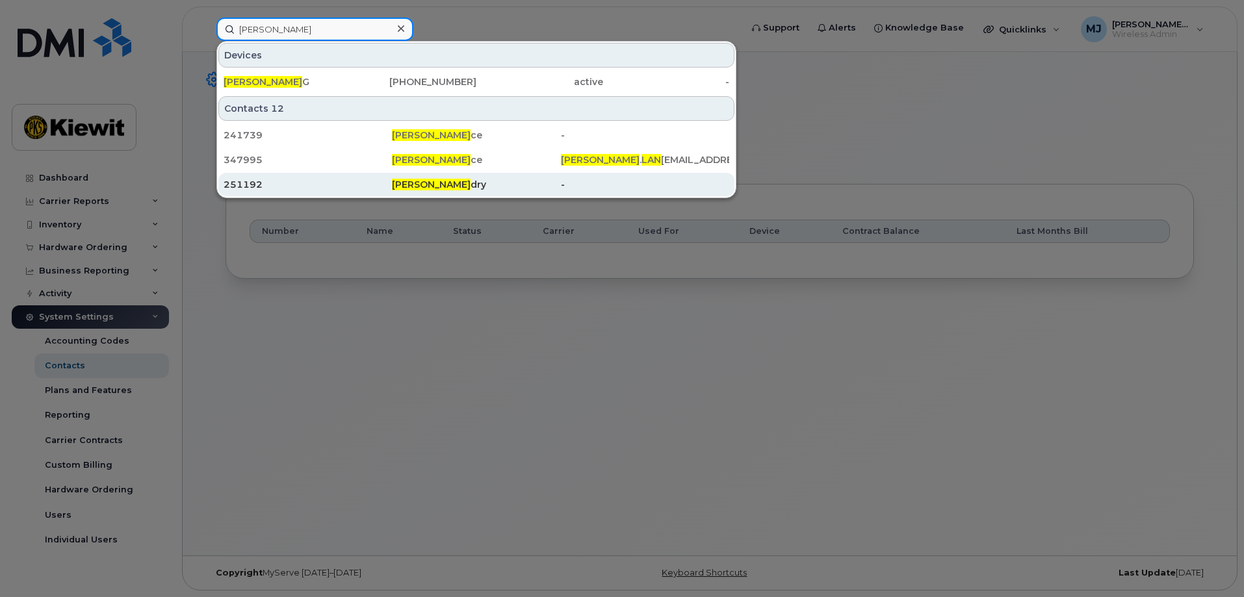
type input "daniel lan"
click at [404, 183] on span "Daniel Lan" at bounding box center [431, 185] width 79 height 12
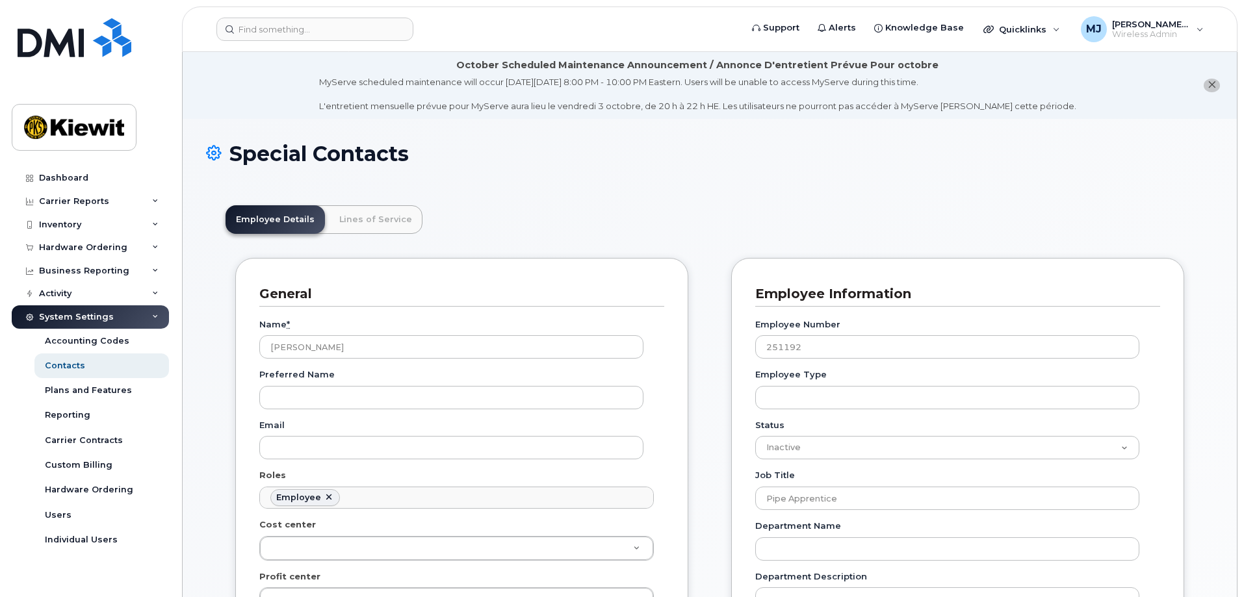
scroll to position [38, 0]
click at [385, 218] on link "Lines of Service" at bounding box center [376, 219] width 94 height 29
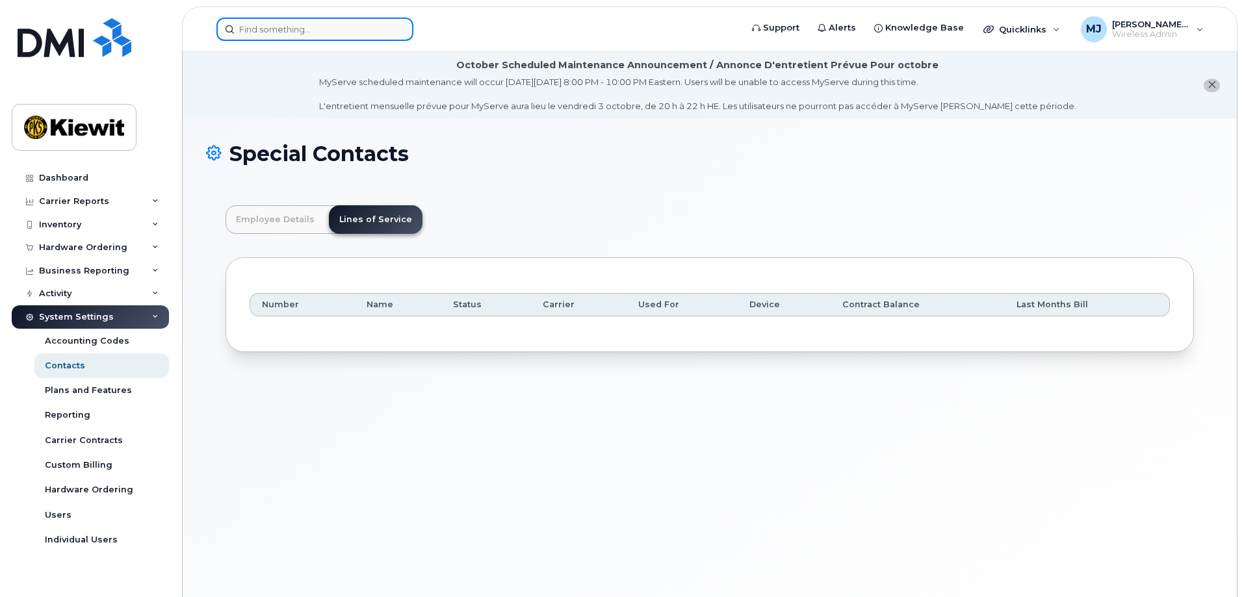
click at [287, 28] on input at bounding box center [314, 29] width 197 height 23
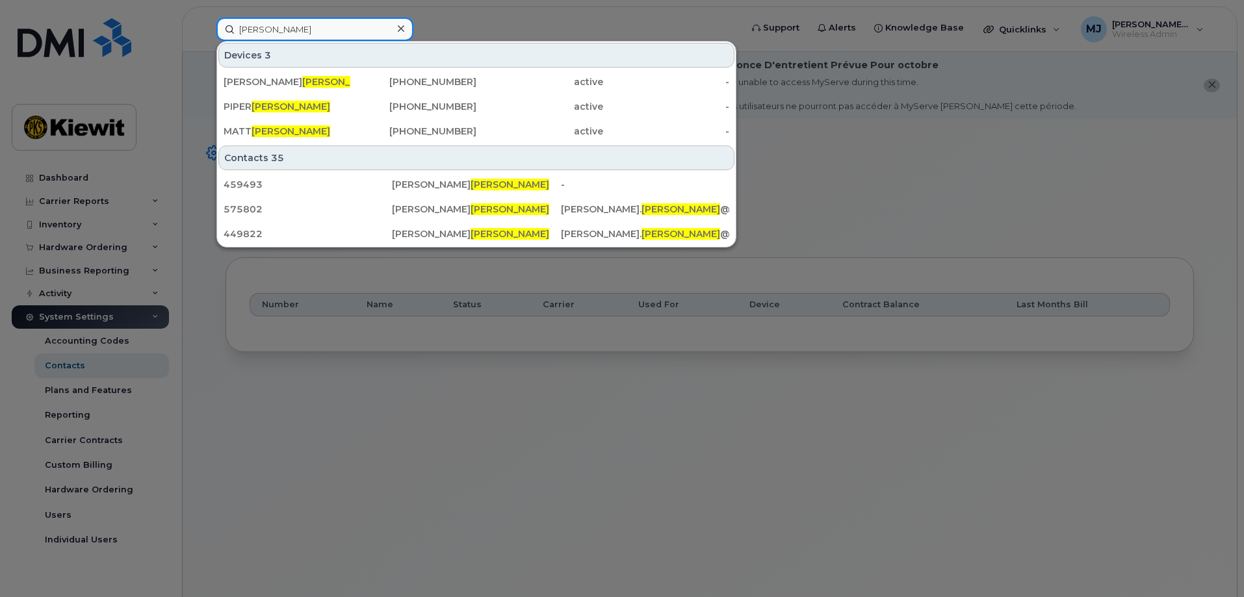
click at [237, 24] on input "blackburn" at bounding box center [314, 29] width 197 height 23
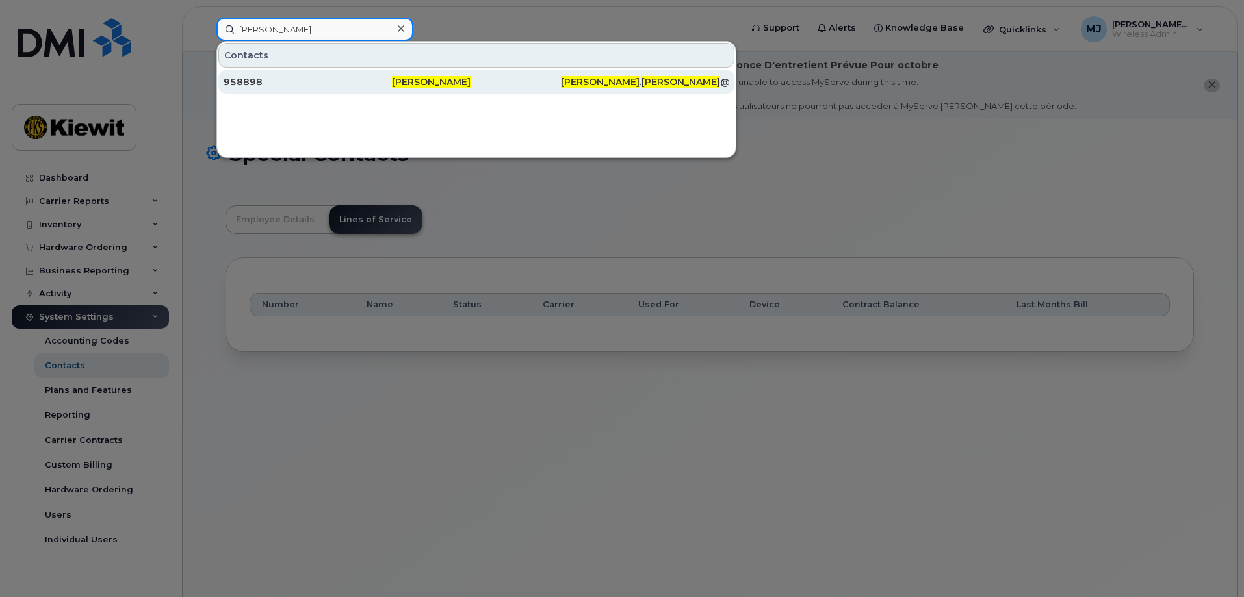
type input "eddy blackburn"
click at [426, 90] on div "[PERSON_NAME]" at bounding box center [476, 81] width 168 height 23
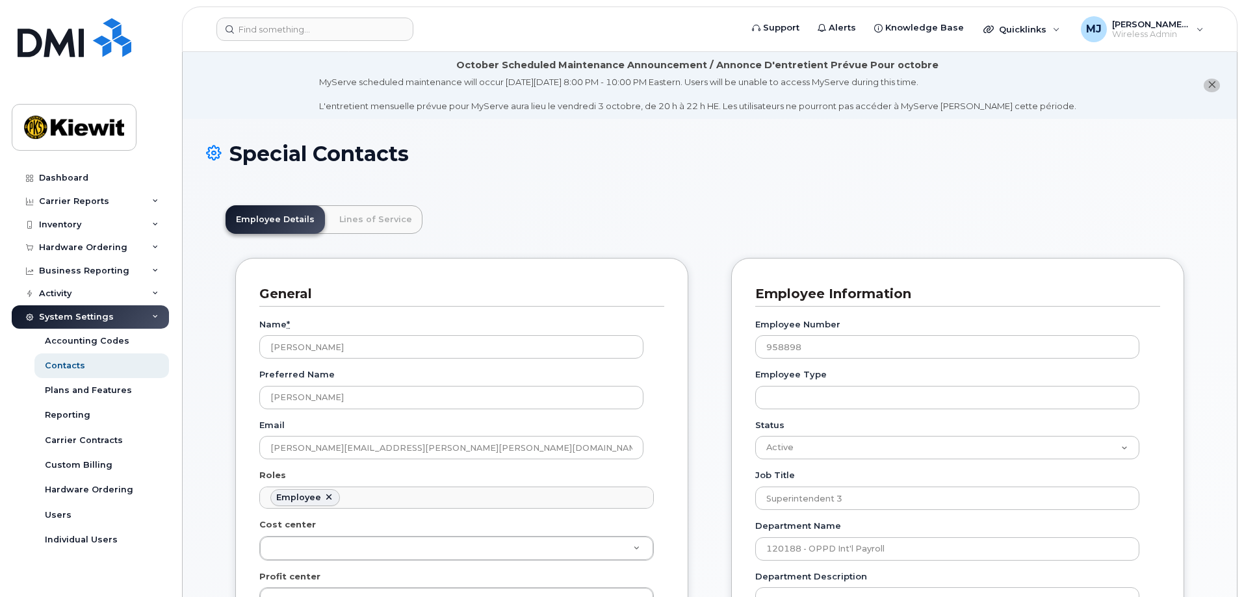
scroll to position [38, 0]
click at [388, 229] on link "Lines of Service" at bounding box center [376, 219] width 94 height 29
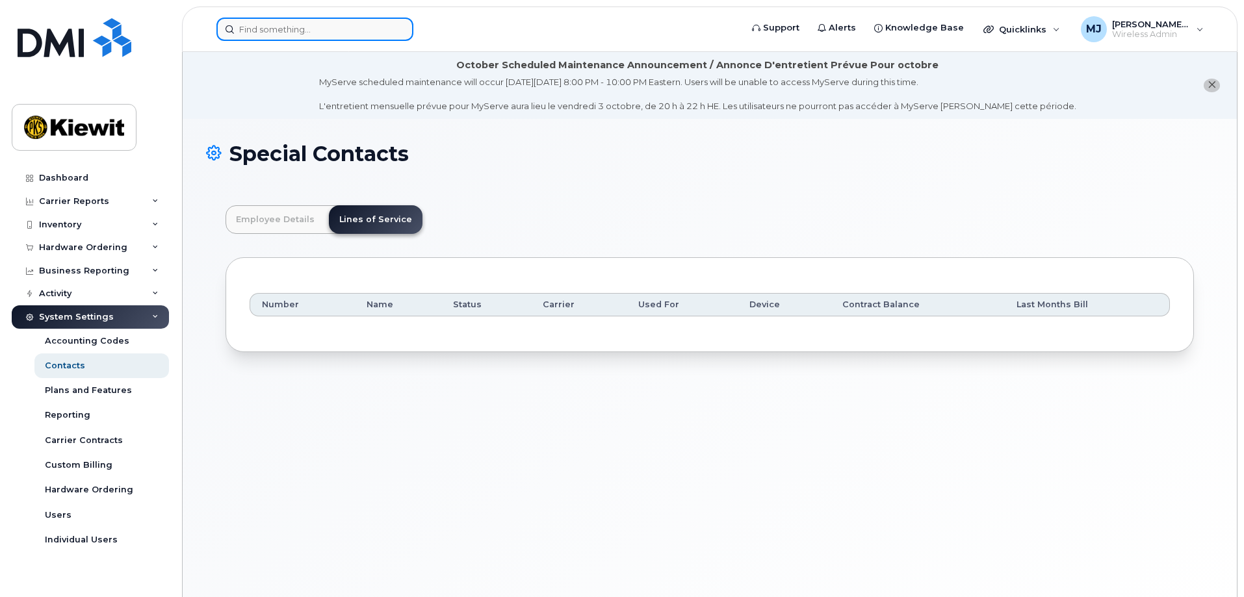
click at [339, 27] on input at bounding box center [314, 29] width 197 height 23
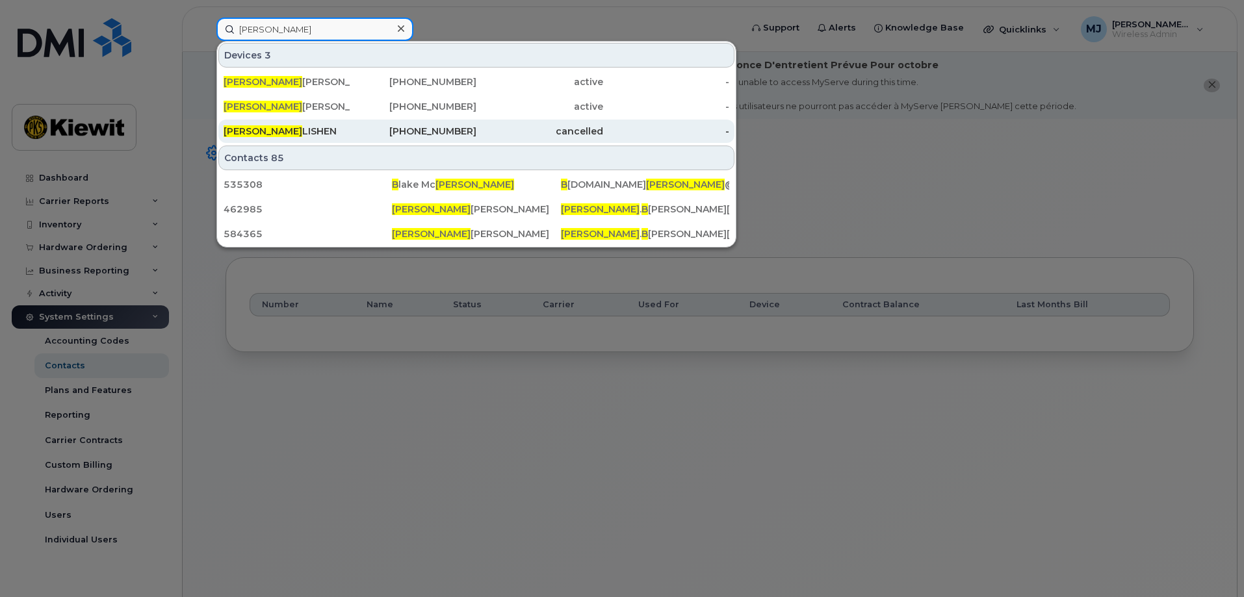
type input "donald b"
click at [358, 131] on div "518-769-1225" at bounding box center [413, 131] width 127 height 13
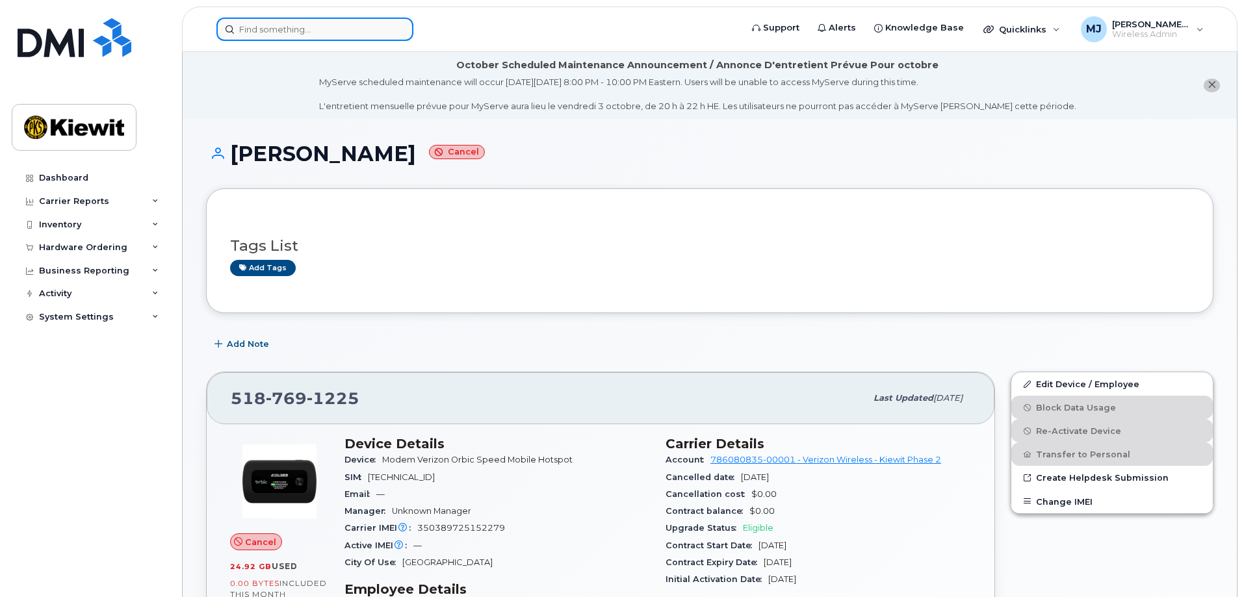
click at [304, 31] on input at bounding box center [314, 29] width 197 height 23
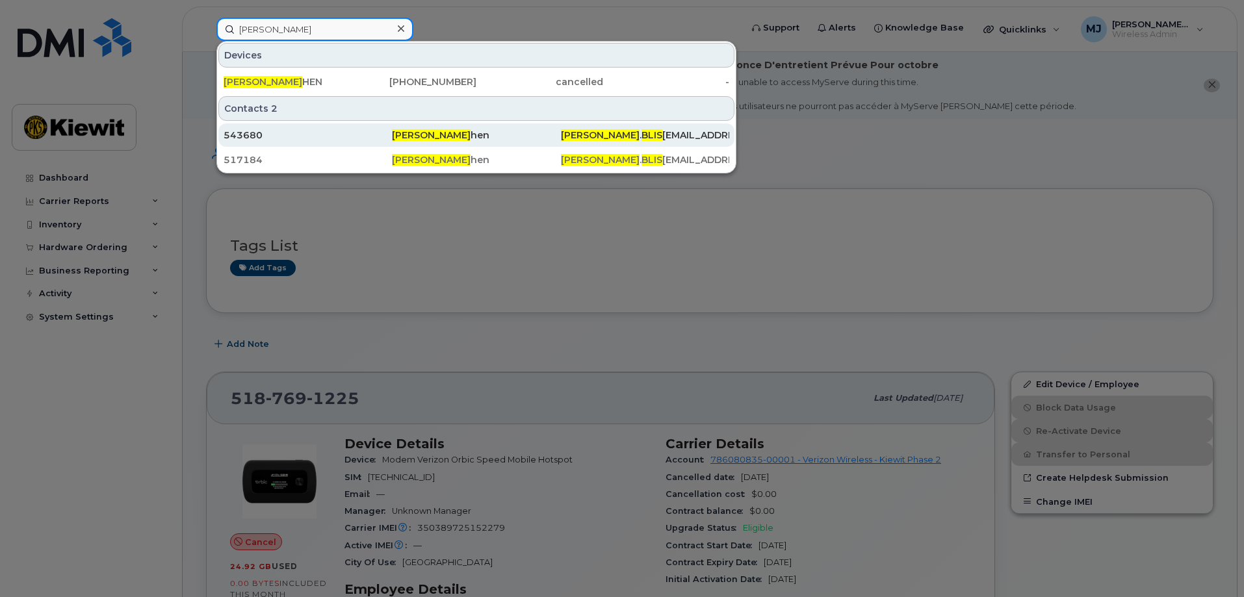
type input "donald blis"
click at [305, 134] on div "543680" at bounding box center [308, 135] width 168 height 13
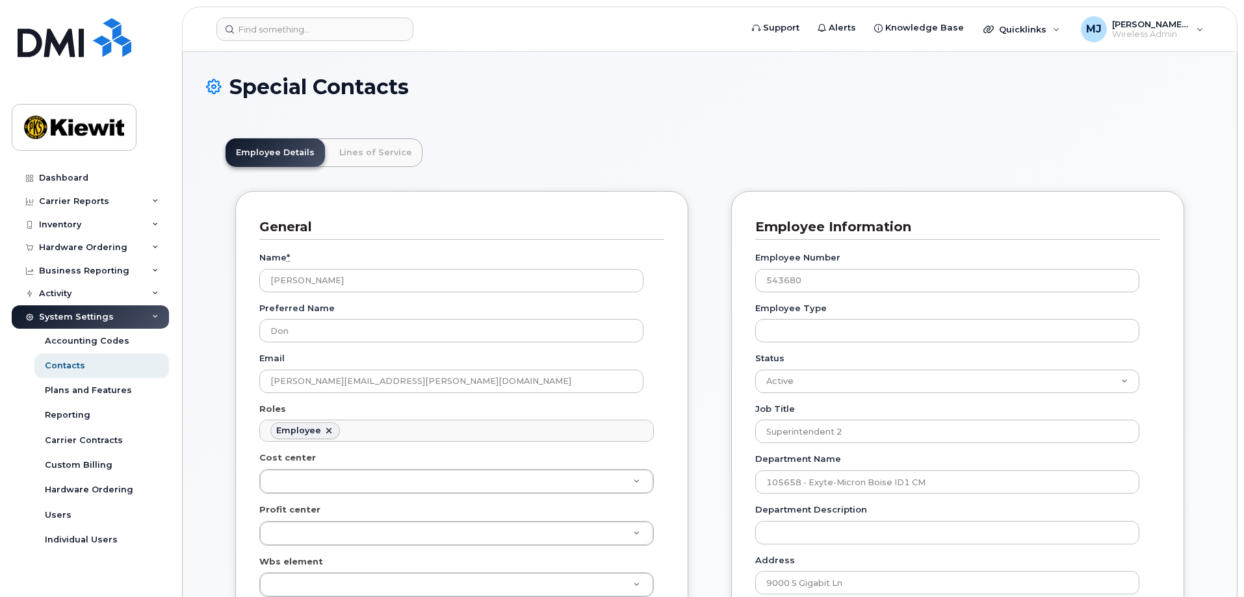
scroll to position [38, 0]
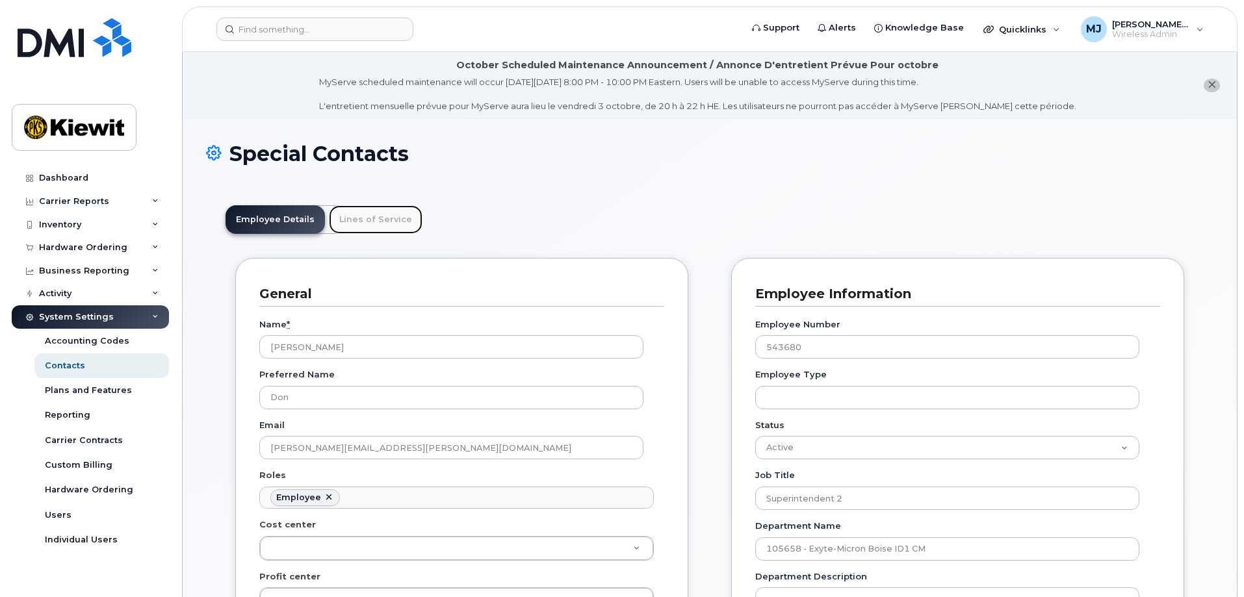
click at [346, 208] on link "Lines of Service" at bounding box center [376, 219] width 94 height 29
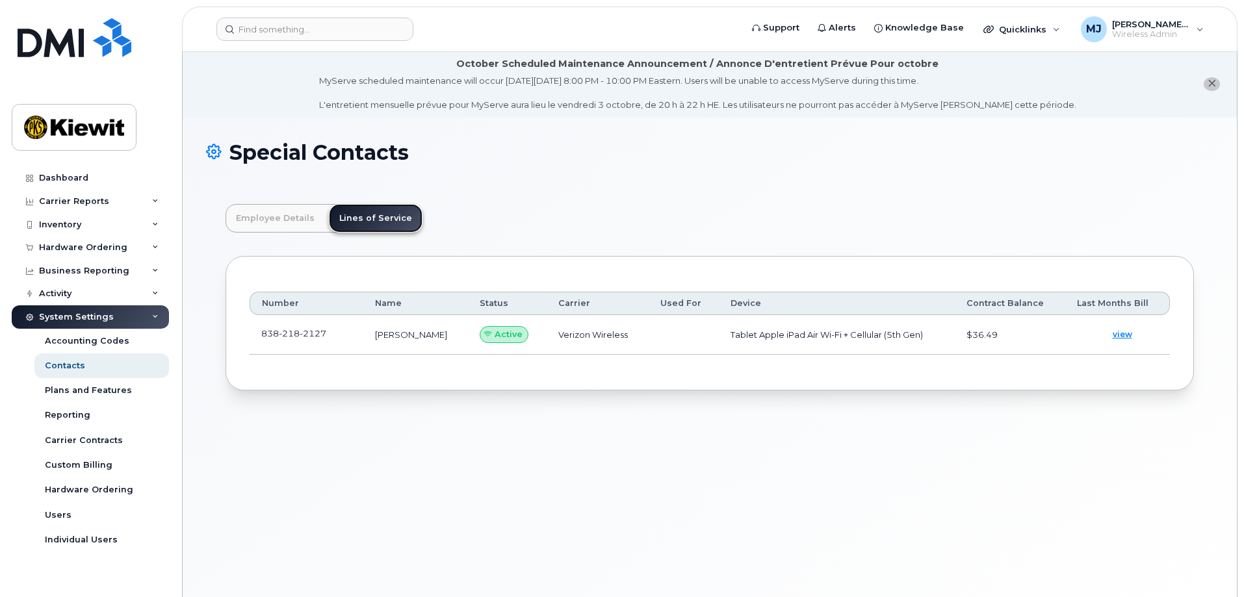
scroll to position [0, 0]
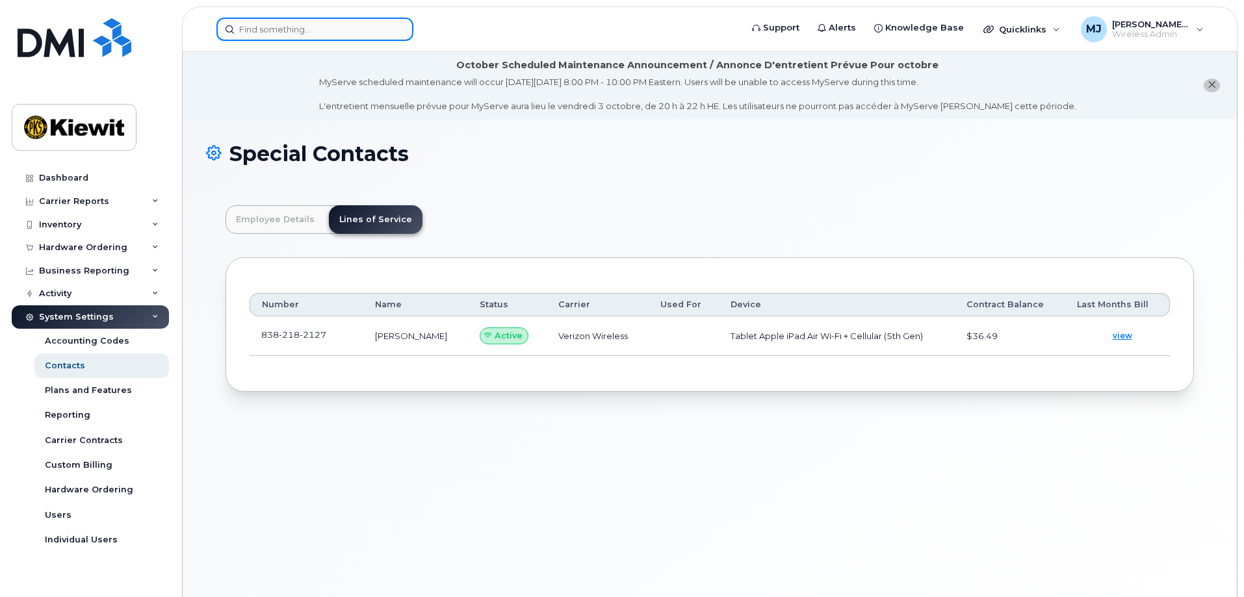
click at [259, 27] on input at bounding box center [314, 29] width 197 height 23
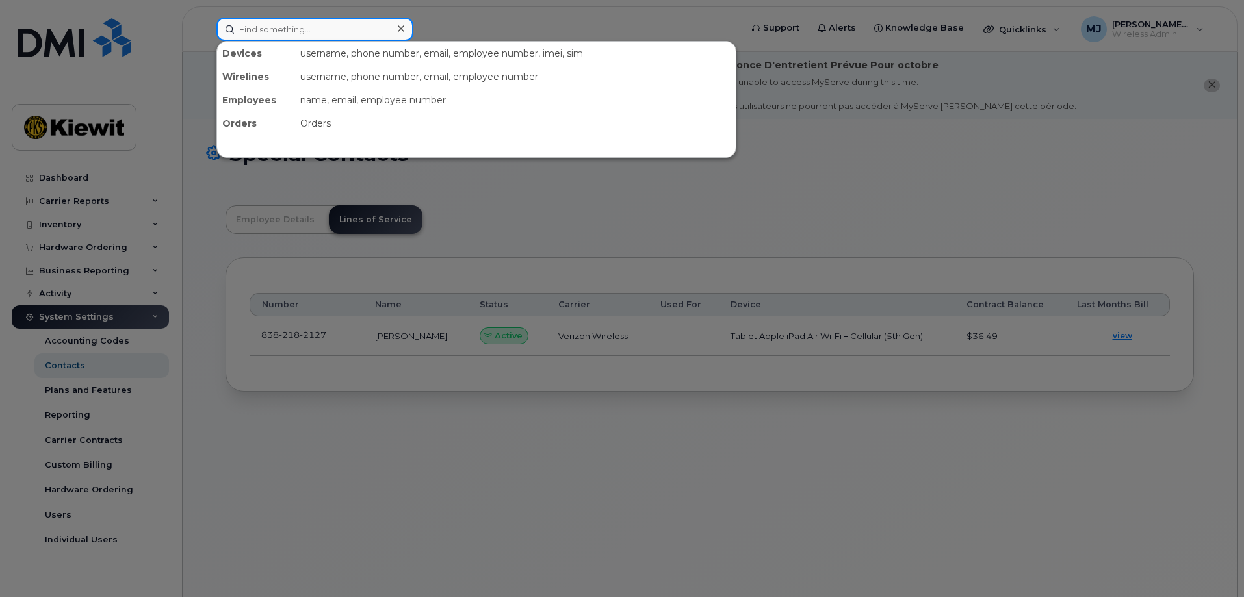
paste input "[PHONE_NUMBER]"
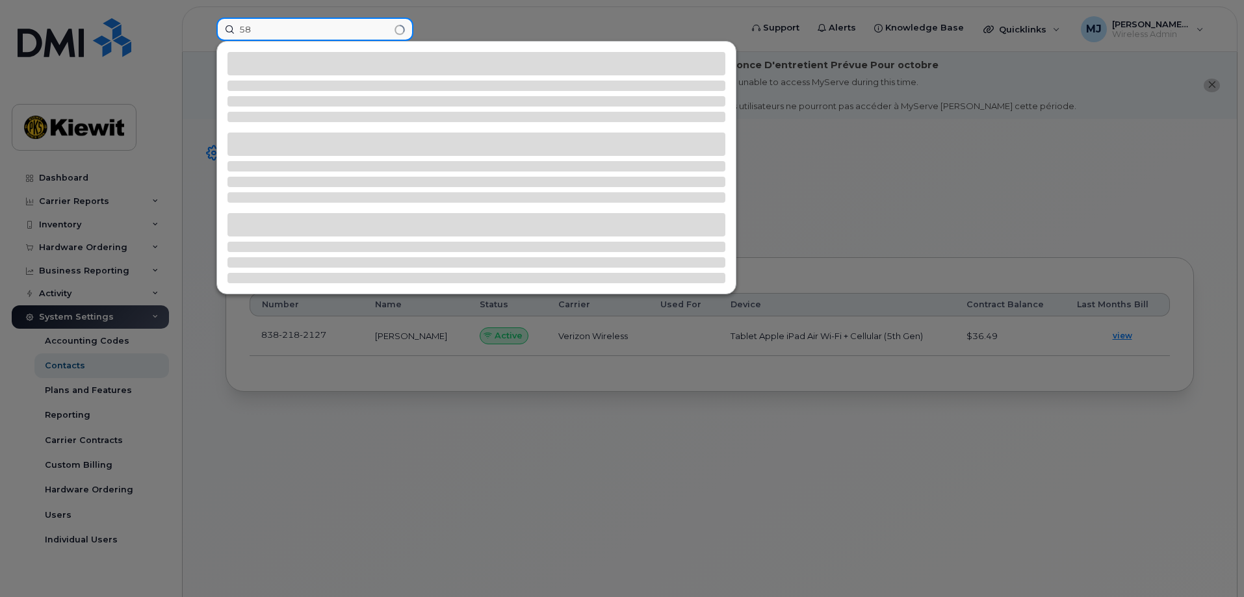
type input "5"
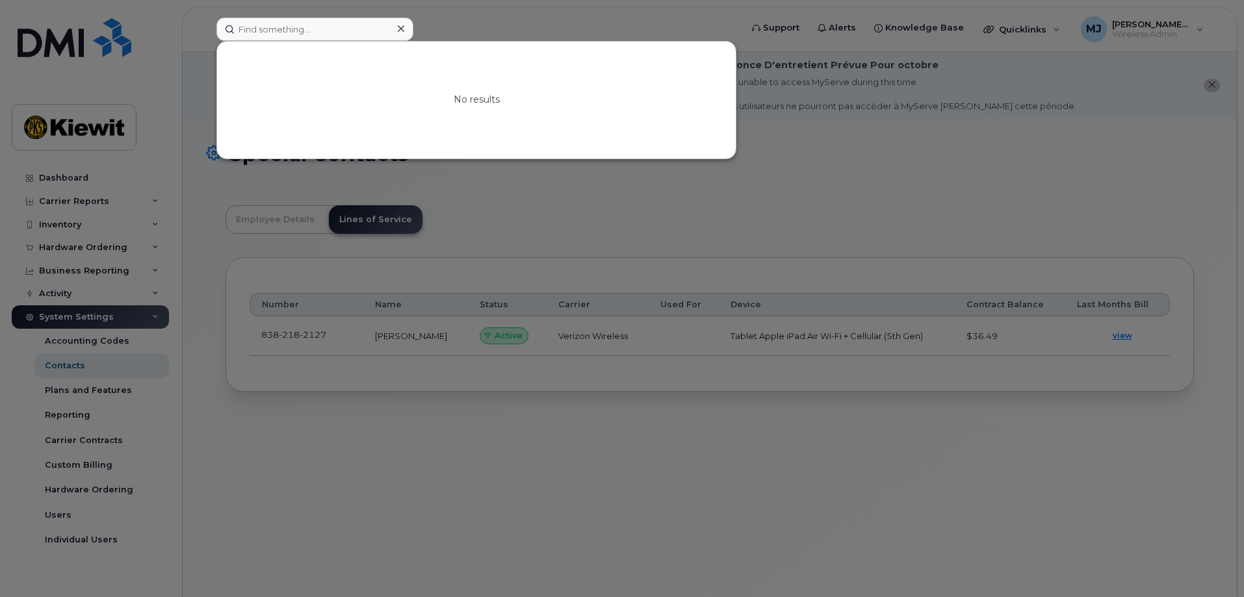
click at [408, 27] on div at bounding box center [400, 29] width 19 height 19
